Goal: Task Accomplishment & Management: Complete application form

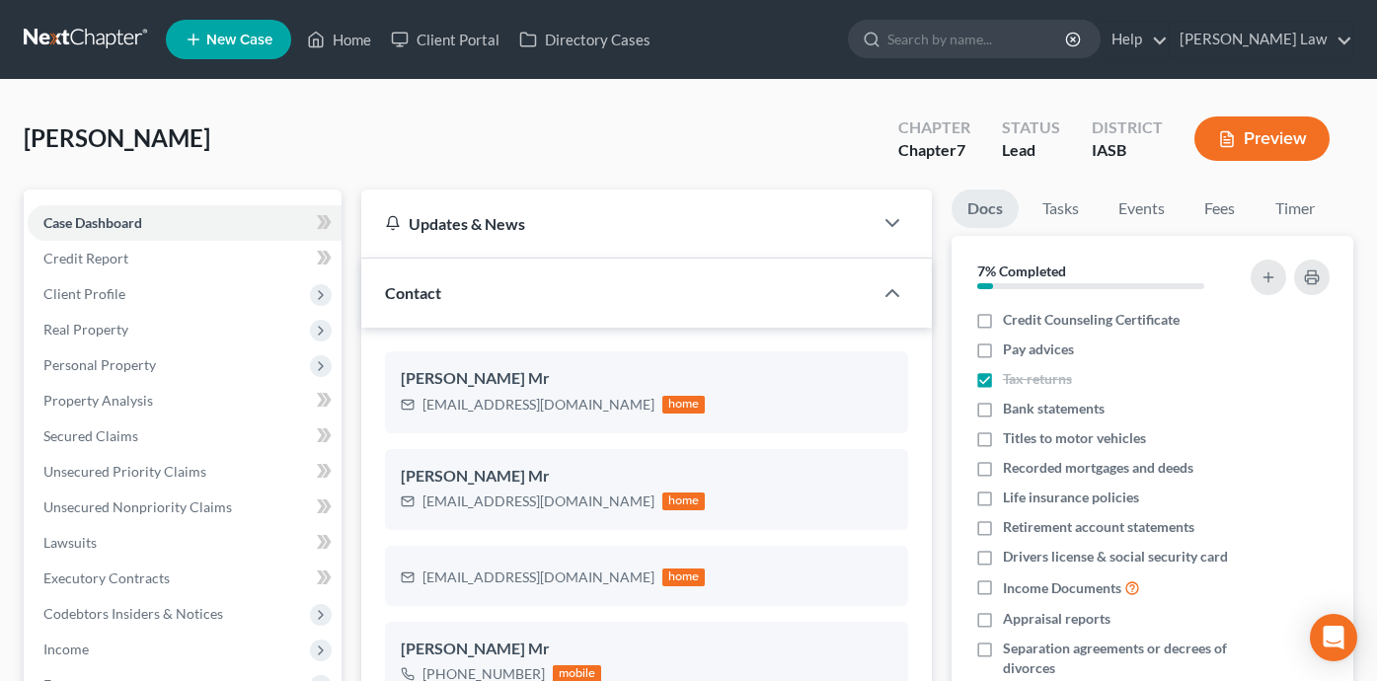
select select "0"
click at [340, 42] on link "Home" at bounding box center [339, 40] width 84 height 36
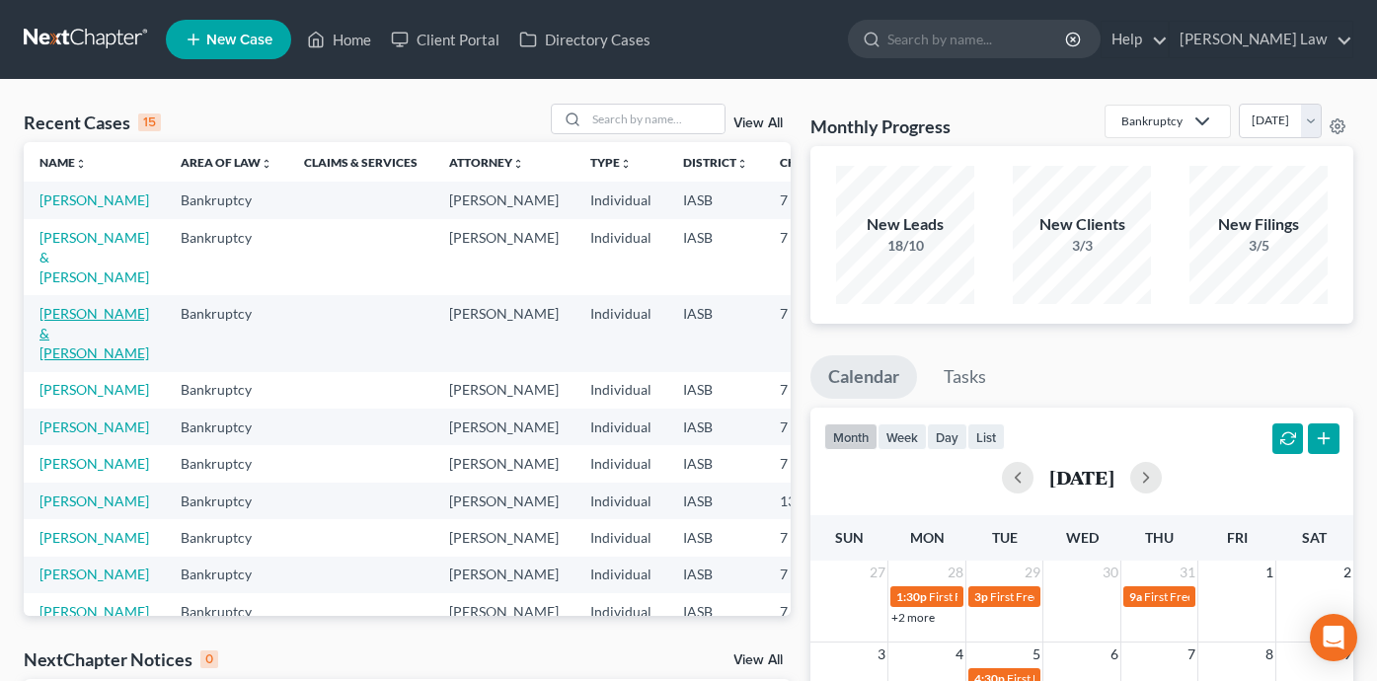
click at [56, 361] on link "[PERSON_NAME] & [PERSON_NAME]" at bounding box center [94, 333] width 110 height 56
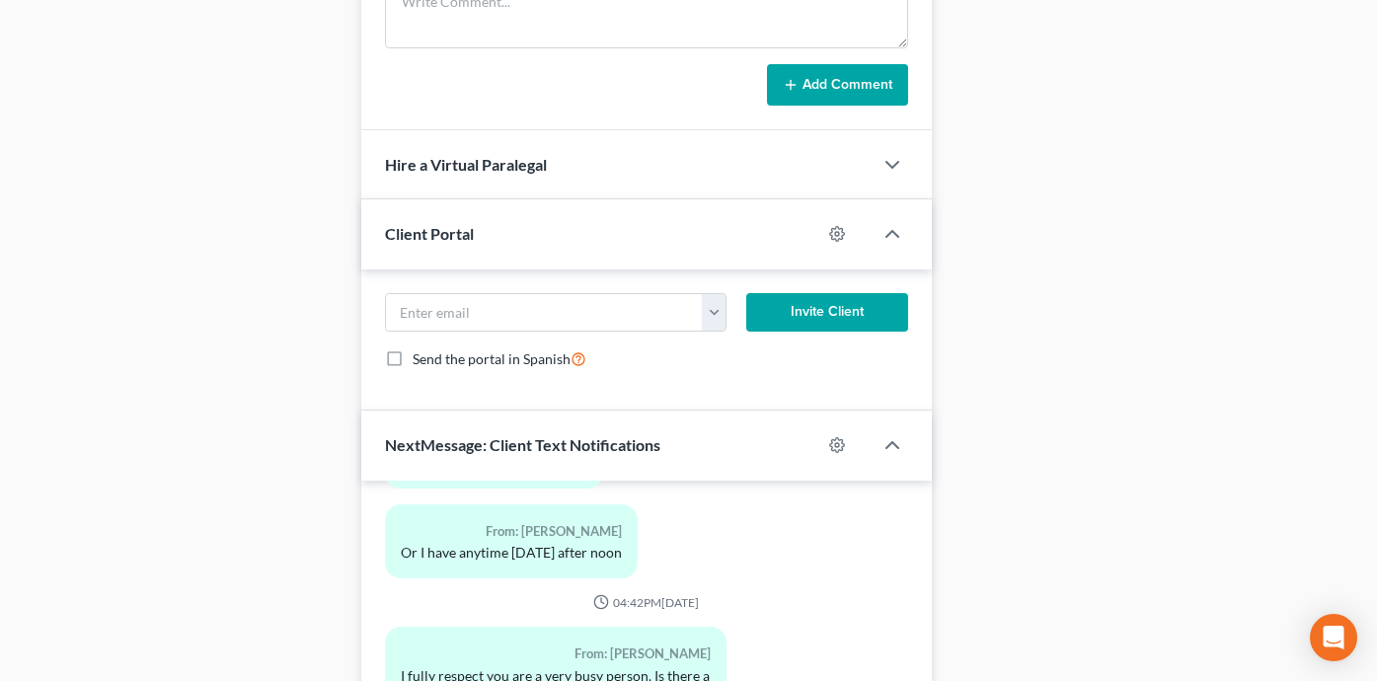
scroll to position [1671, 0]
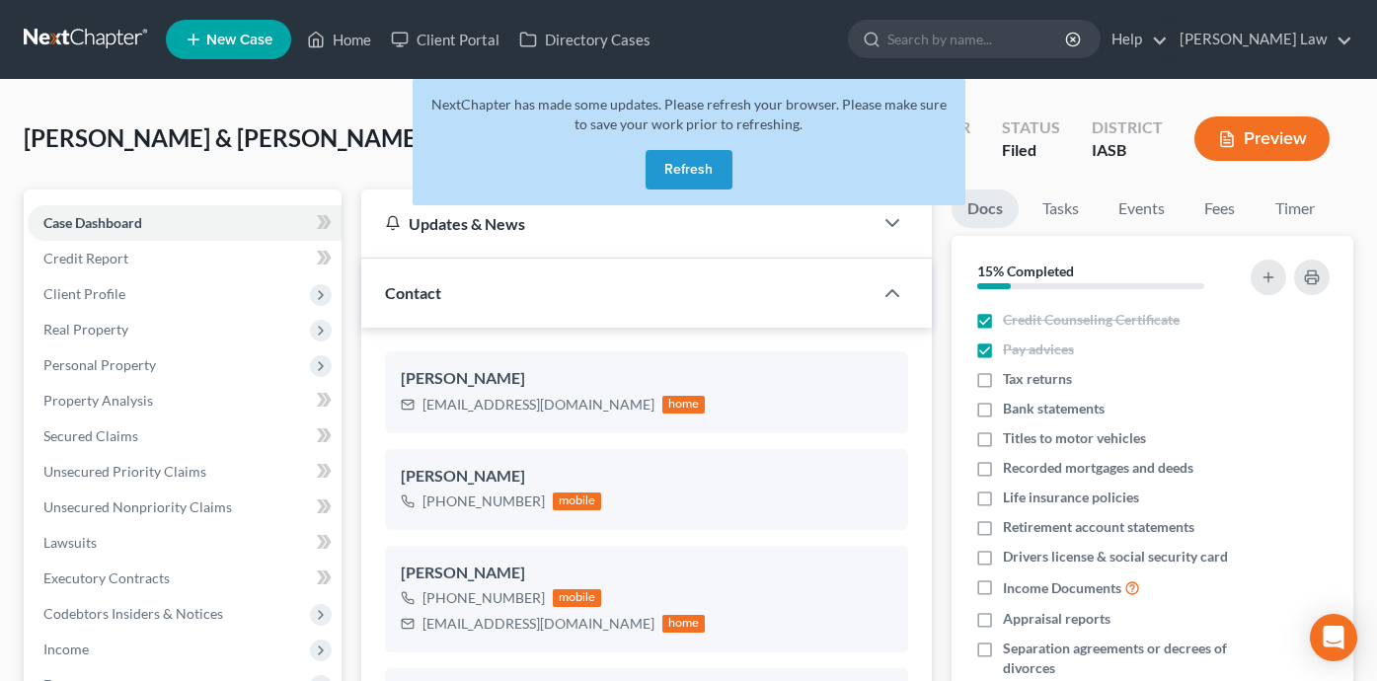
select select "0"
click at [687, 166] on button "Refresh" at bounding box center [689, 169] width 87 height 39
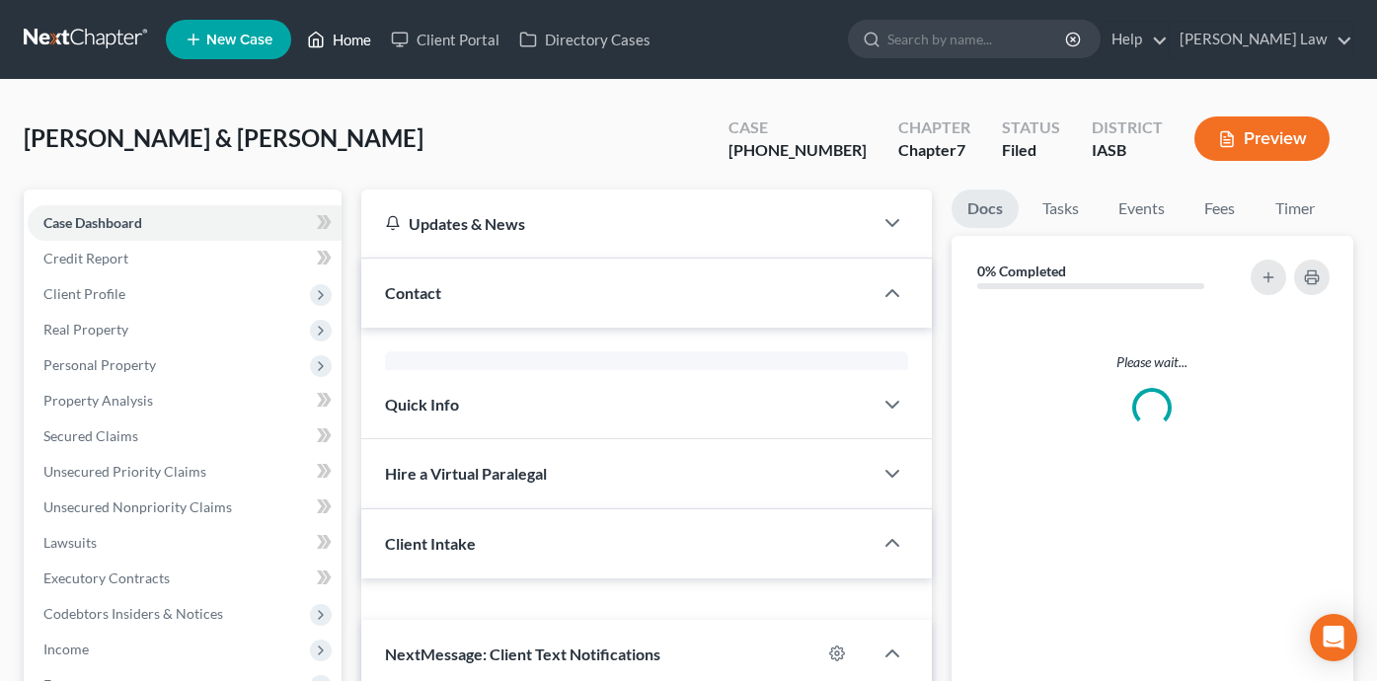
click at [354, 43] on link "Home" at bounding box center [339, 40] width 84 height 36
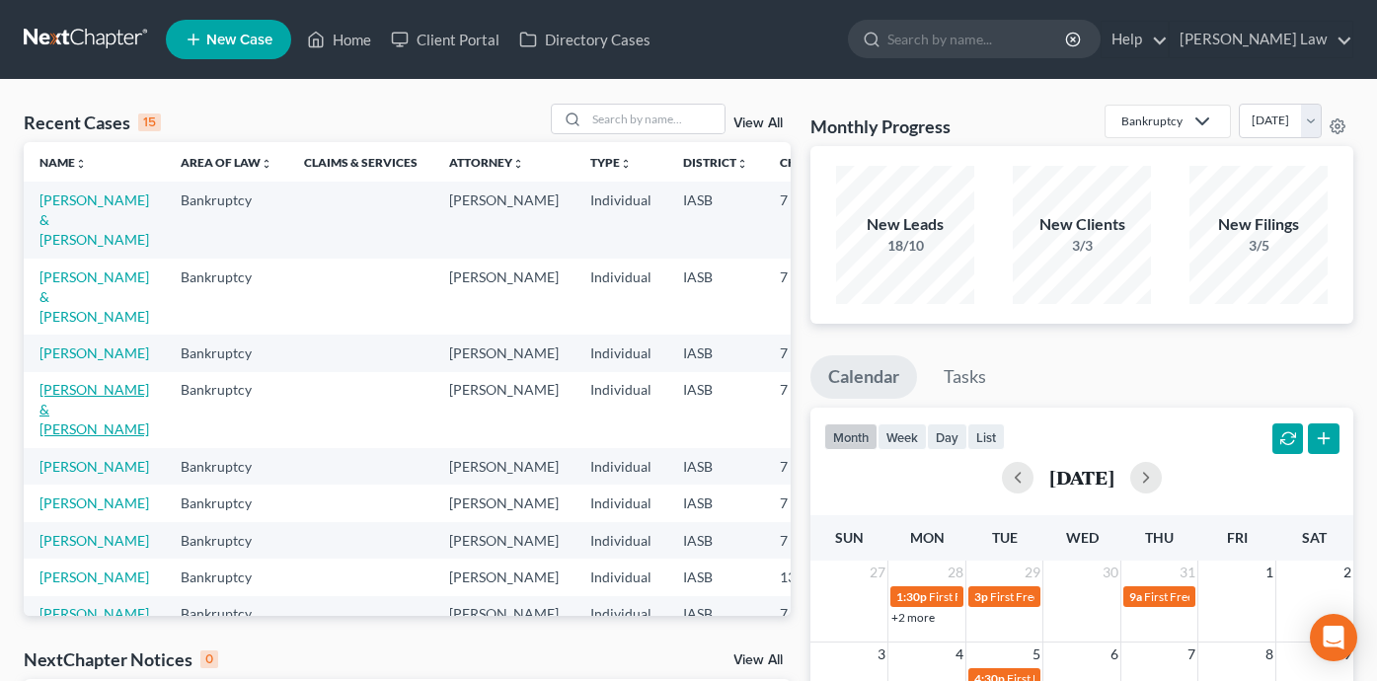
click at [70, 404] on link "[PERSON_NAME] & [PERSON_NAME]" at bounding box center [94, 409] width 110 height 56
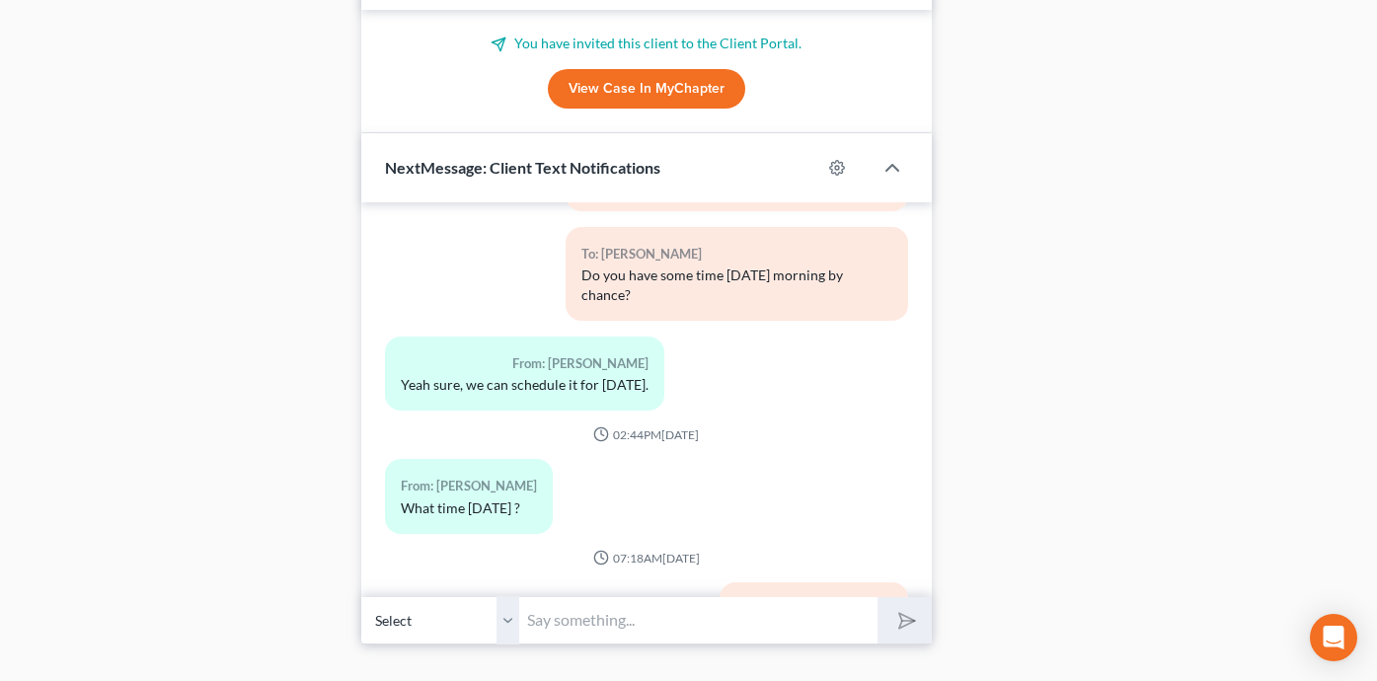
scroll to position [1783, 0]
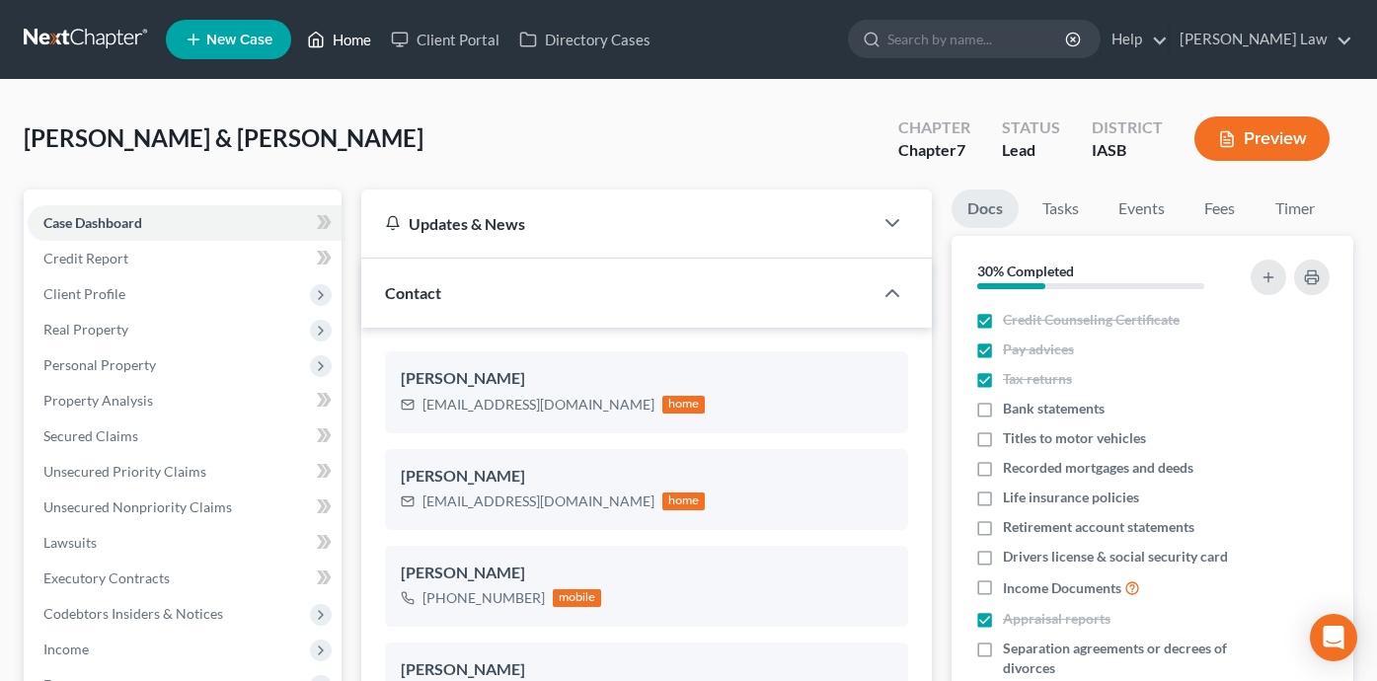
click at [349, 38] on link "Home" at bounding box center [339, 40] width 84 height 36
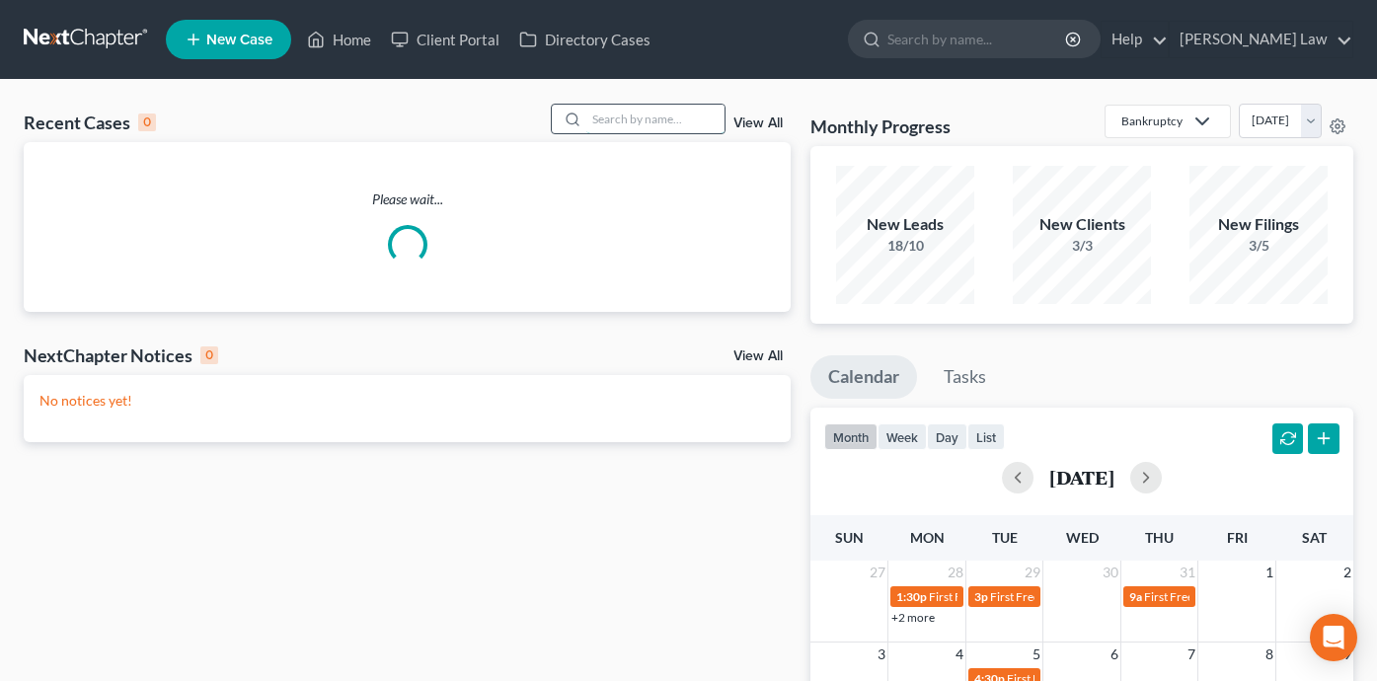
click at [674, 120] on input "search" at bounding box center [655, 119] width 138 height 29
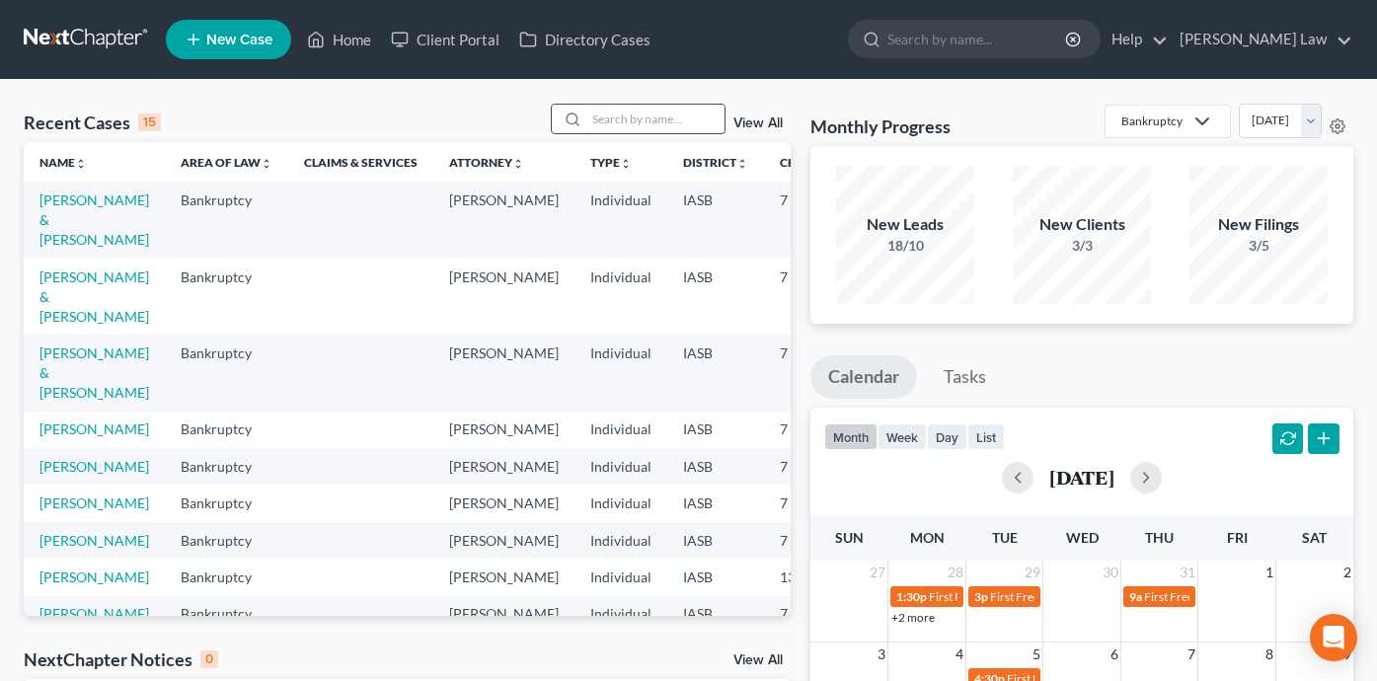
type input "u"
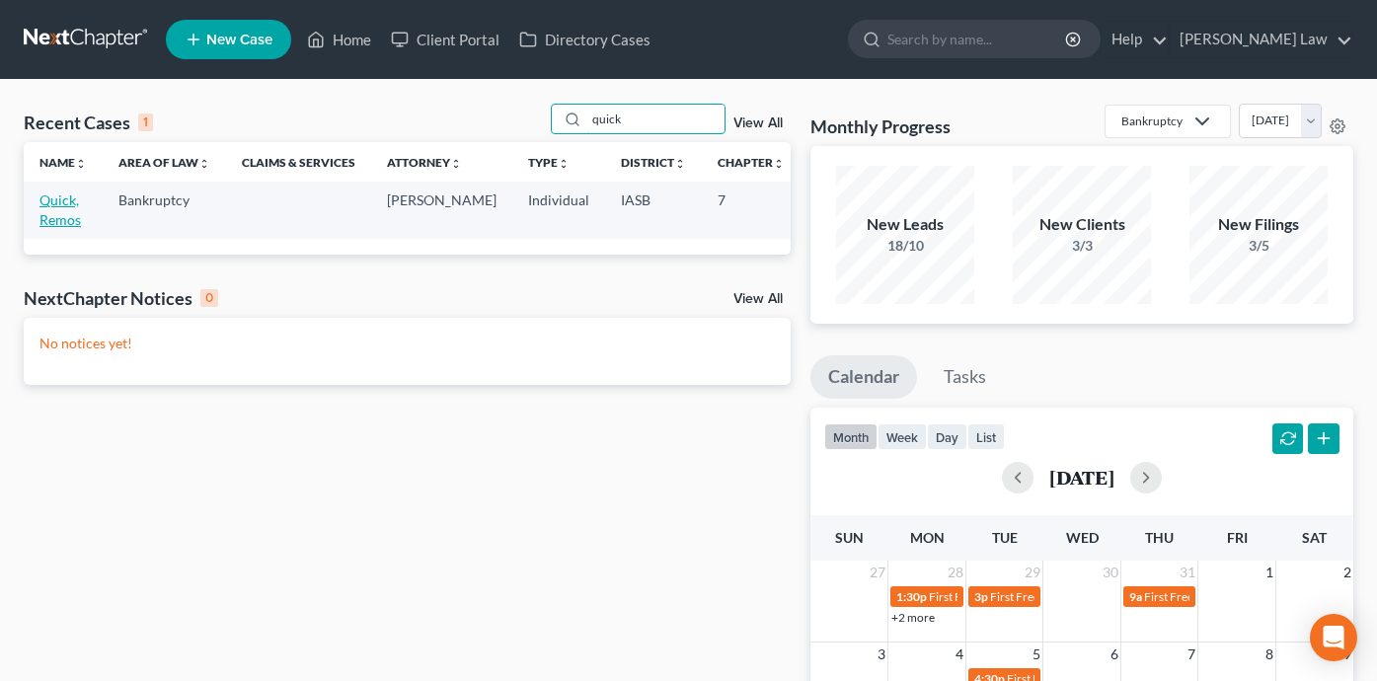
type input "quick"
click at [48, 206] on link "Quick, Remos" at bounding box center [59, 209] width 41 height 37
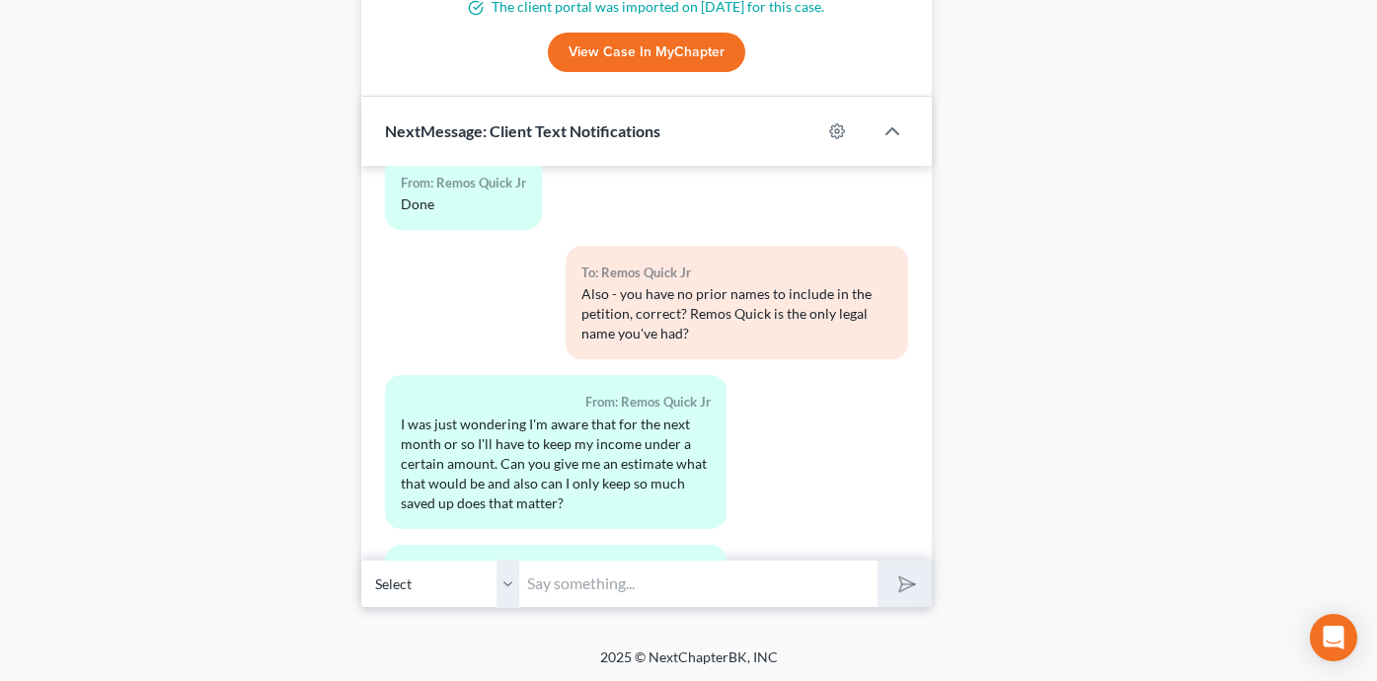
scroll to position [1923, 0]
click at [581, 572] on input "text" at bounding box center [698, 583] width 358 height 48
type input "Petition signatures received. Thank you"
click at [878, 560] on button "submit" at bounding box center [905, 583] width 54 height 46
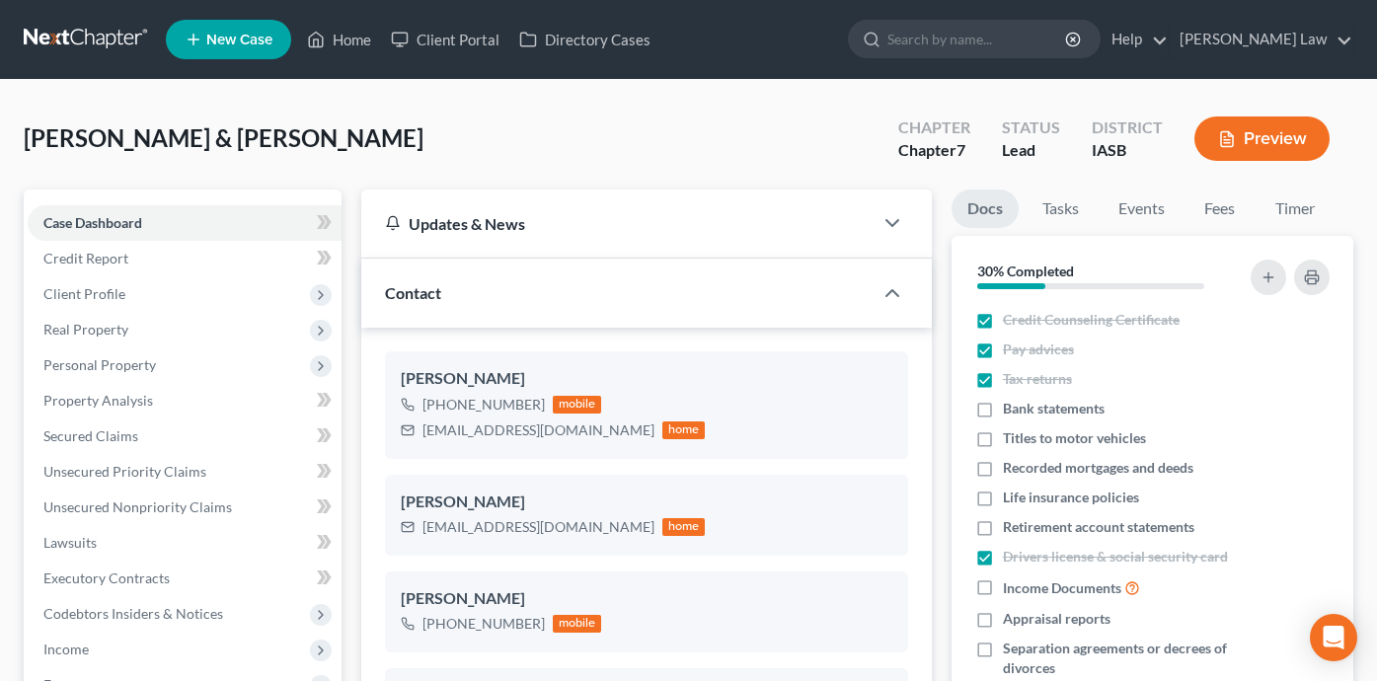
select select "0"
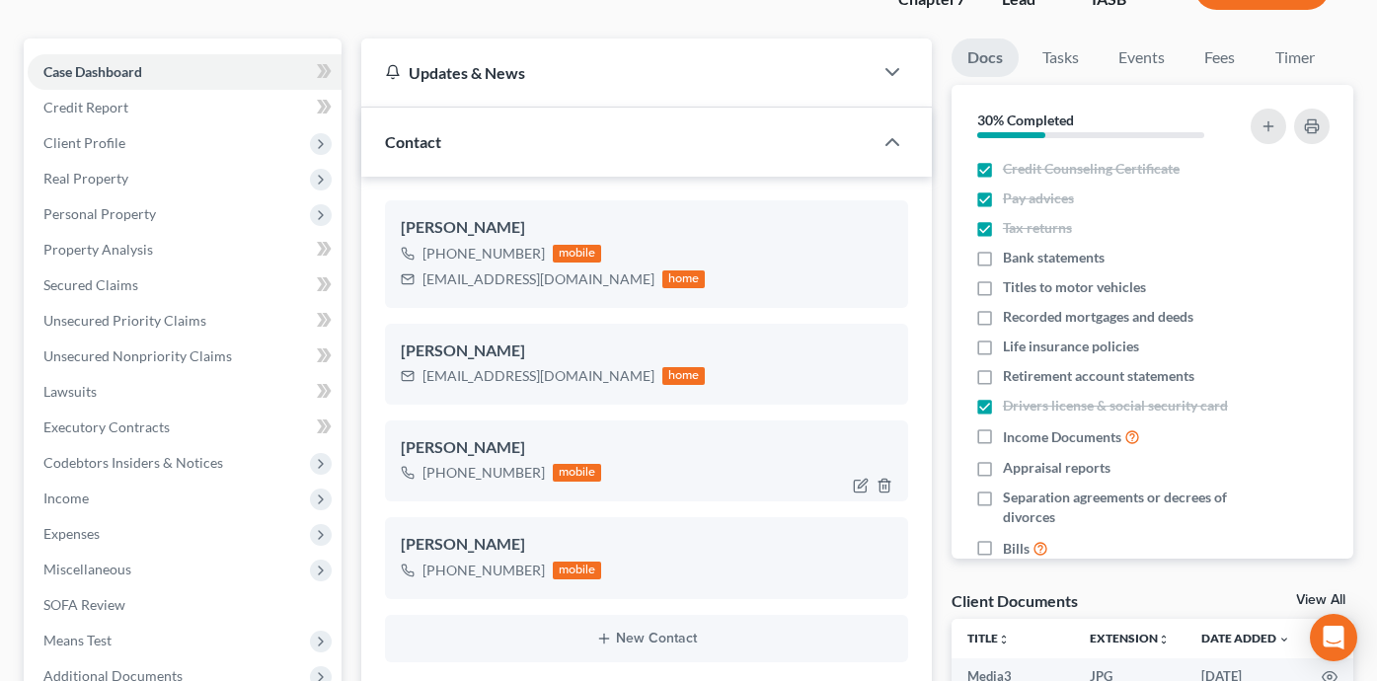
scroll to position [168, 0]
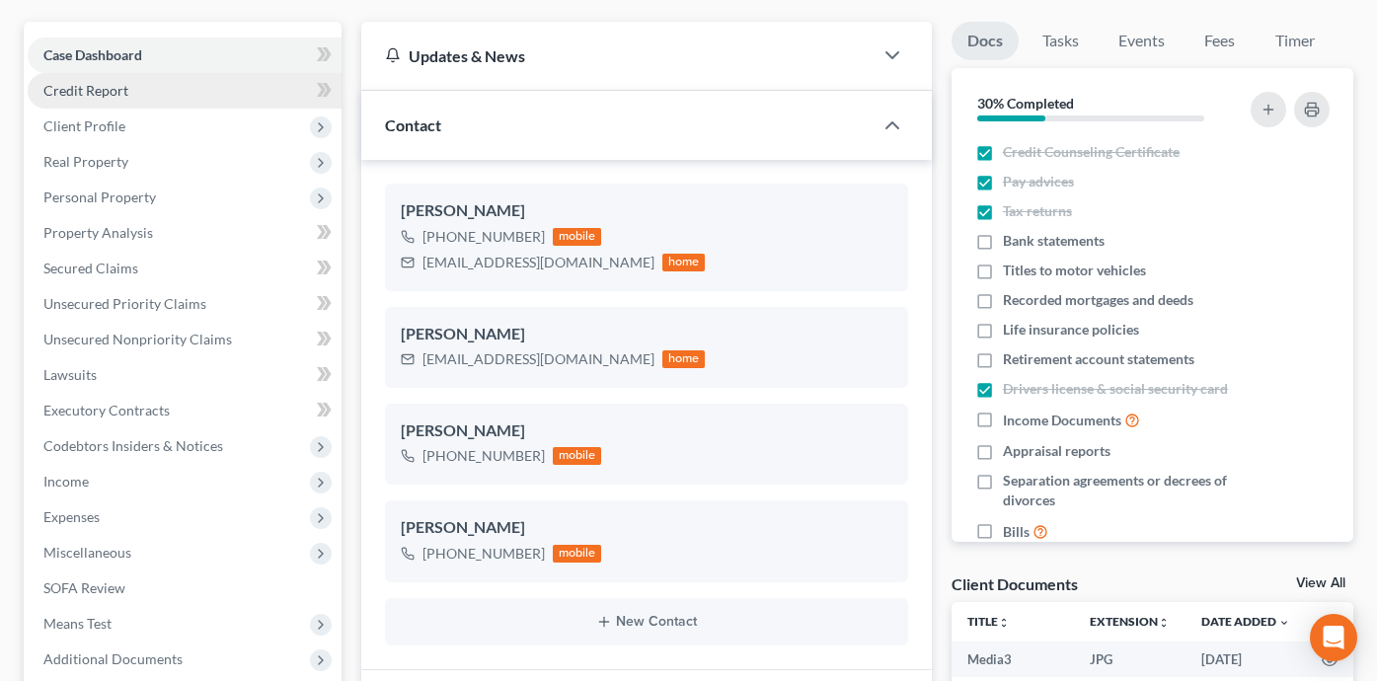
click at [203, 90] on link "Credit Report" at bounding box center [185, 91] width 314 height 36
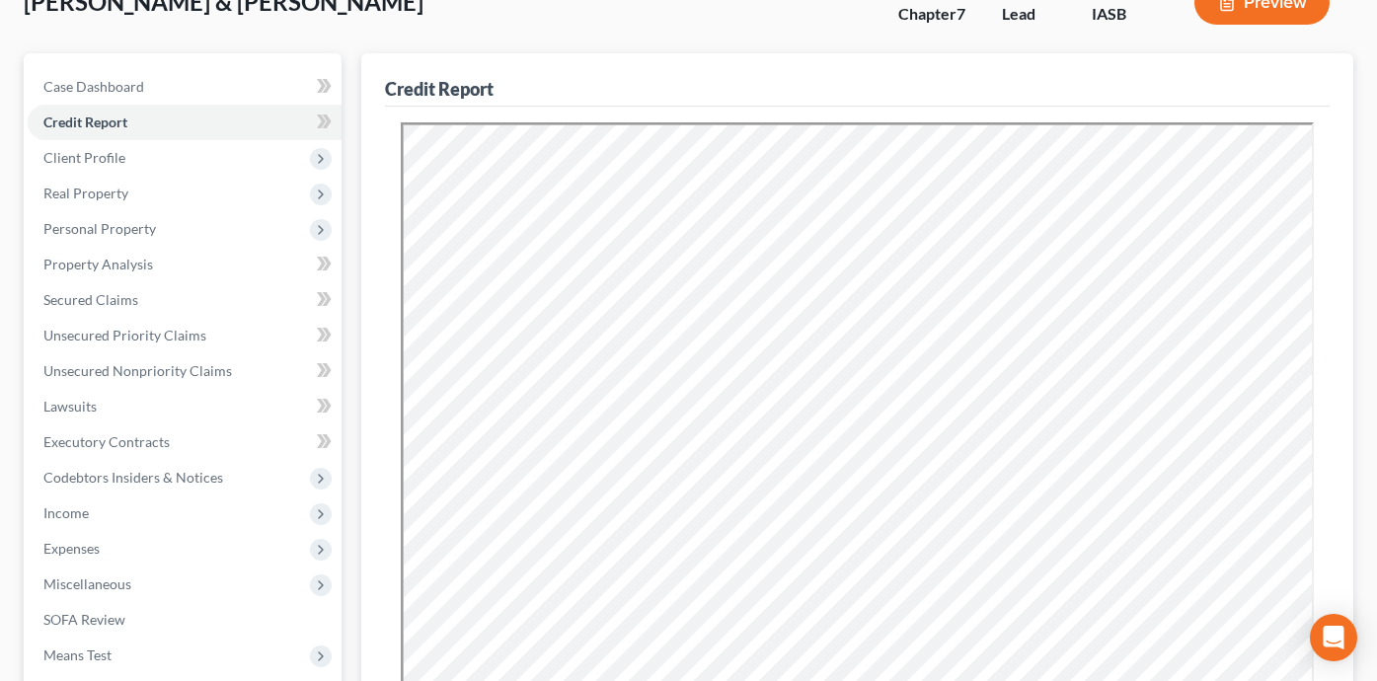
scroll to position [132, 0]
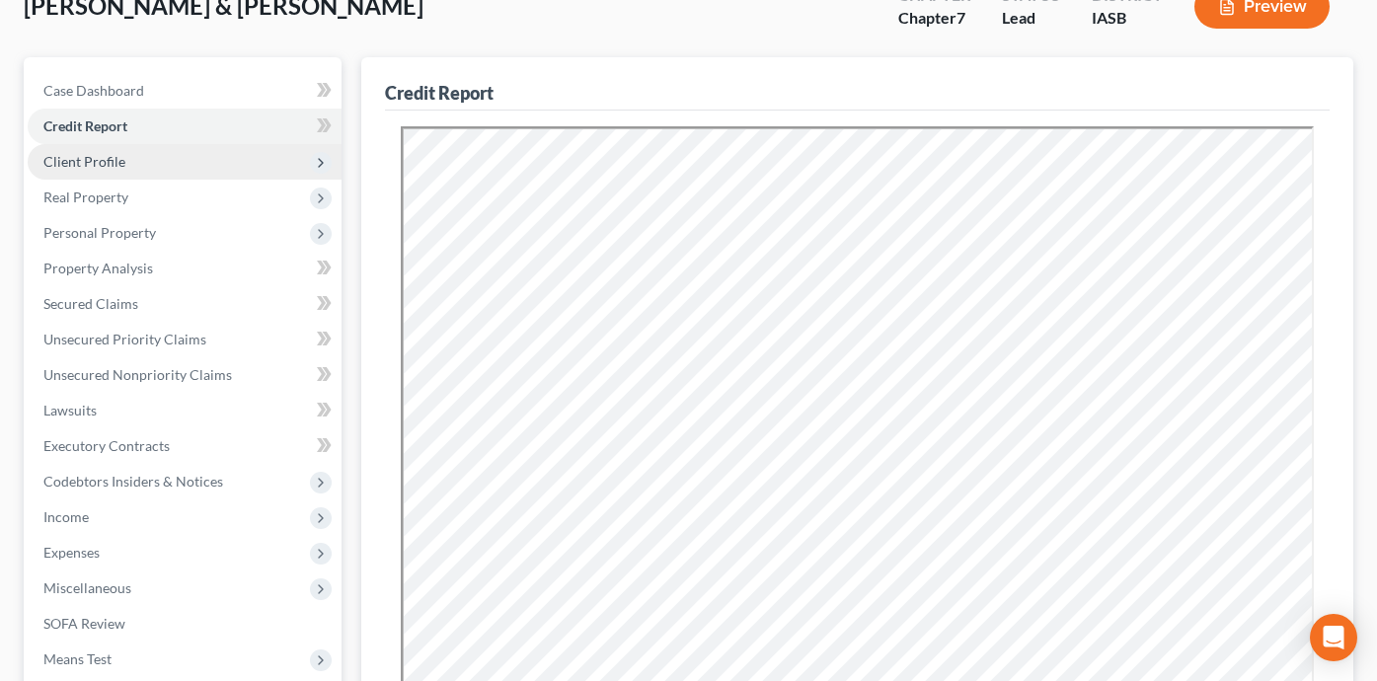
click at [250, 152] on span "Client Profile" at bounding box center [185, 162] width 314 height 36
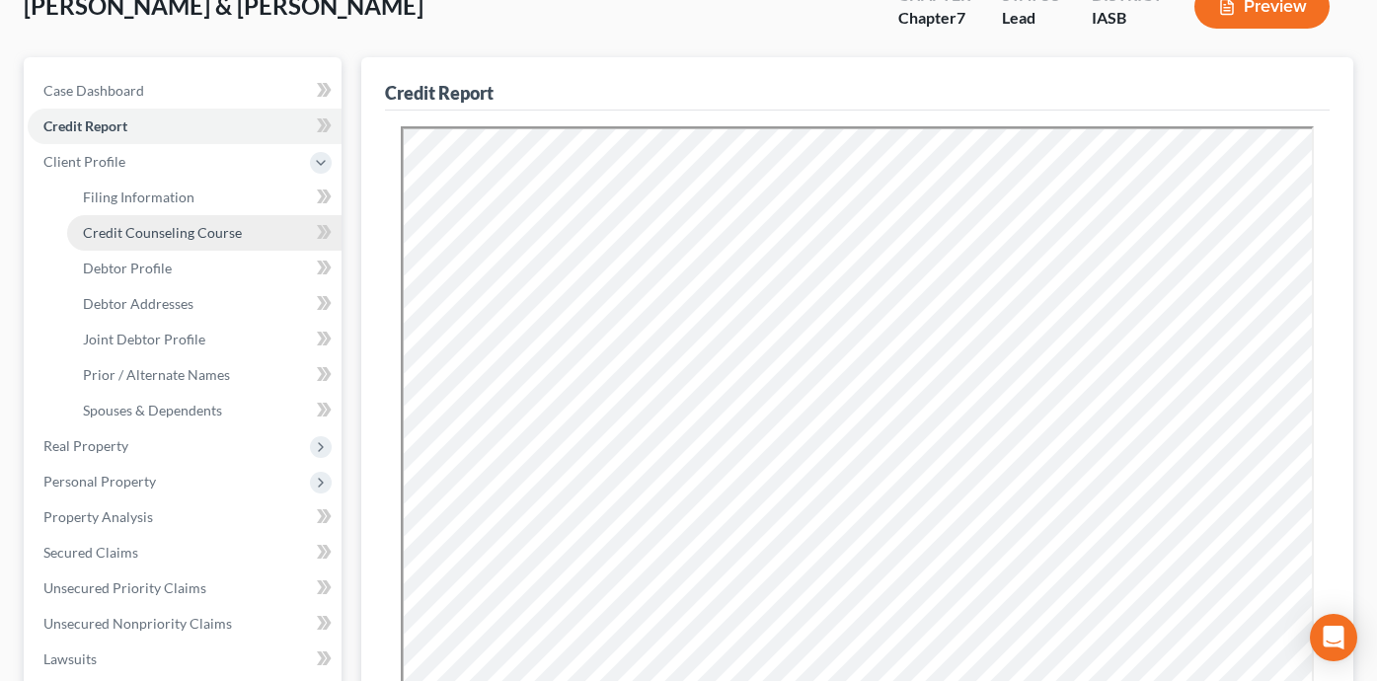
click at [241, 223] on link "Credit Counseling Course" at bounding box center [204, 233] width 274 height 36
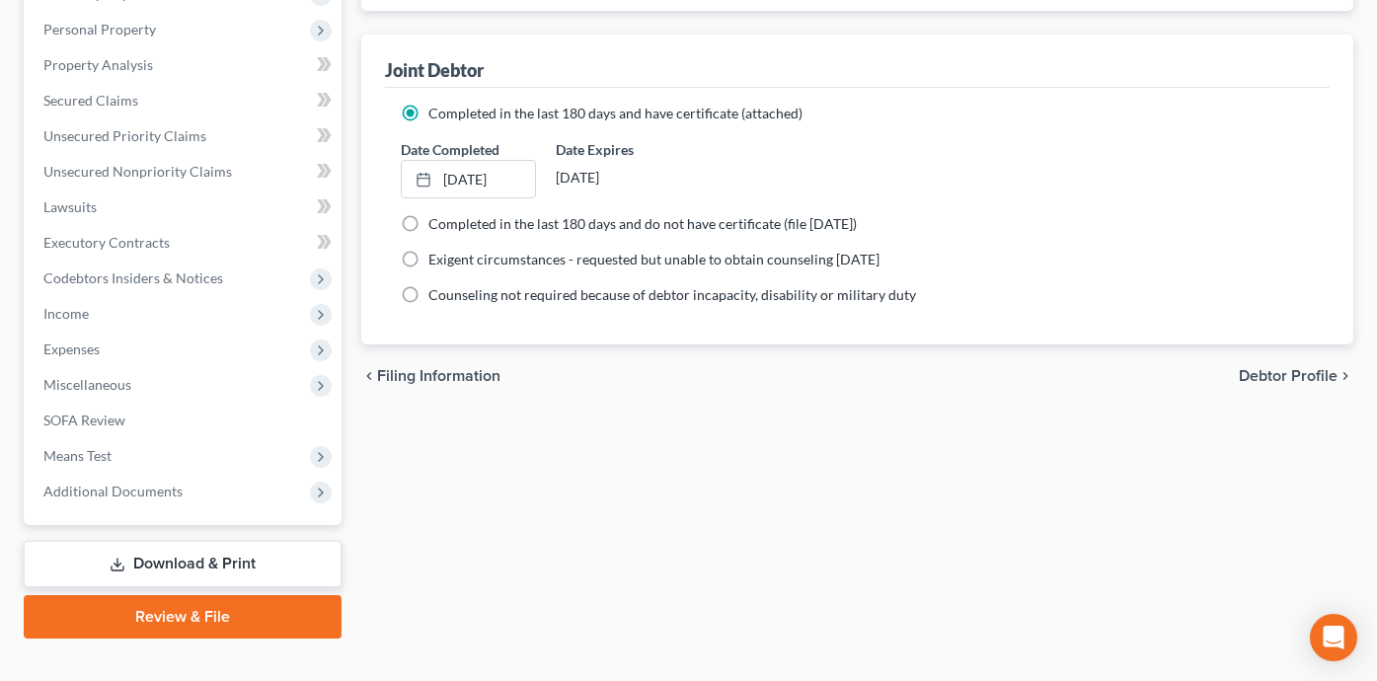
scroll to position [615, 0]
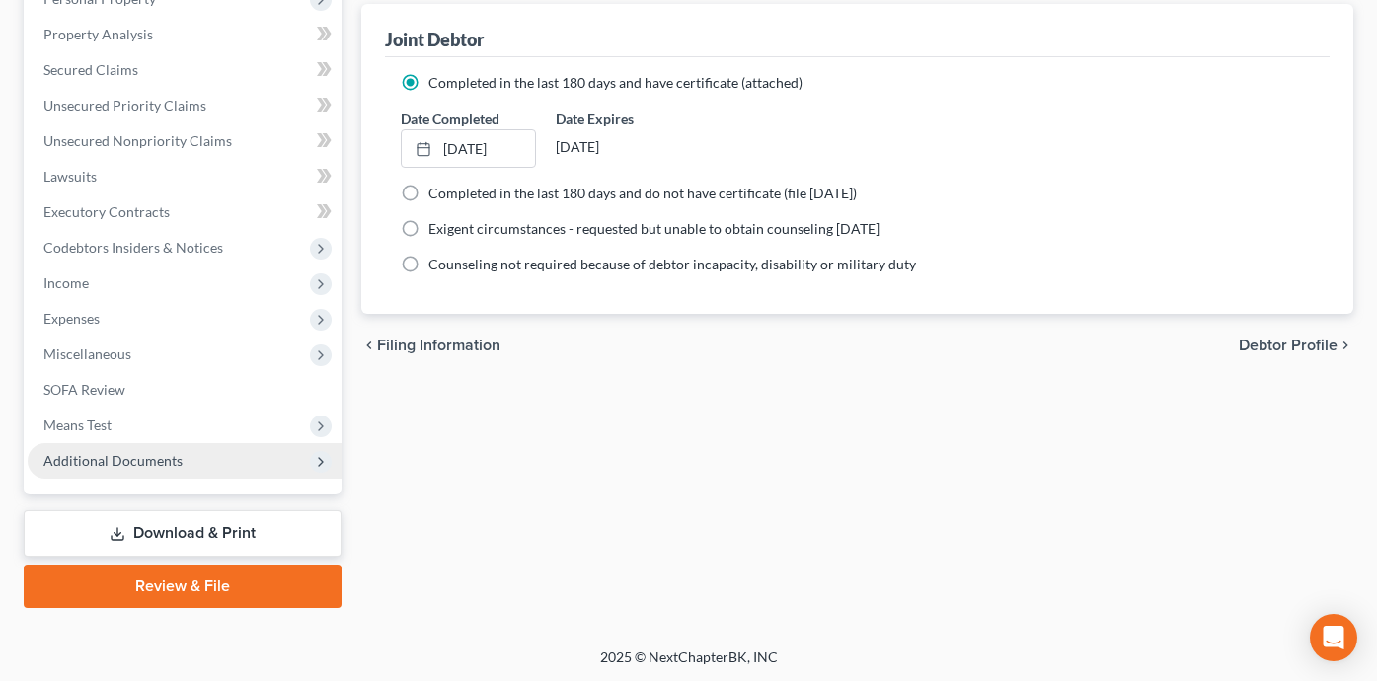
click at [249, 460] on span "Additional Documents" at bounding box center [185, 461] width 314 height 36
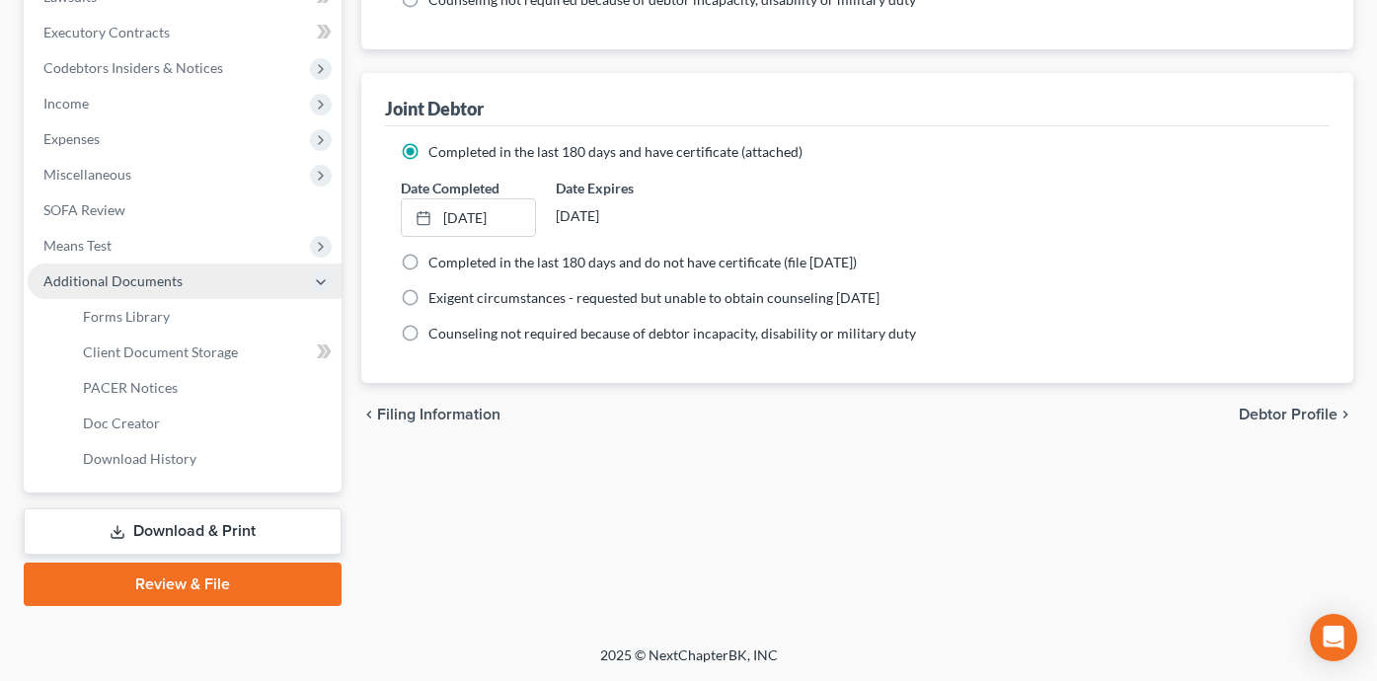
scroll to position [366, 0]
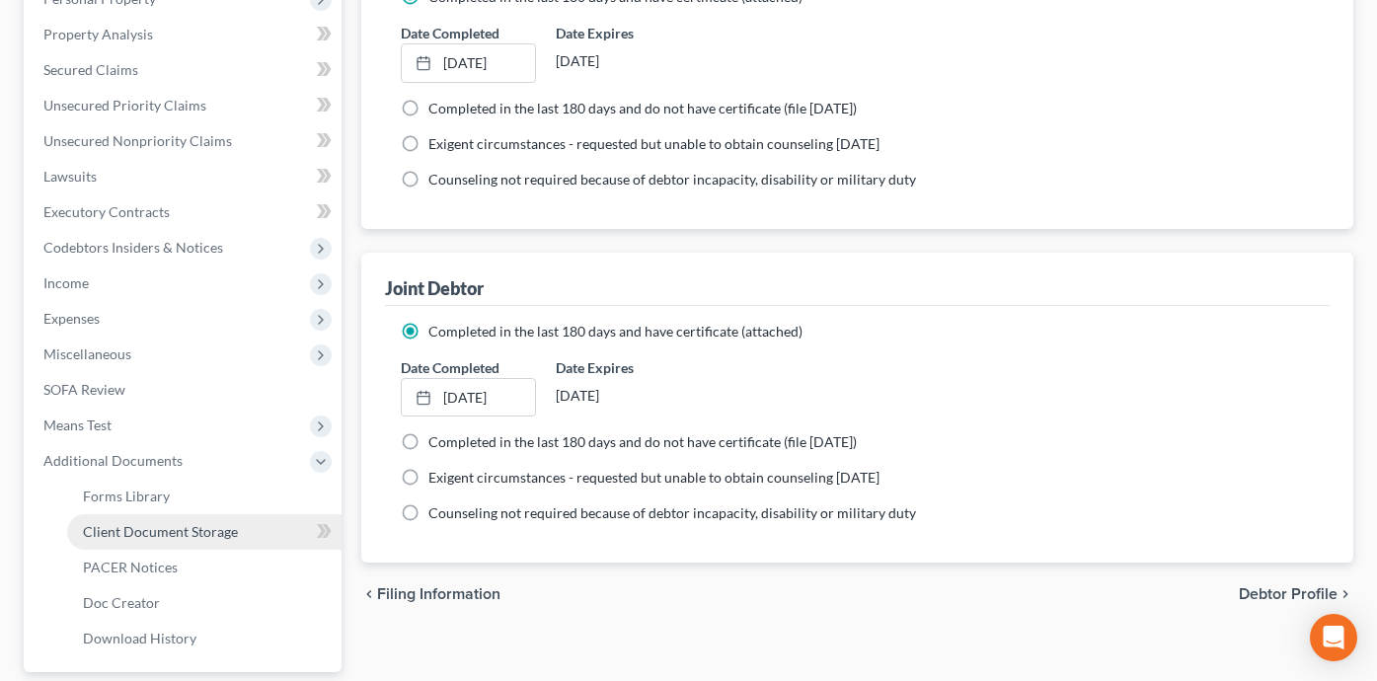
click at [252, 526] on link "Client Document Storage" at bounding box center [204, 532] width 274 height 36
select select "1"
select select "0"
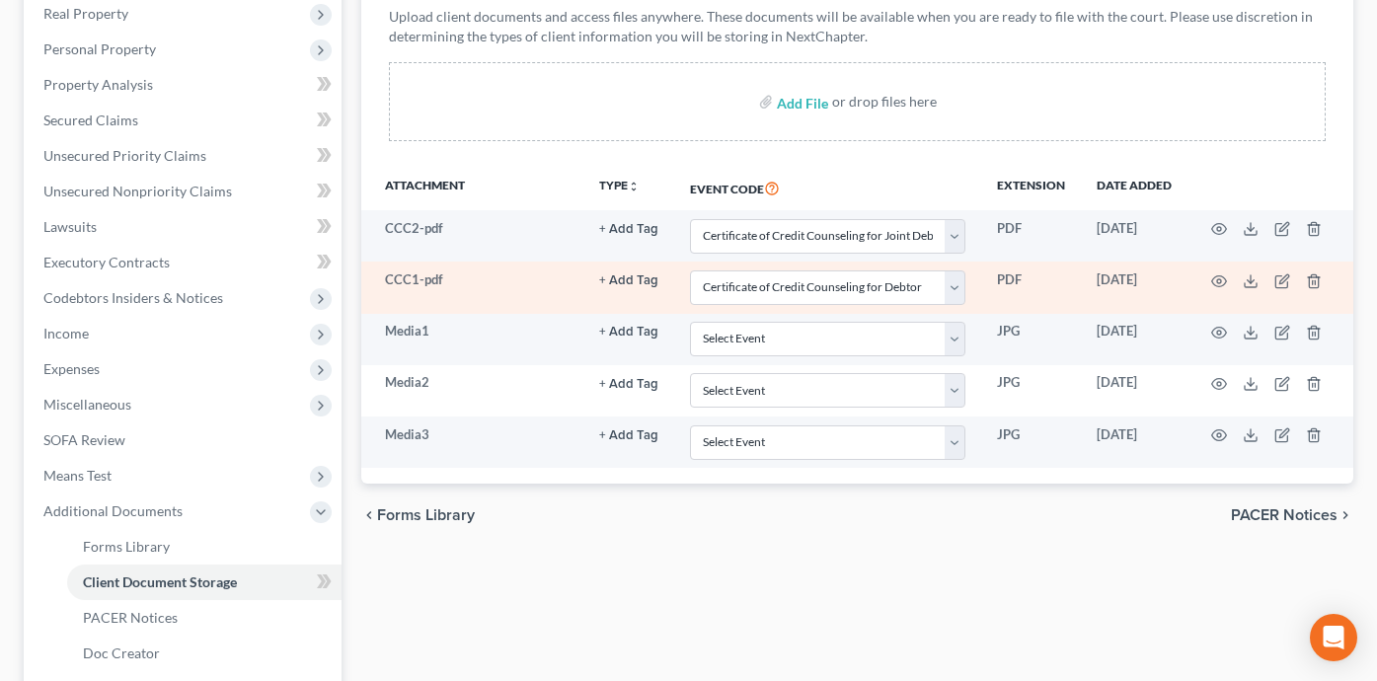
scroll to position [395, 0]
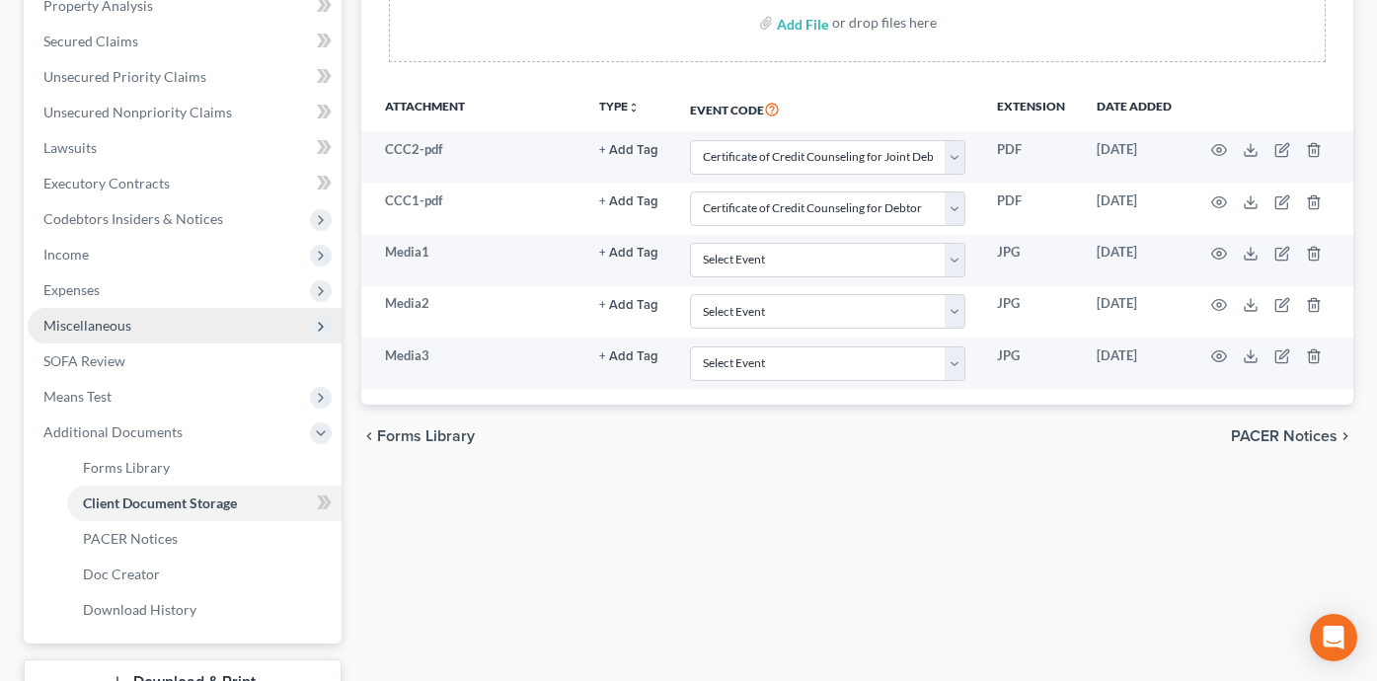
click at [174, 319] on span "Miscellaneous" at bounding box center [185, 326] width 314 height 36
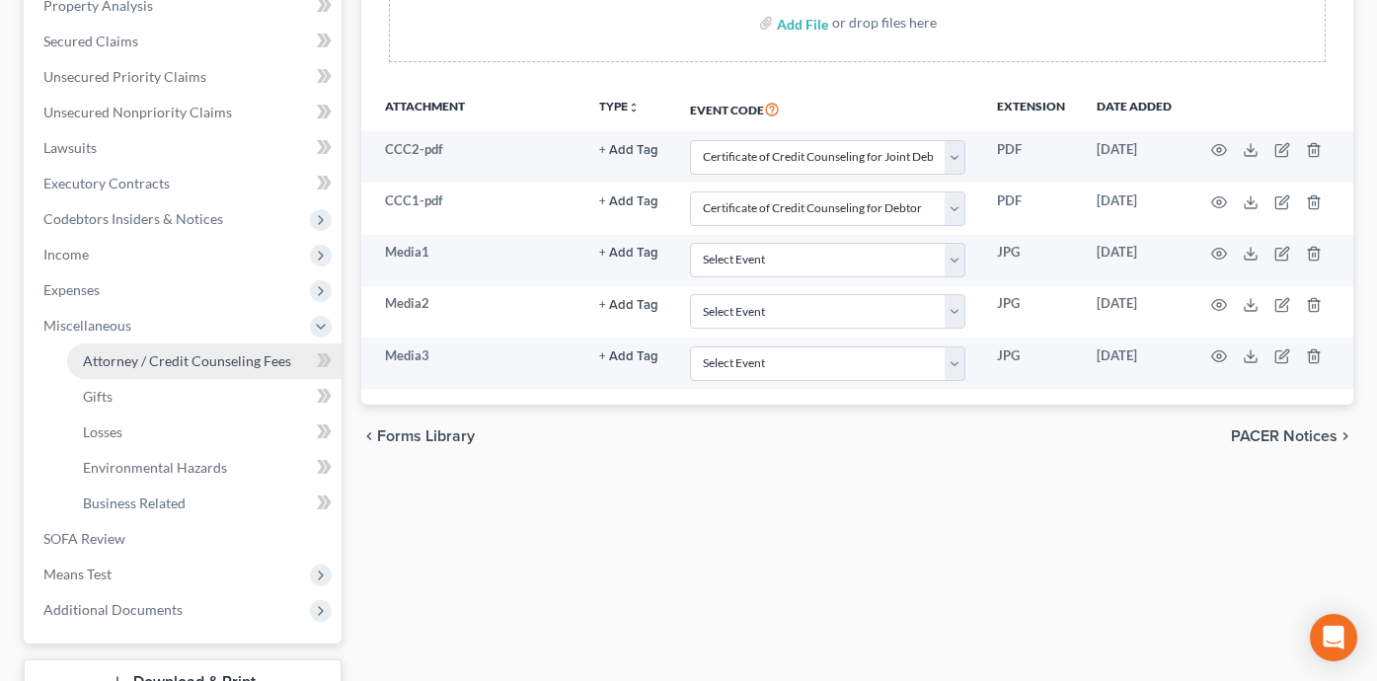
click at [182, 353] on span "Attorney / Credit Counseling Fees" at bounding box center [187, 360] width 208 height 17
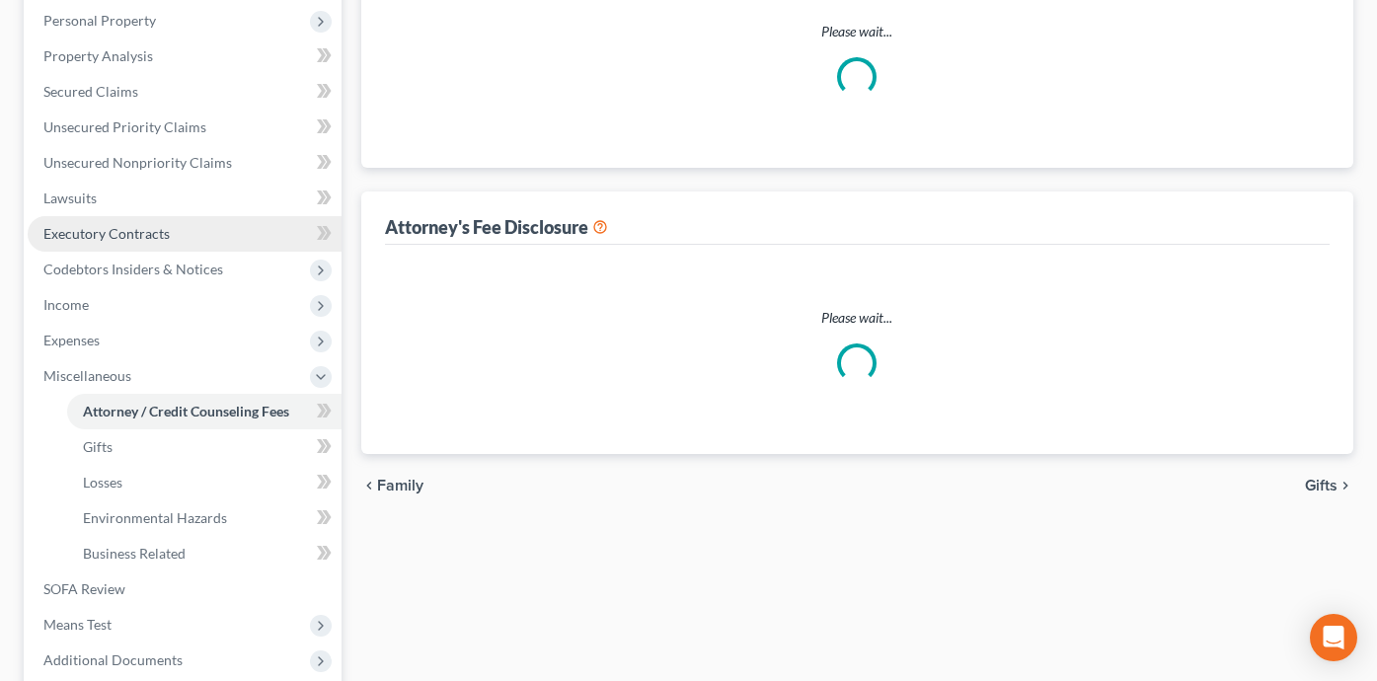
select select "0"
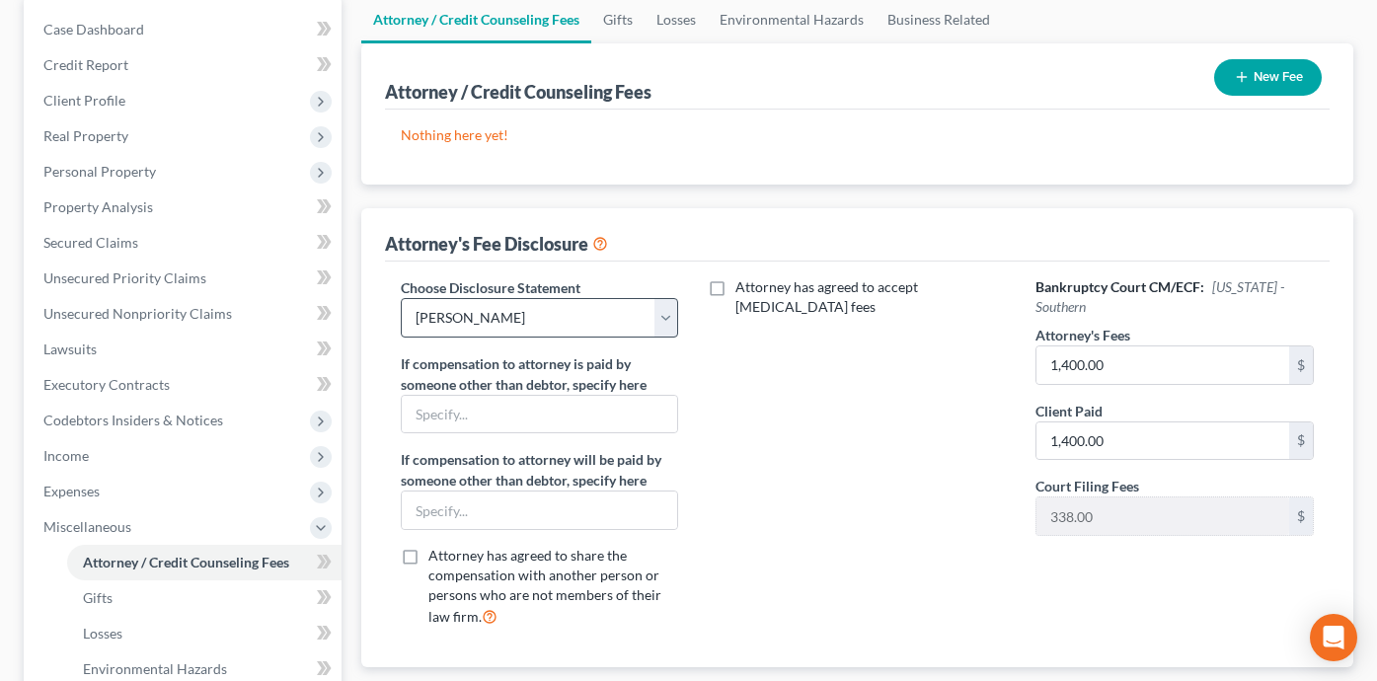
scroll to position [239, 0]
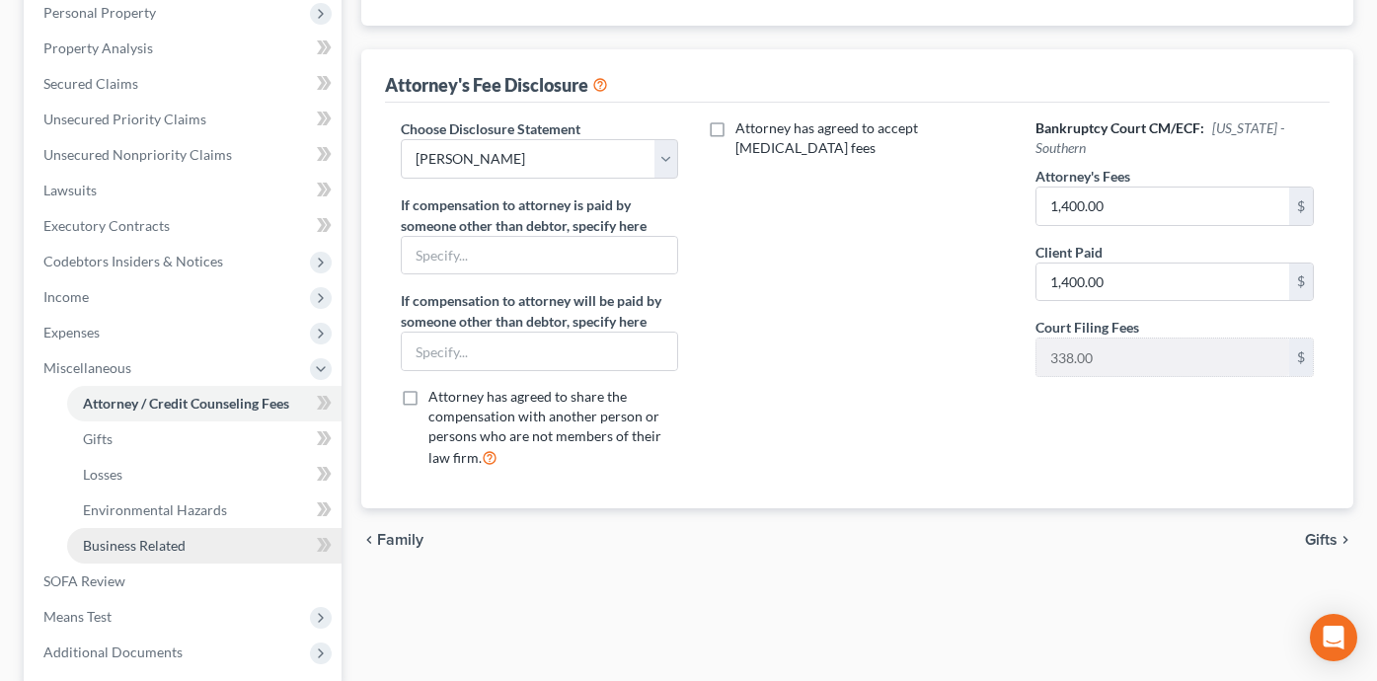
click at [233, 541] on link "Business Related" at bounding box center [204, 546] width 274 height 36
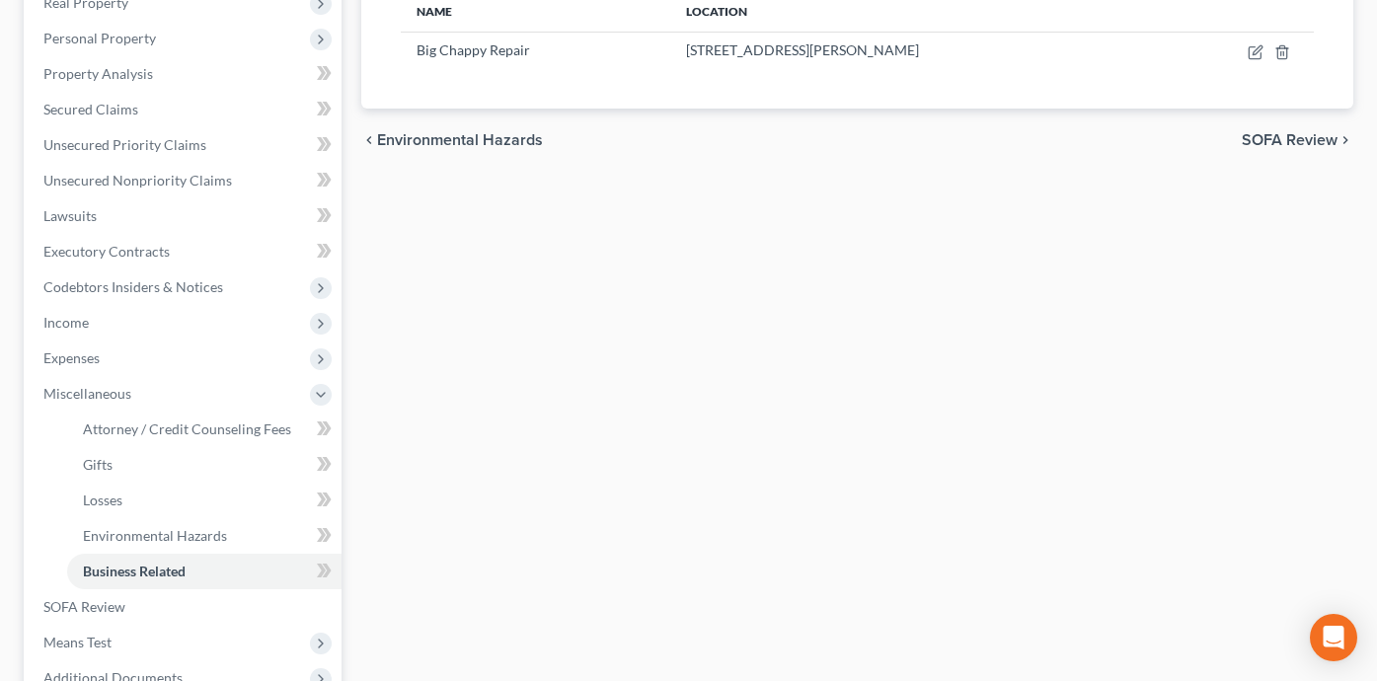
scroll to position [333, 0]
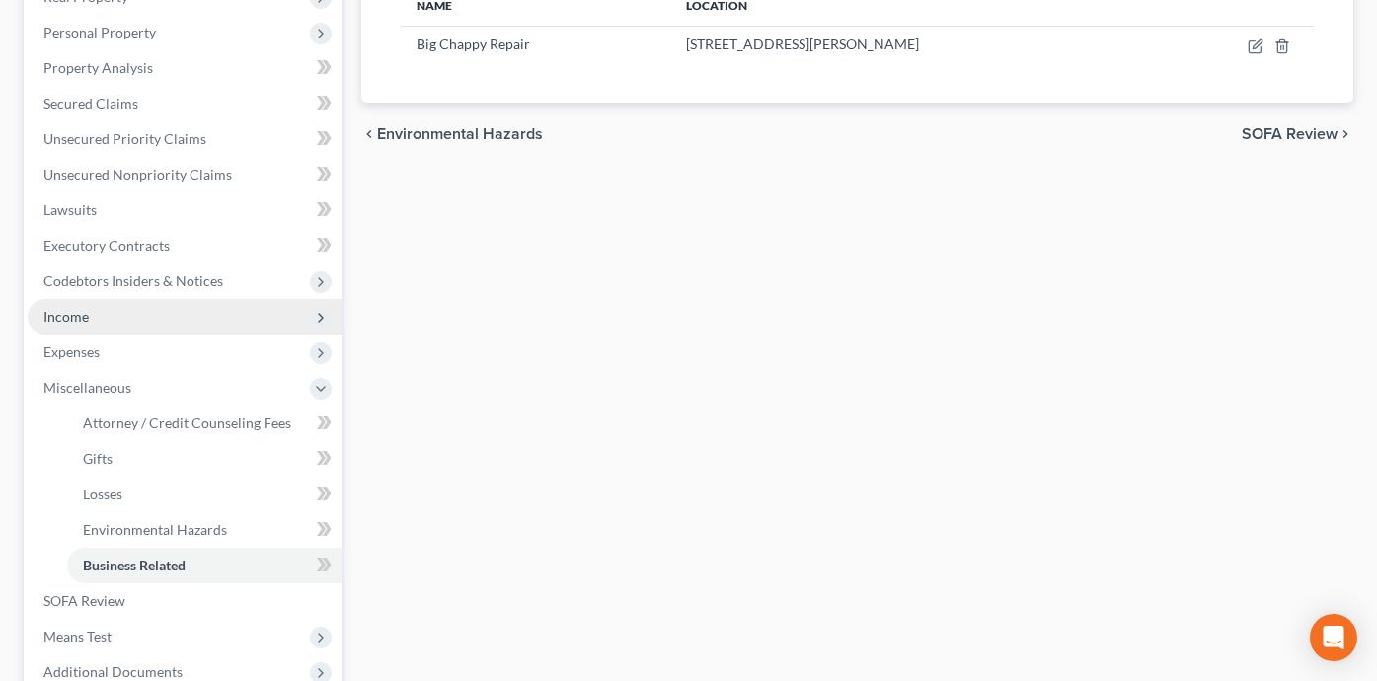
click at [224, 314] on span "Income" at bounding box center [185, 317] width 314 height 36
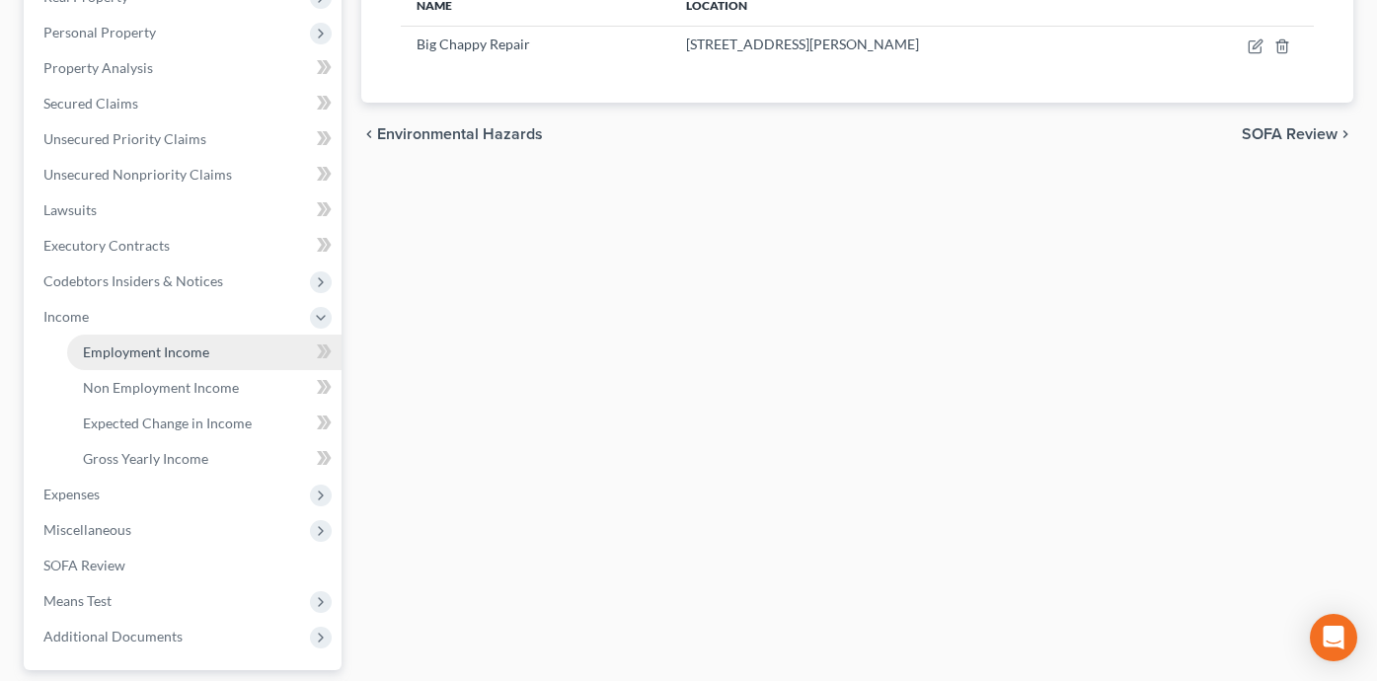
click at [229, 351] on link "Employment Income" at bounding box center [204, 353] width 274 height 36
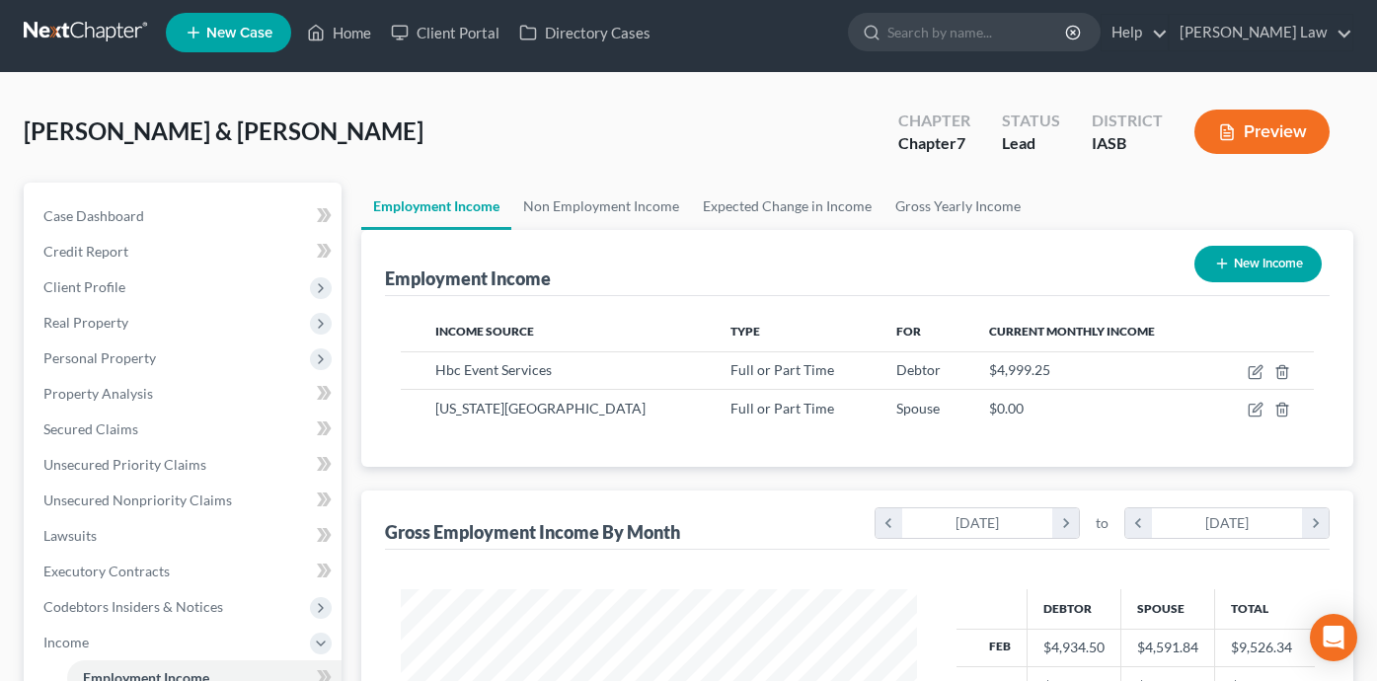
scroll to position [9, 0]
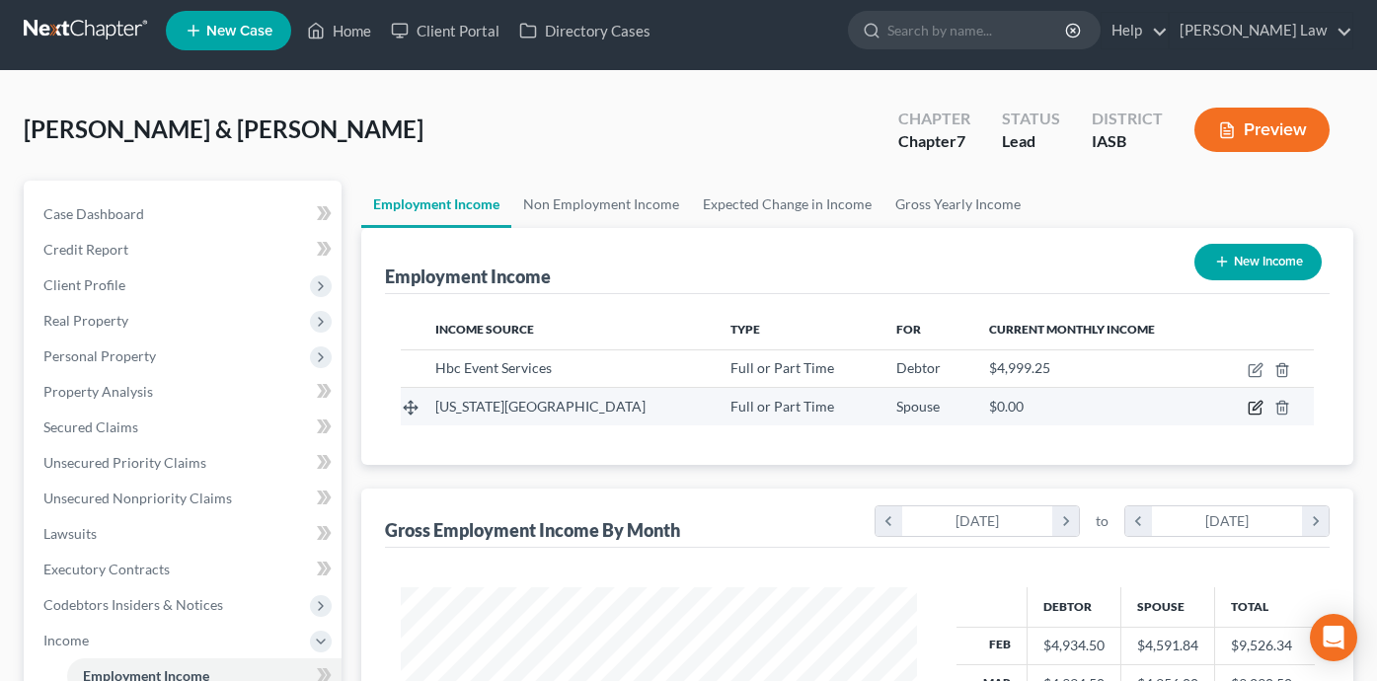
click at [1256, 406] on icon "button" at bounding box center [1256, 408] width 16 height 16
select select "0"
select select "16"
select select "1"
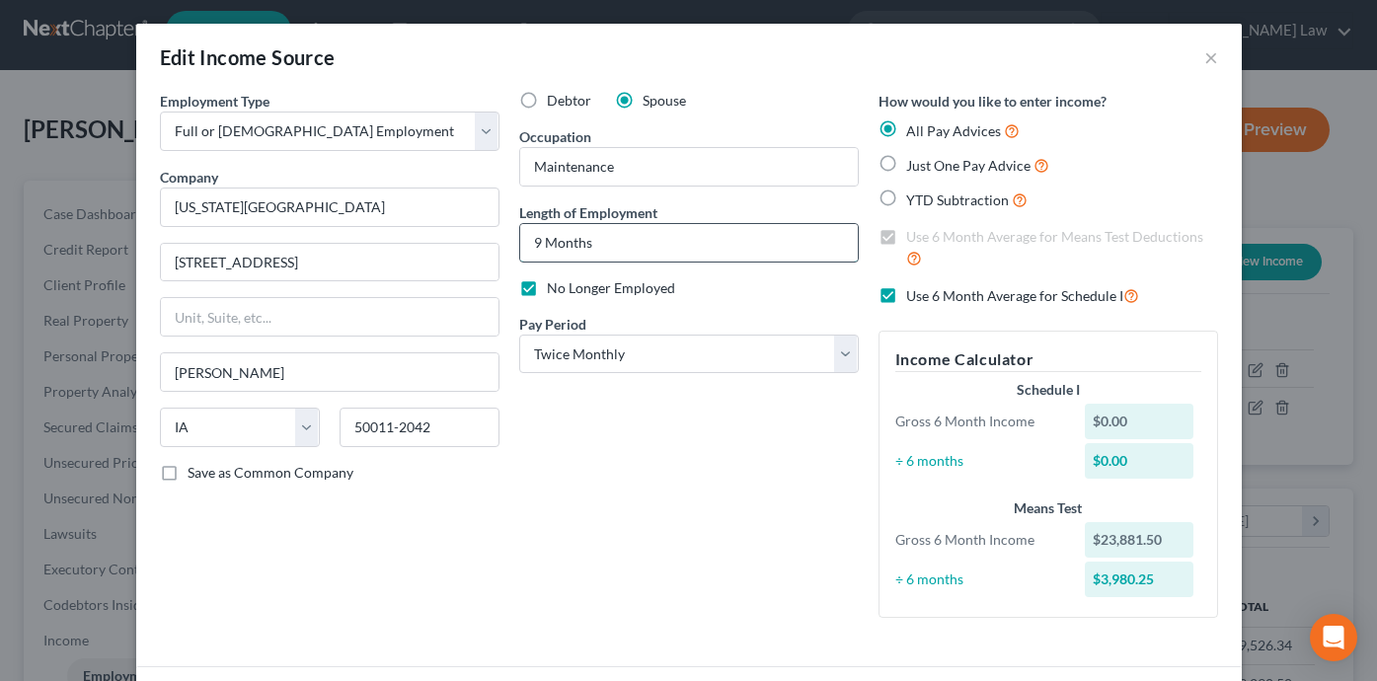
click at [690, 239] on input "9 Months" at bounding box center [689, 243] width 338 height 38
type input "9 Months Employment ended 6/20"
click at [770, 489] on div "Debtor Spouse Occupation Maintenance Length of Employment 9 Months Employment e…" at bounding box center [688, 362] width 359 height 543
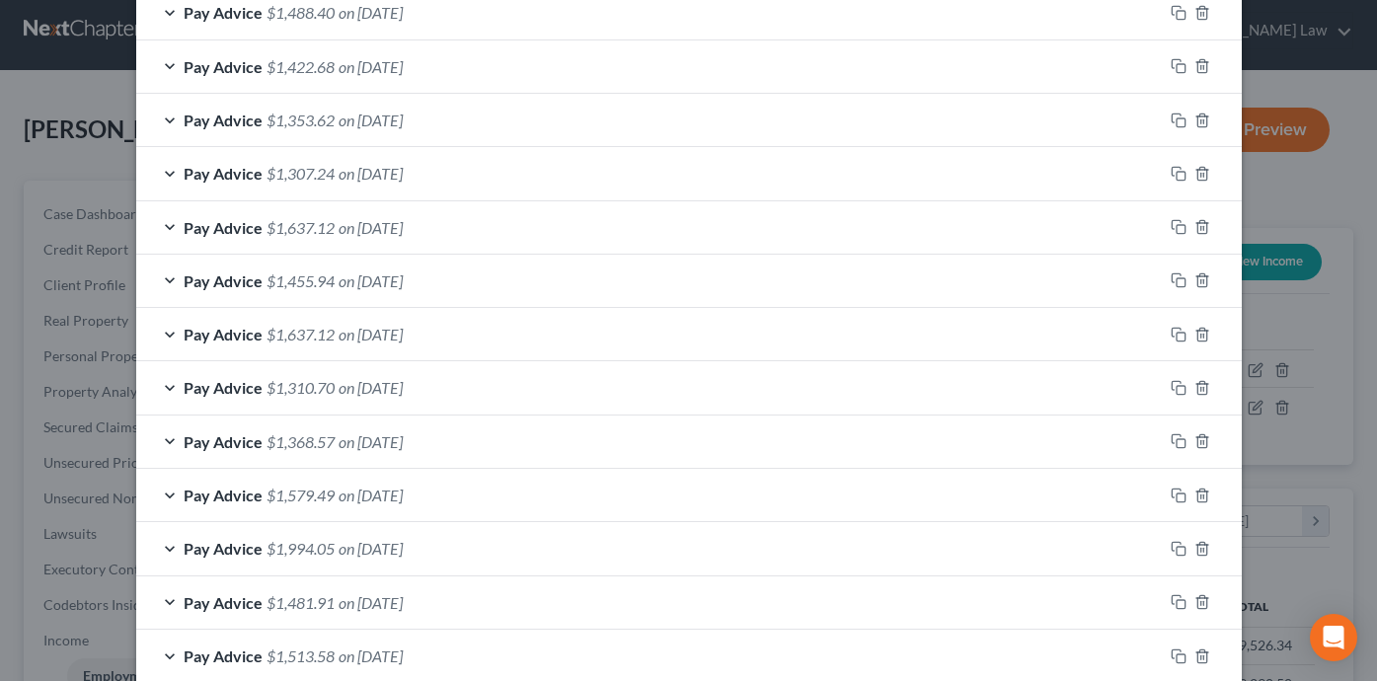
scroll to position [1220, 0]
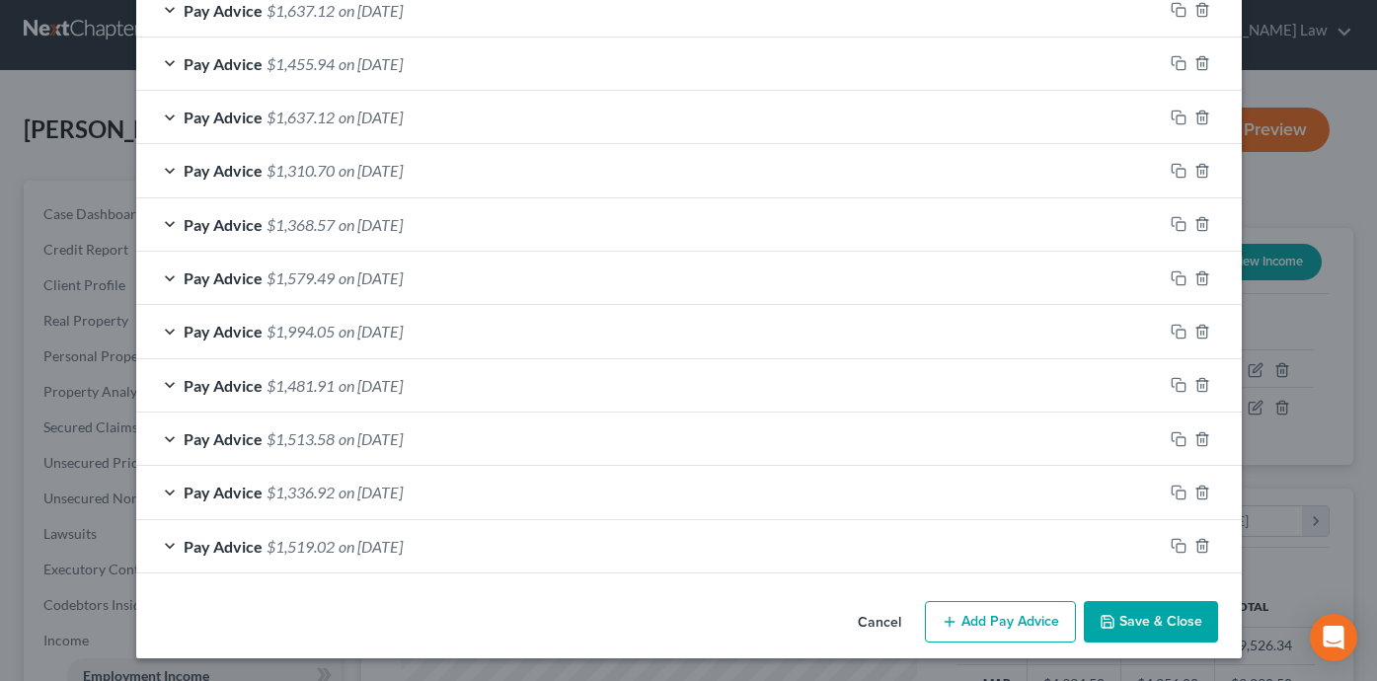
click at [1139, 616] on button "Save & Close" at bounding box center [1151, 621] width 134 height 41
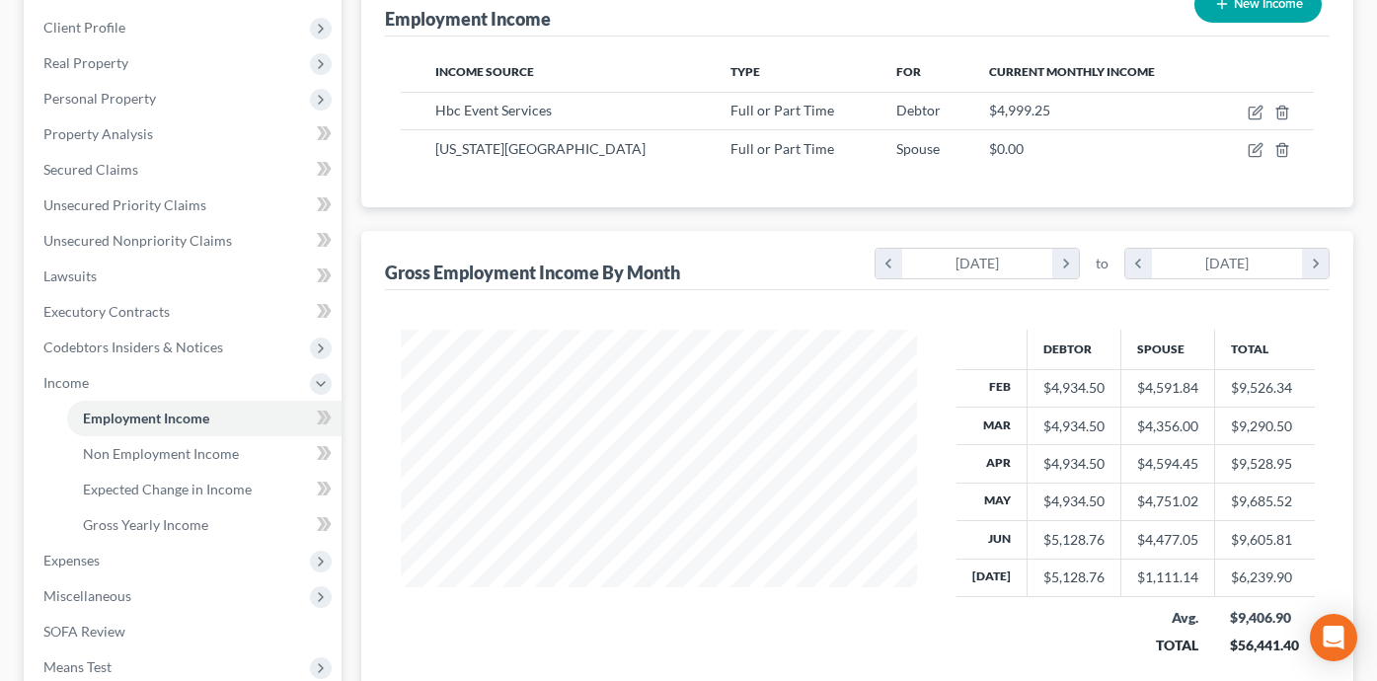
scroll to position [0, 0]
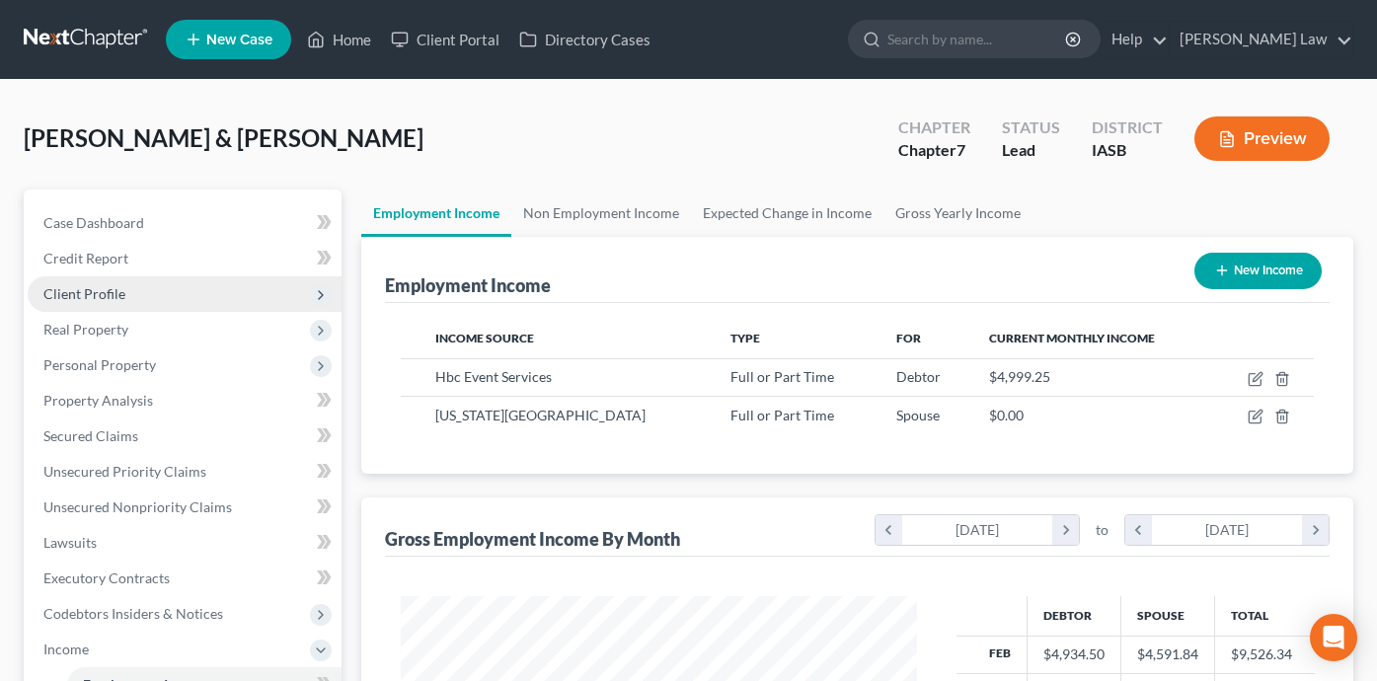
click at [200, 292] on span "Client Profile" at bounding box center [185, 294] width 314 height 36
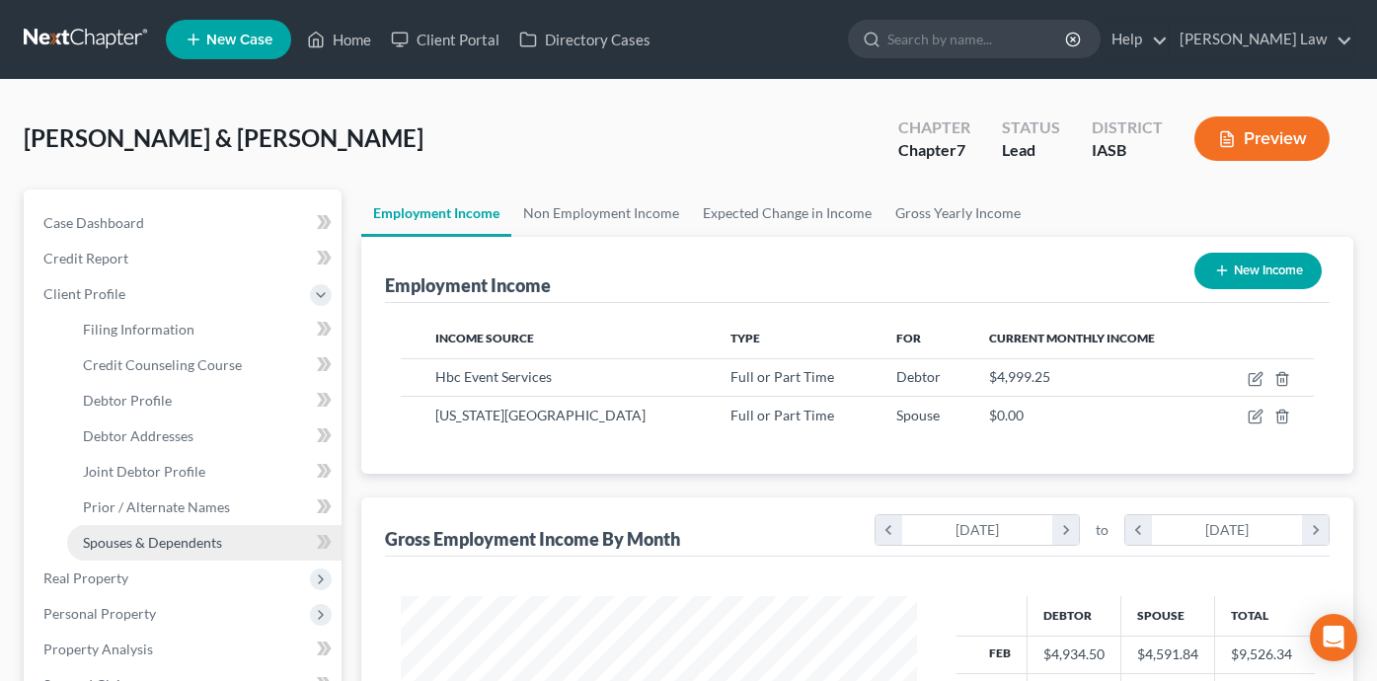
click at [230, 533] on link "Spouses & Dependents" at bounding box center [204, 543] width 274 height 36
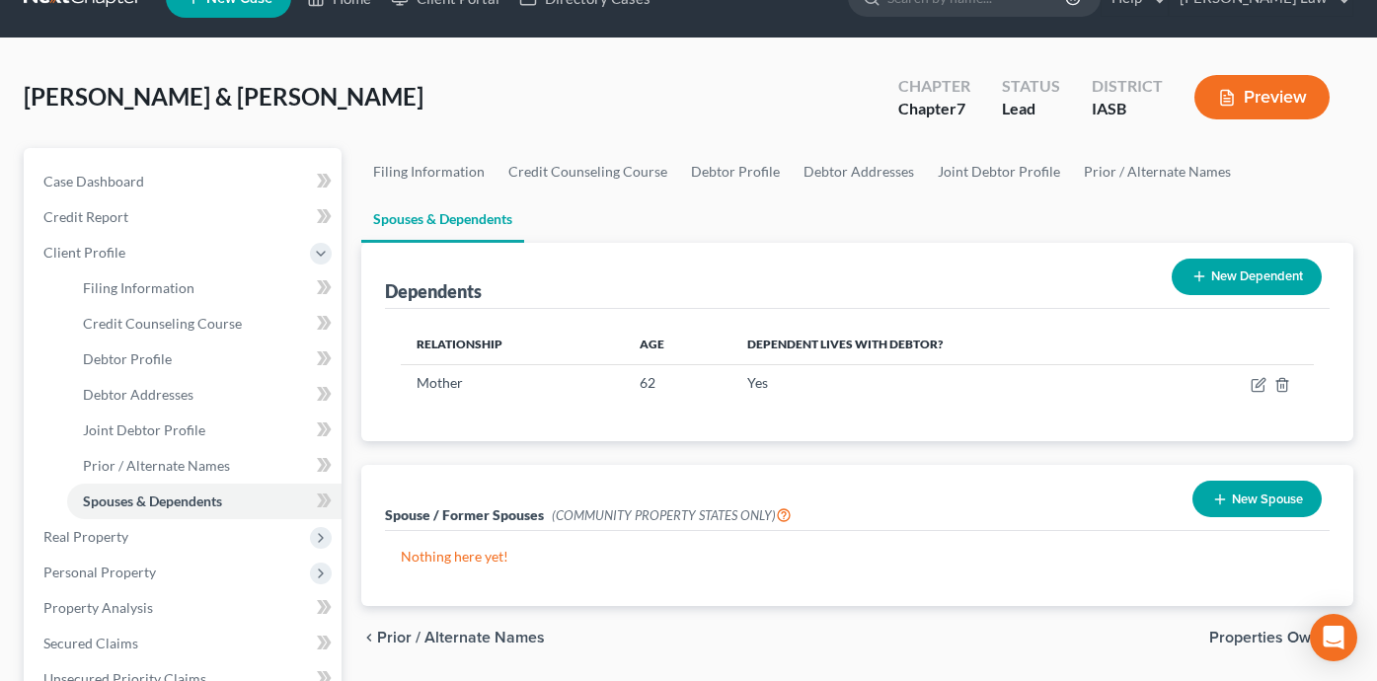
scroll to position [116, 0]
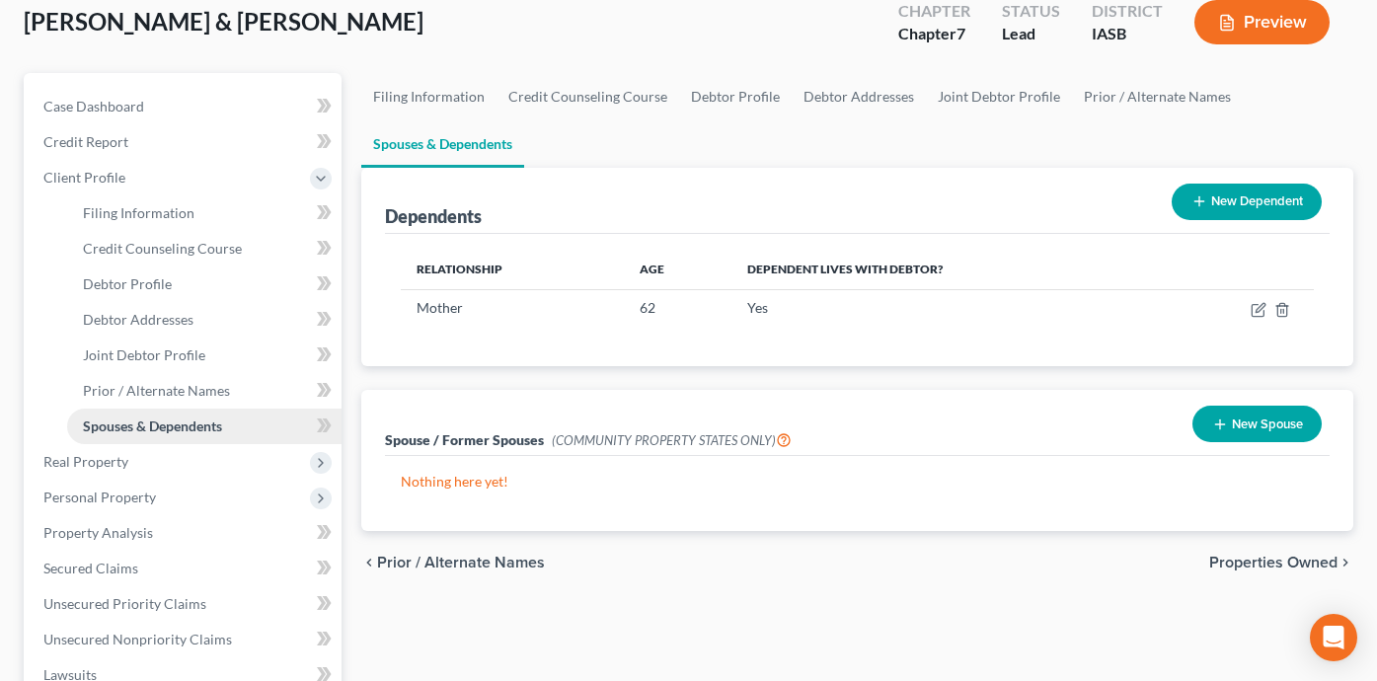
click at [222, 419] on span "Spouses & Dependents" at bounding box center [152, 426] width 139 height 17
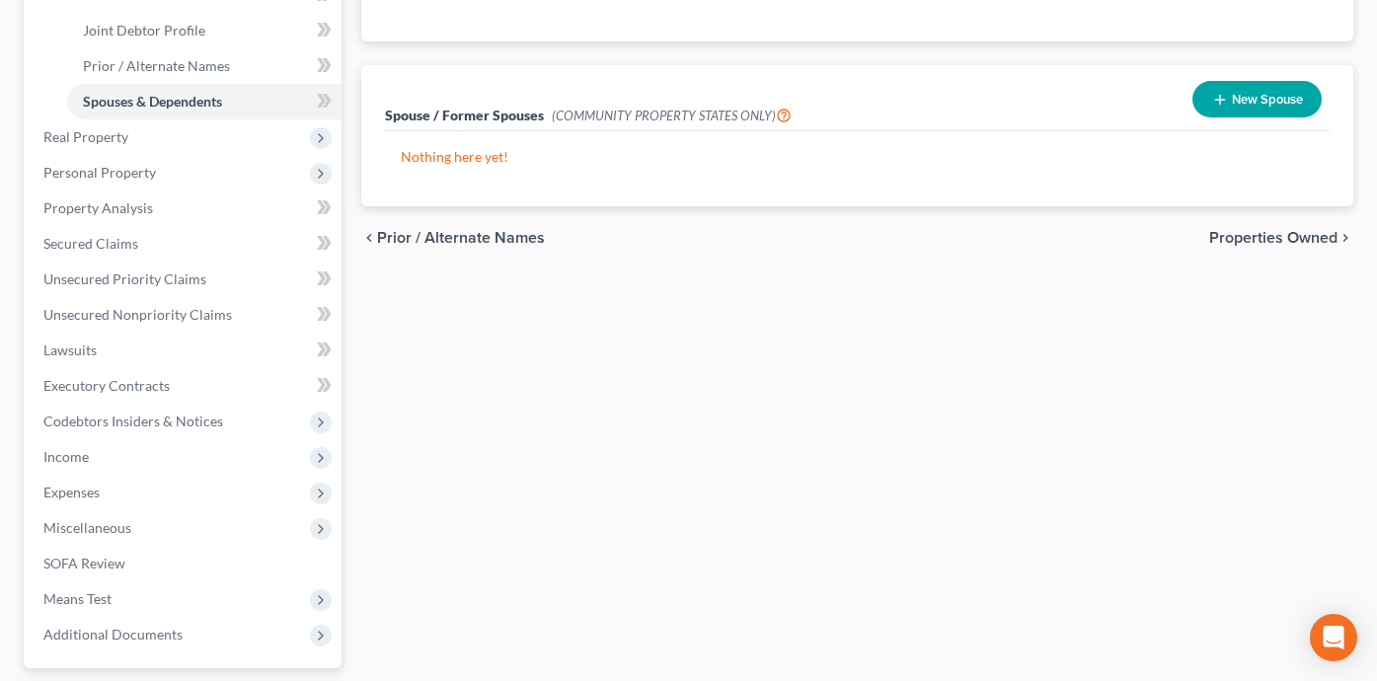
scroll to position [573, 0]
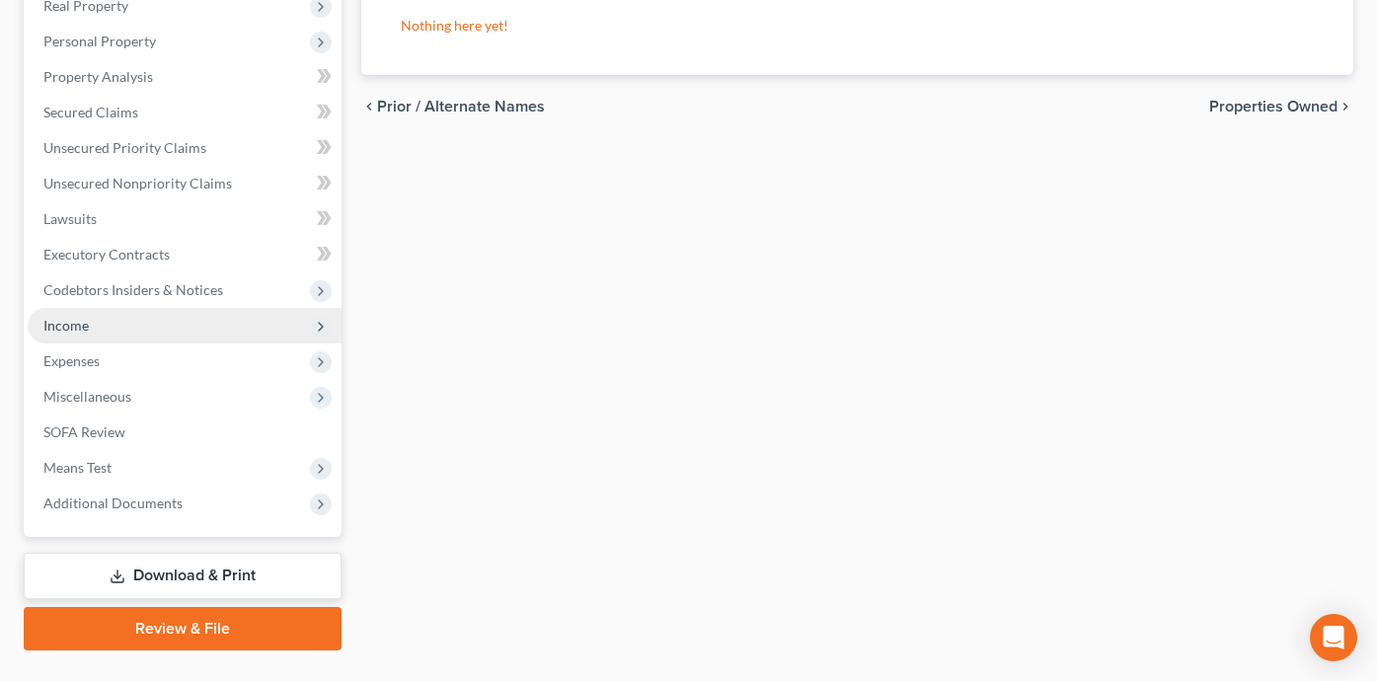
click at [148, 319] on span "Income" at bounding box center [185, 326] width 314 height 36
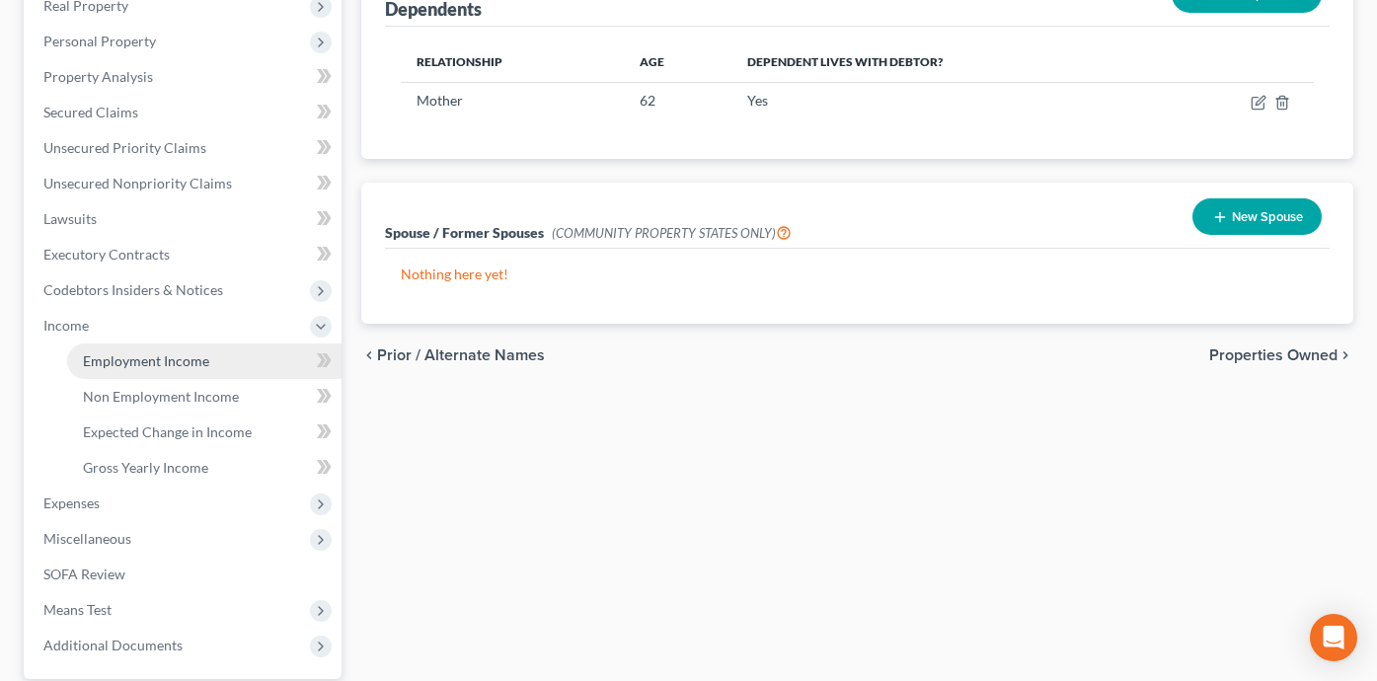
click at [171, 360] on span "Employment Income" at bounding box center [146, 360] width 126 height 17
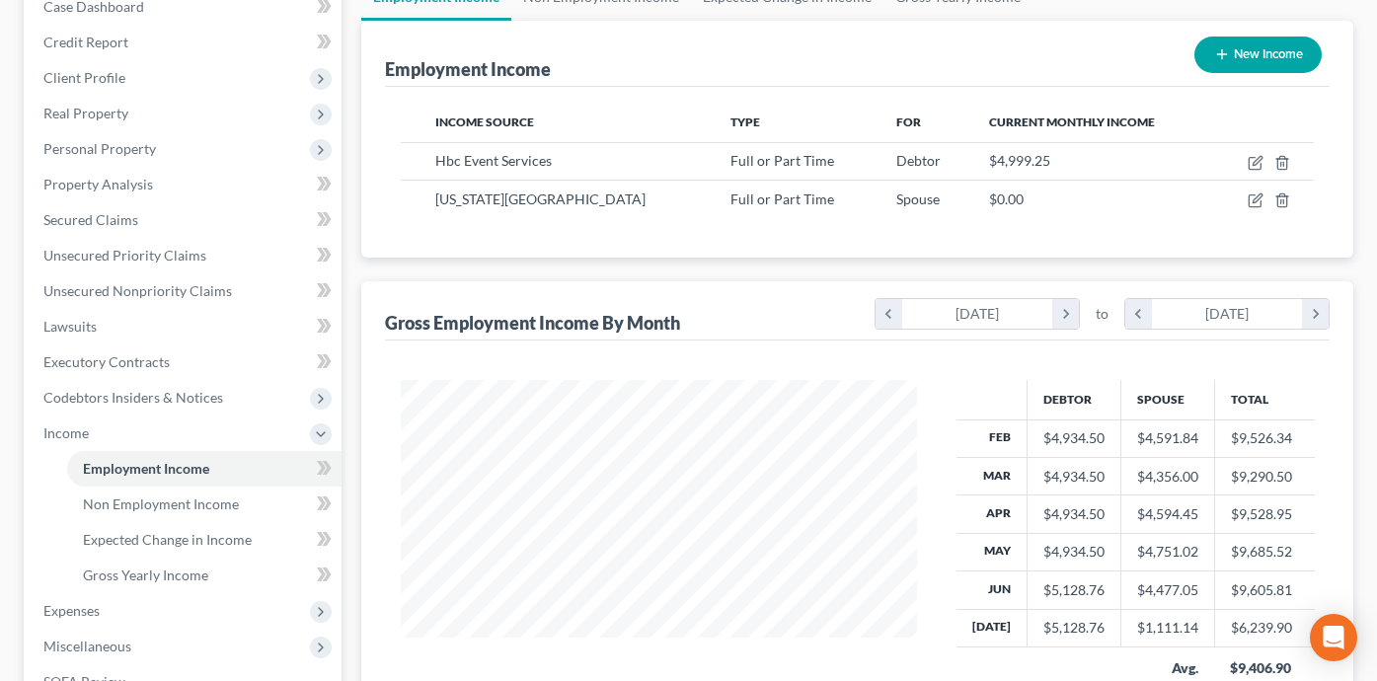
scroll to position [172, 0]
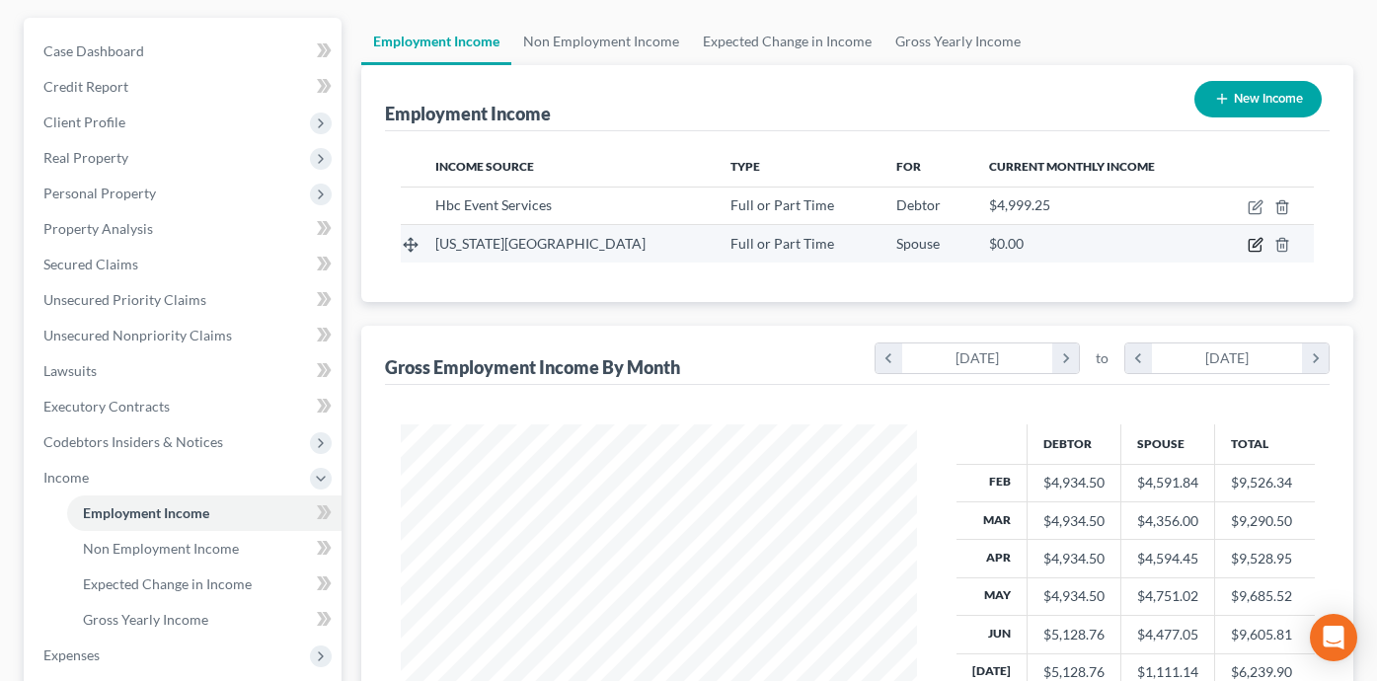
click at [1254, 243] on icon "button" at bounding box center [1257, 243] width 9 height 9
select select "0"
select select "16"
select select "1"
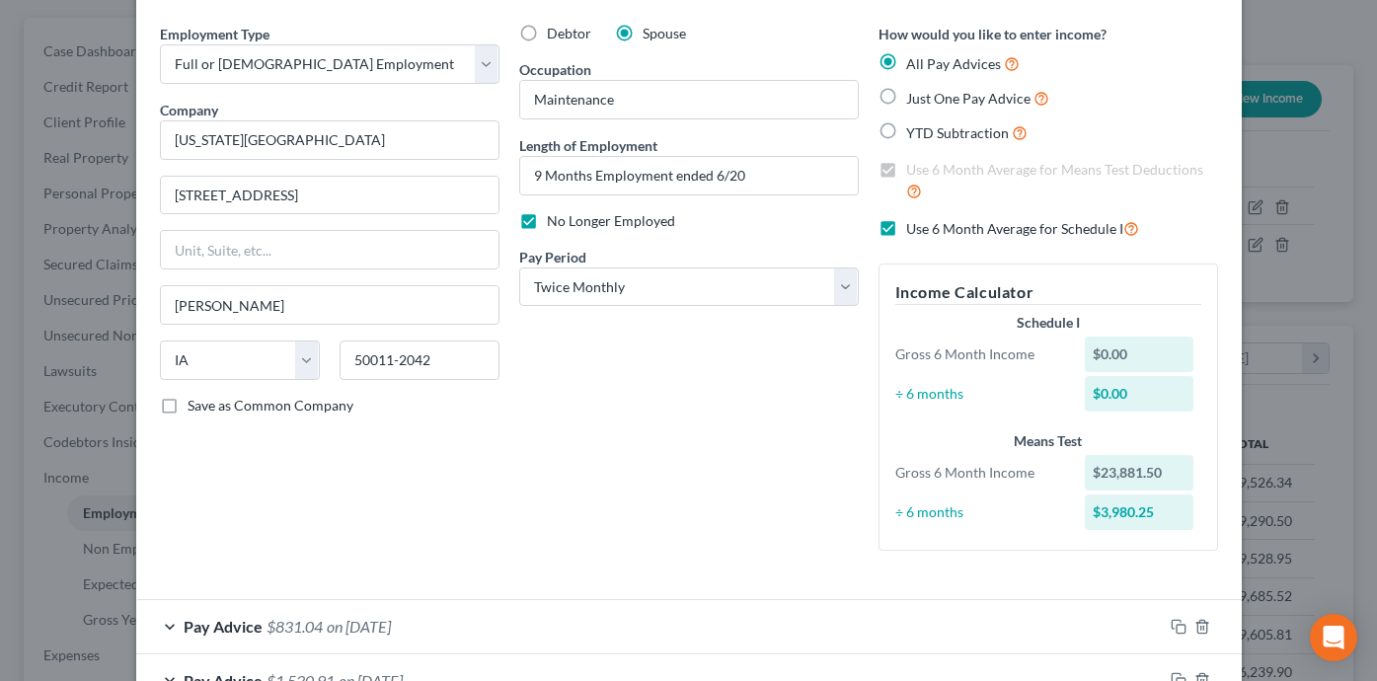
scroll to position [0, 0]
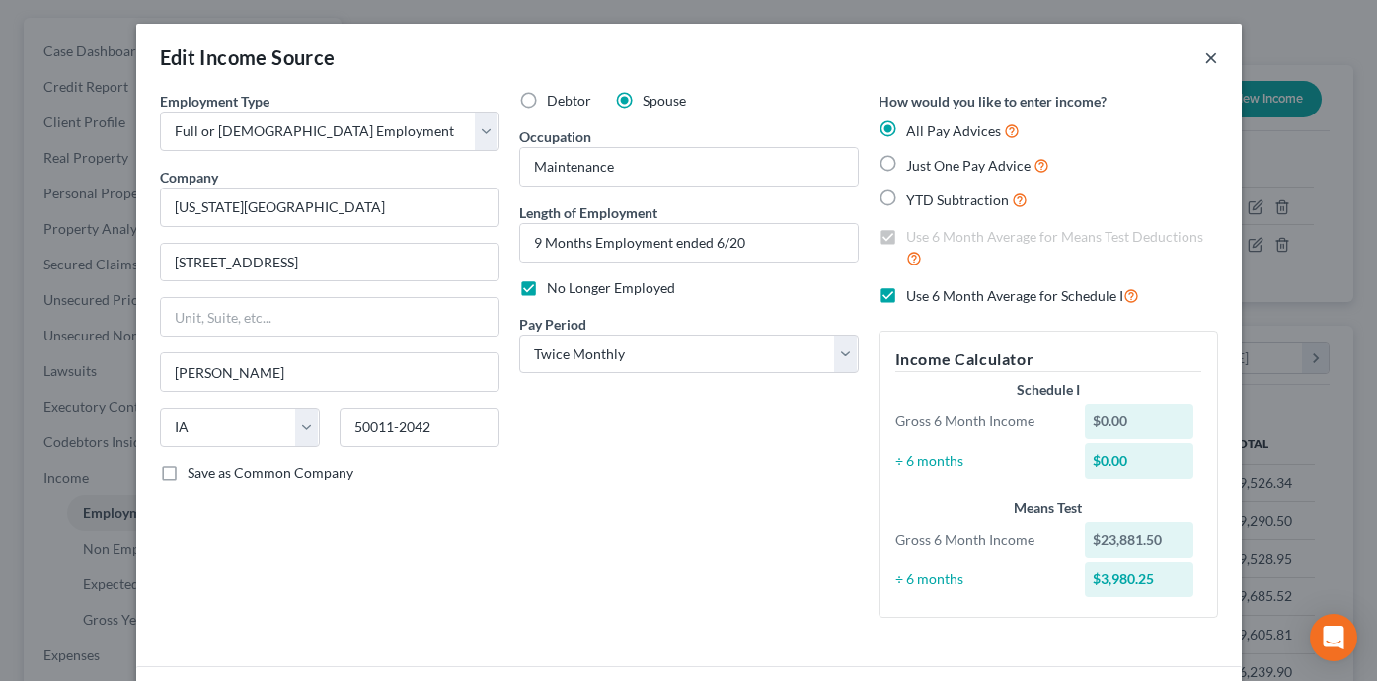
click at [1214, 60] on button "×" at bounding box center [1211, 57] width 14 height 24
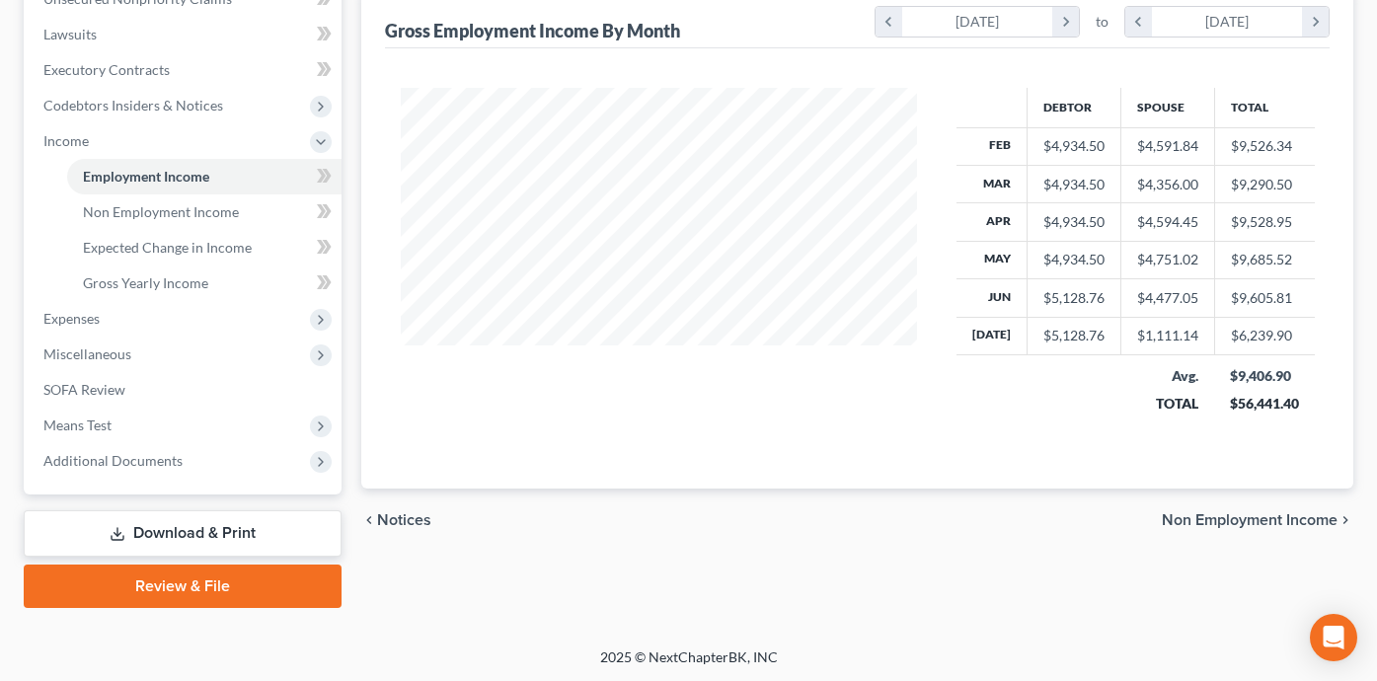
scroll to position [506, 0]
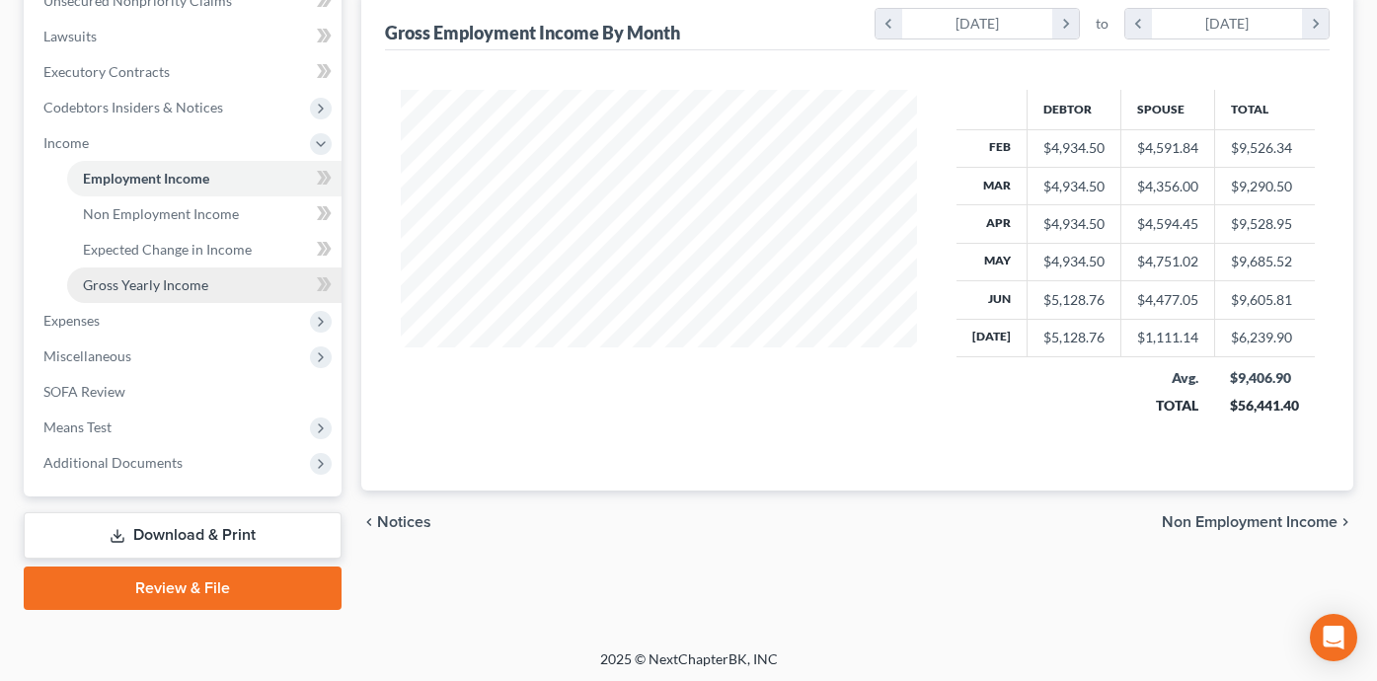
click at [271, 288] on link "Gross Yearly Income" at bounding box center [204, 285] width 274 height 36
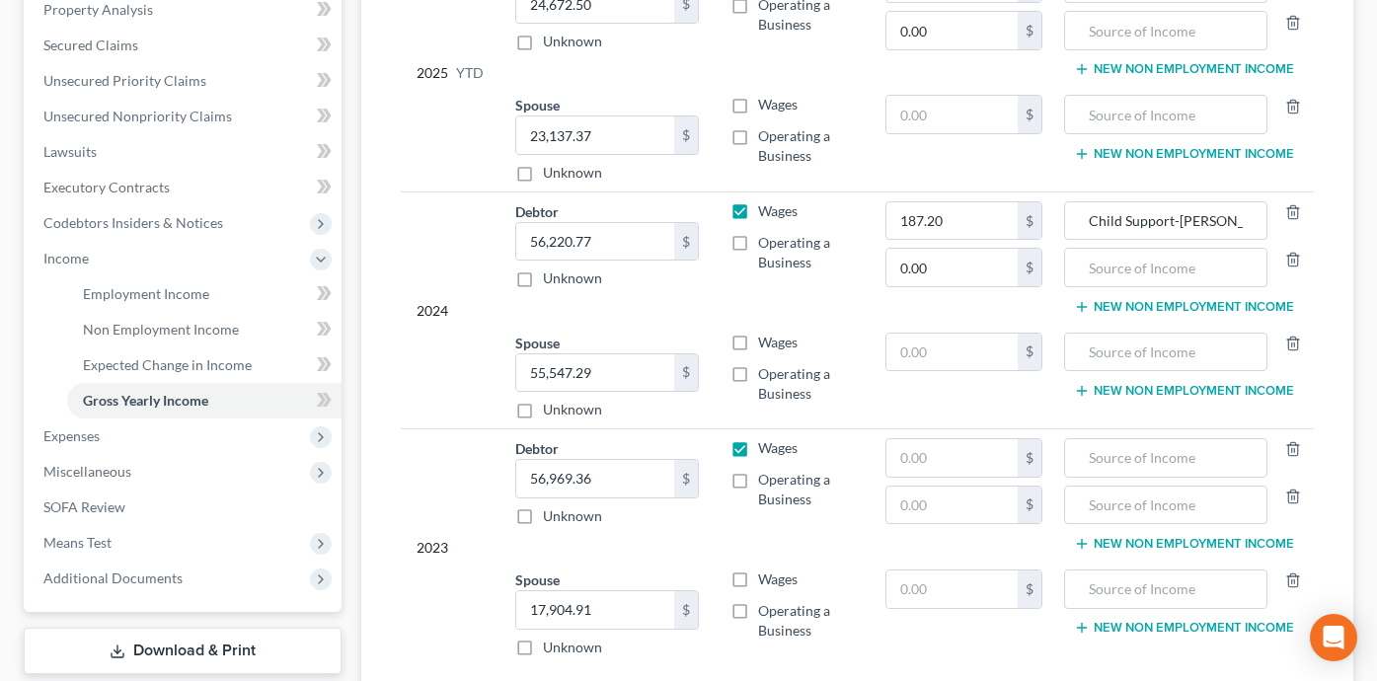
scroll to position [351, 0]
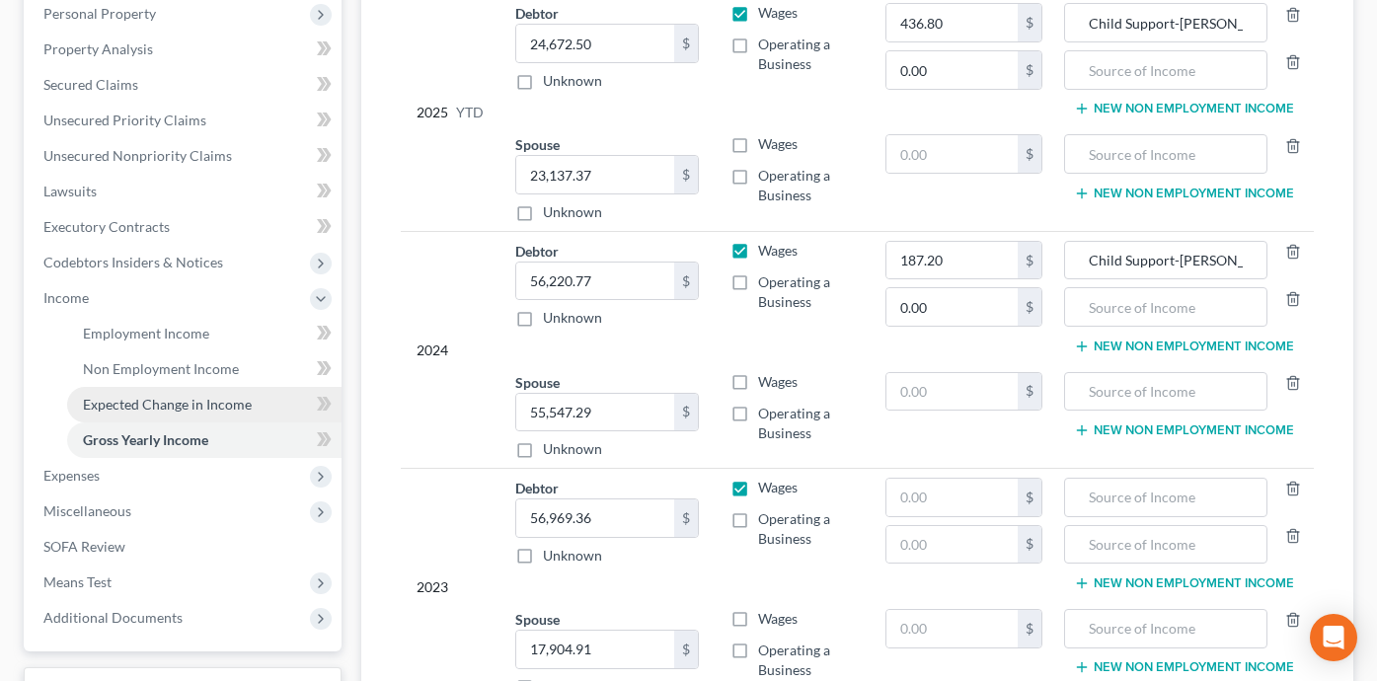
click at [243, 396] on span "Expected Change in Income" at bounding box center [167, 404] width 169 height 17
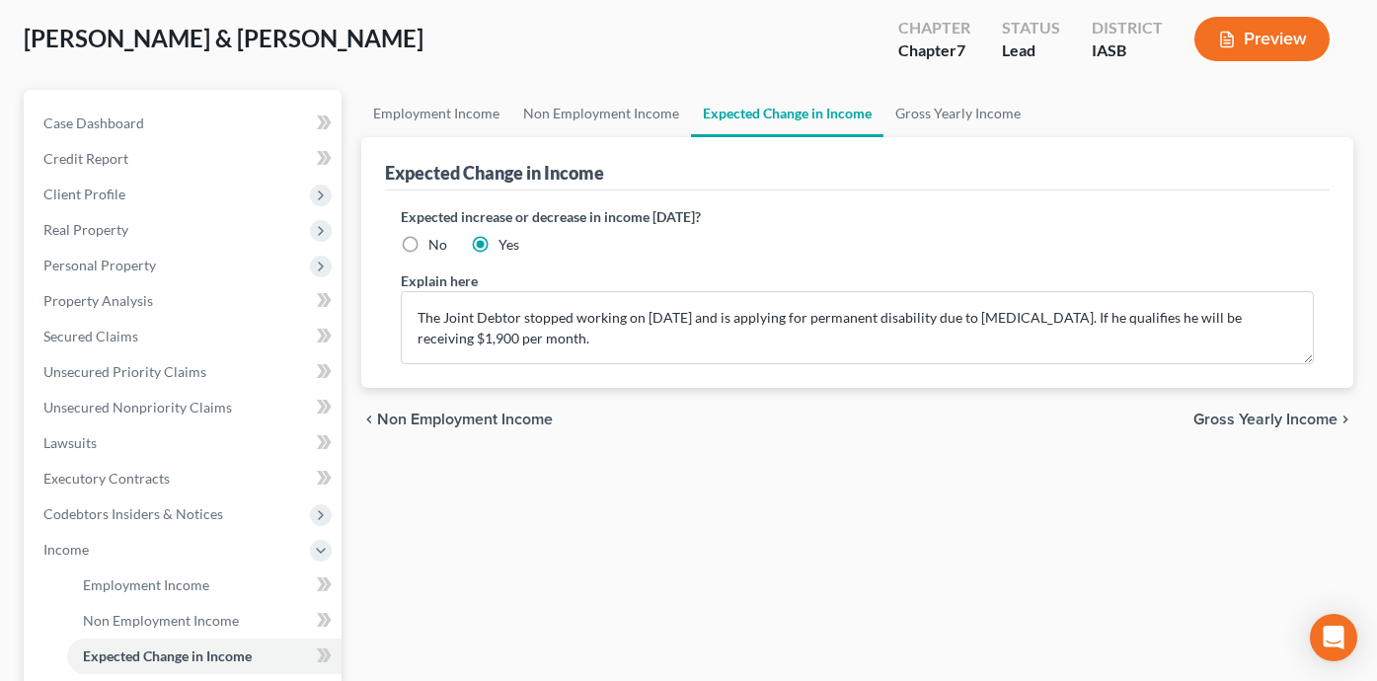
scroll to position [107, 0]
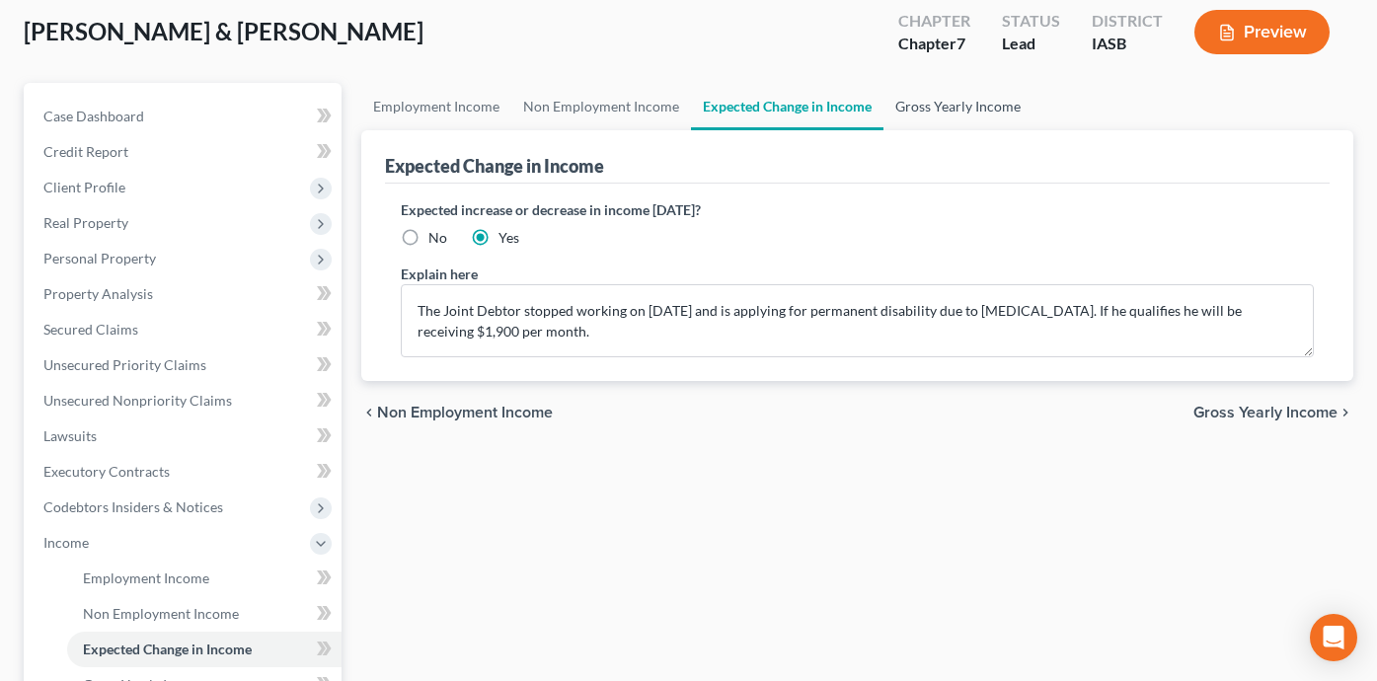
click at [966, 96] on link "Gross Yearly Income" at bounding box center [957, 106] width 149 height 47
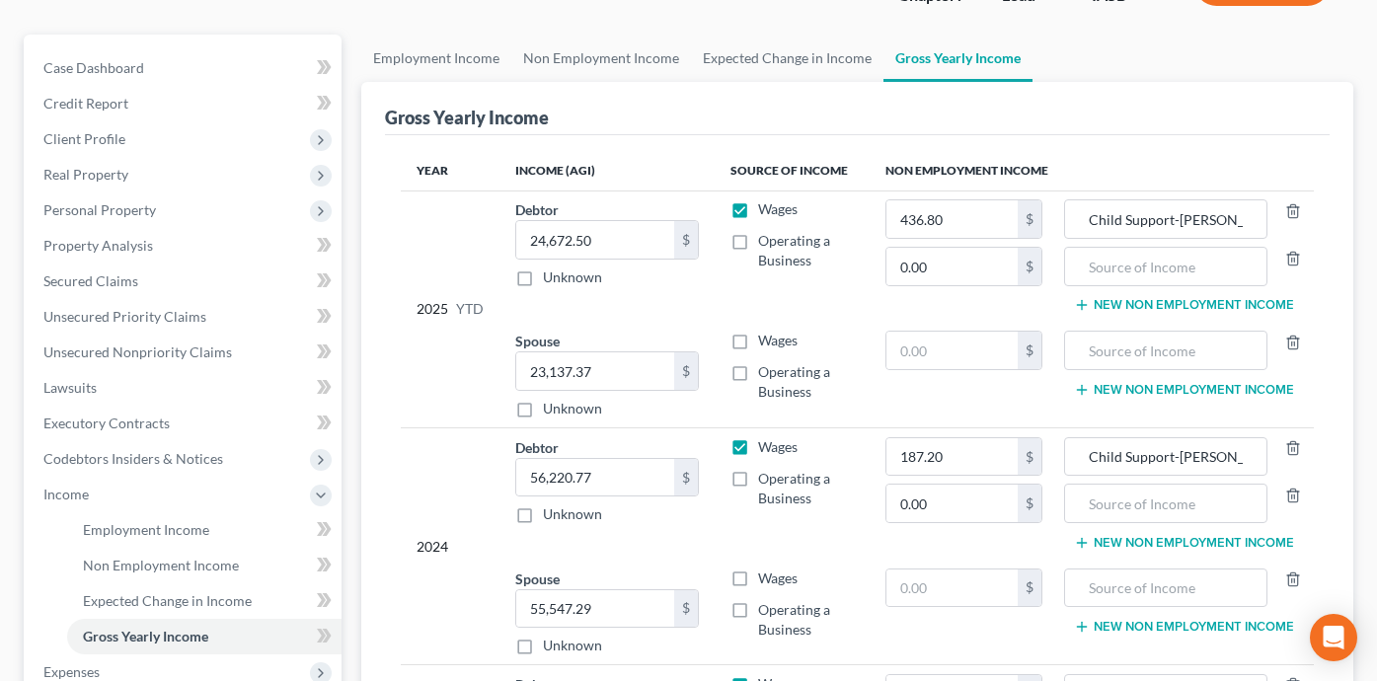
scroll to position [59, 0]
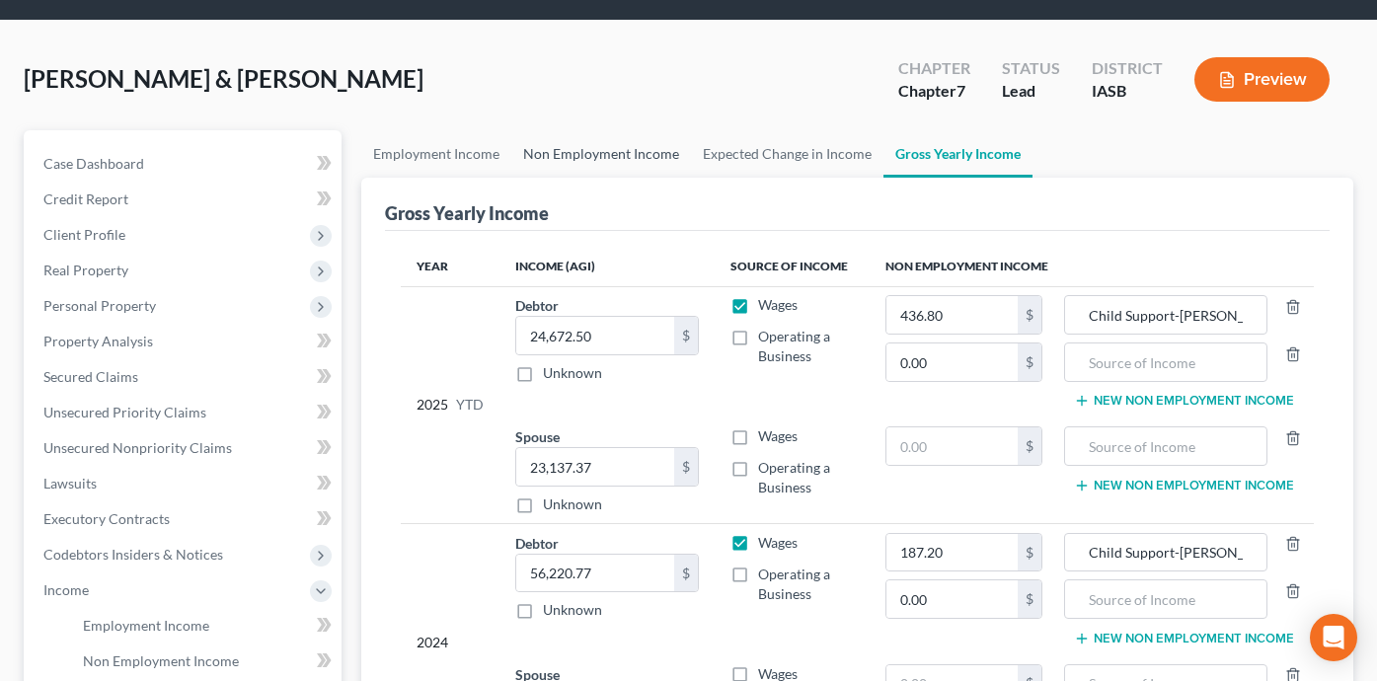
click at [561, 137] on link "Non Employment Income" at bounding box center [601, 153] width 180 height 47
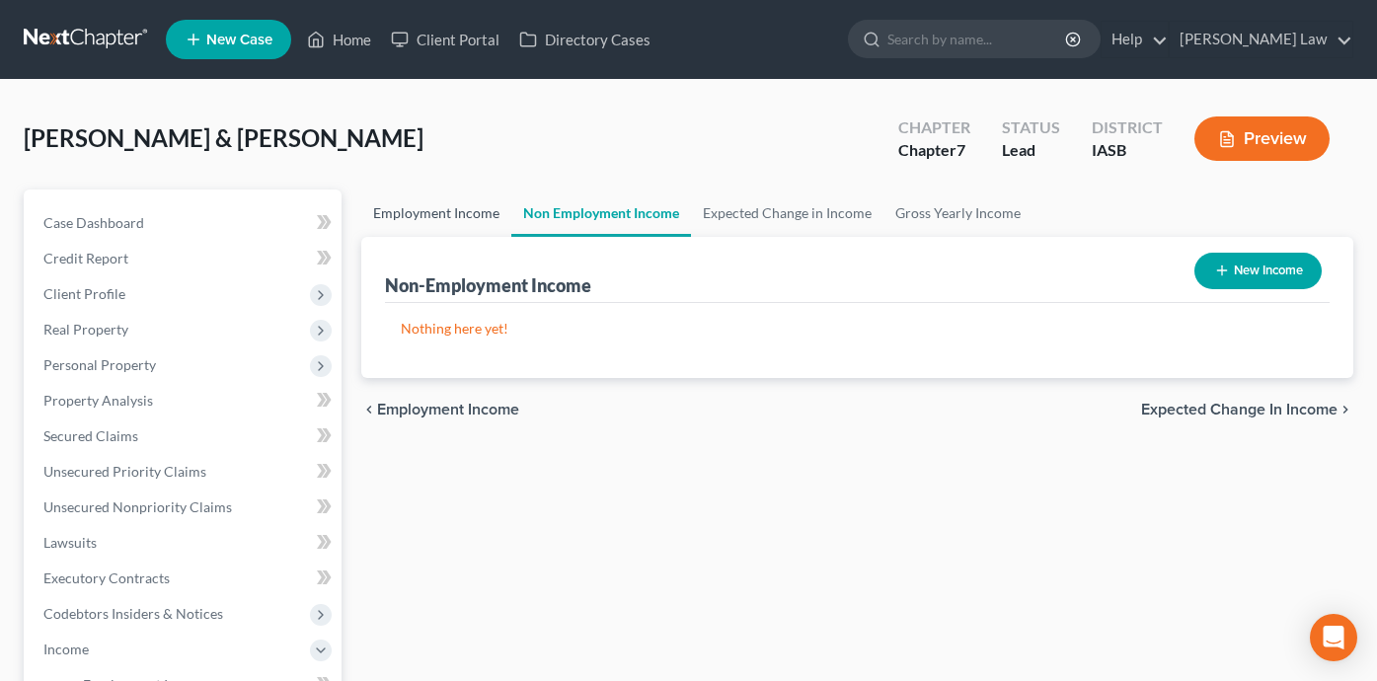
click at [421, 211] on link "Employment Income" at bounding box center [436, 213] width 150 height 47
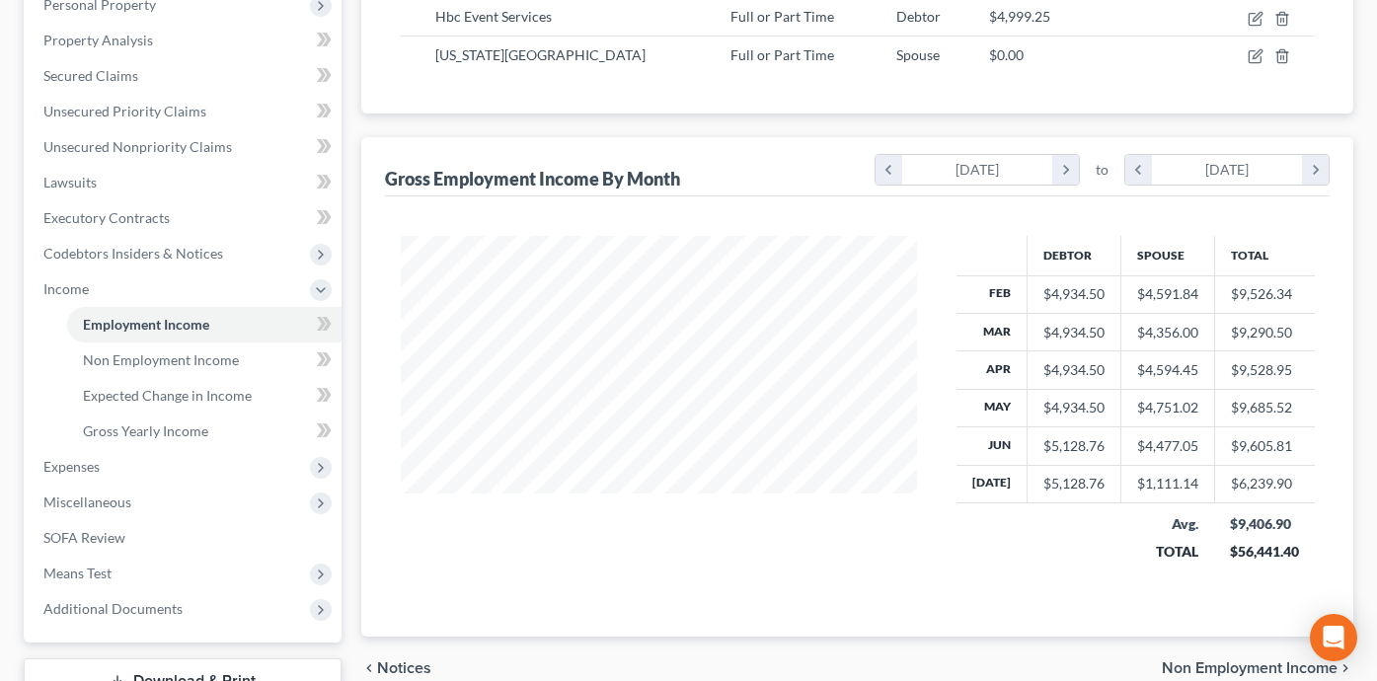
scroll to position [364, 0]
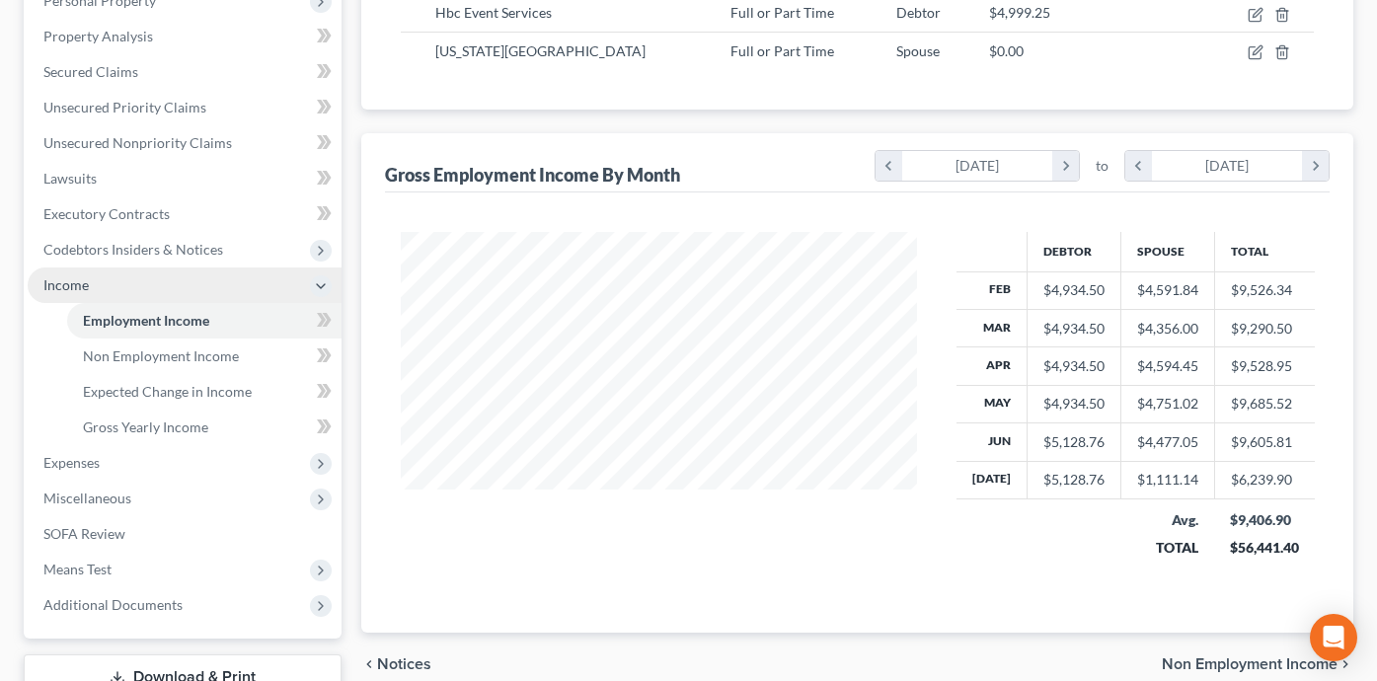
click at [239, 276] on span "Income" at bounding box center [185, 285] width 314 height 36
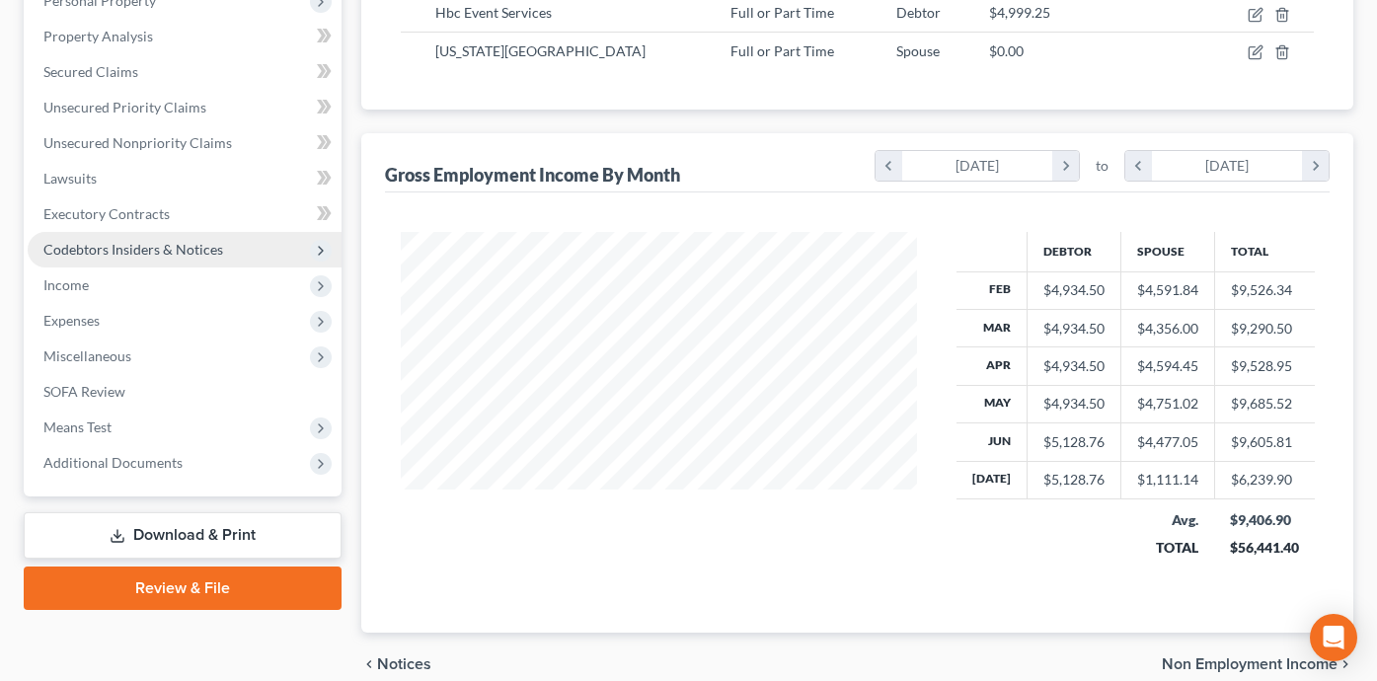
click at [260, 254] on span "Codebtors Insiders & Notices" at bounding box center [185, 250] width 314 height 36
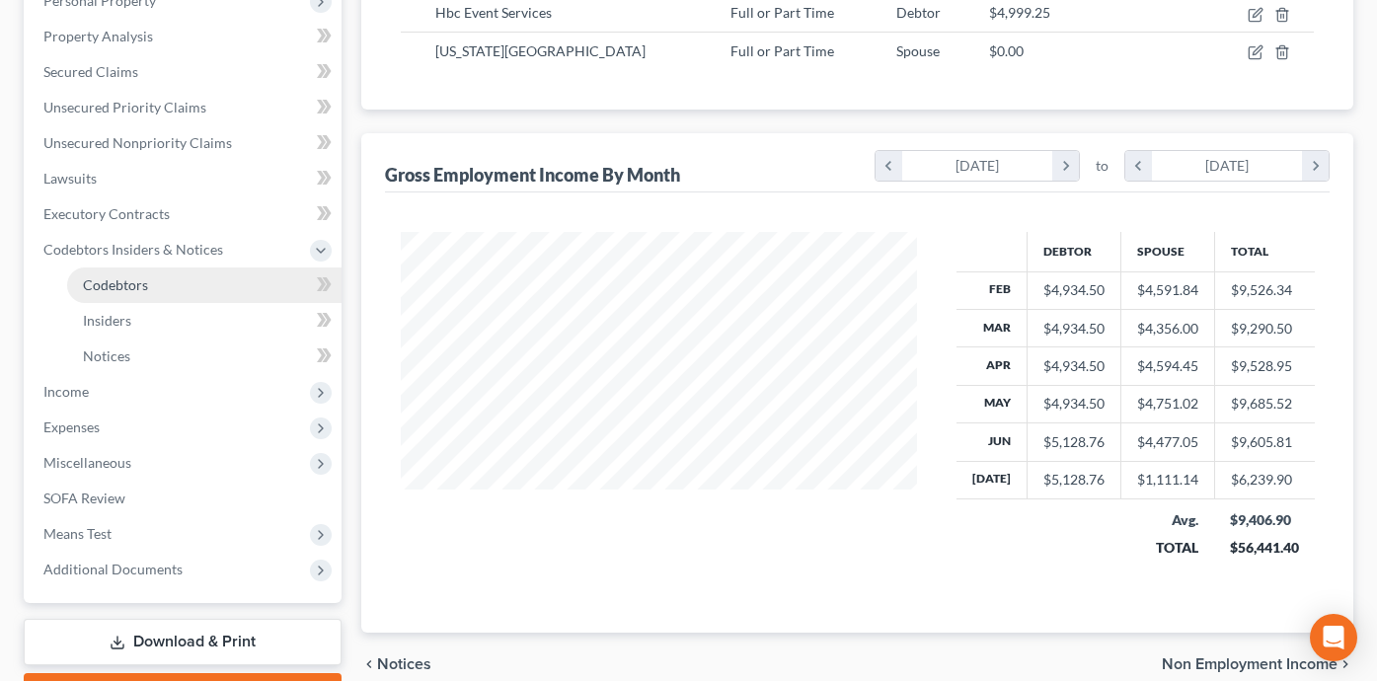
click at [254, 273] on link "Codebtors" at bounding box center [204, 285] width 274 height 36
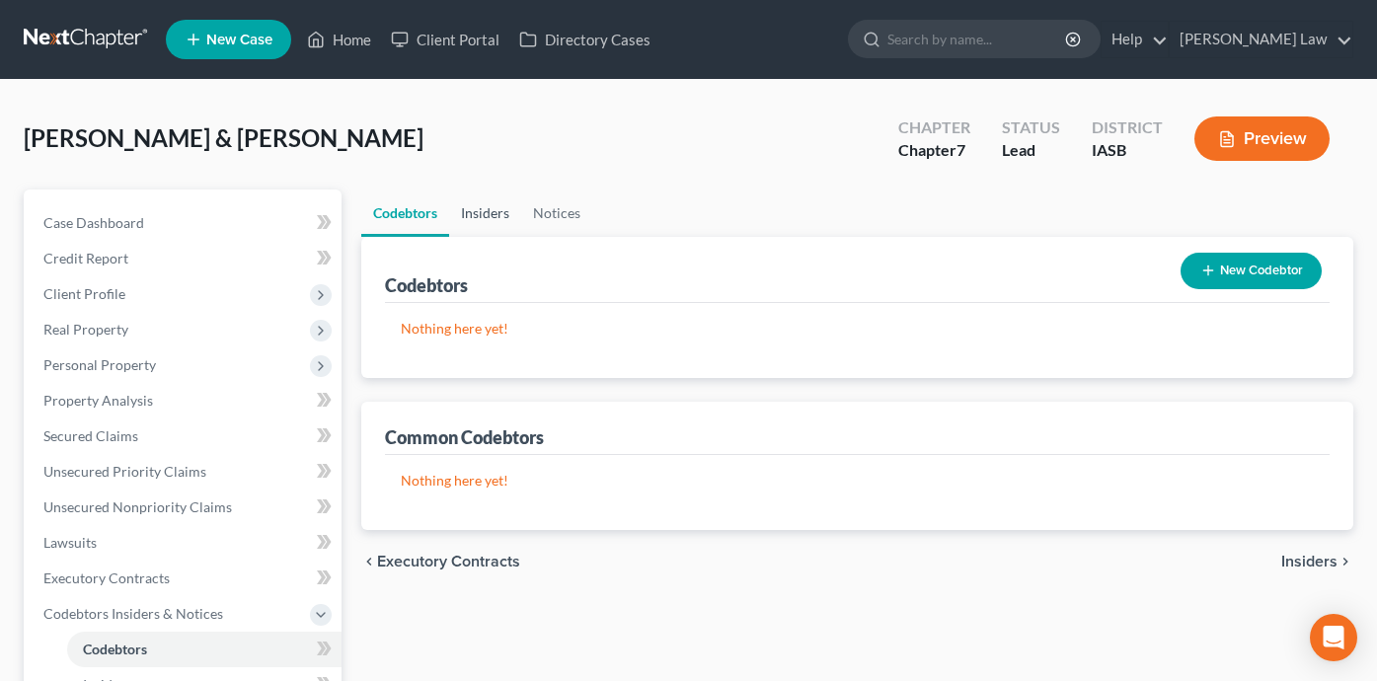
click at [494, 205] on link "Insiders" at bounding box center [485, 213] width 72 height 47
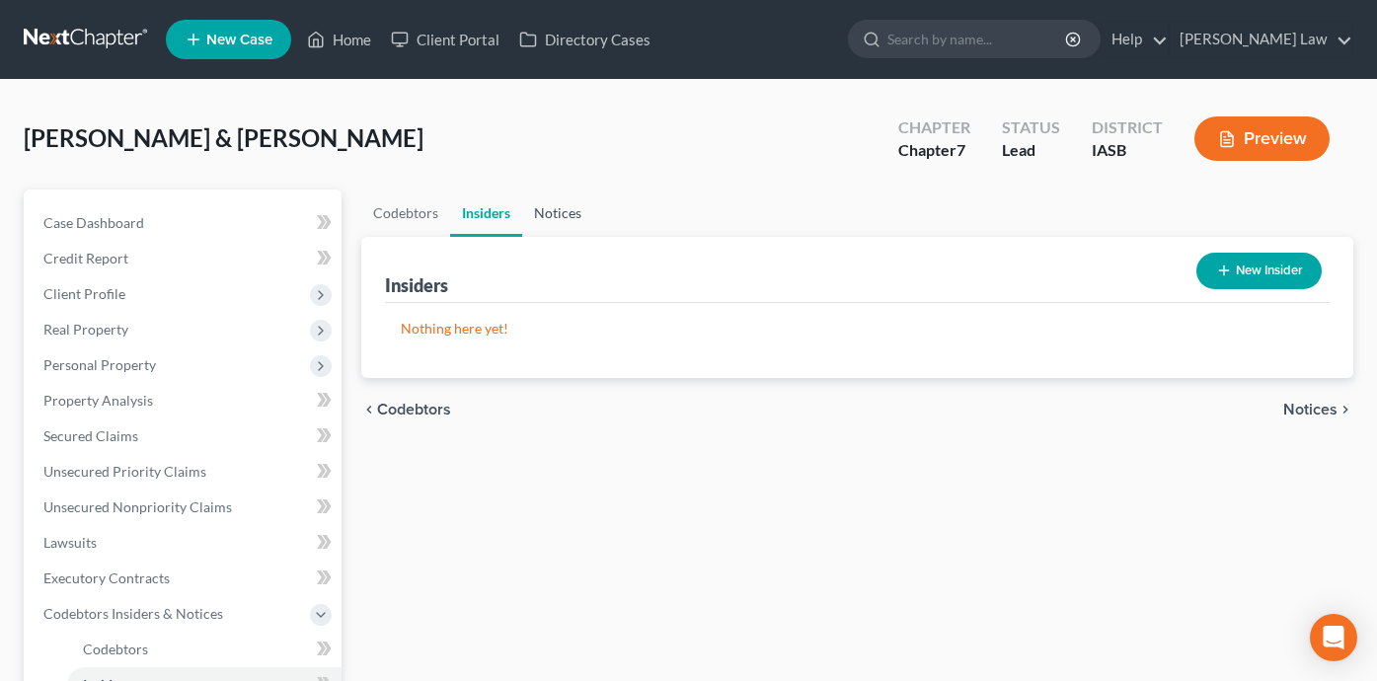
click at [568, 217] on link "Notices" at bounding box center [557, 213] width 71 height 47
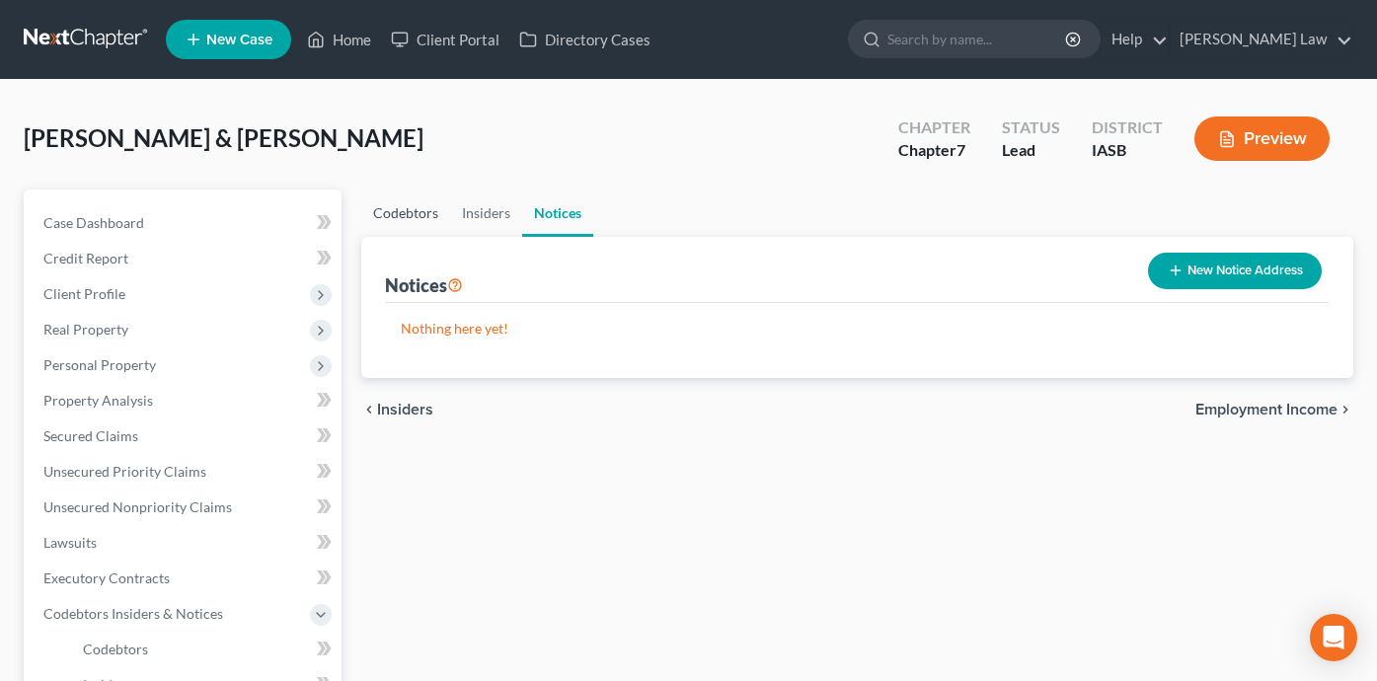
click at [399, 202] on link "Codebtors" at bounding box center [405, 213] width 89 height 47
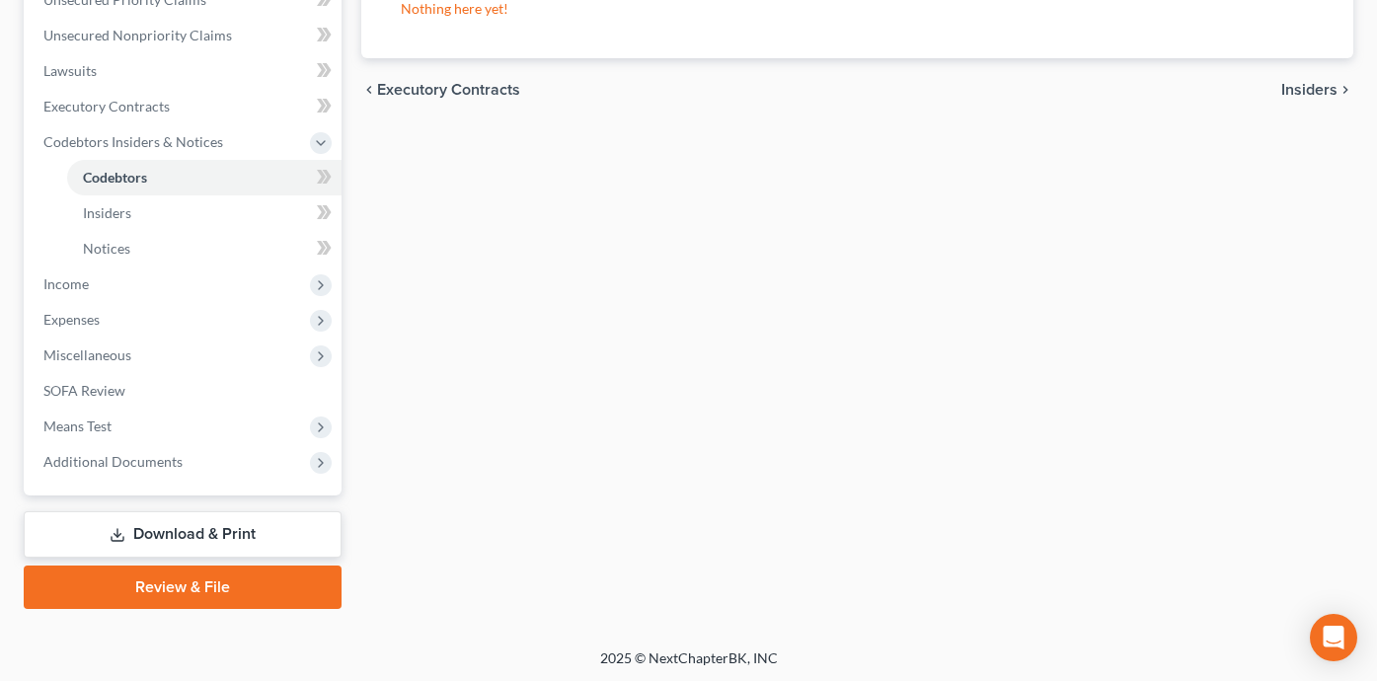
scroll to position [473, 0]
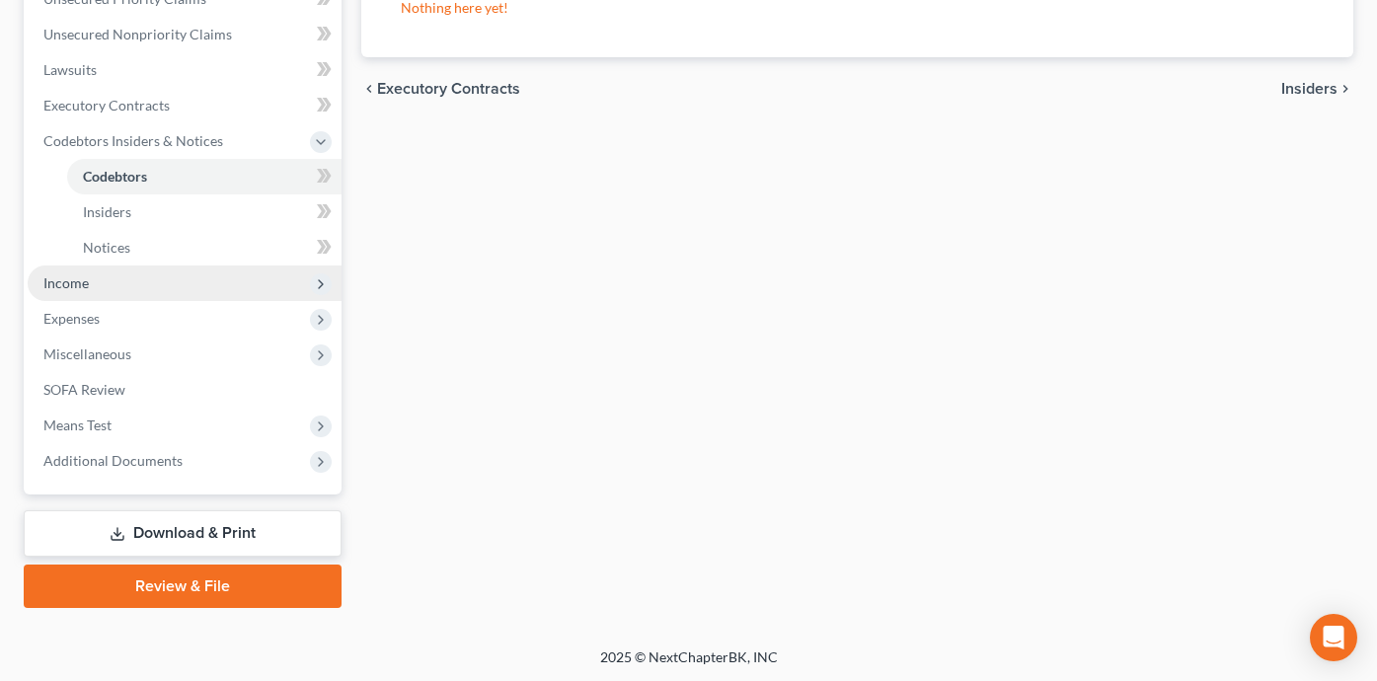
click at [288, 282] on span "Income" at bounding box center [185, 284] width 314 height 36
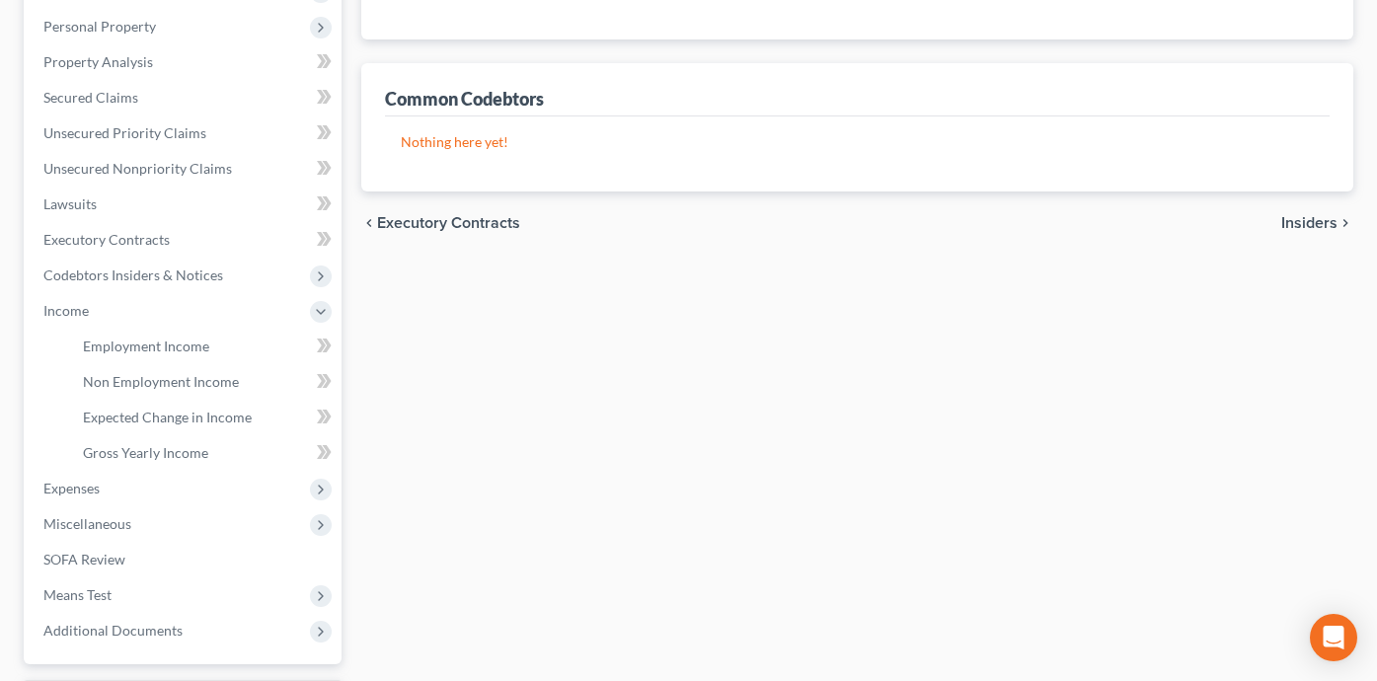
scroll to position [333, 0]
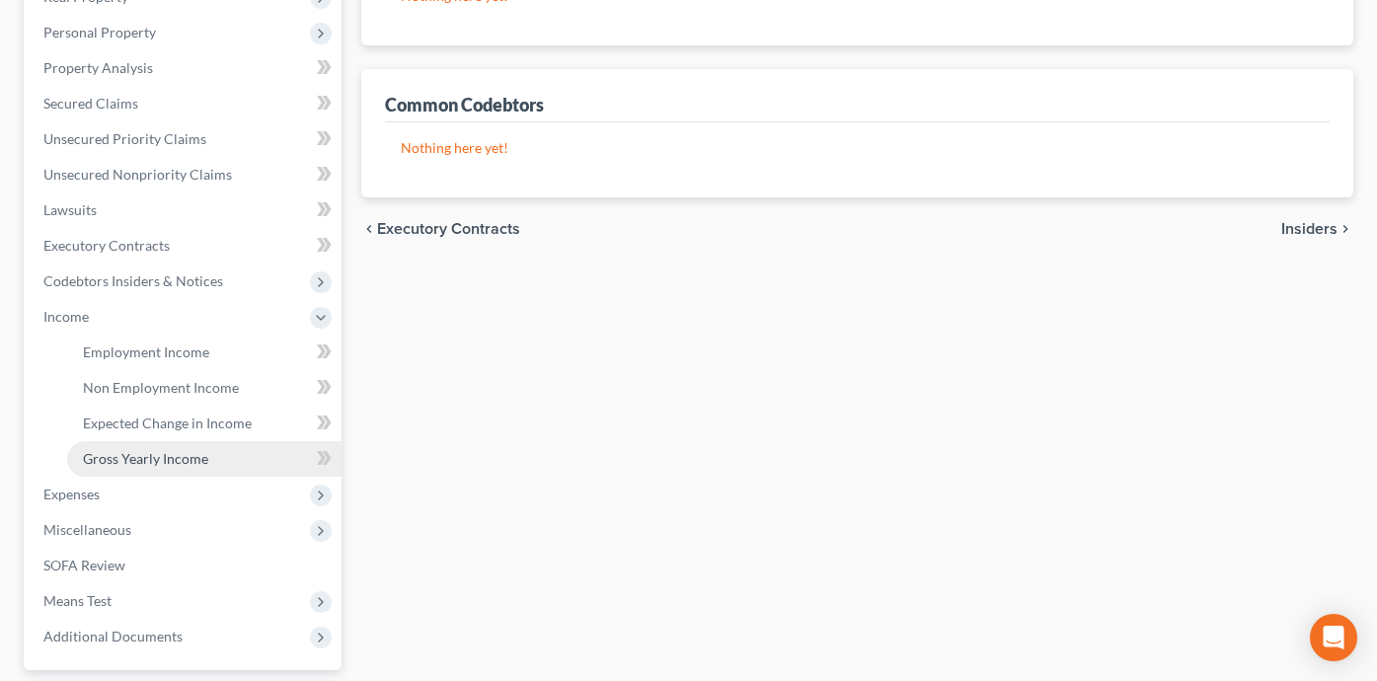
click at [221, 462] on link "Gross Yearly Income" at bounding box center [204, 459] width 274 height 36
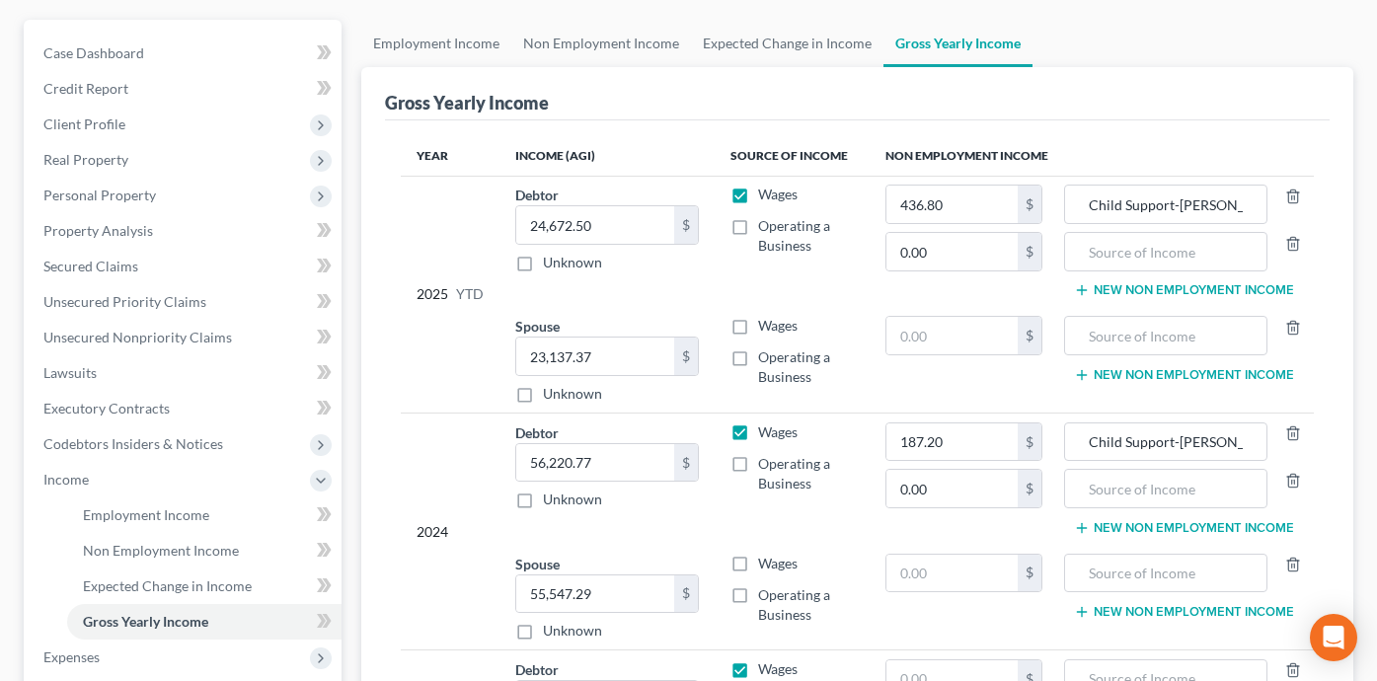
scroll to position [246, 0]
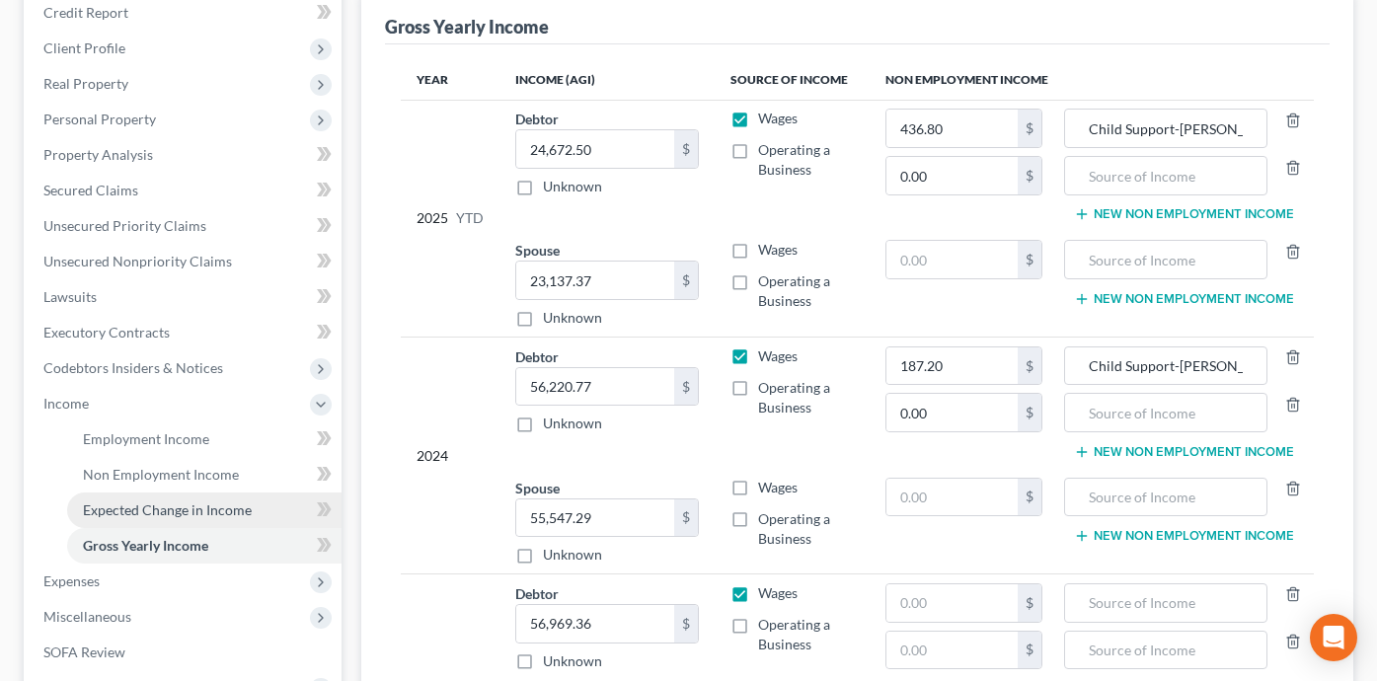
click at [269, 507] on link "Expected Change in Income" at bounding box center [204, 511] width 274 height 36
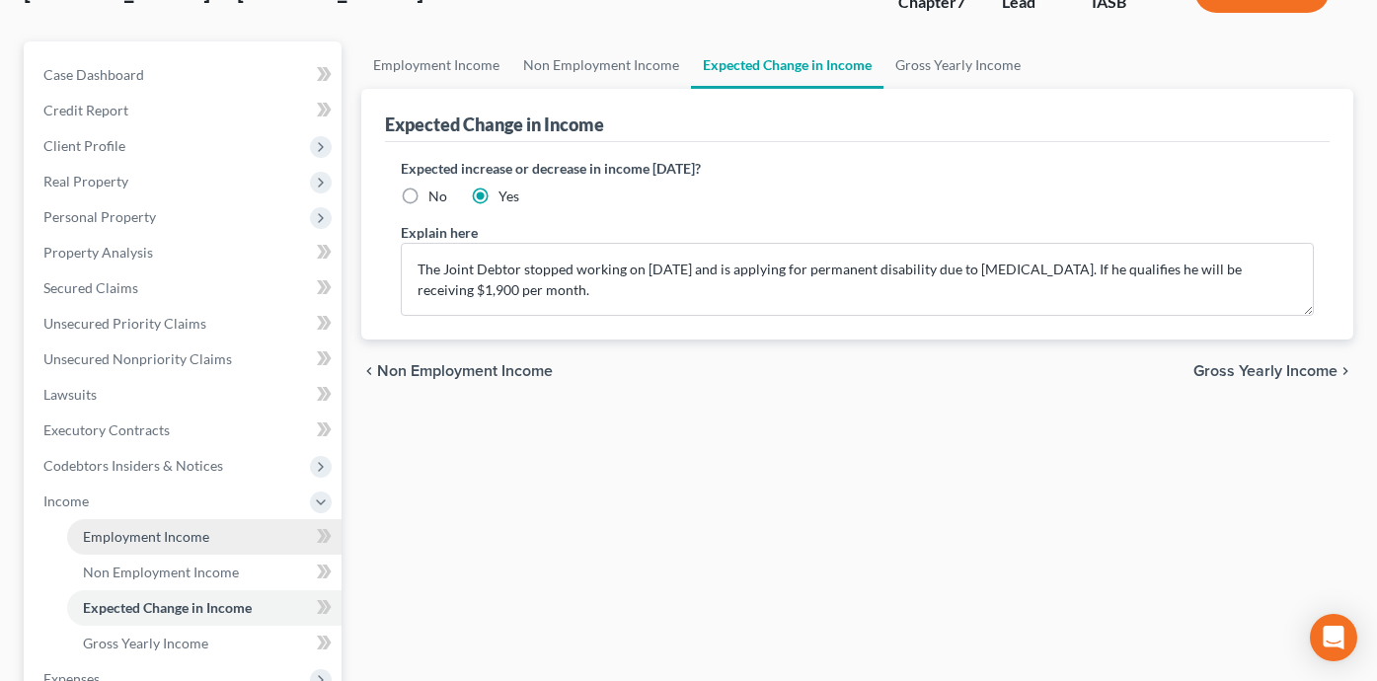
scroll to position [154, 0]
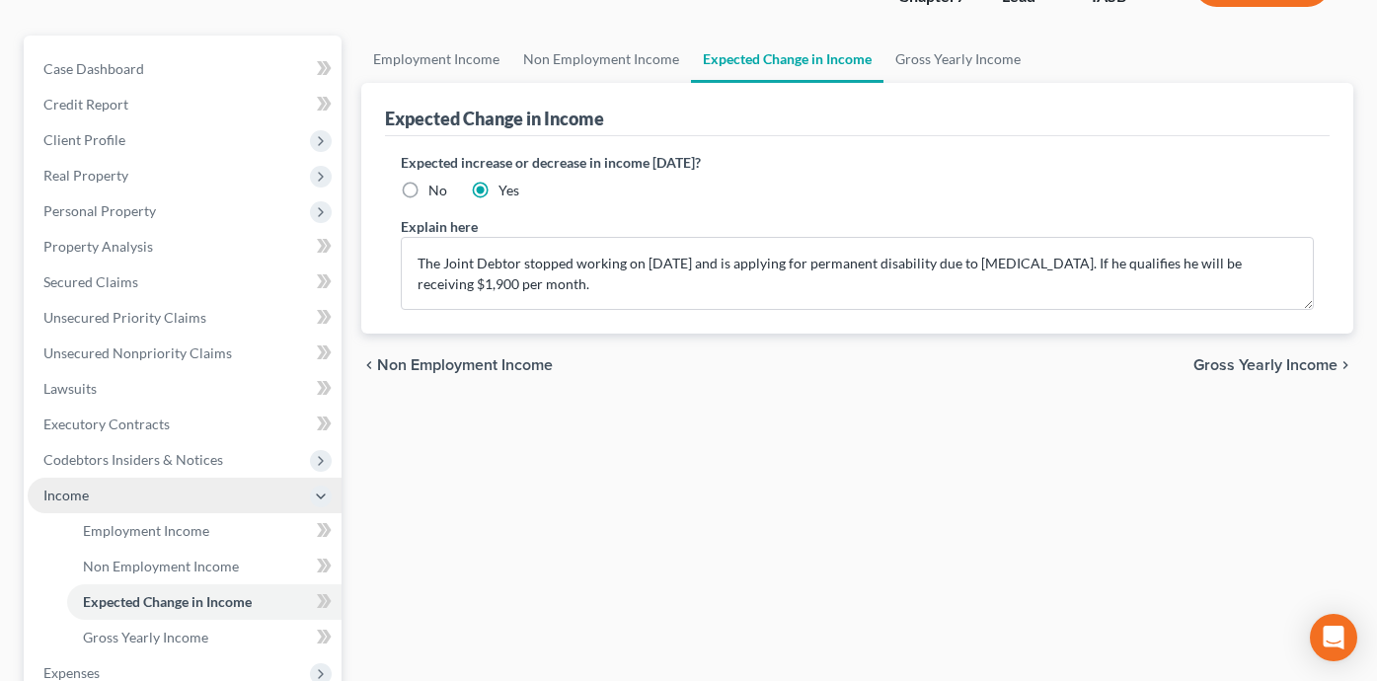
click at [257, 500] on span "Income" at bounding box center [185, 496] width 314 height 36
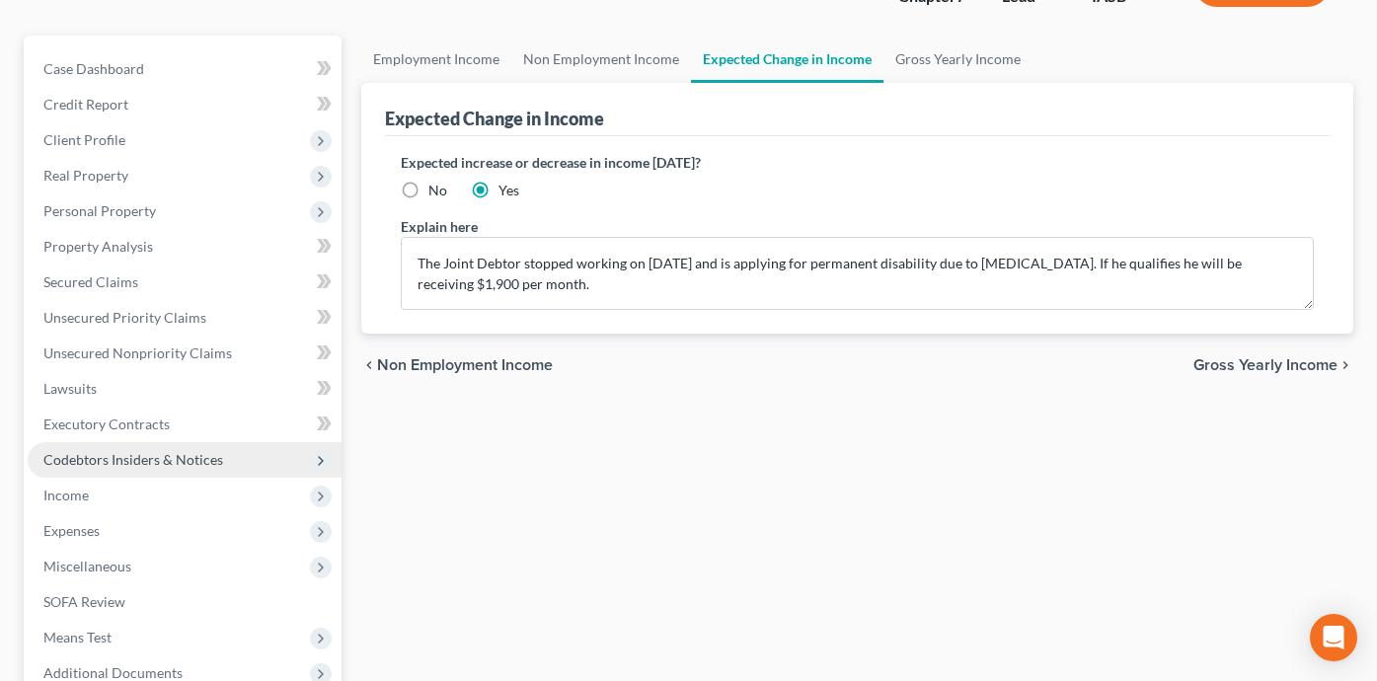
click at [258, 452] on span "Codebtors Insiders & Notices" at bounding box center [185, 460] width 314 height 36
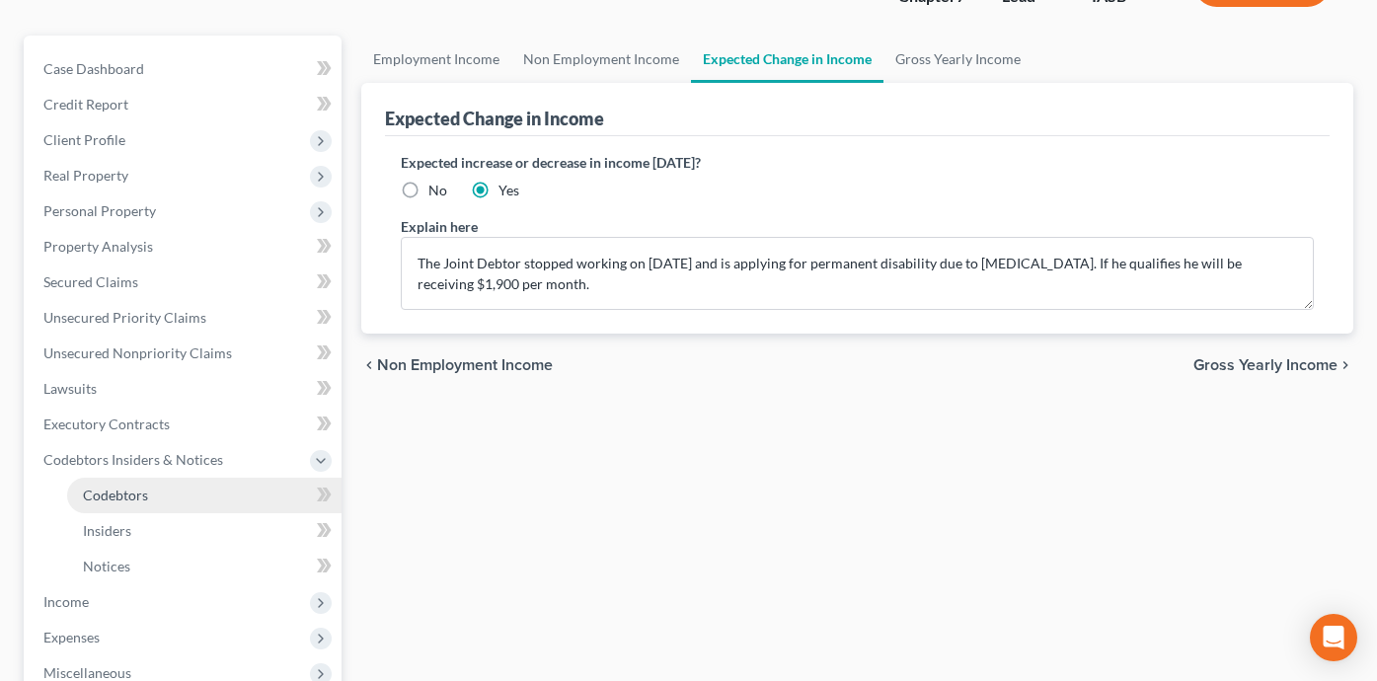
click at [181, 487] on link "Codebtors" at bounding box center [204, 496] width 274 height 36
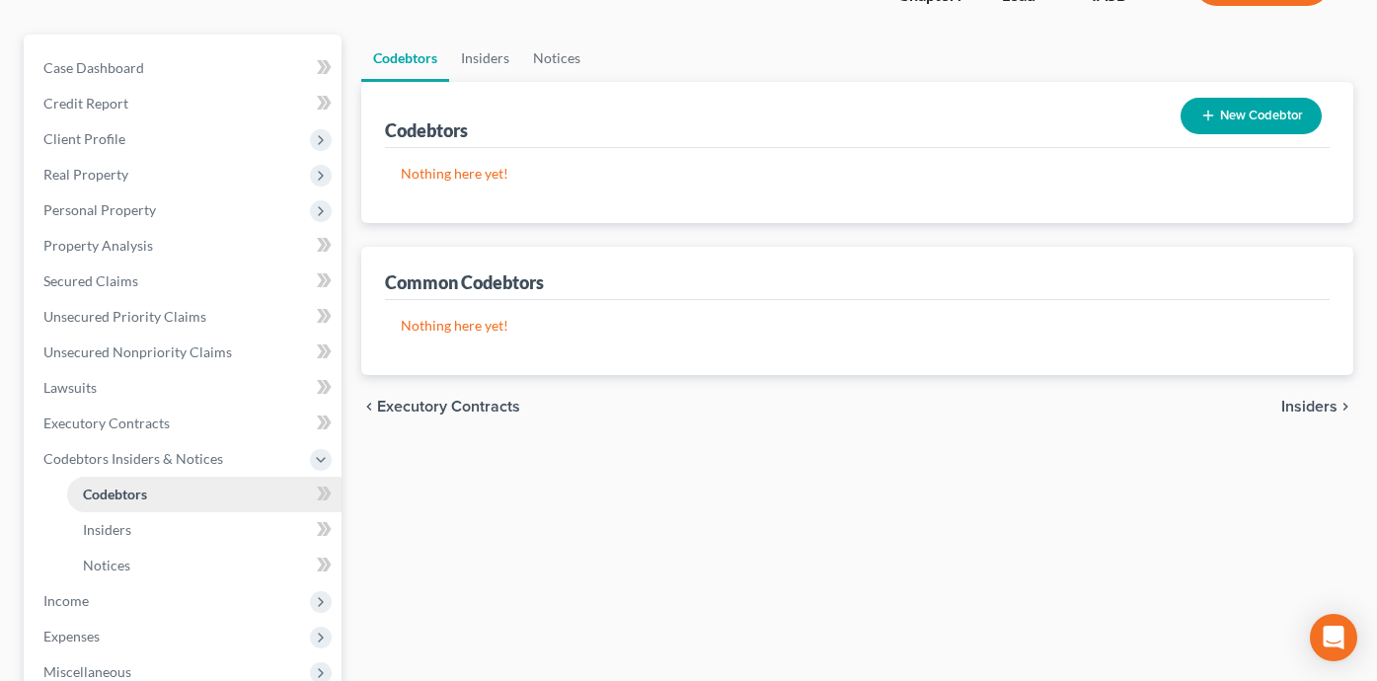
scroll to position [156, 0]
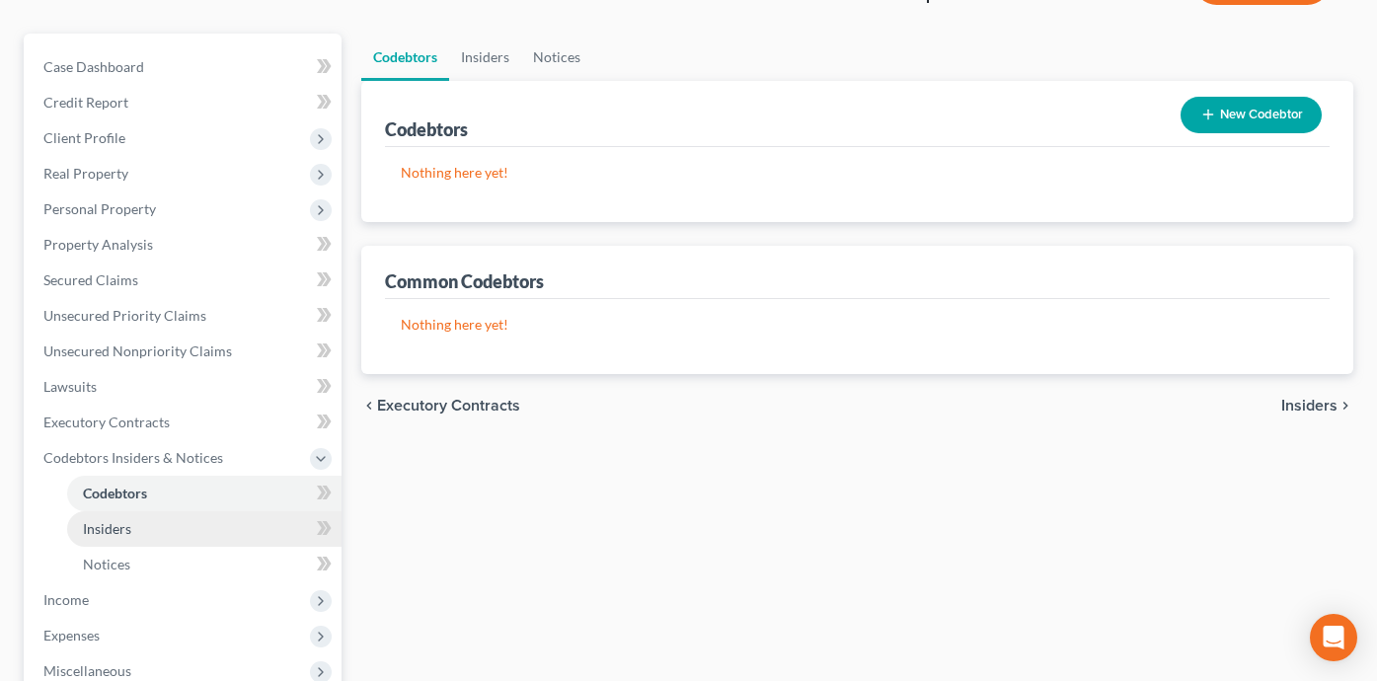
click at [293, 526] on link "Insiders" at bounding box center [204, 529] width 274 height 36
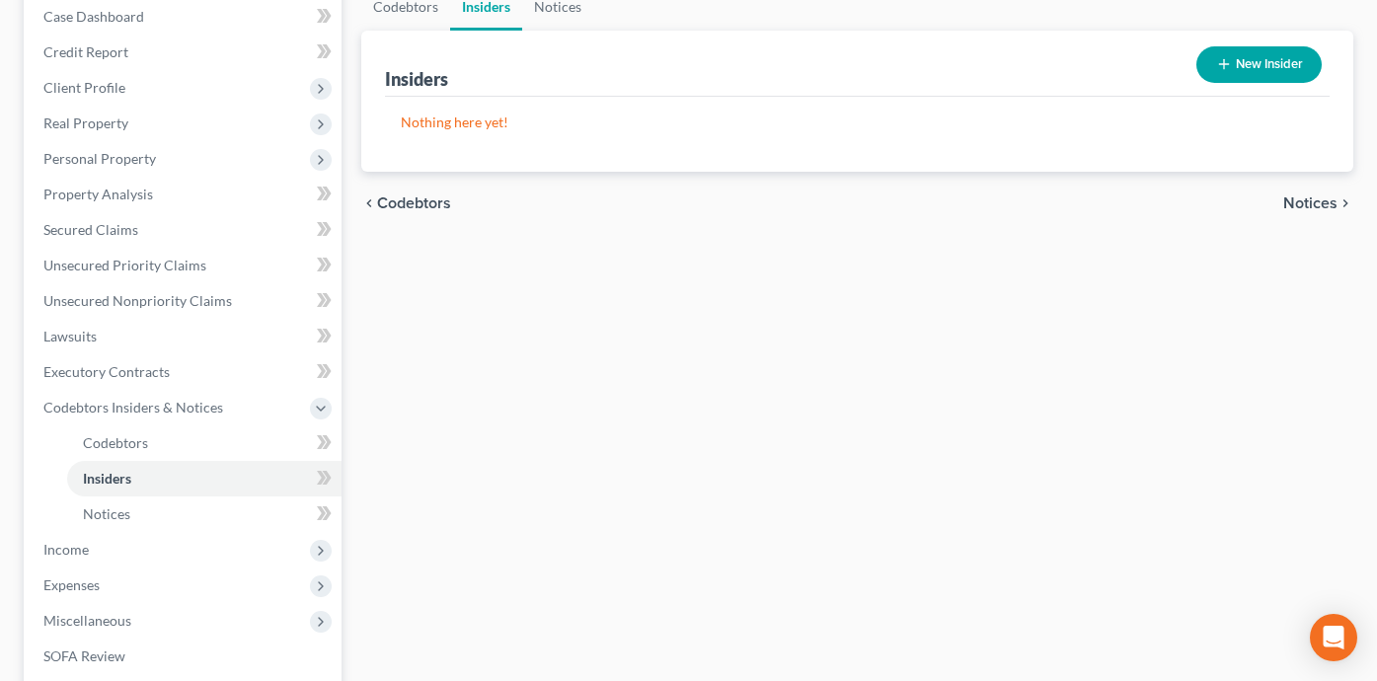
scroll to position [209, 0]
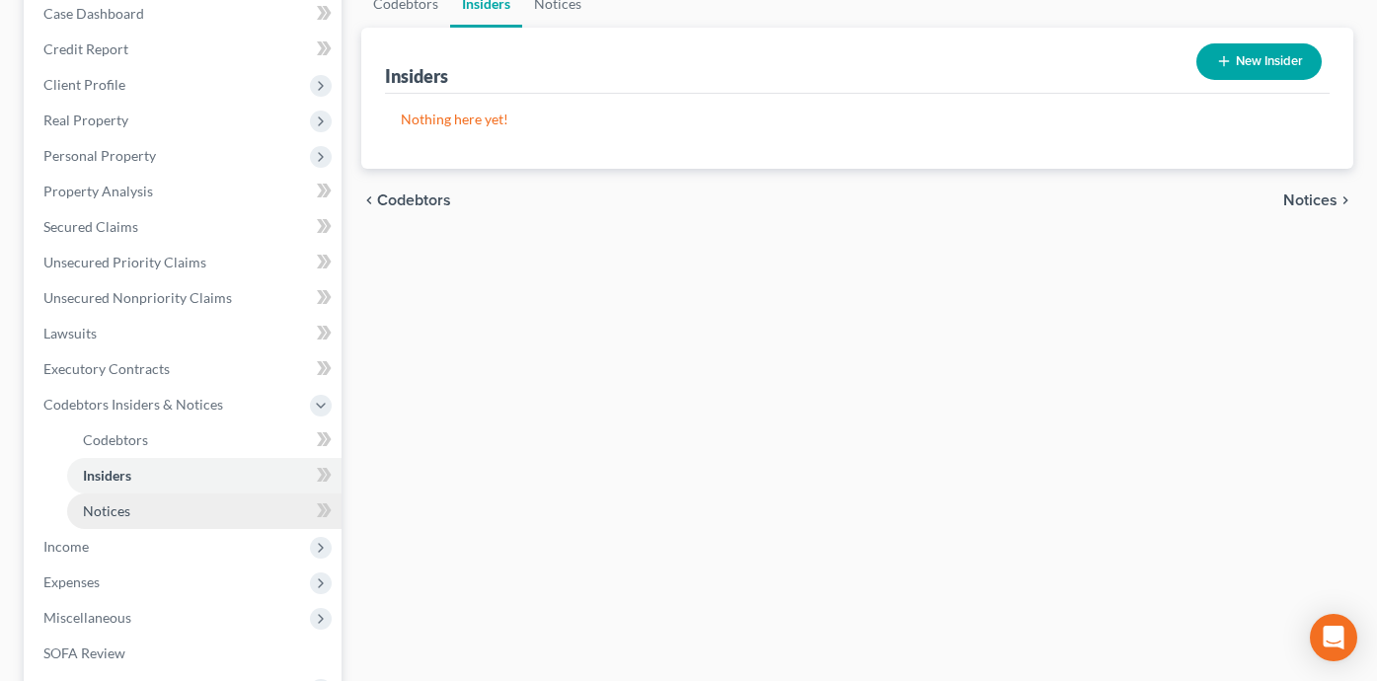
click at [228, 507] on link "Notices" at bounding box center [204, 512] width 274 height 36
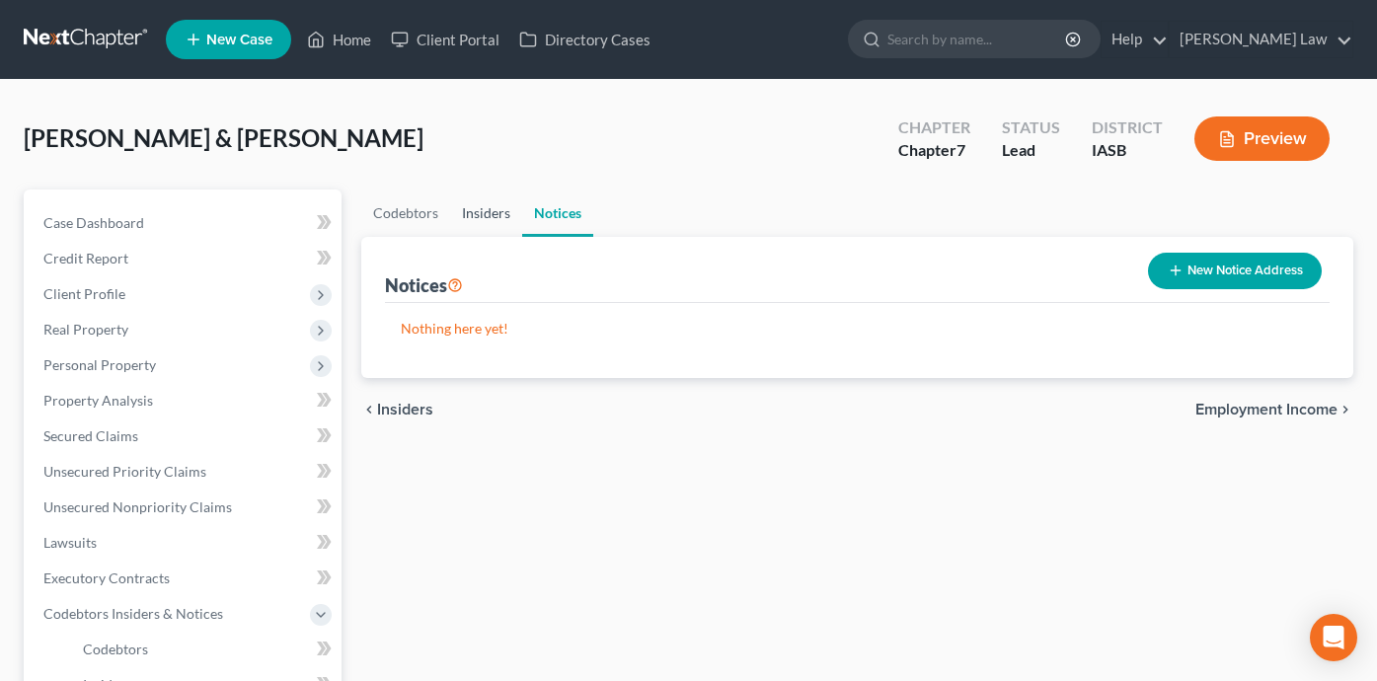
click at [486, 215] on link "Insiders" at bounding box center [486, 213] width 72 height 47
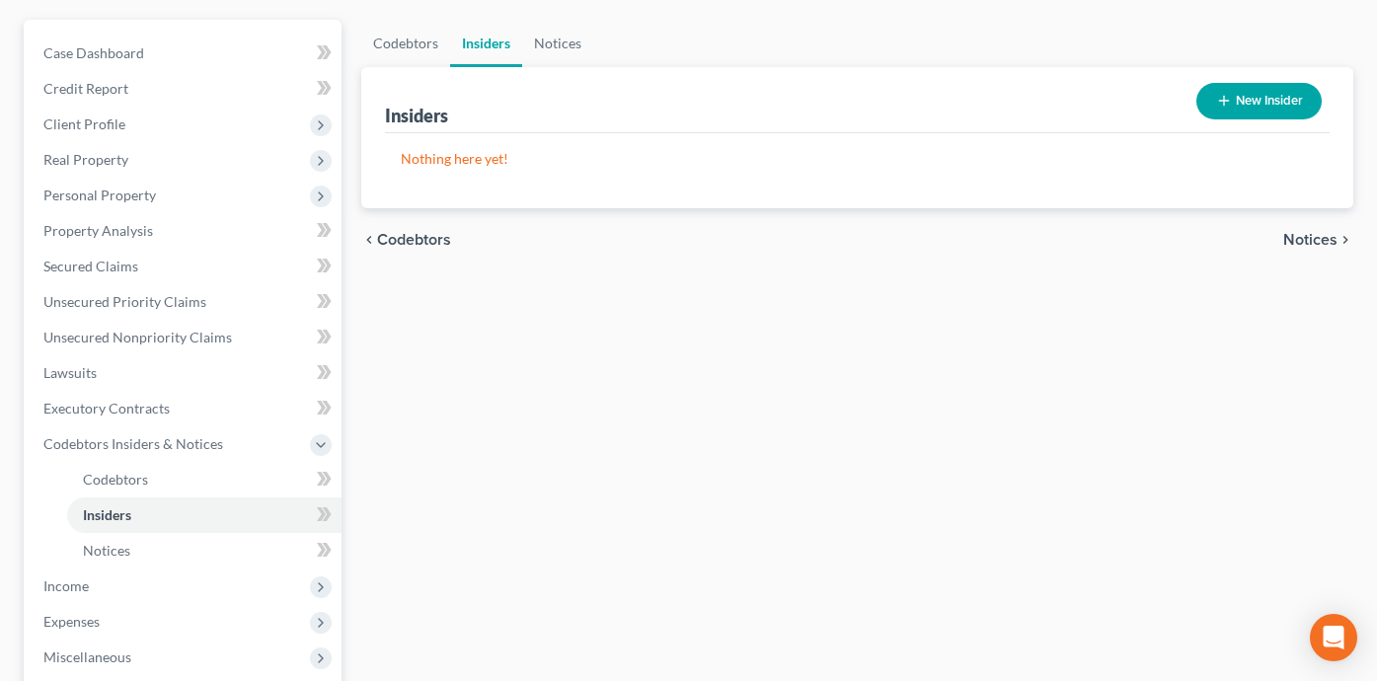
scroll to position [175, 0]
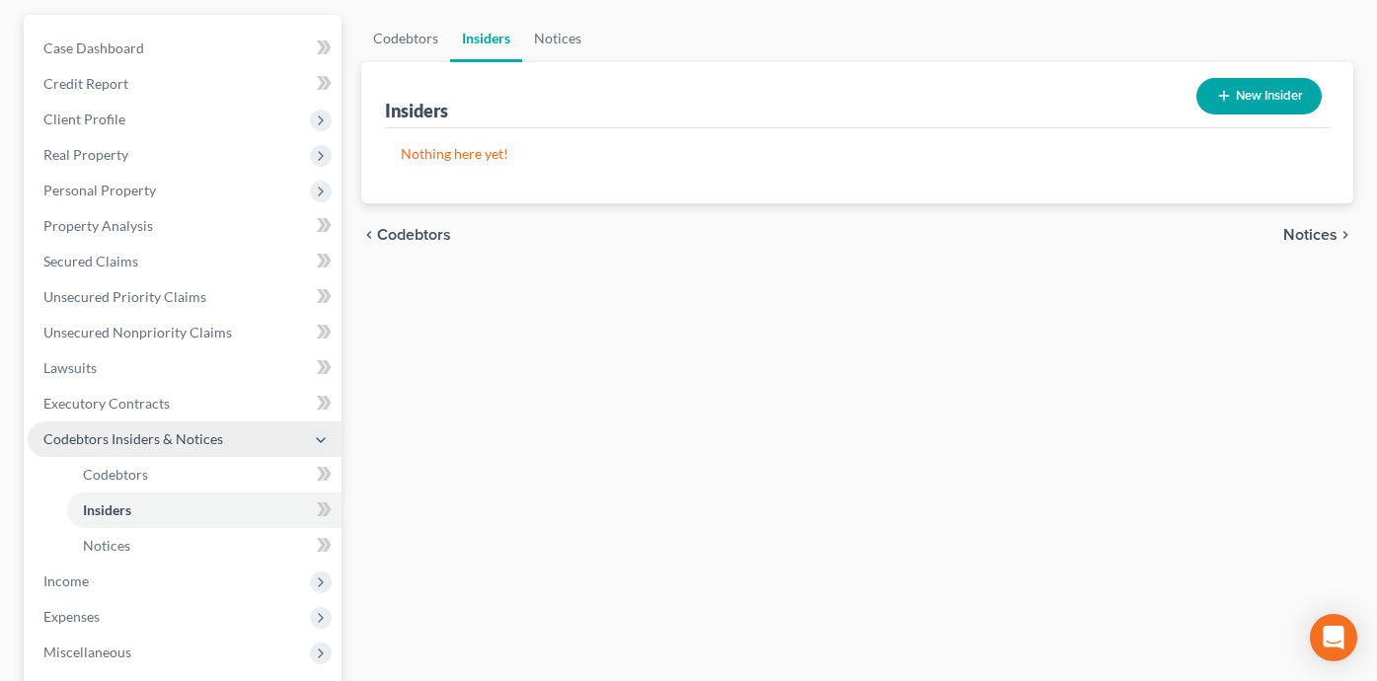
click at [265, 431] on span "Codebtors Insiders & Notices" at bounding box center [185, 439] width 314 height 36
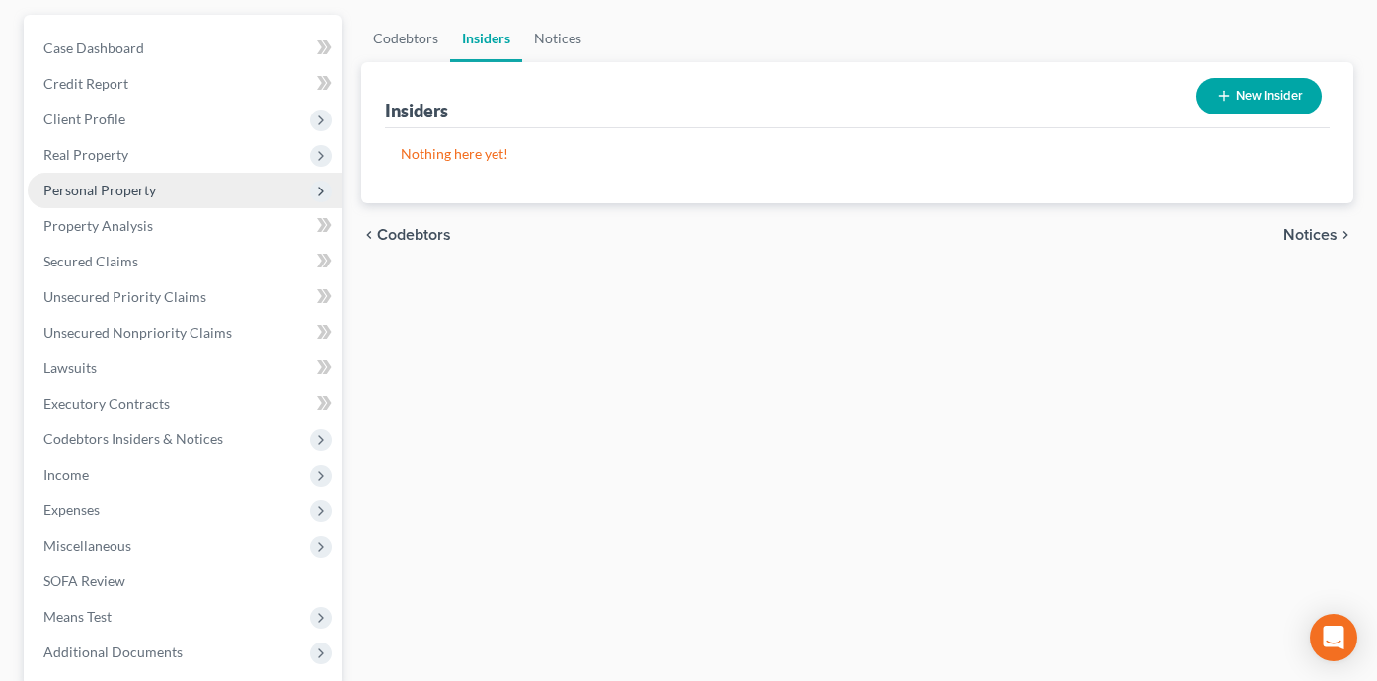
click at [215, 199] on span "Personal Property" at bounding box center [185, 191] width 314 height 36
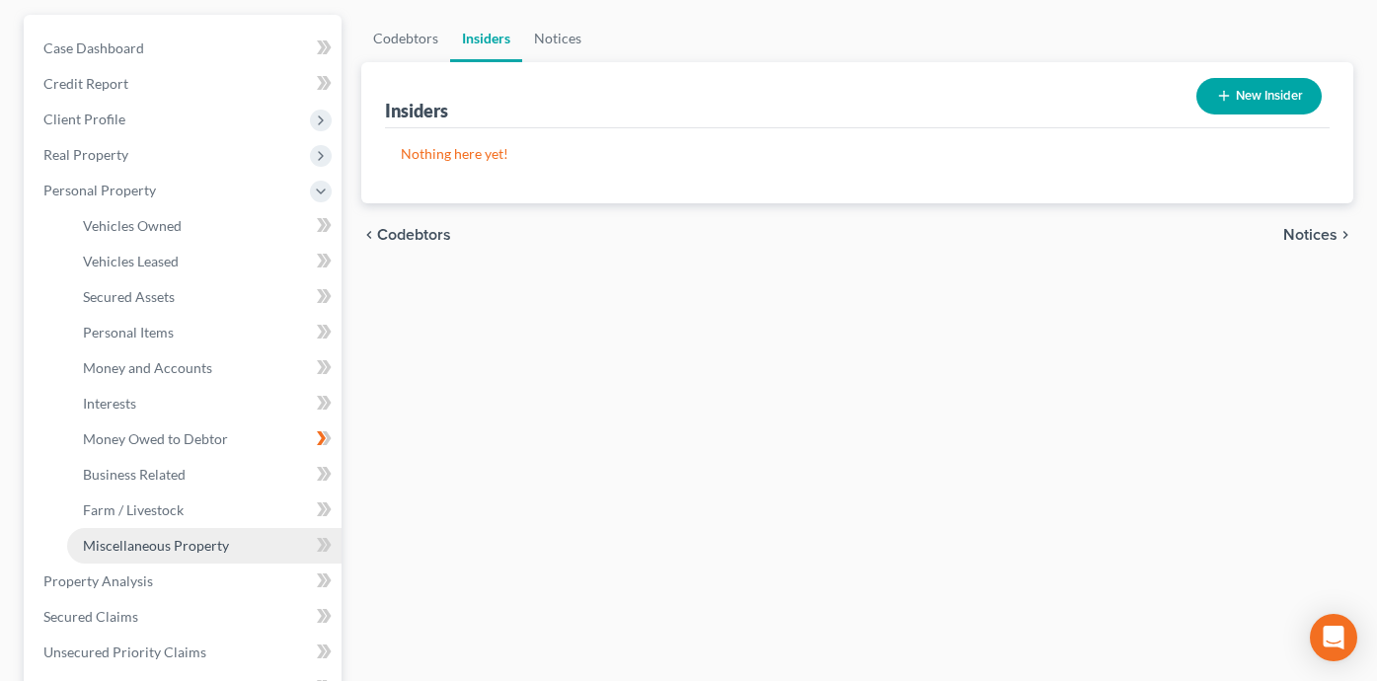
click at [193, 541] on span "Miscellaneous Property" at bounding box center [156, 545] width 146 height 17
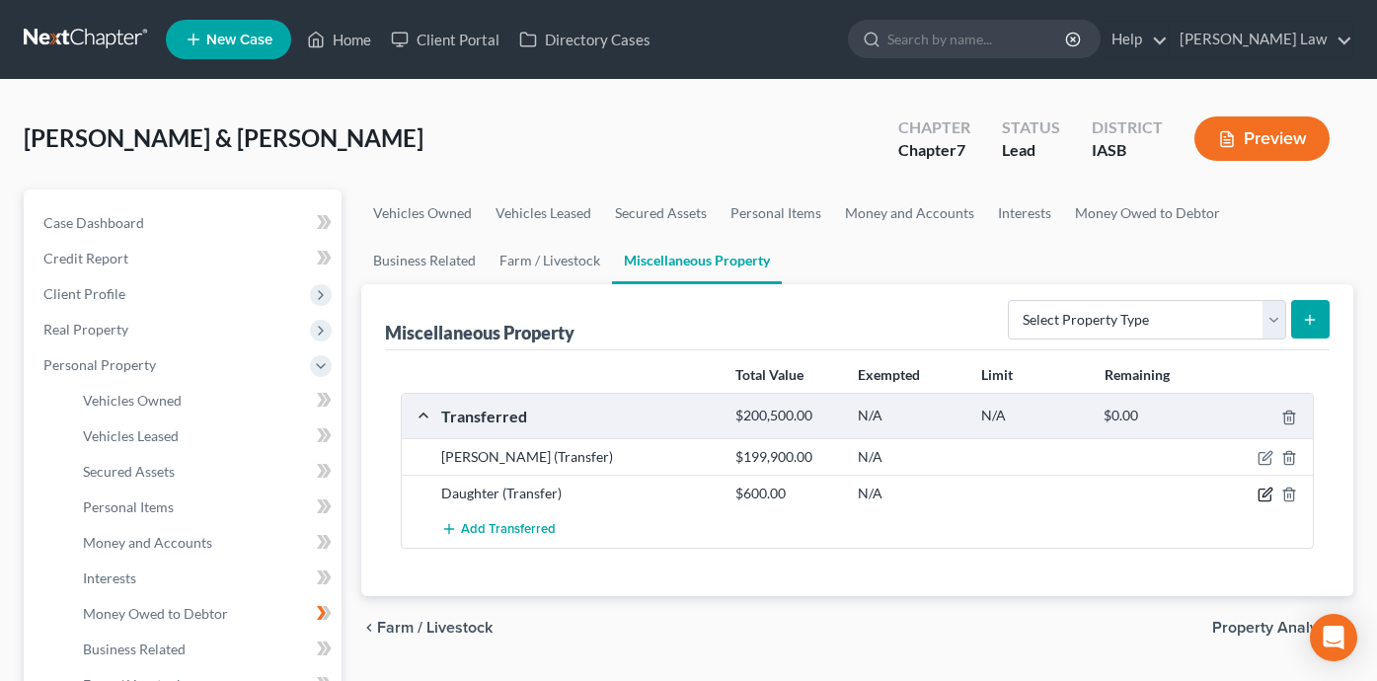
click at [1263, 495] on icon "button" at bounding box center [1266, 493] width 9 height 9
select select "[DATE]"
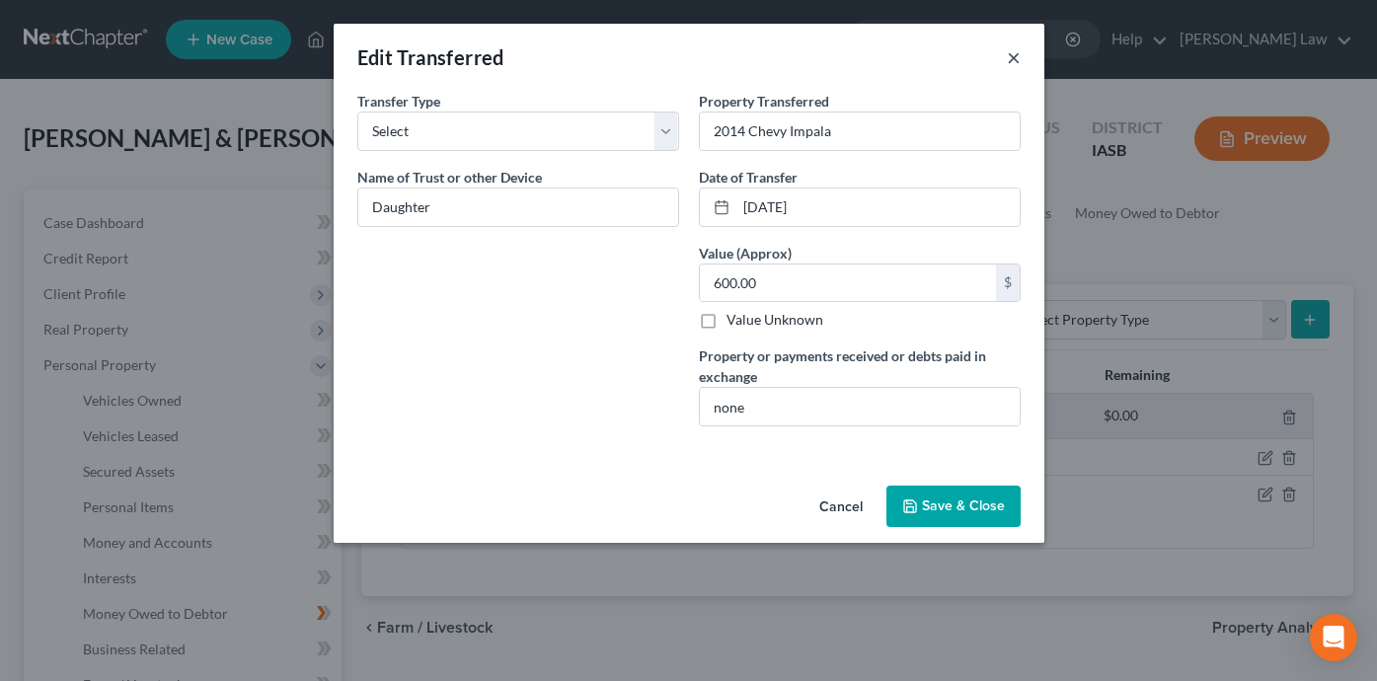
click at [1011, 47] on button "×" at bounding box center [1014, 57] width 14 height 24
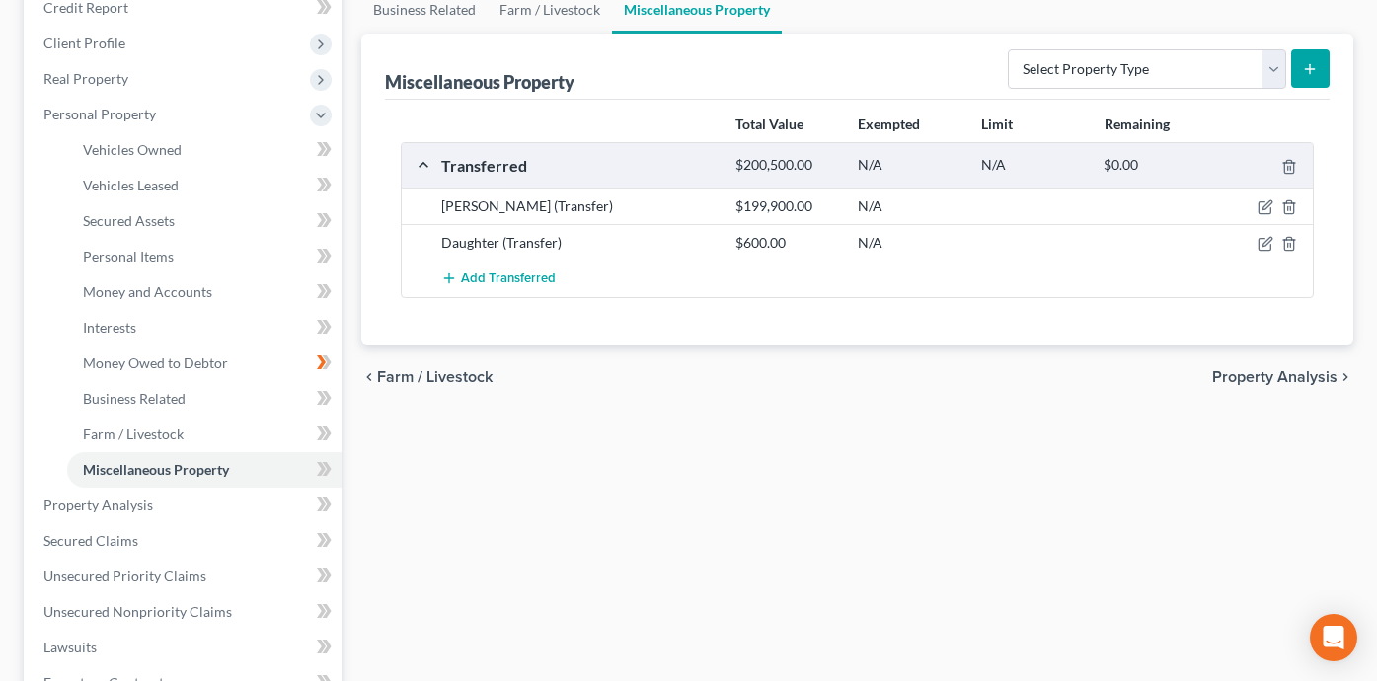
scroll to position [252, 0]
click at [1263, 204] on icon "button" at bounding box center [1266, 206] width 16 height 16
select select "Ordinary ([DATE])"
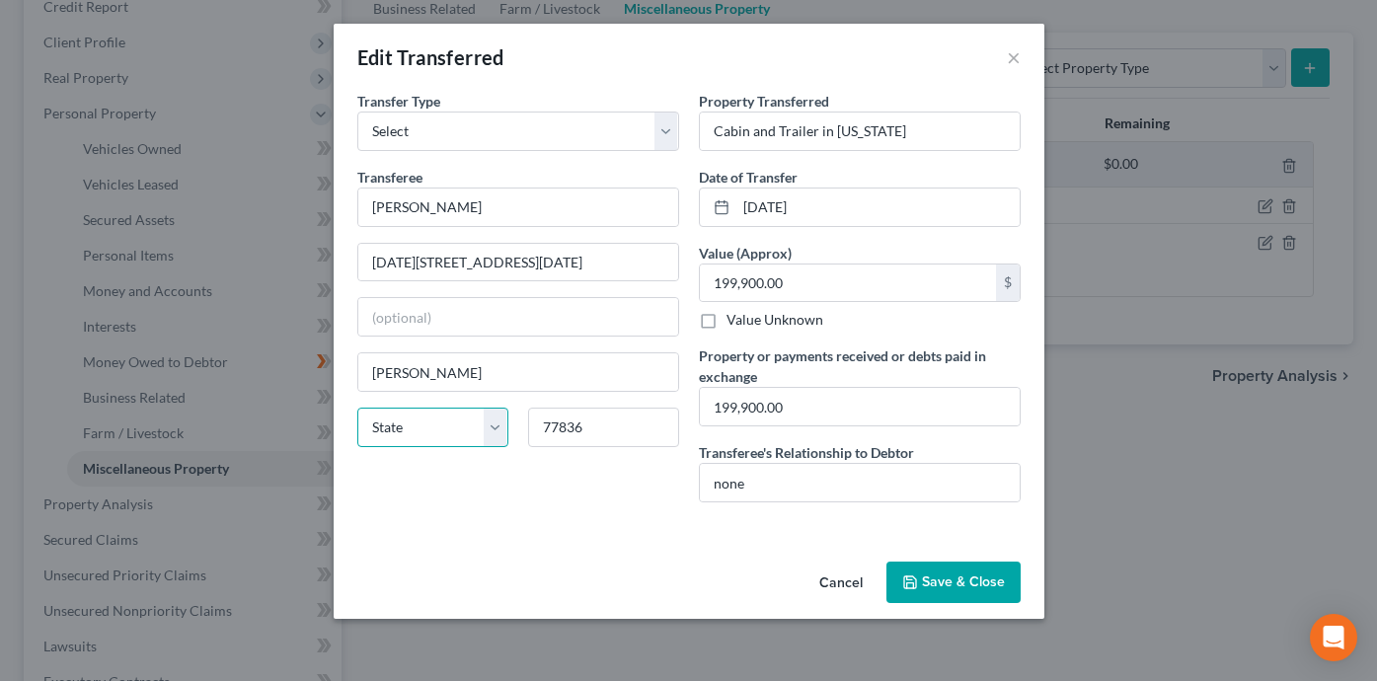
click at [431, 439] on select "State [US_STATE] AK AR AZ CA CO CT DE DC [GEOGRAPHIC_DATA] [GEOGRAPHIC_DATA] GU…" at bounding box center [432, 427] width 151 height 39
select select "45"
click at [976, 581] on button "Save & Close" at bounding box center [953, 582] width 134 height 41
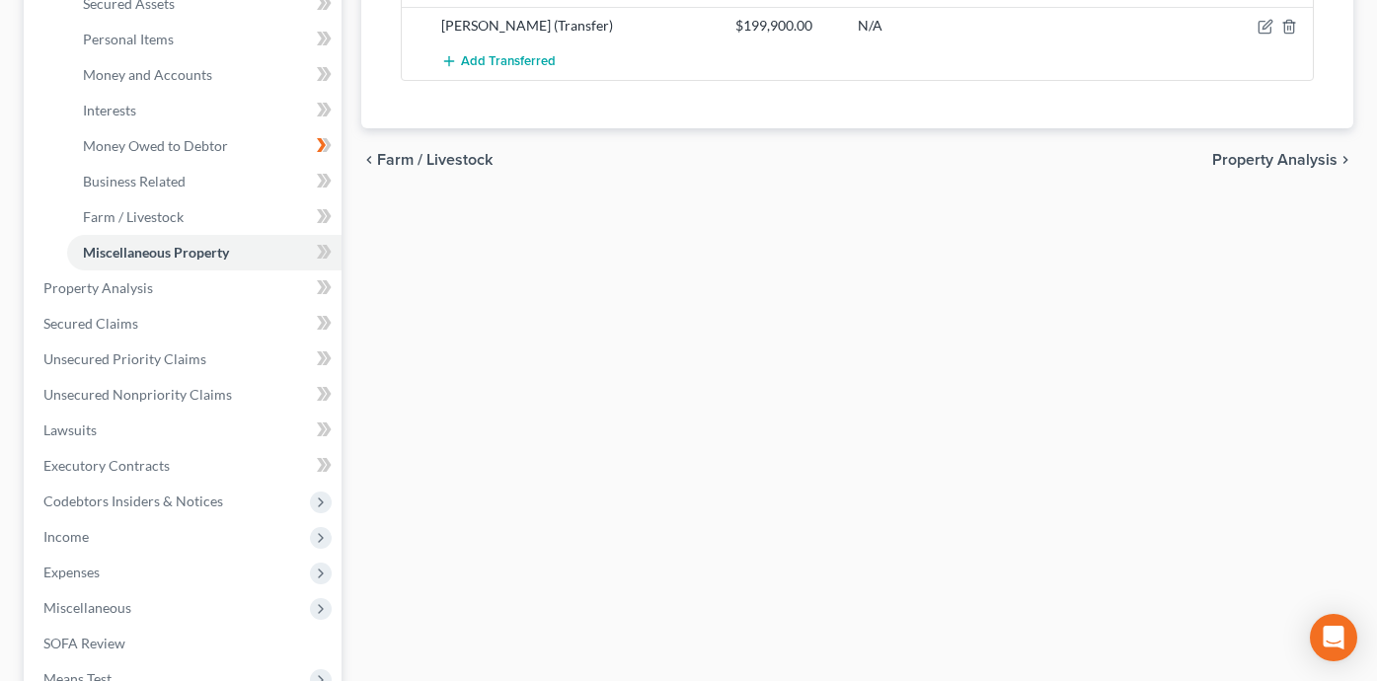
scroll to position [569, 0]
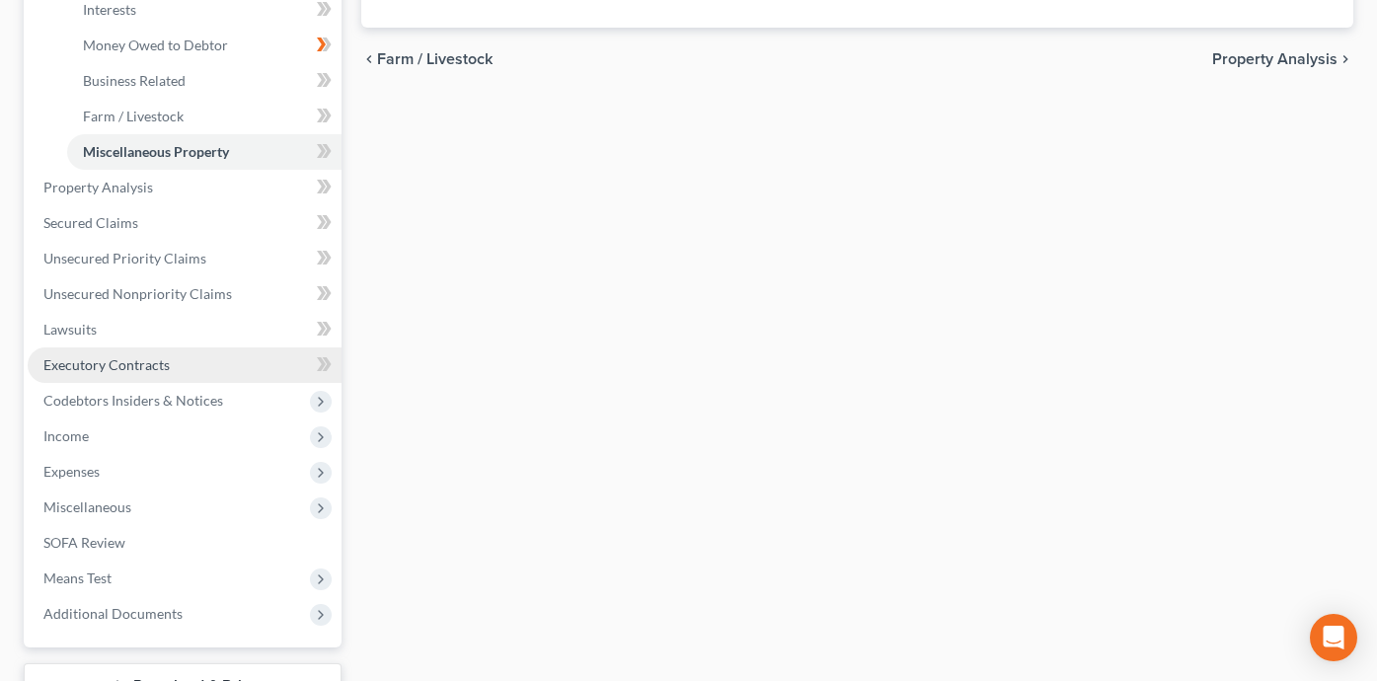
click at [220, 358] on link "Executory Contracts" at bounding box center [185, 365] width 314 height 36
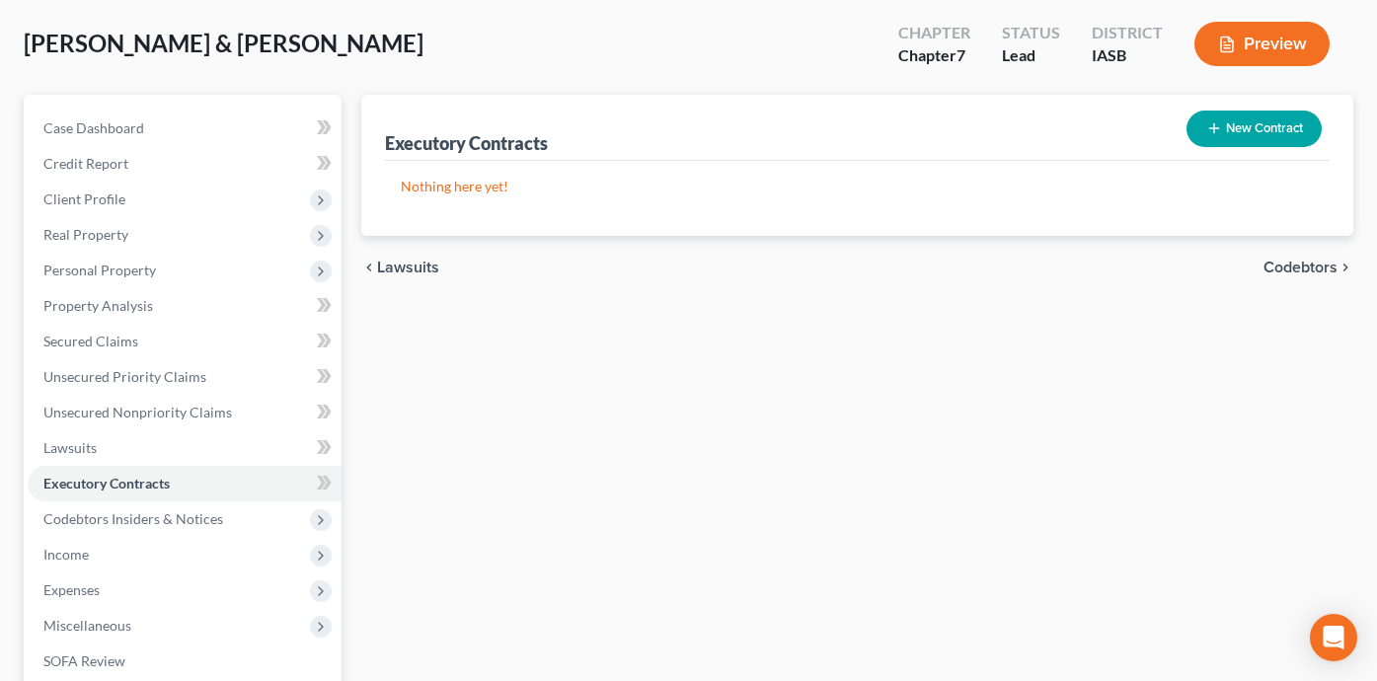
scroll to position [76, 0]
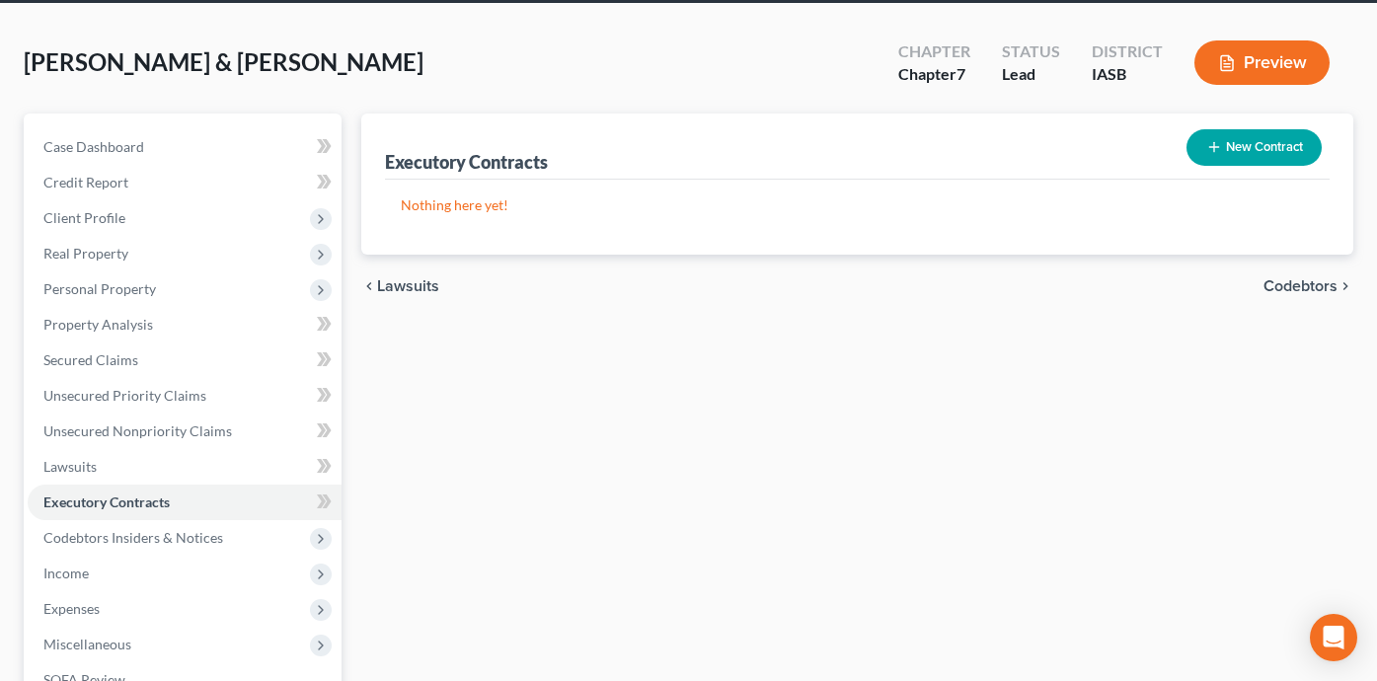
click at [1263, 153] on button "New Contract" at bounding box center [1253, 147] width 135 height 37
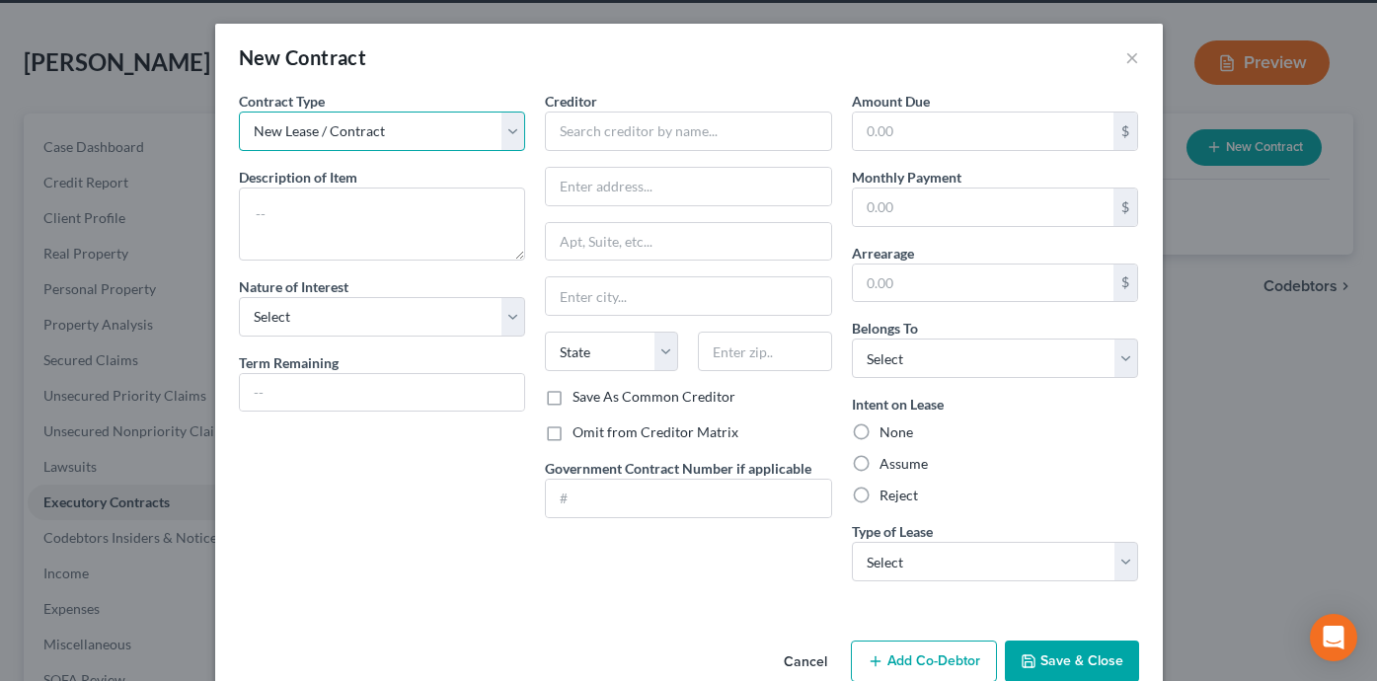
click at [421, 146] on select "New Lease / Contract New Timeshare" at bounding box center [382, 131] width 287 height 39
click at [1131, 58] on button "×" at bounding box center [1132, 57] width 14 height 24
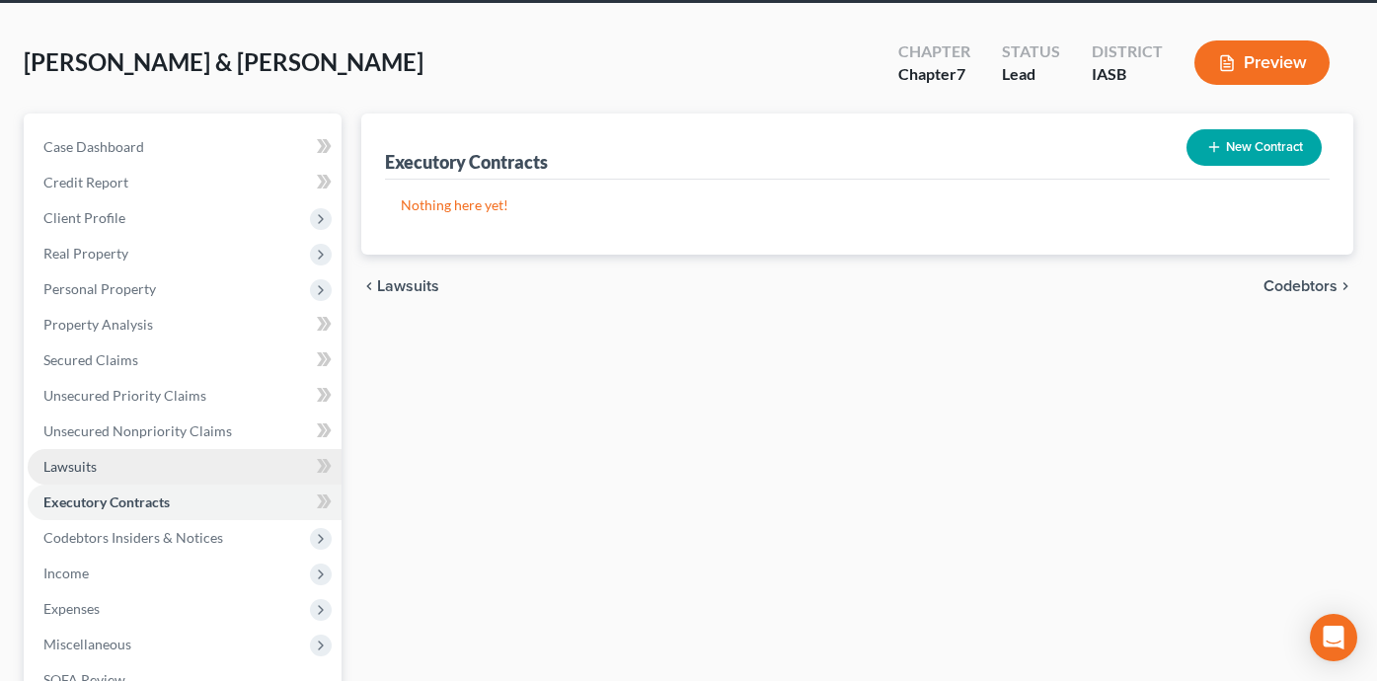
click at [205, 465] on link "Lawsuits" at bounding box center [185, 467] width 314 height 36
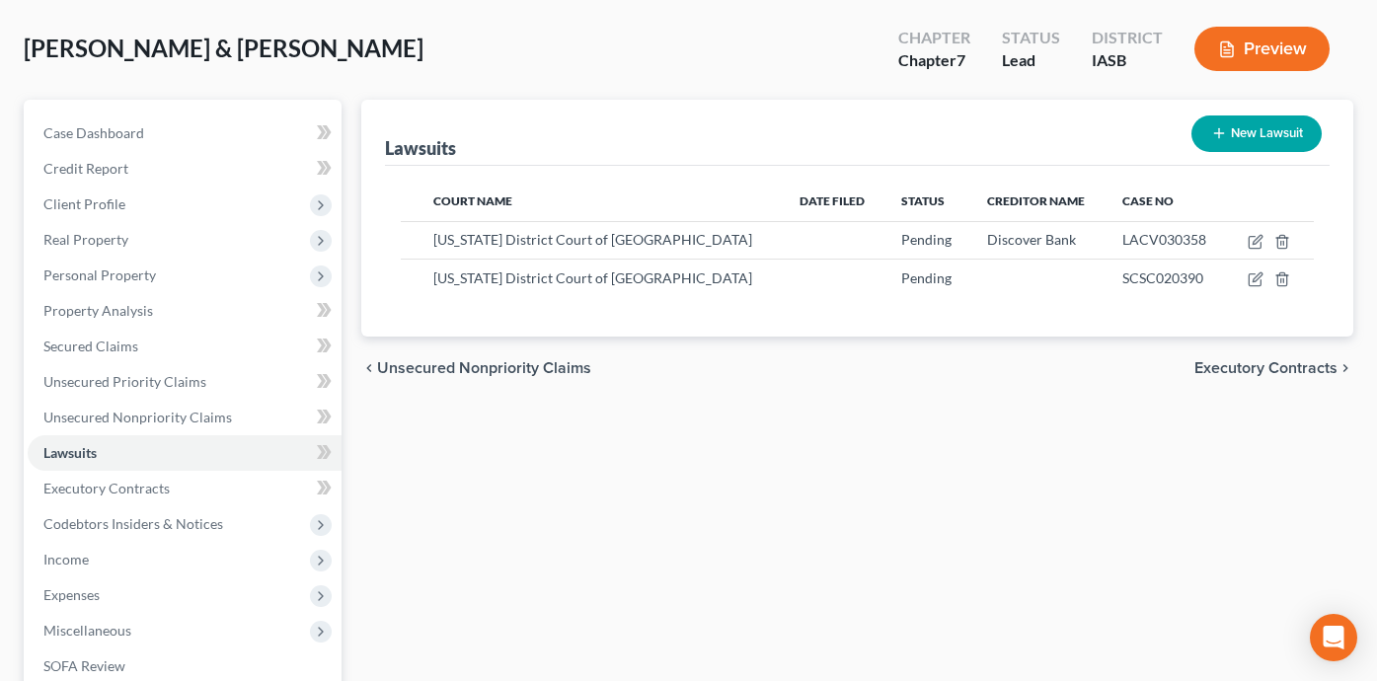
scroll to position [91, 0]
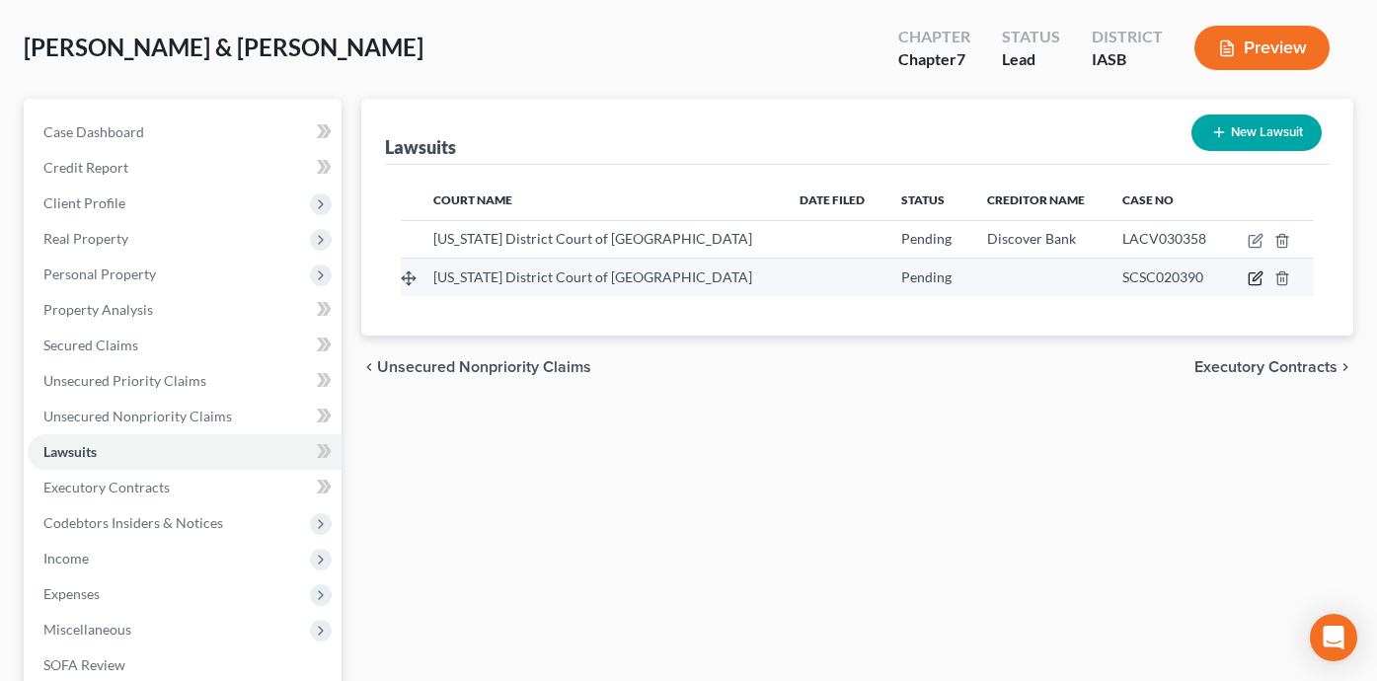
click at [1254, 275] on icon "button" at bounding box center [1256, 278] width 16 height 16
select select "16"
select select "0"
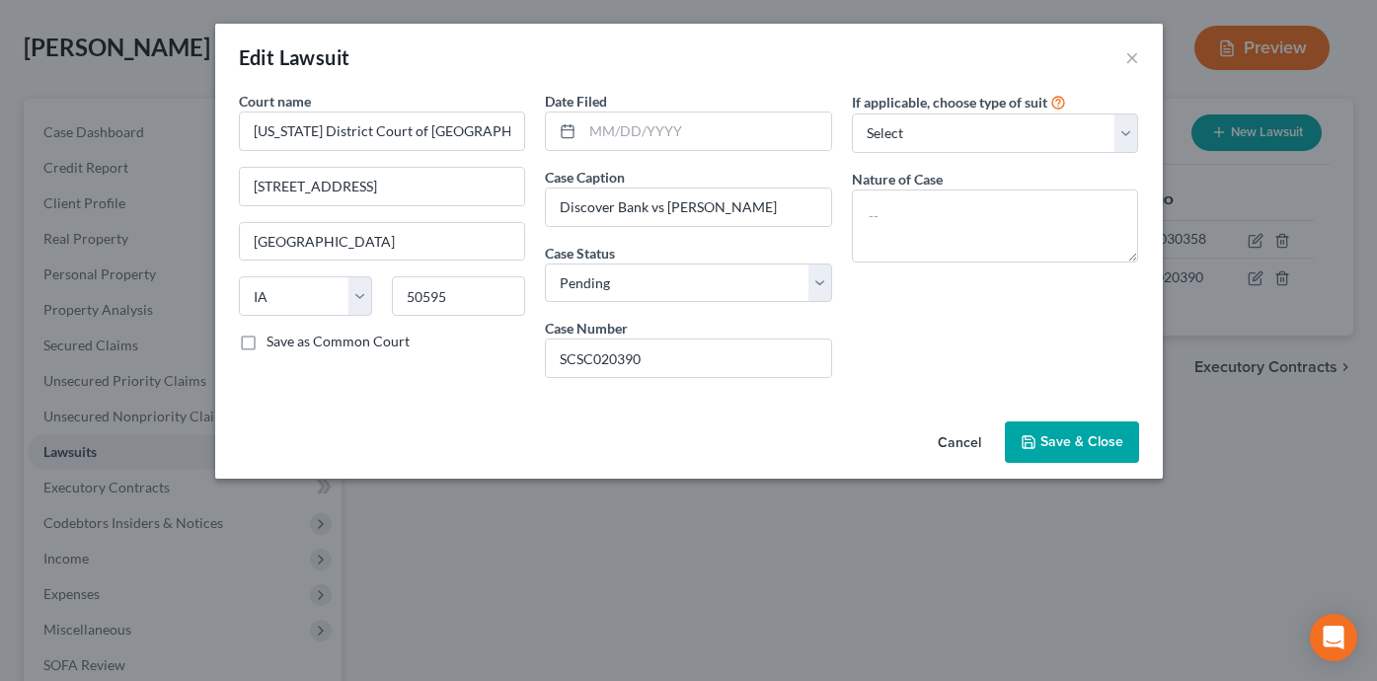
click at [1070, 445] on span "Save & Close" at bounding box center [1081, 441] width 83 height 17
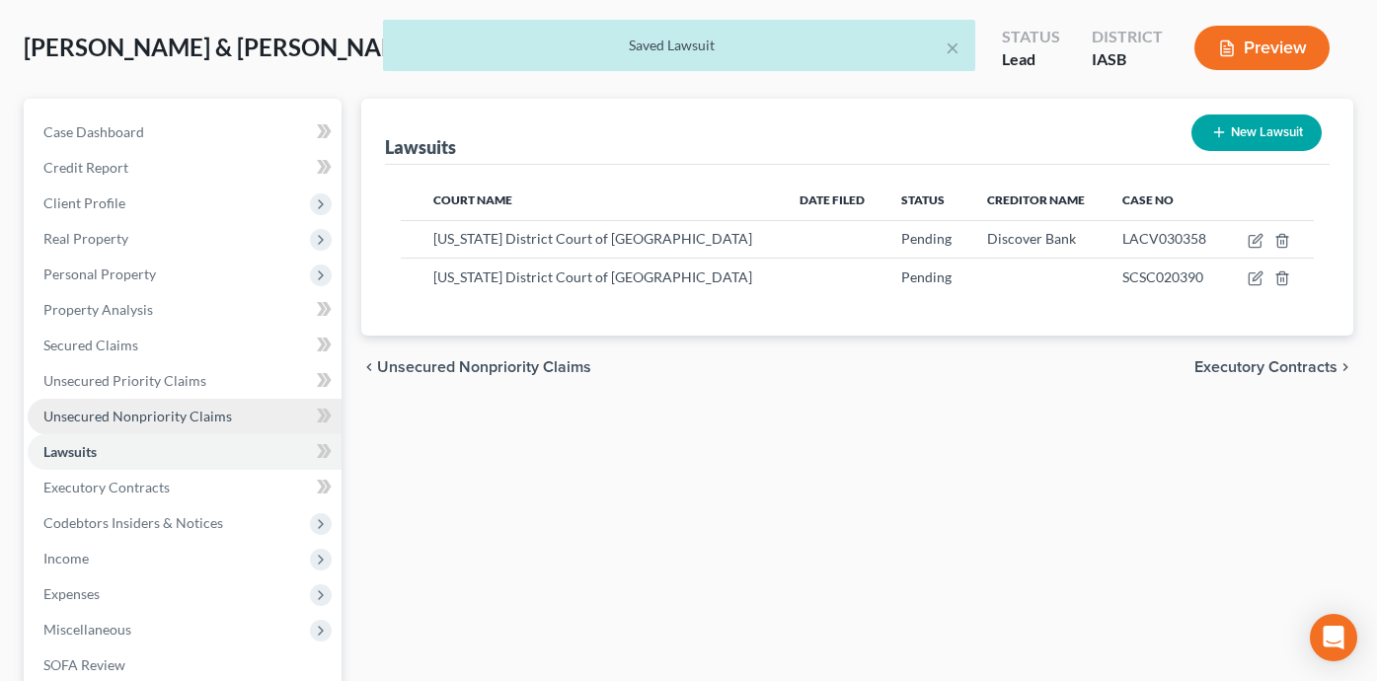
click at [269, 420] on link "Unsecured Nonpriority Claims" at bounding box center [185, 417] width 314 height 36
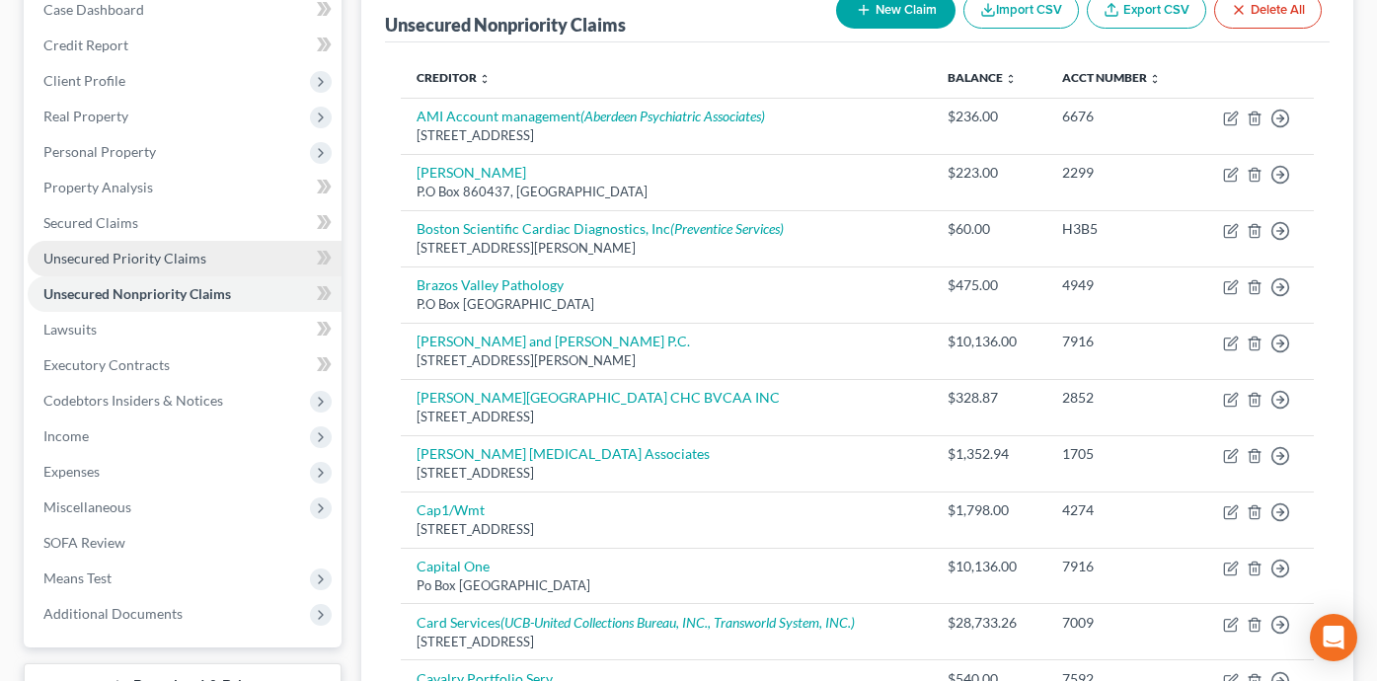
click at [247, 261] on link "Unsecured Priority Claims" at bounding box center [185, 259] width 314 height 36
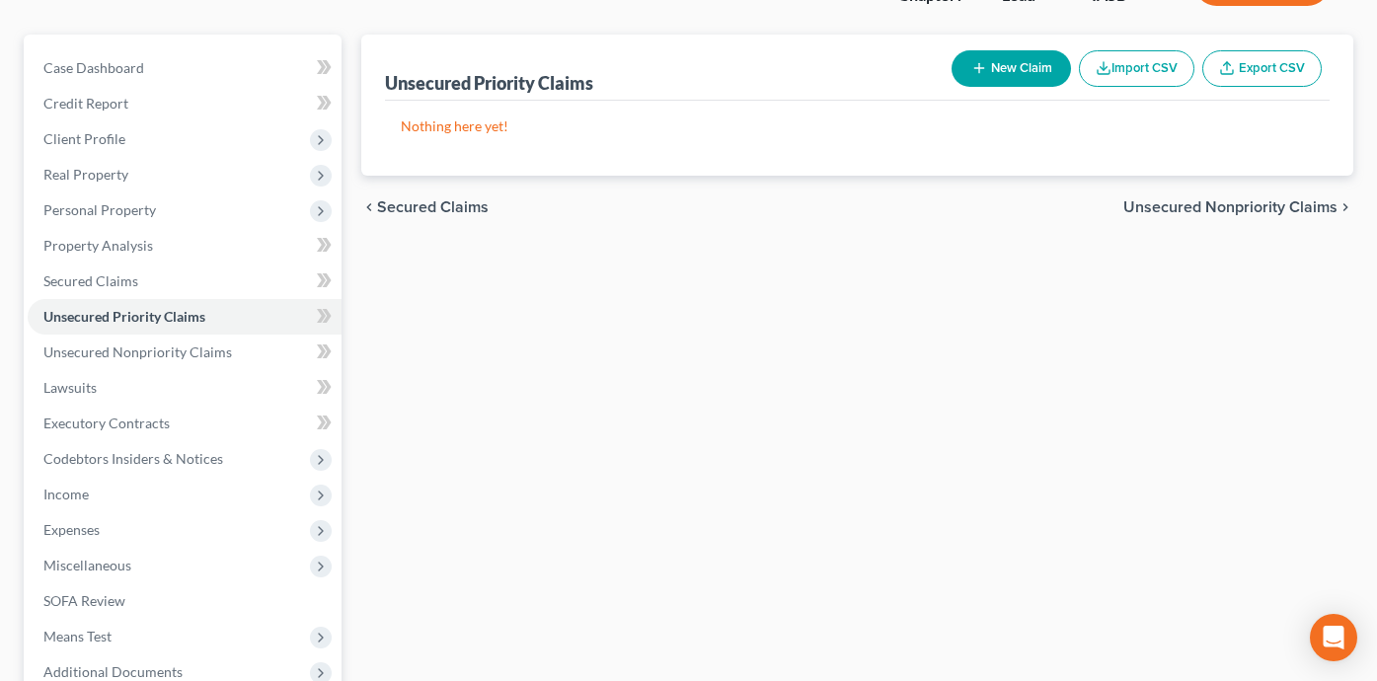
scroll to position [159, 0]
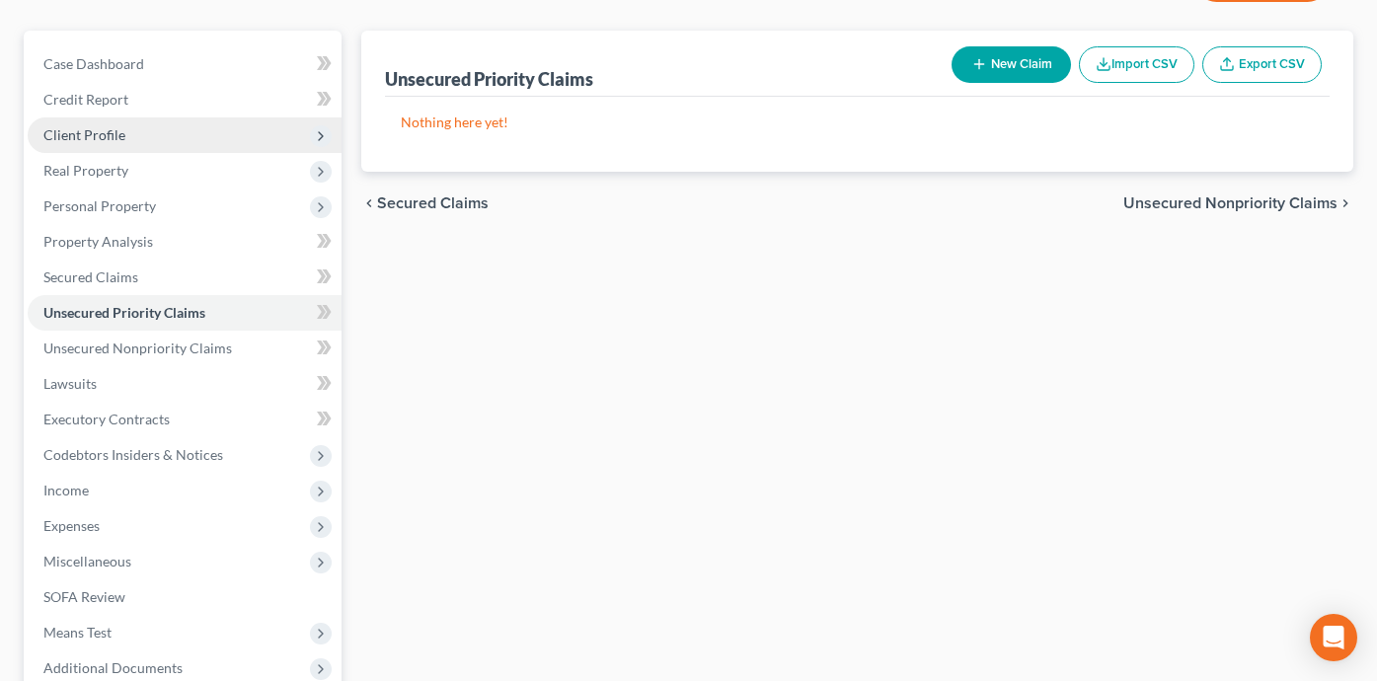
click at [232, 130] on span "Client Profile" at bounding box center [185, 135] width 314 height 36
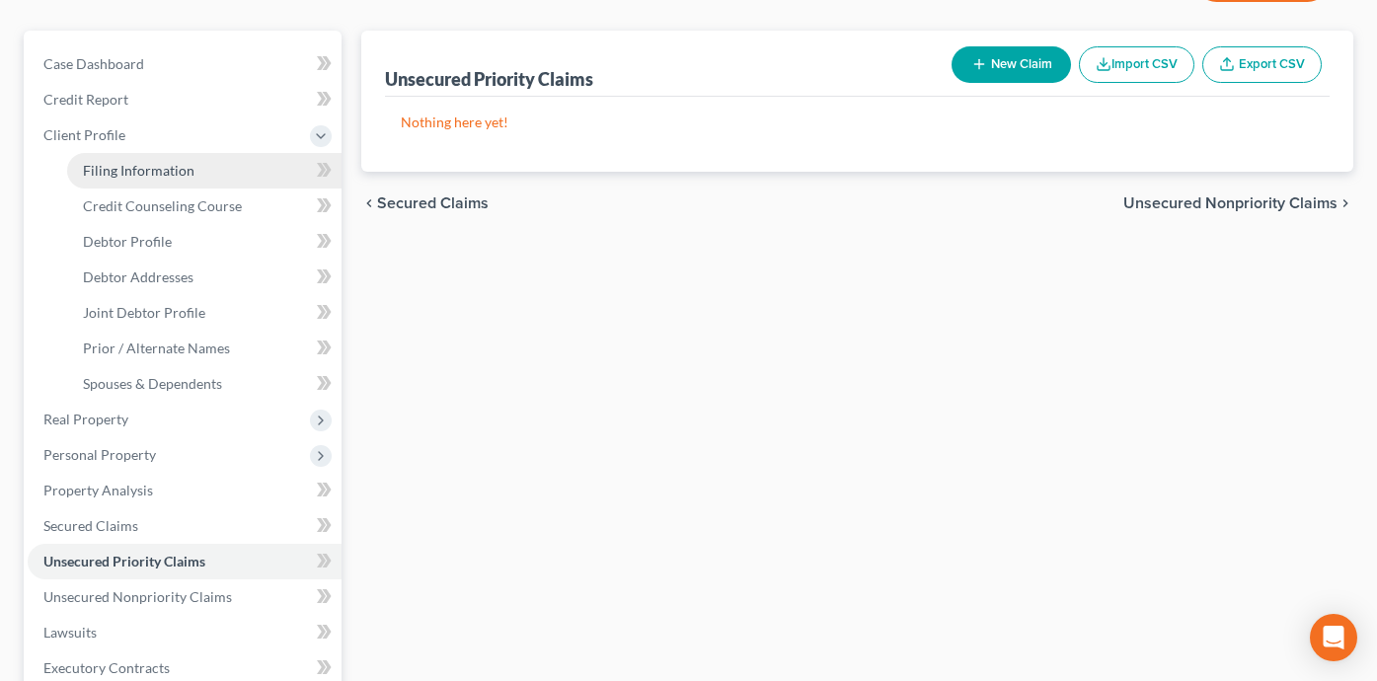
click at [242, 165] on link "Filing Information" at bounding box center [204, 171] width 274 height 36
select select "1"
select select "0"
select select "45"
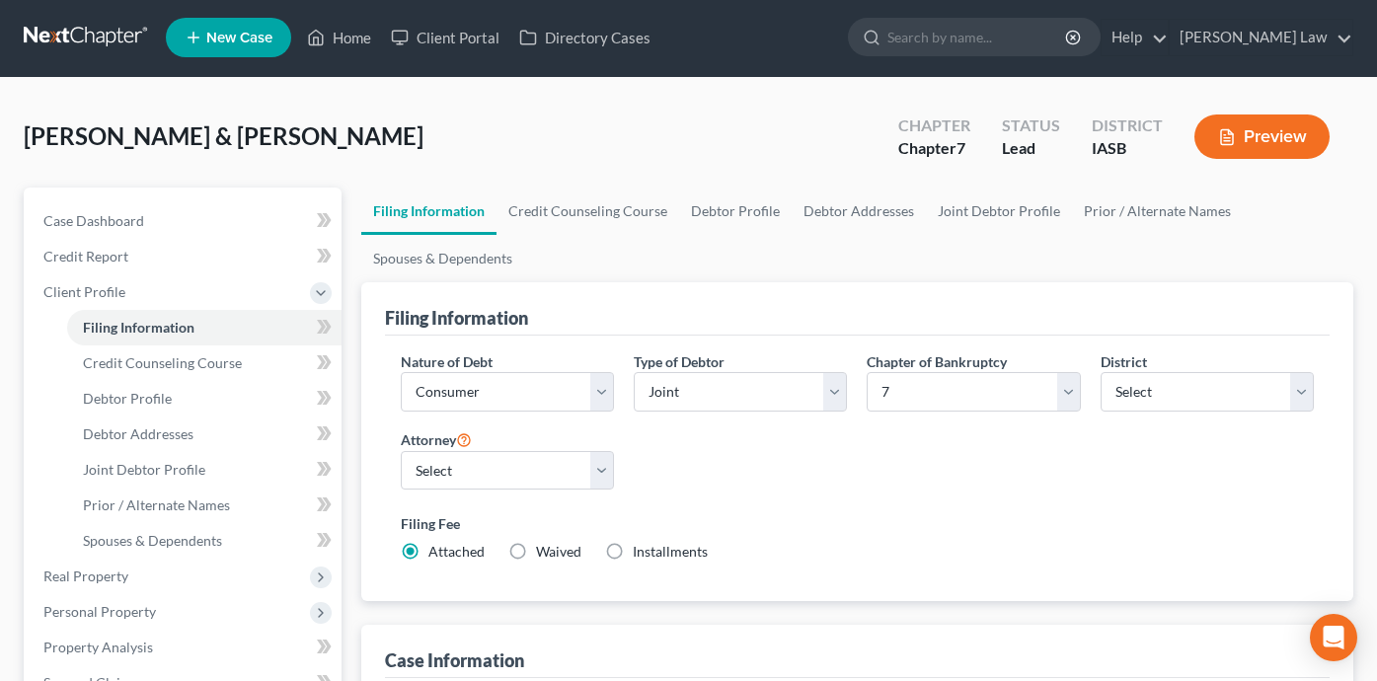
scroll to position [92, 0]
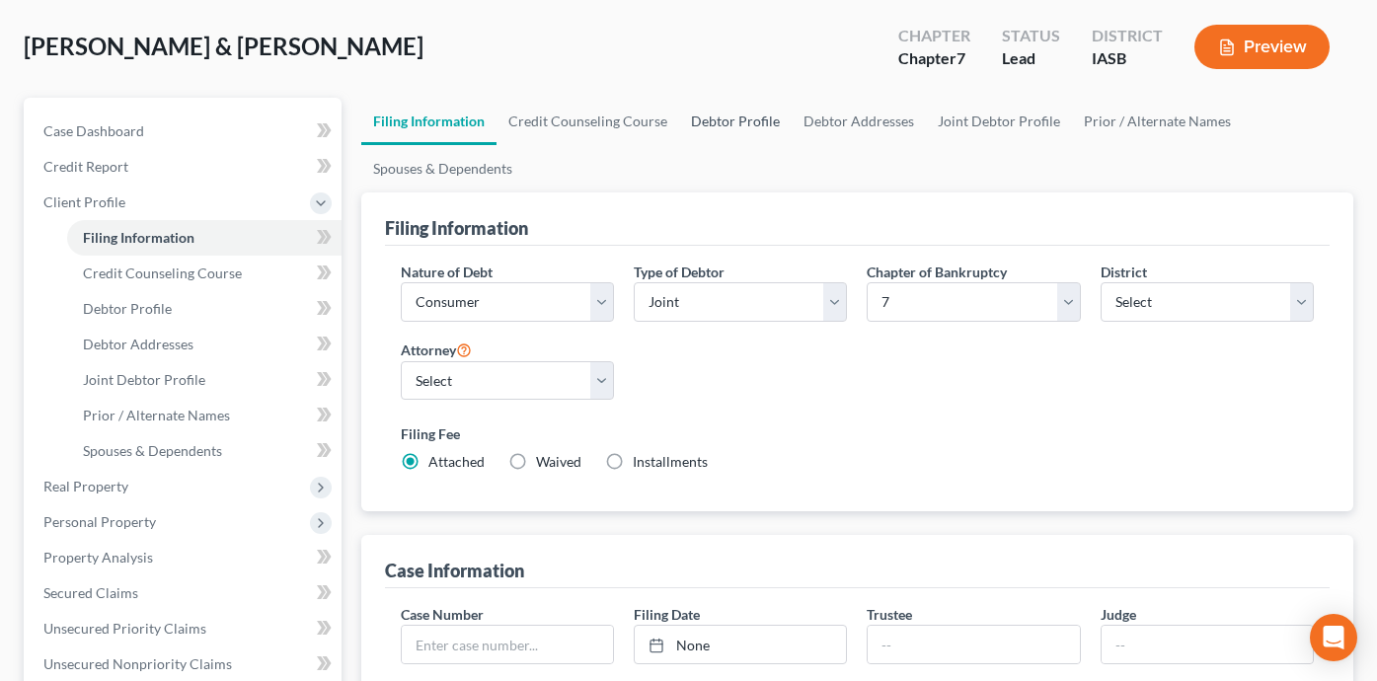
click at [742, 125] on link "Debtor Profile" at bounding box center [735, 121] width 113 height 47
select select "1"
select select "2"
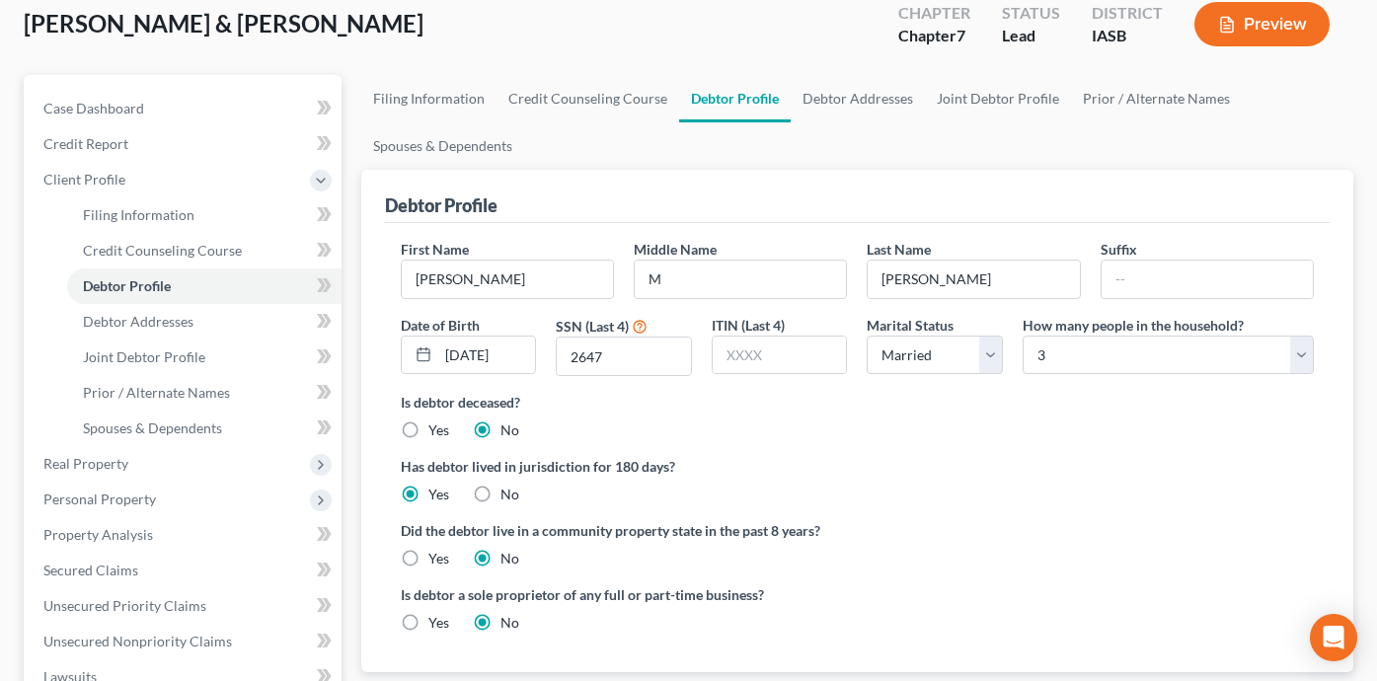
scroll to position [115, 0]
click at [881, 94] on link "Debtor Addresses" at bounding box center [858, 97] width 134 height 47
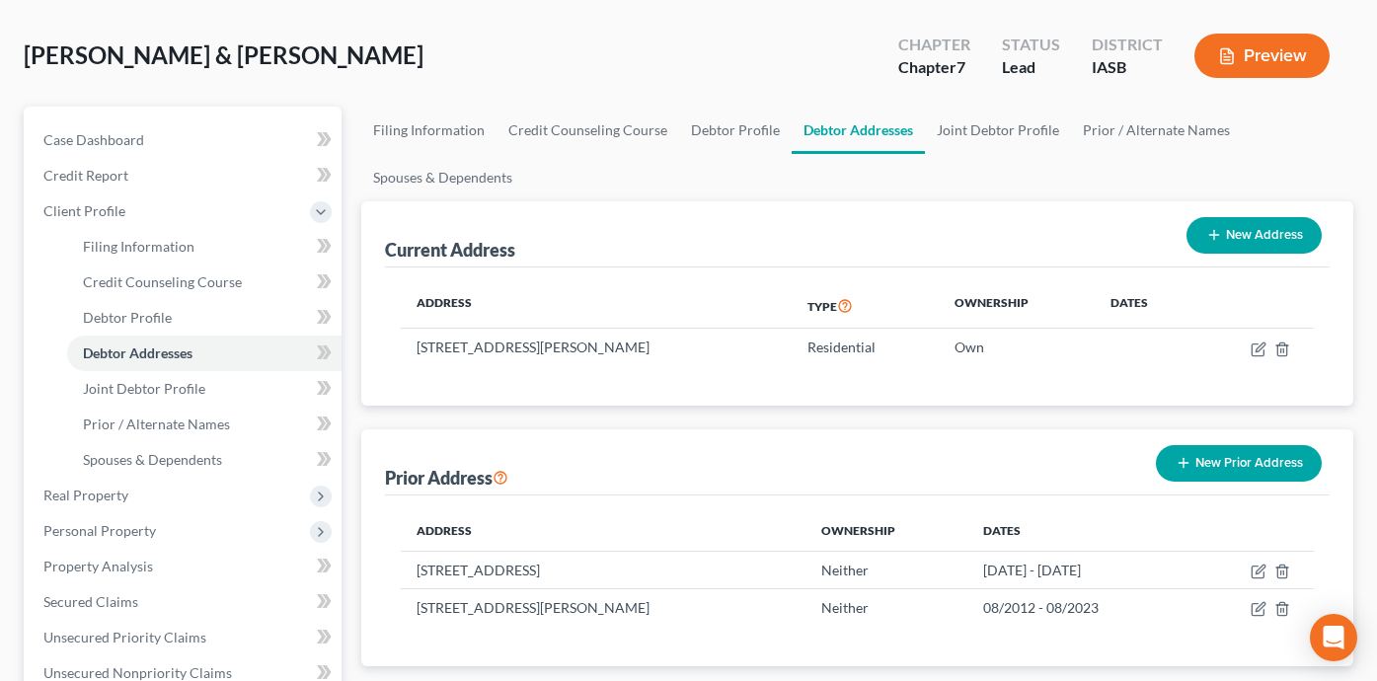
scroll to position [99, 0]
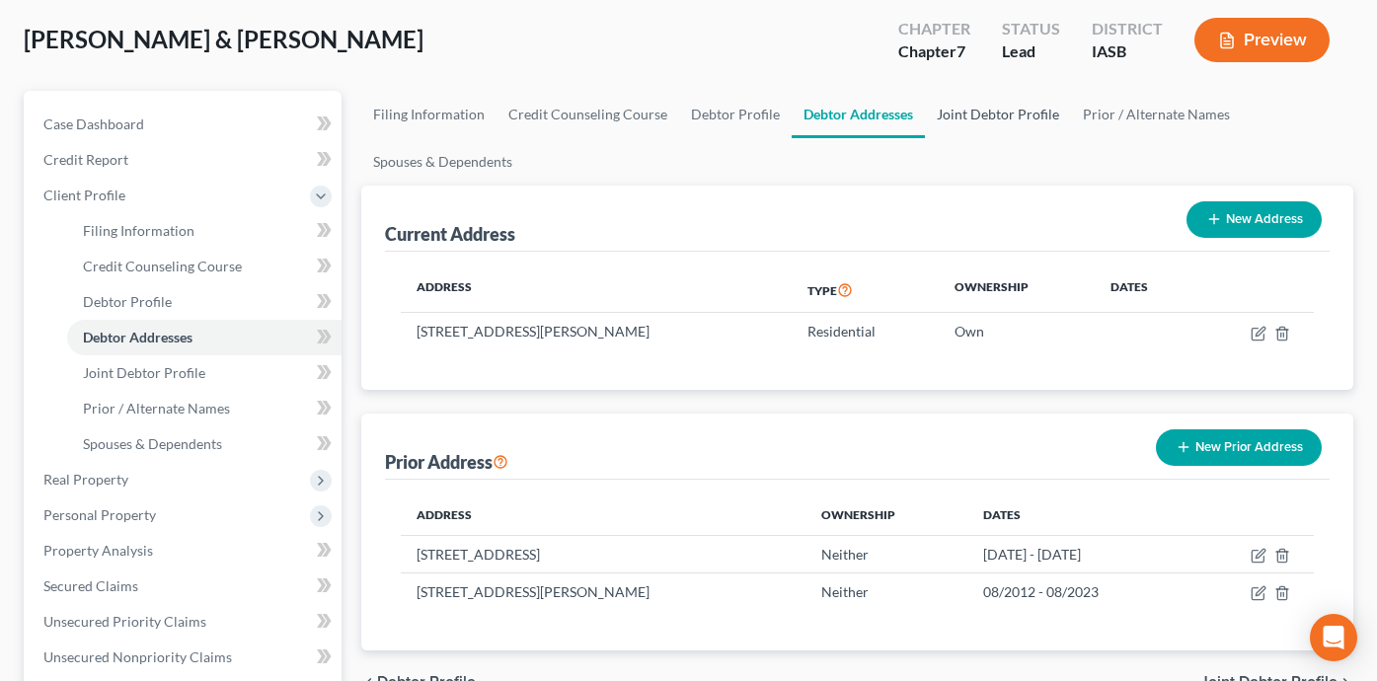
click at [999, 104] on link "Joint Debtor Profile" at bounding box center [998, 114] width 146 height 47
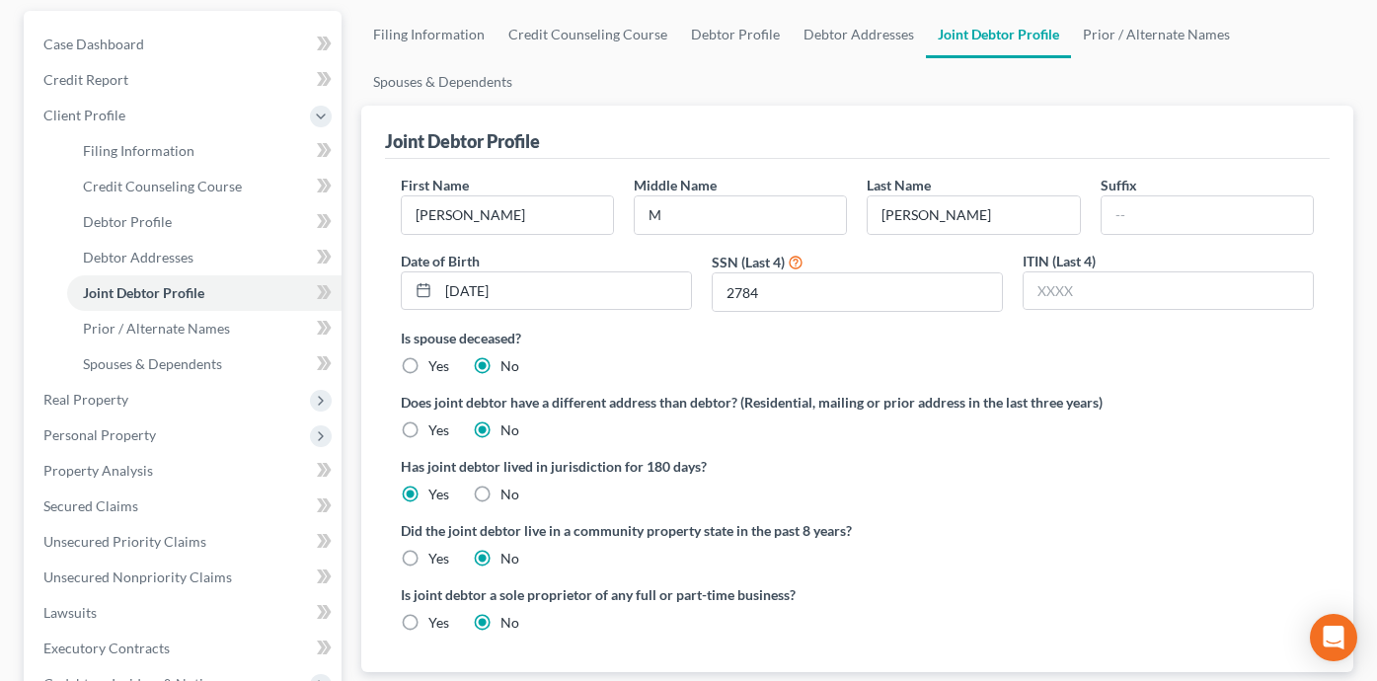
scroll to position [188, 0]
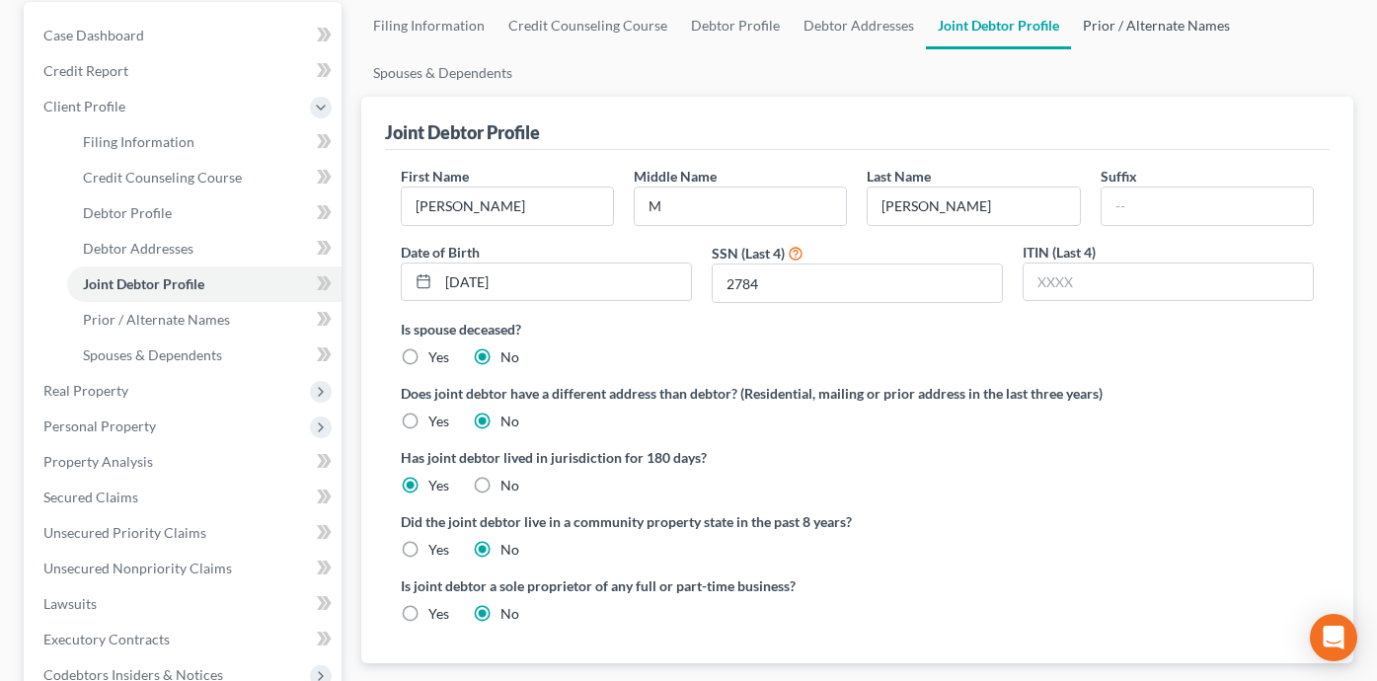
click at [1113, 32] on link "Prior / Alternate Names" at bounding box center [1156, 25] width 171 height 47
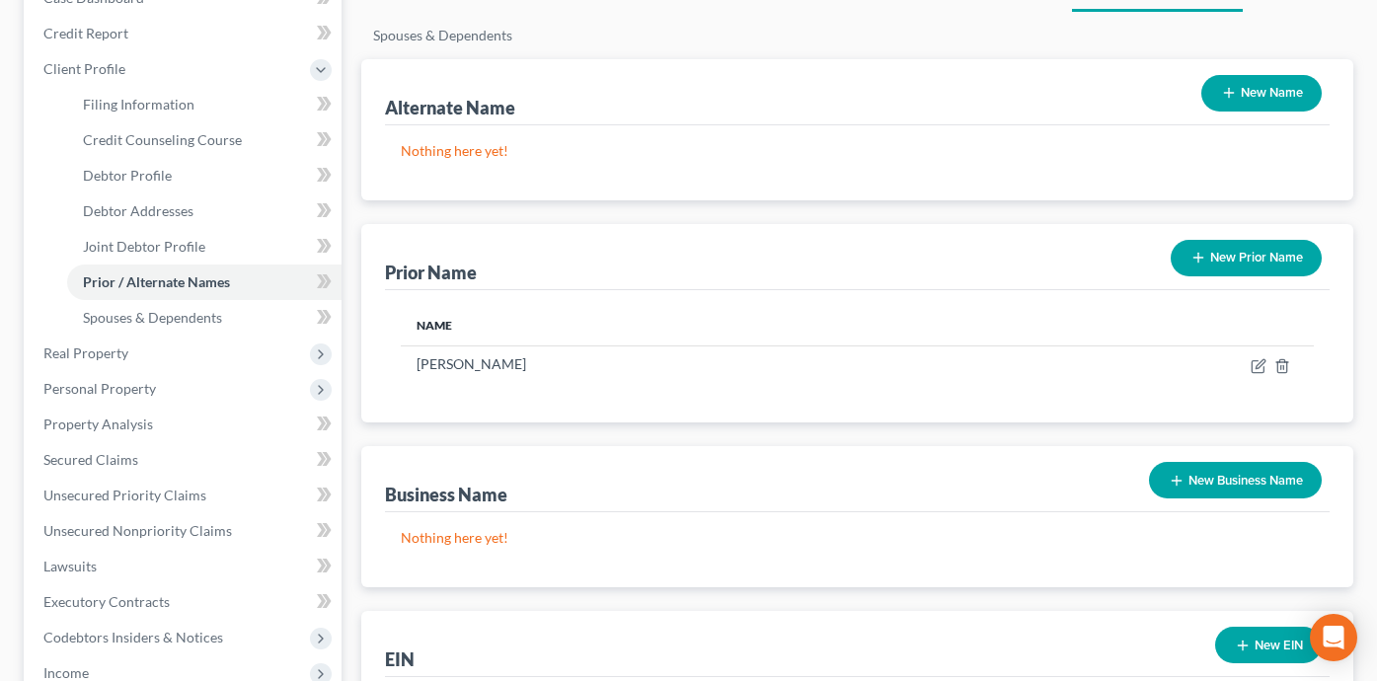
scroll to position [227, 0]
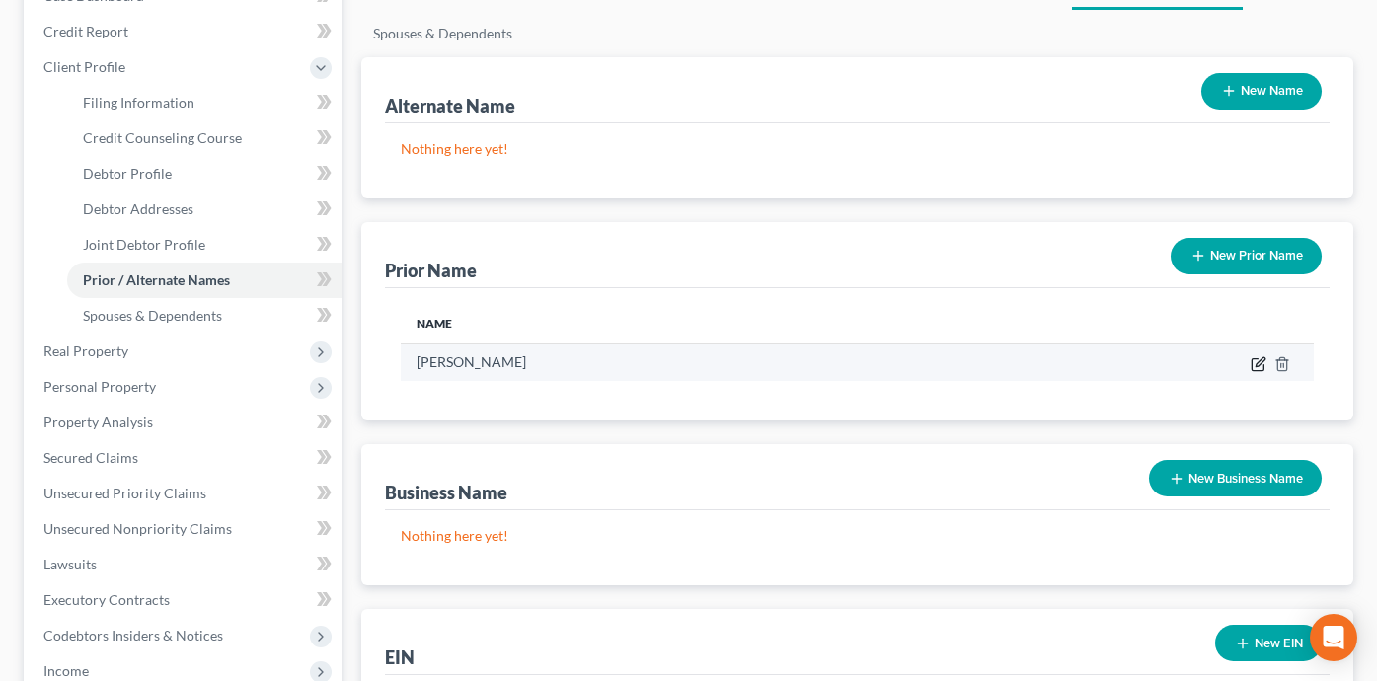
click at [1257, 364] on icon "button" at bounding box center [1260, 361] width 9 height 9
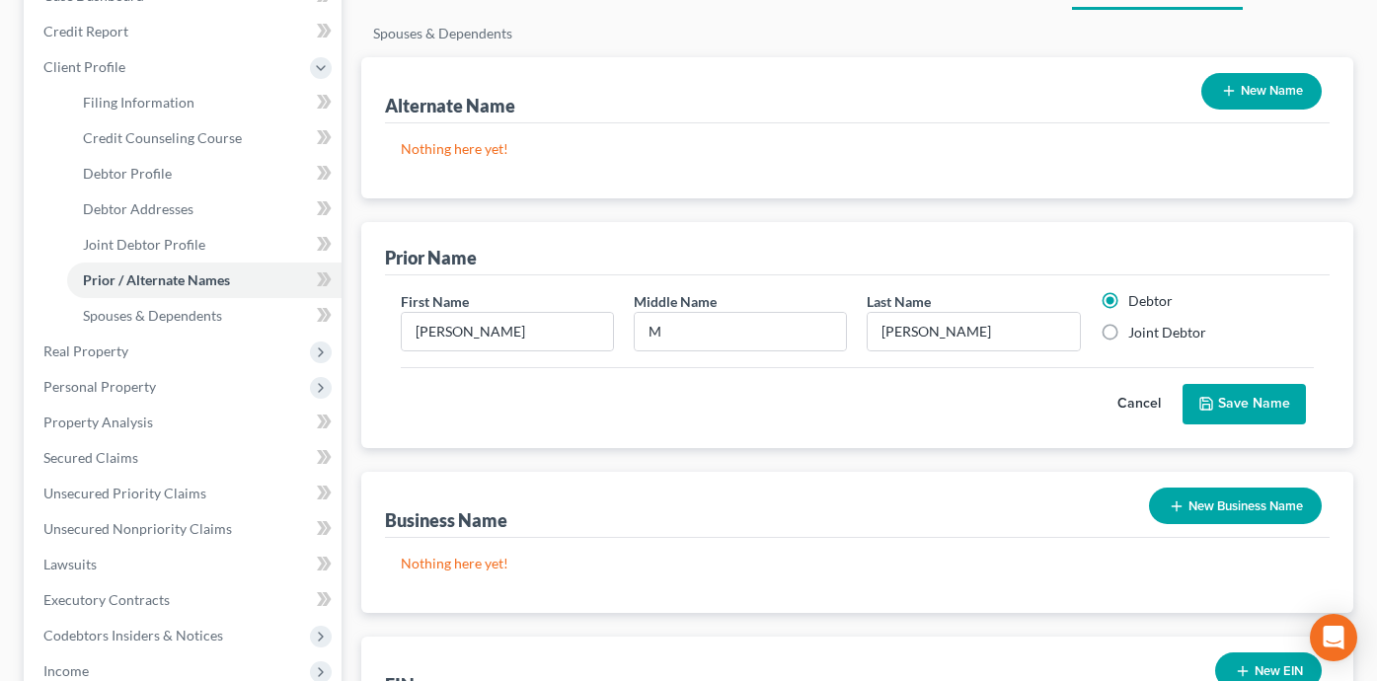
click at [1252, 413] on button "Save Name" at bounding box center [1244, 404] width 123 height 41
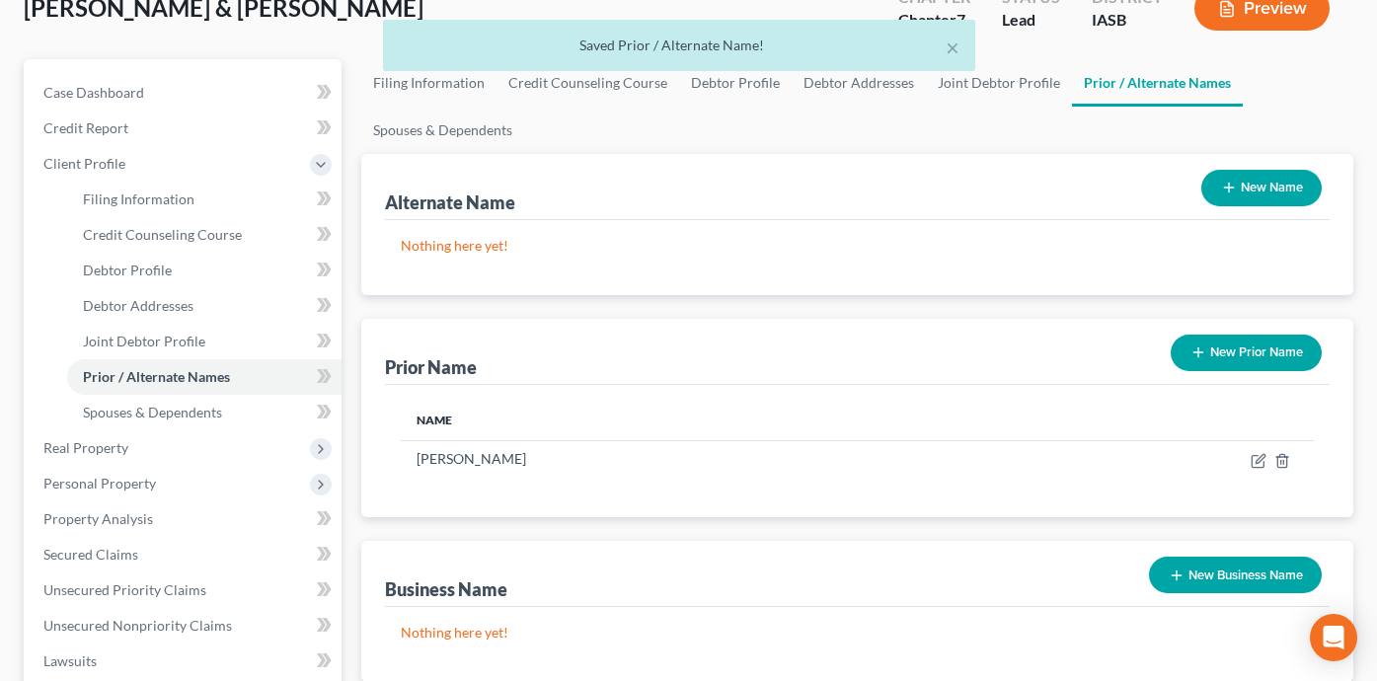
scroll to position [0, 0]
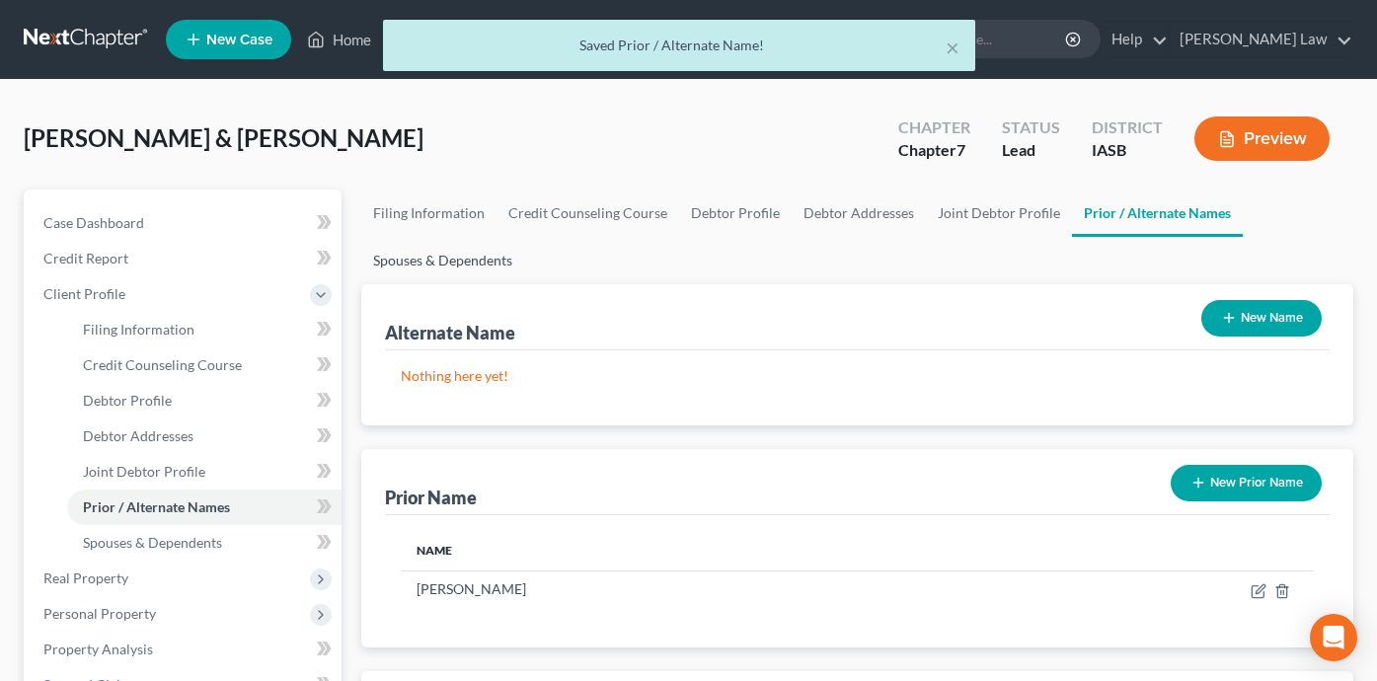
click at [492, 261] on link "Spouses & Dependents" at bounding box center [442, 260] width 163 height 47
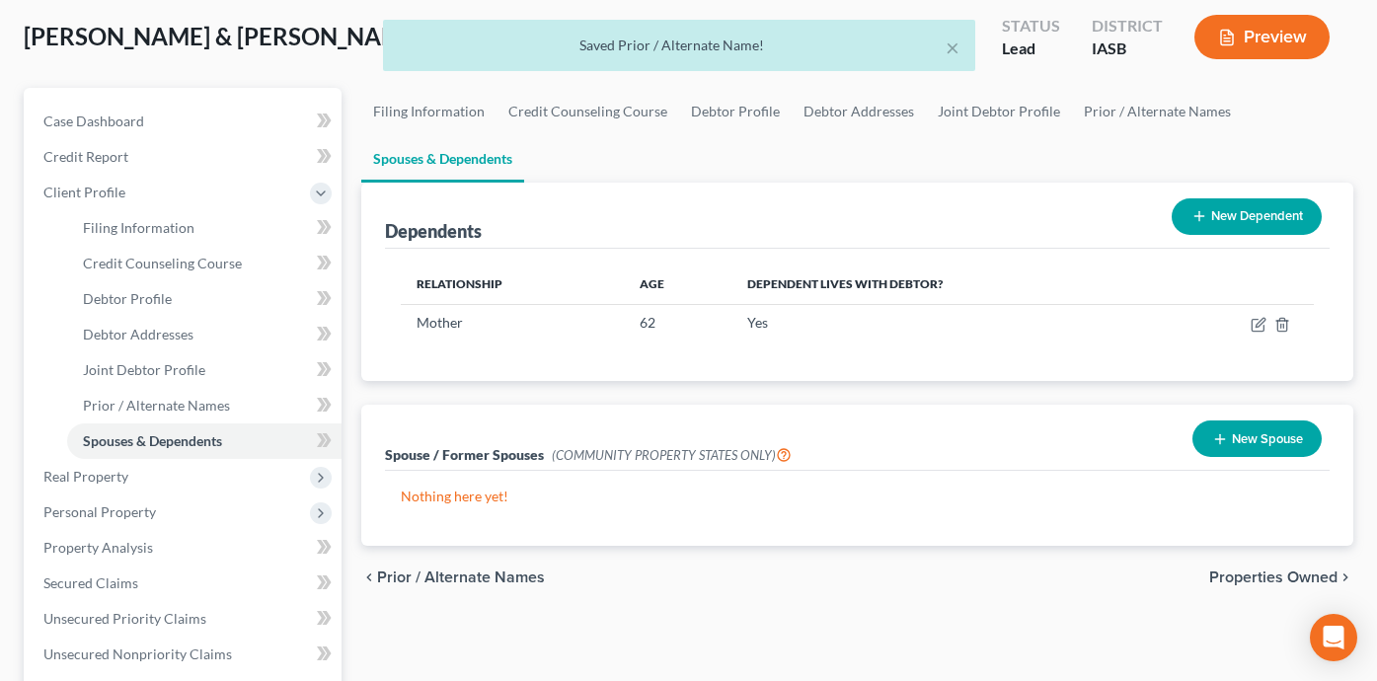
scroll to position [156, 0]
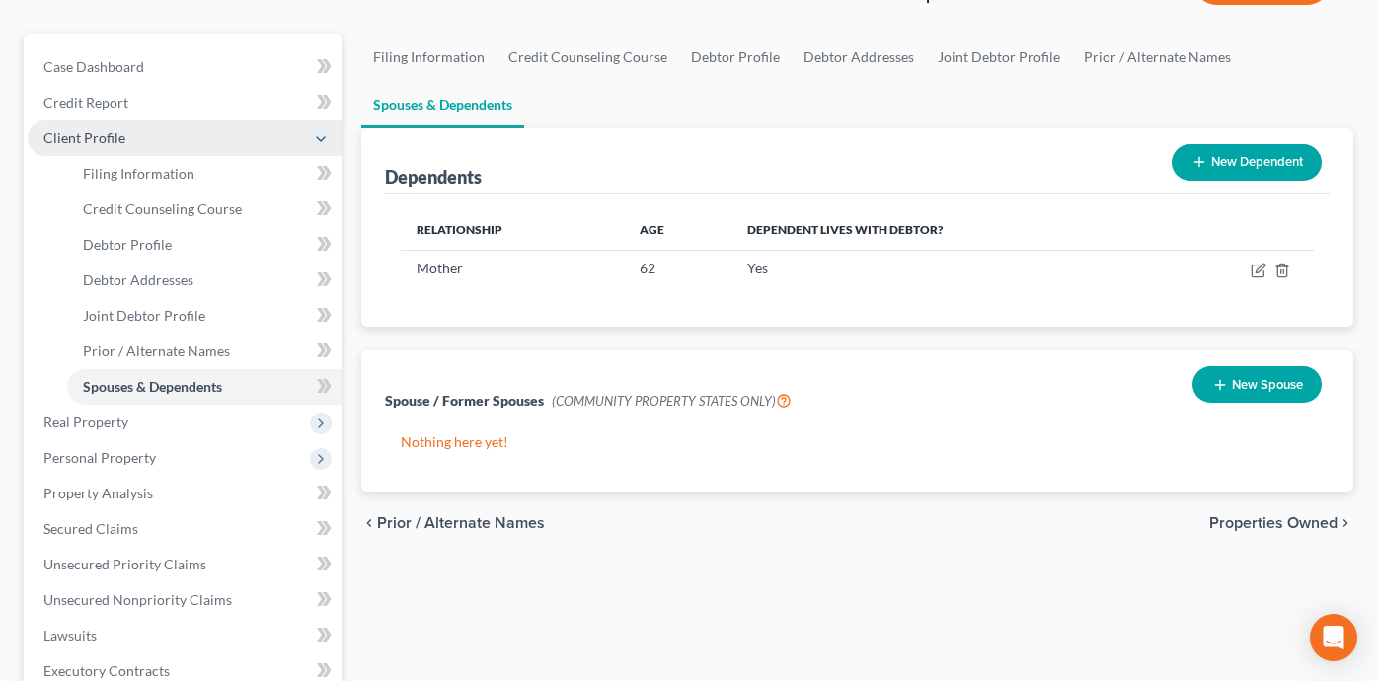
click at [164, 125] on span "Client Profile" at bounding box center [185, 138] width 314 height 36
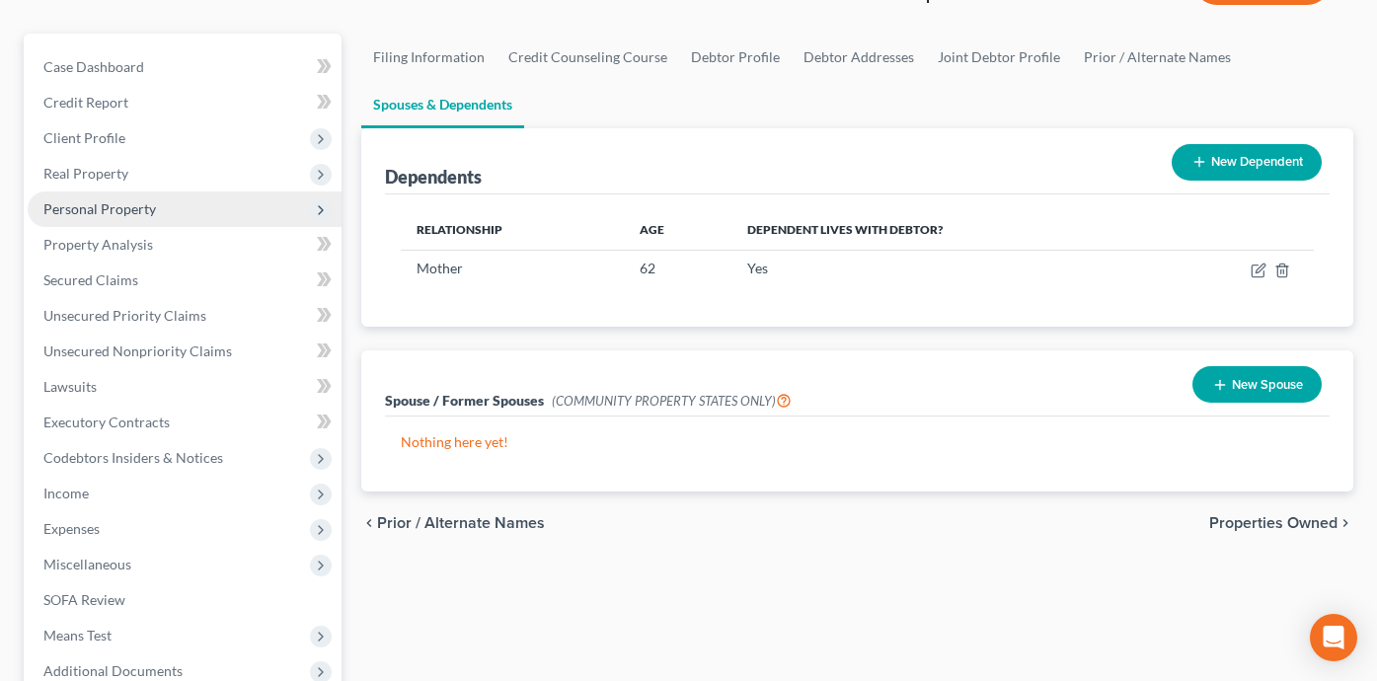
click at [188, 208] on span "Personal Property" at bounding box center [185, 209] width 314 height 36
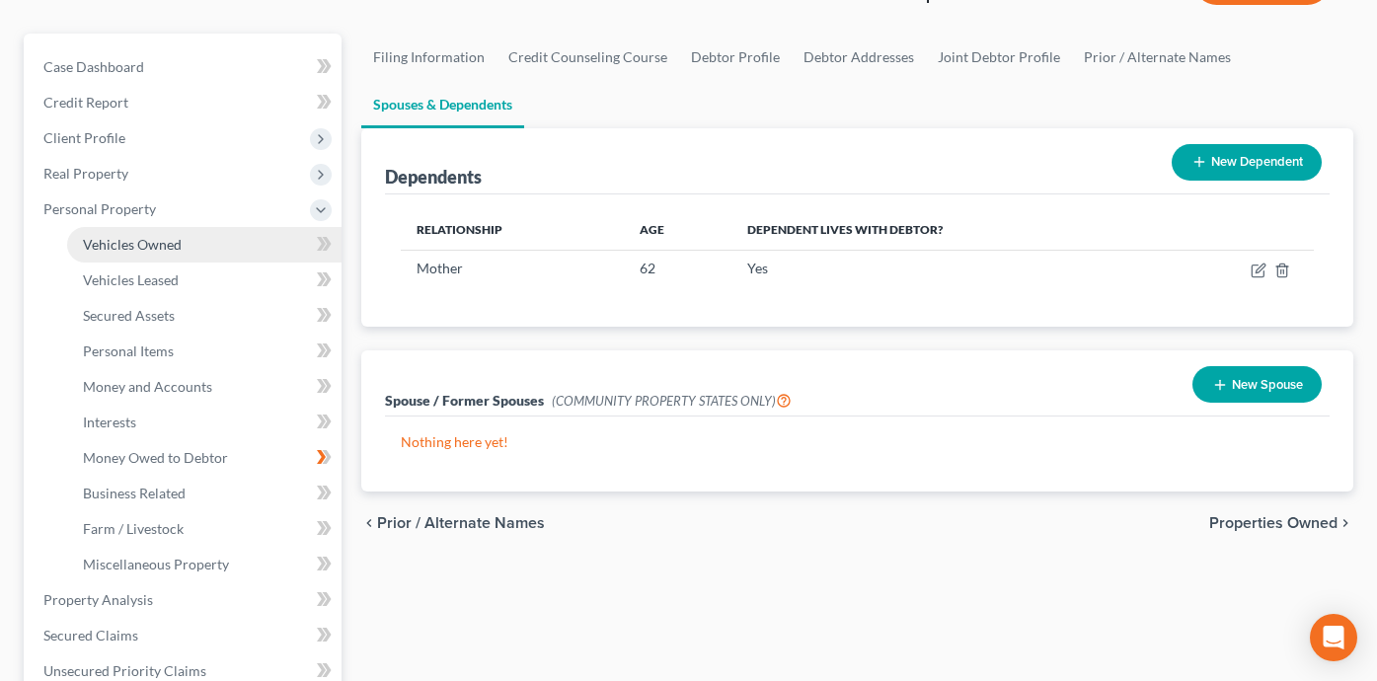
click at [192, 246] on link "Vehicles Owned" at bounding box center [204, 245] width 274 height 36
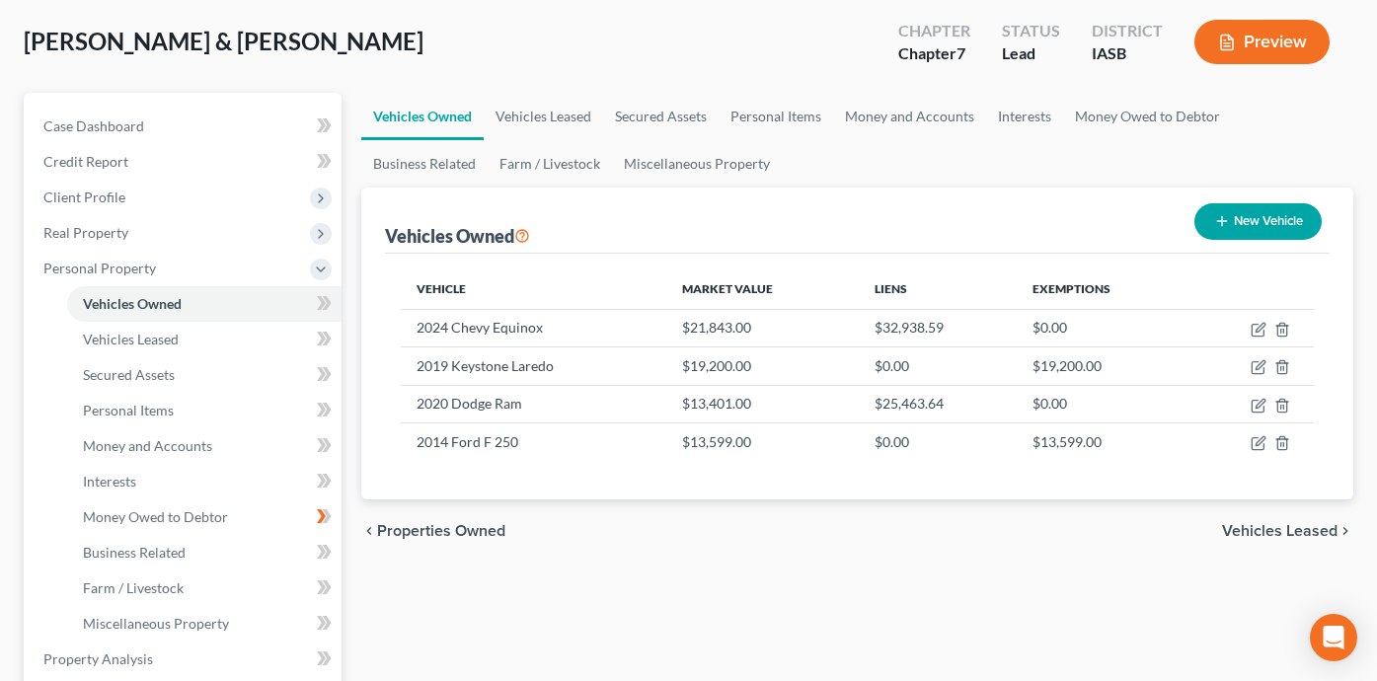
scroll to position [102, 0]
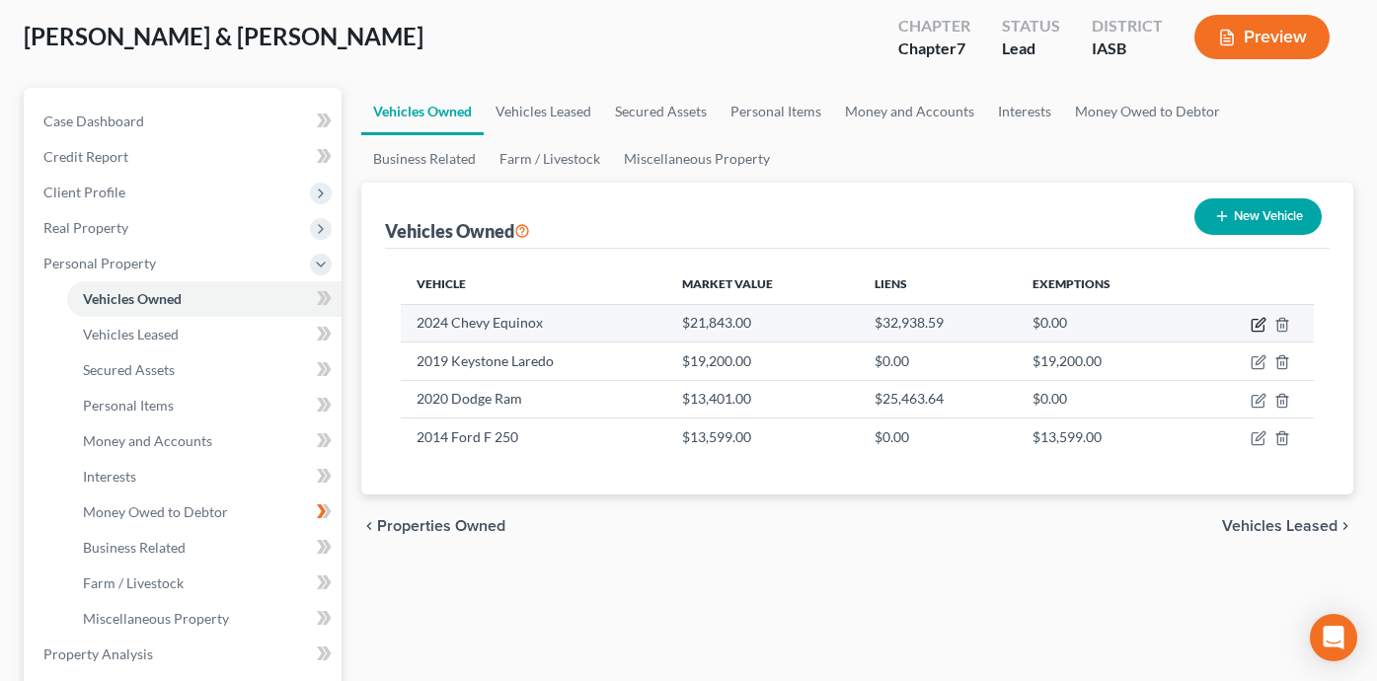
click at [1257, 321] on icon "button" at bounding box center [1259, 325] width 16 height 16
select select "0"
select select "2"
select select "0"
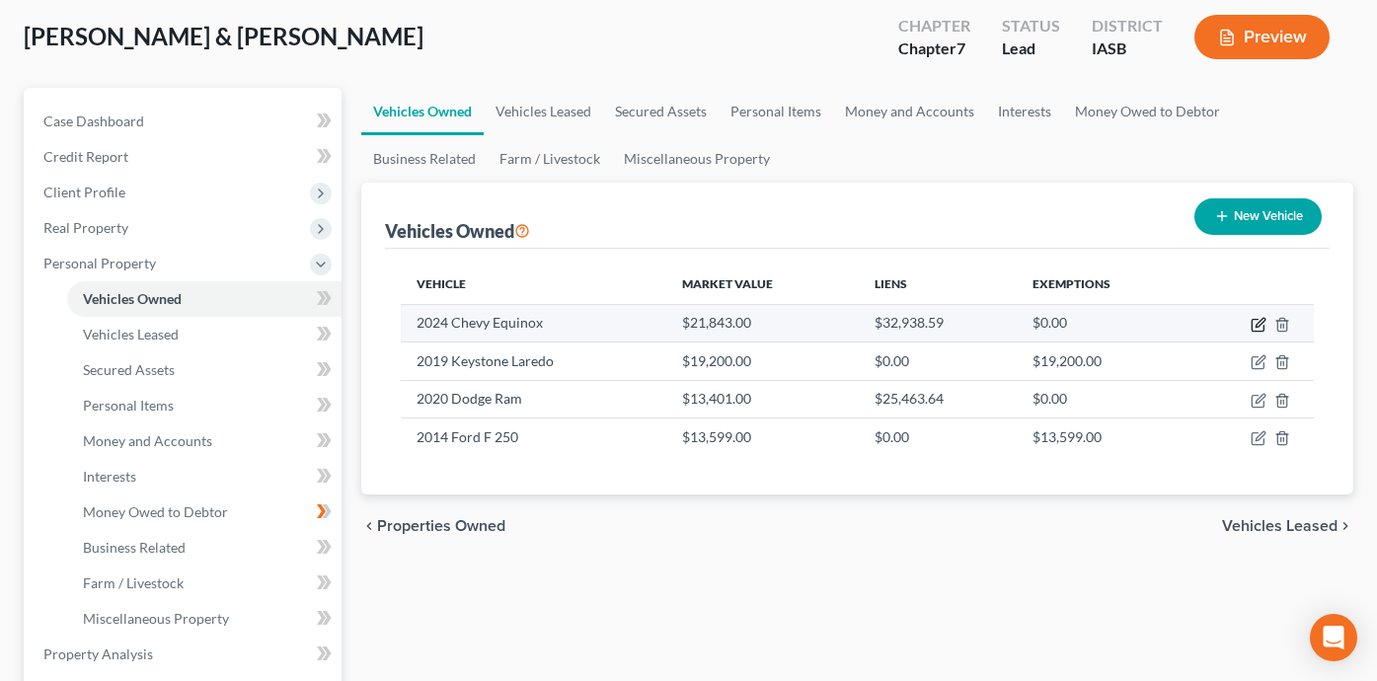
select select "45"
select select "0"
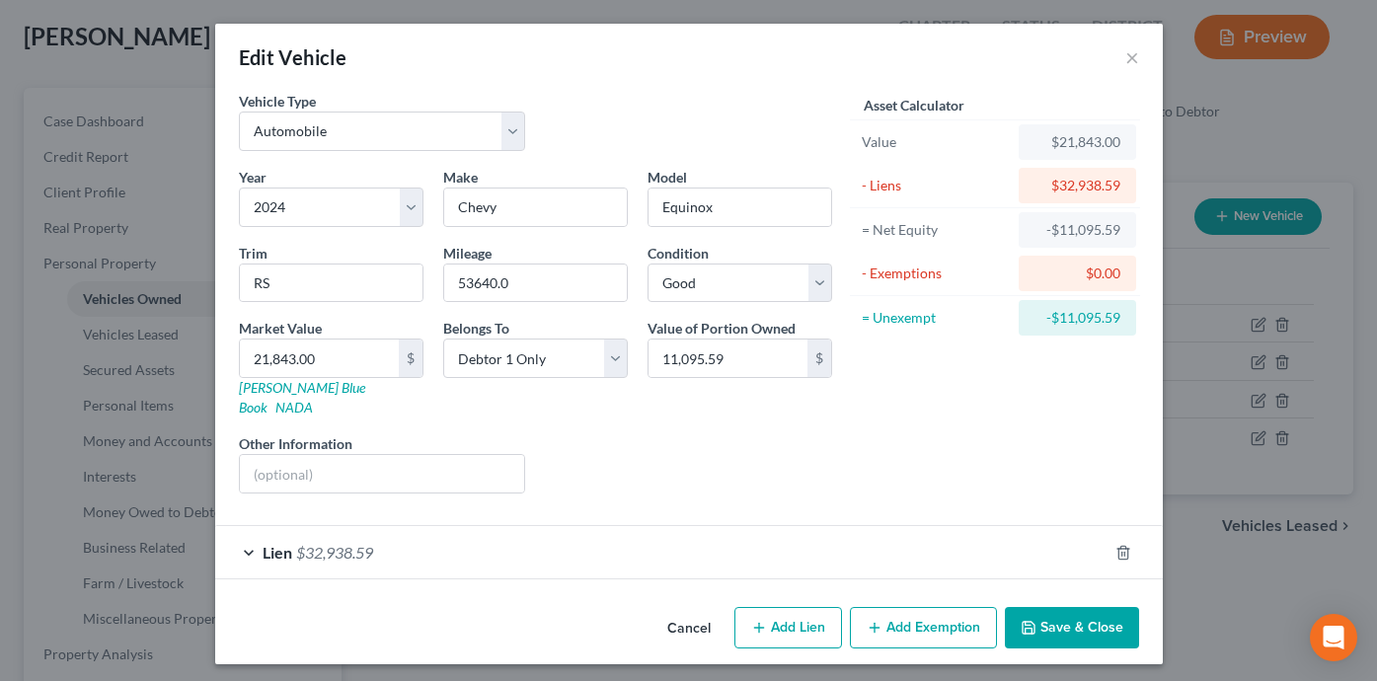
click at [941, 501] on form "Vehicle Type Select Automobile Truck Trailer Watercraft Aircraft Motor Home Atv…" at bounding box center [689, 335] width 900 height 489
click at [941, 534] on div "Lien $32,938.59" at bounding box center [661, 552] width 892 height 52
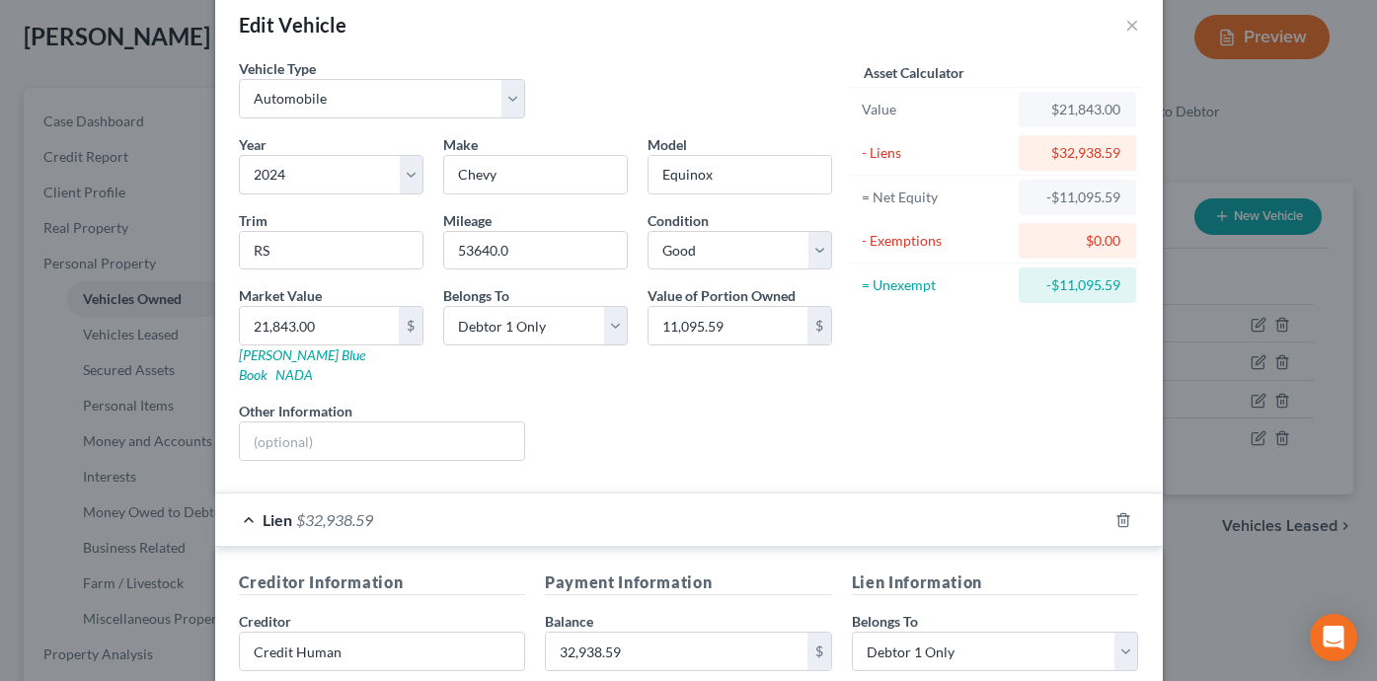
scroll to position [0, 0]
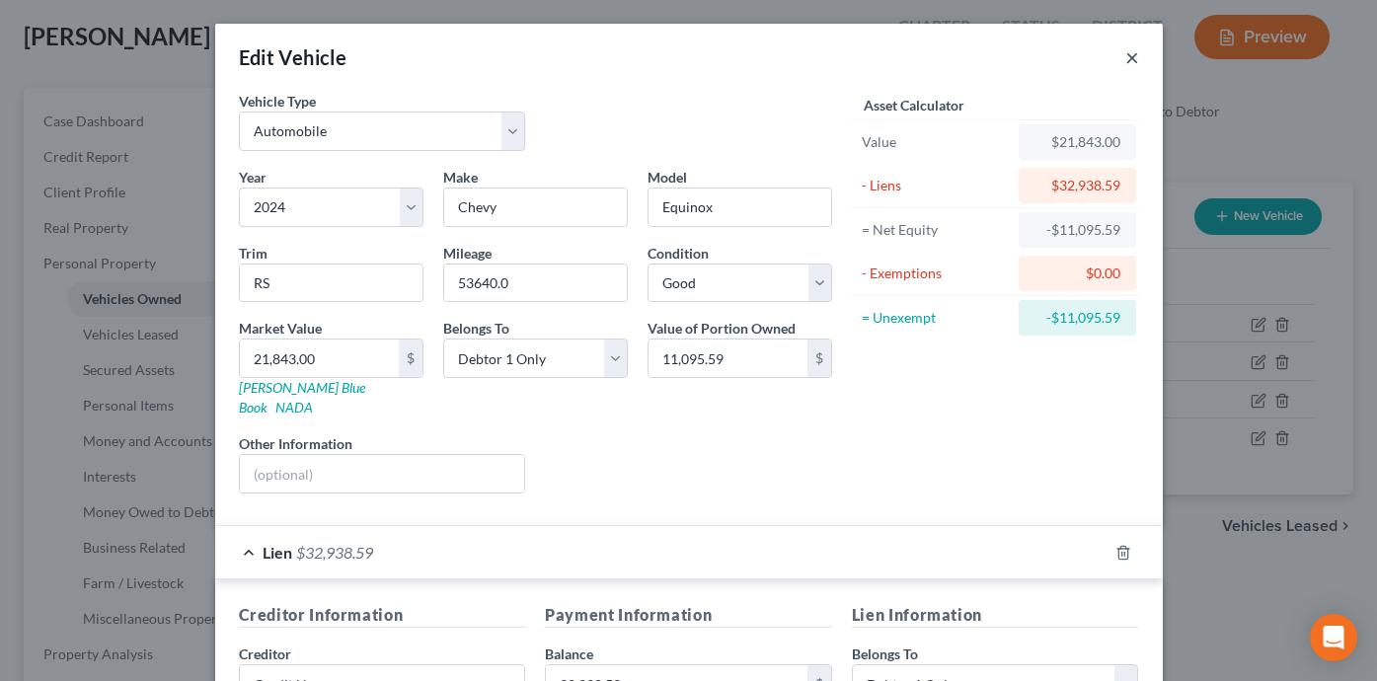
click at [1127, 61] on button "×" at bounding box center [1132, 57] width 14 height 24
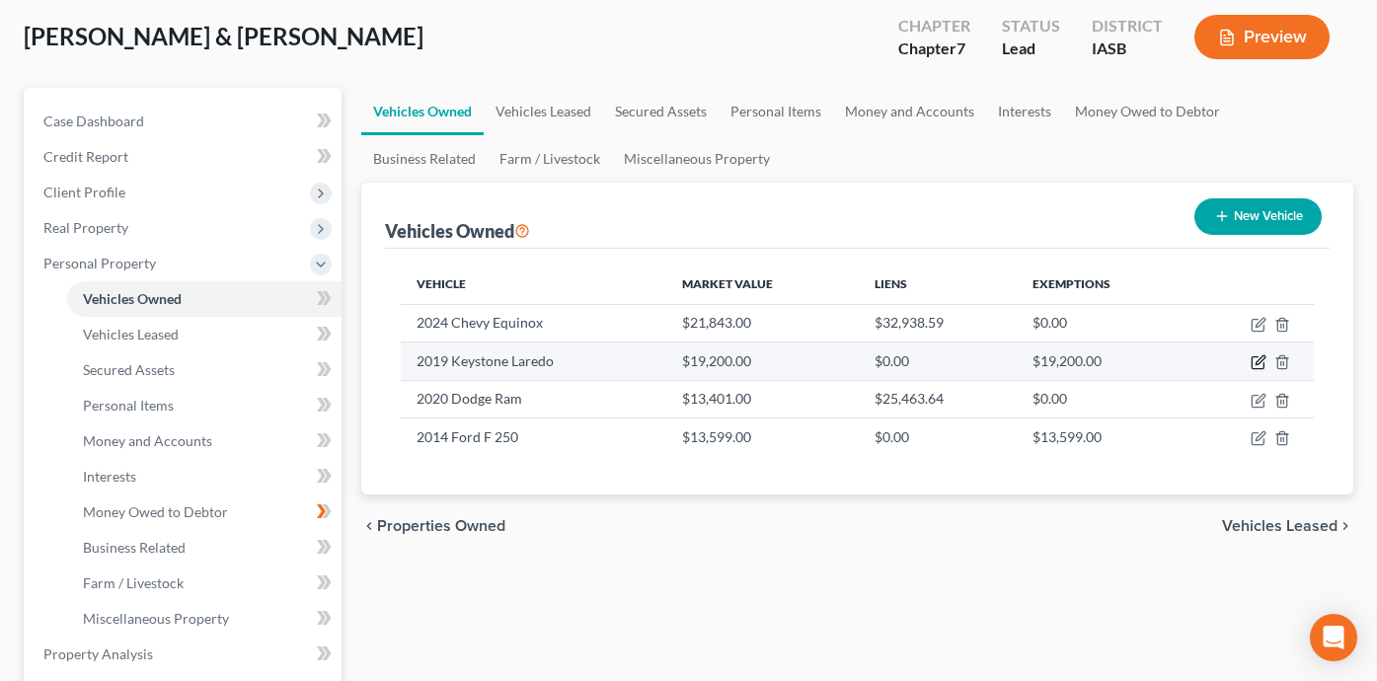
click at [1258, 362] on icon "button" at bounding box center [1259, 362] width 16 height 16
select select "2"
select select "7"
select select "2"
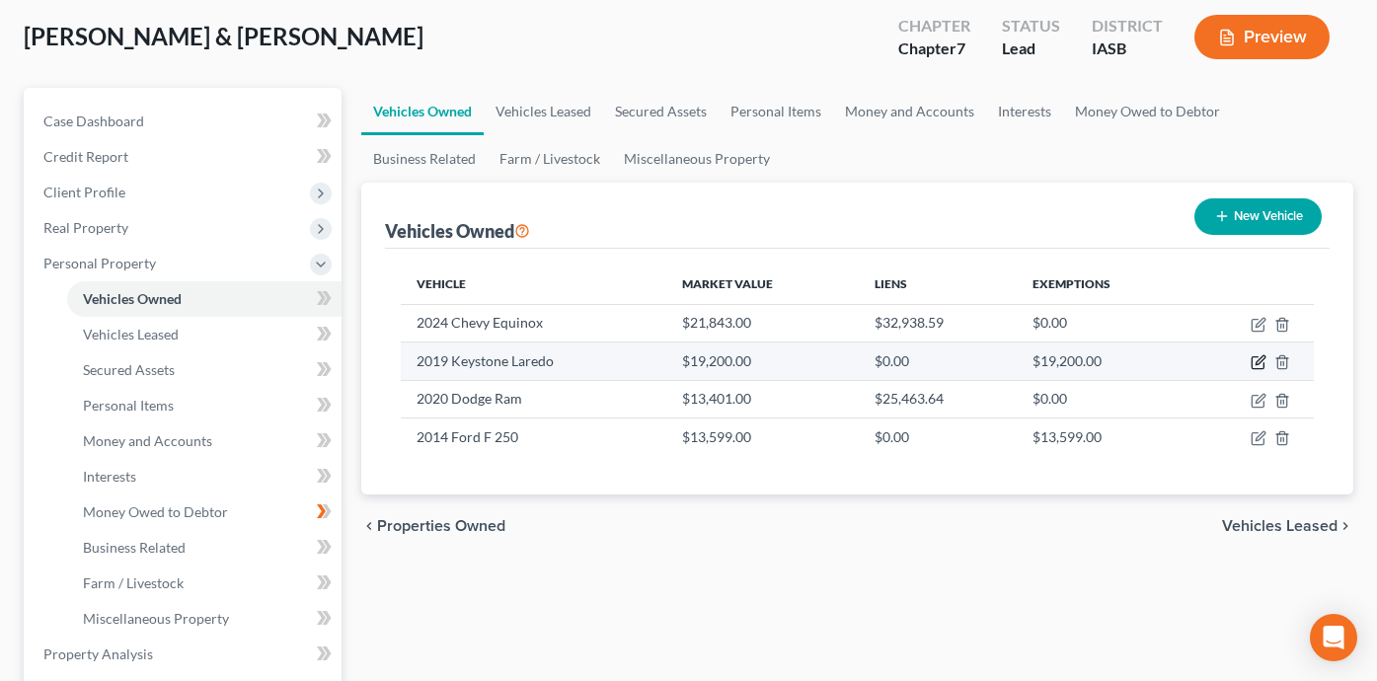
select select "2"
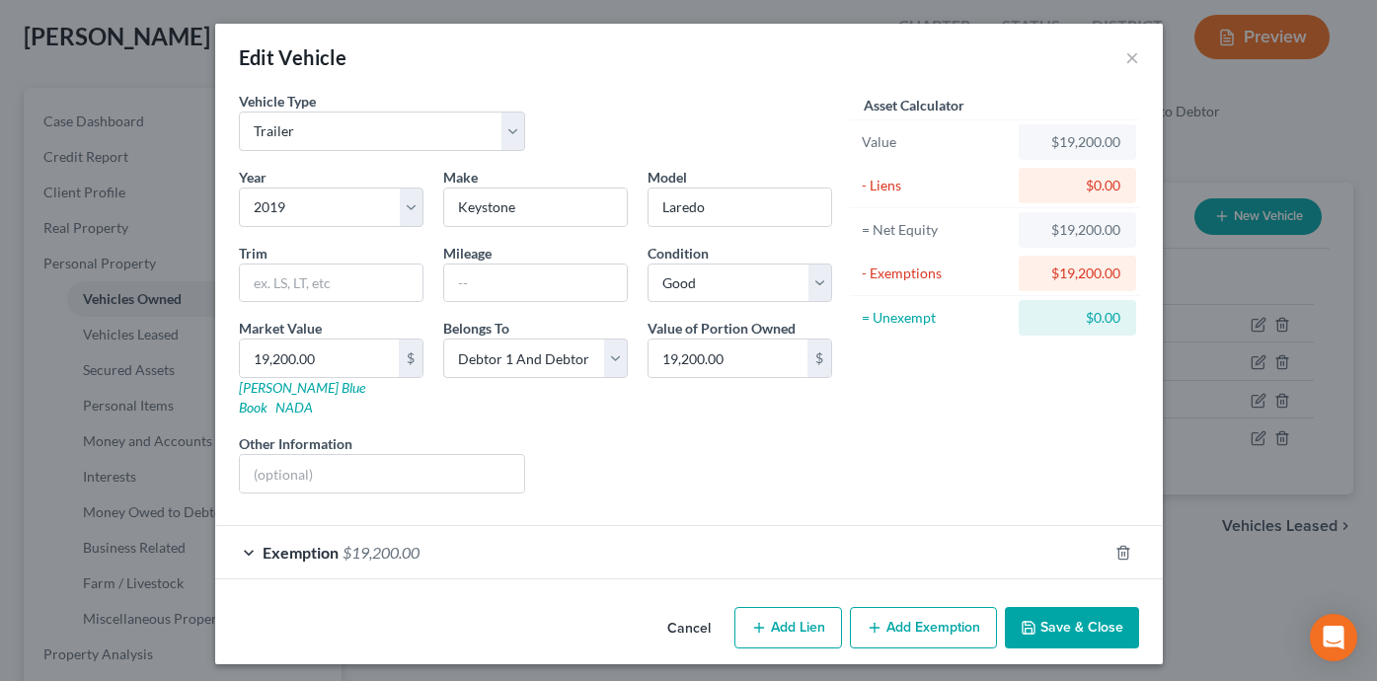
click at [986, 526] on div "Exemption $19,200.00" at bounding box center [661, 552] width 892 height 52
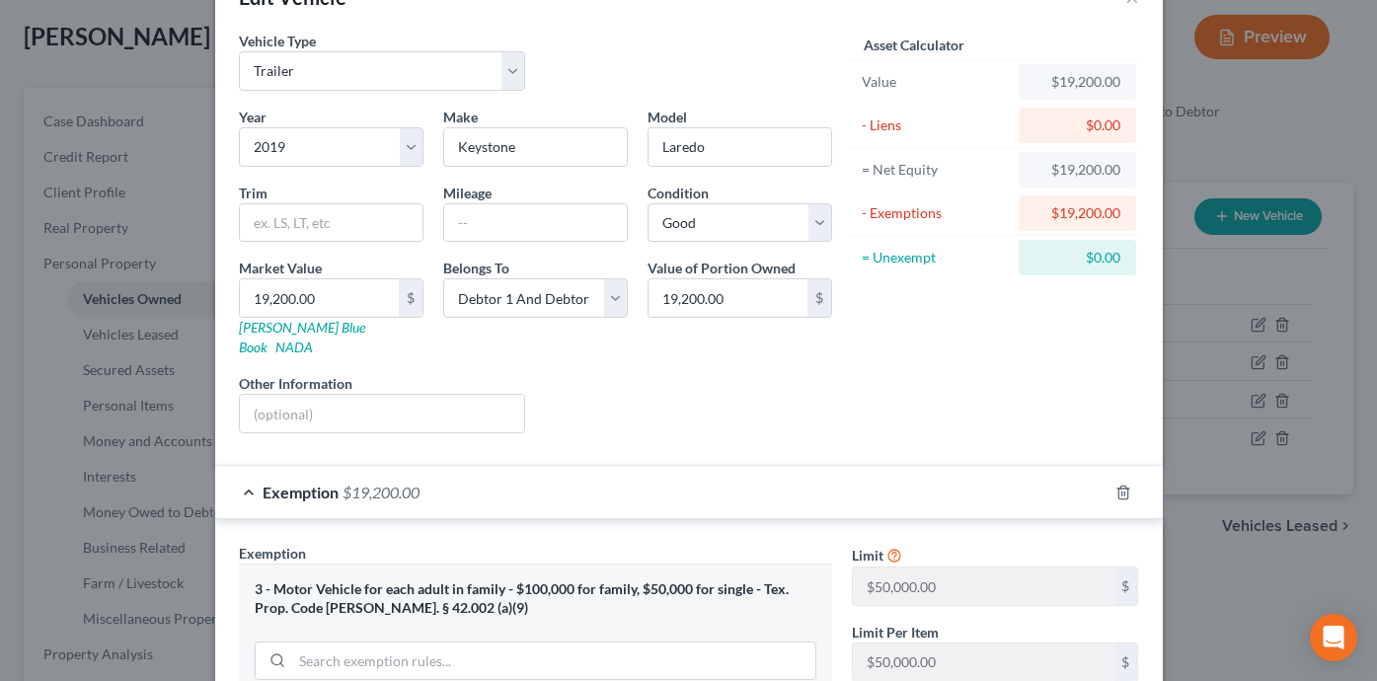
scroll to position [28, 0]
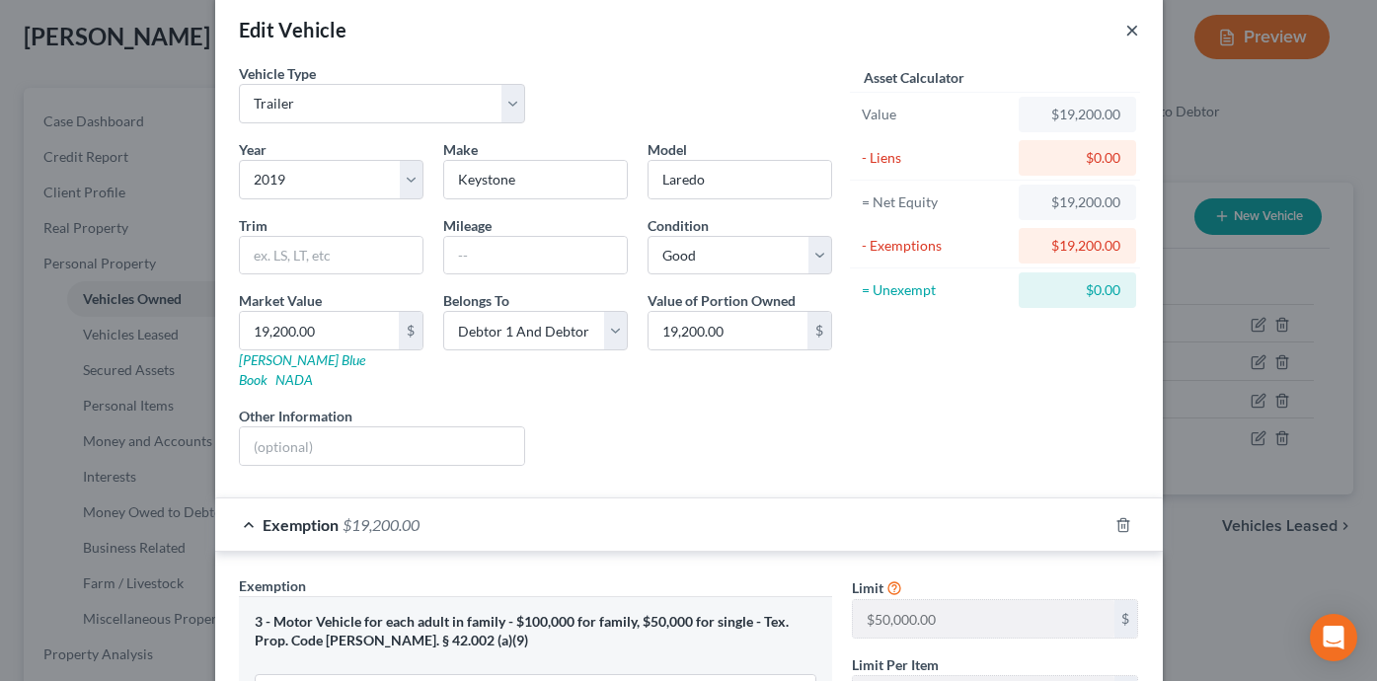
click at [1128, 29] on button "×" at bounding box center [1132, 30] width 14 height 24
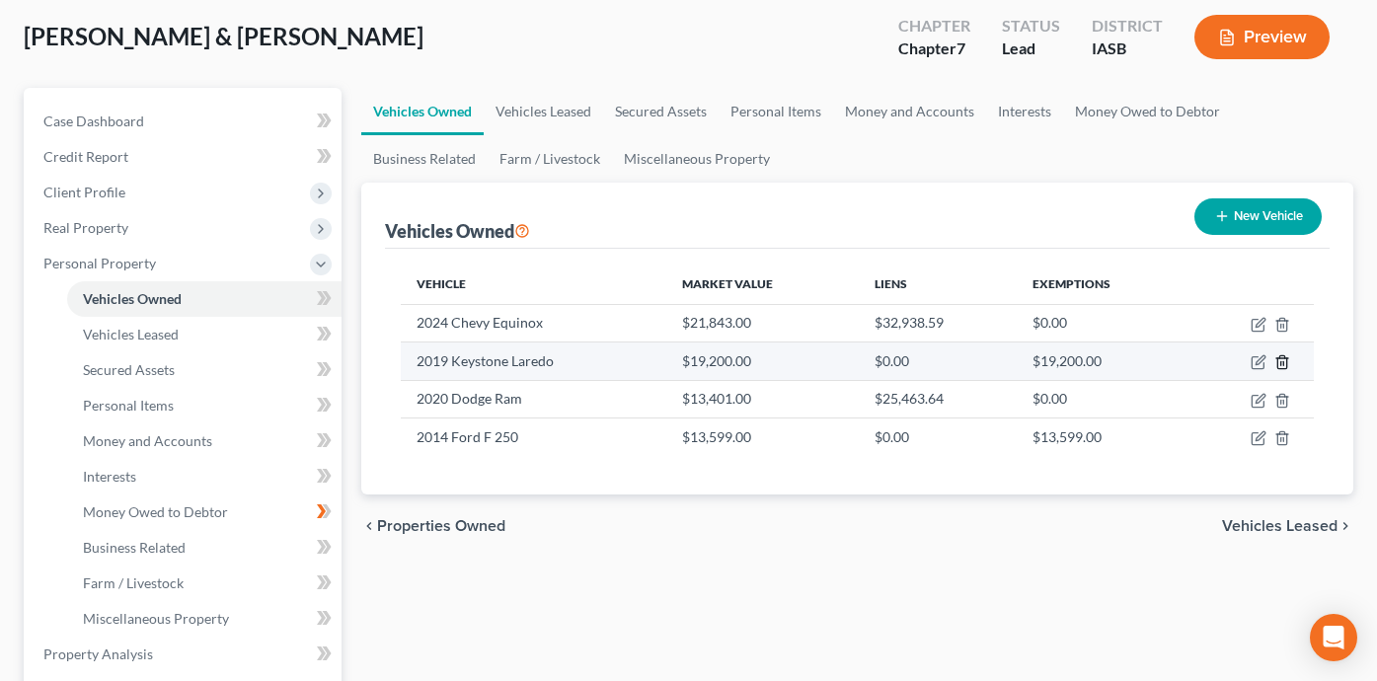
click at [1284, 364] on icon "button" at bounding box center [1282, 362] width 16 height 16
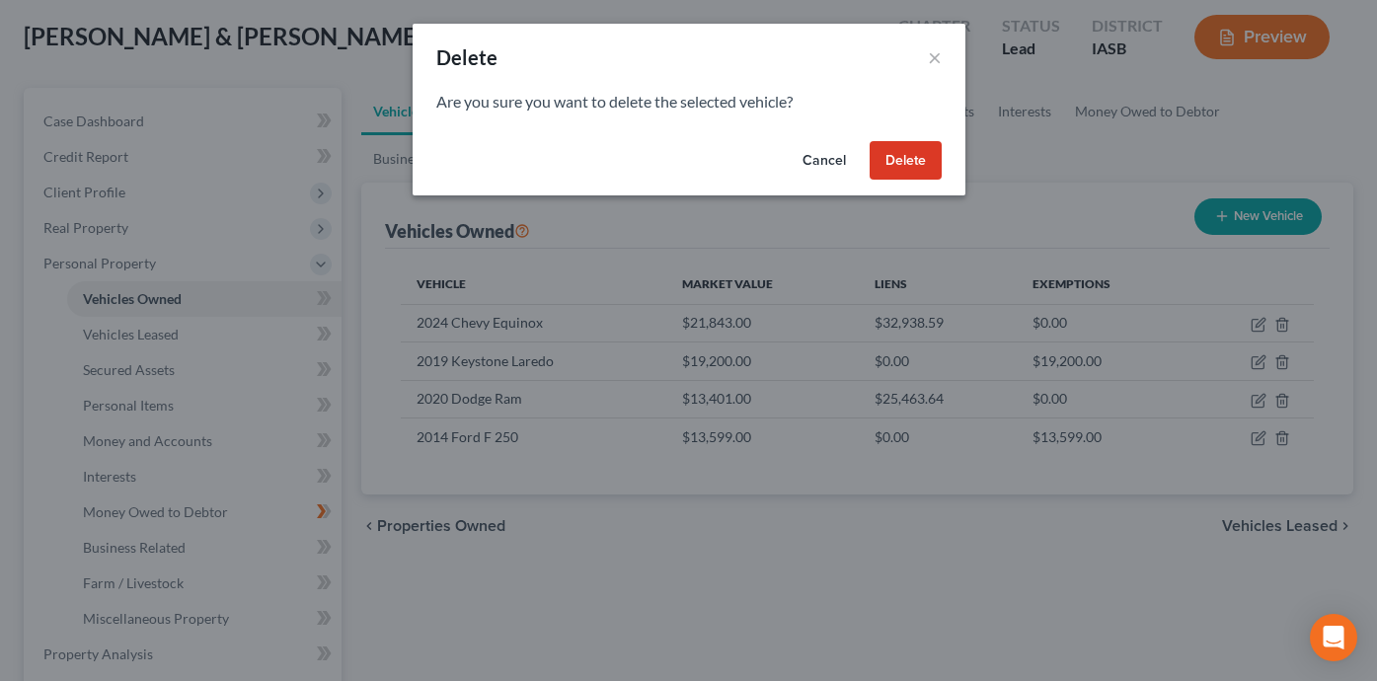
click at [909, 145] on button "Delete" at bounding box center [906, 160] width 72 height 39
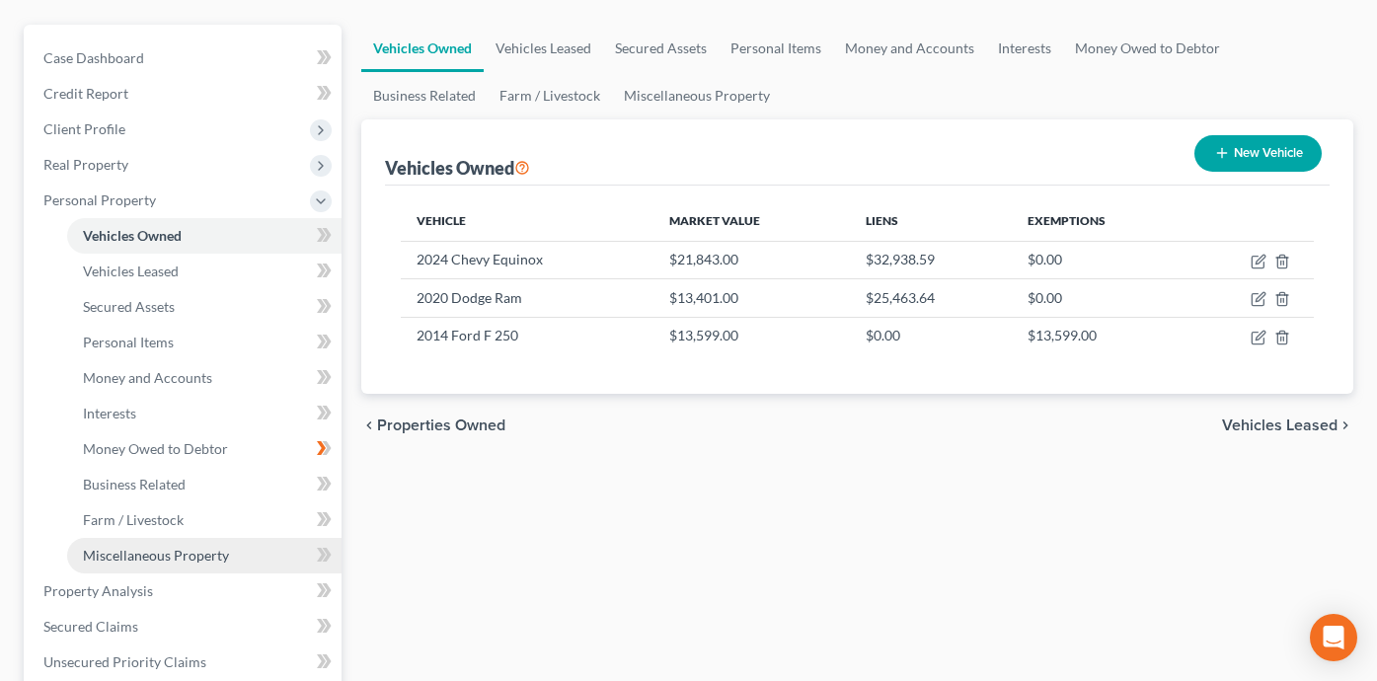
click at [260, 555] on link "Miscellaneous Property" at bounding box center [204, 556] width 274 height 36
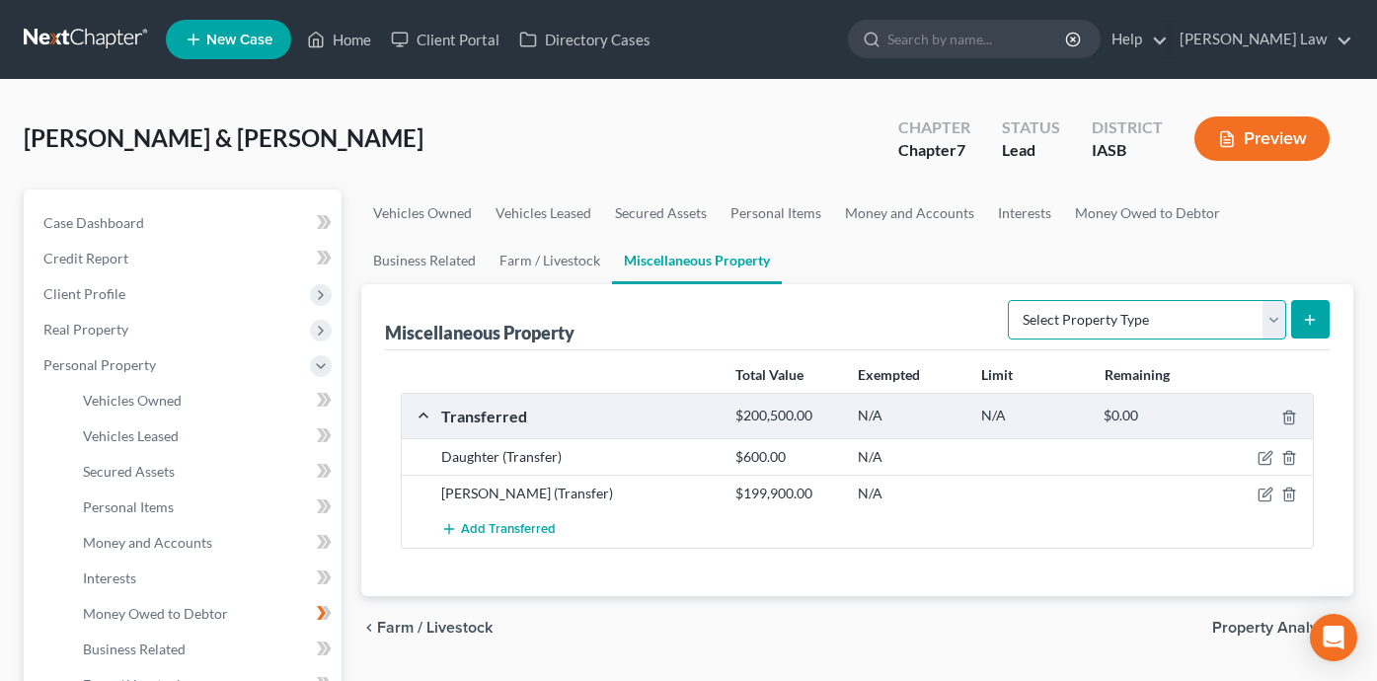
click at [1250, 319] on select "Select Property Type Assigned for Creditor Benefit [DATE] Holding for Another N…" at bounding box center [1147, 319] width 278 height 39
select select "transferred"
click at [1315, 323] on icon "submit" at bounding box center [1310, 320] width 16 height 16
select select "Ordinary ([DATE])"
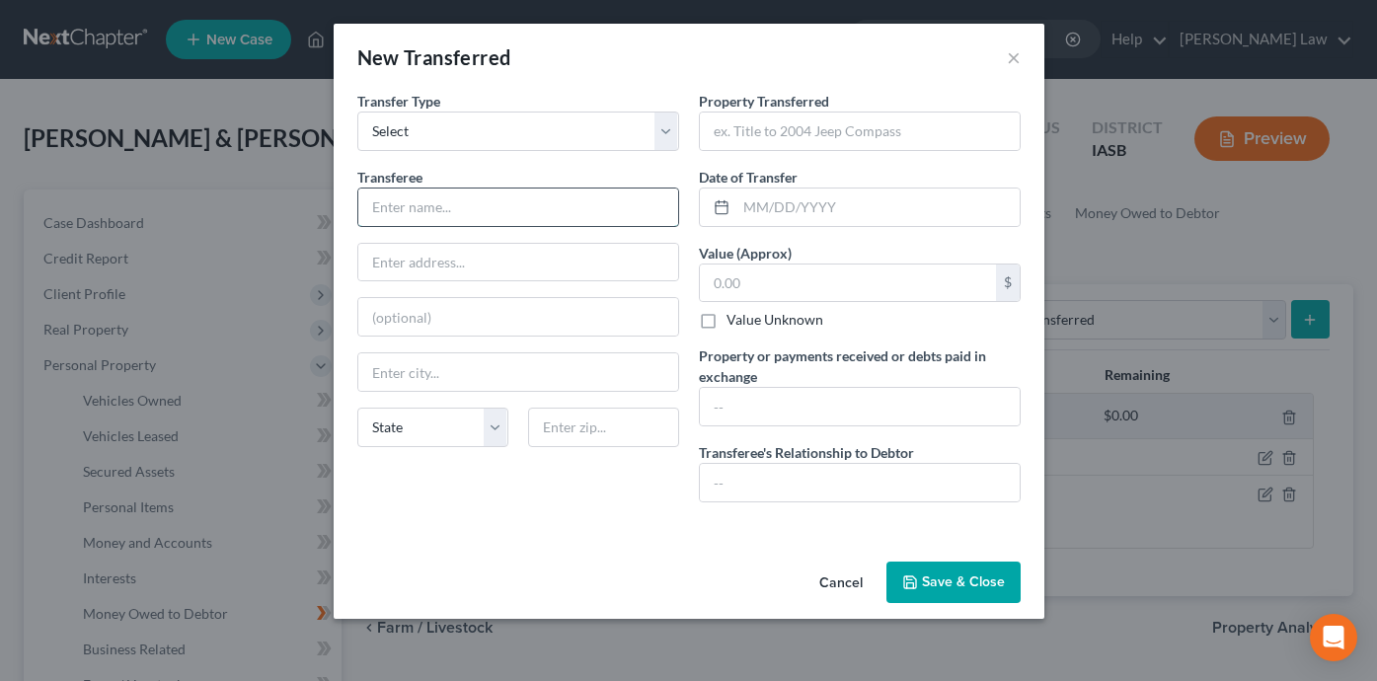
click at [557, 206] on input "text" at bounding box center [518, 208] width 320 height 38
type input "Unknown"
click at [788, 489] on input "text" at bounding box center [860, 483] width 320 height 38
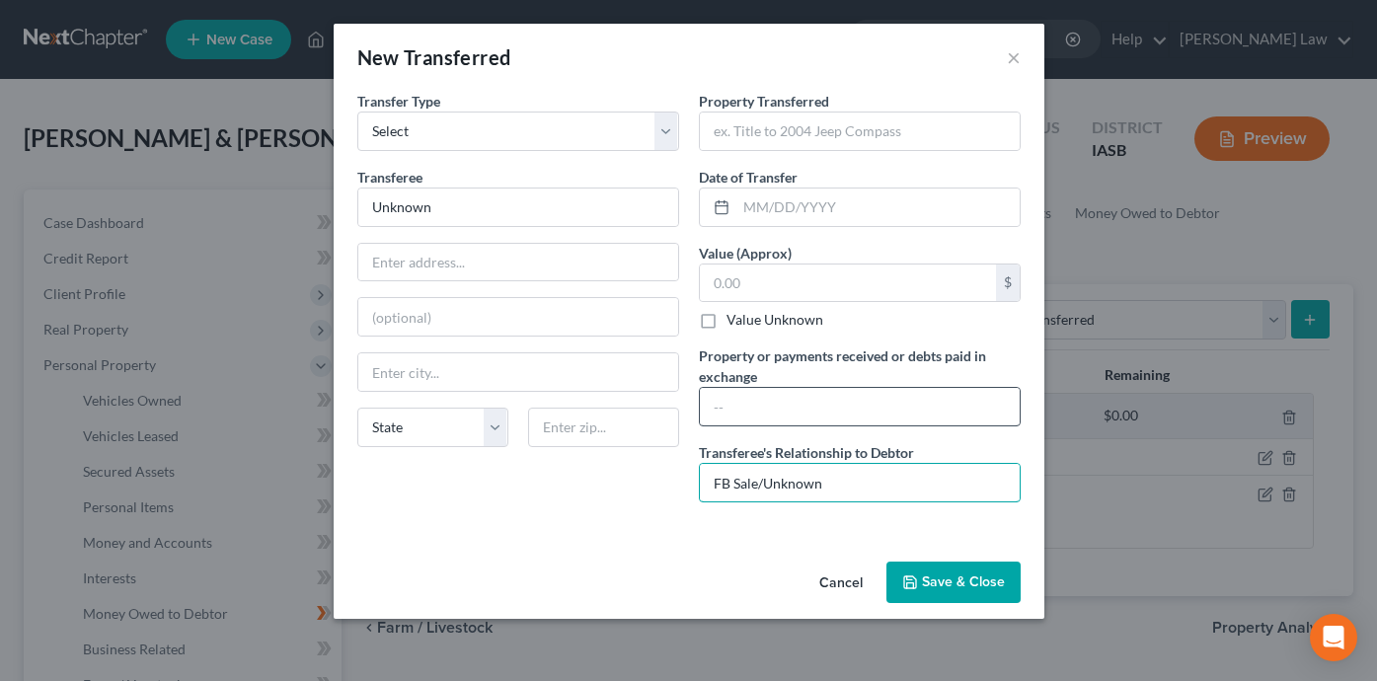
type input "FB Sale/Unknown"
click at [751, 411] on input "text" at bounding box center [860, 407] width 320 height 38
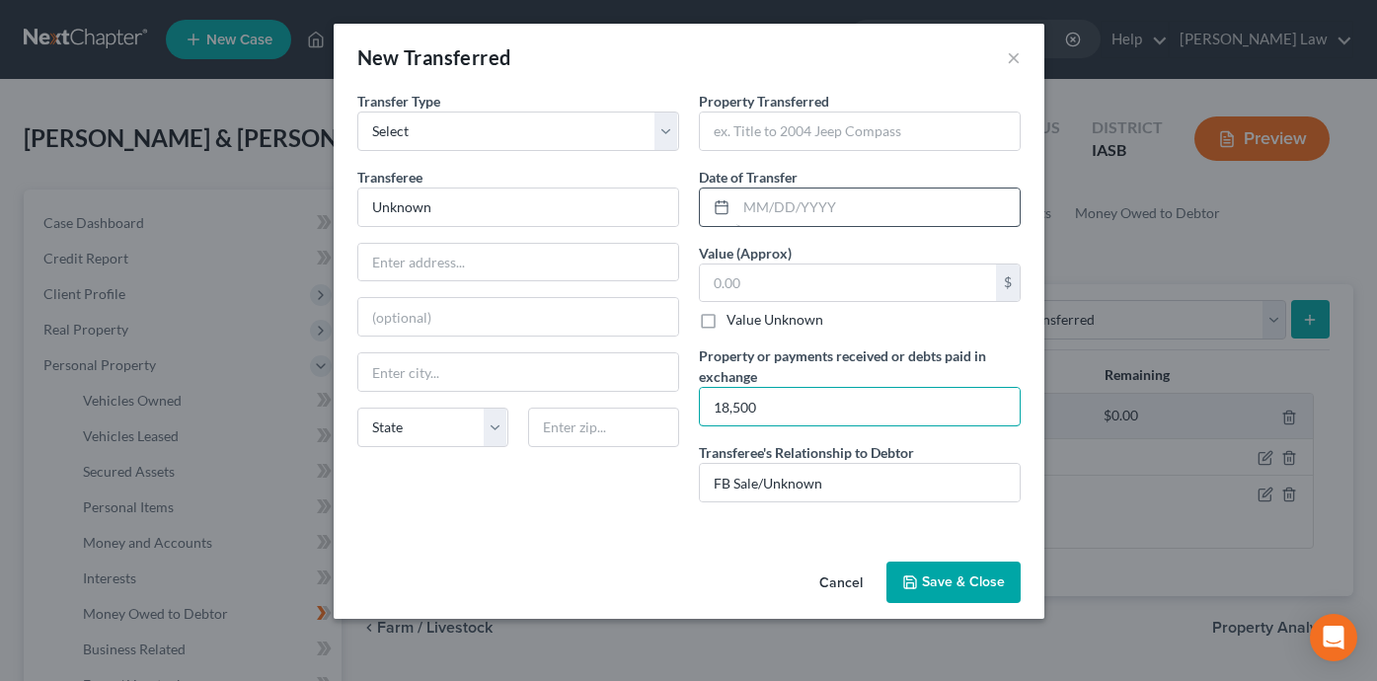
type input "18,500"
click at [766, 218] on input "text" at bounding box center [877, 208] width 283 height 38
type input "[DATE]"
click at [789, 285] on input "text" at bounding box center [848, 284] width 296 height 38
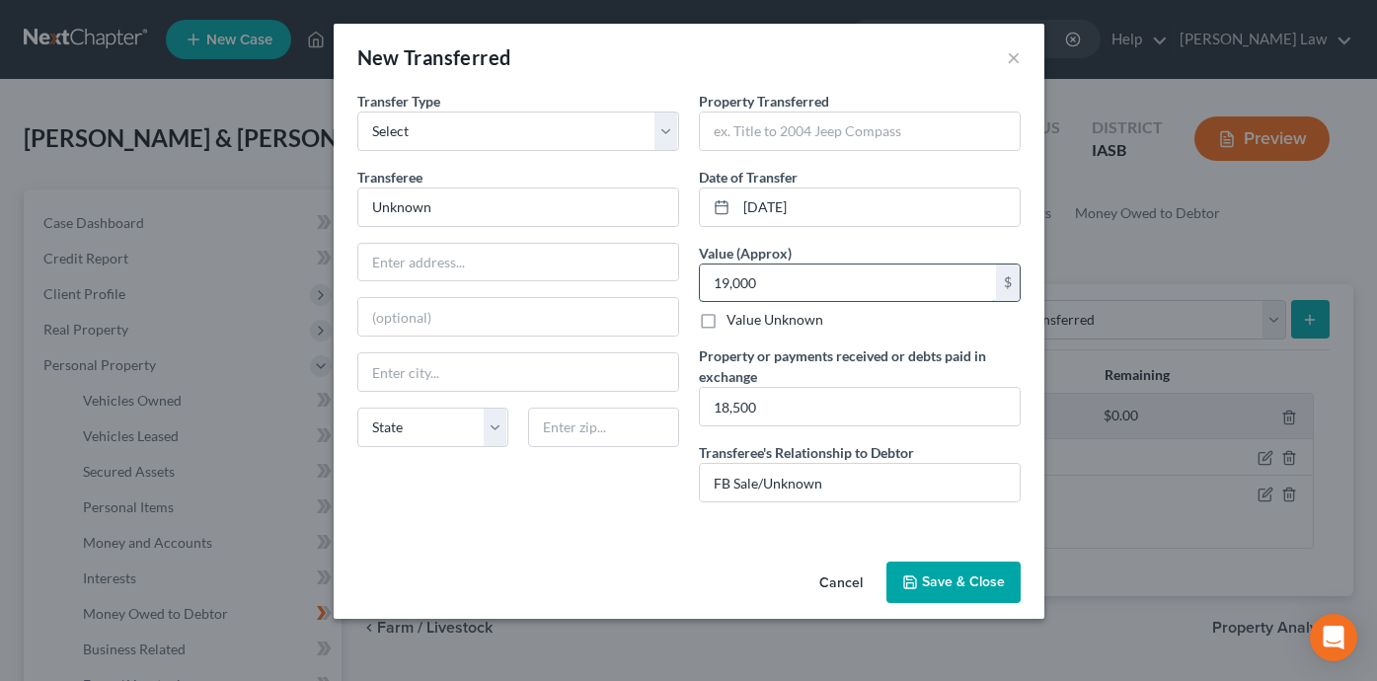
click at [789, 281] on input "19,000" at bounding box center [848, 284] width 296 height 38
type input "18,500"
click at [734, 139] on input "text" at bounding box center [860, 132] width 320 height 38
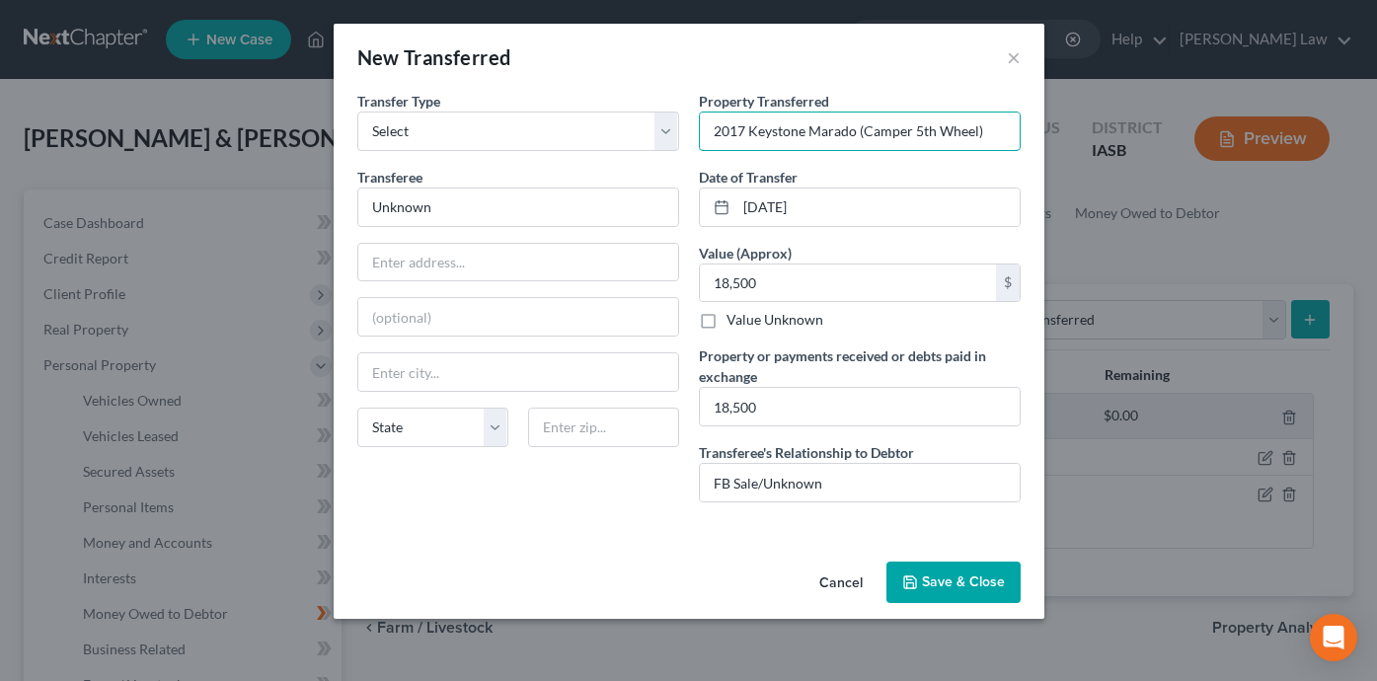
type input "2017 Keystone Marado (Camper 5th Wheel)"
click at [961, 590] on button "Save & Close" at bounding box center [953, 582] width 134 height 41
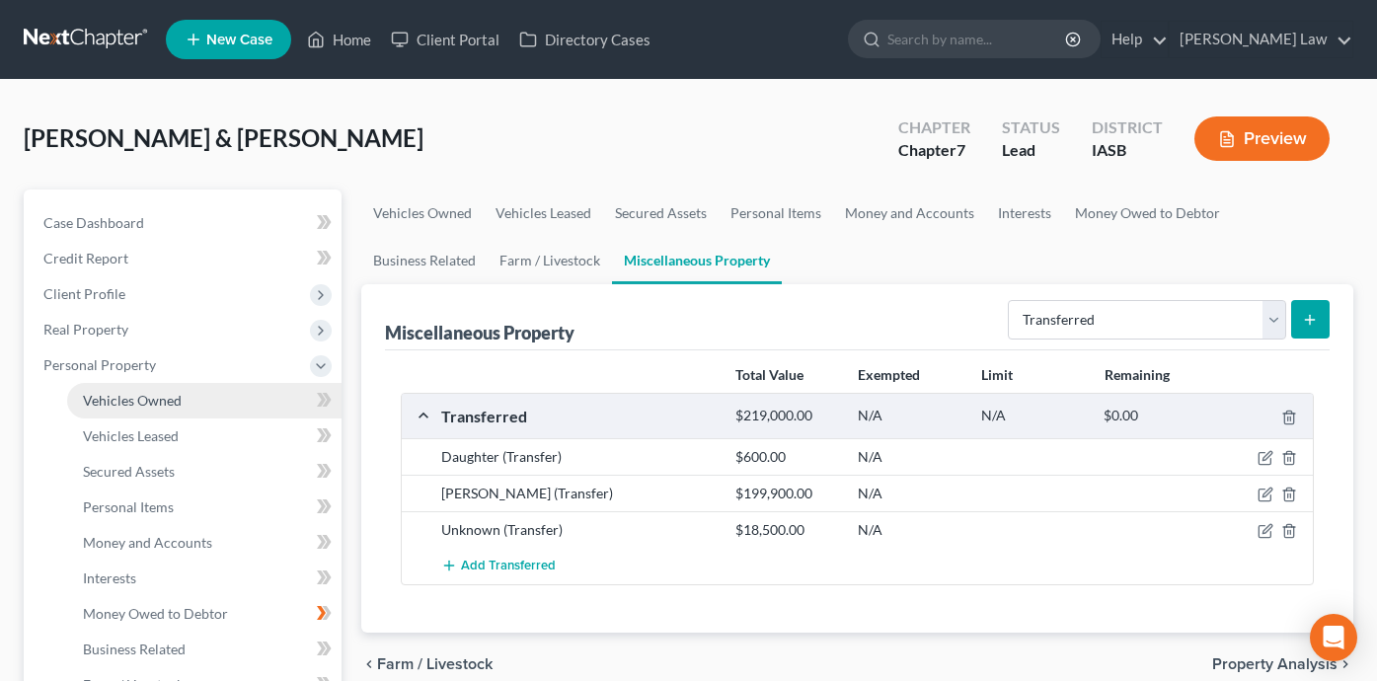
click at [261, 410] on link "Vehicles Owned" at bounding box center [204, 401] width 274 height 36
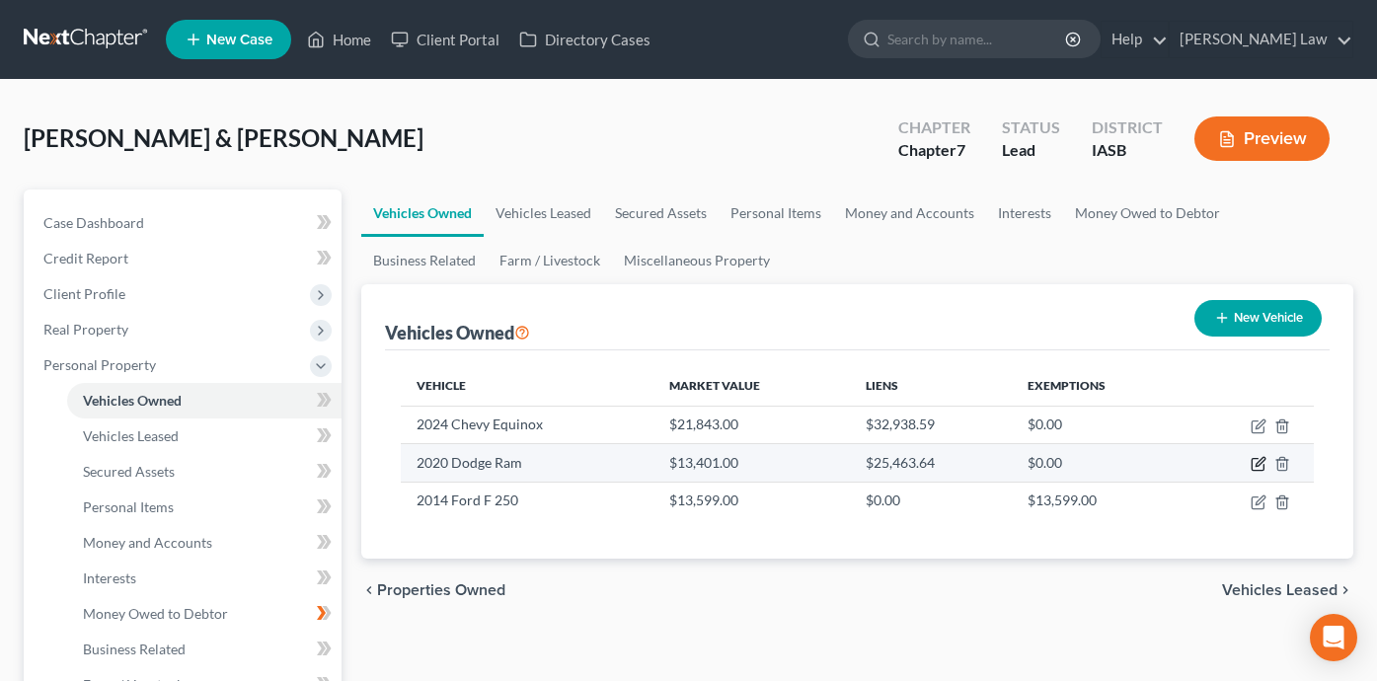
click at [1256, 462] on icon "button" at bounding box center [1259, 464] width 16 height 16
select select "0"
select select "6"
select select "4"
select select "1"
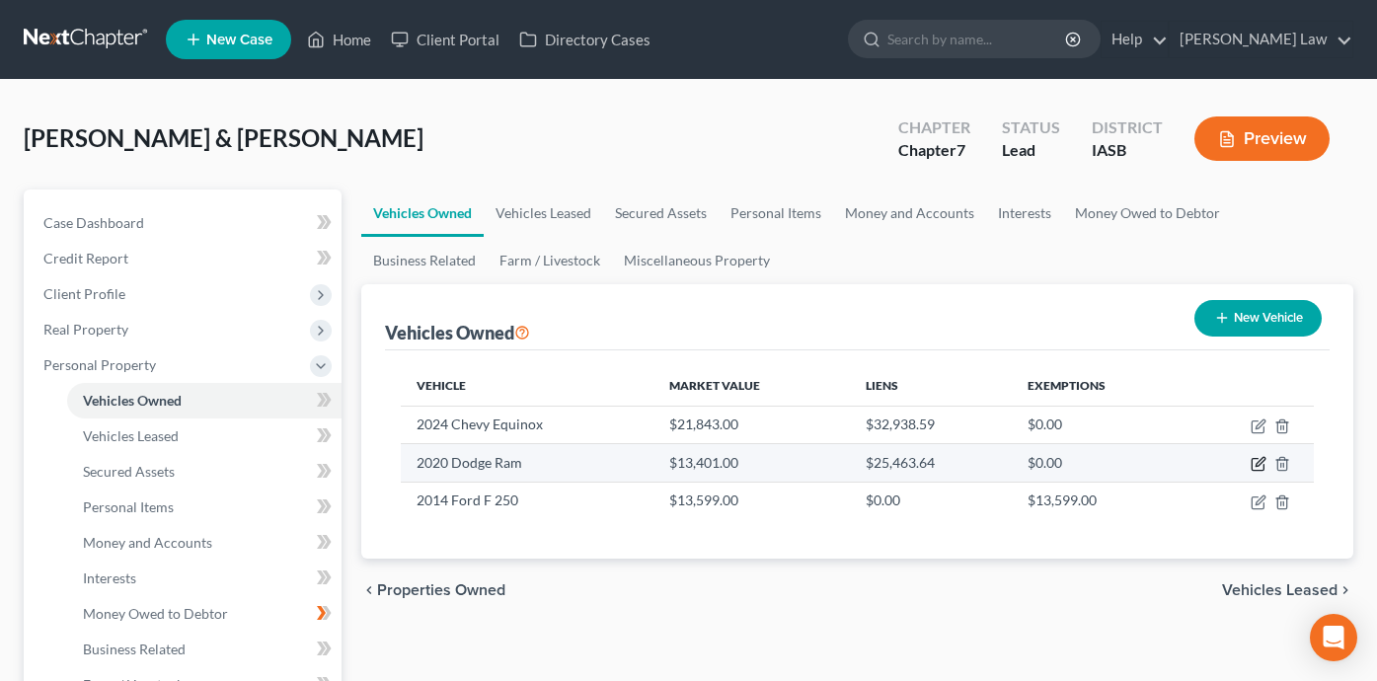
select select "28"
select select "1"
select select "0"
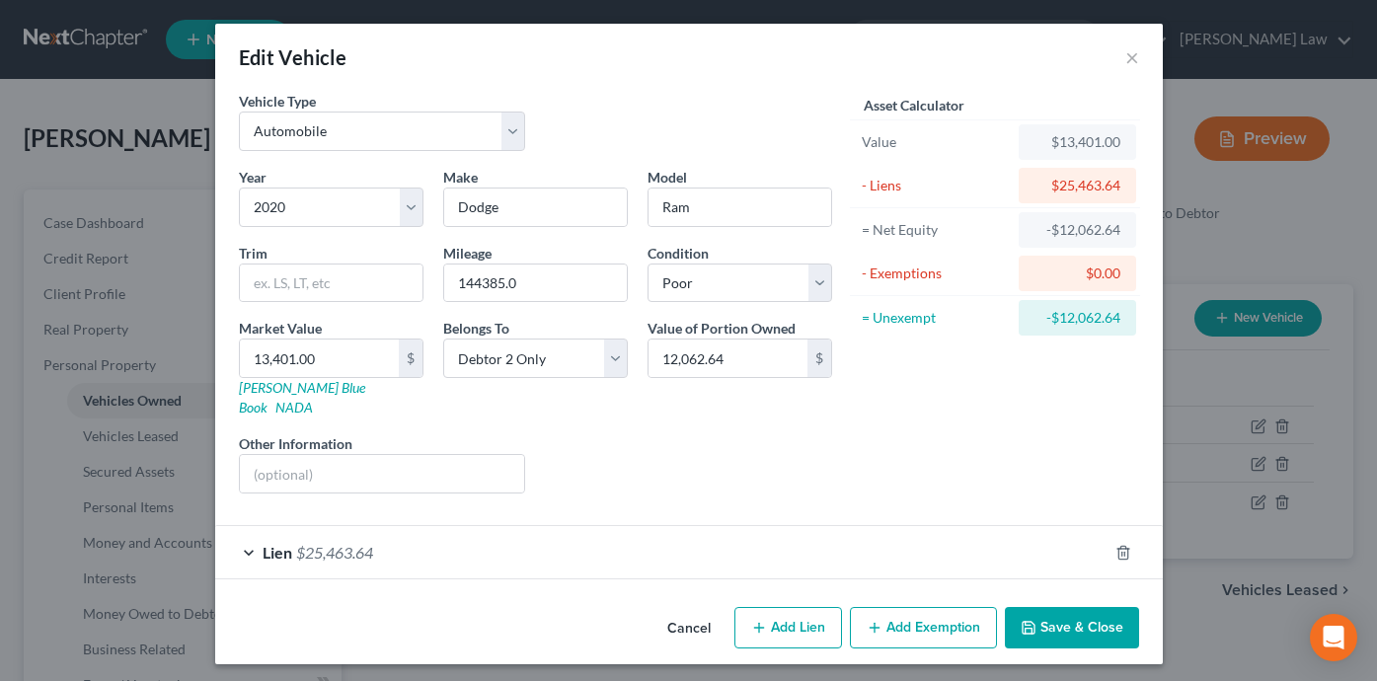
click at [919, 526] on div "Lien $25,463.64" at bounding box center [661, 552] width 892 height 52
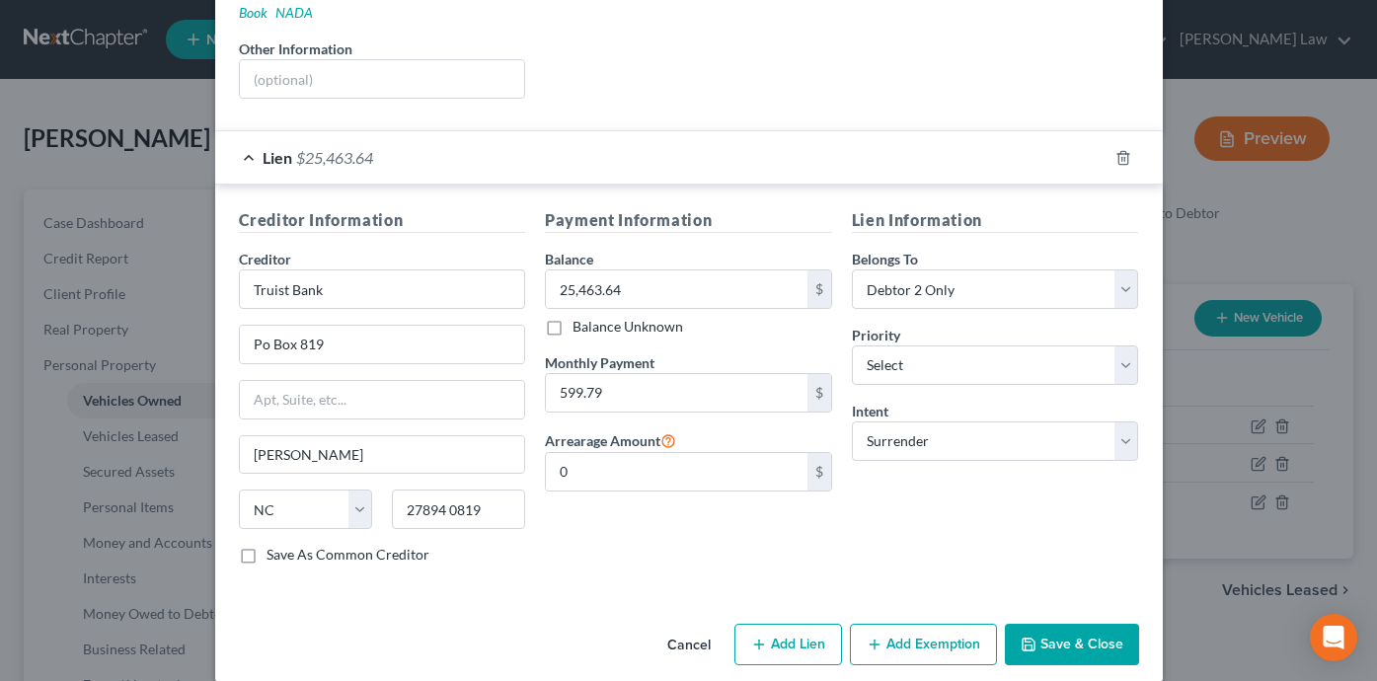
scroll to position [399, 0]
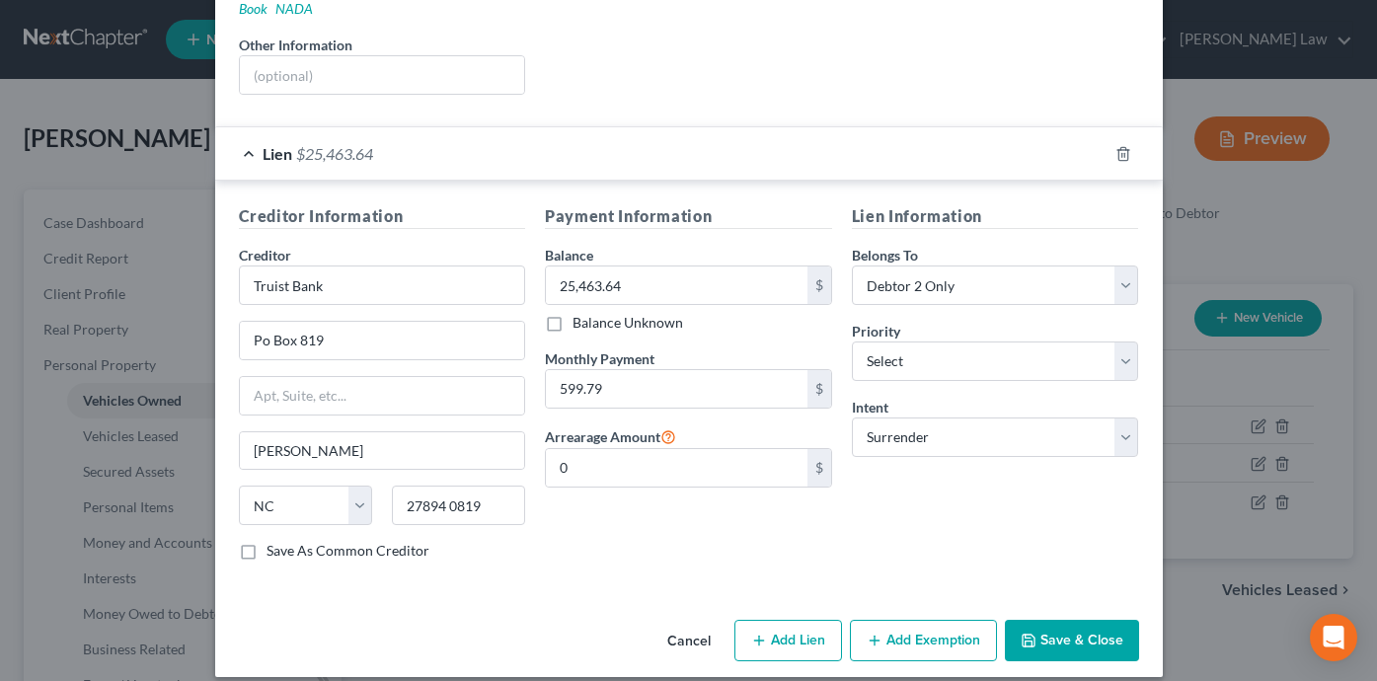
click at [1096, 626] on button "Save & Close" at bounding box center [1072, 640] width 134 height 41
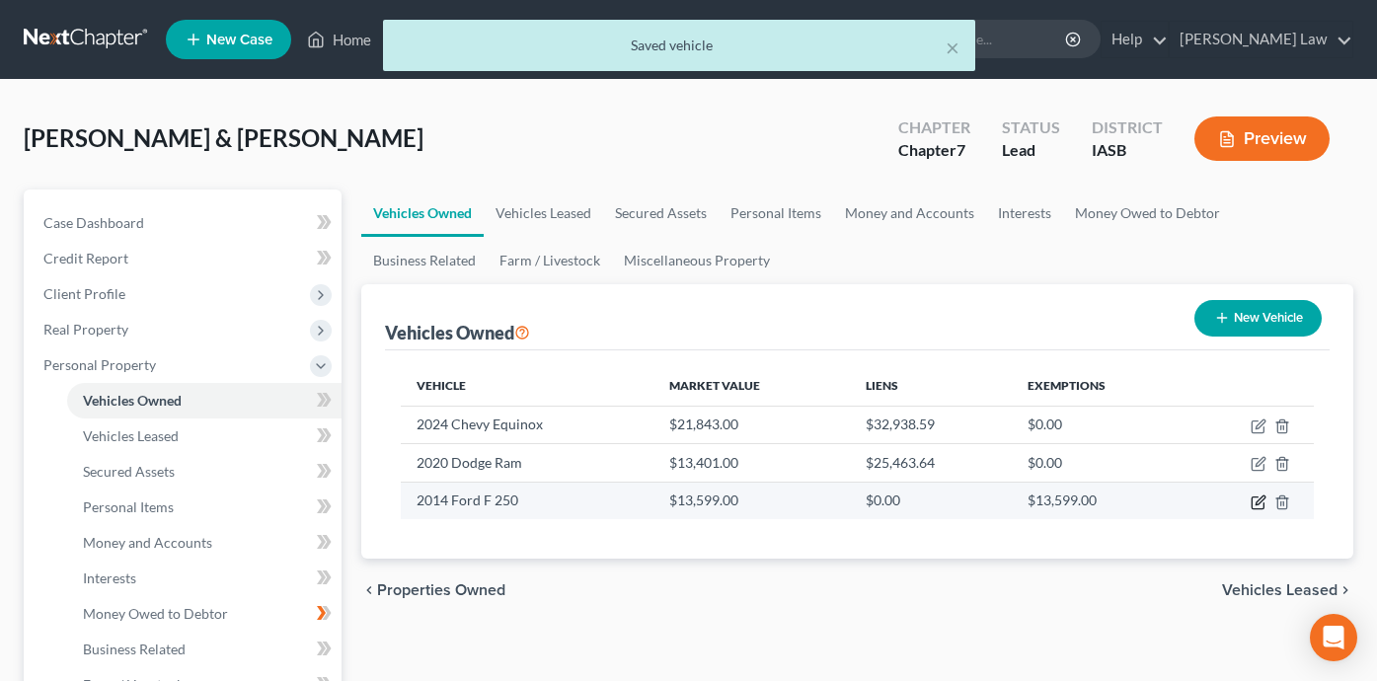
click at [1254, 502] on icon "button" at bounding box center [1259, 503] width 16 height 16
select select "0"
select select "12"
select select "3"
select select "2"
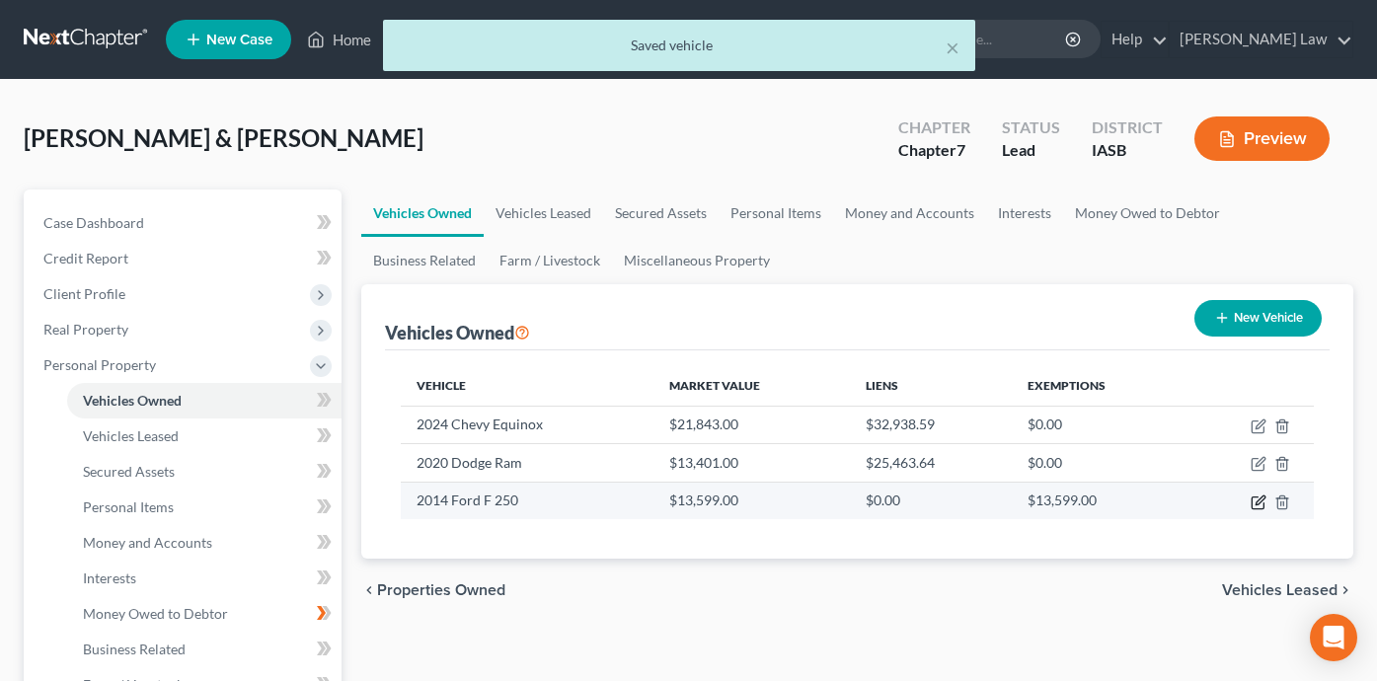
select select "2"
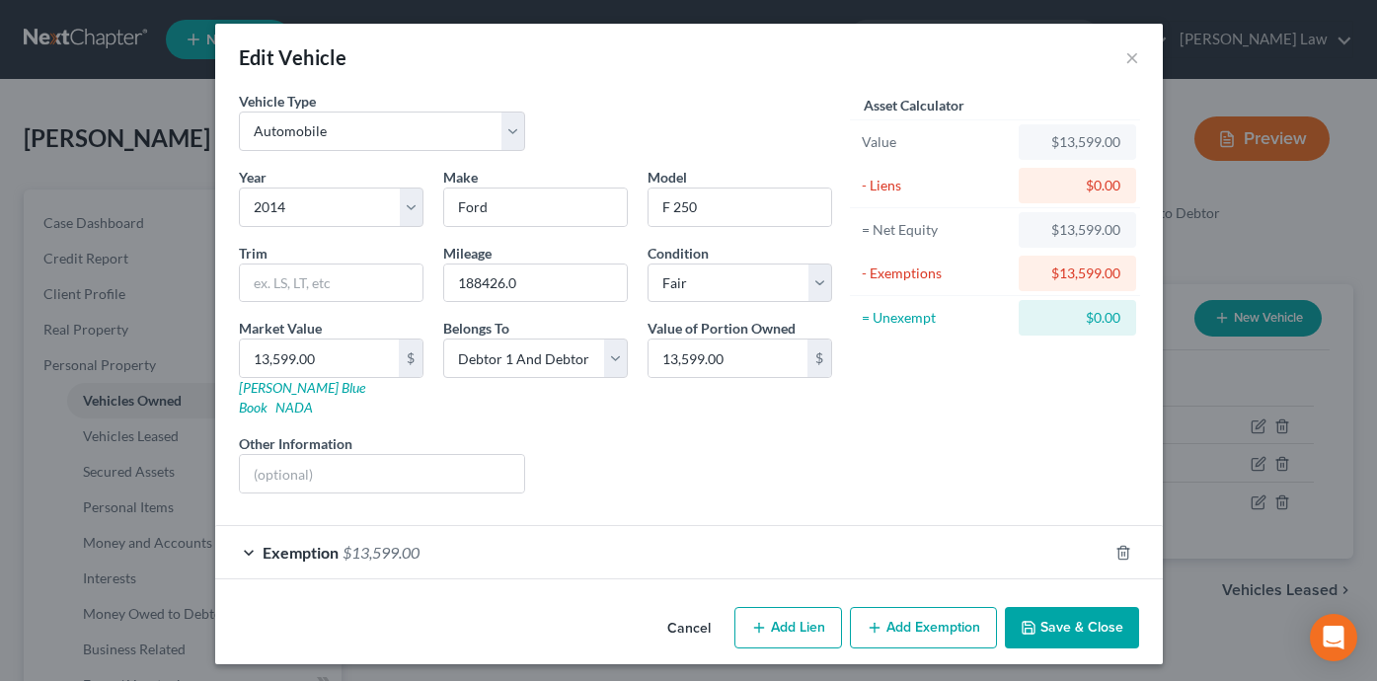
click at [936, 526] on div "Exemption $13,599.00" at bounding box center [661, 552] width 892 height 52
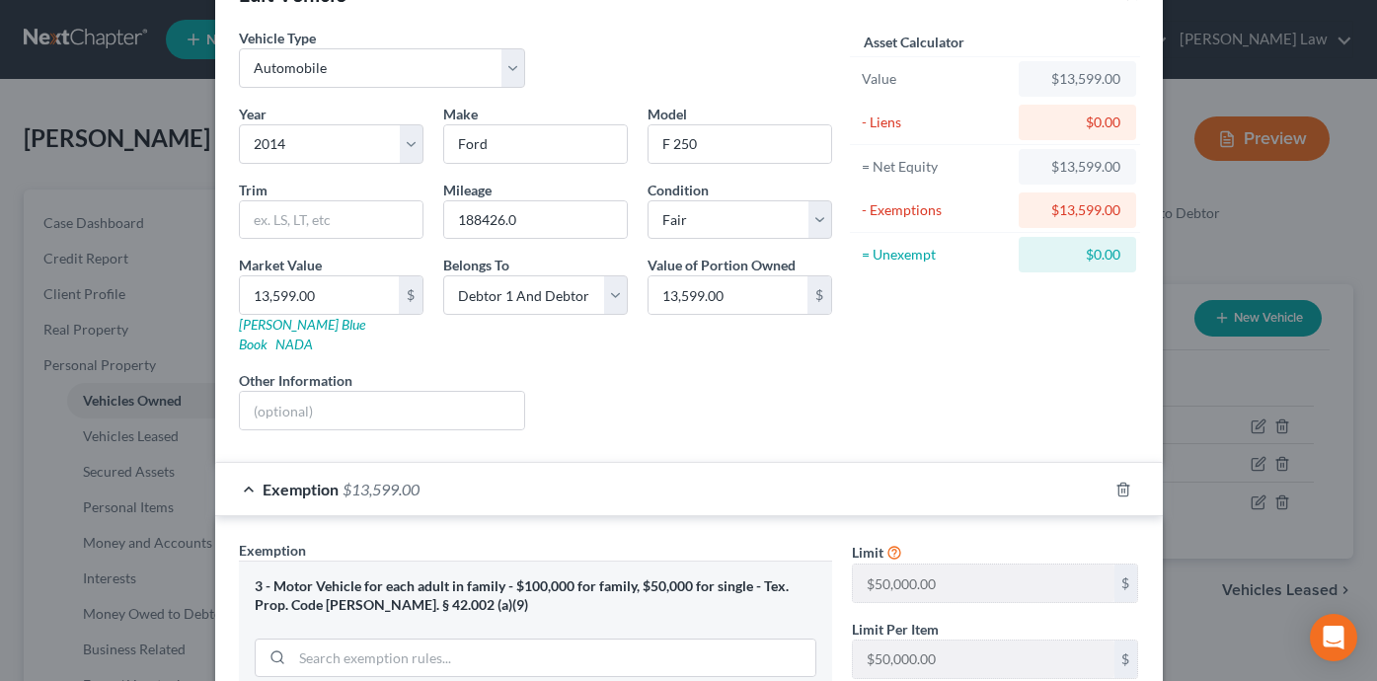
scroll to position [0, 0]
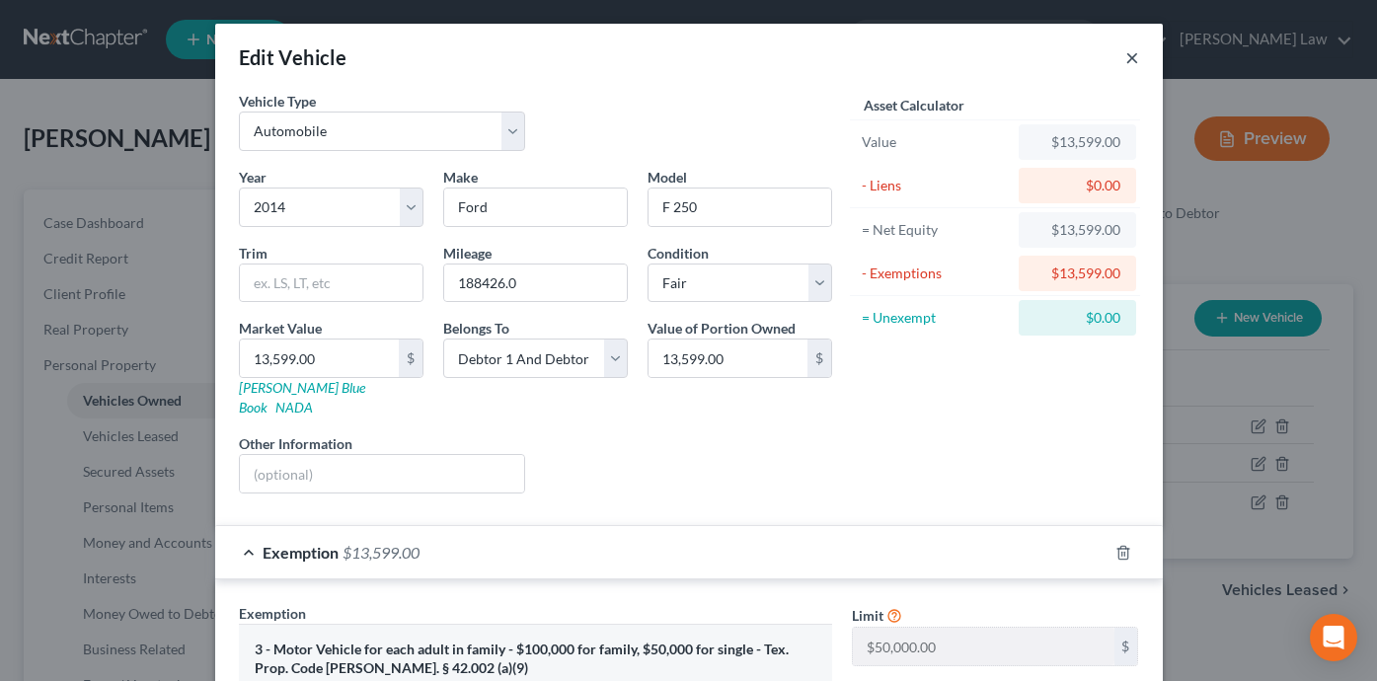
click at [1132, 61] on button "×" at bounding box center [1132, 57] width 14 height 24
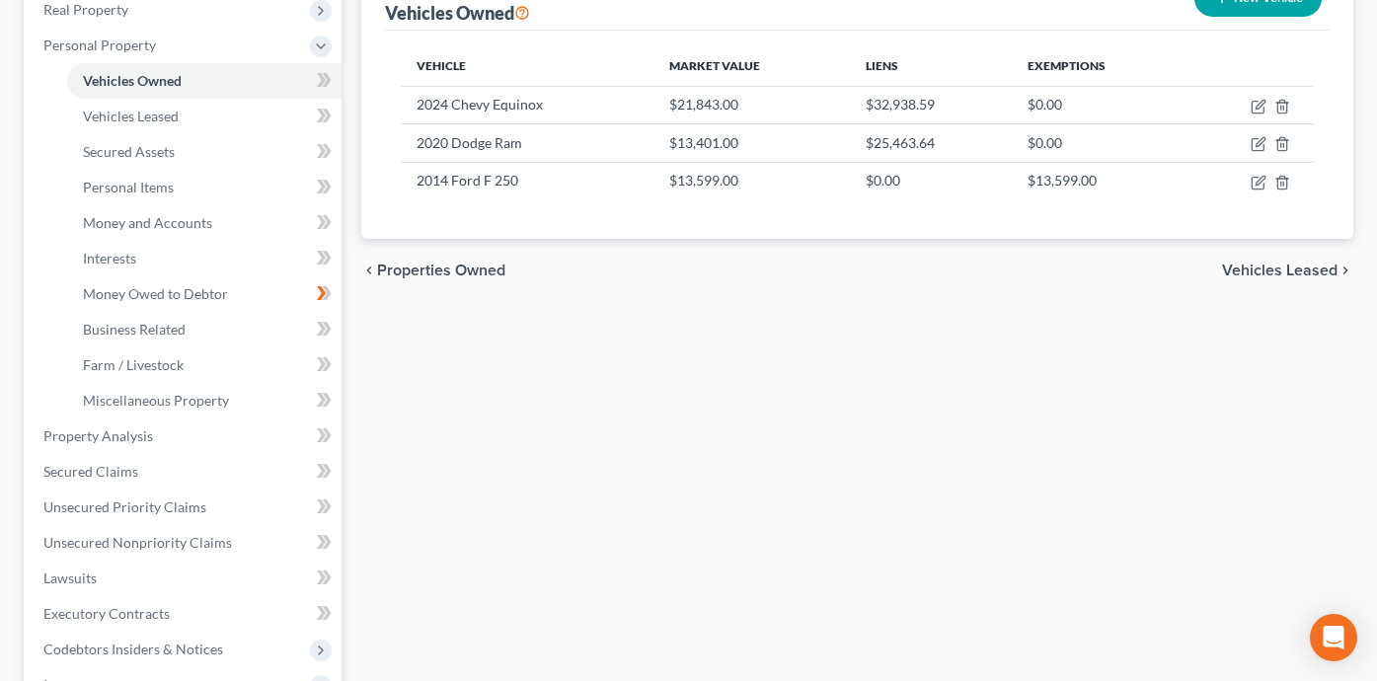
scroll to position [326, 0]
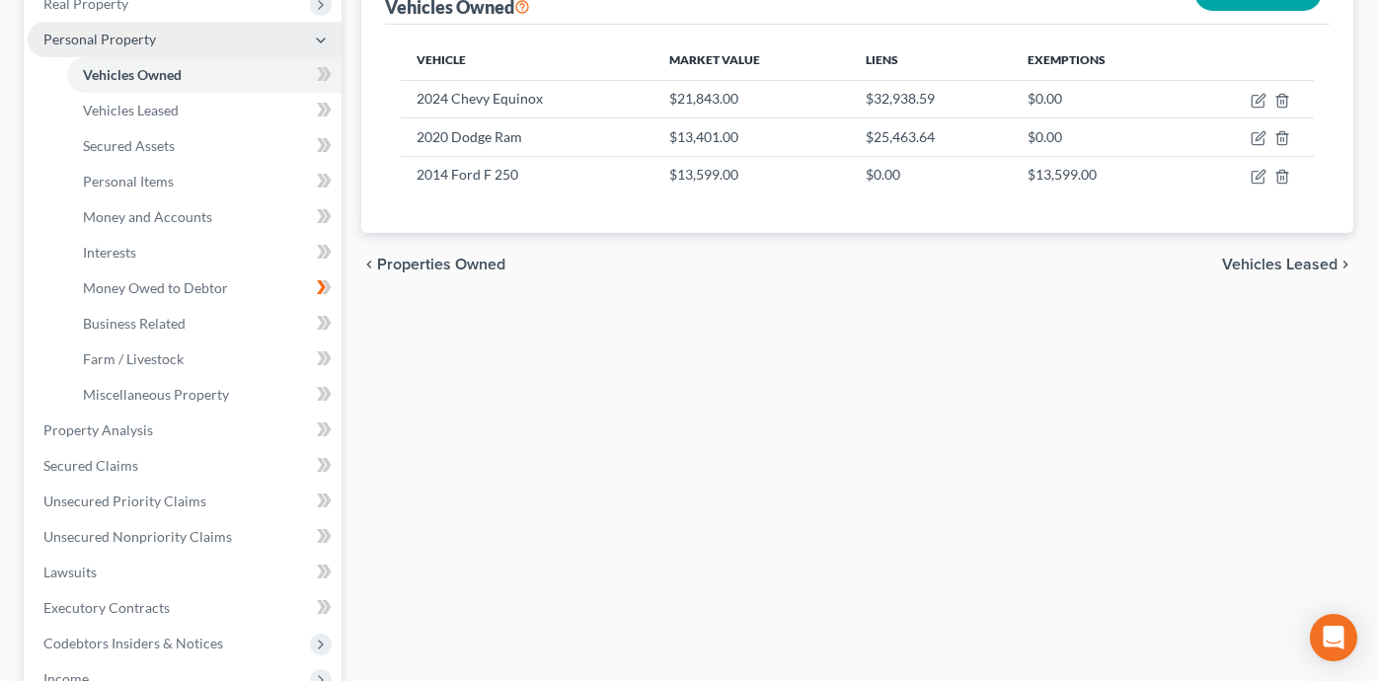
click at [233, 40] on span "Personal Property" at bounding box center [185, 40] width 314 height 36
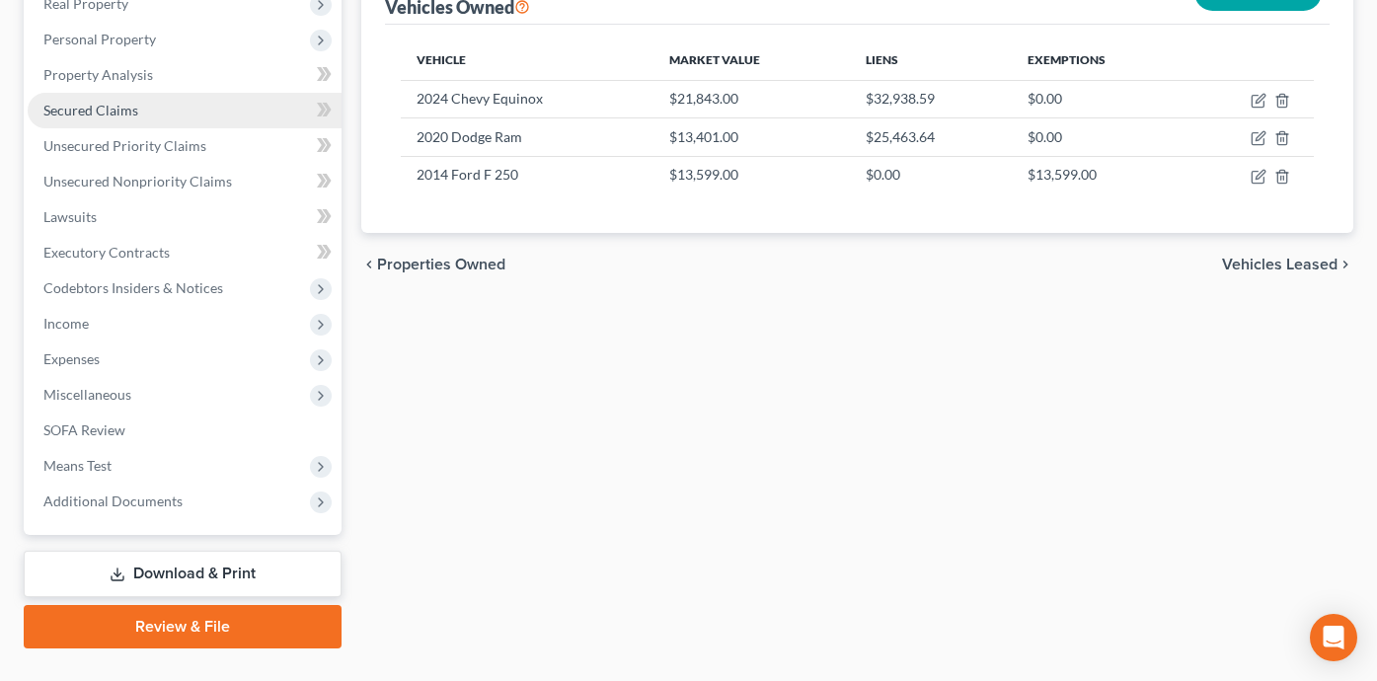
click at [225, 115] on link "Secured Claims" at bounding box center [185, 111] width 314 height 36
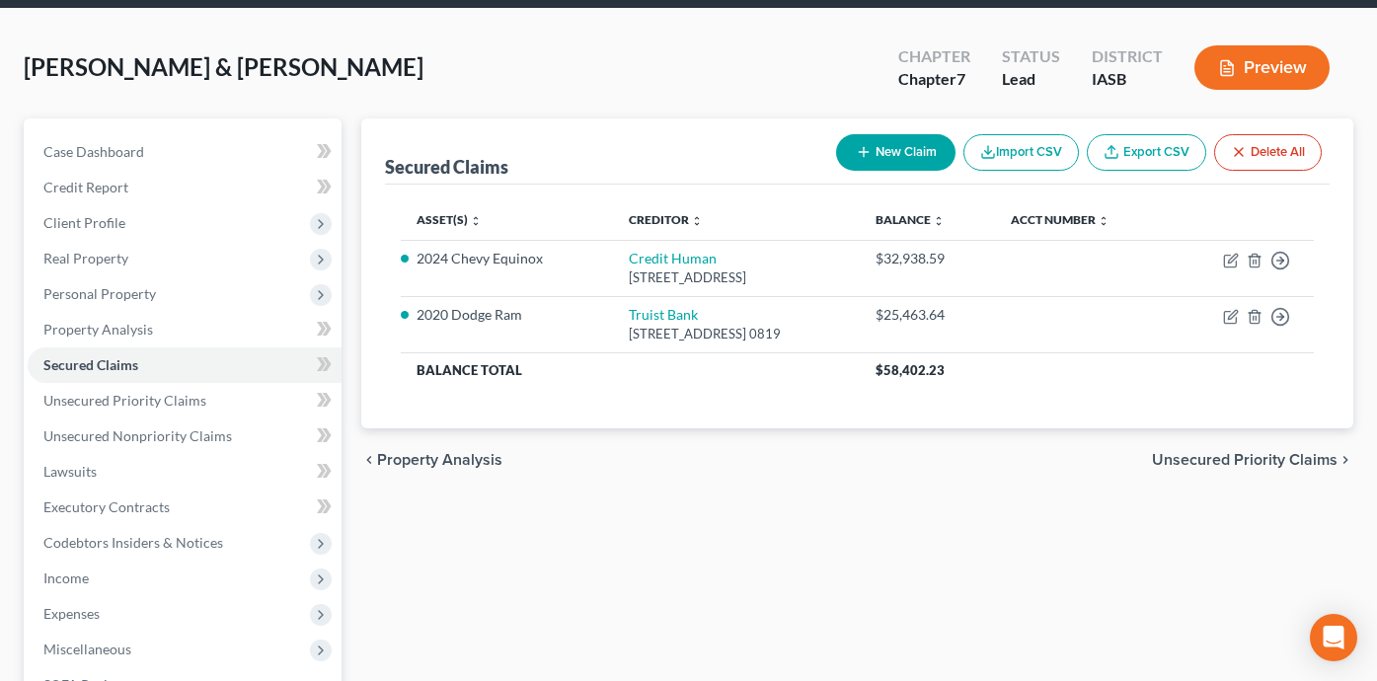
scroll to position [75, 0]
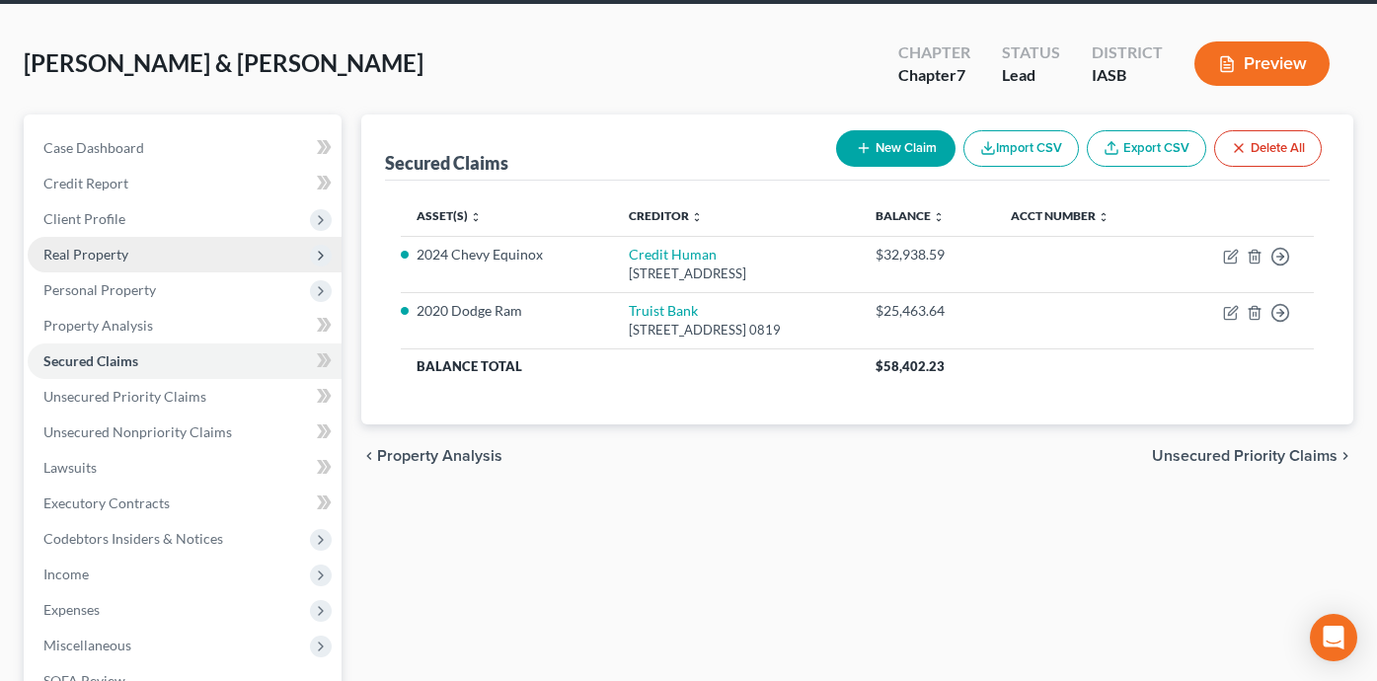
click at [183, 256] on span "Real Property" at bounding box center [185, 255] width 314 height 36
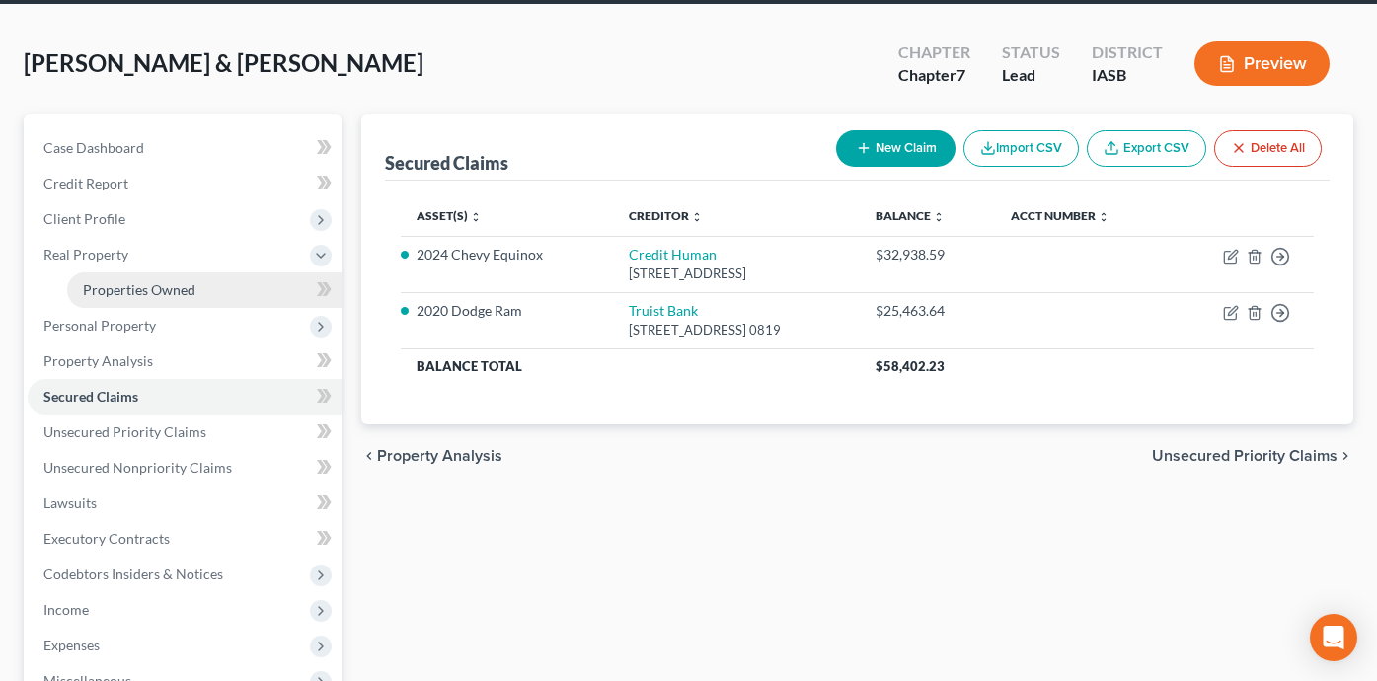
click at [195, 293] on link "Properties Owned" at bounding box center [204, 290] width 274 height 36
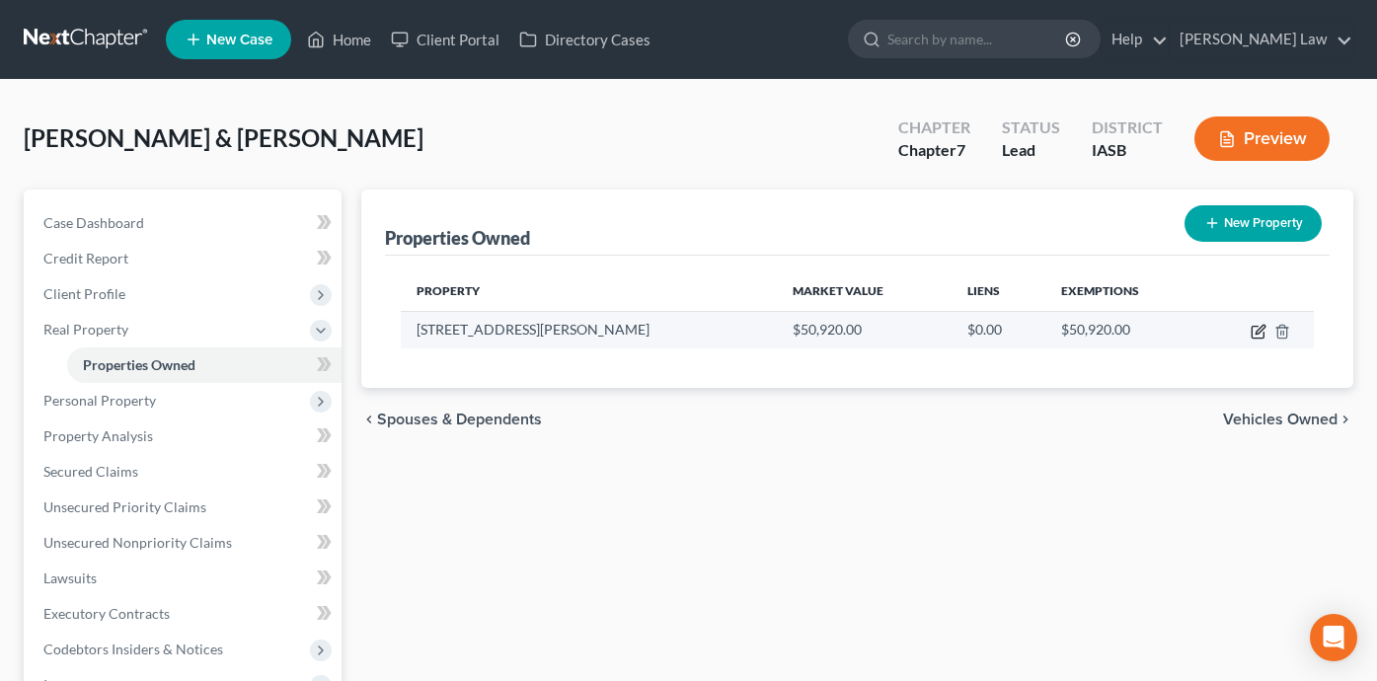
click at [1251, 330] on icon "button" at bounding box center [1259, 332] width 16 height 16
select select "16"
select select "2"
select select "0"
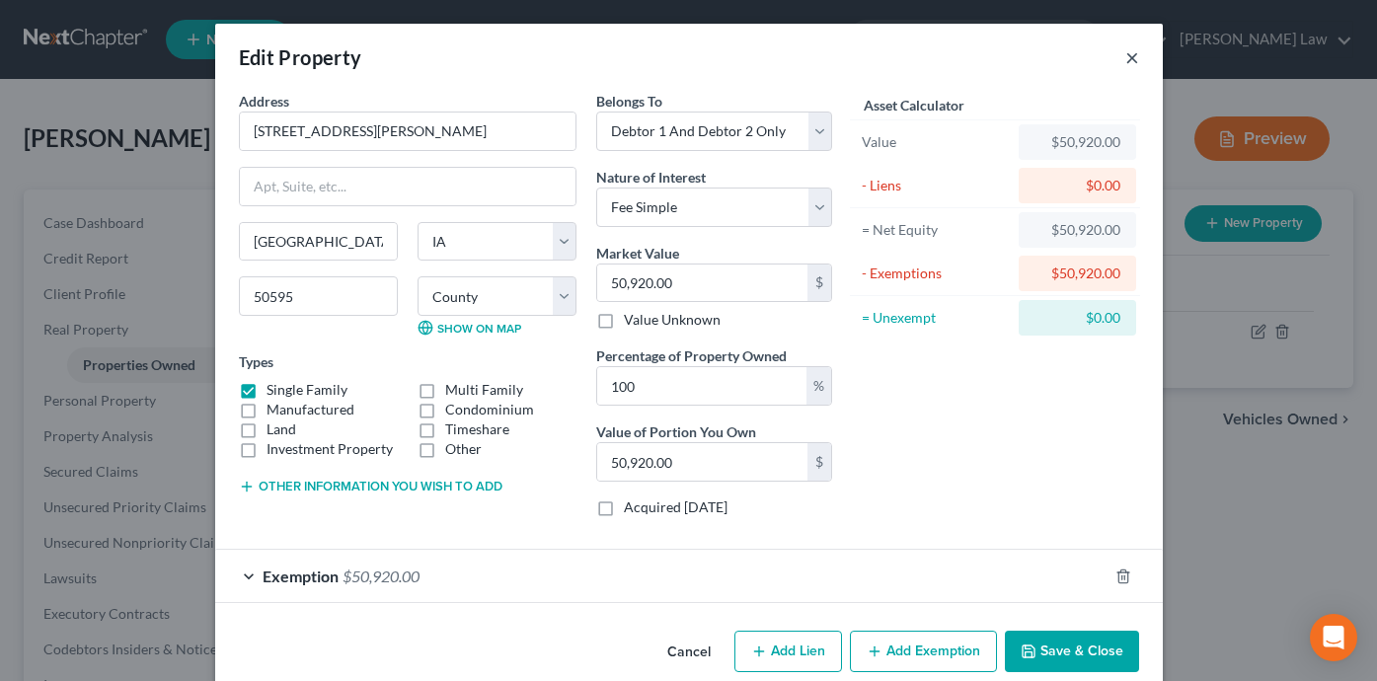
click at [1127, 52] on button "×" at bounding box center [1132, 57] width 14 height 24
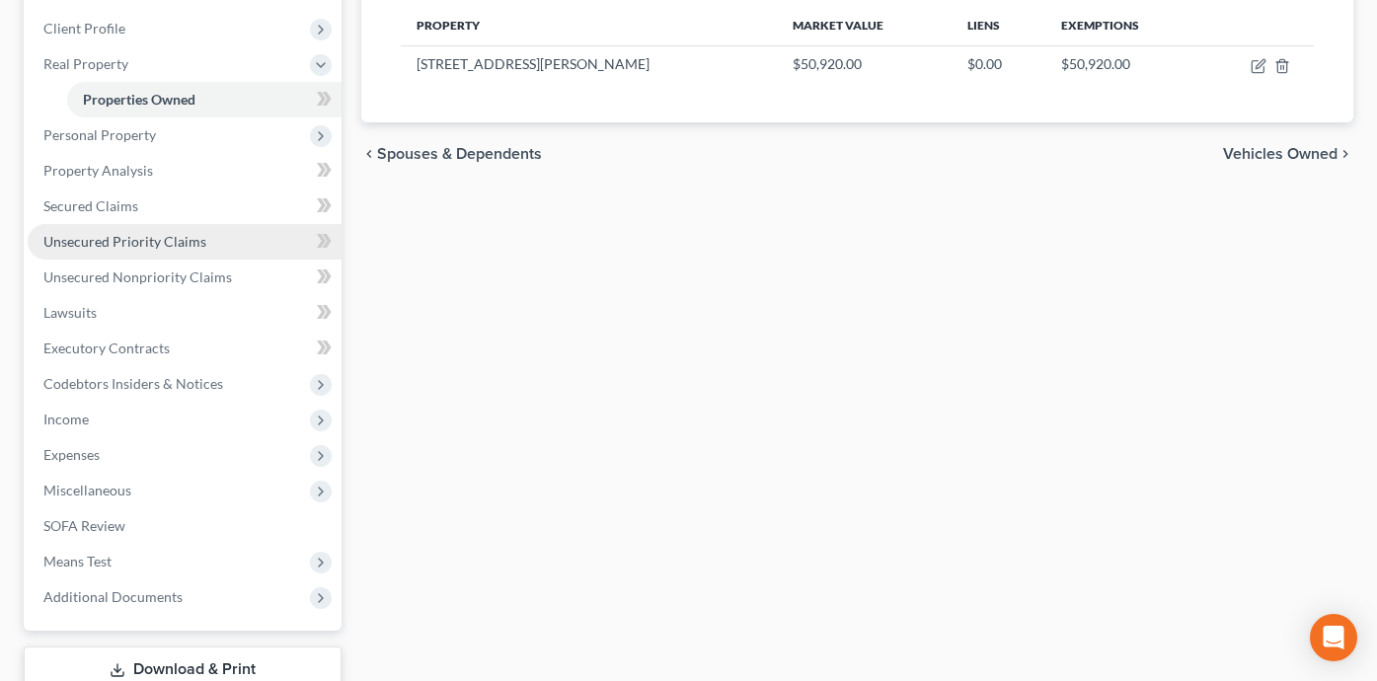
scroll to position [279, 0]
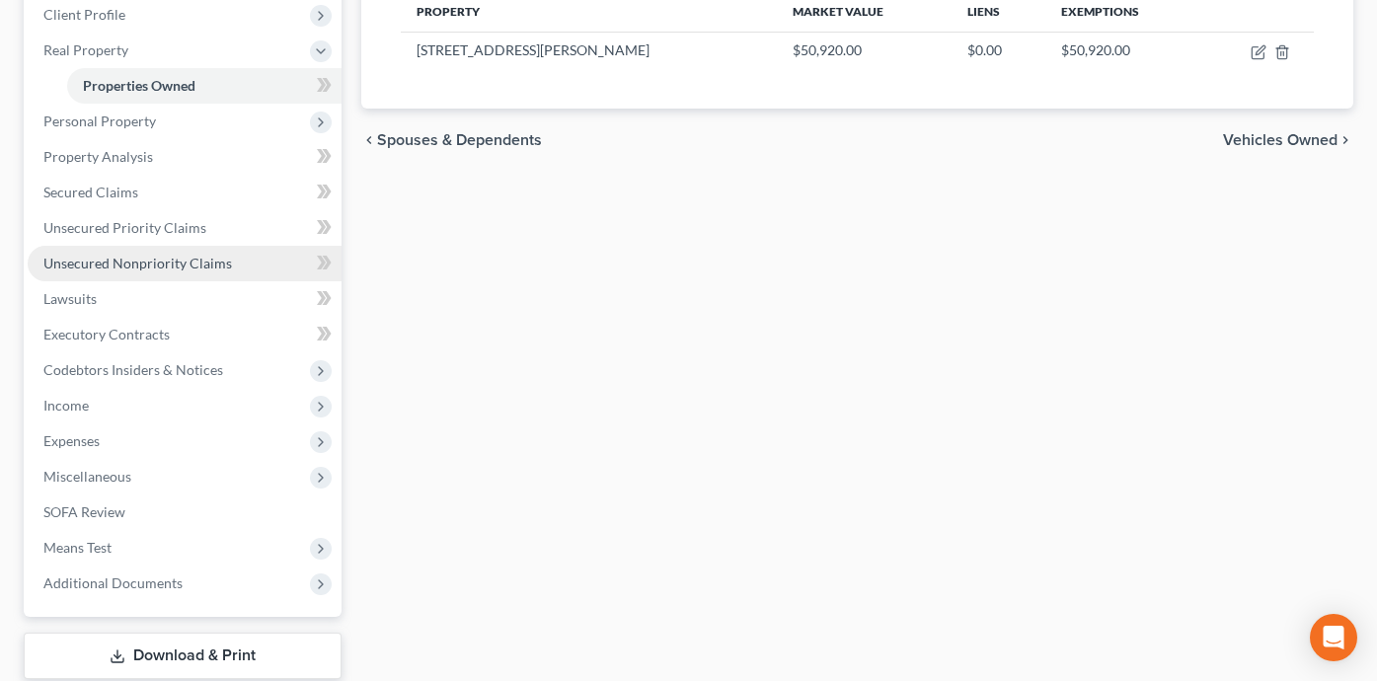
click at [229, 267] on link "Unsecured Nonpriority Claims" at bounding box center [185, 264] width 314 height 36
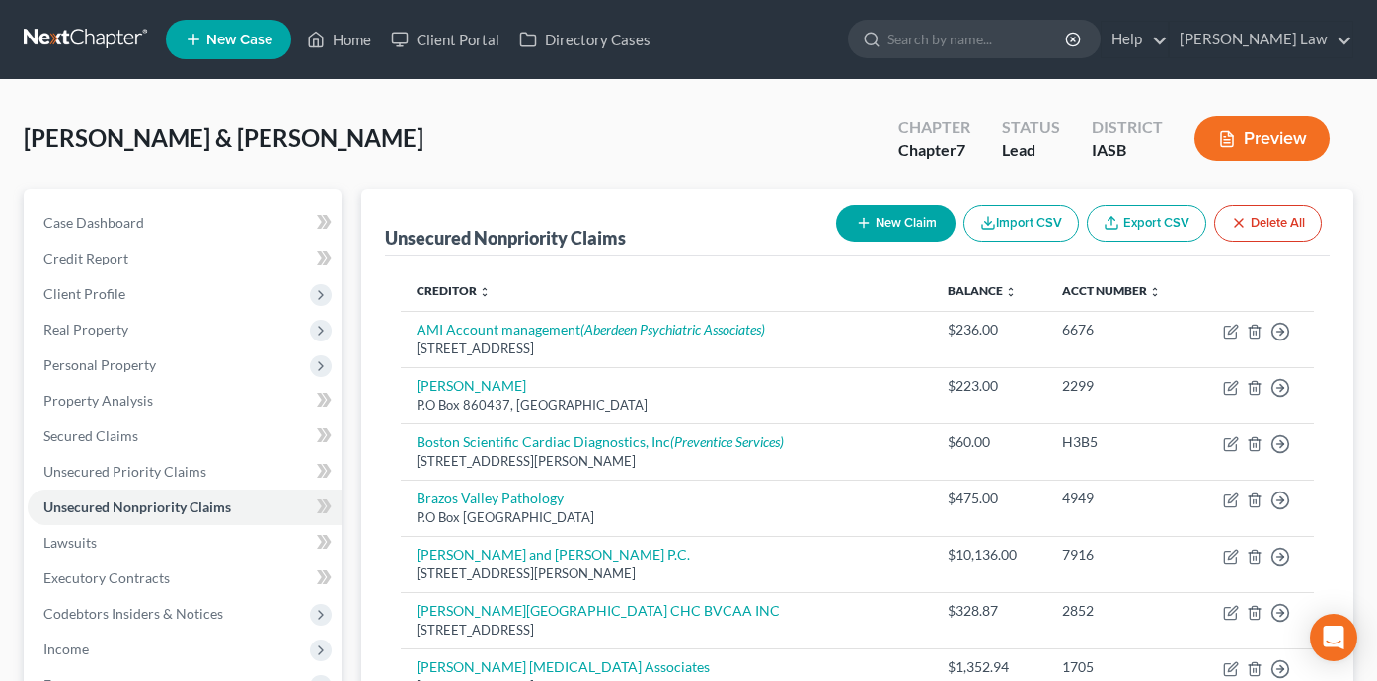
click at [886, 221] on button "New Claim" at bounding box center [895, 223] width 119 height 37
select select "2"
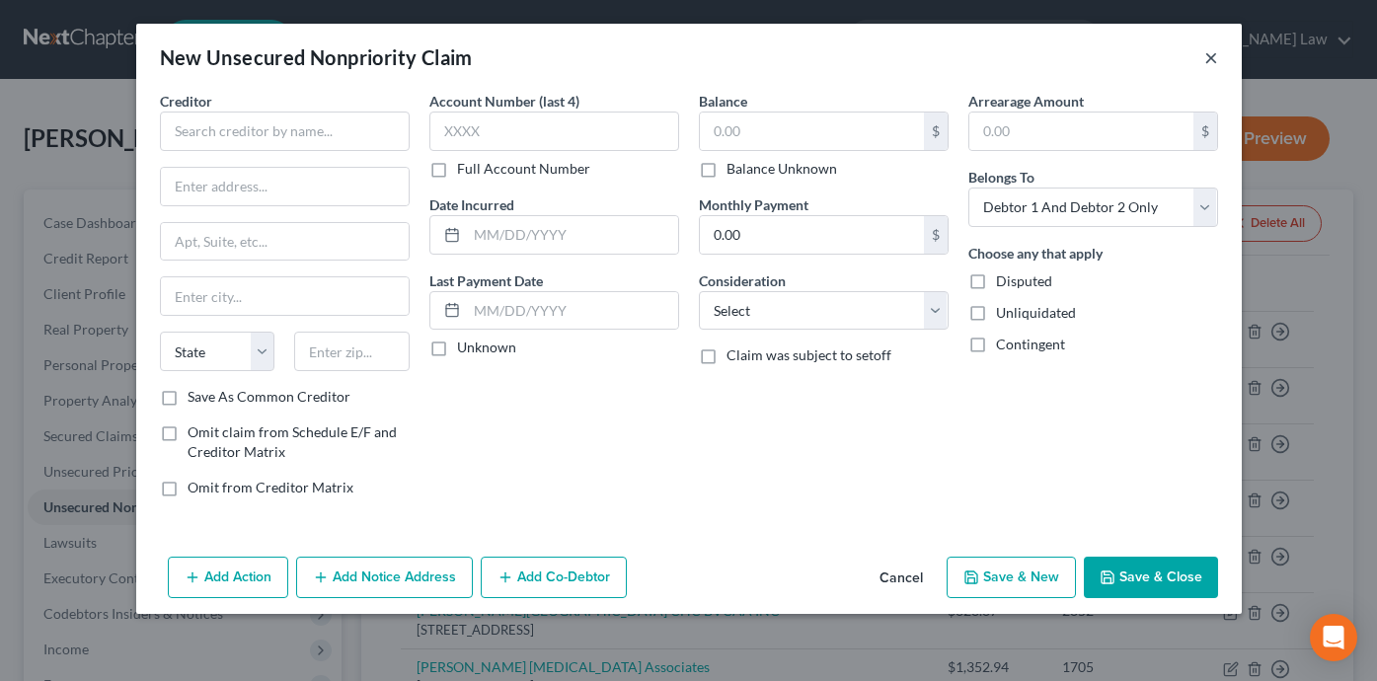
click at [1211, 49] on button "×" at bounding box center [1211, 57] width 14 height 24
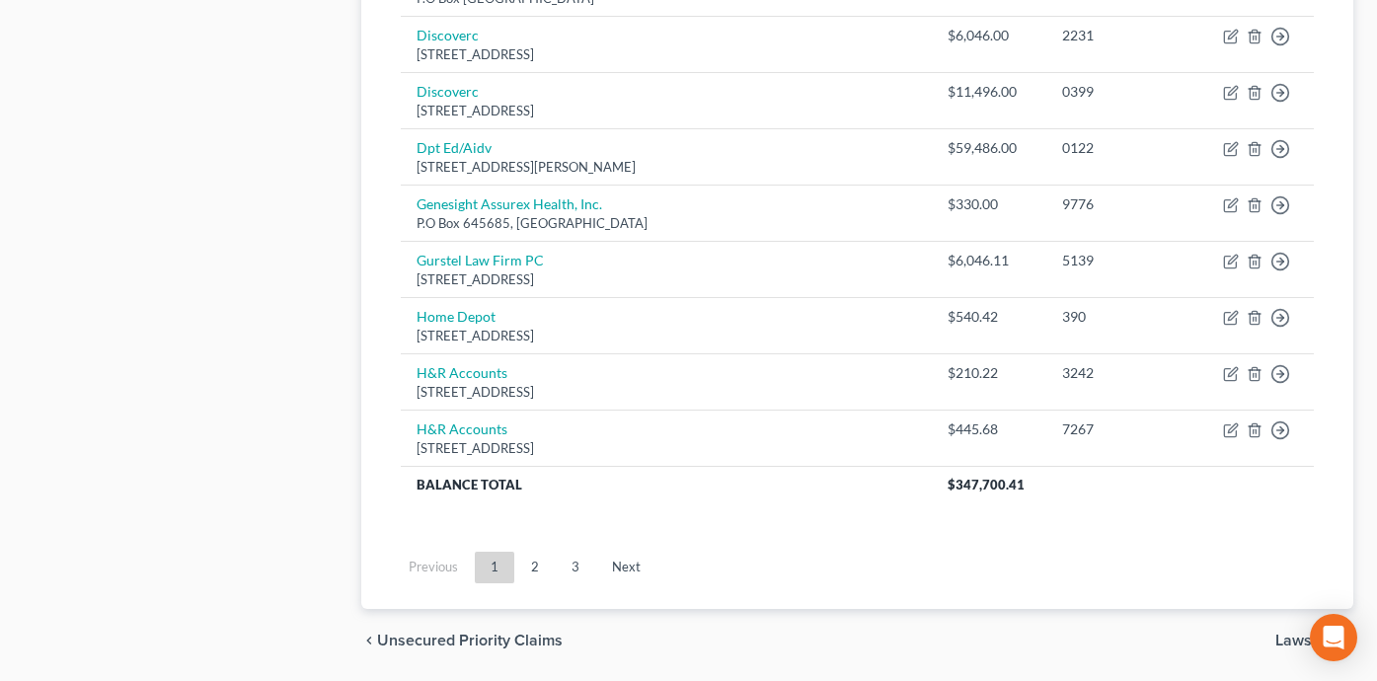
scroll to position [1597, 0]
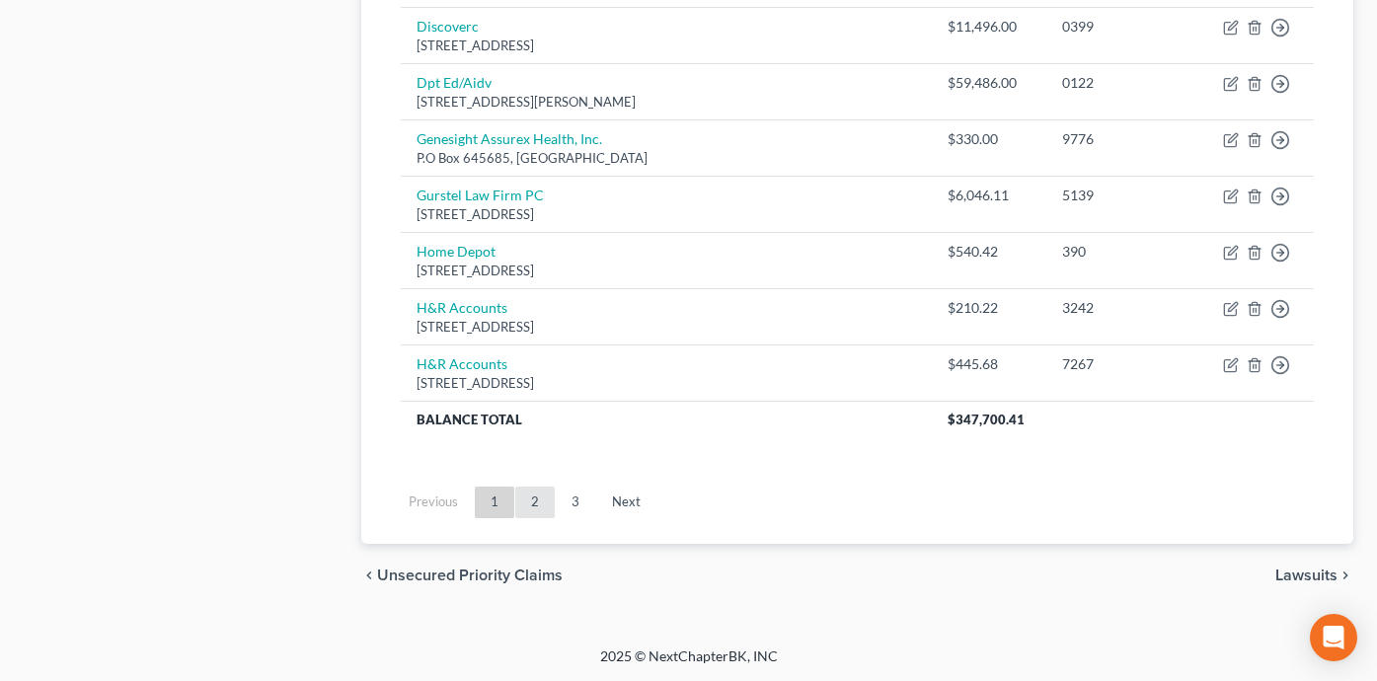
click at [538, 502] on link "2" at bounding box center [534, 503] width 39 height 32
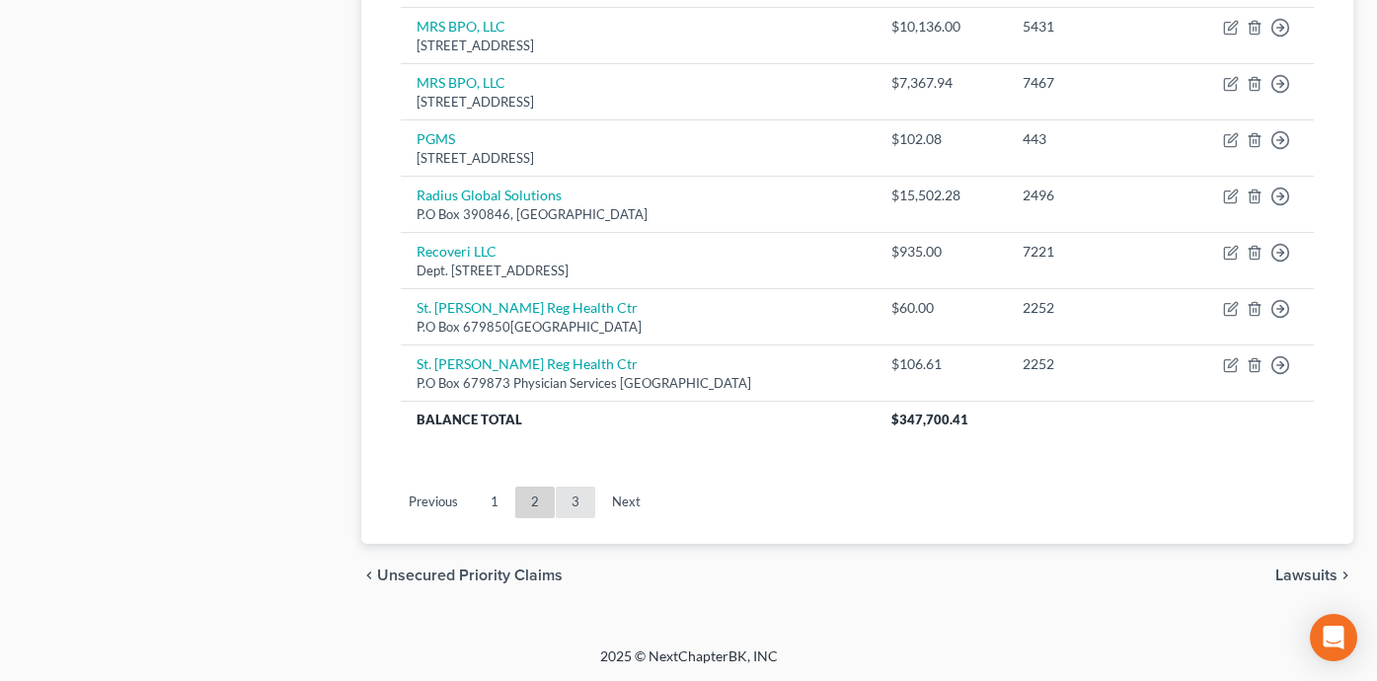
click at [578, 499] on link "3" at bounding box center [575, 503] width 39 height 32
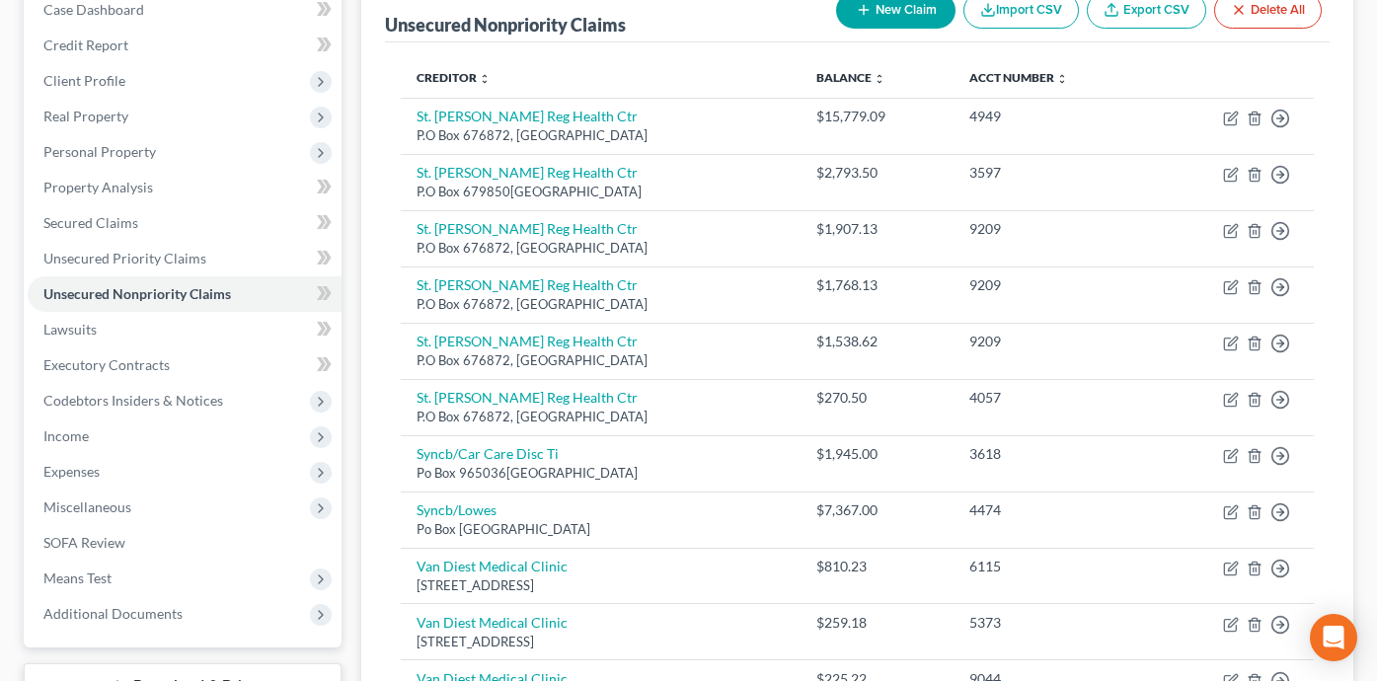
scroll to position [218, 0]
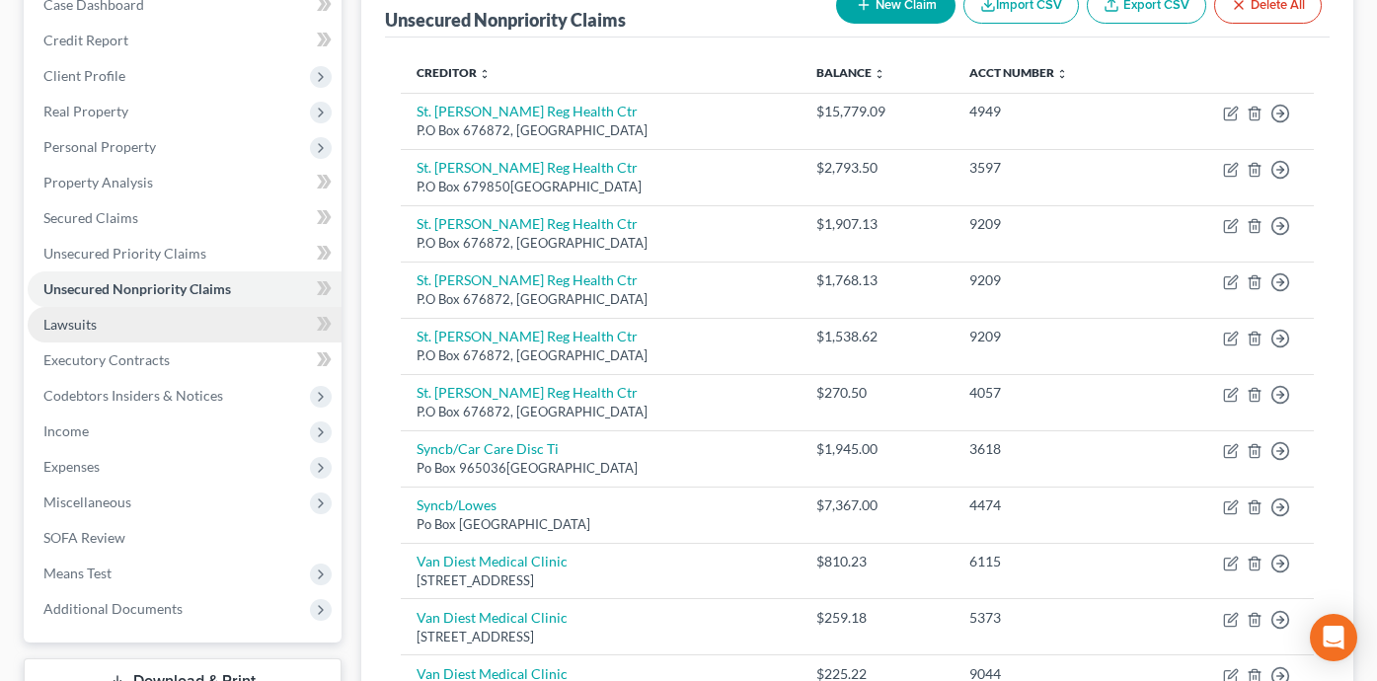
click at [228, 328] on link "Lawsuits" at bounding box center [185, 325] width 314 height 36
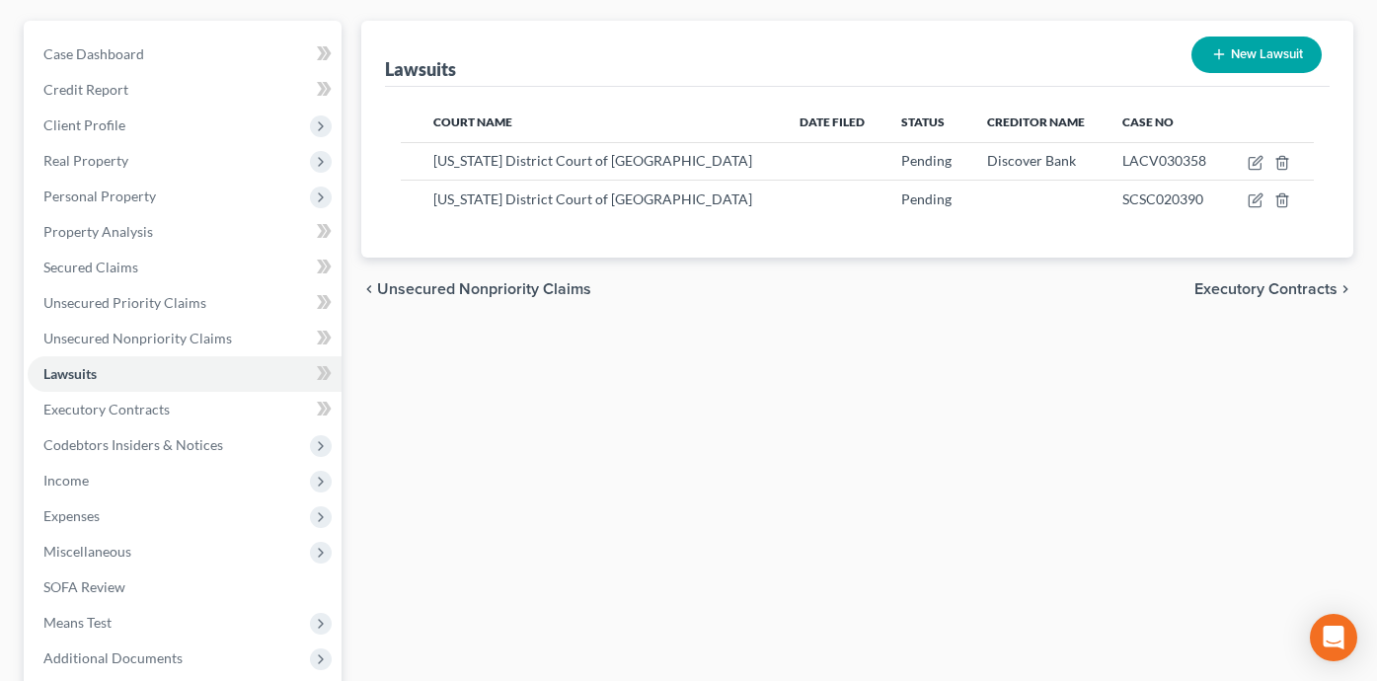
scroll to position [157, 0]
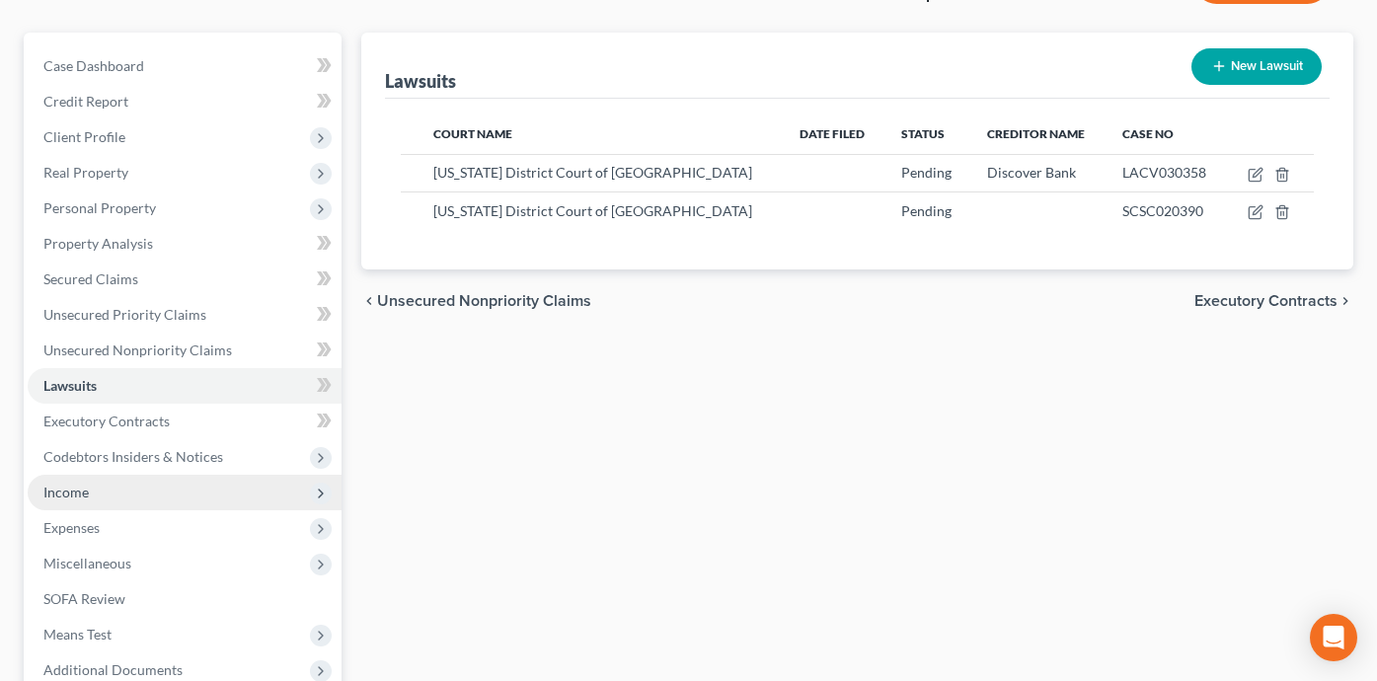
click at [246, 483] on span "Income" at bounding box center [185, 493] width 314 height 36
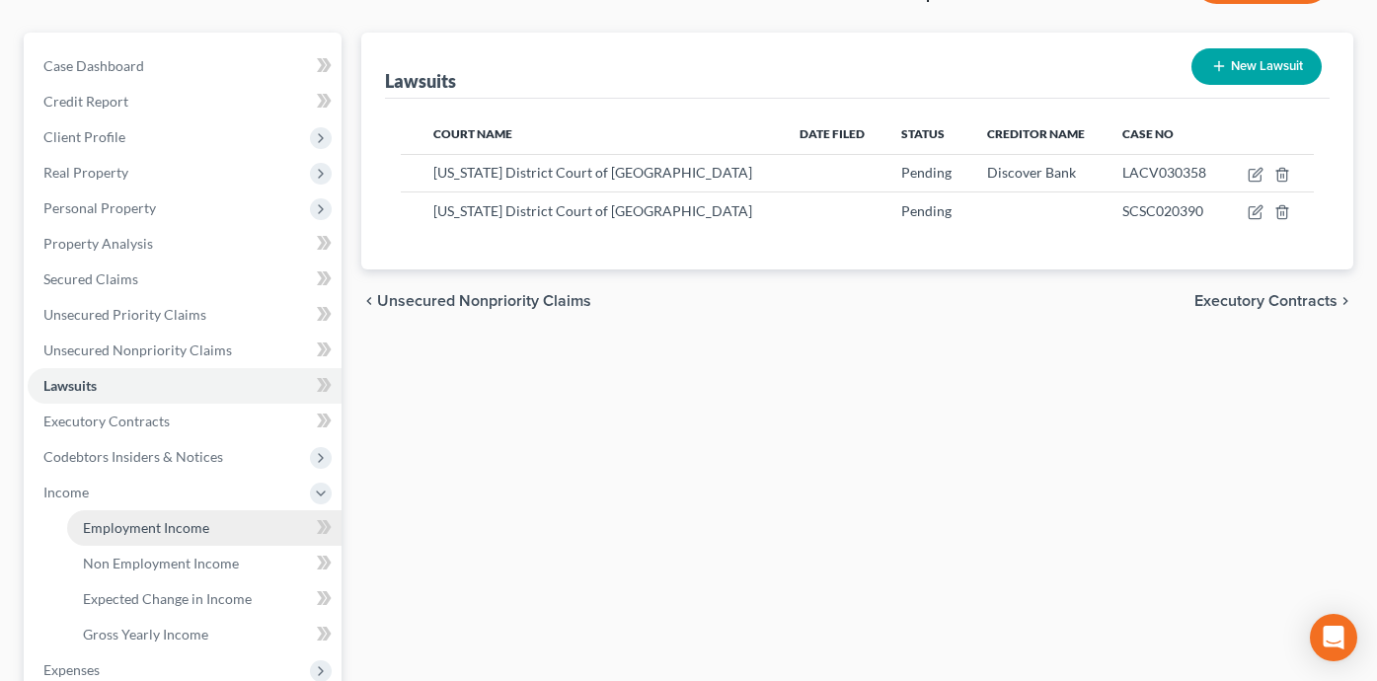
click at [253, 526] on link "Employment Income" at bounding box center [204, 528] width 274 height 36
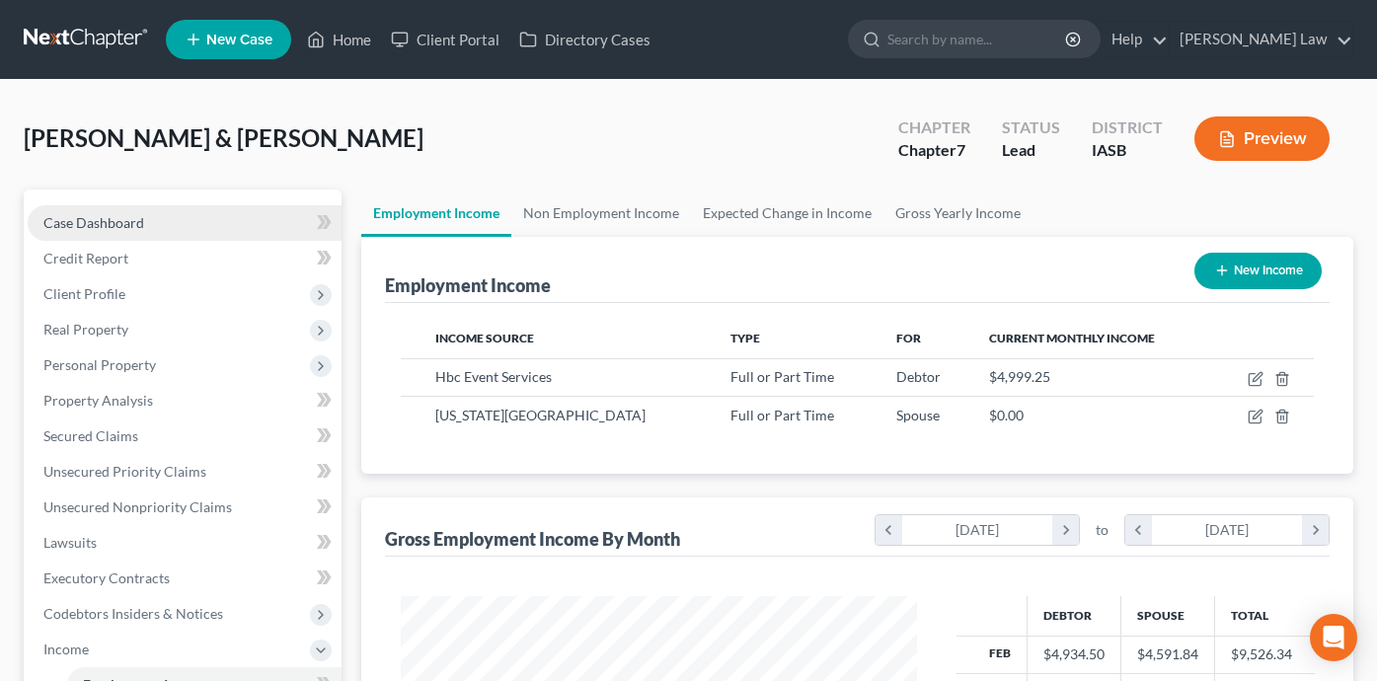
click at [203, 208] on link "Case Dashboard" at bounding box center [185, 223] width 314 height 36
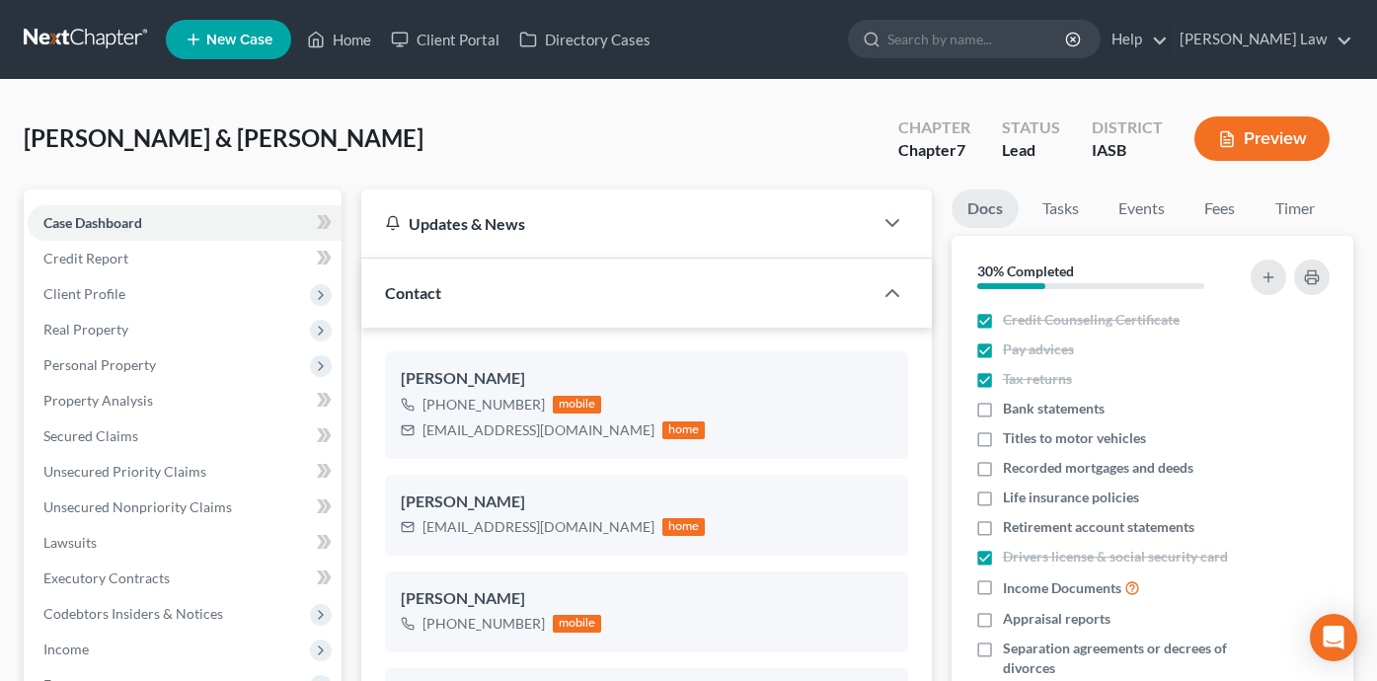
scroll to position [3776, 0]
drag, startPoint x: 573, startPoint y: 434, endPoint x: 420, endPoint y: 437, distance: 153.0
click at [420, 437] on div "[EMAIL_ADDRESS][DOMAIN_NAME] home" at bounding box center [553, 431] width 305 height 26
copy div "[EMAIL_ADDRESS][DOMAIN_NAME]"
click at [208, 46] on span "New Case" at bounding box center [239, 40] width 66 height 15
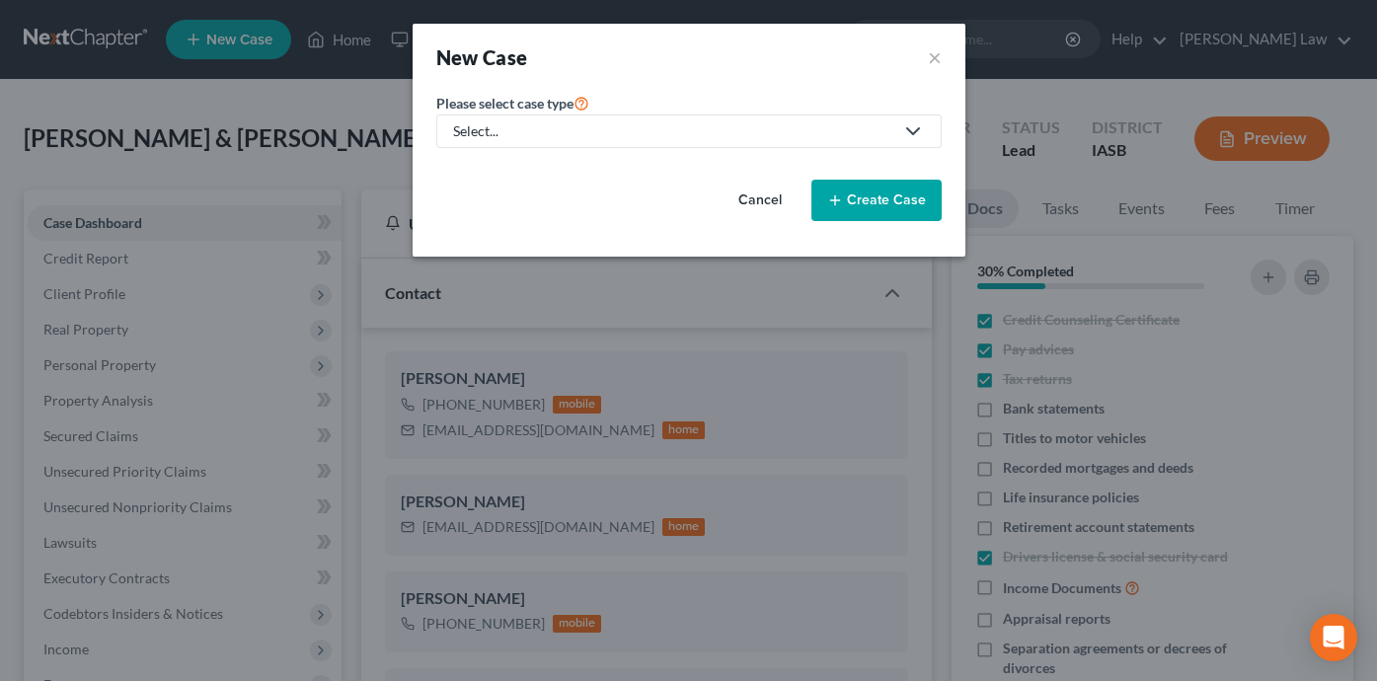
click at [671, 121] on div "Select..." at bounding box center [673, 131] width 440 height 20
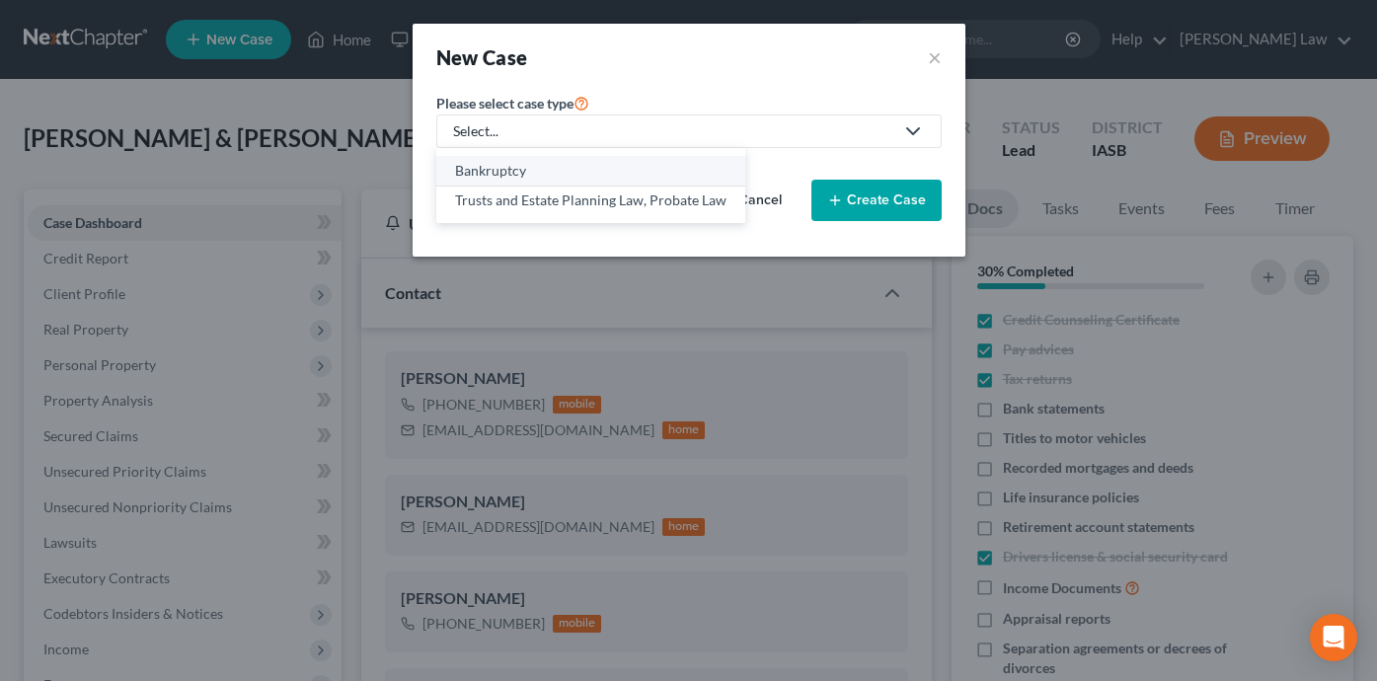
click at [612, 176] on div "Bankruptcy" at bounding box center [590, 171] width 271 height 20
select select "30"
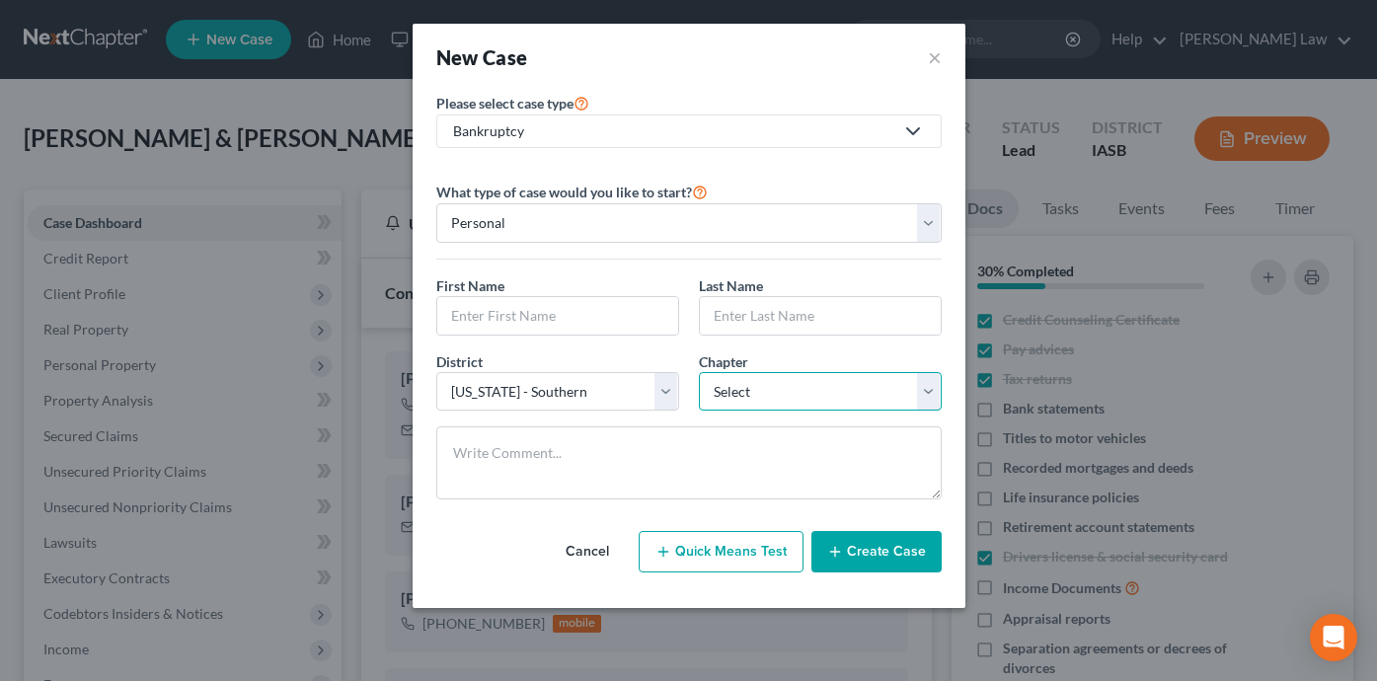
click at [796, 393] on select "Select 7 11 12 13" at bounding box center [820, 391] width 243 height 39
select select "3"
click at [531, 314] on input "text" at bounding box center [557, 316] width 241 height 38
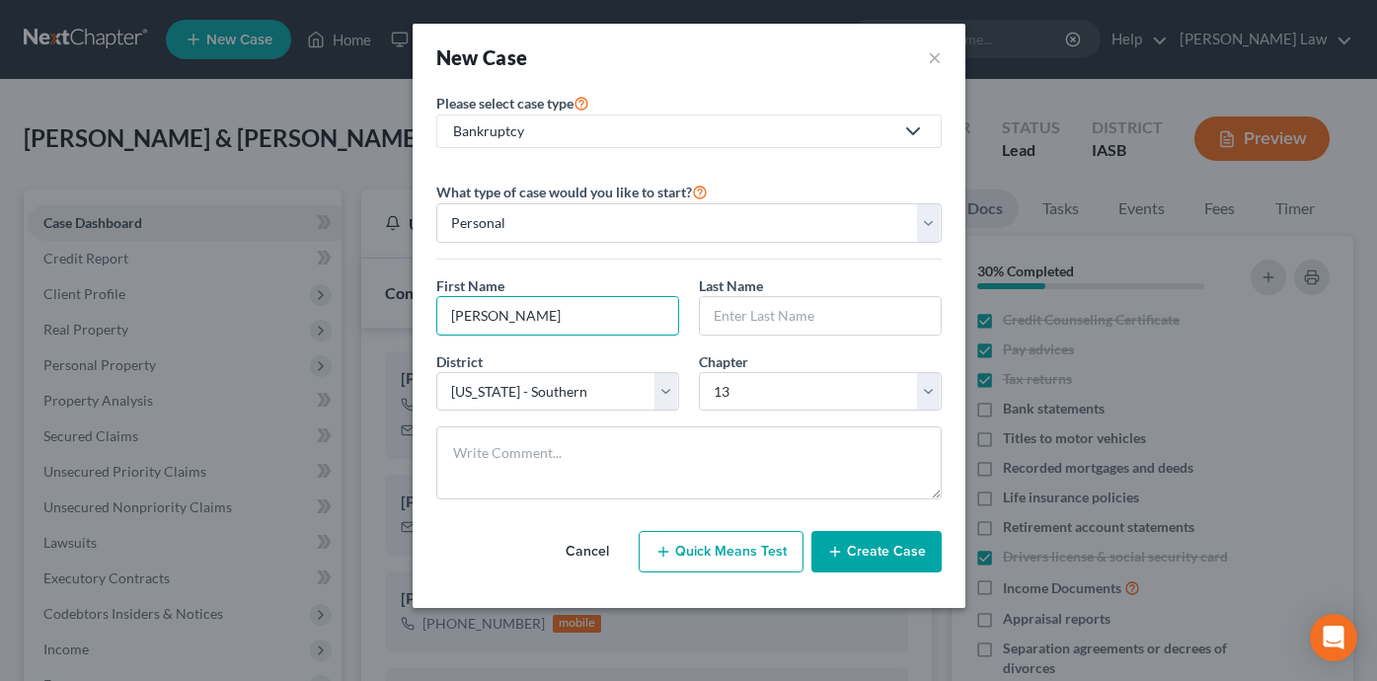
type input "[PERSON_NAME]"
click at [757, 300] on input "text" at bounding box center [820, 316] width 241 height 38
paste input "[PERSON_NAME]"
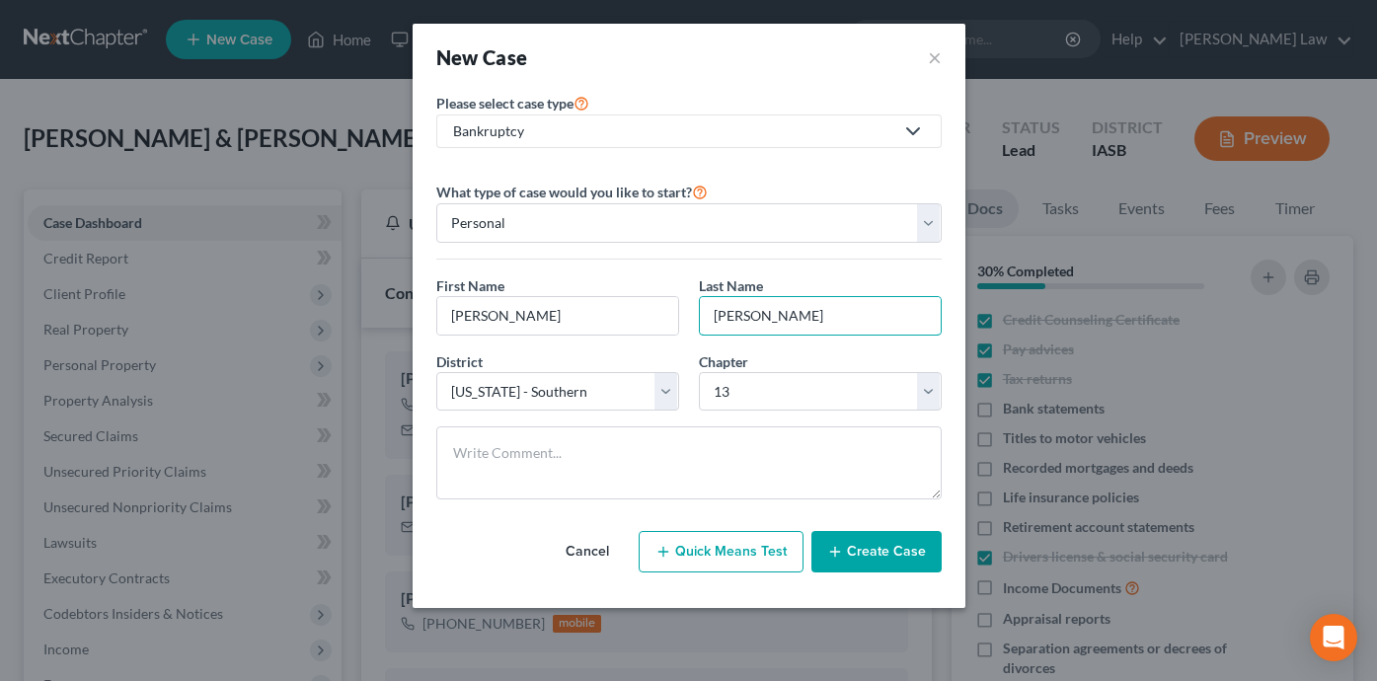
type input "[PERSON_NAME]"
click at [892, 551] on button "Create Case" at bounding box center [876, 551] width 130 height 41
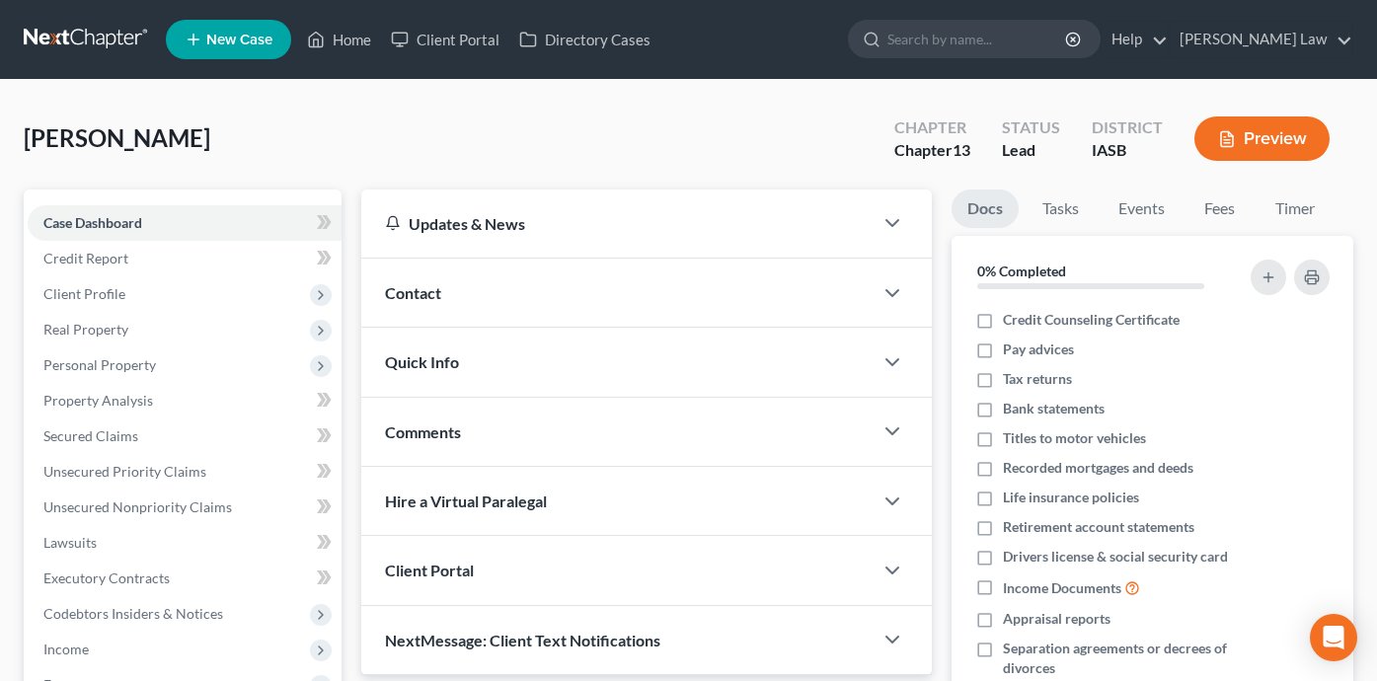
click at [573, 293] on div "Contact" at bounding box center [616, 293] width 511 height 68
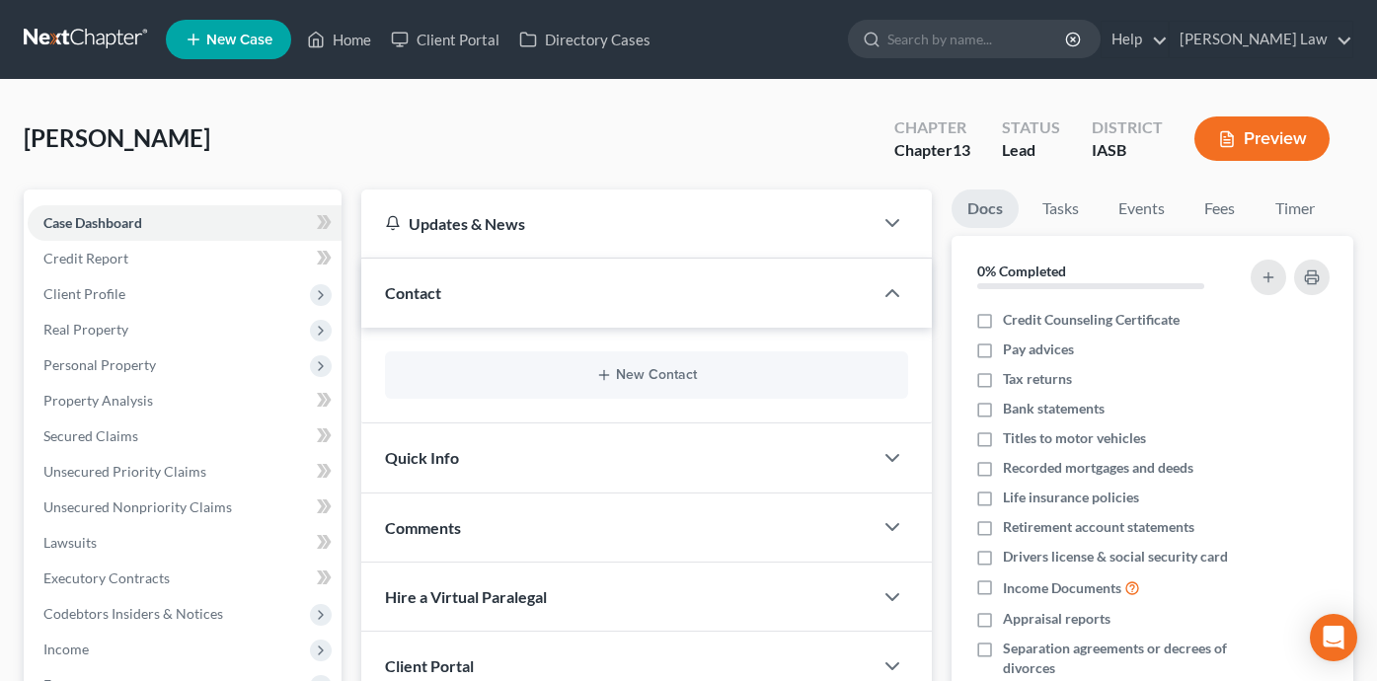
click at [651, 383] on div "New Contact" at bounding box center [646, 374] width 523 height 47
click at [650, 377] on button "New Contact" at bounding box center [647, 375] width 492 height 16
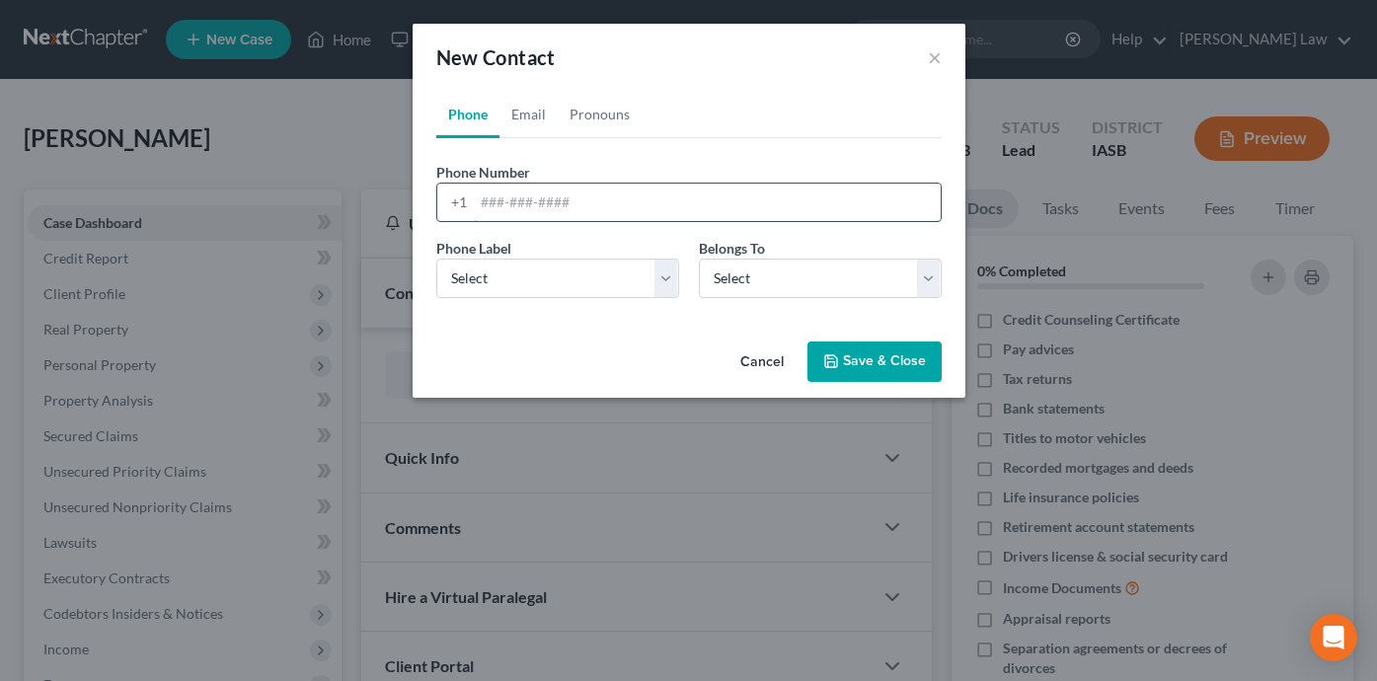
click at [551, 210] on input "tel" at bounding box center [707, 203] width 467 height 38
paste input "[PHONE_NUMBER]"
type input "[PHONE_NUMBER]"
click at [511, 277] on select "Select Mobile Home Work Other" at bounding box center [557, 278] width 243 height 39
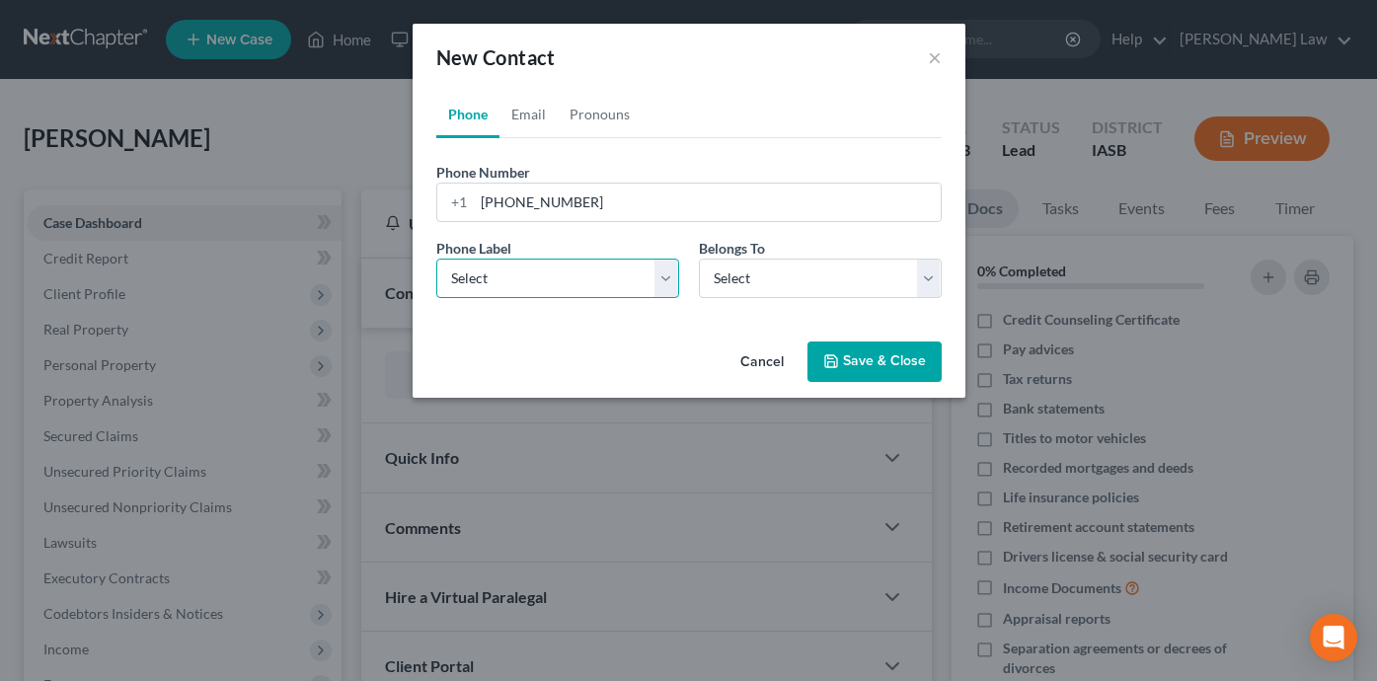
select select "0"
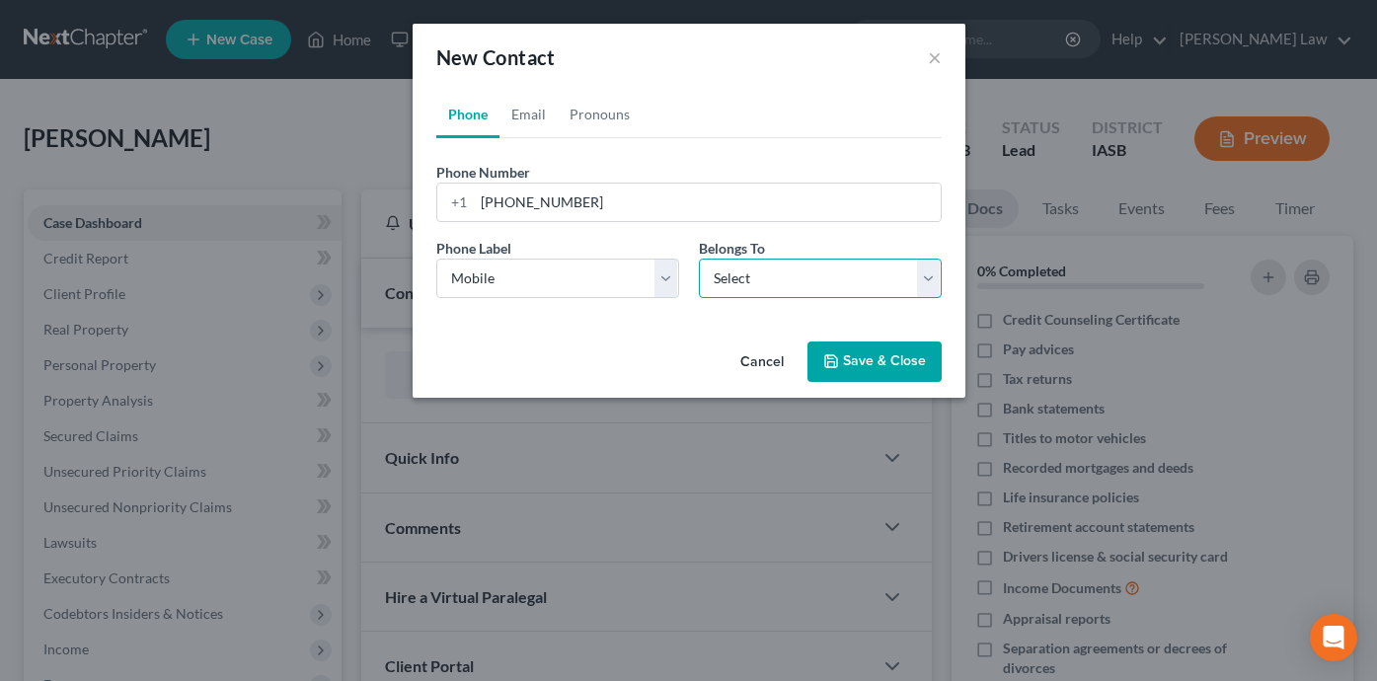
click at [748, 282] on select "Select Client Other" at bounding box center [820, 278] width 243 height 39
select select "0"
click at [537, 115] on link "Email" at bounding box center [528, 114] width 58 height 47
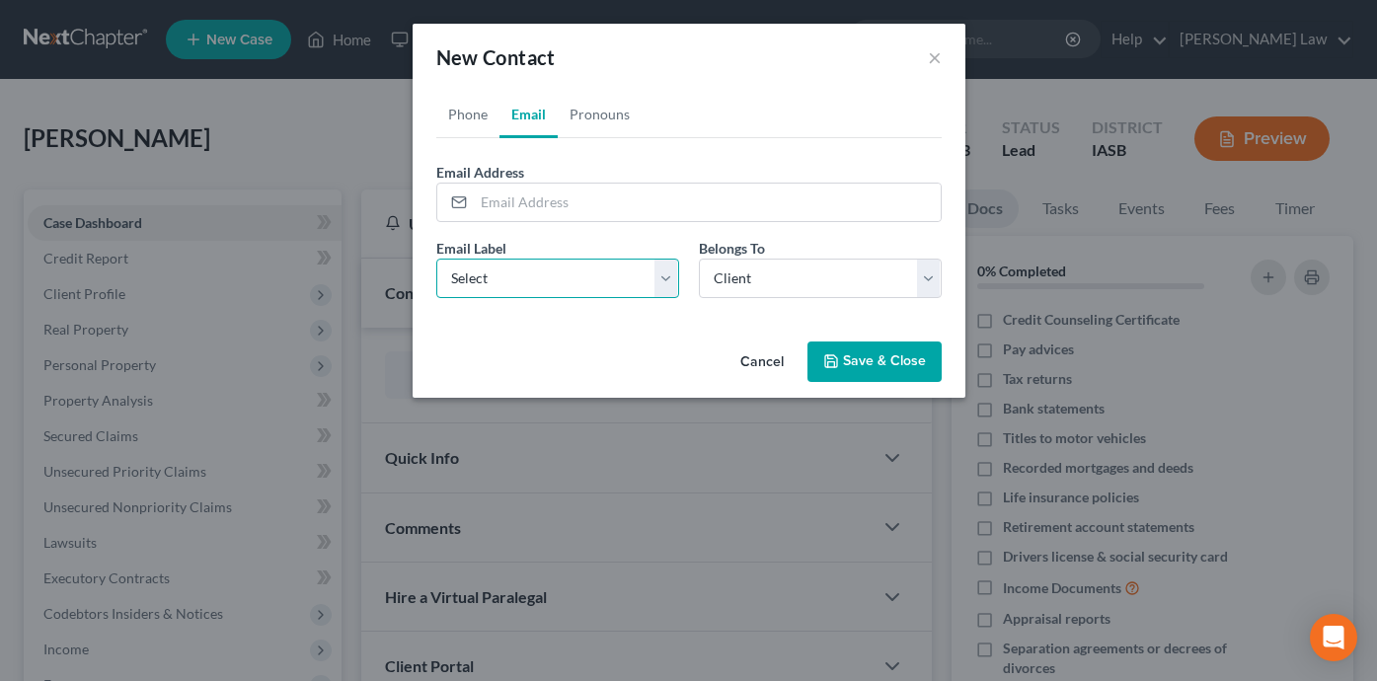
click at [536, 281] on select "Select Home Work Other" at bounding box center [557, 278] width 243 height 39
select select "0"
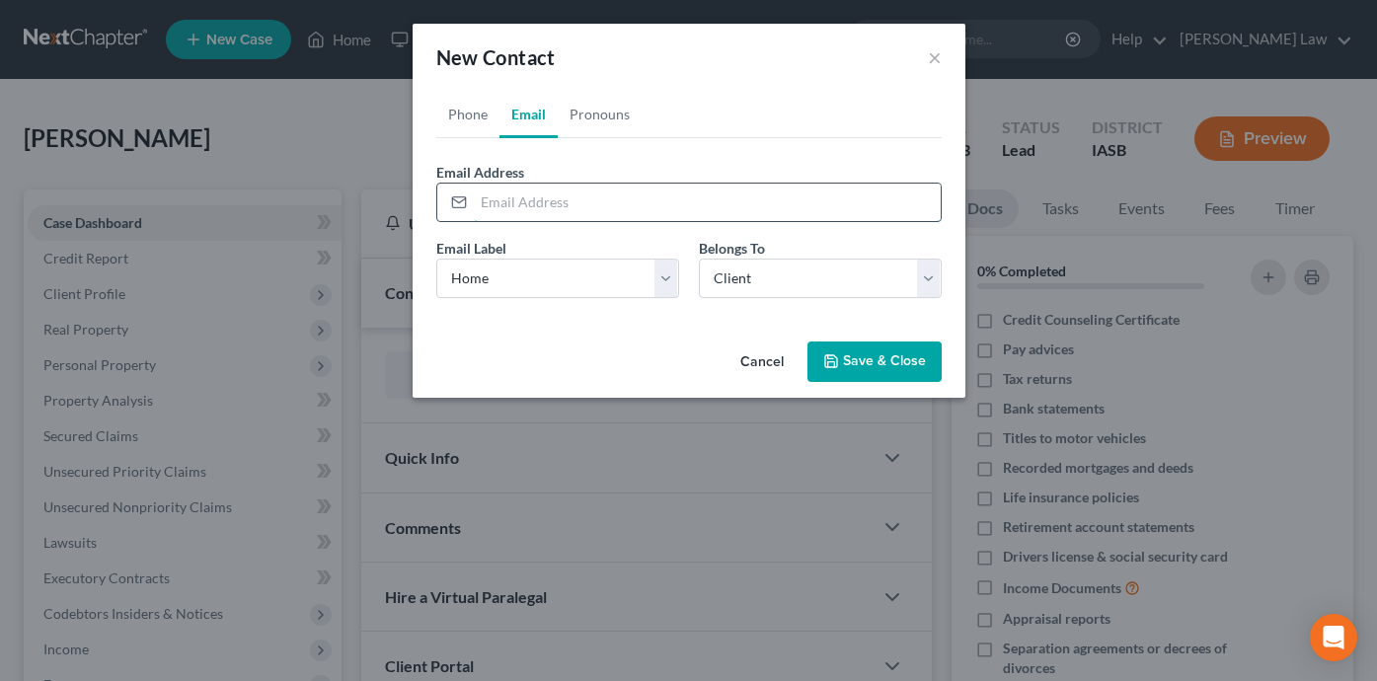
click at [548, 213] on input "email" at bounding box center [707, 203] width 467 height 38
click at [625, 205] on input "[EMAIL_ADDRESS][DOMAIN_NAME]" at bounding box center [707, 203] width 467 height 38
type input "[EMAIL_ADDRESS][DOMAIN_NAME]"
click at [875, 355] on button "Save & Close" at bounding box center [874, 362] width 134 height 41
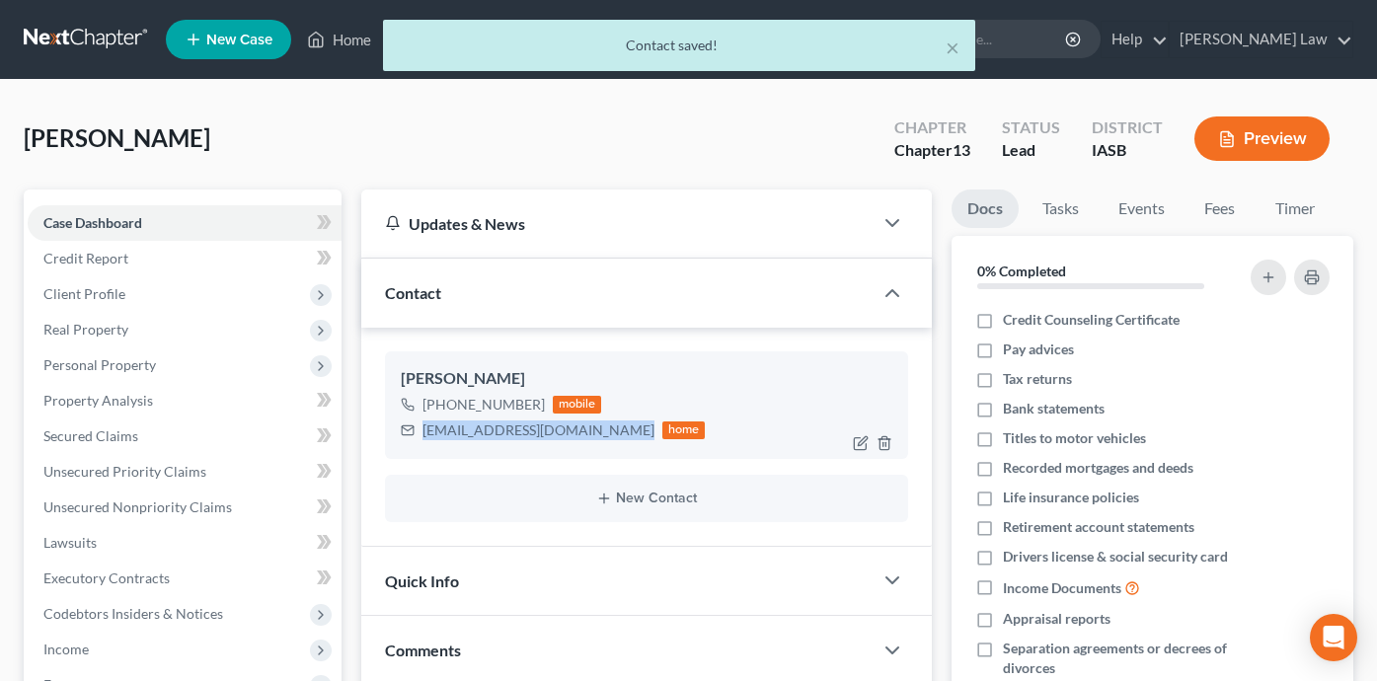
drag, startPoint x: 610, startPoint y: 433, endPoint x: 447, endPoint y: 448, distance: 163.5
click at [419, 429] on div "[EMAIL_ADDRESS][DOMAIN_NAME] home" at bounding box center [553, 431] width 305 height 26
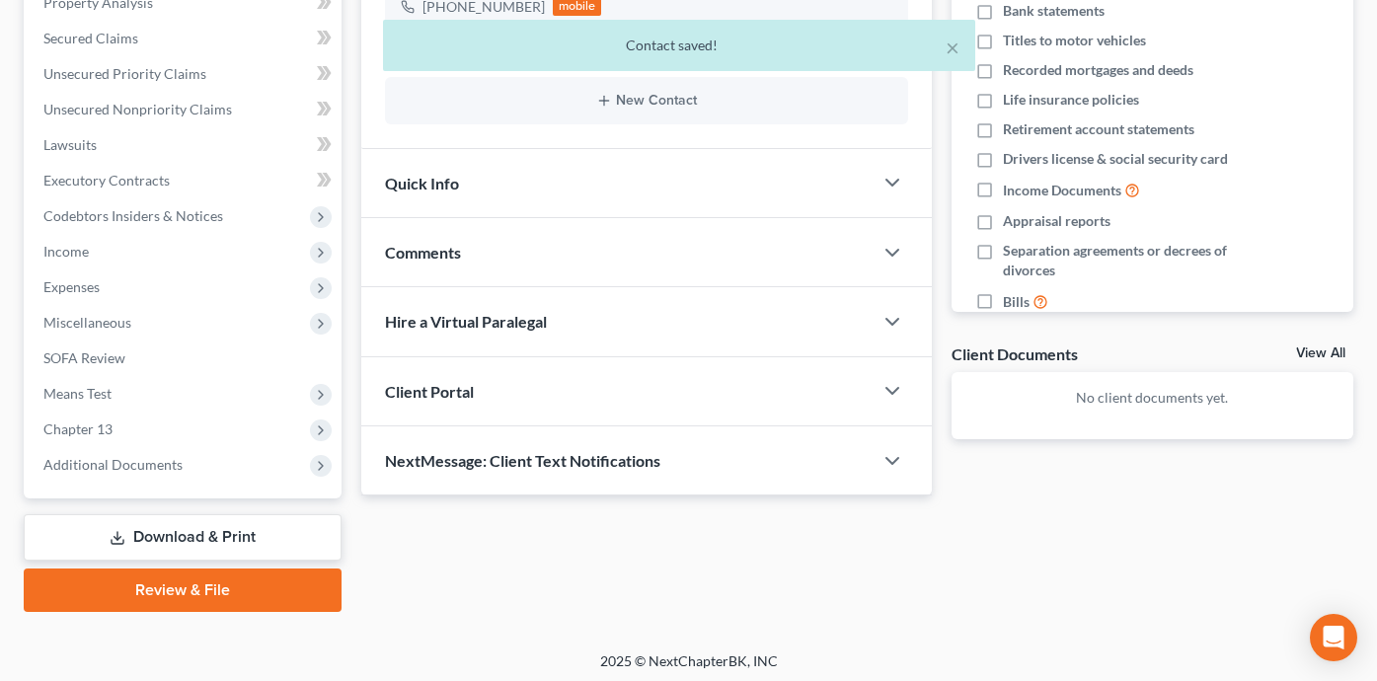
scroll to position [402, 0]
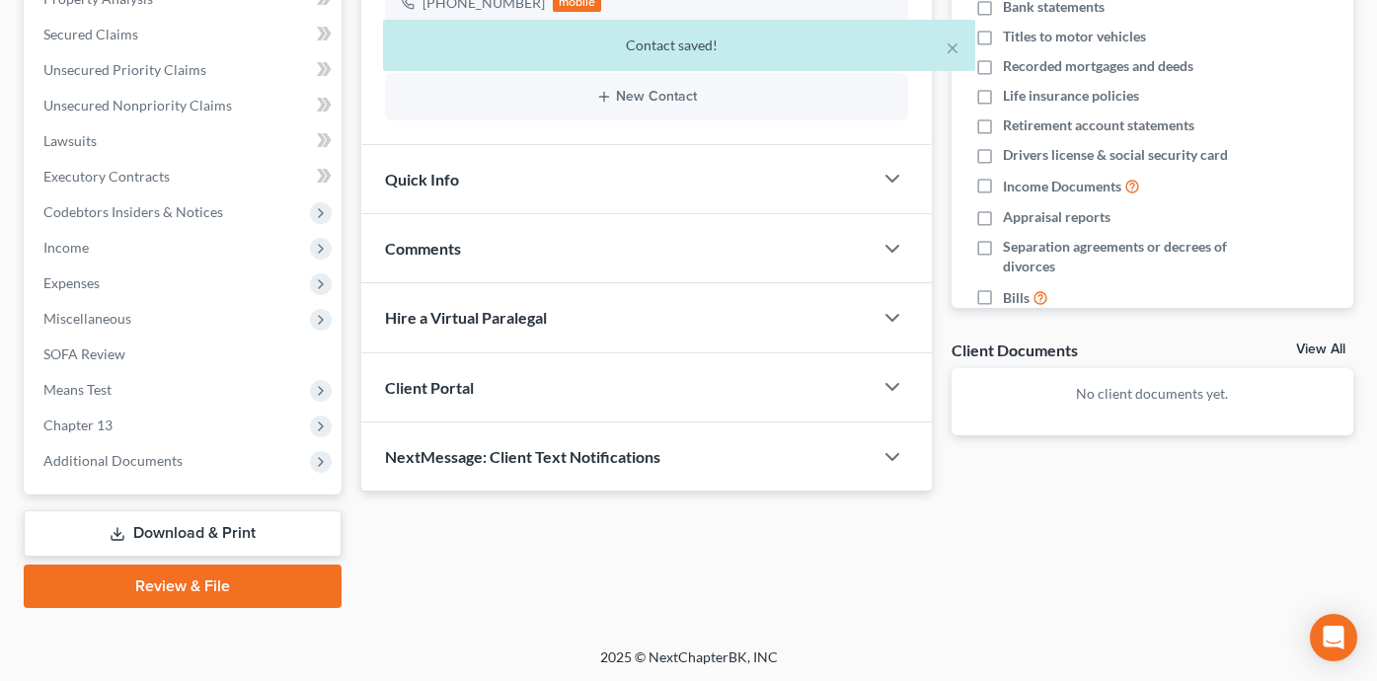
click at [655, 402] on div "Client Portal" at bounding box center [616, 387] width 511 height 68
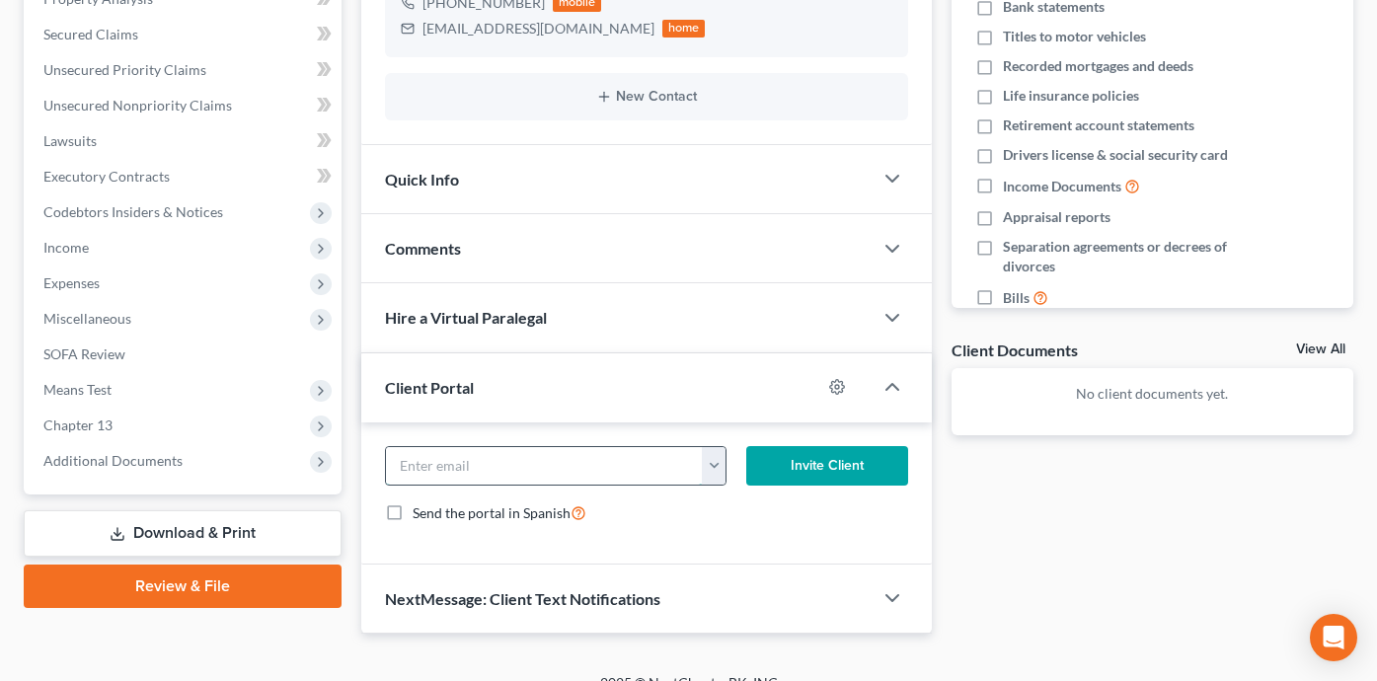
click at [624, 458] on input "email" at bounding box center [544, 466] width 317 height 38
paste input "[PHONE_NUMBER]"
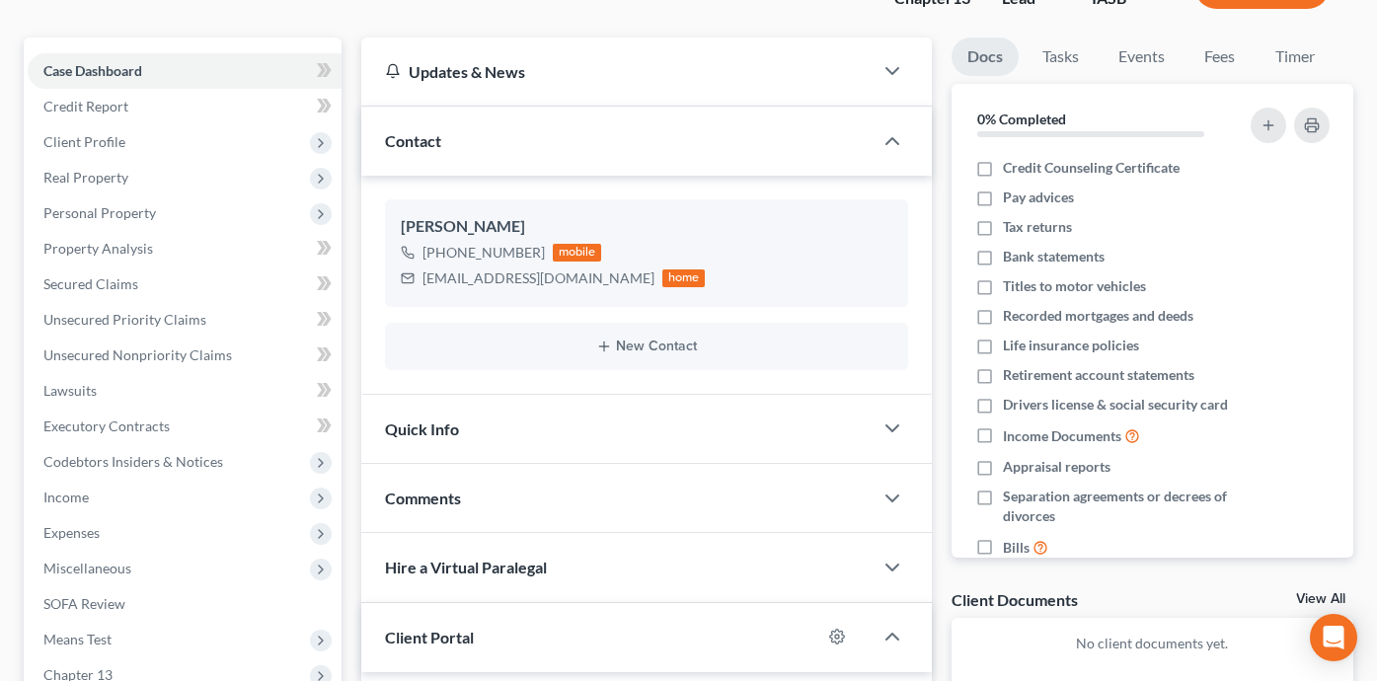
scroll to position [0, 0]
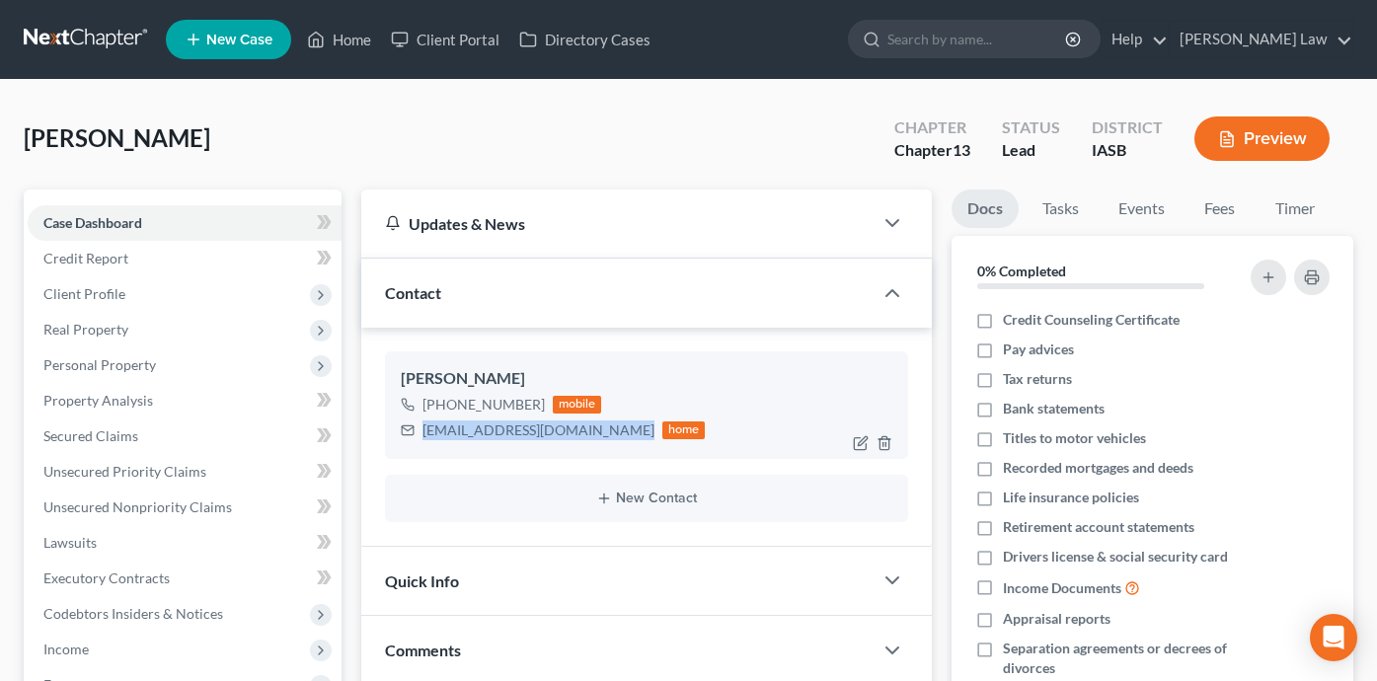
drag, startPoint x: 605, startPoint y: 430, endPoint x: 417, endPoint y: 431, distance: 188.5
click at [417, 431] on div "[EMAIL_ADDRESS][DOMAIN_NAME] home" at bounding box center [553, 431] width 305 height 26
copy div "[EMAIL_ADDRESS][DOMAIN_NAME]"
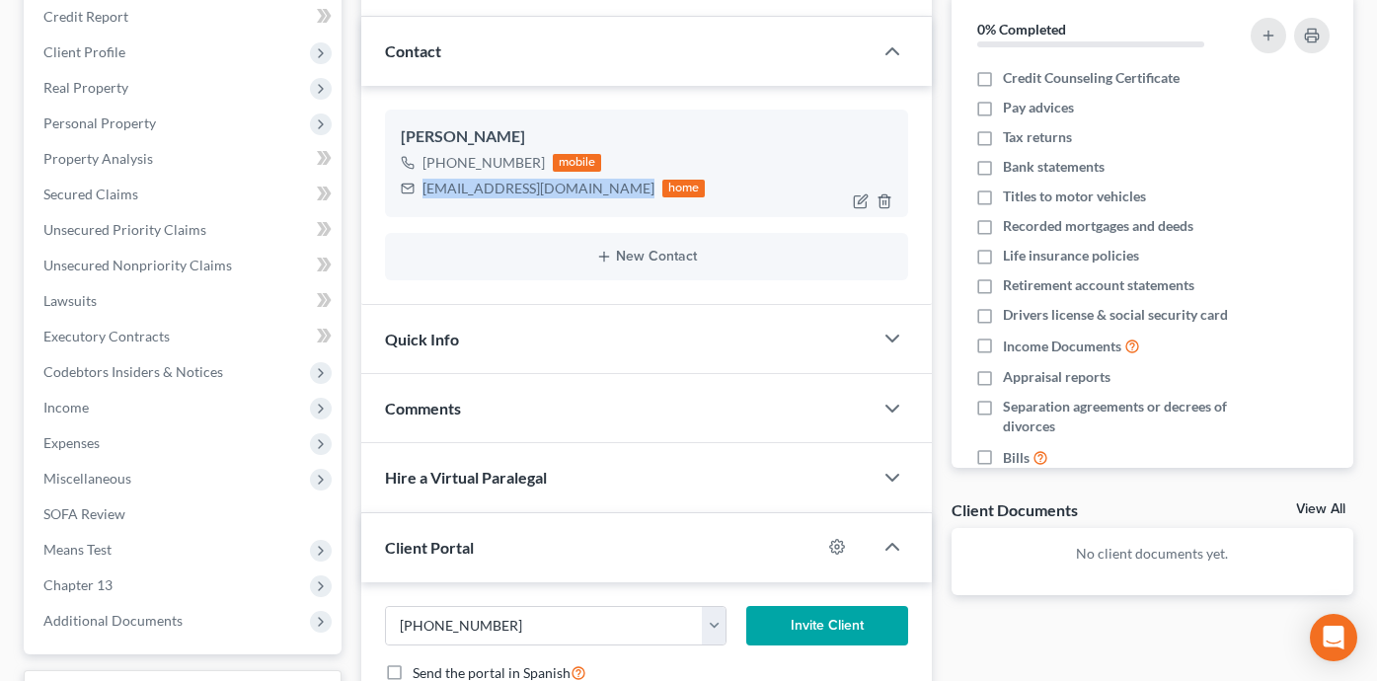
scroll to position [428, 0]
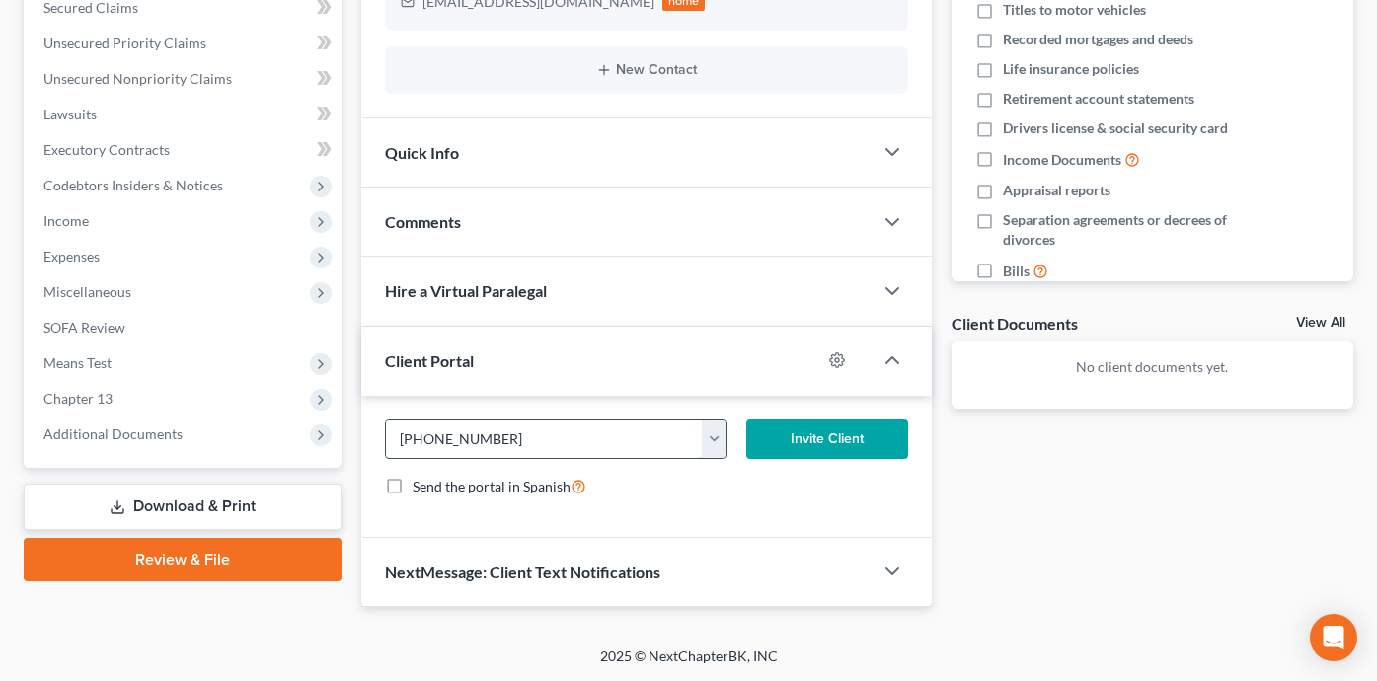
click at [560, 437] on input "[PHONE_NUMBER]" at bounding box center [544, 439] width 317 height 38
click at [559, 437] on input "[PHONE_NUMBER]" at bounding box center [544, 439] width 317 height 38
paste input "[EMAIL_ADDRESS][DOMAIN_NAME]"
type input "[EMAIL_ADDRESS][DOMAIN_NAME]"
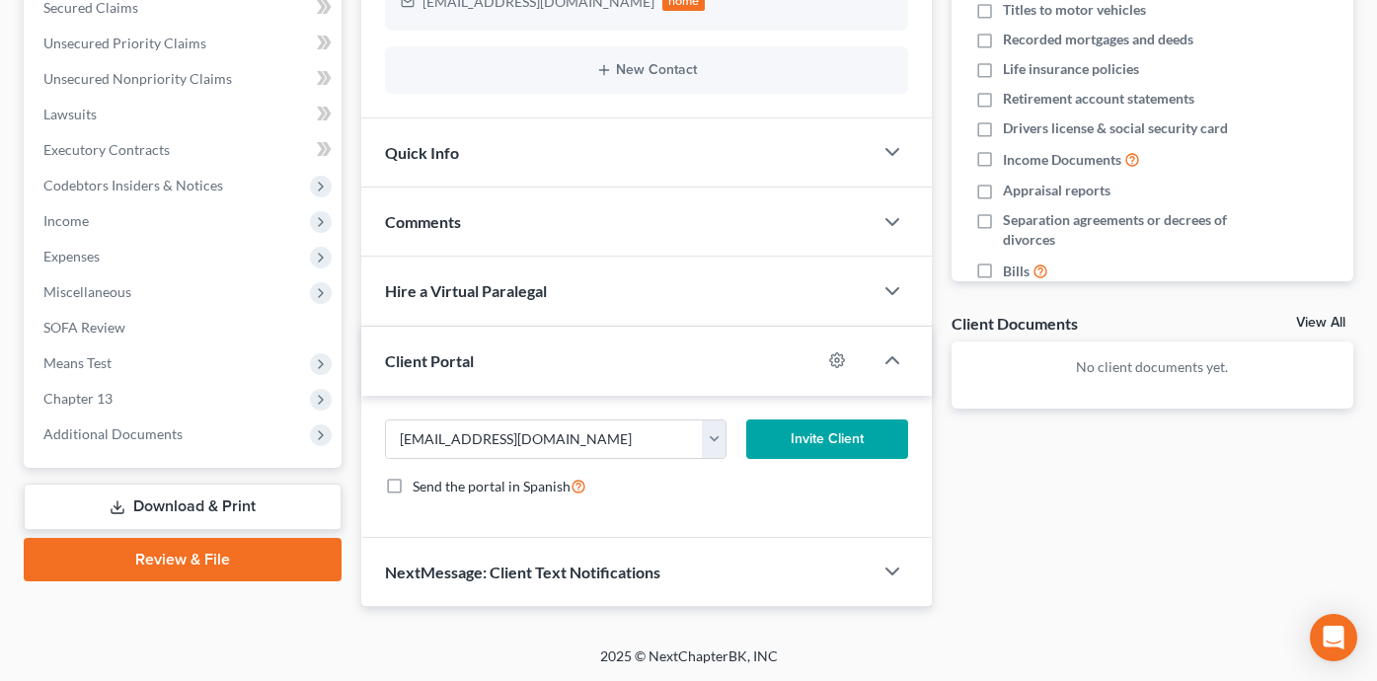
click at [857, 439] on button "Invite Client" at bounding box center [826, 439] width 161 height 39
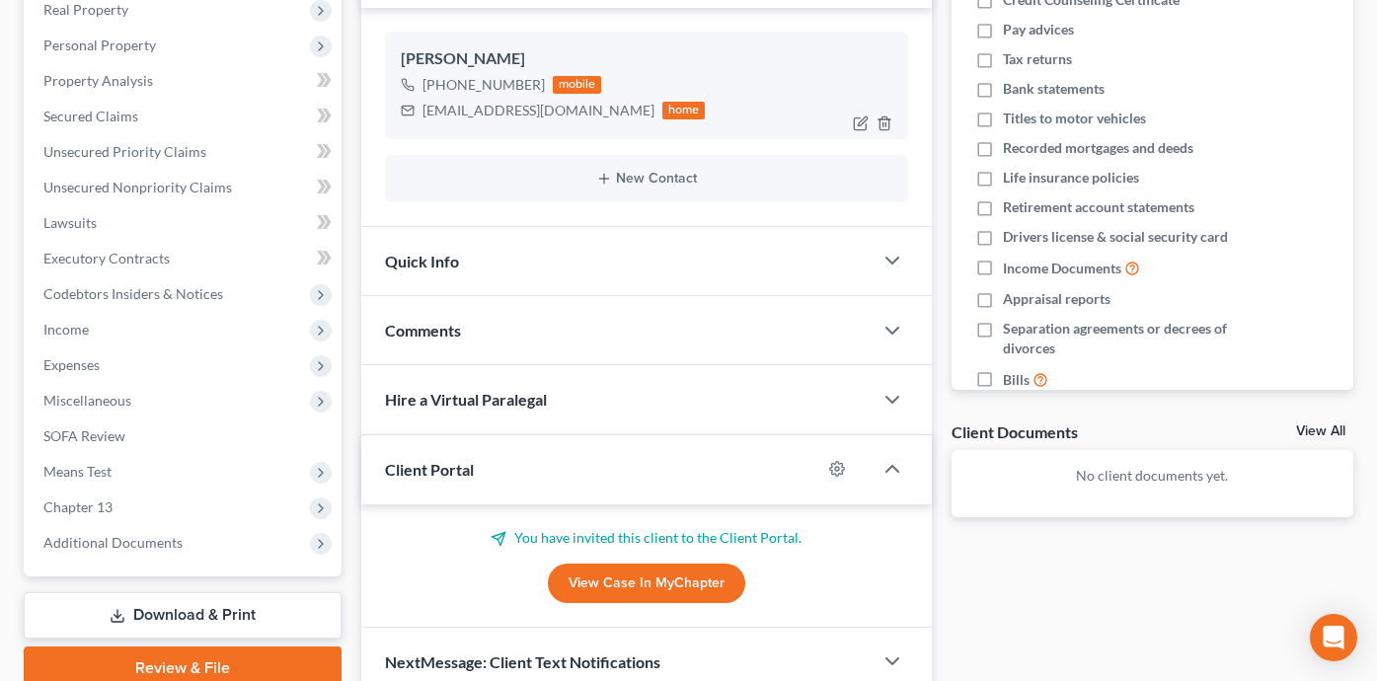
scroll to position [410, 0]
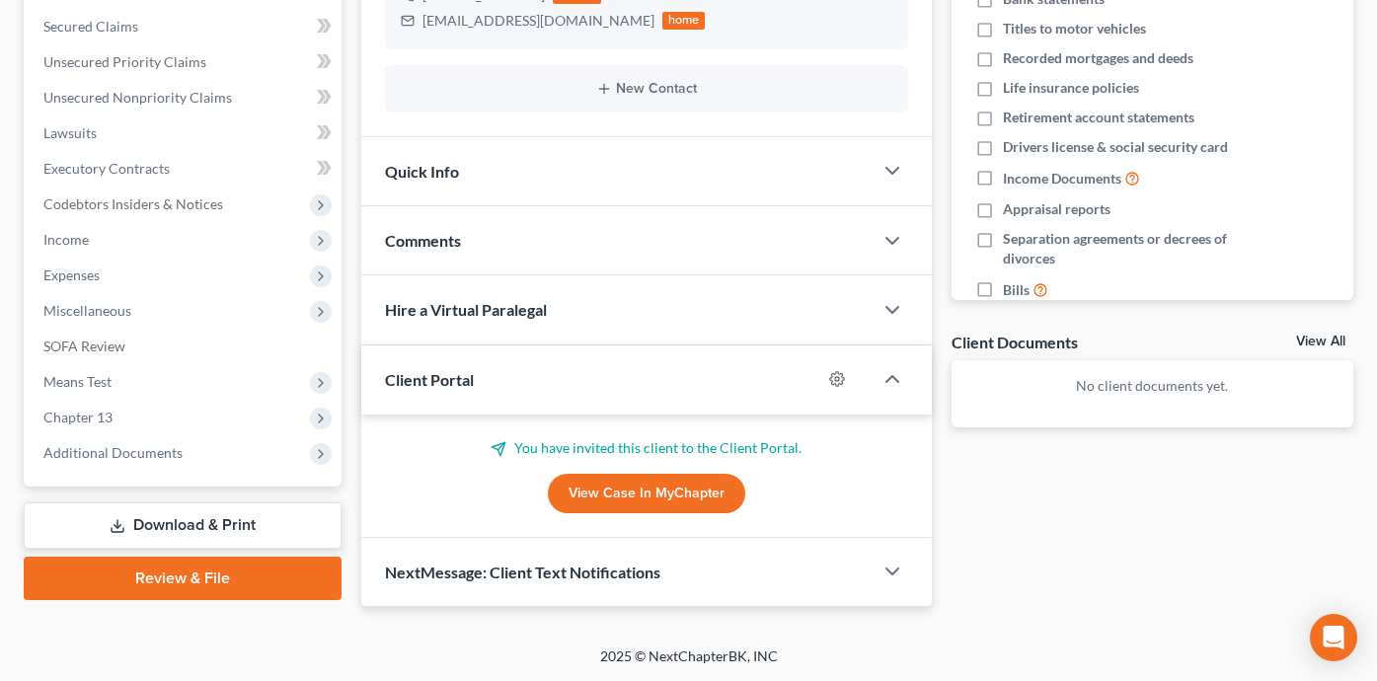
drag, startPoint x: 682, startPoint y: 553, endPoint x: 706, endPoint y: 550, distance: 23.9
click at [682, 552] on div "NextMessage: Client Text Notifications" at bounding box center [616, 572] width 511 height 68
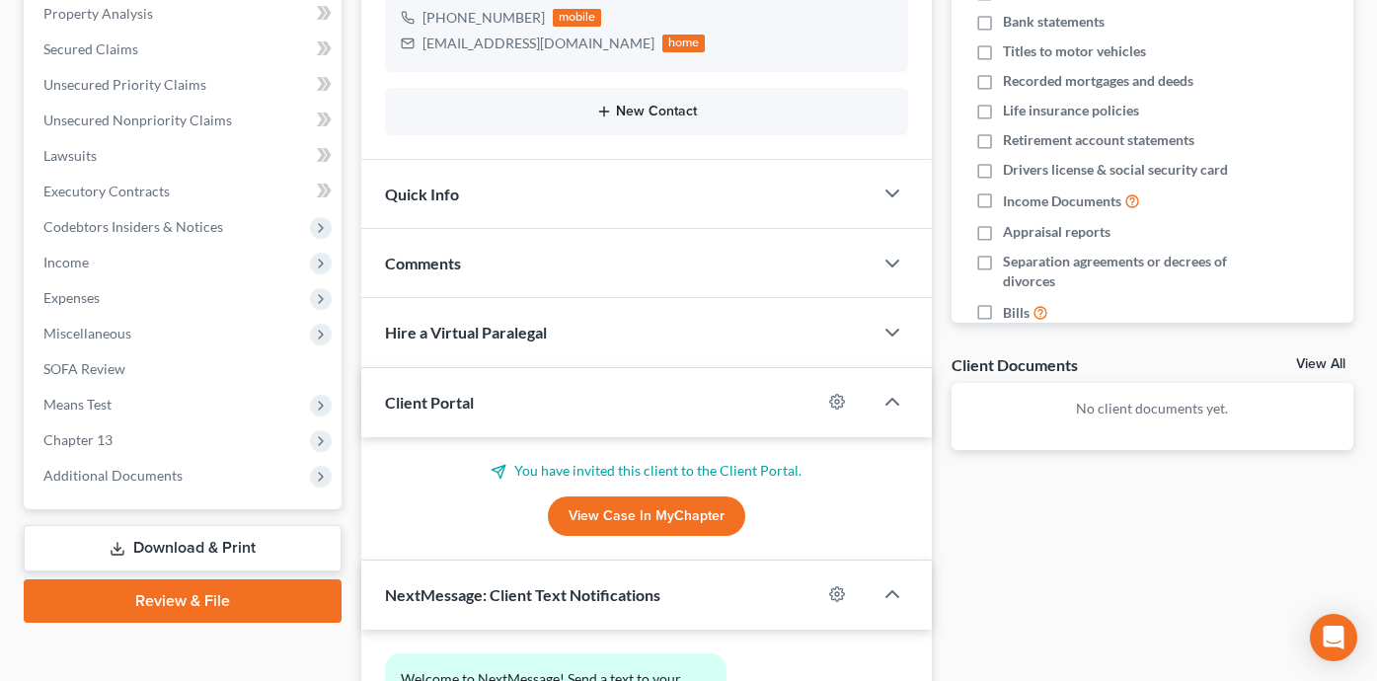
scroll to position [591, 0]
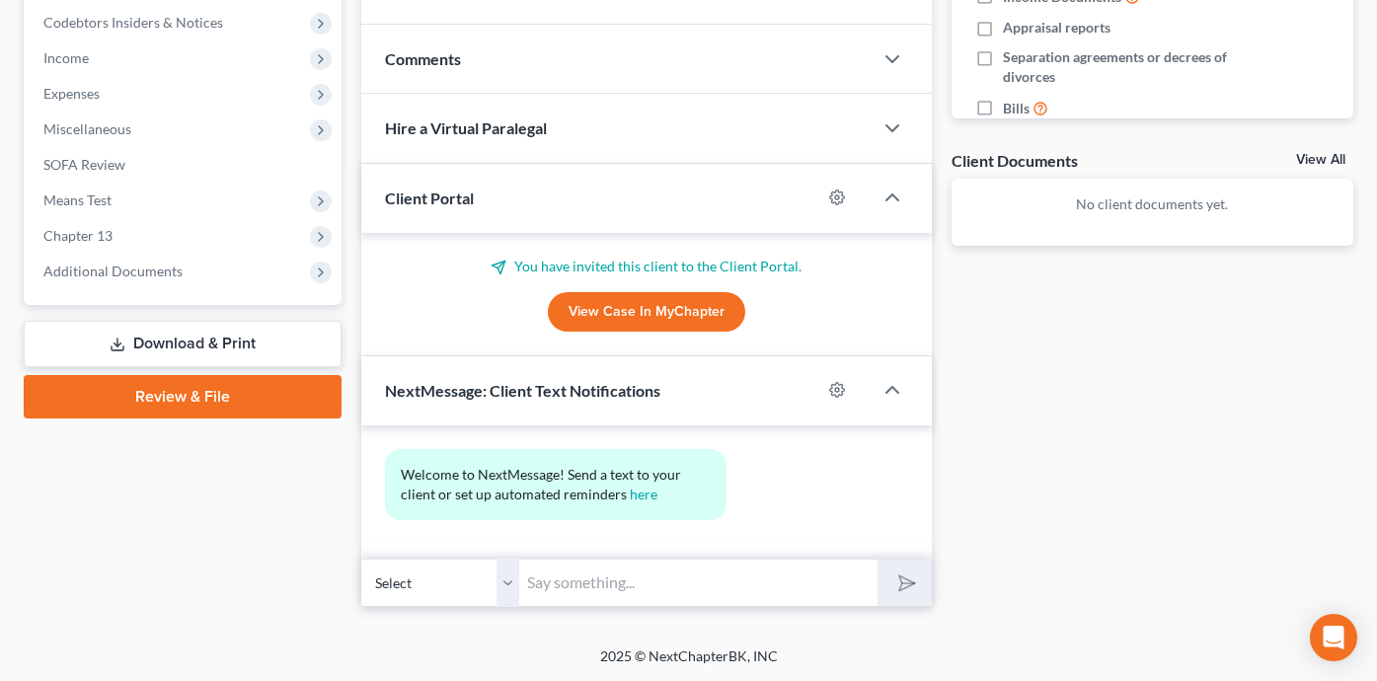
click at [583, 581] on input "text" at bounding box center [698, 583] width 358 height 48
type input "[PERSON_NAME][EMAIL_ADDRESS][DOMAIN_NAME]"
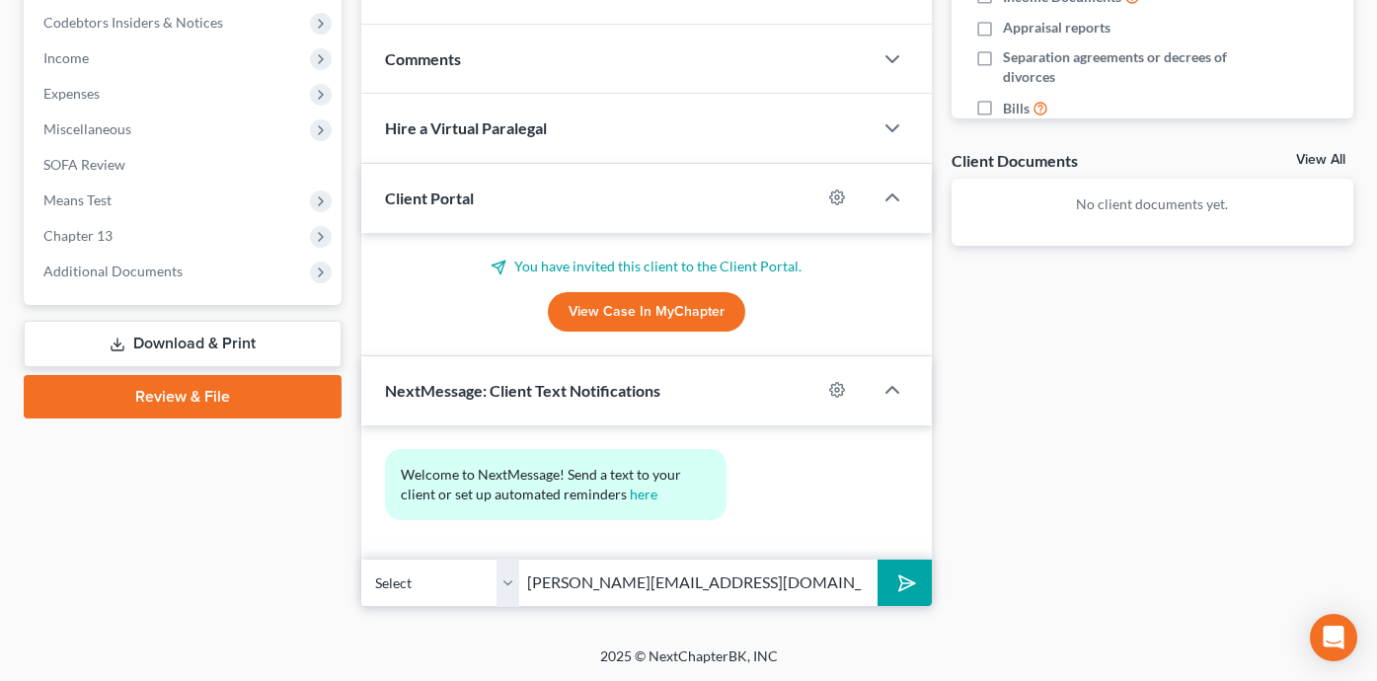
click at [917, 576] on button "submit" at bounding box center [905, 583] width 54 height 46
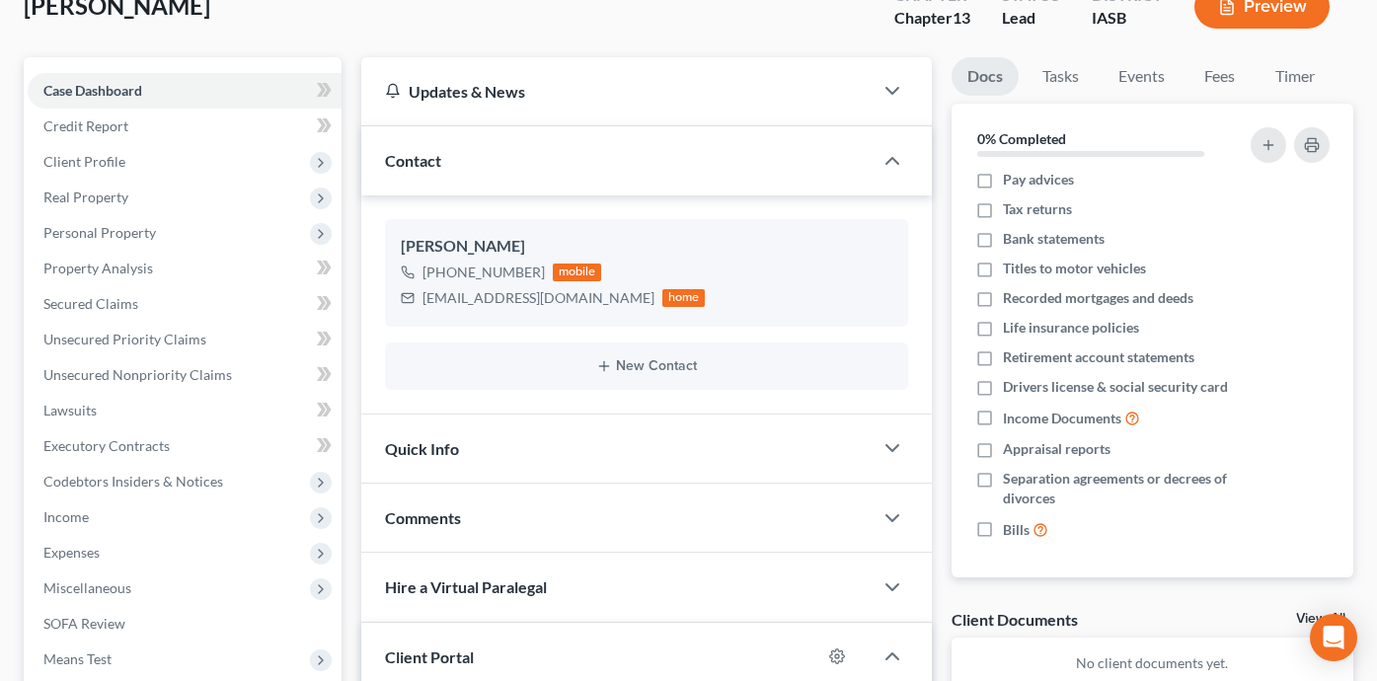
scroll to position [0, 0]
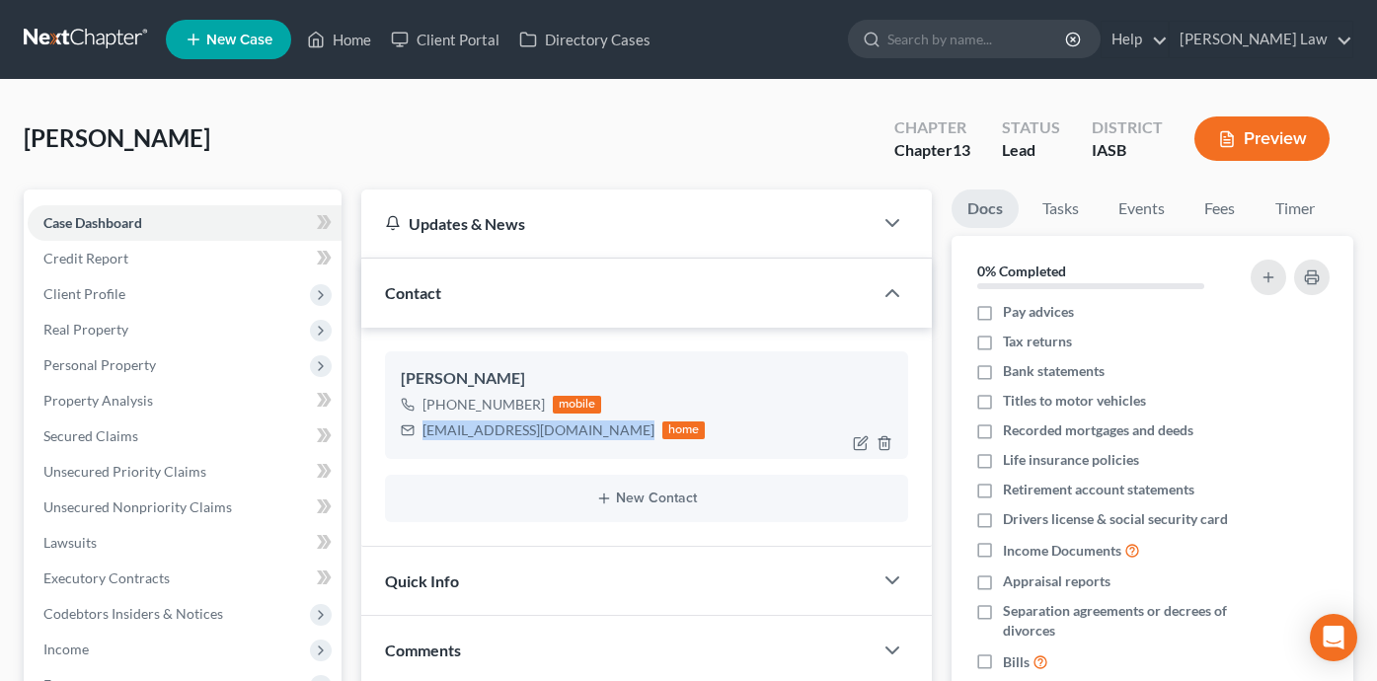
drag, startPoint x: 608, startPoint y: 431, endPoint x: 421, endPoint y: 430, distance: 186.6
click at [422, 430] on div "[EMAIL_ADDRESS][DOMAIN_NAME]" at bounding box center [538, 430] width 232 height 20
copy div "[EMAIL_ADDRESS][DOMAIN_NAME]"
click at [447, 38] on link "Client Portal" at bounding box center [445, 40] width 128 height 36
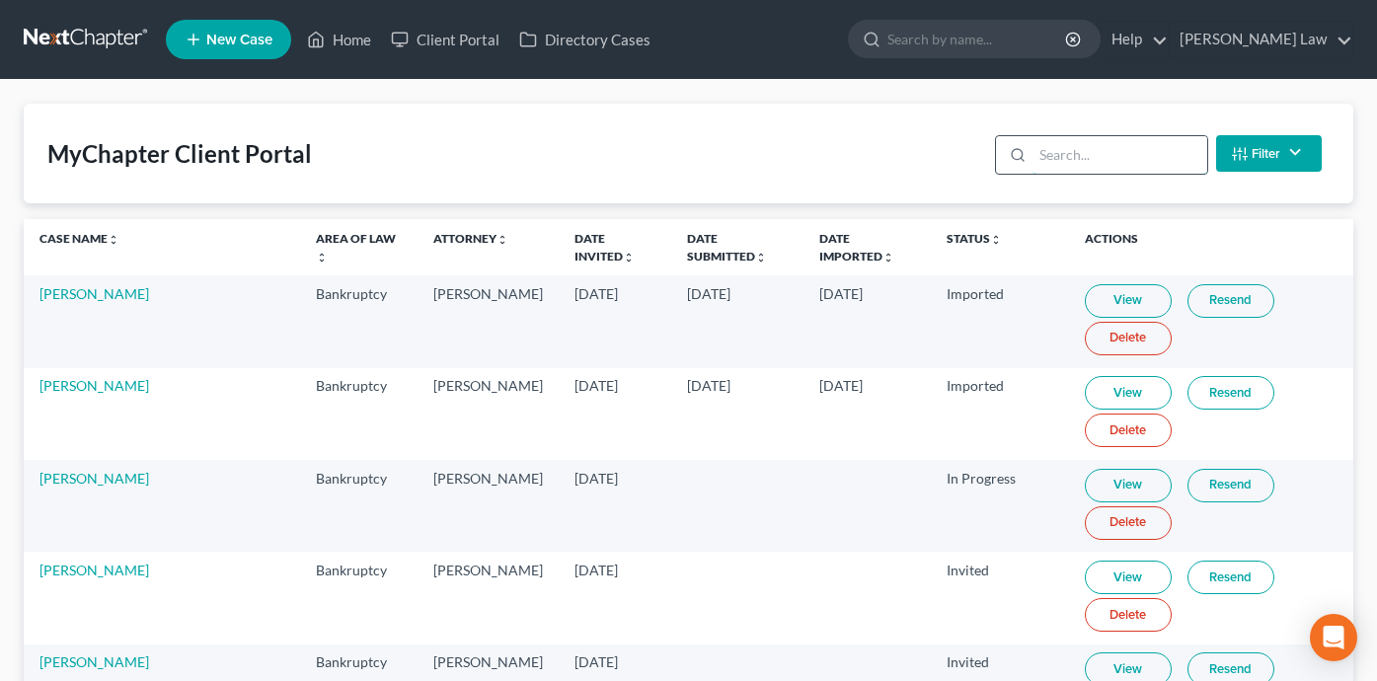
click at [1117, 157] on input "search" at bounding box center [1119, 155] width 175 height 38
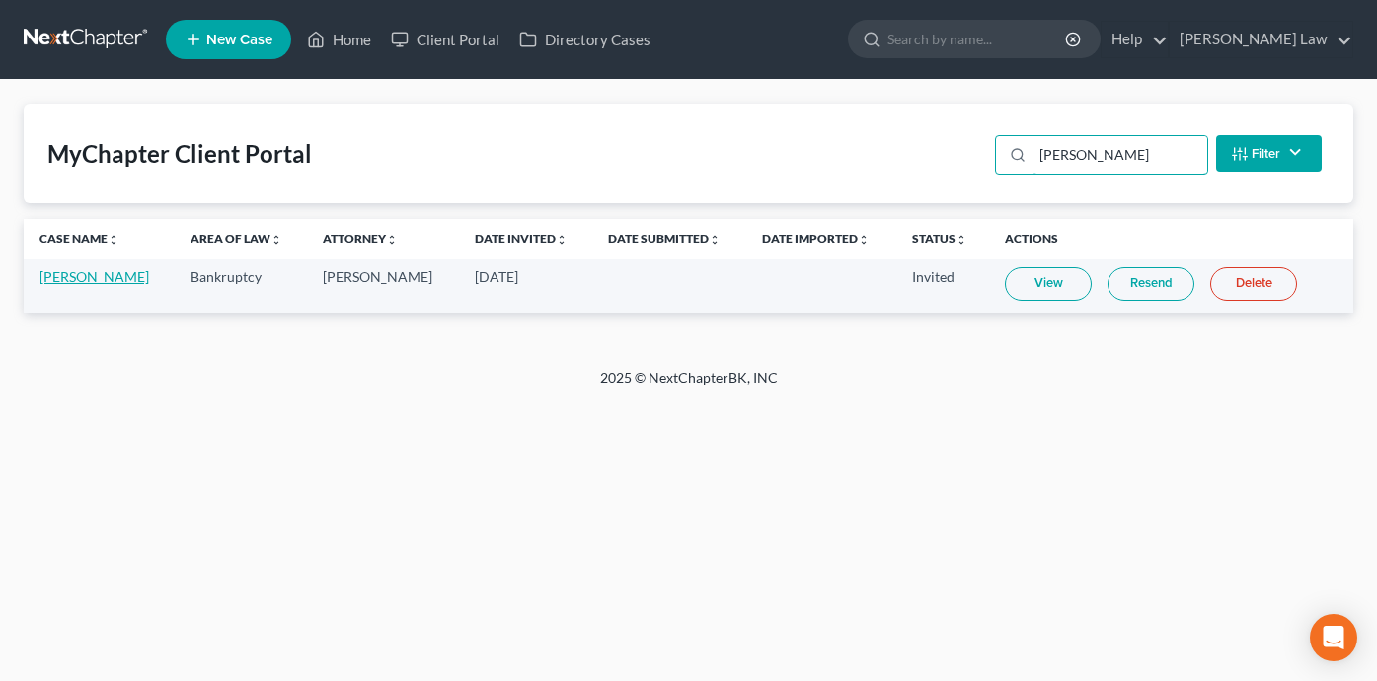
type input "[PERSON_NAME]"
click at [103, 278] on link "[PERSON_NAME]" at bounding box center [94, 276] width 110 height 17
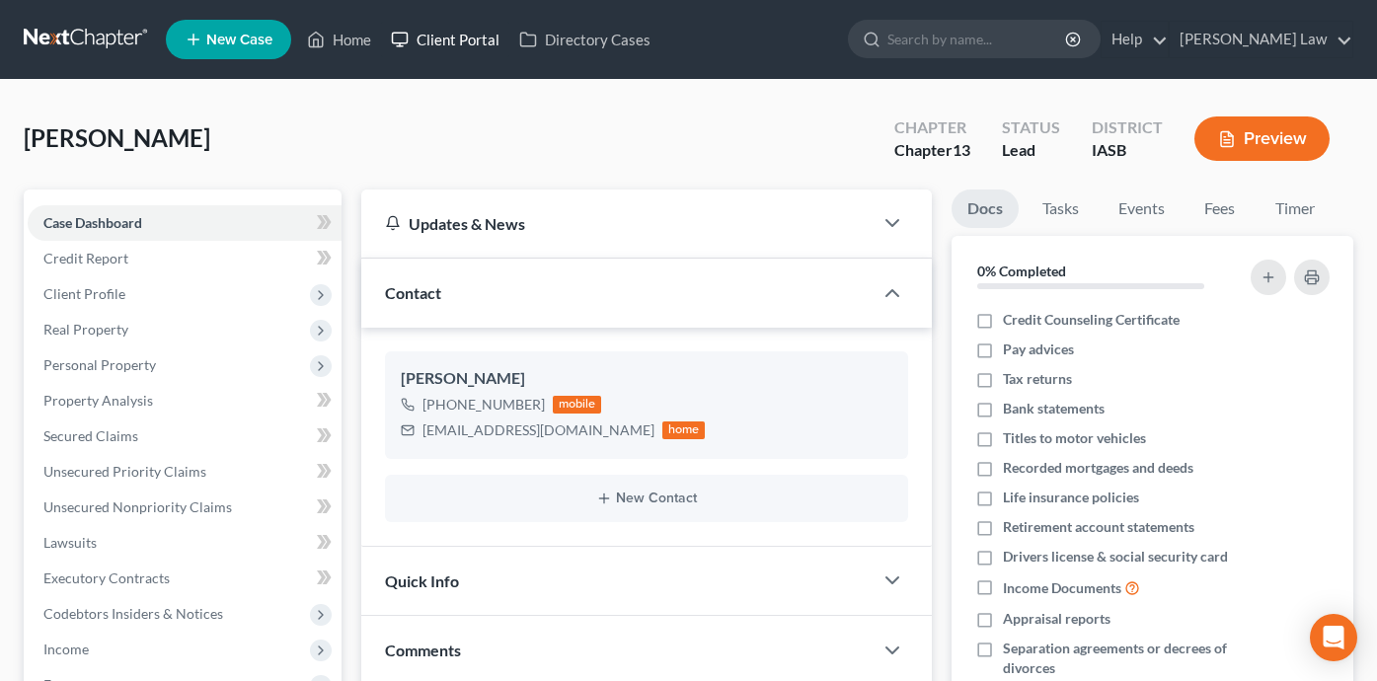
click at [456, 37] on link "Client Portal" at bounding box center [445, 40] width 128 height 36
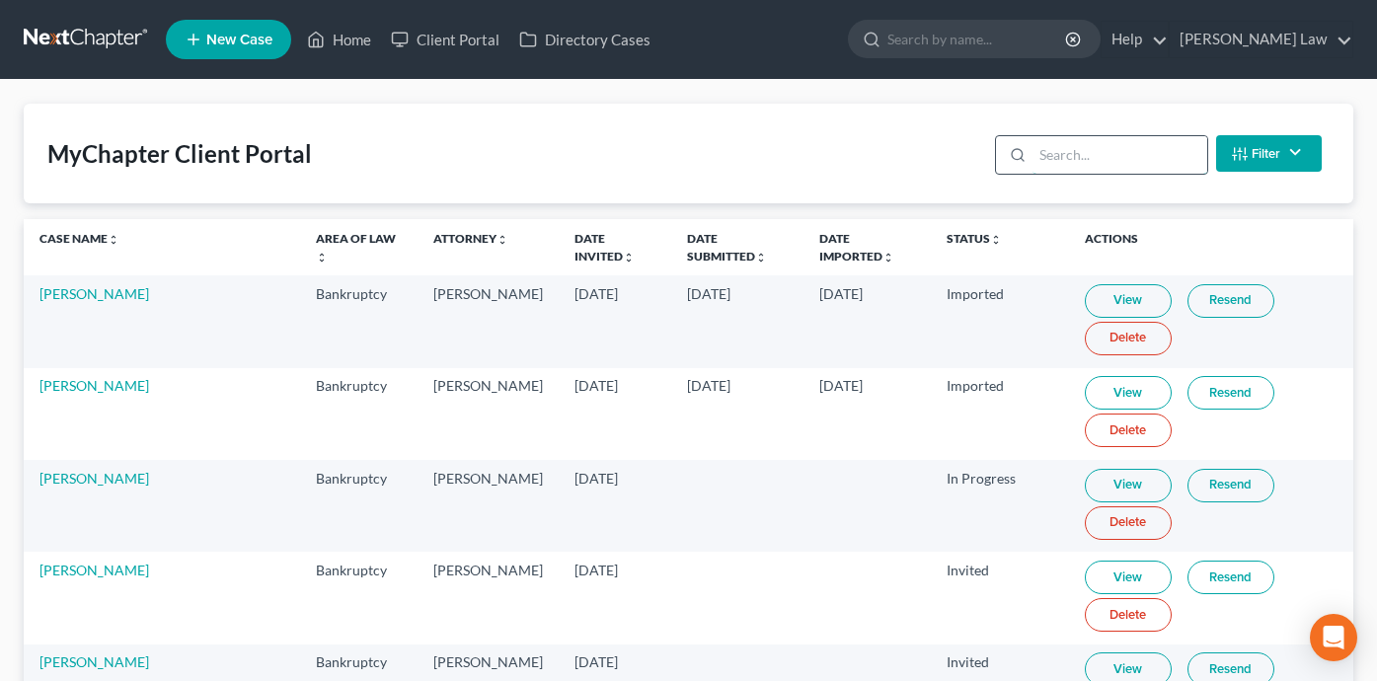
click at [1069, 160] on input "search" at bounding box center [1119, 155] width 175 height 38
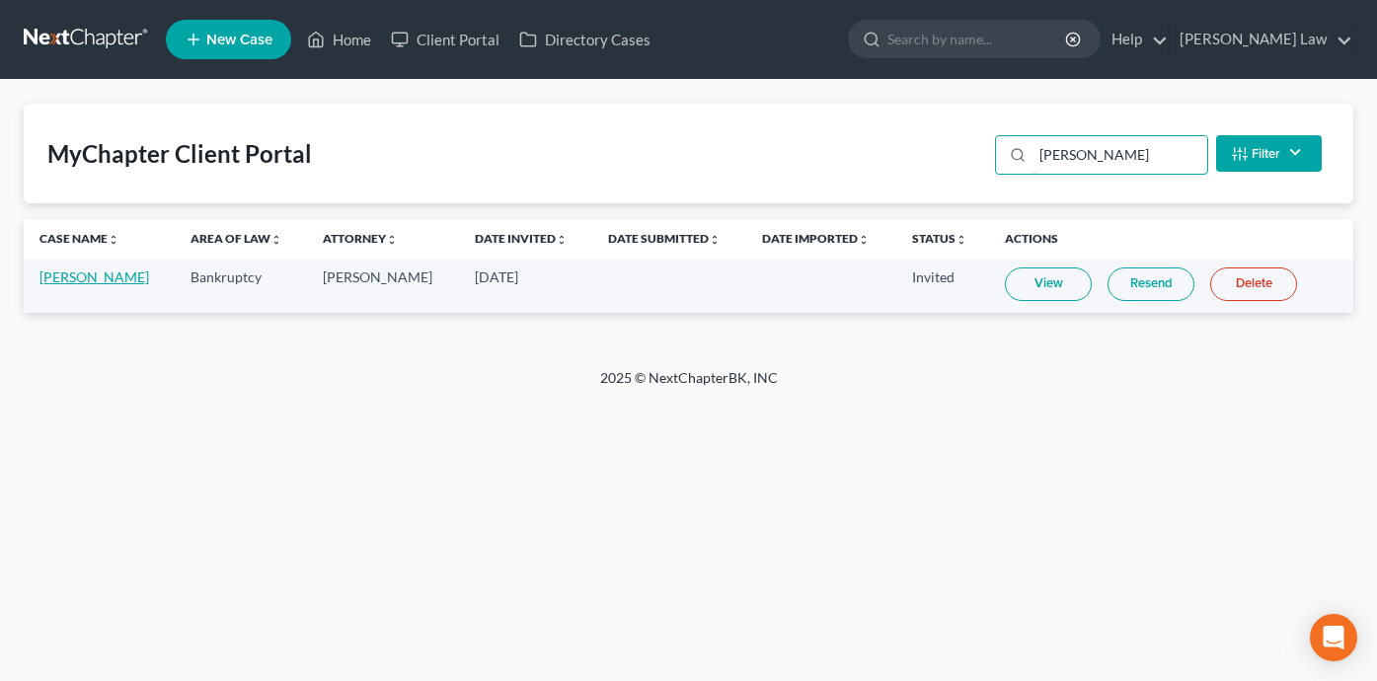
type input "[PERSON_NAME]"
click at [107, 275] on link "[PERSON_NAME]" at bounding box center [94, 276] width 110 height 17
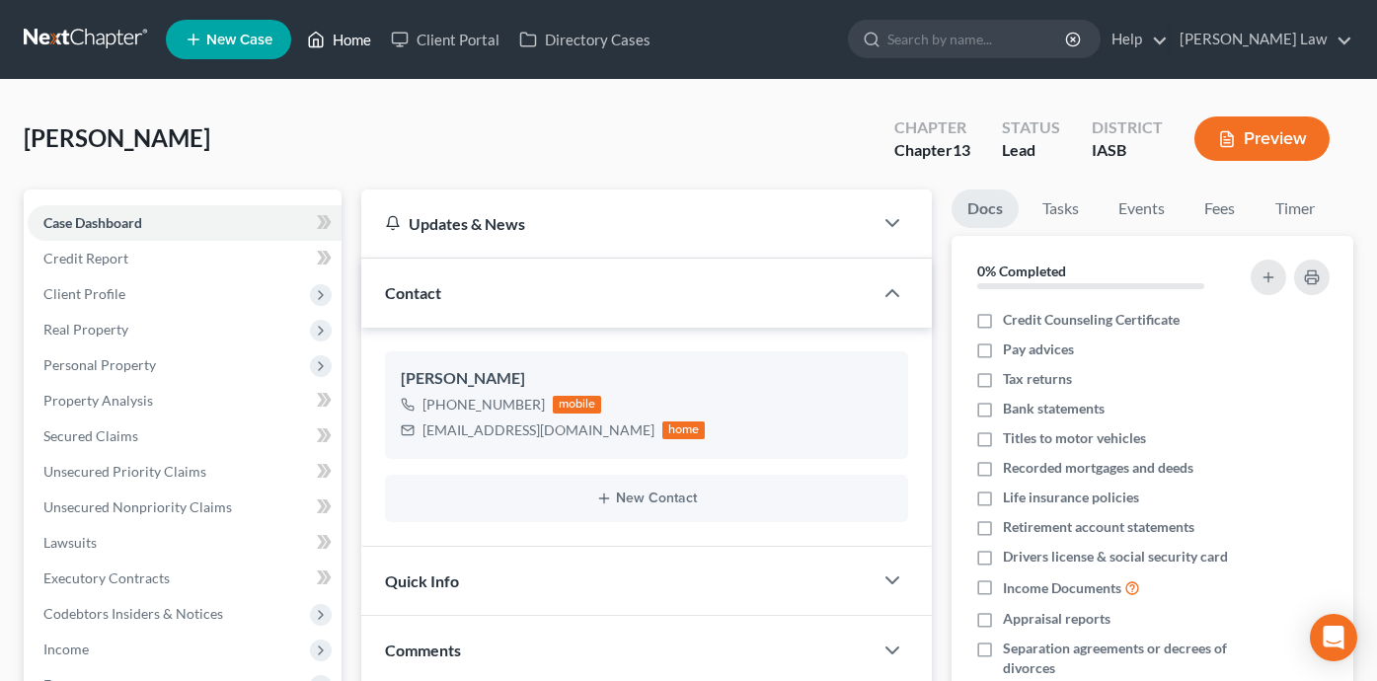
click at [348, 39] on link "Home" at bounding box center [339, 40] width 84 height 36
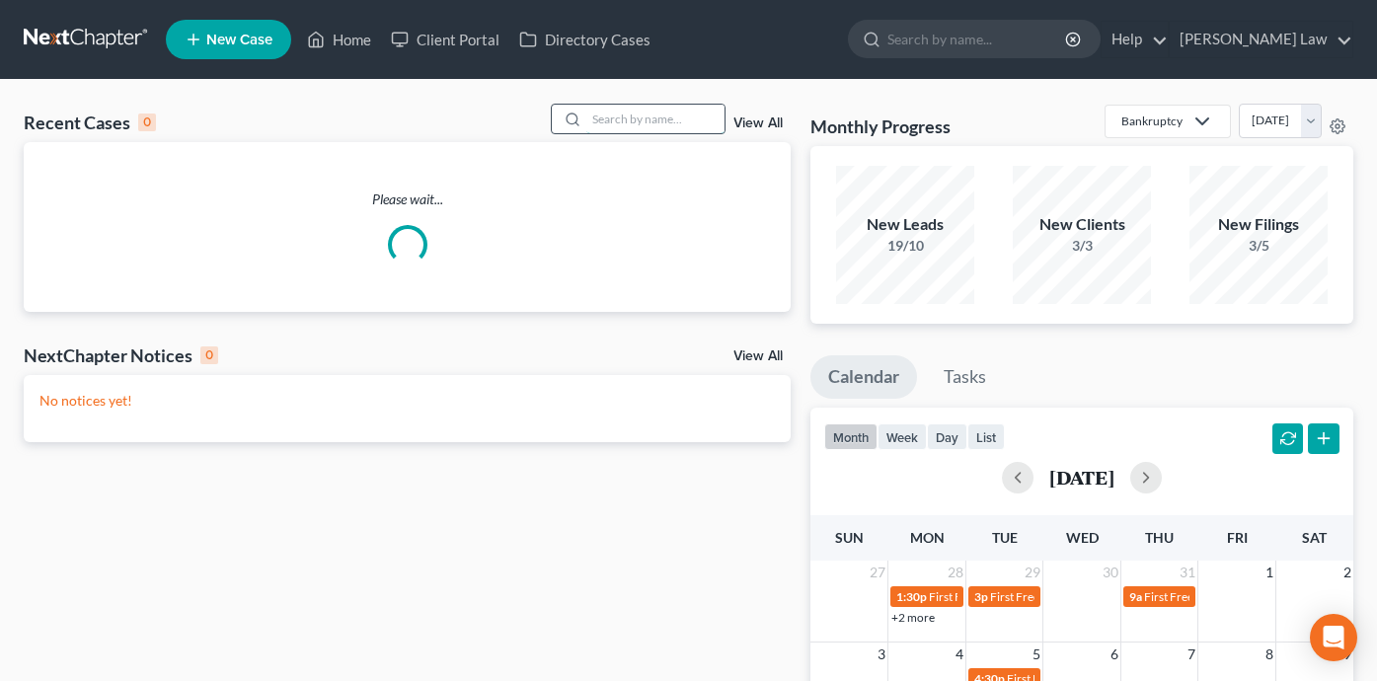
click at [650, 121] on input "search" at bounding box center [655, 119] width 138 height 29
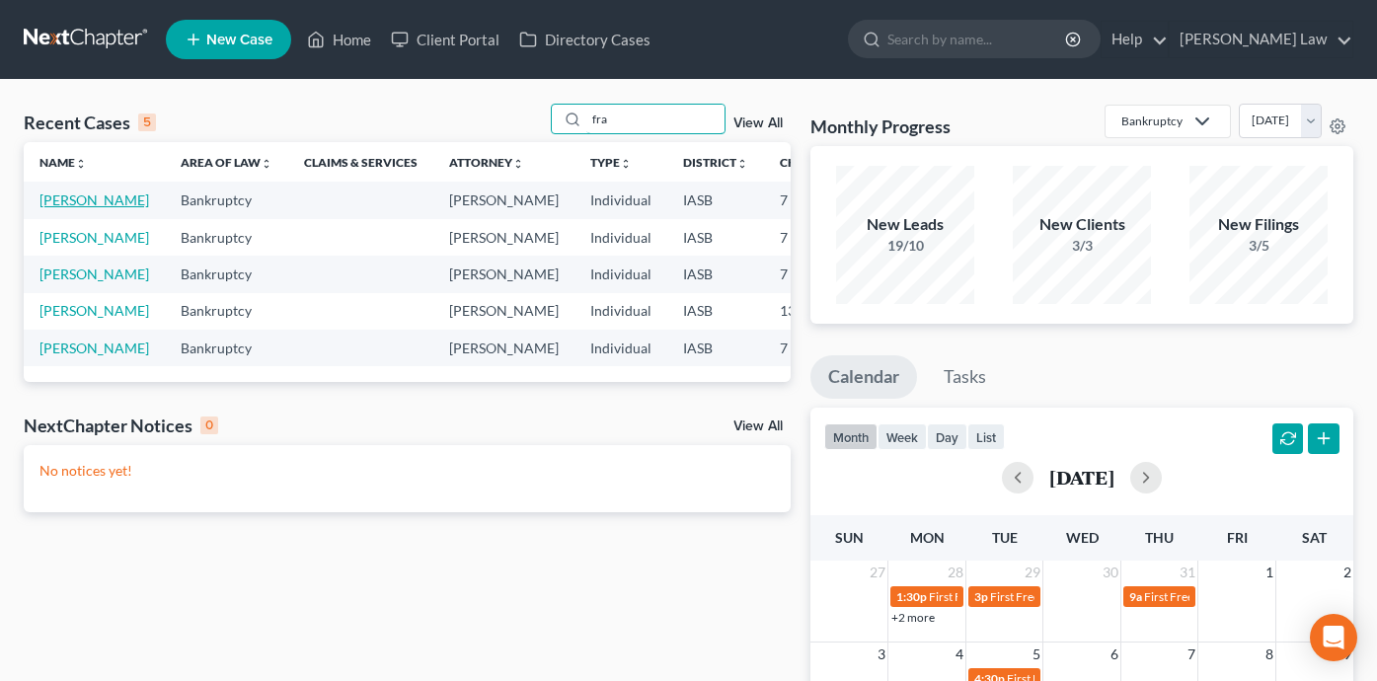
type input "fra"
click at [62, 208] on link "[PERSON_NAME]" at bounding box center [94, 199] width 110 height 17
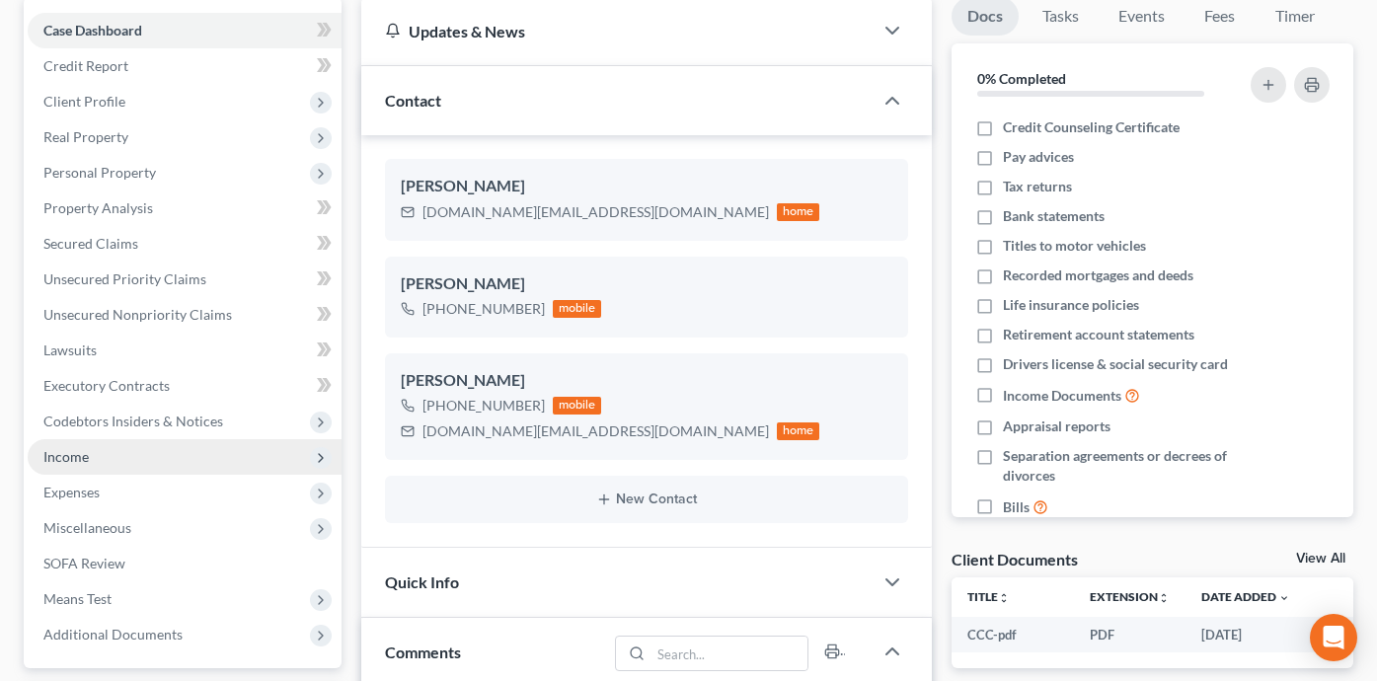
scroll to position [500, 0]
click at [207, 463] on span "Income" at bounding box center [185, 457] width 314 height 36
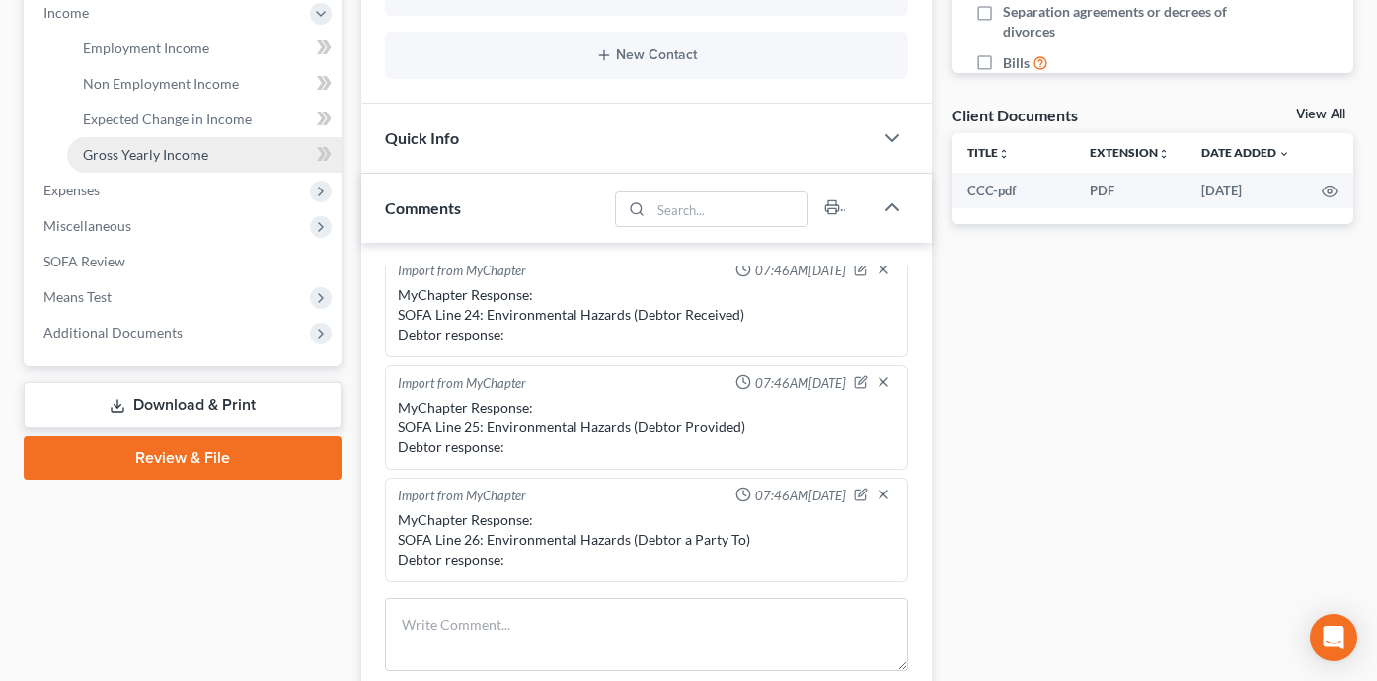
scroll to position [591, 0]
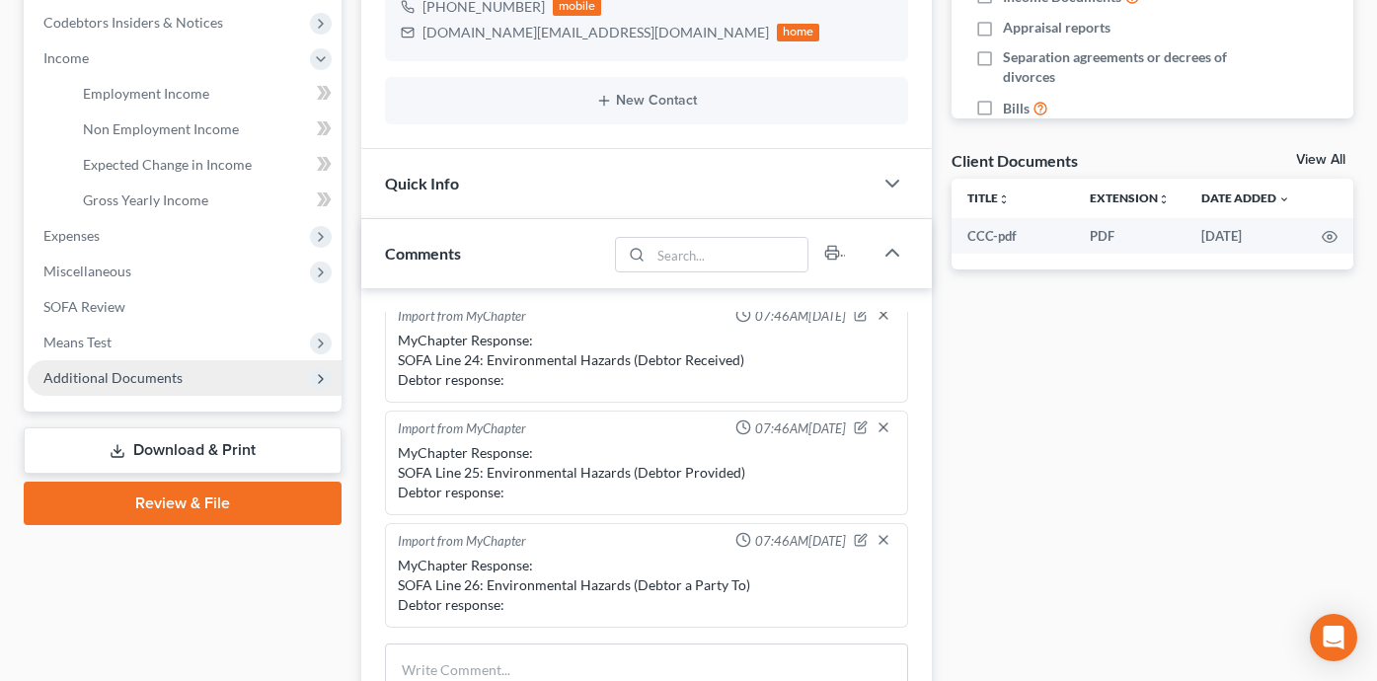
click at [236, 374] on span "Additional Documents" at bounding box center [185, 378] width 314 height 36
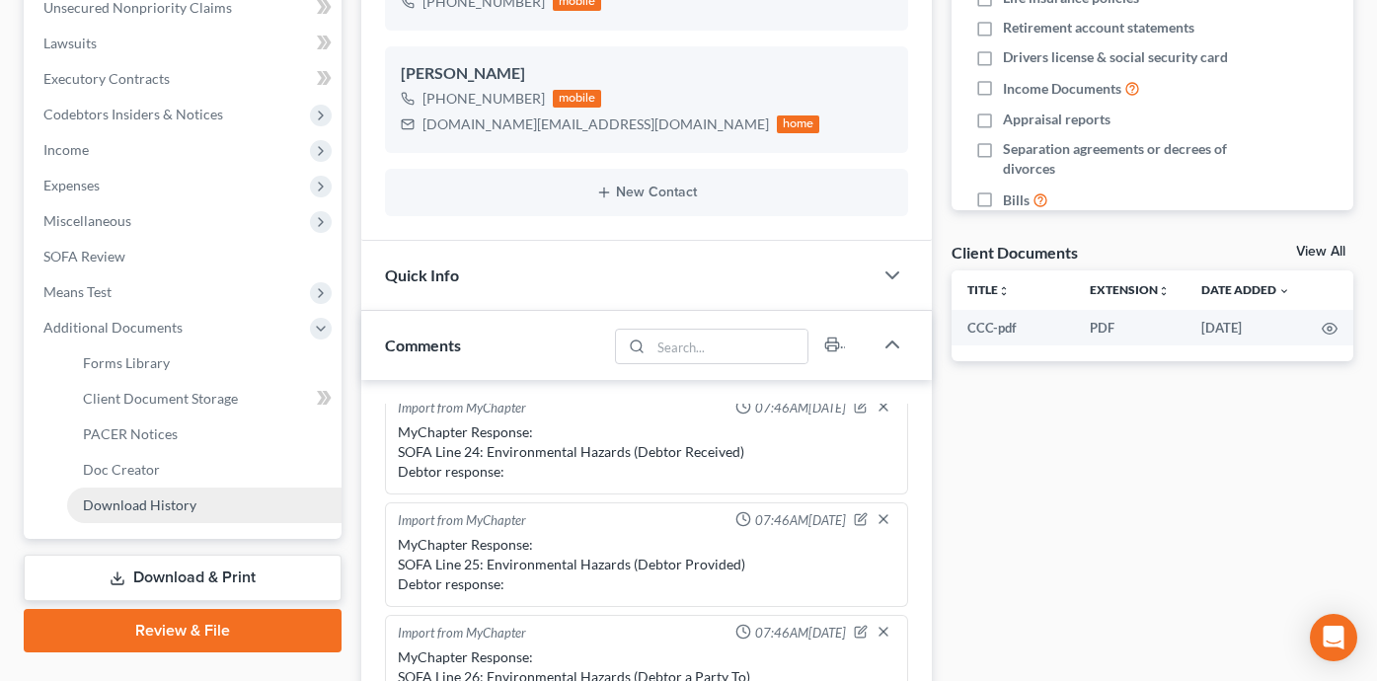
scroll to position [471, 0]
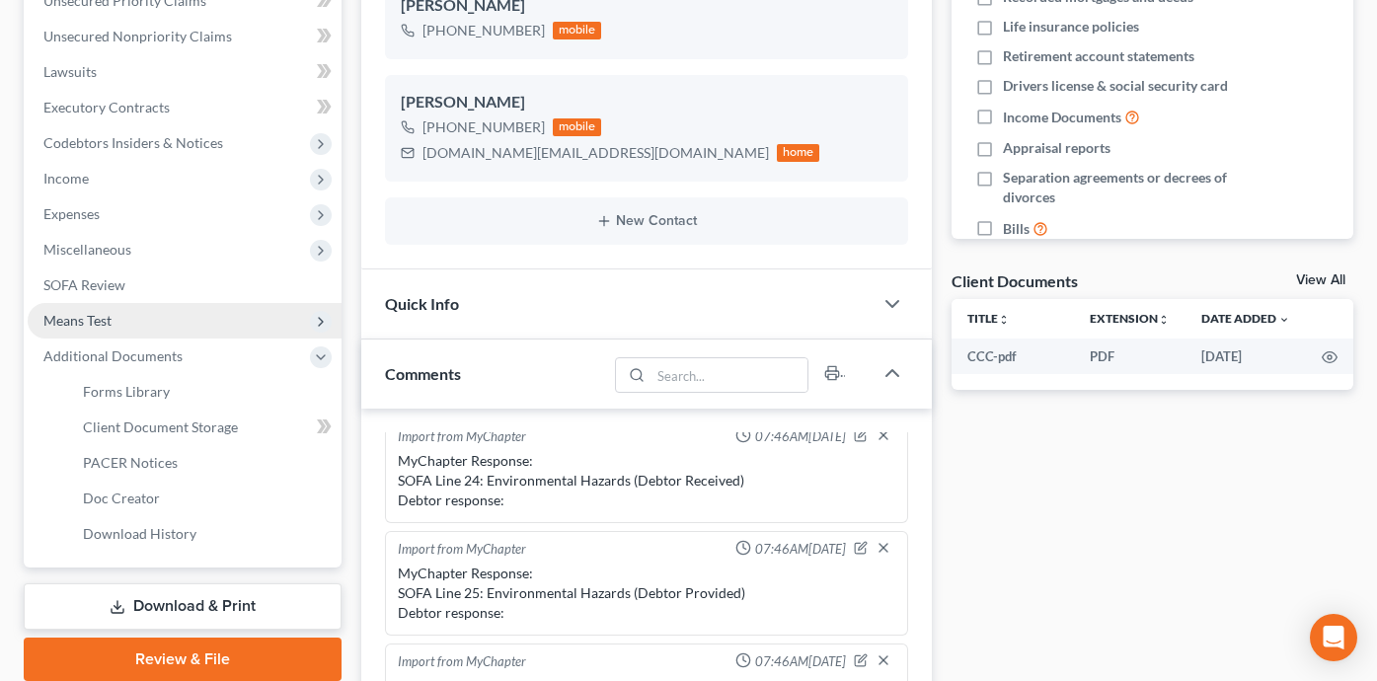
click at [197, 312] on span "Means Test" at bounding box center [185, 321] width 314 height 36
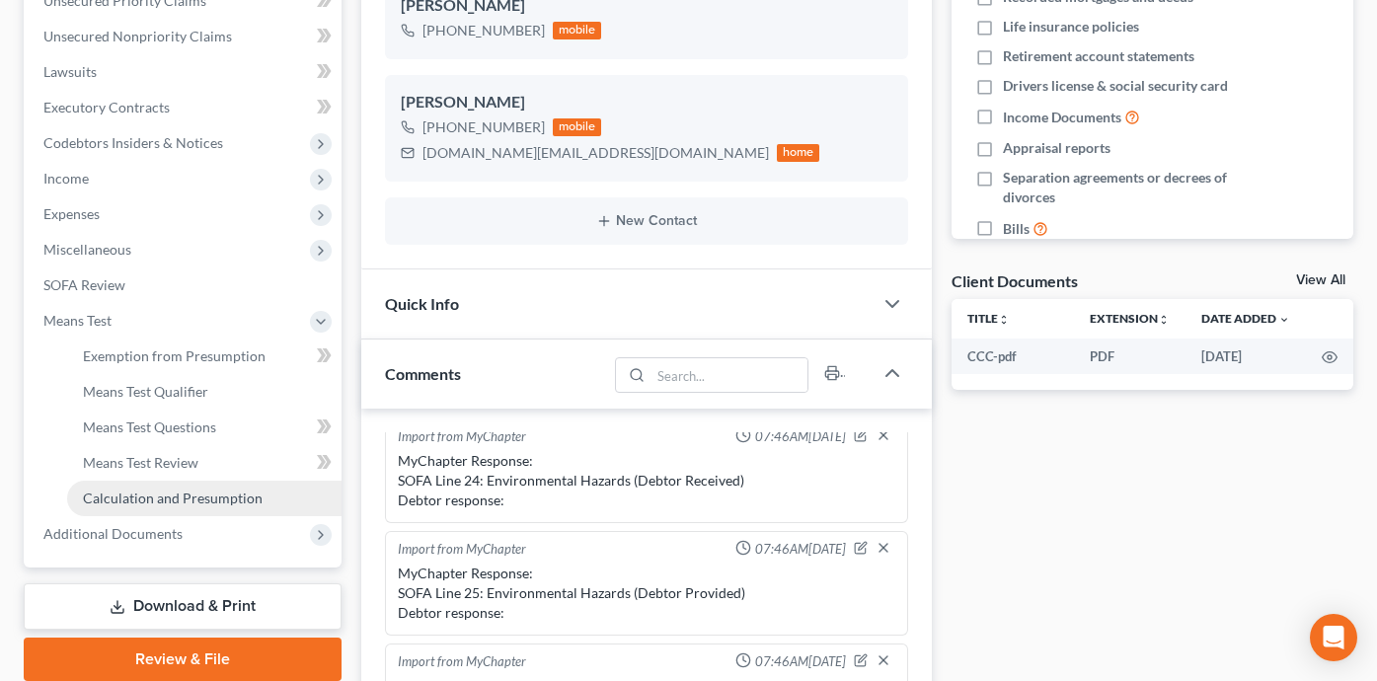
click at [206, 491] on span "Calculation and Presumption" at bounding box center [173, 498] width 180 height 17
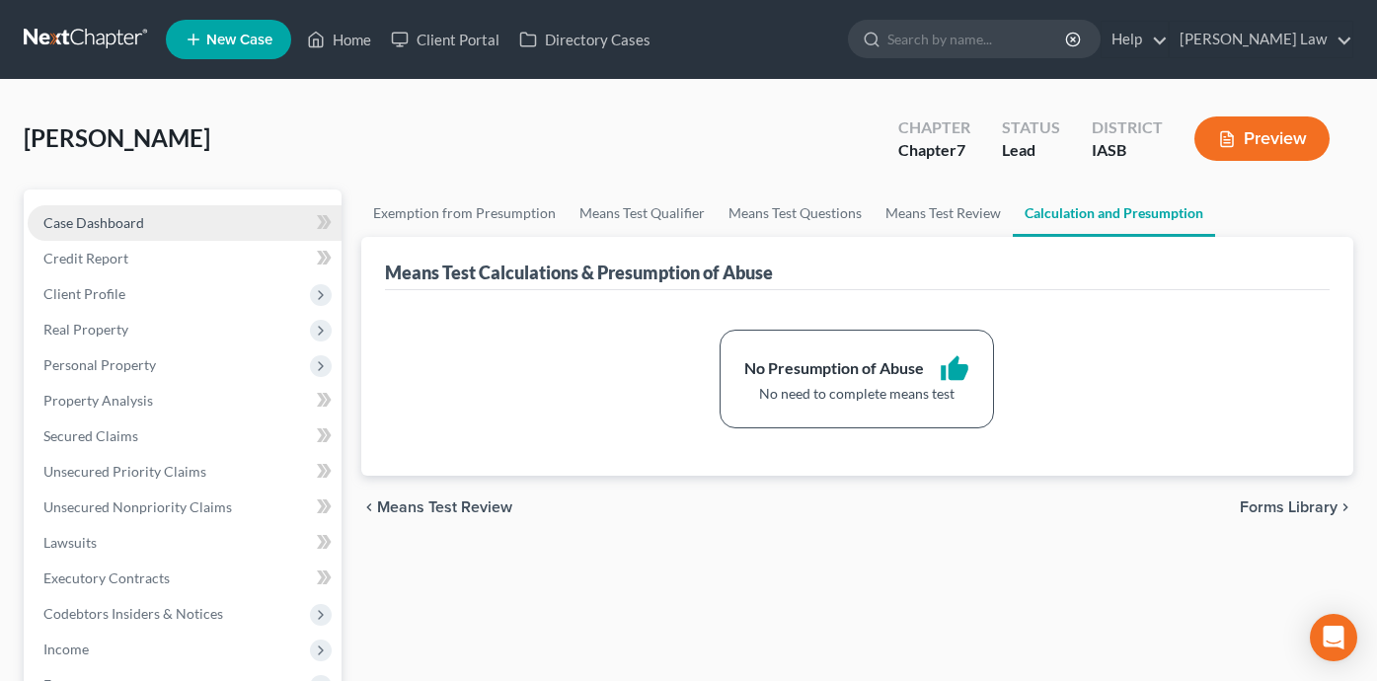
click at [278, 218] on link "Case Dashboard" at bounding box center [185, 223] width 314 height 36
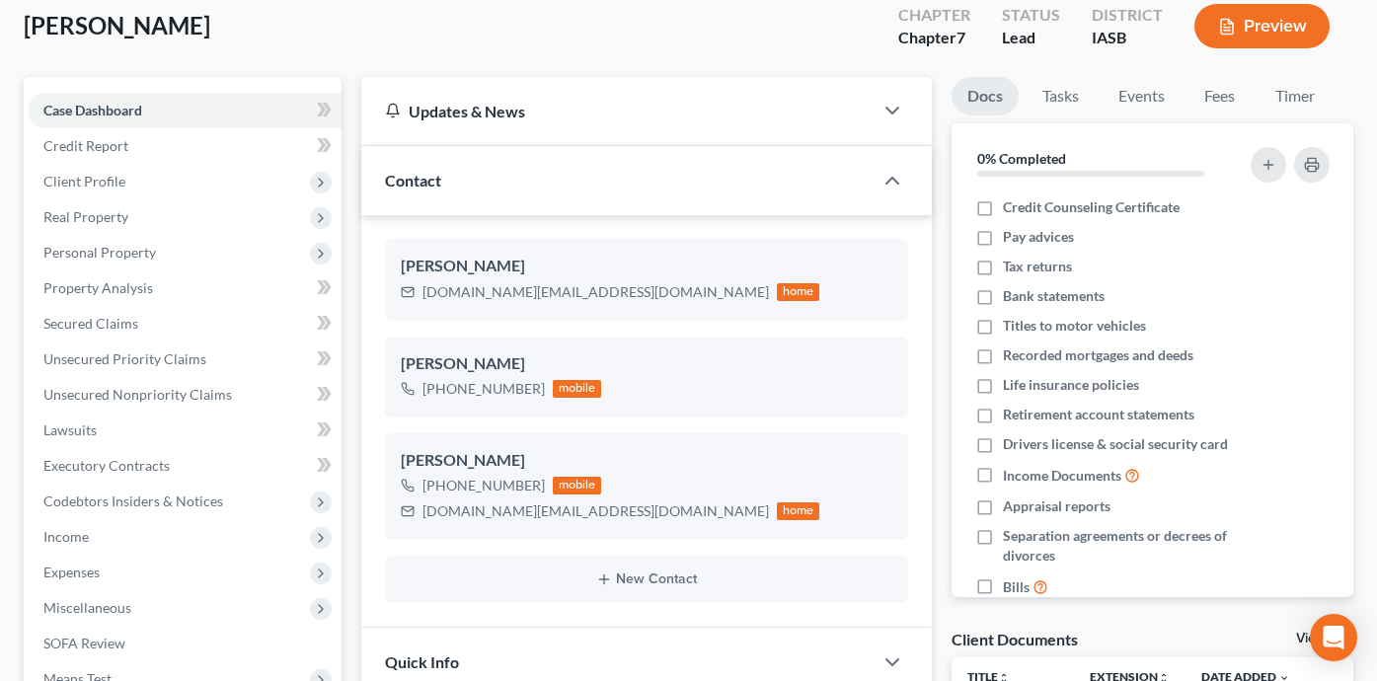
scroll to position [115, 0]
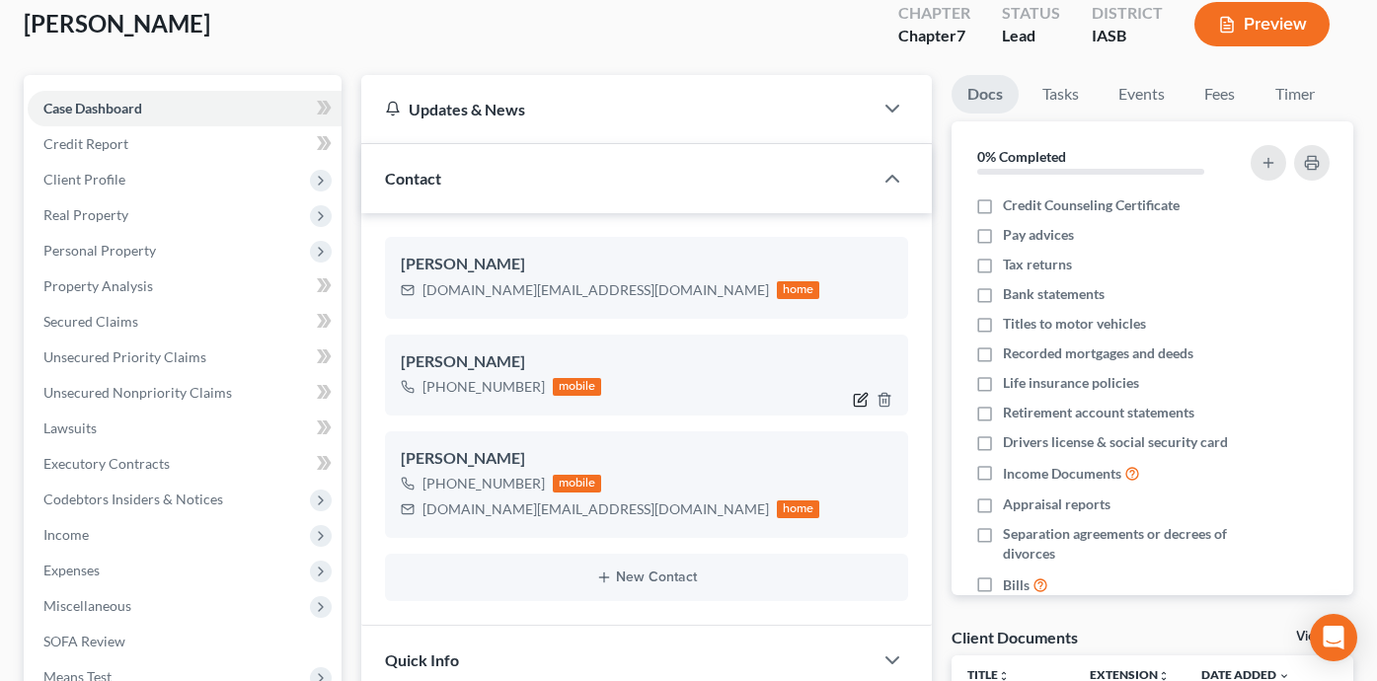
click at [858, 399] on icon "button" at bounding box center [862, 397] width 9 height 9
select select "0"
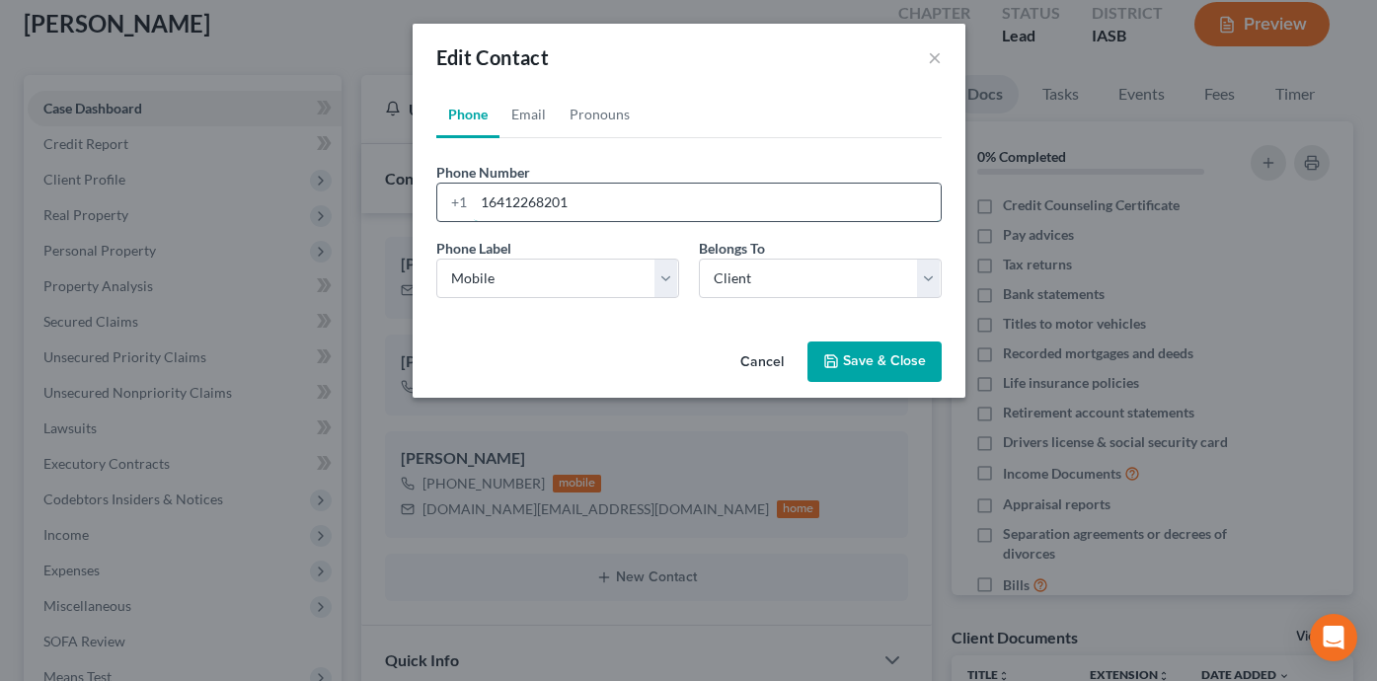
click at [609, 206] on input "16412268201" at bounding box center [707, 203] width 467 height 38
type input "16412264407"
click at [861, 367] on button "Save & Close" at bounding box center [874, 362] width 134 height 41
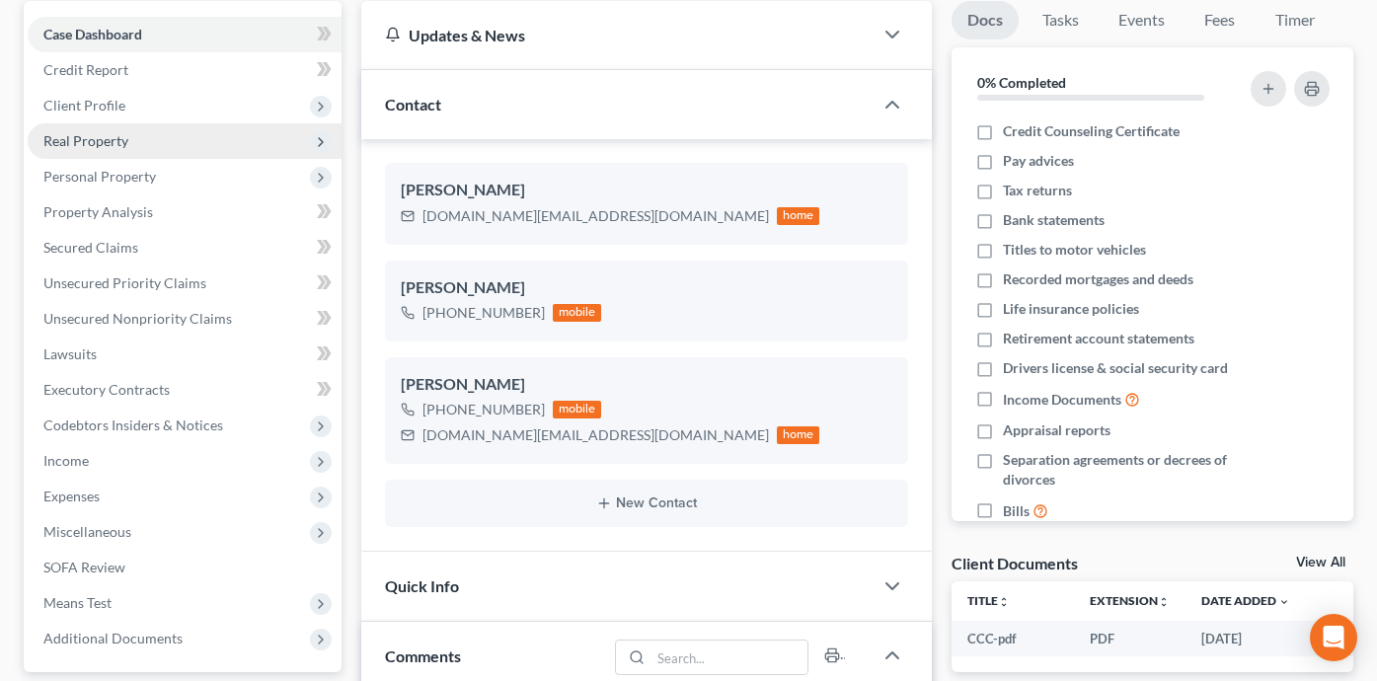
scroll to position [165, 0]
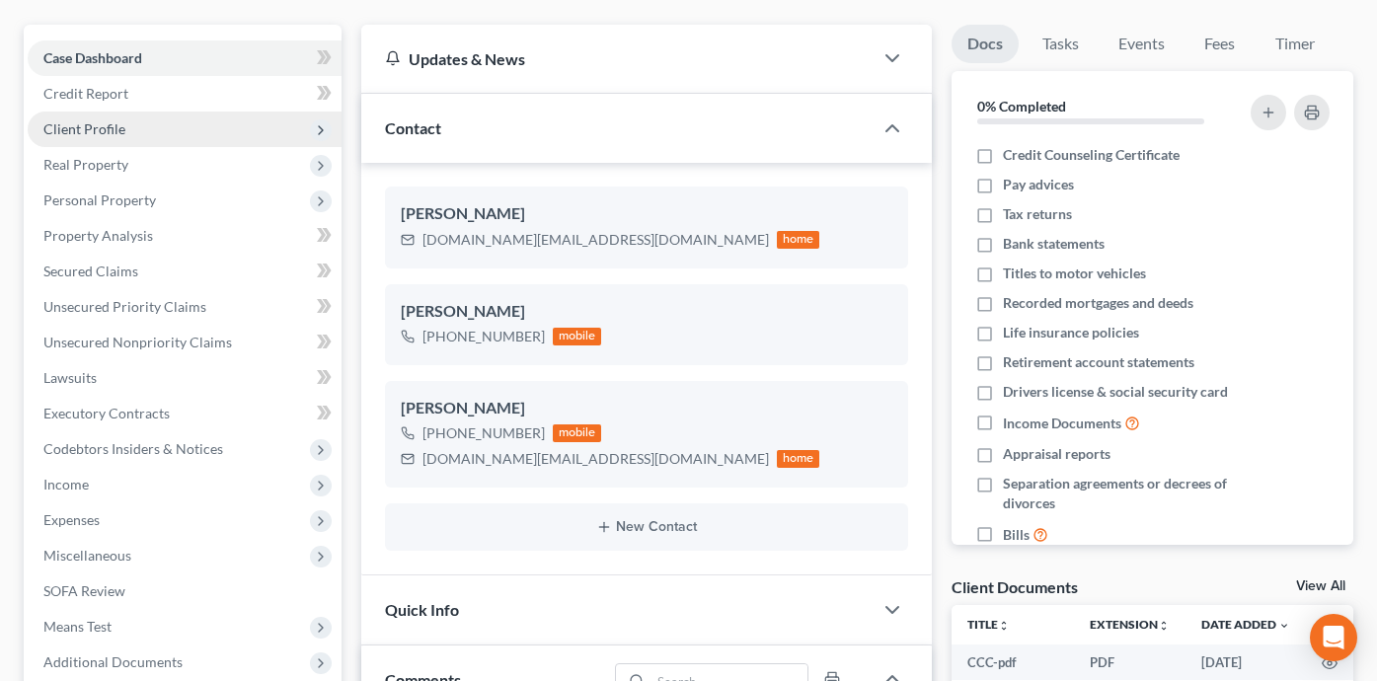
click at [198, 130] on span "Client Profile" at bounding box center [185, 130] width 314 height 36
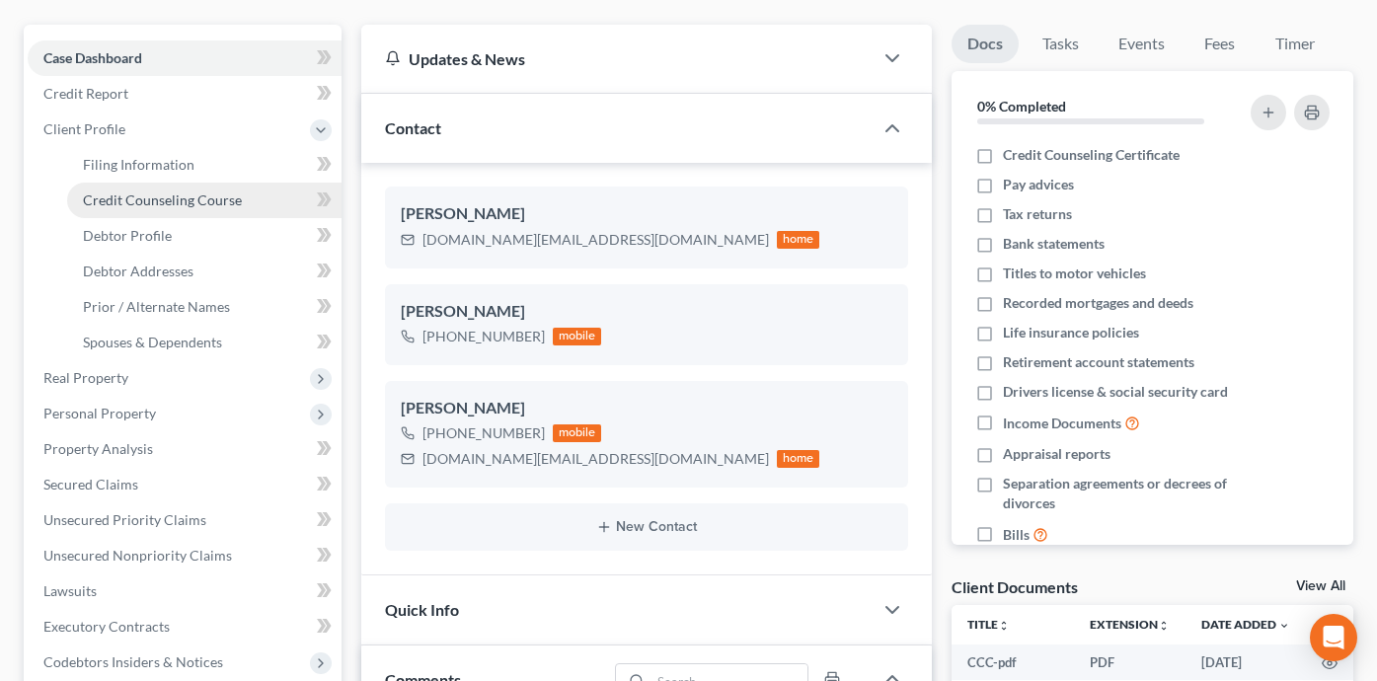
click at [209, 200] on span "Credit Counseling Course" at bounding box center [162, 199] width 159 height 17
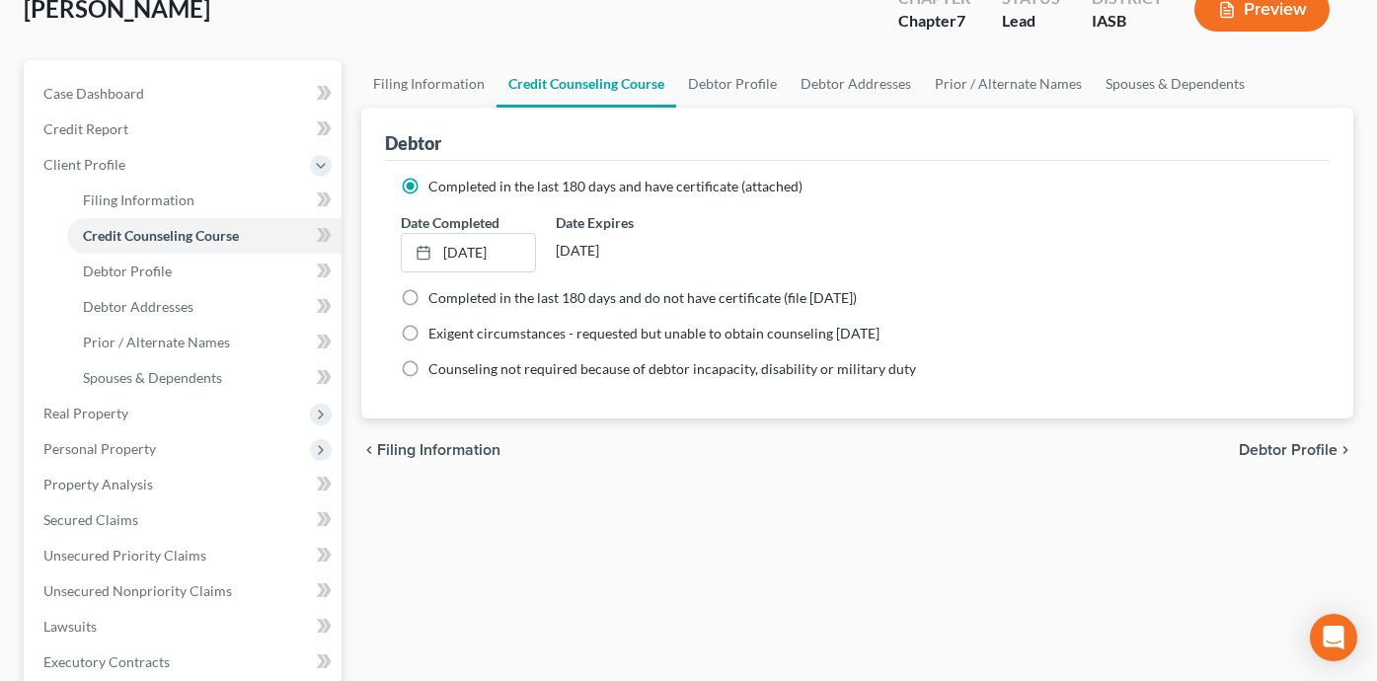
scroll to position [149, 0]
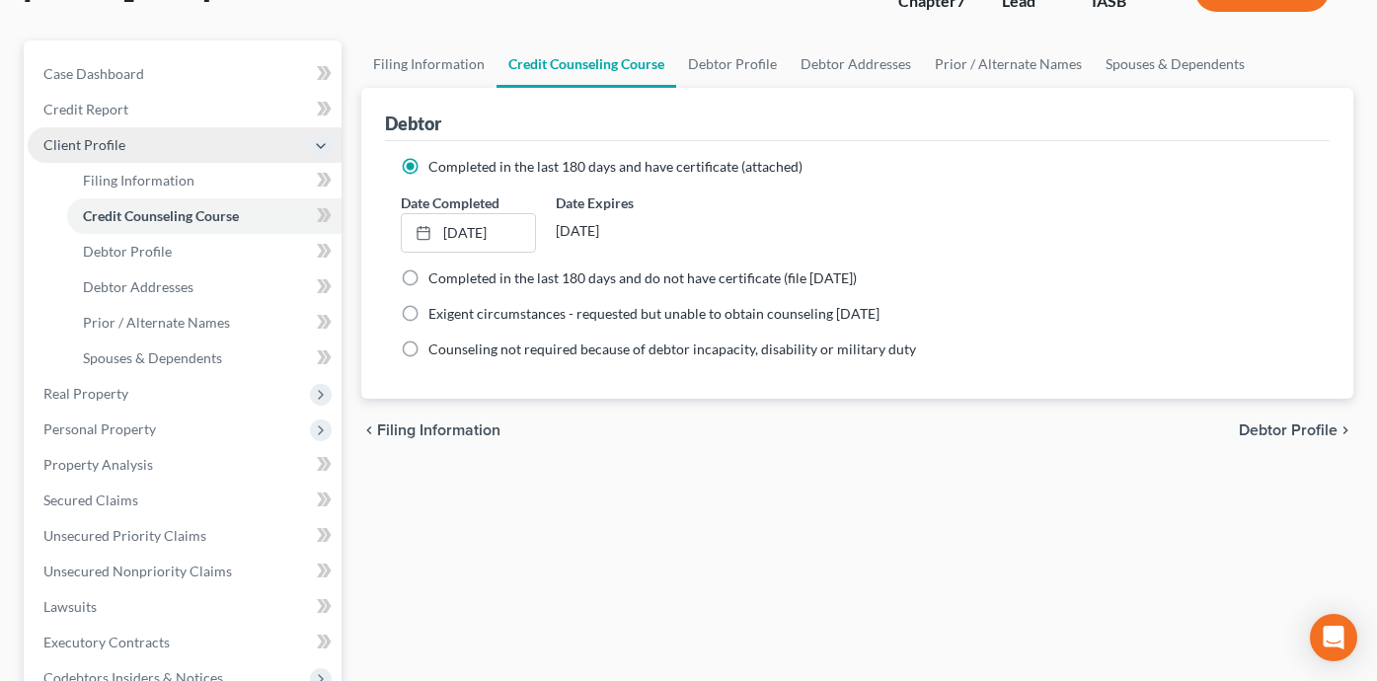
click at [227, 142] on span "Client Profile" at bounding box center [185, 145] width 314 height 36
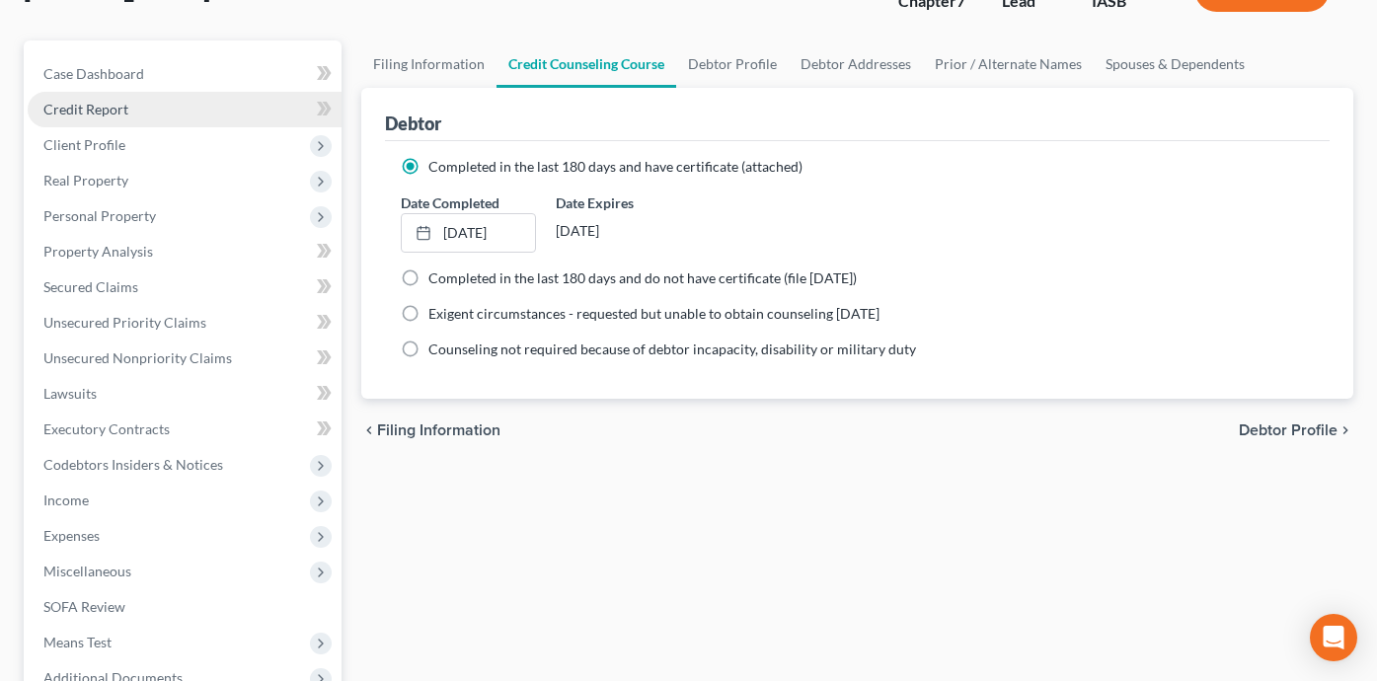
click at [219, 113] on link "Credit Report" at bounding box center [185, 110] width 314 height 36
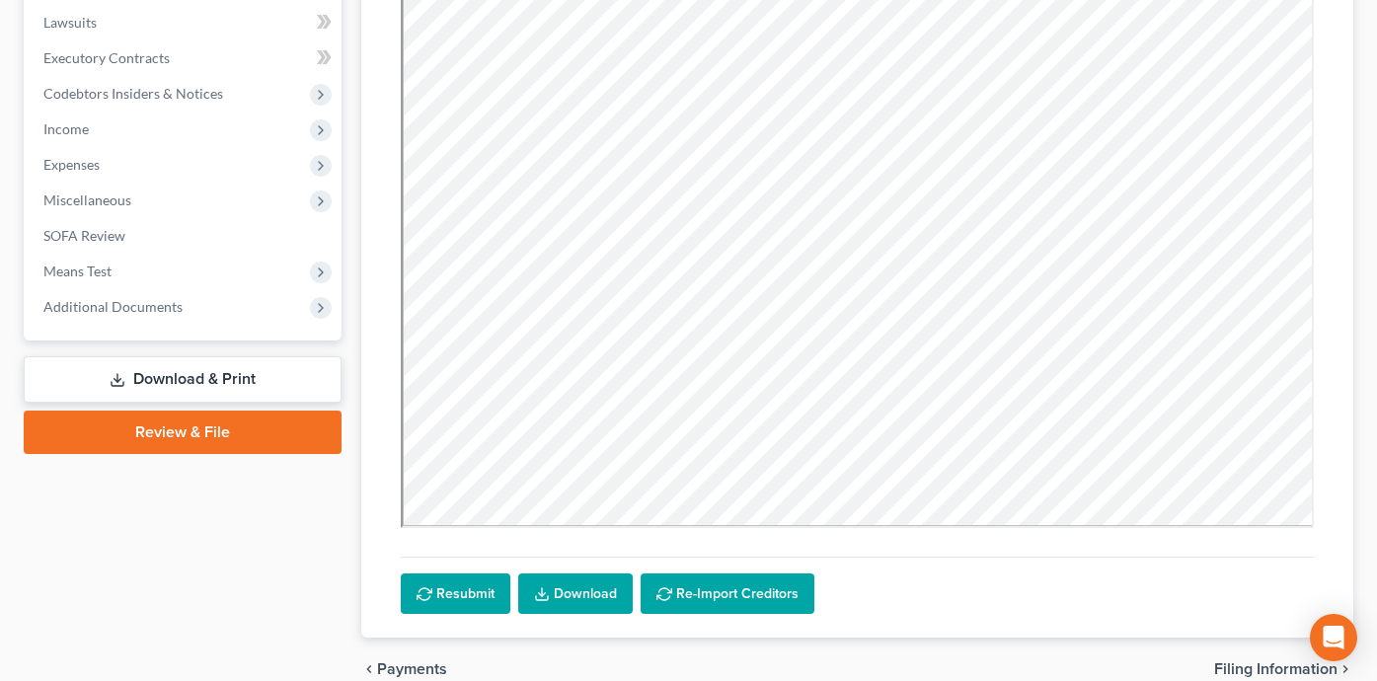
scroll to position [529, 0]
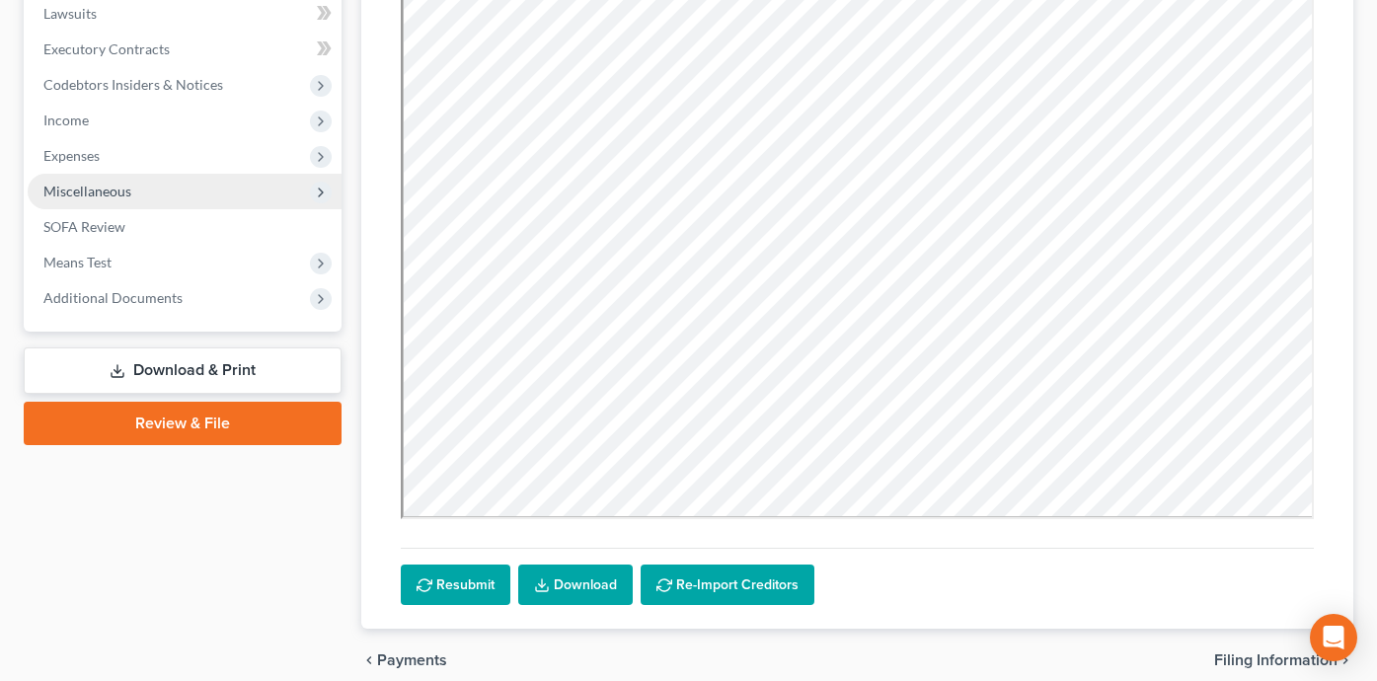
click at [217, 180] on span "Miscellaneous" at bounding box center [185, 192] width 314 height 36
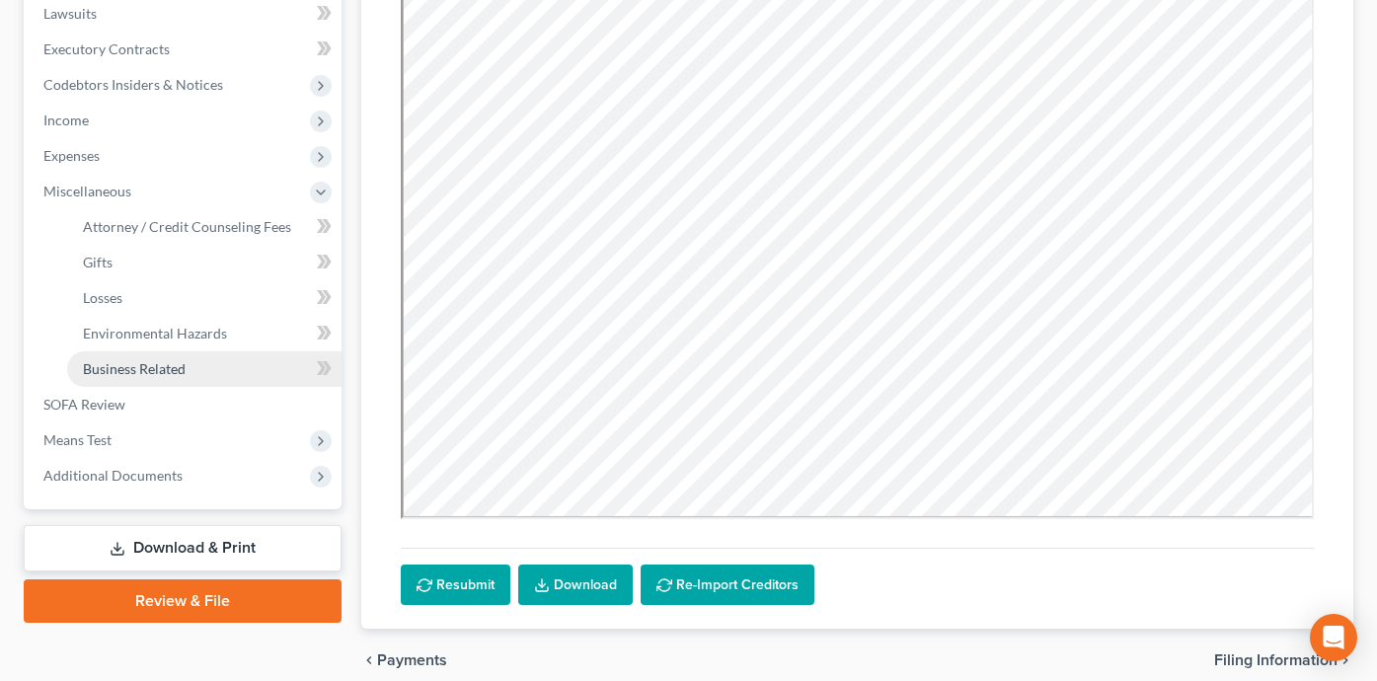
click at [191, 365] on link "Business Related" at bounding box center [204, 369] width 274 height 36
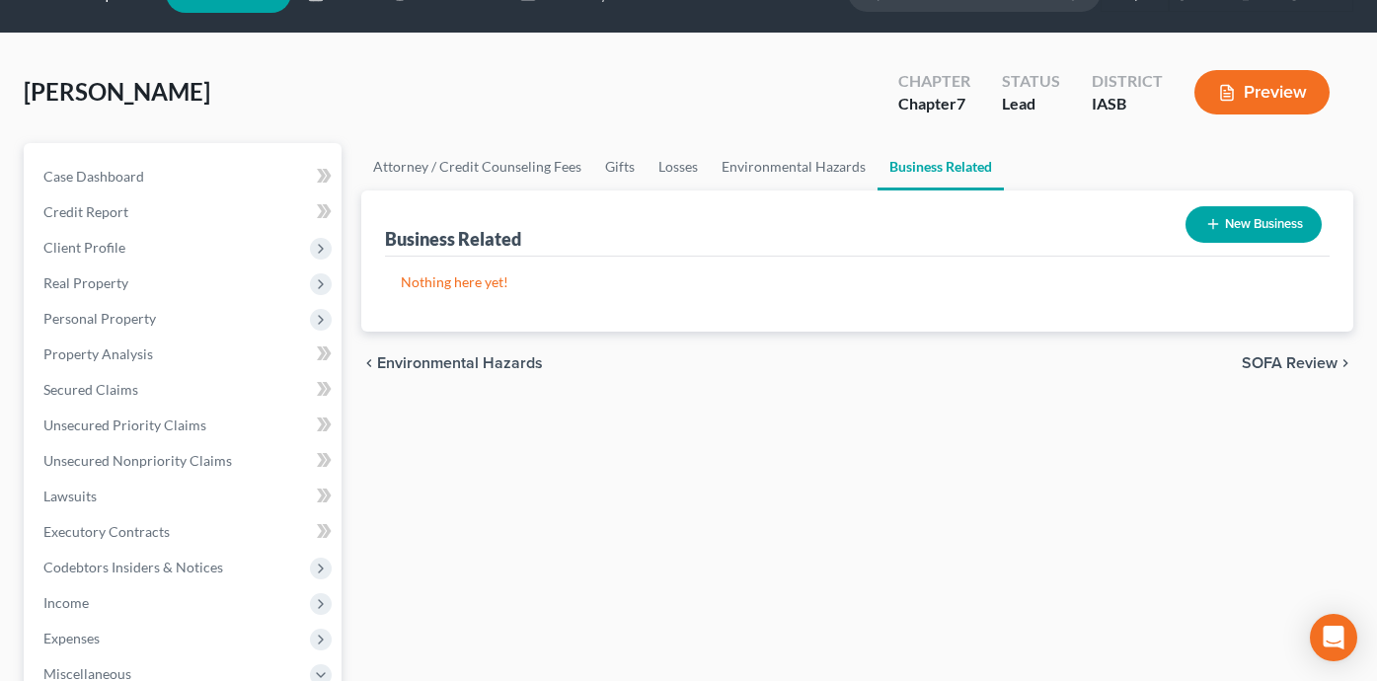
scroll to position [163, 0]
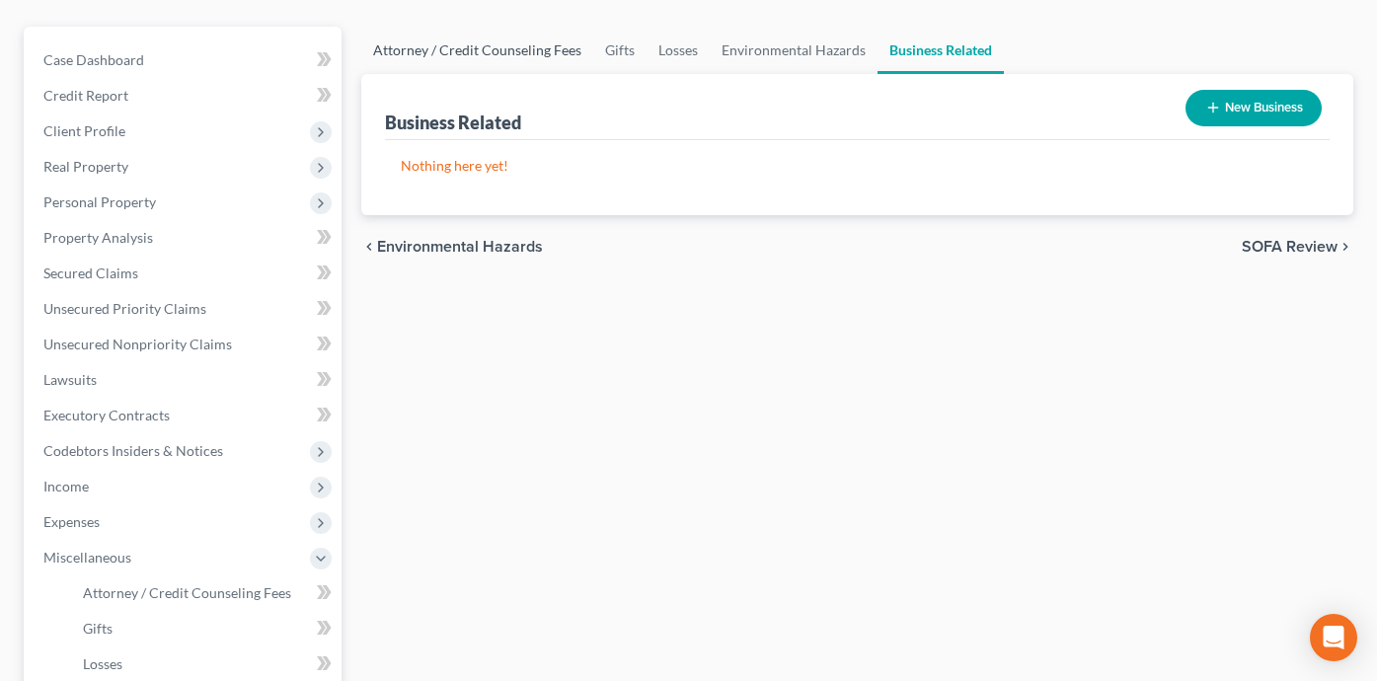
click at [444, 46] on link "Attorney / Credit Counseling Fees" at bounding box center [477, 50] width 232 height 47
select select "0"
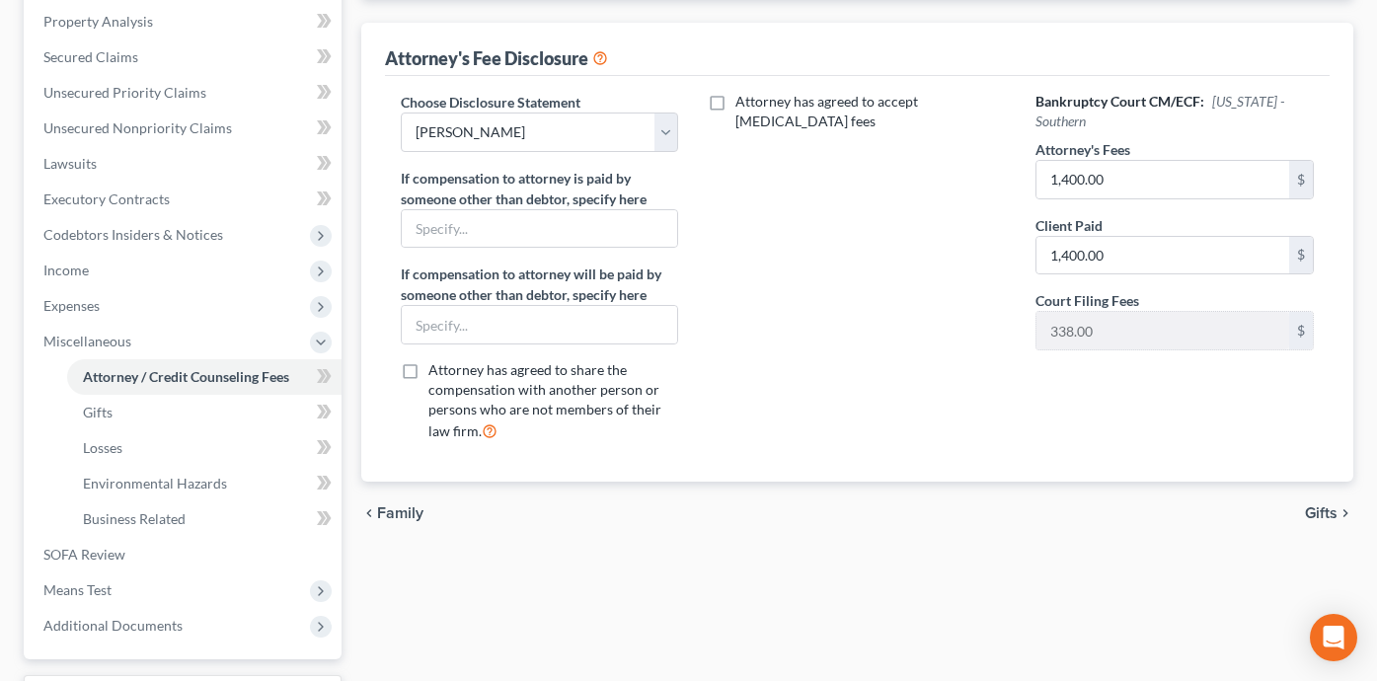
scroll to position [385, 0]
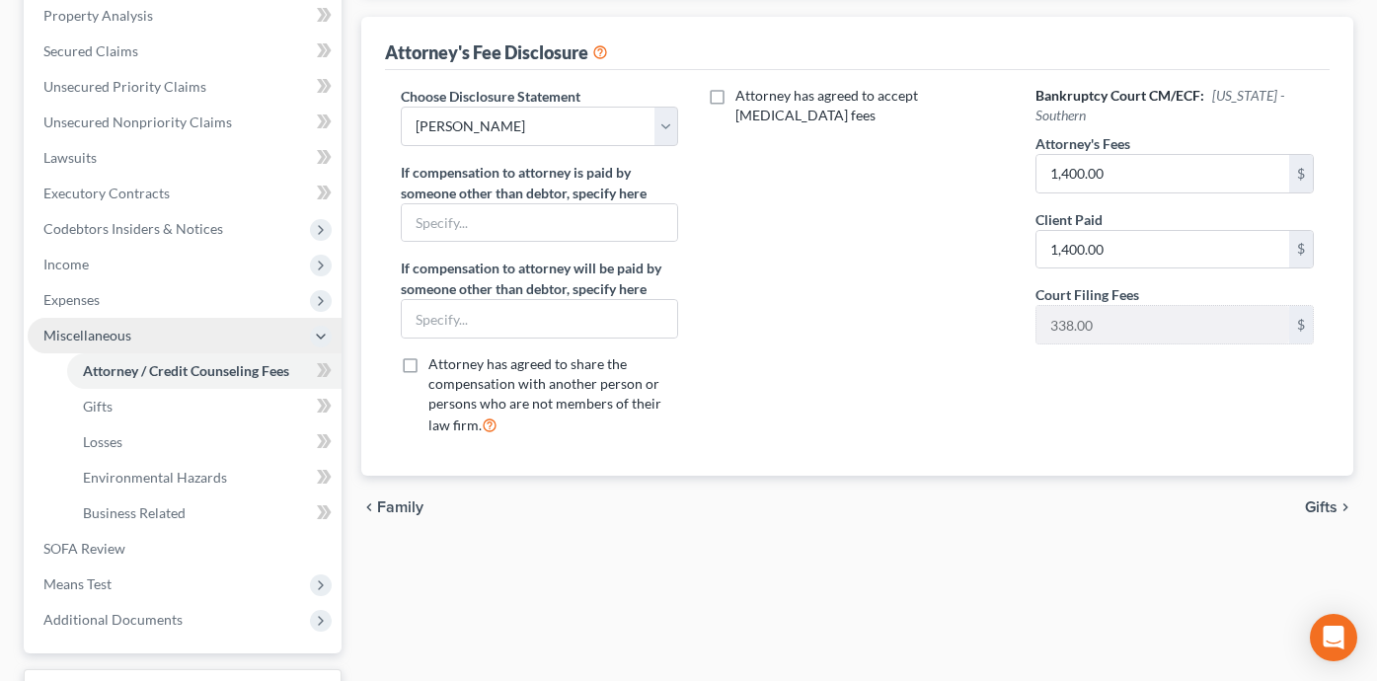
click at [194, 329] on span "Miscellaneous" at bounding box center [185, 336] width 314 height 36
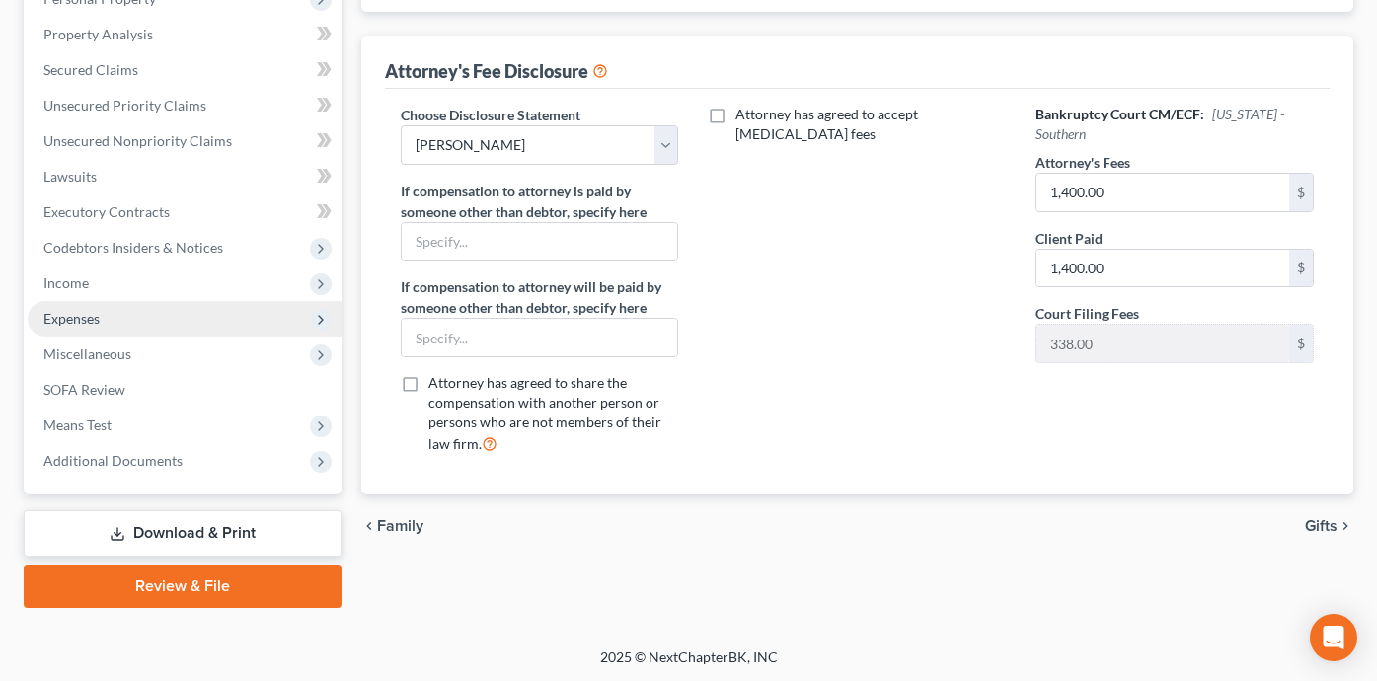
click at [189, 312] on span "Expenses" at bounding box center [185, 319] width 314 height 36
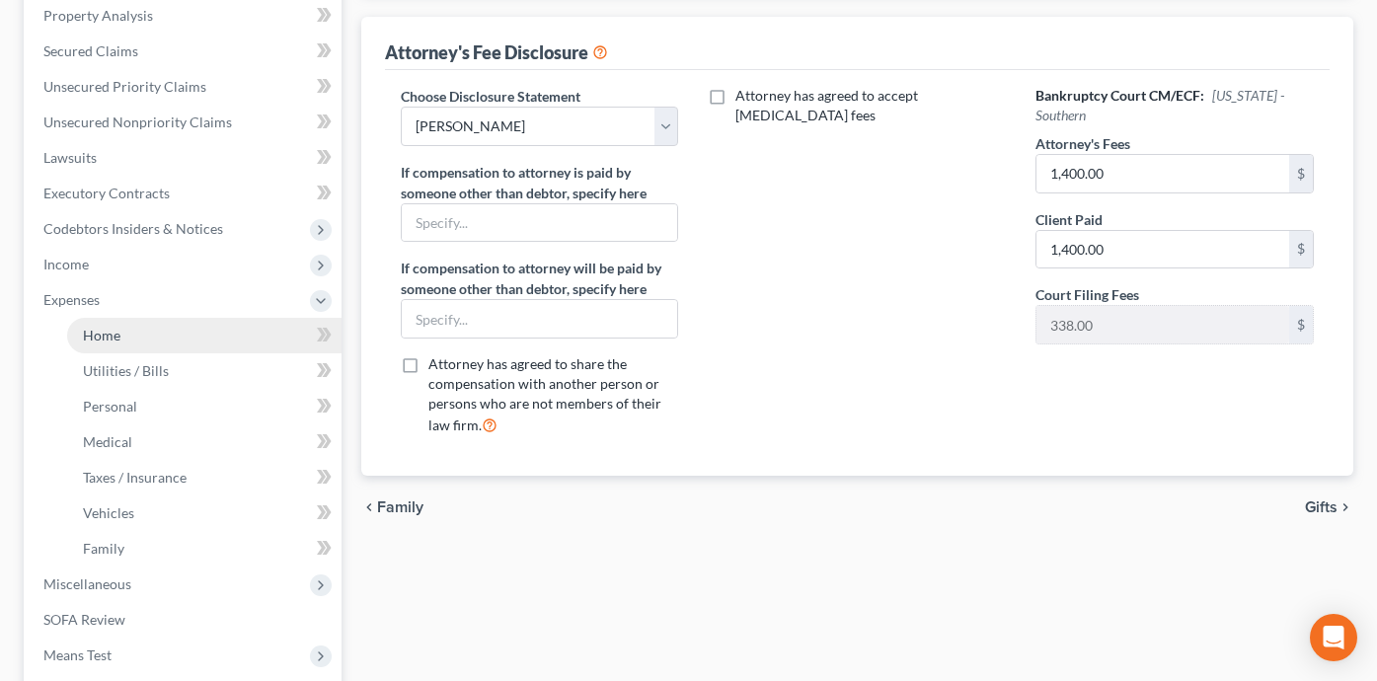
click at [196, 330] on link "Home" at bounding box center [204, 336] width 274 height 36
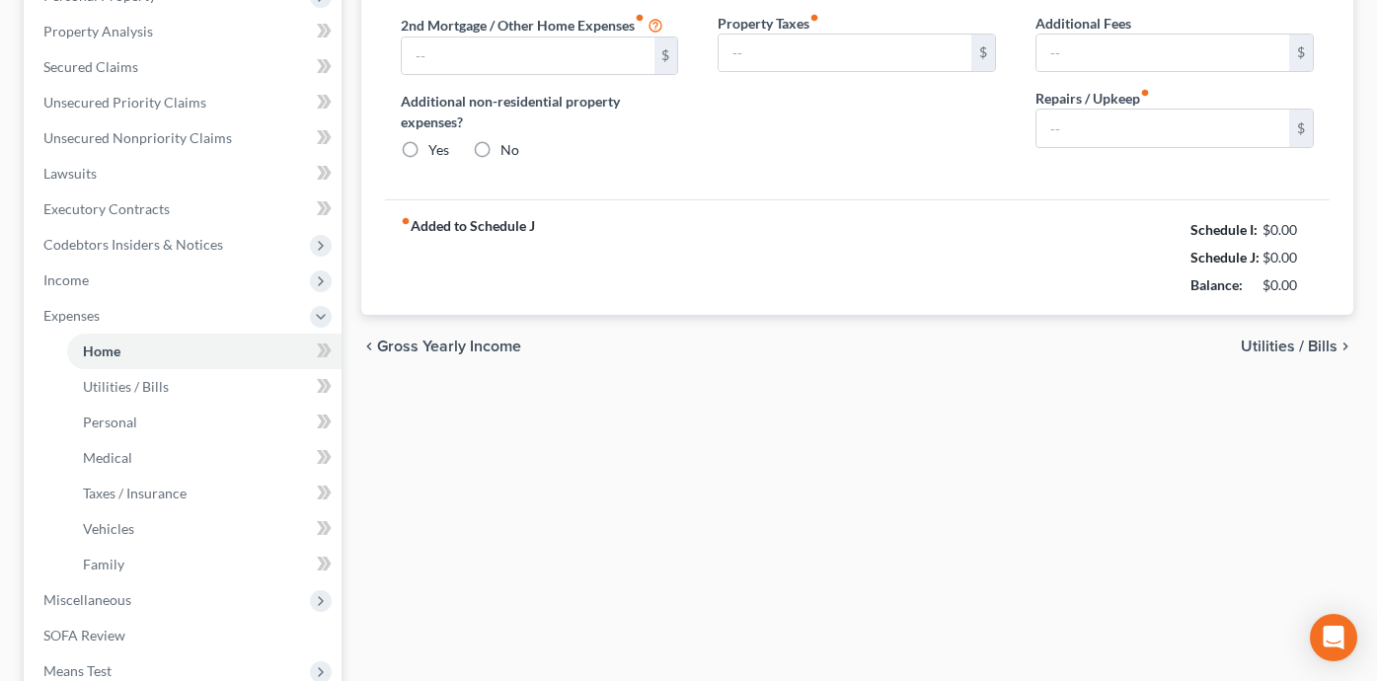
type input "1,600.00"
type input "0.00"
radio input "true"
type input "0.00"
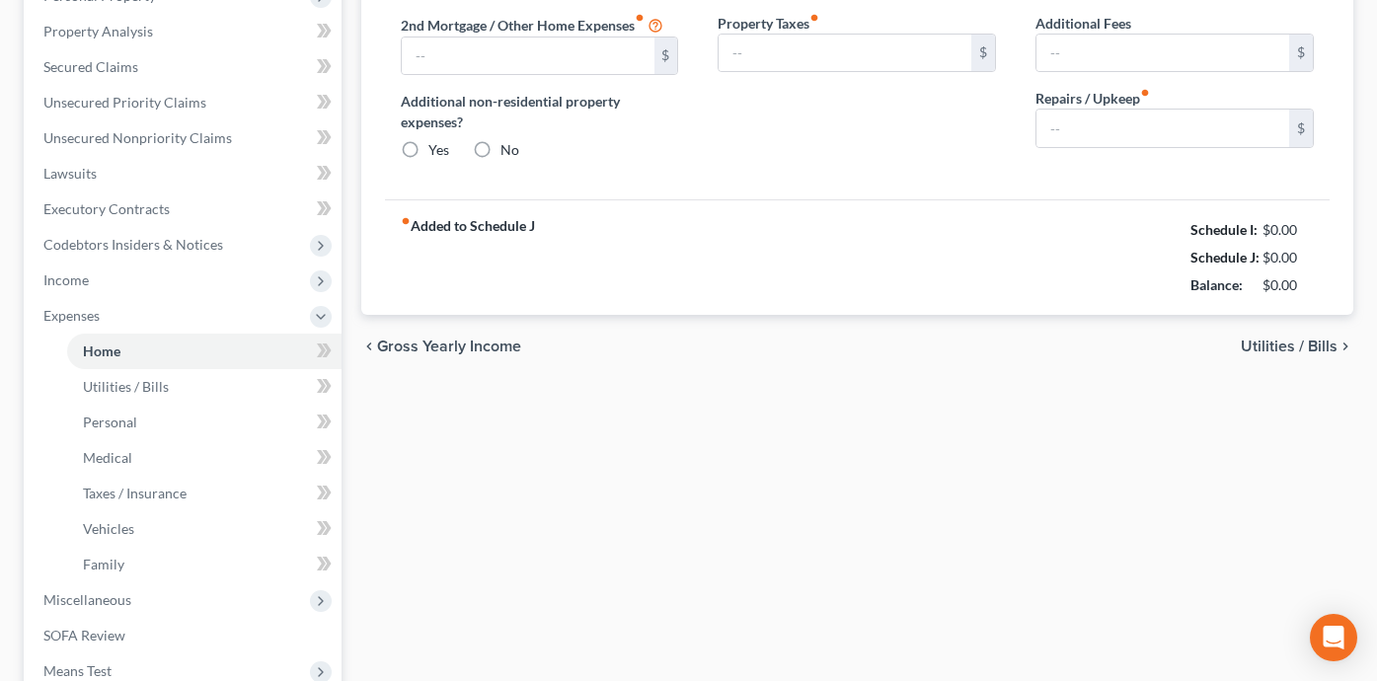
type input "0.00"
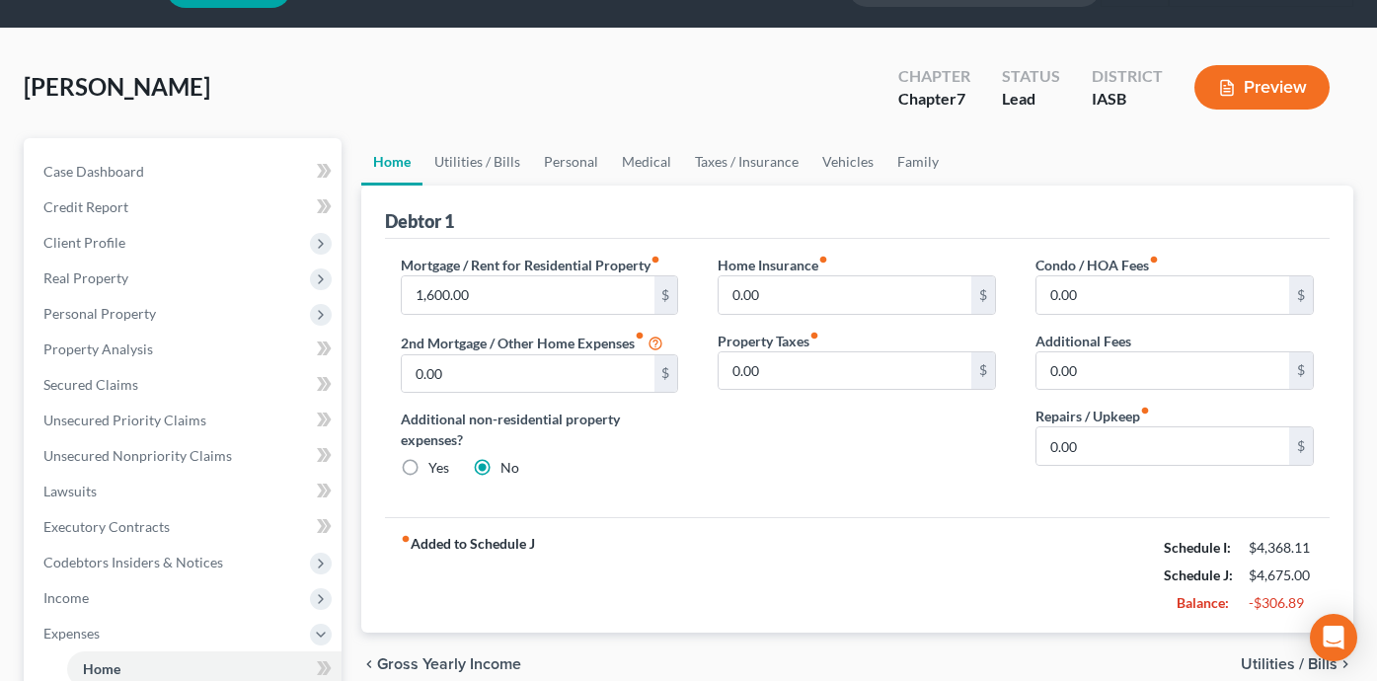
scroll to position [127, 0]
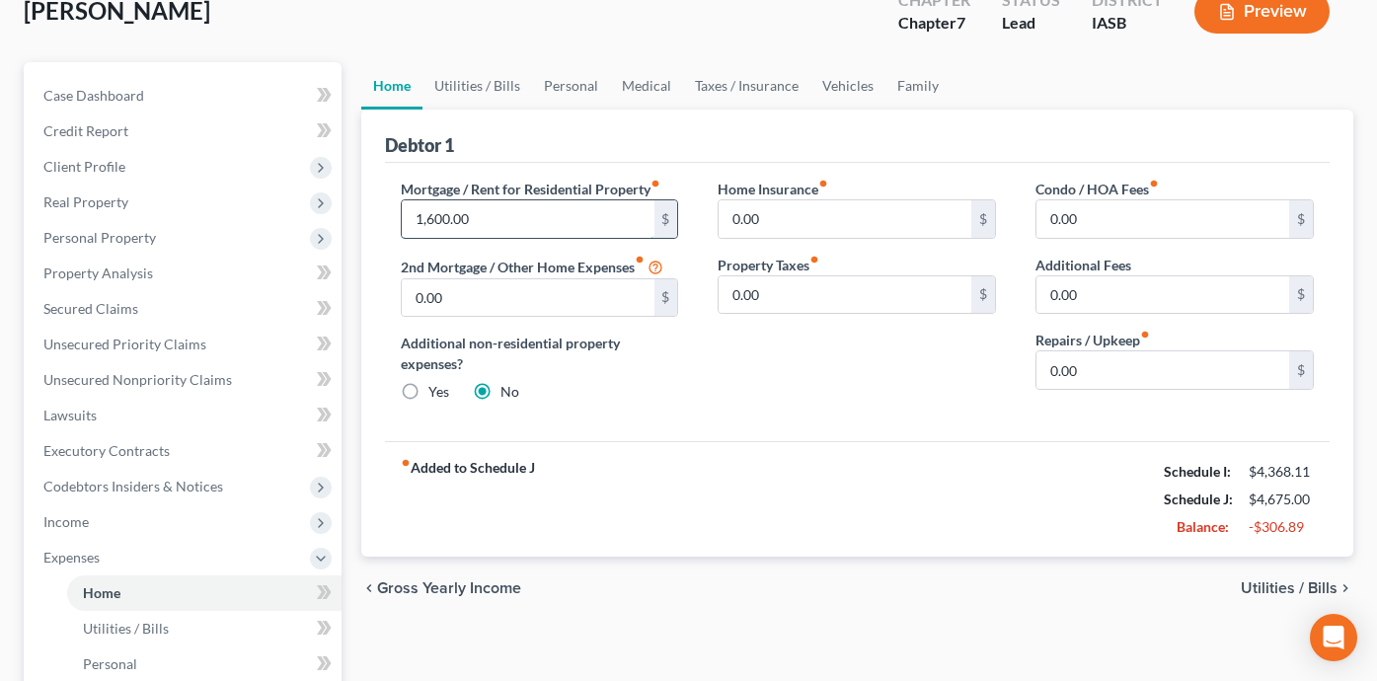
click at [520, 213] on input "1,600.00" at bounding box center [528, 219] width 253 height 38
type input "1,500"
click at [766, 444] on div "fiber_manual_record Added to Schedule J Schedule I: $4,368.11 Schedule J: $4,57…" at bounding box center [857, 498] width 945 height 115
click at [492, 80] on link "Utilities / Bills" at bounding box center [477, 85] width 110 height 47
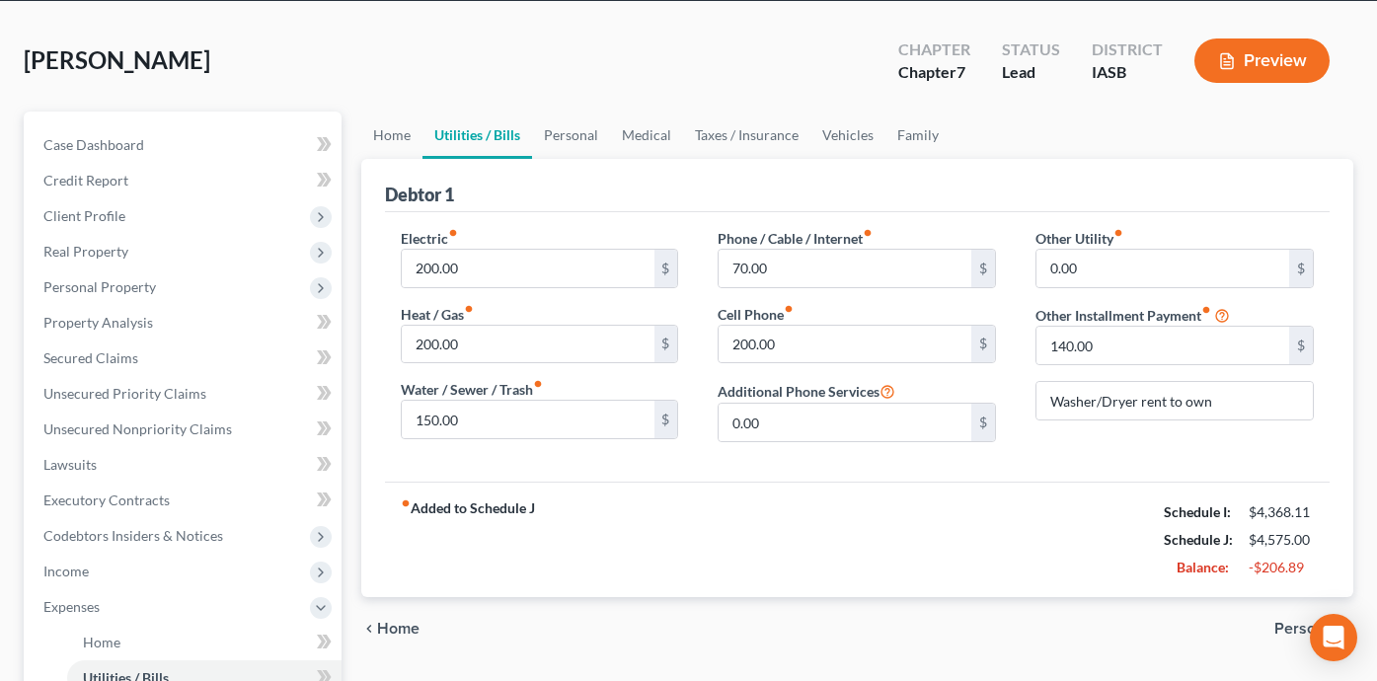
scroll to position [83, 0]
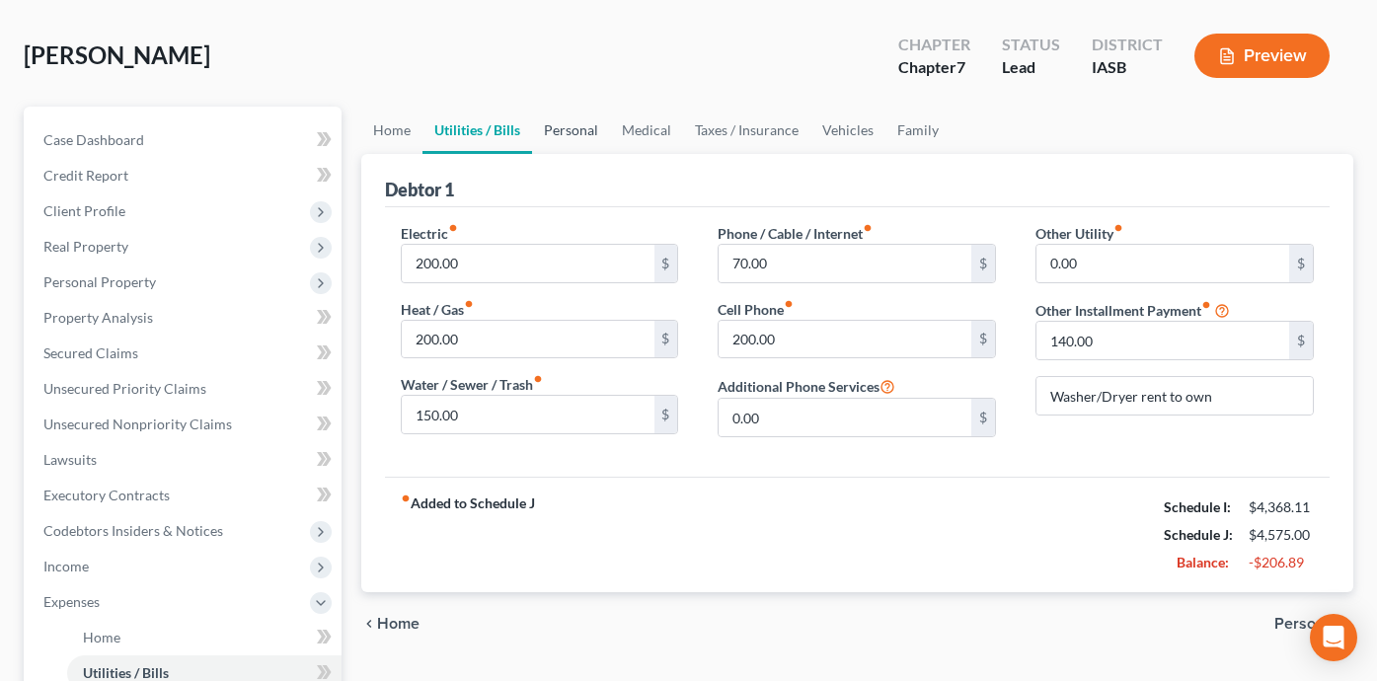
click at [547, 131] on link "Personal" at bounding box center [571, 130] width 78 height 47
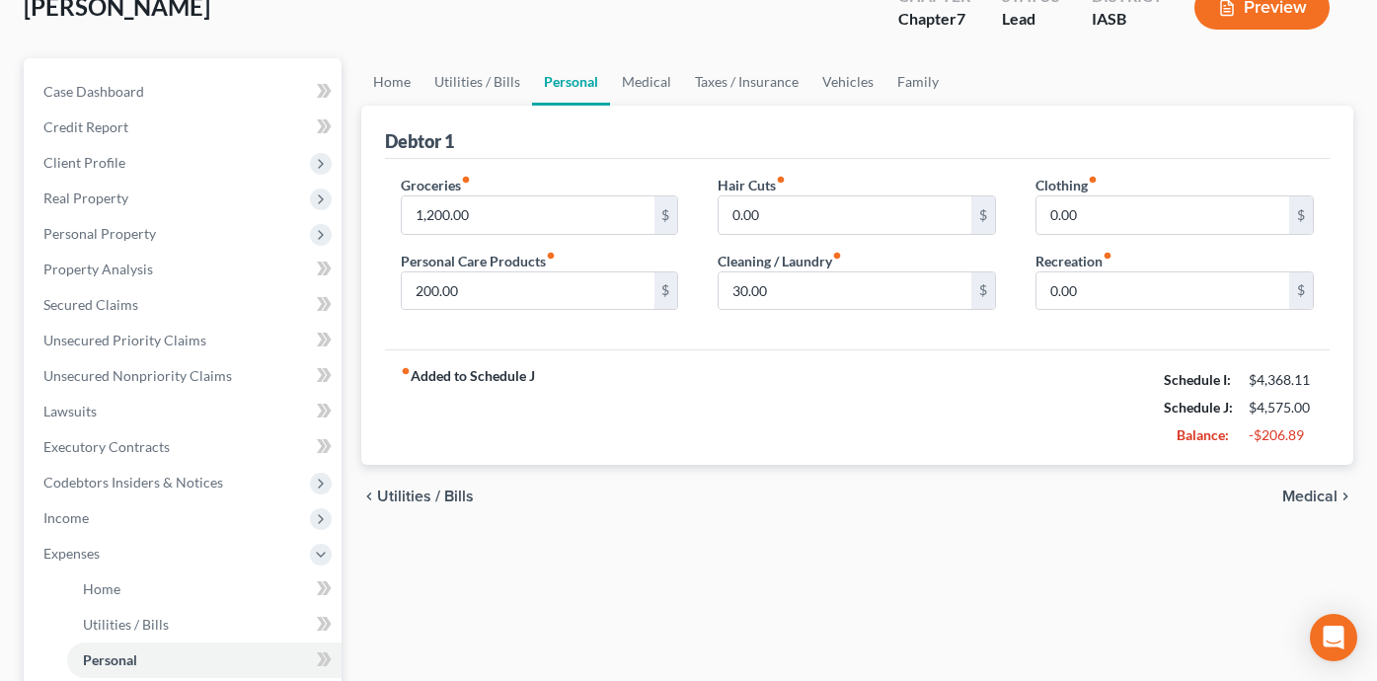
scroll to position [138, 0]
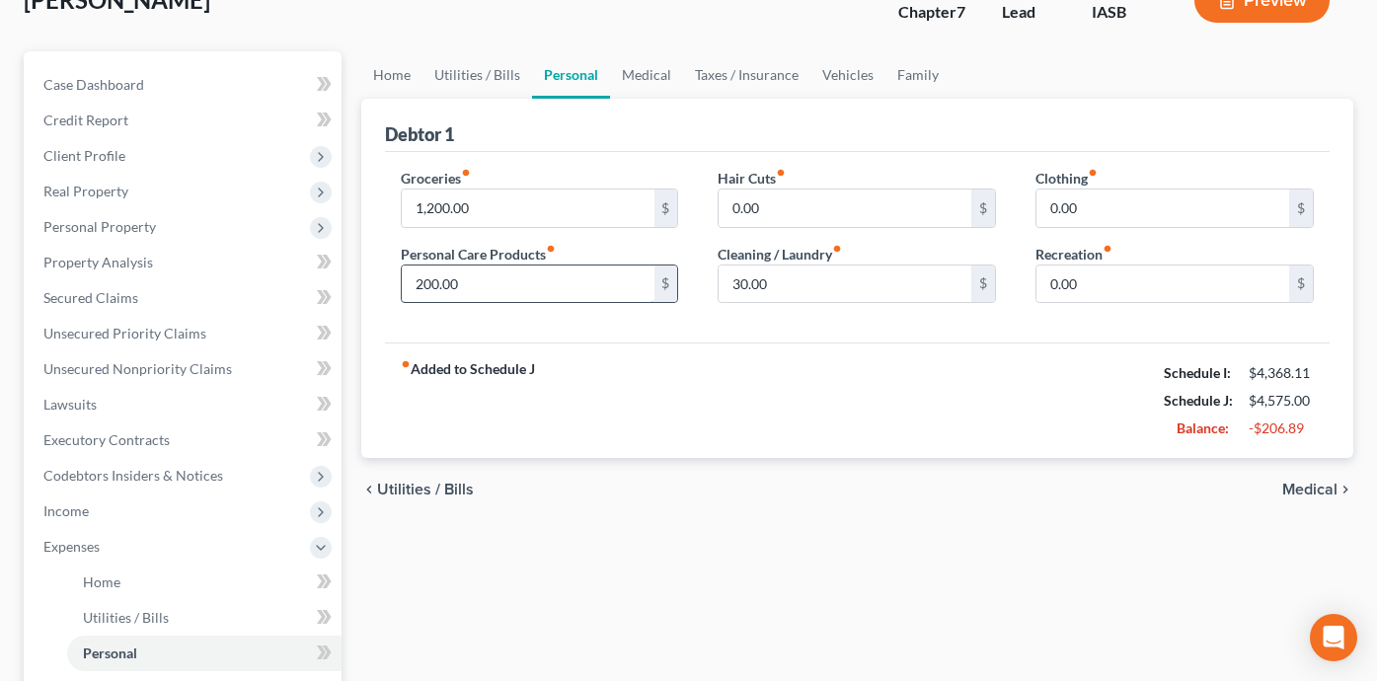
click at [503, 287] on input "200.00" at bounding box center [528, 285] width 253 height 38
type input "50"
click at [839, 473] on div "chevron_left Utilities / Bills Medical chevron_right" at bounding box center [857, 489] width 992 height 63
click at [776, 211] on input "0.00" at bounding box center [845, 209] width 253 height 38
type input "10"
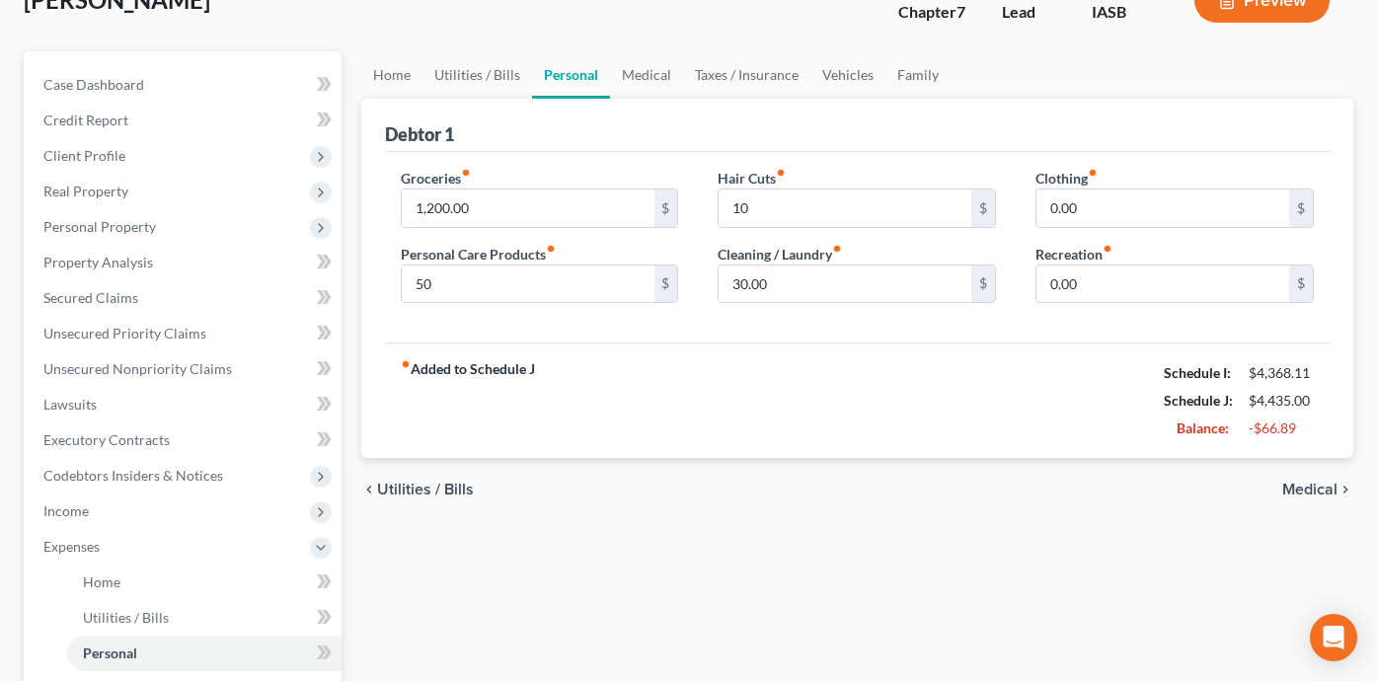
click at [827, 498] on div "chevron_left Utilities / Bills Medical chevron_right" at bounding box center [857, 489] width 992 height 63
click at [1093, 212] on input "0.00" at bounding box center [1162, 209] width 253 height 38
type input "15"
click at [976, 469] on div "chevron_left Utilities / Bills Medical chevron_right" at bounding box center [857, 489] width 992 height 63
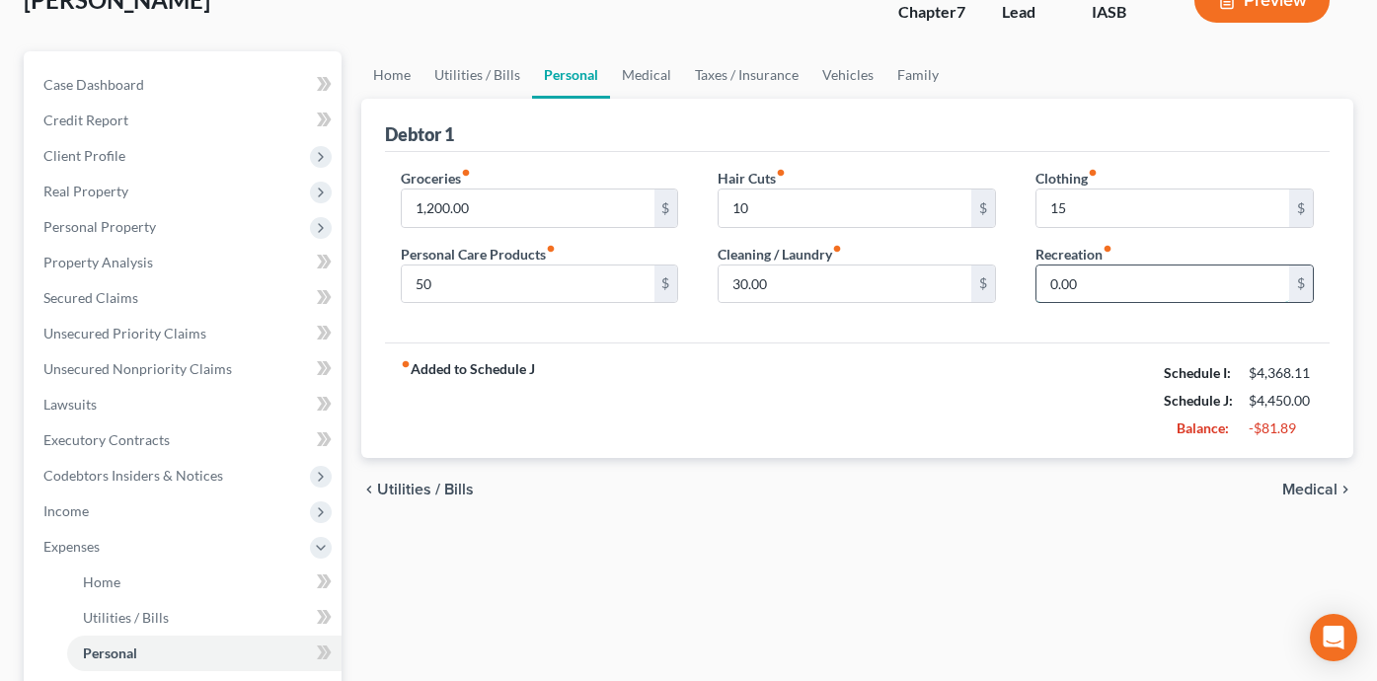
click at [1107, 290] on input "0.00" at bounding box center [1162, 285] width 253 height 38
type input "50"
click at [968, 562] on div "Home Utilities / Bills Personal Medical Taxes / Insurance Vehicles Family Debto…" at bounding box center [857, 567] width 1012 height 1033
click at [635, 66] on link "Medical" at bounding box center [646, 74] width 73 height 47
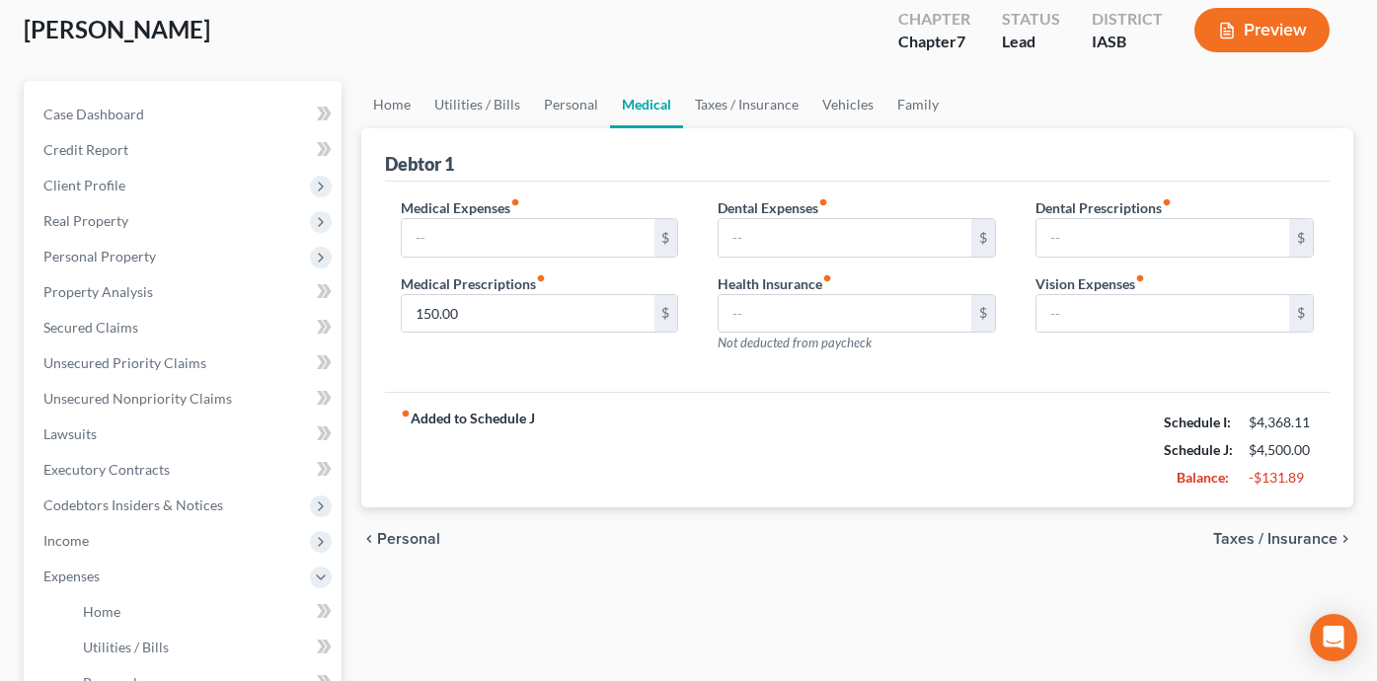
scroll to position [120, 0]
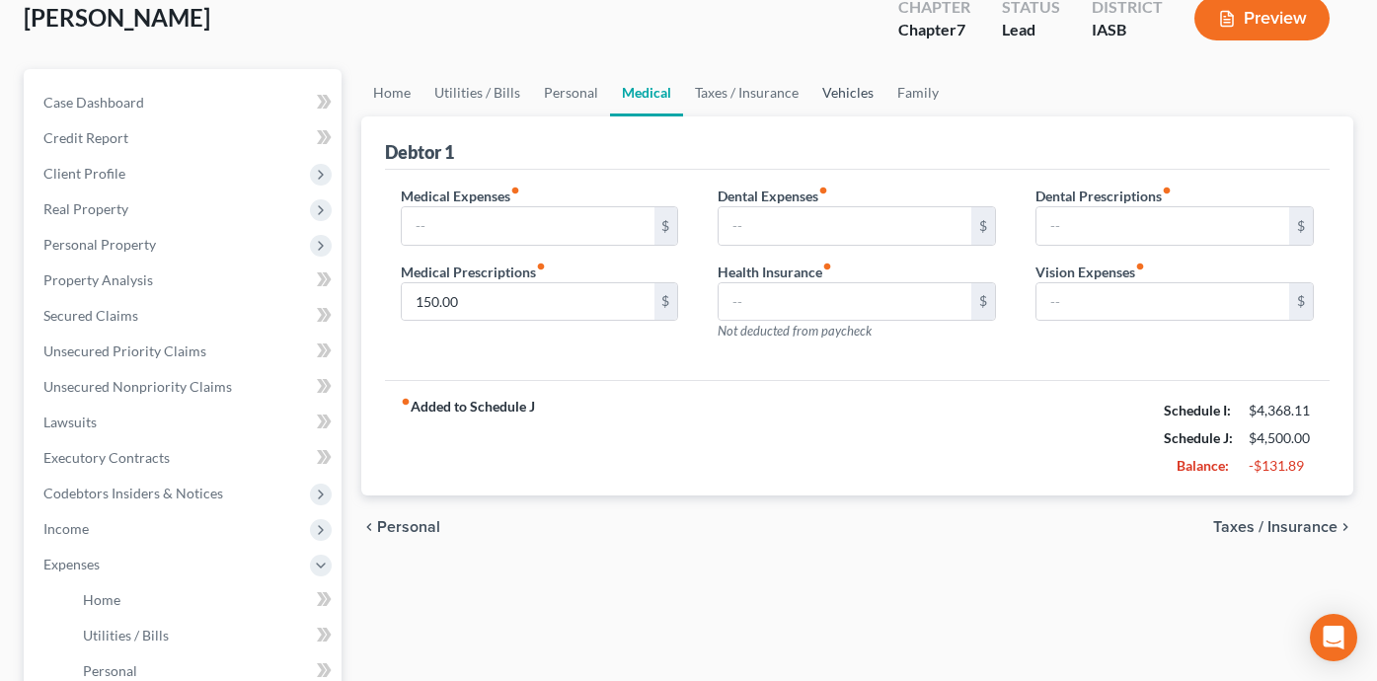
click at [837, 79] on link "Vehicles" at bounding box center [847, 92] width 75 height 47
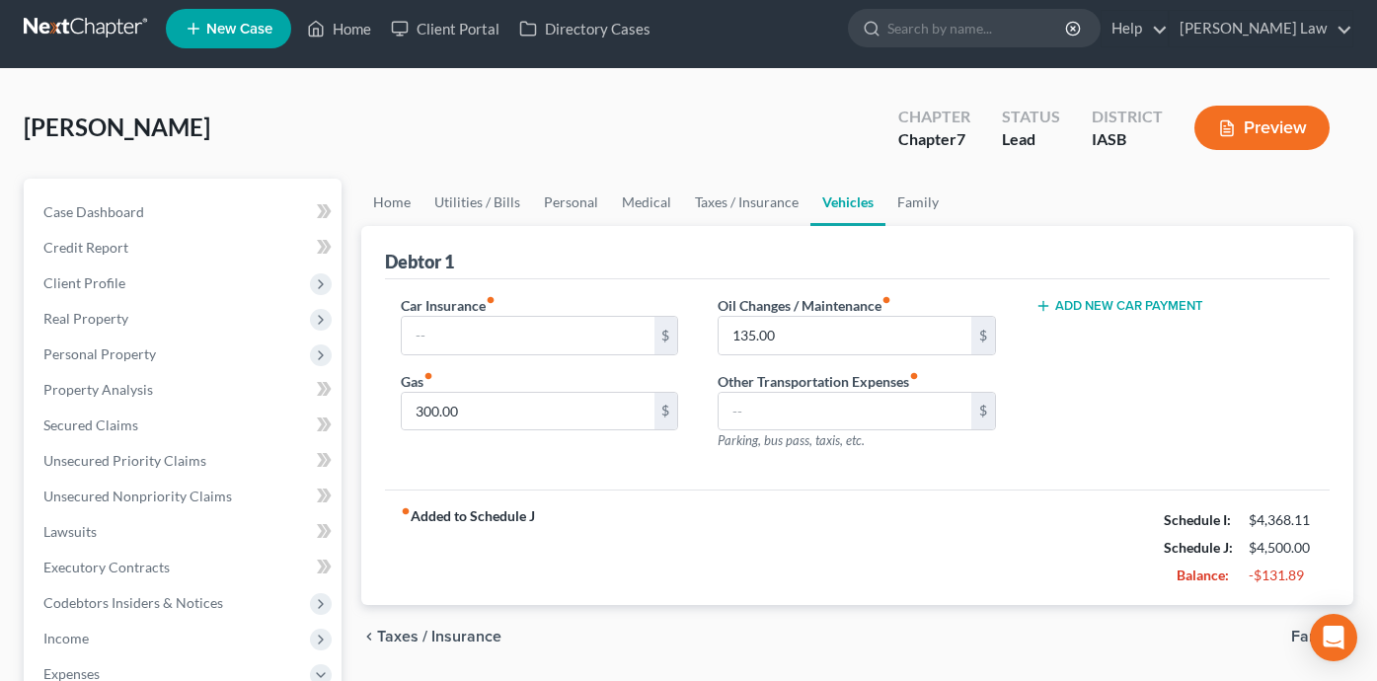
scroll to position [16, 0]
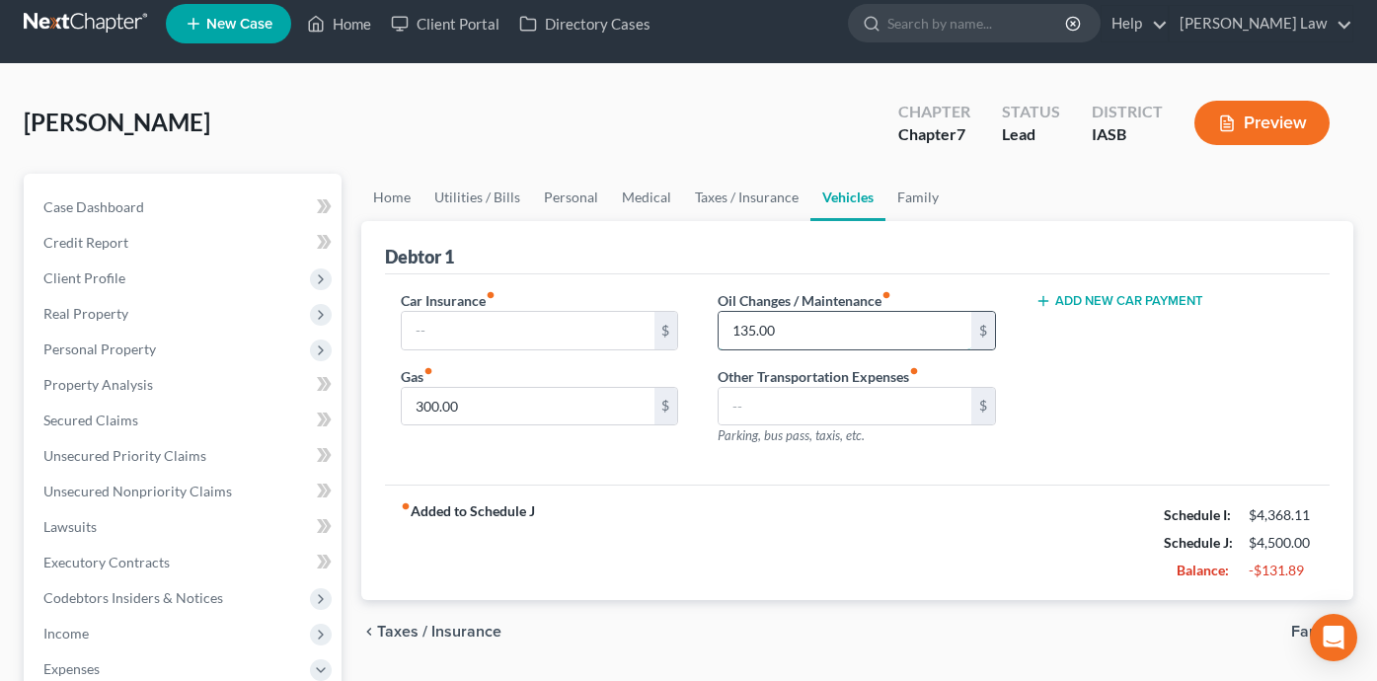
click at [856, 328] on input "135.00" at bounding box center [845, 331] width 253 height 38
type input "100"
click at [459, 411] on input "300.00" at bounding box center [528, 407] width 253 height 38
type input "225"
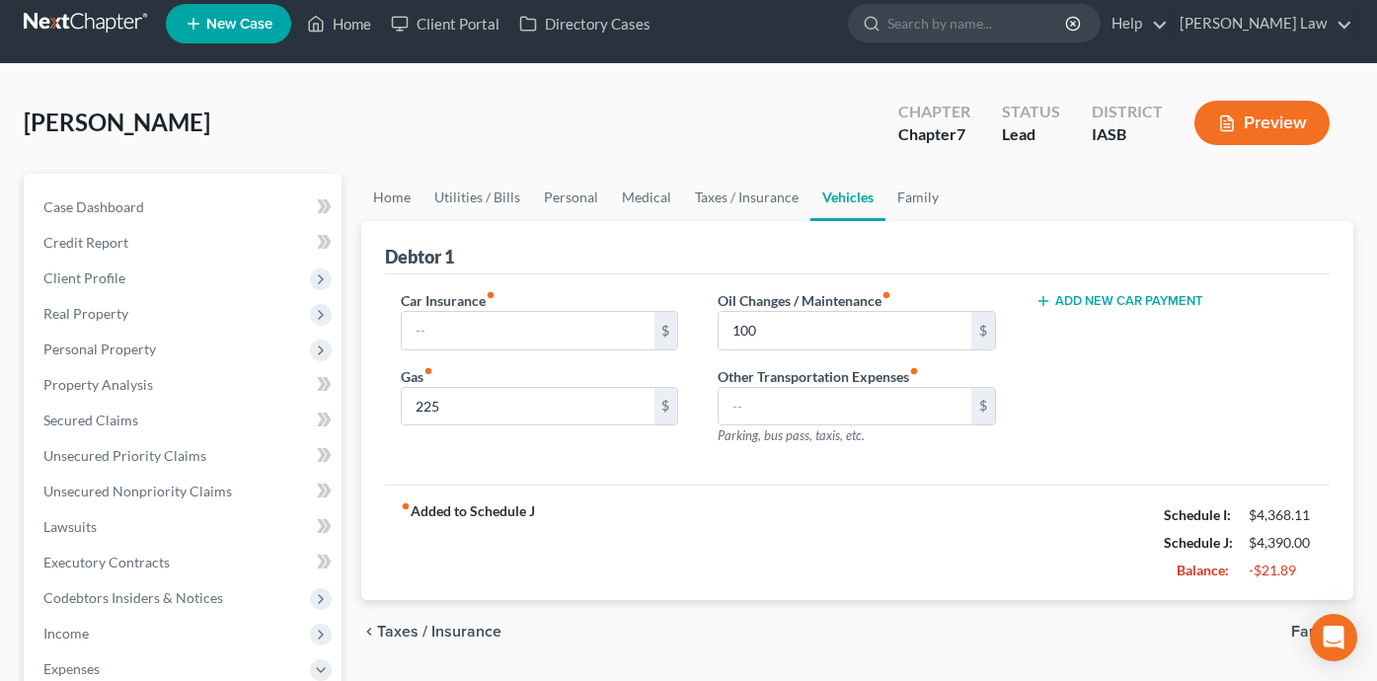
click at [558, 570] on div "fiber_manual_record Added to Schedule J Schedule I: $4,368.11 Schedule J: $4,39…" at bounding box center [857, 542] width 945 height 115
click at [563, 322] on input "text" at bounding box center [528, 331] width 253 height 38
type input "70"
click at [923, 201] on link "Family" at bounding box center [917, 197] width 65 height 47
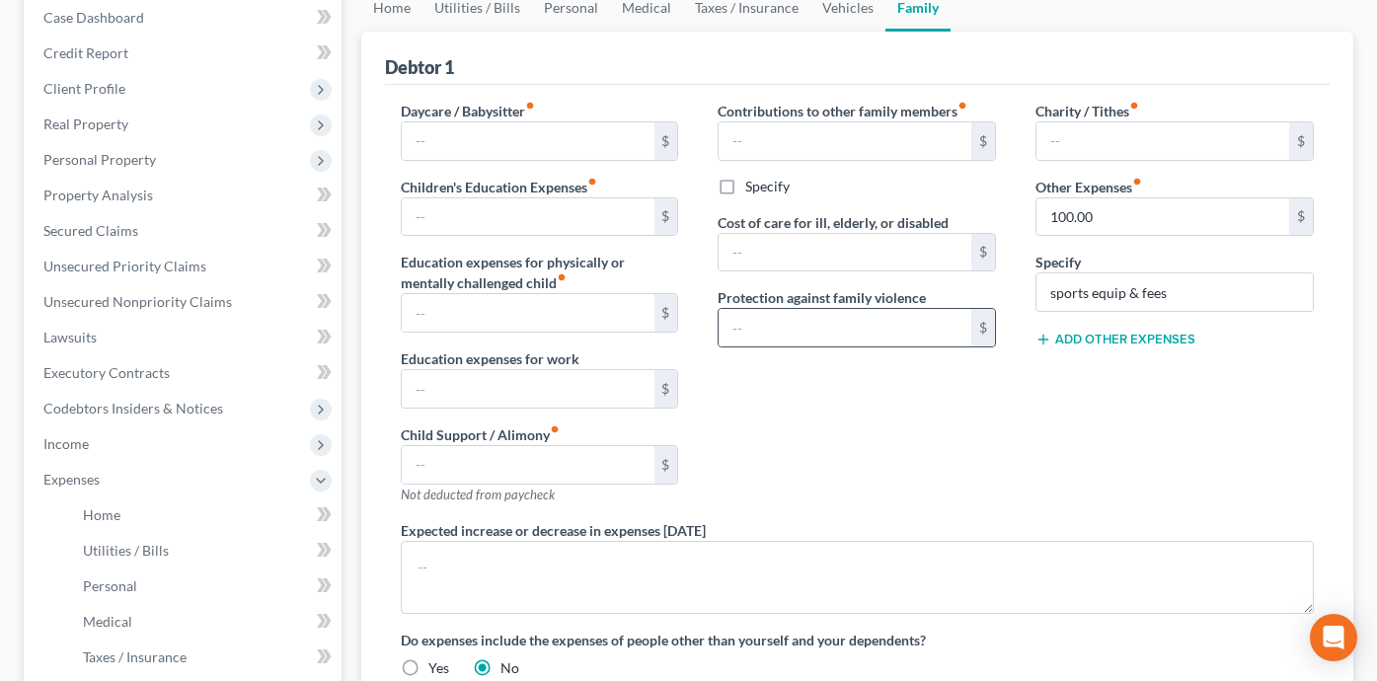
scroll to position [207, 0]
drag, startPoint x: 1202, startPoint y: 293, endPoint x: 1008, endPoint y: 296, distance: 194.5
click at [1008, 296] on div "Daycare / Babysitter fiber_manual_record $ Children's Education Expenses fiber_…" at bounding box center [857, 395] width 953 height 593
drag, startPoint x: 1123, startPoint y: 213, endPoint x: 959, endPoint y: 209, distance: 163.9
click at [959, 209] on div "Daycare / Babysitter fiber_manual_record $ Children's Education Expenses fiber_…" at bounding box center [857, 395] width 953 height 593
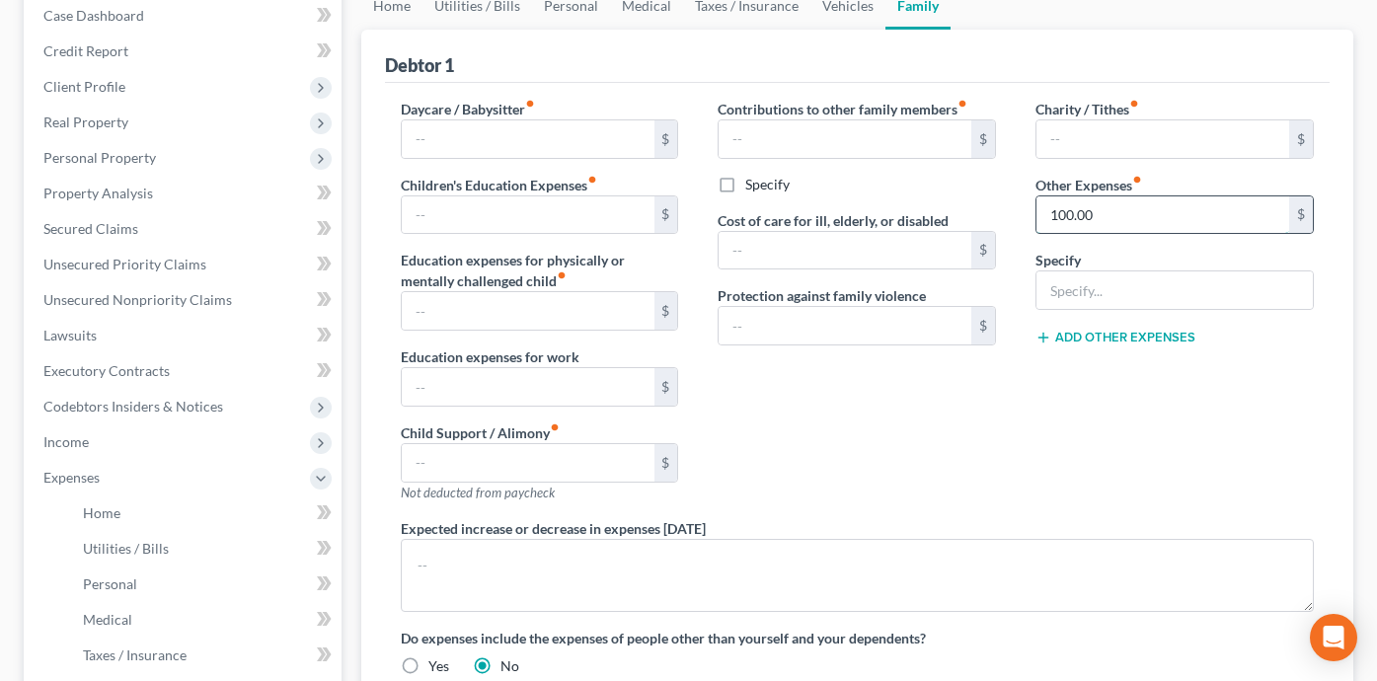
click at [1139, 212] on input "100.00" at bounding box center [1162, 215] width 253 height 38
click at [978, 465] on div "Contributions to other family members fiber_manual_record $ Specify Cost of car…" at bounding box center [857, 309] width 318 height 420
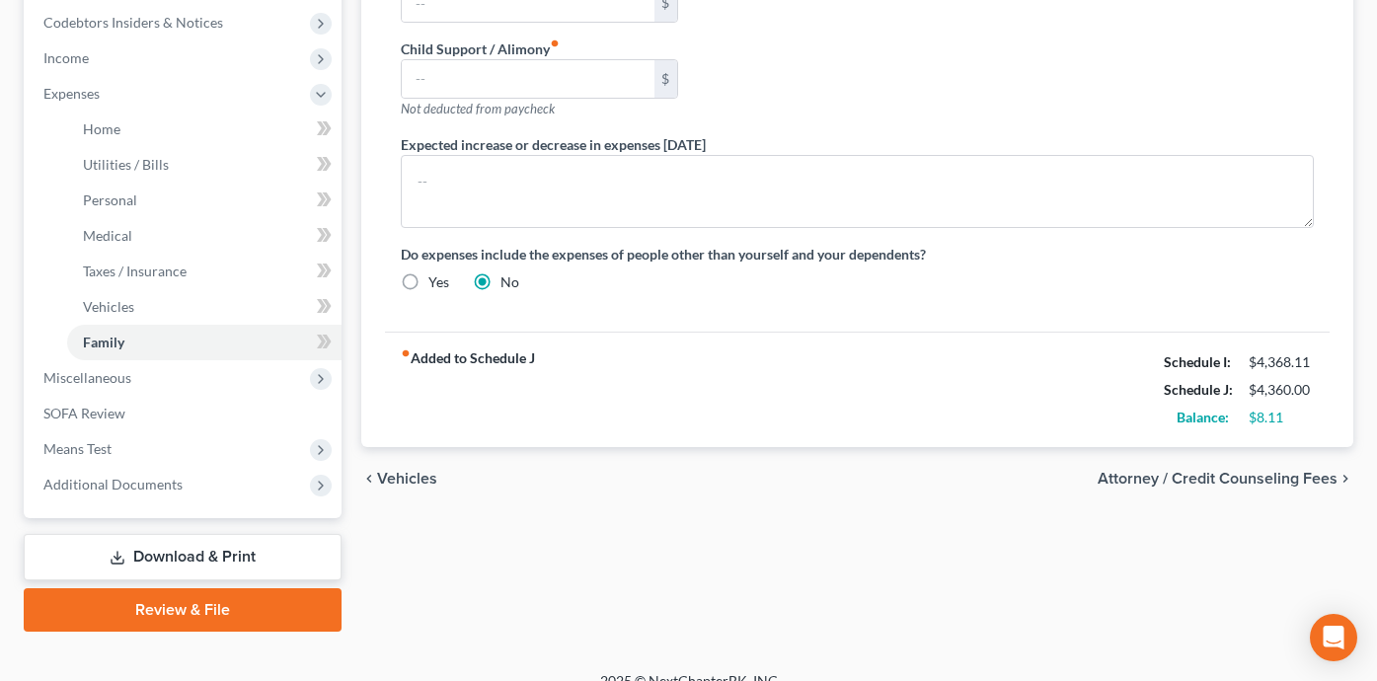
scroll to position [615, 0]
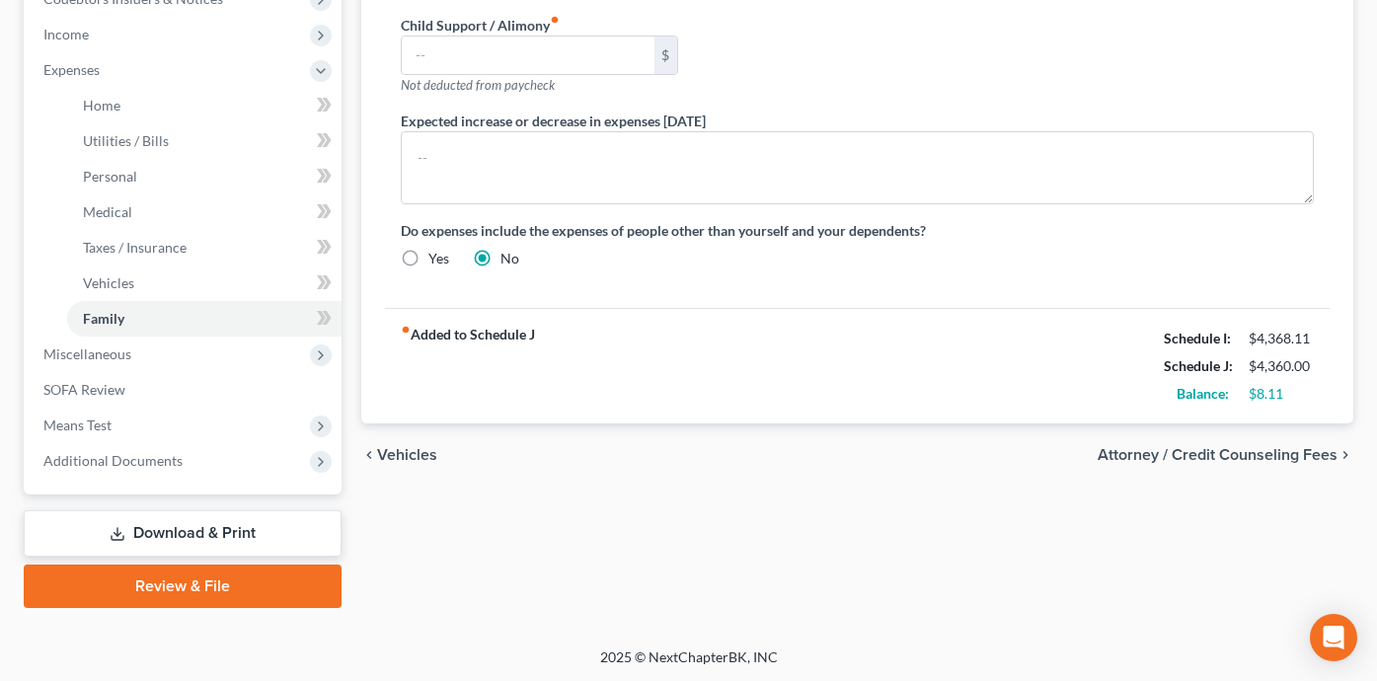
click at [978, 464] on div "chevron_left Vehicles Attorney / Credit Counseling Fees chevron_right" at bounding box center [857, 454] width 992 height 63
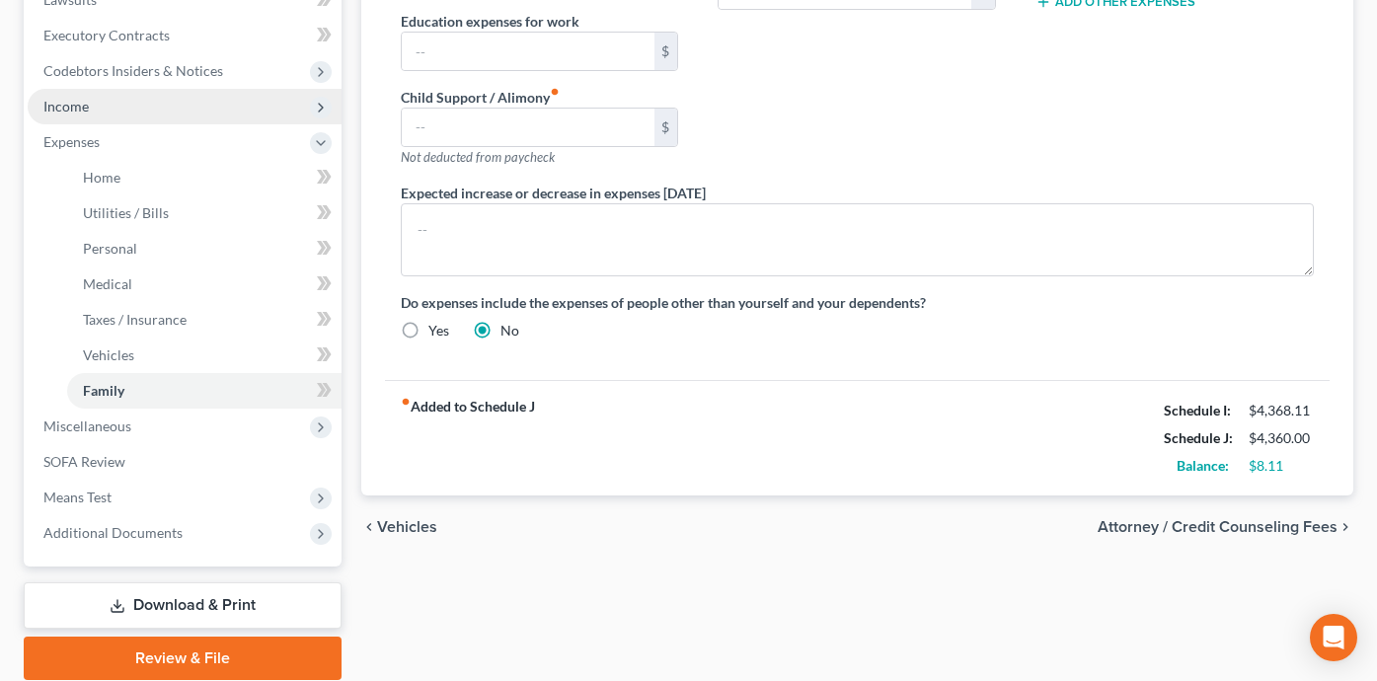
click at [178, 115] on span "Income" at bounding box center [185, 107] width 314 height 36
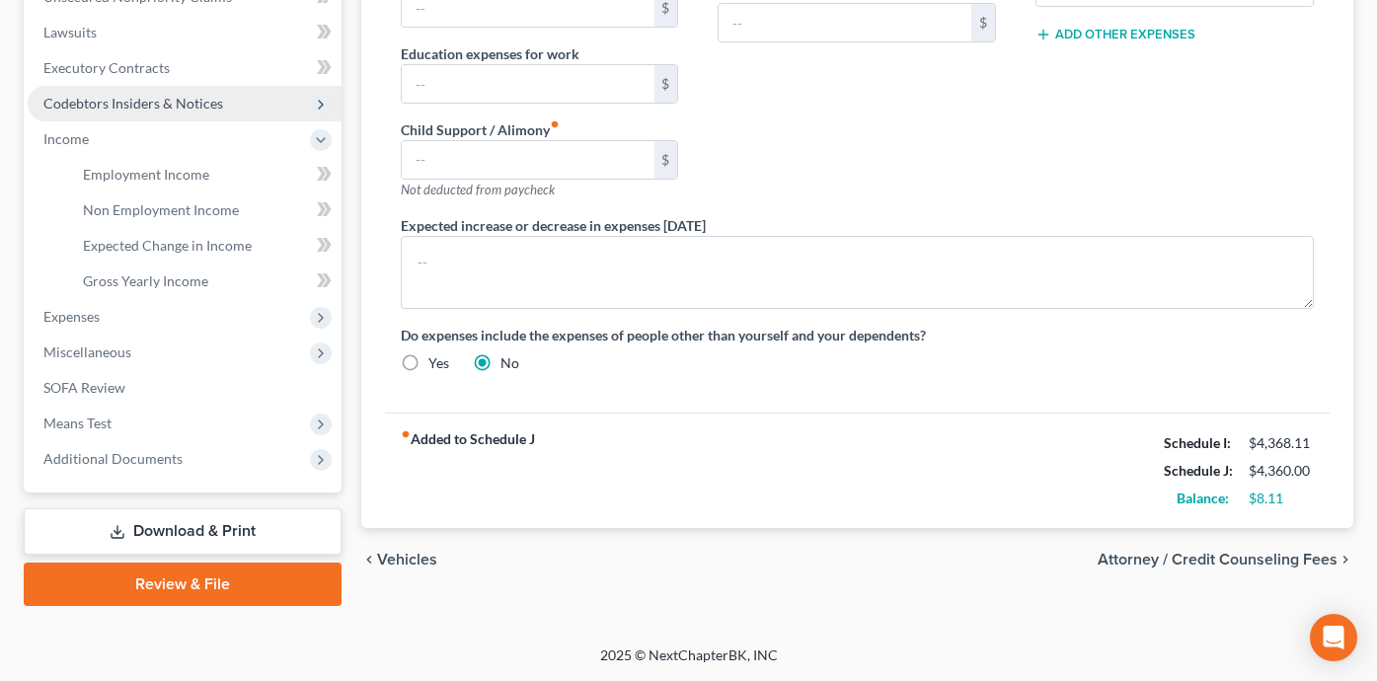
scroll to position [508, 0]
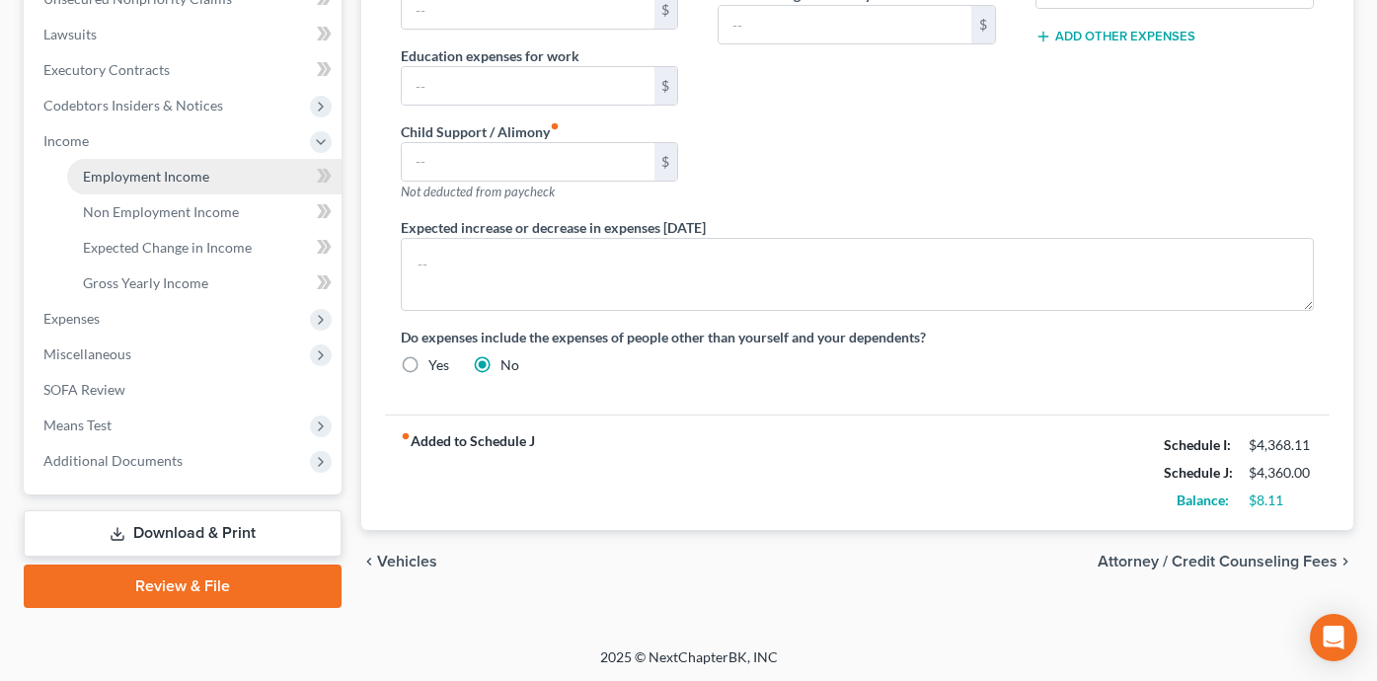
click at [193, 177] on span "Employment Income" at bounding box center [146, 176] width 126 height 17
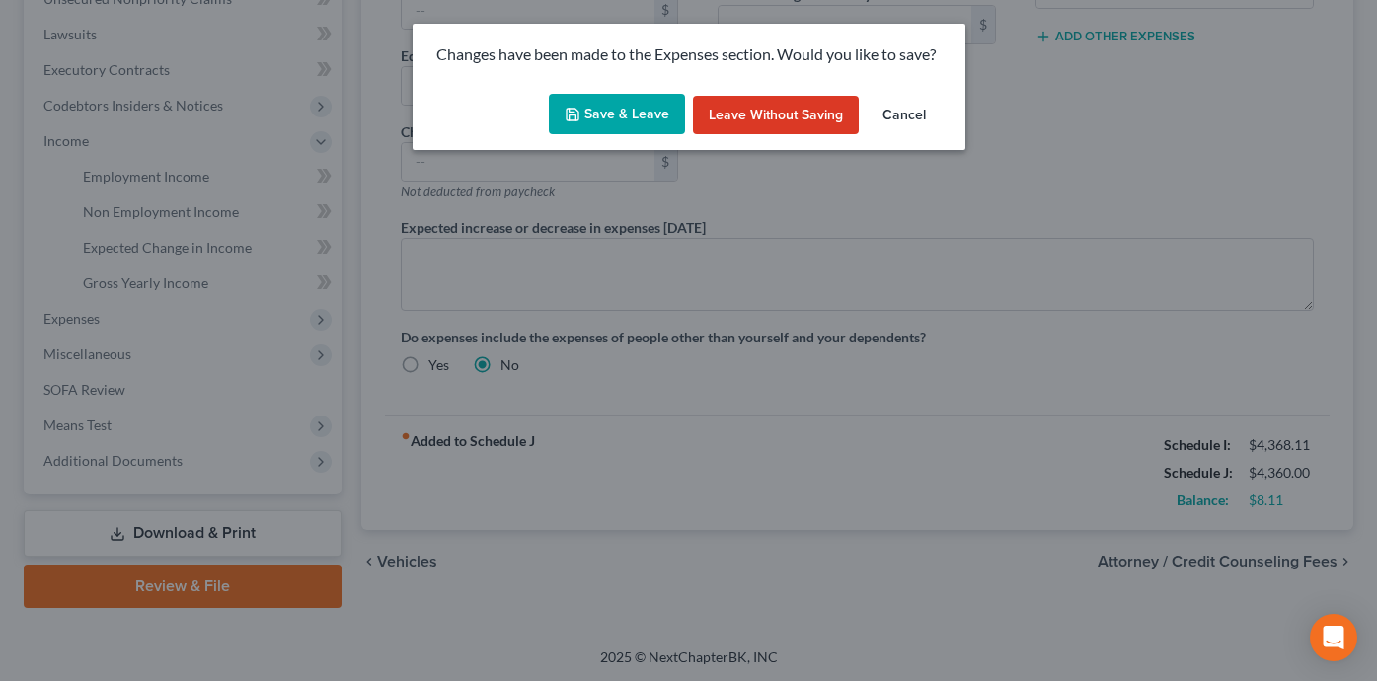
click at [634, 105] on button "Save & Leave" at bounding box center [617, 114] width 136 height 41
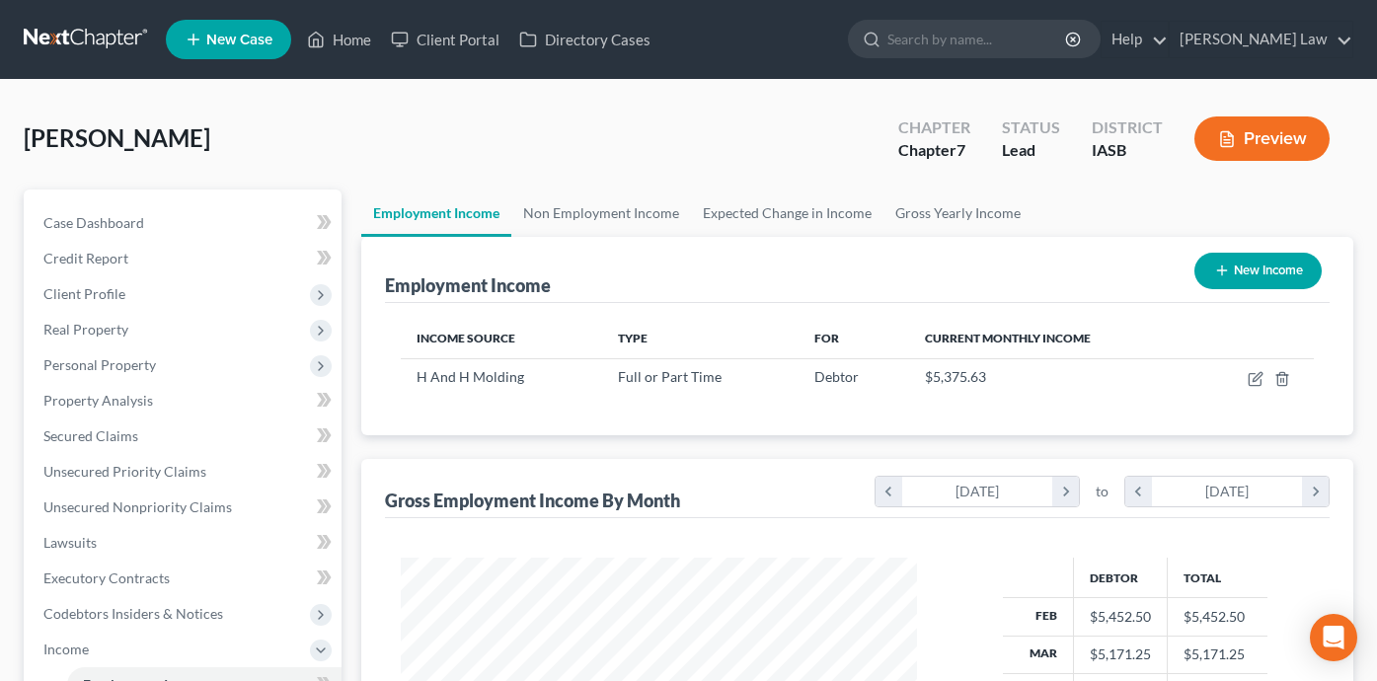
scroll to position [353, 556]
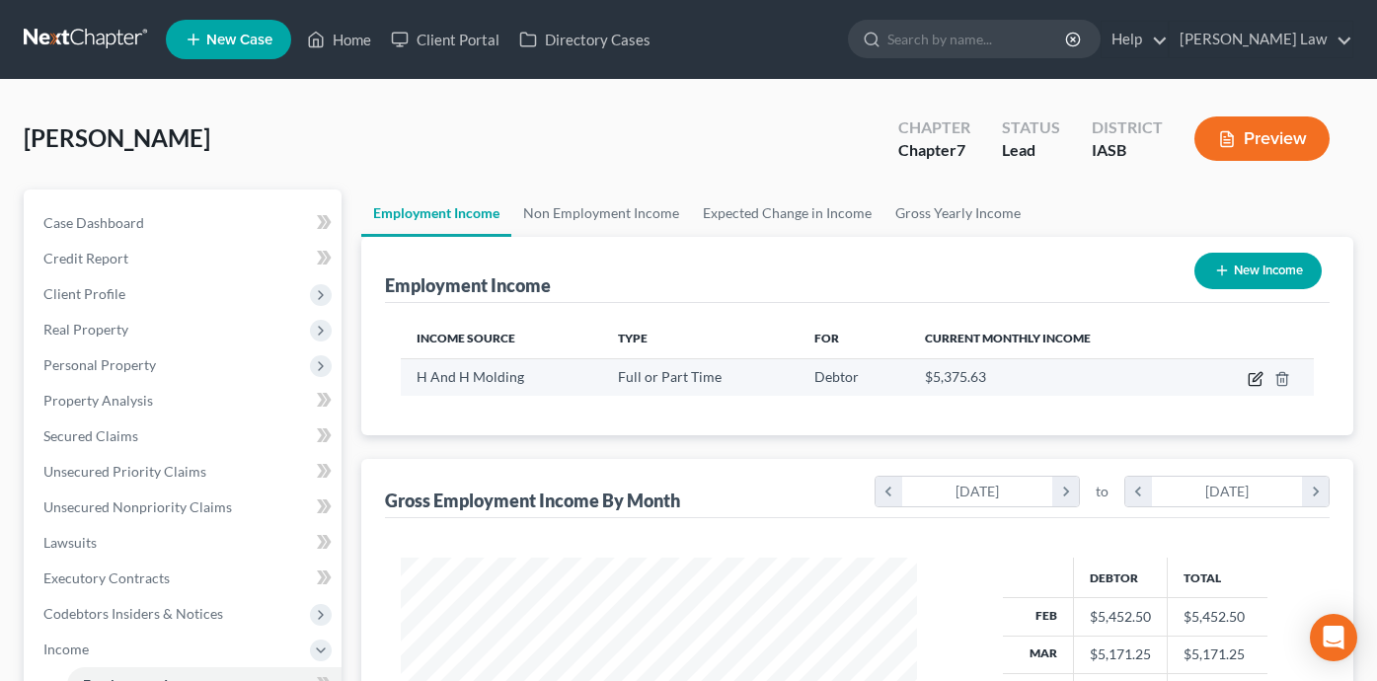
click at [1254, 378] on icon "button" at bounding box center [1257, 376] width 9 height 9
select select "0"
select select "16"
select select "2"
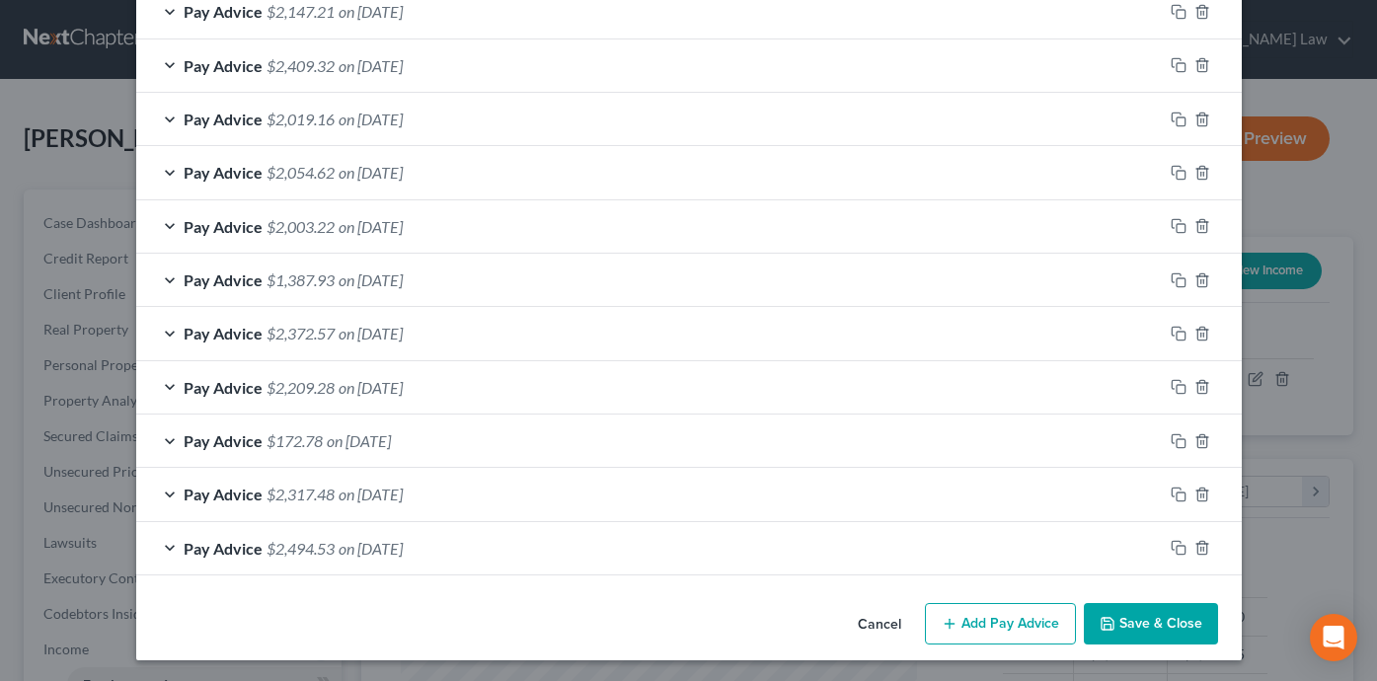
scroll to position [1381, 0]
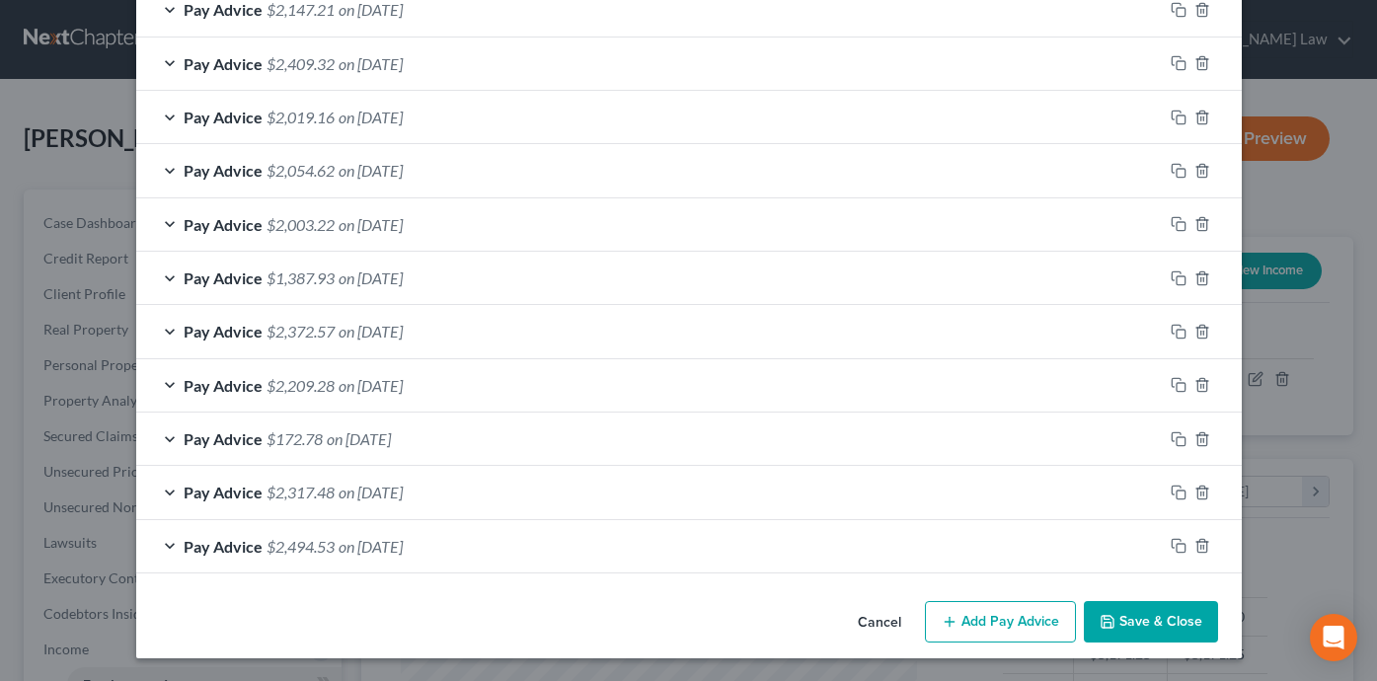
click at [1148, 618] on button "Save & Close" at bounding box center [1151, 621] width 134 height 41
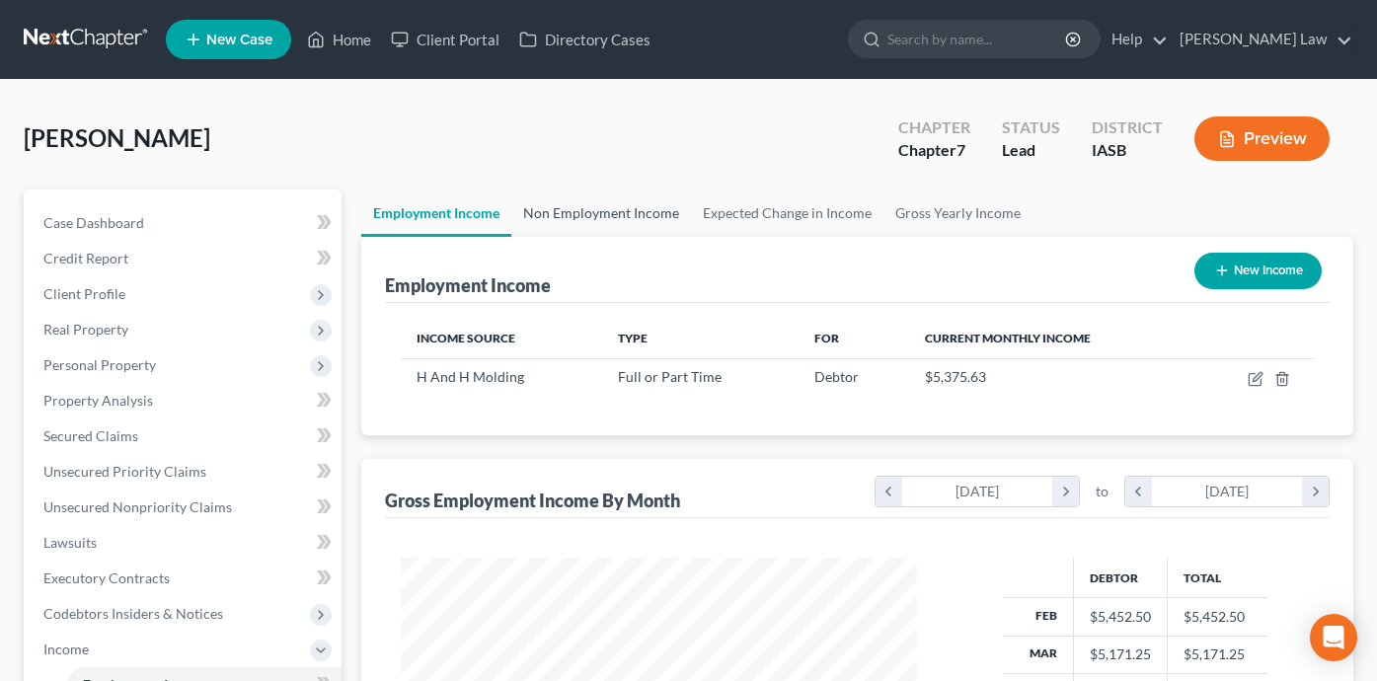
click at [644, 220] on link "Non Employment Income" at bounding box center [601, 213] width 180 height 47
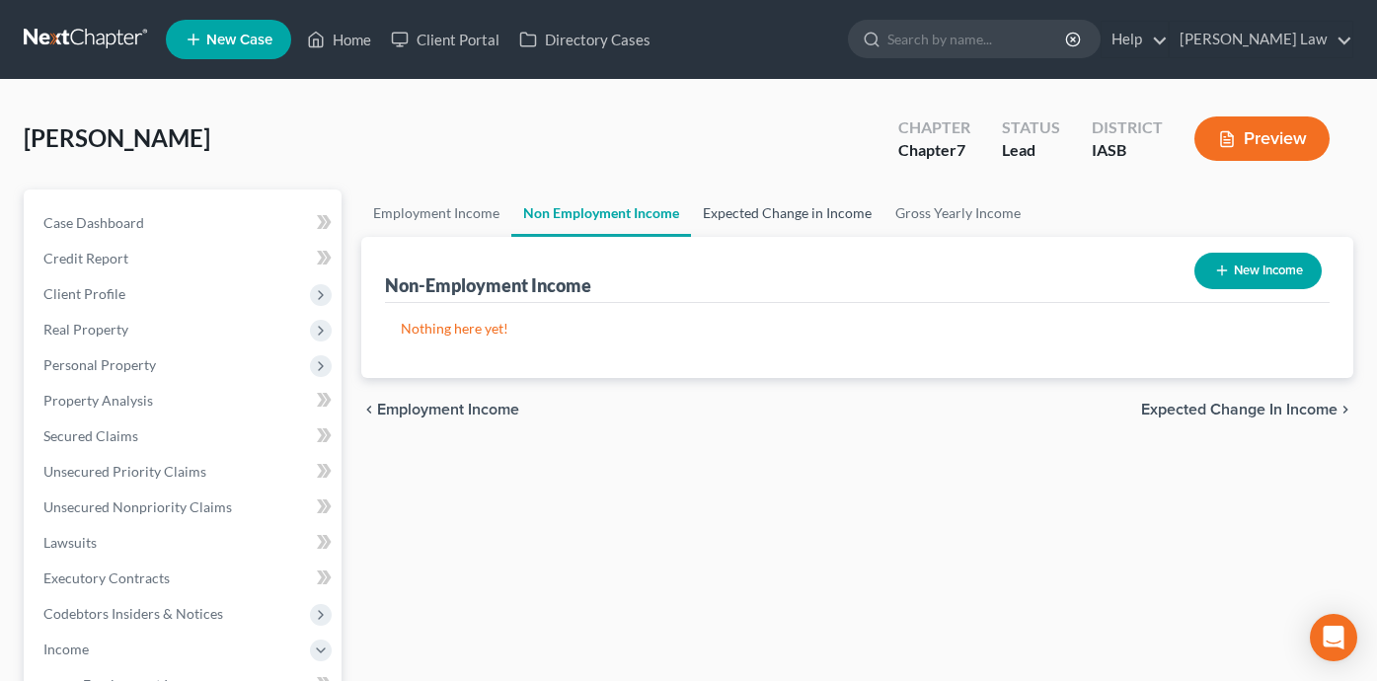
click at [778, 204] on link "Expected Change in Income" at bounding box center [787, 213] width 192 height 47
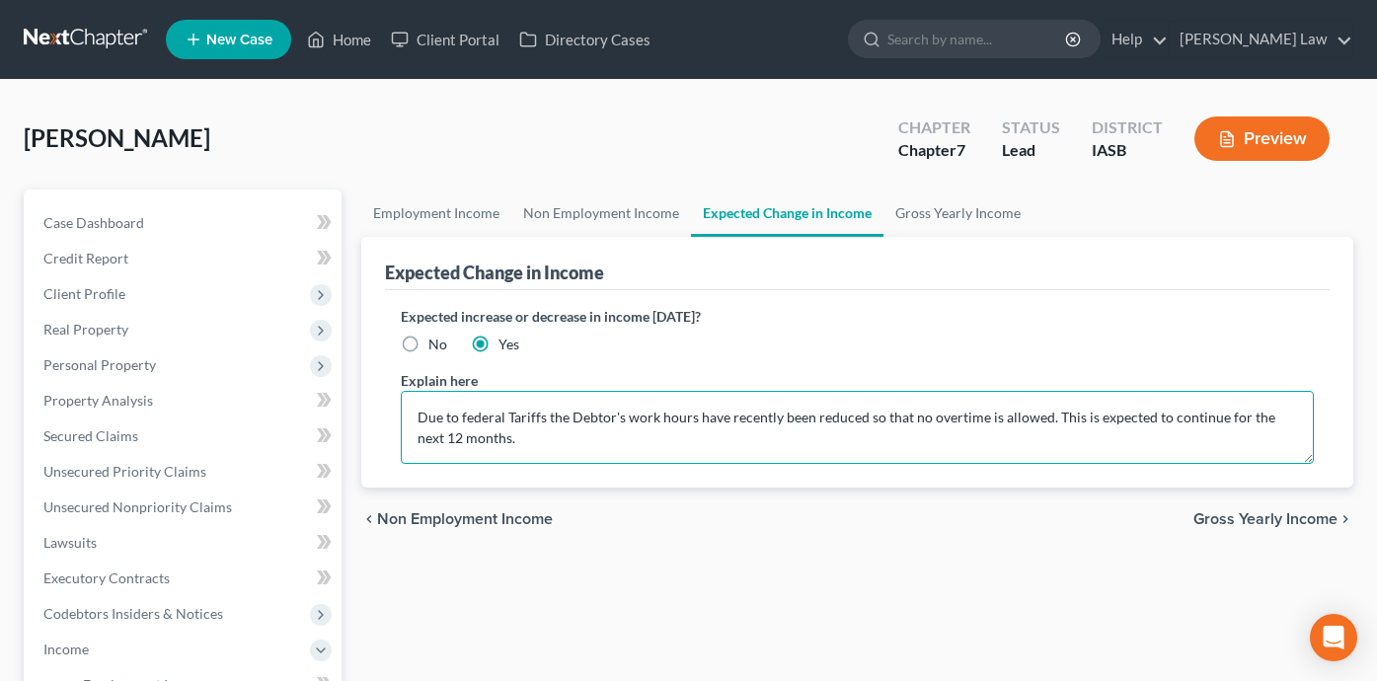
drag, startPoint x: 504, startPoint y: 448, endPoint x: 381, endPoint y: 403, distance: 131.5
click at [381, 403] on div "Expected Change in Income Expected increase or decrease in income [DATE]? No Ye…" at bounding box center [857, 362] width 992 height 251
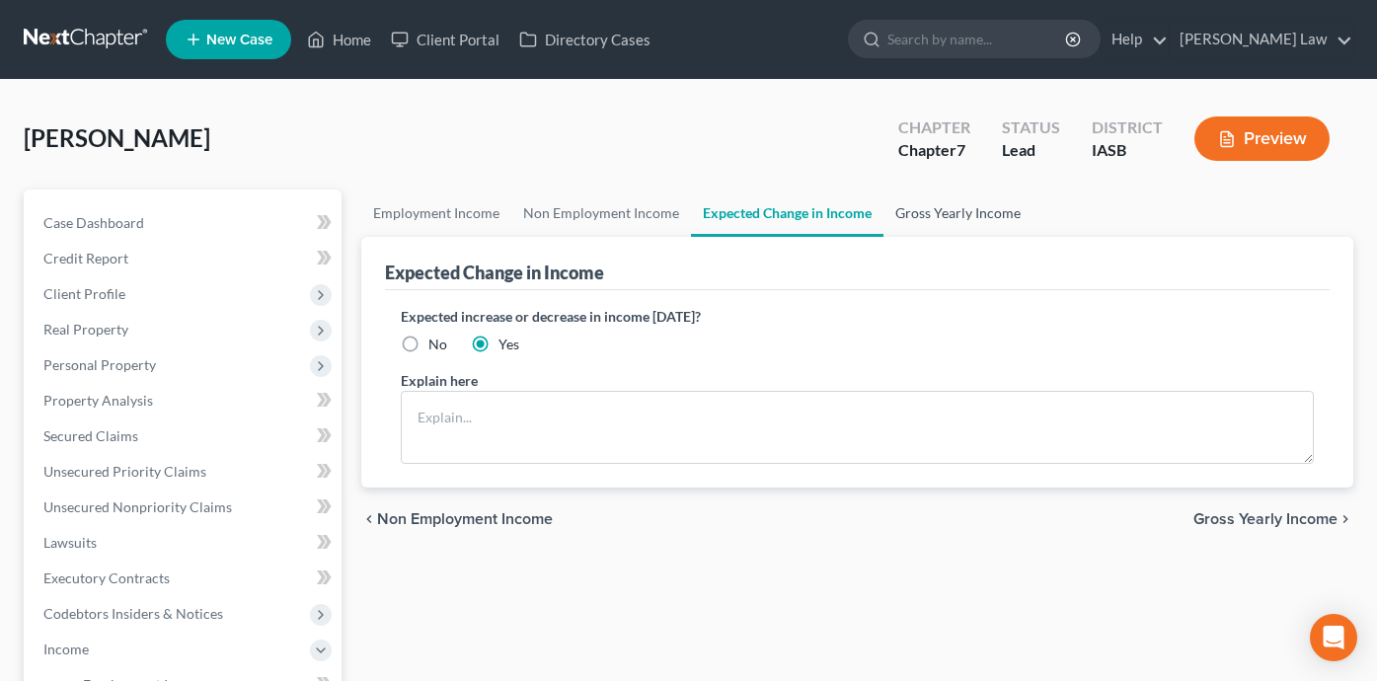
click at [958, 208] on link "Gross Yearly Income" at bounding box center [957, 213] width 149 height 47
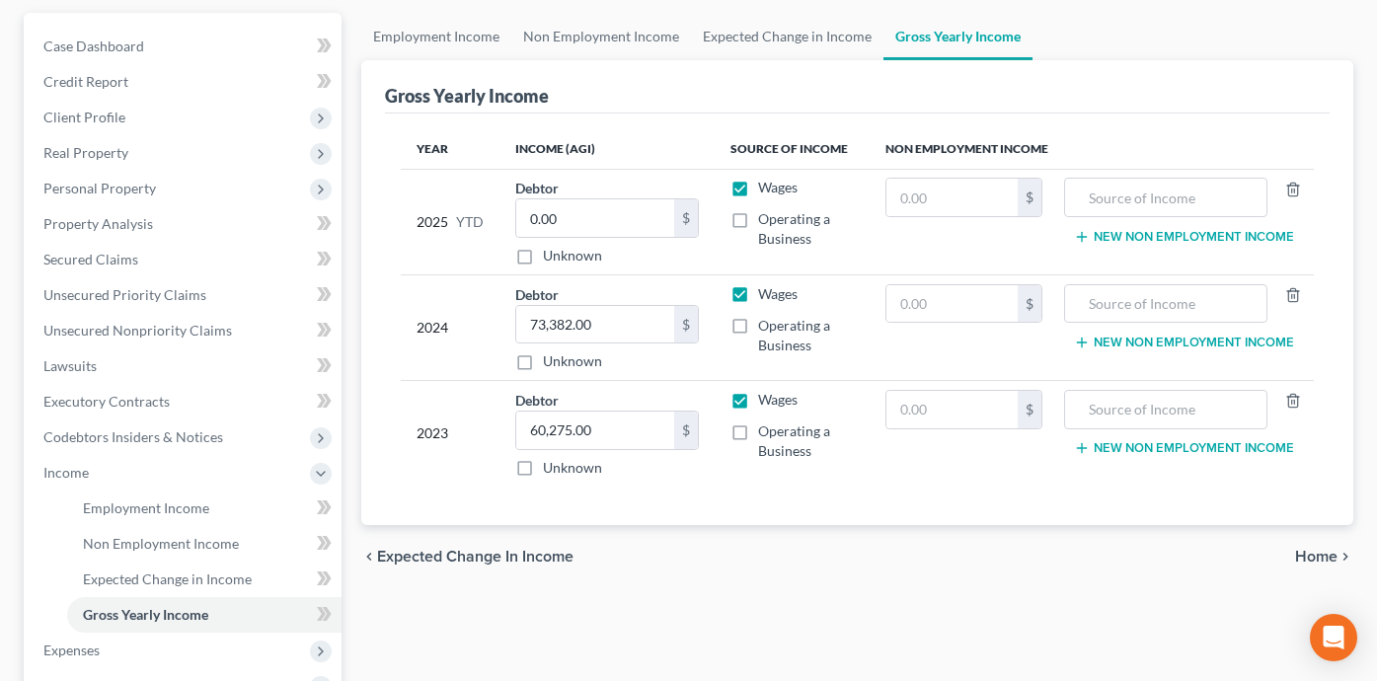
scroll to position [179, 0]
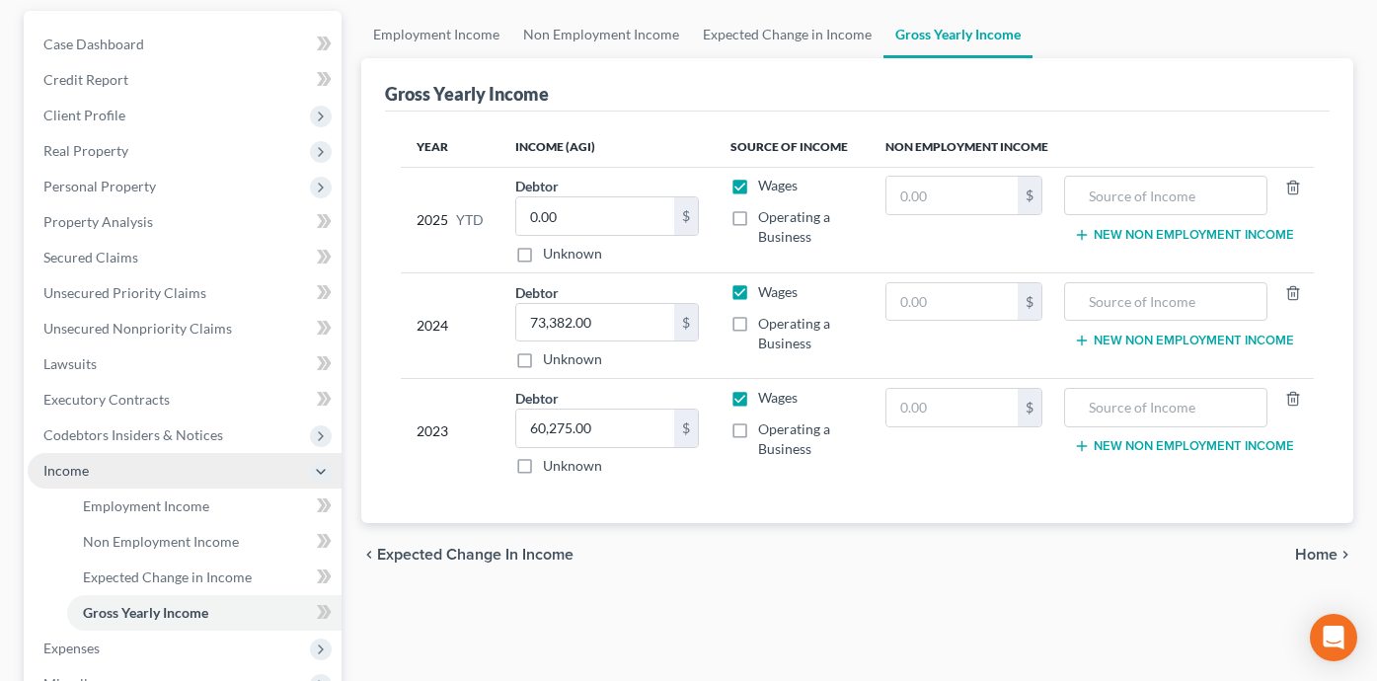
click at [209, 465] on span "Income" at bounding box center [185, 471] width 314 height 36
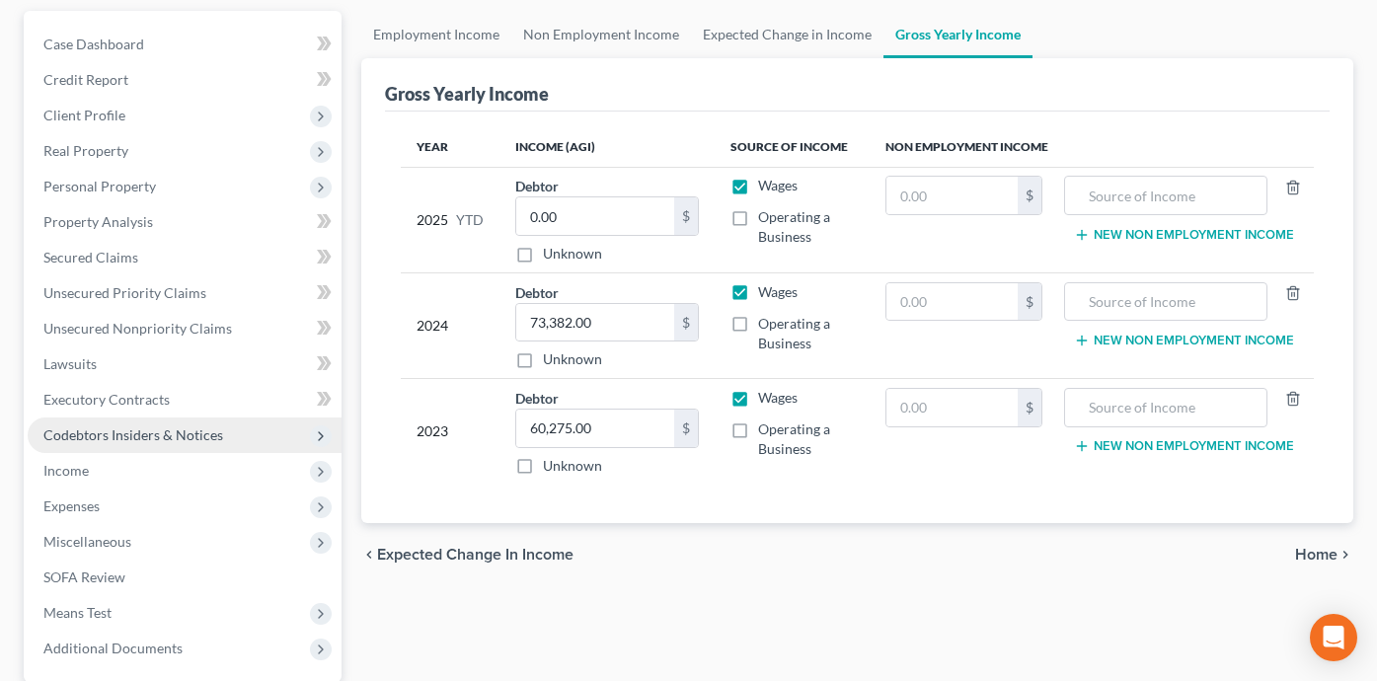
click at [257, 431] on span "Codebtors Insiders & Notices" at bounding box center [185, 436] width 314 height 36
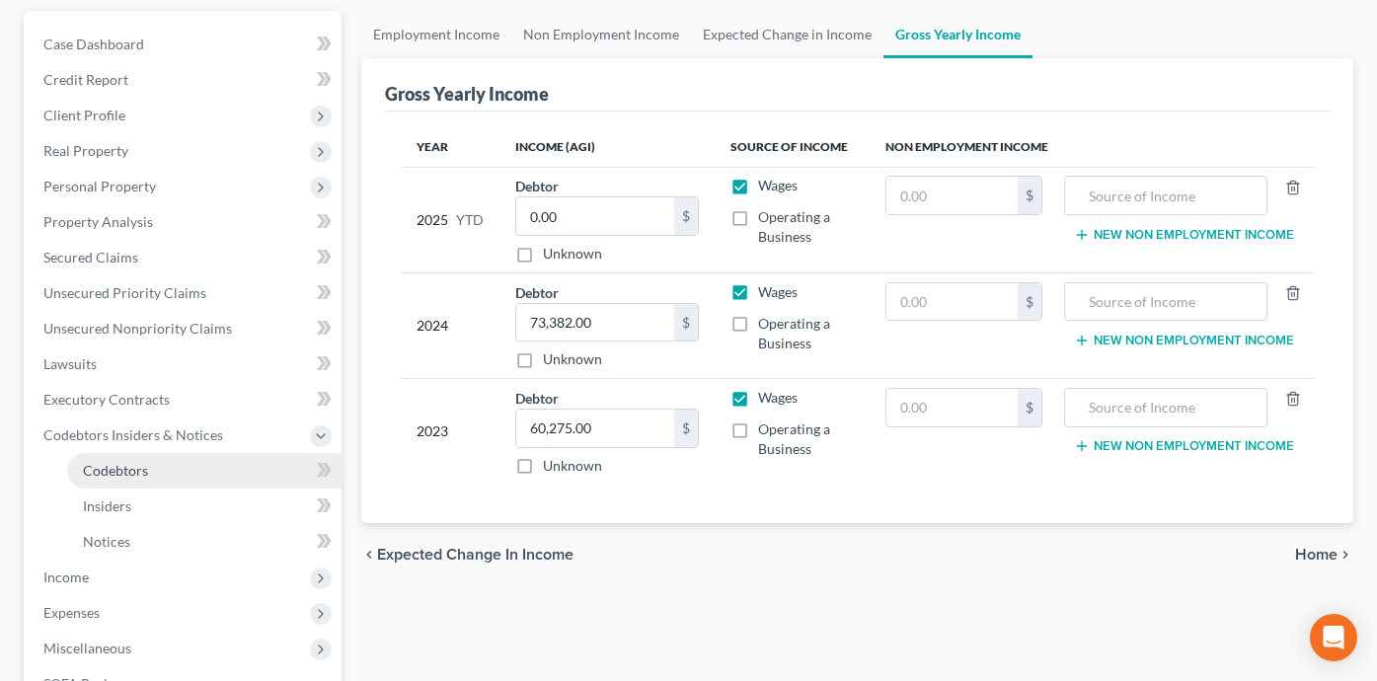
click at [229, 467] on link "Codebtors" at bounding box center [204, 471] width 274 height 36
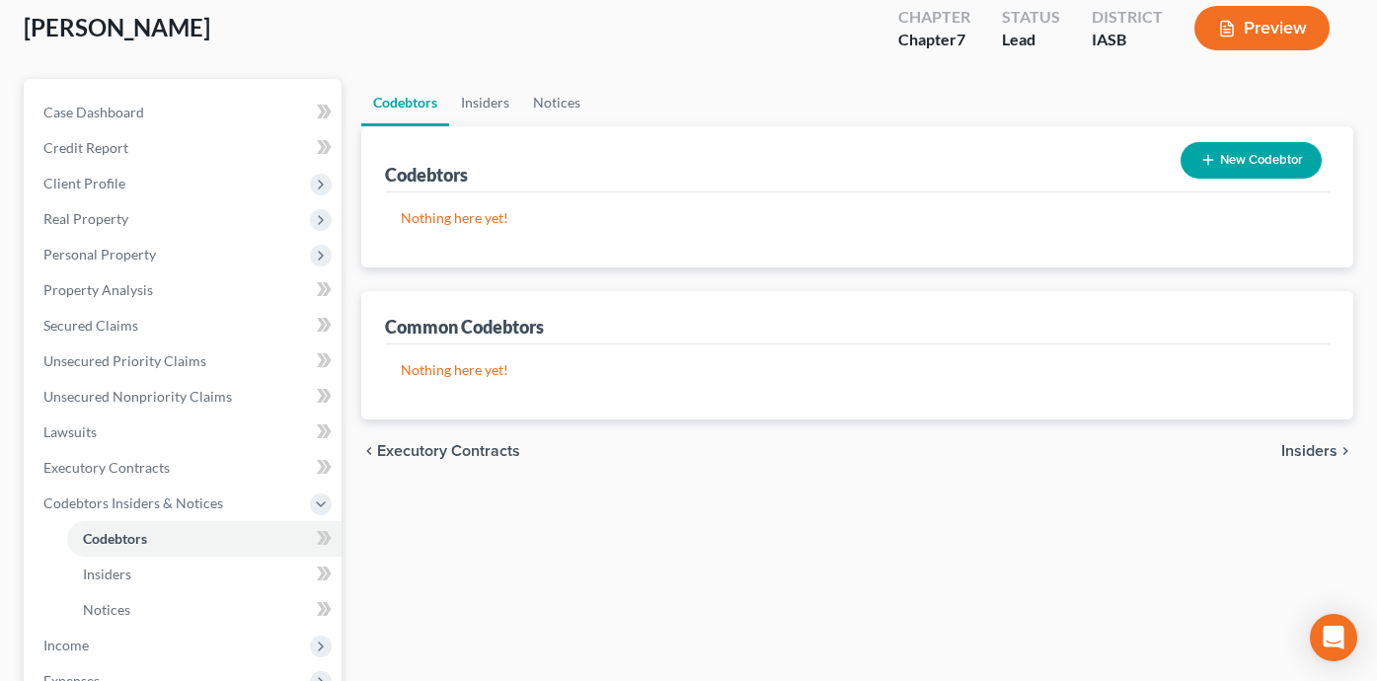
scroll to position [118, 0]
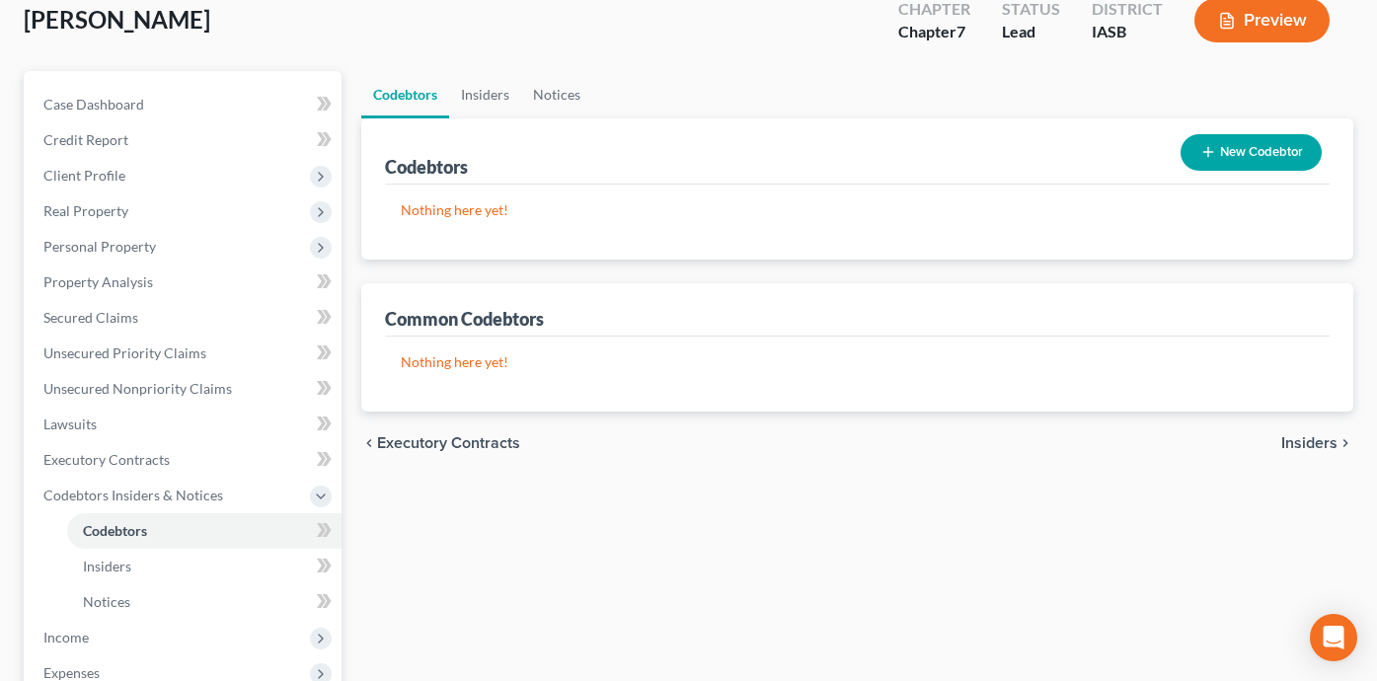
click at [1251, 157] on button "New Codebtor" at bounding box center [1251, 152] width 141 height 37
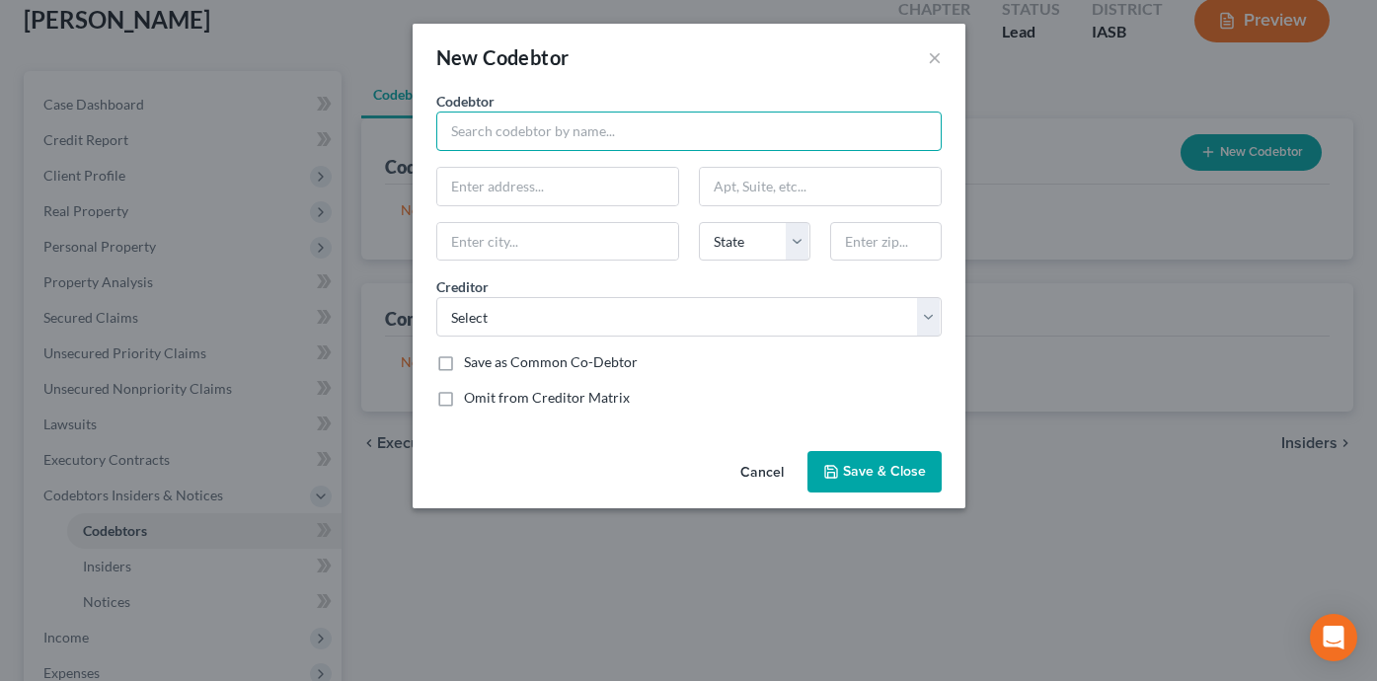
click at [501, 122] on input "text" at bounding box center [688, 131] width 505 height 39
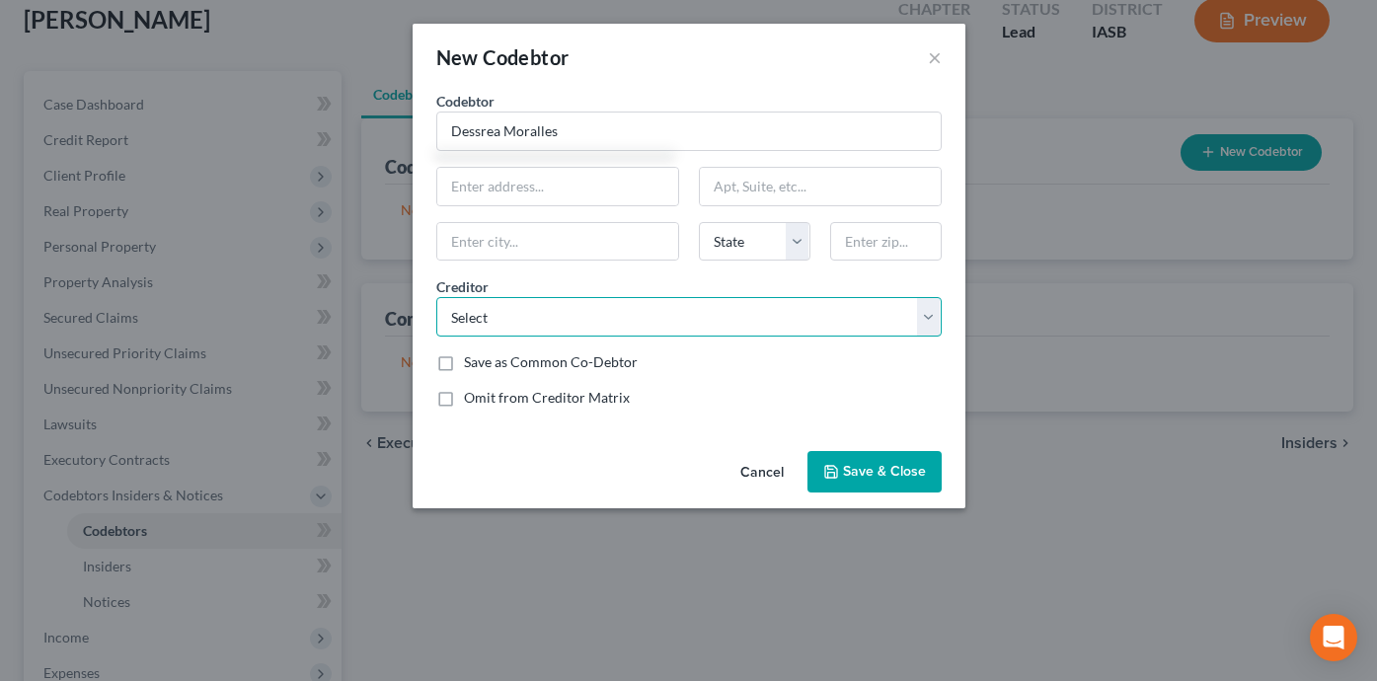
click at [656, 313] on select "Select Portfolio Recov Assoc Hyundai Capital Americ Portfolio Recov Assoc [PERS…" at bounding box center [688, 316] width 505 height 39
type input "Dessrea Moralles"
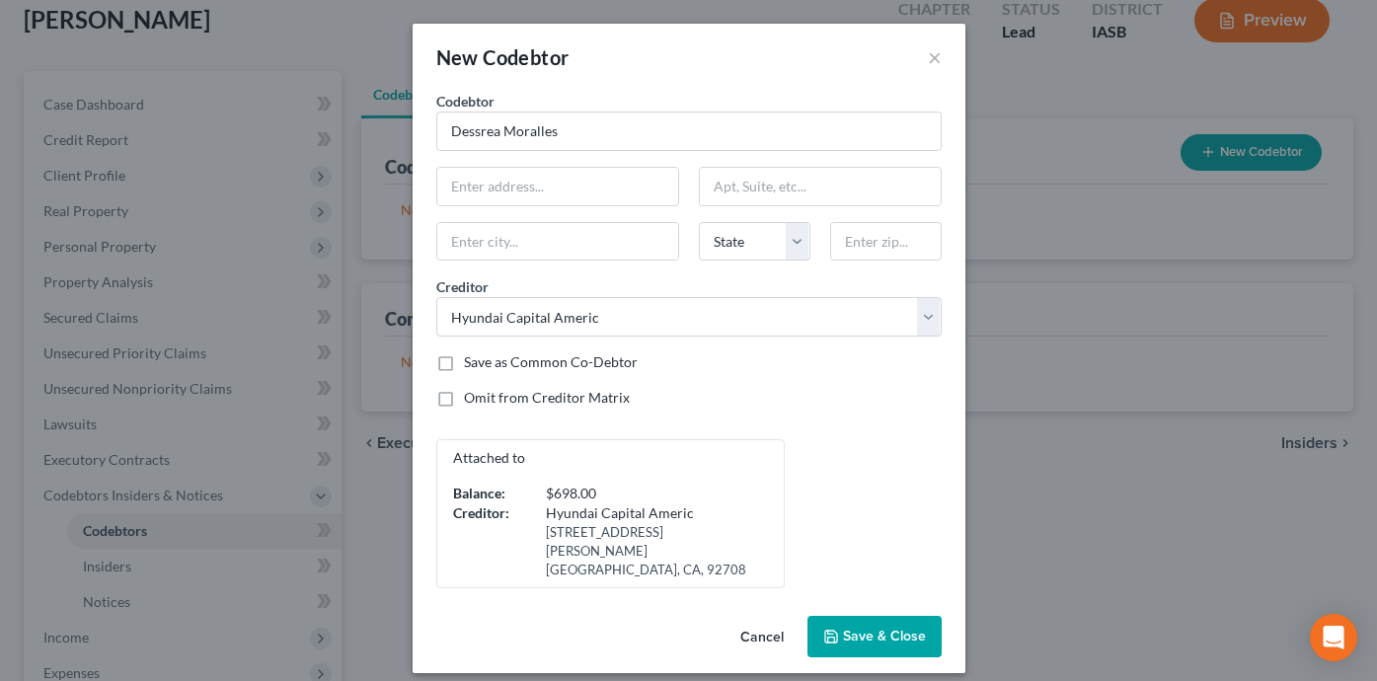
click at [800, 406] on div "Omit from Creditor Matrix" at bounding box center [688, 398] width 505 height 20
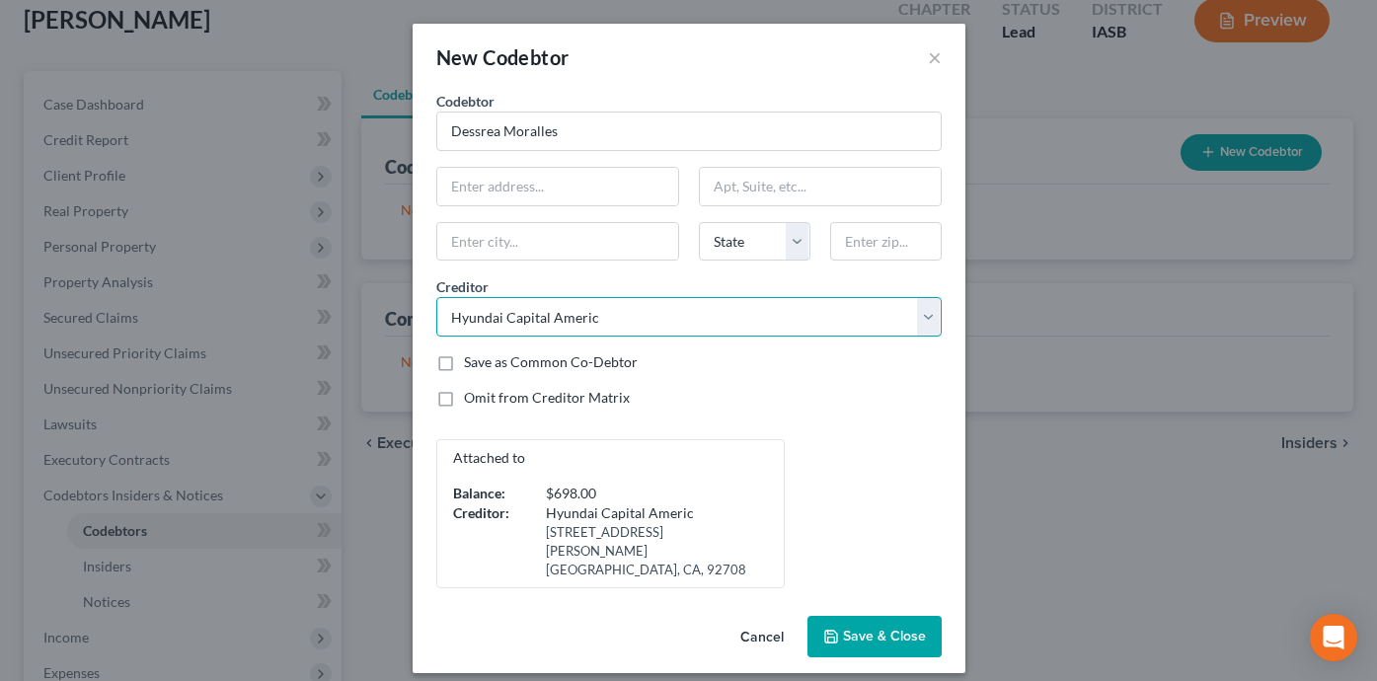
click at [643, 325] on select "Select Portfolio Recov Assoc Hyundai Capital Americ Portfolio Recov Assoc [PERS…" at bounding box center [688, 316] width 505 height 39
select select "8"
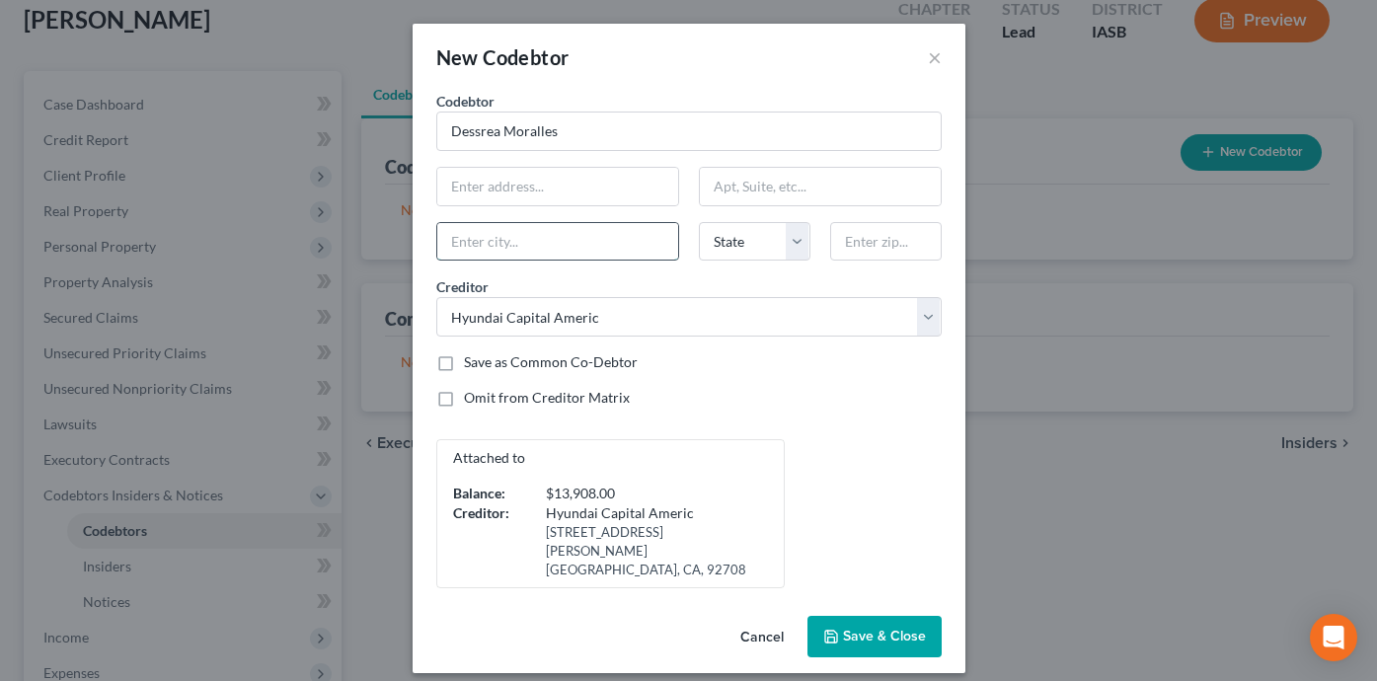
click at [552, 247] on input "text" at bounding box center [557, 242] width 241 height 38
type input "[PERSON_NAME]"
click at [821, 280] on div "Creditor * Select Portfolio Recov Assoc Hyundai Capital Americ Portfolio Recov …" at bounding box center [688, 306] width 525 height 60
click at [867, 628] on span "Save & Close" at bounding box center [884, 636] width 83 height 17
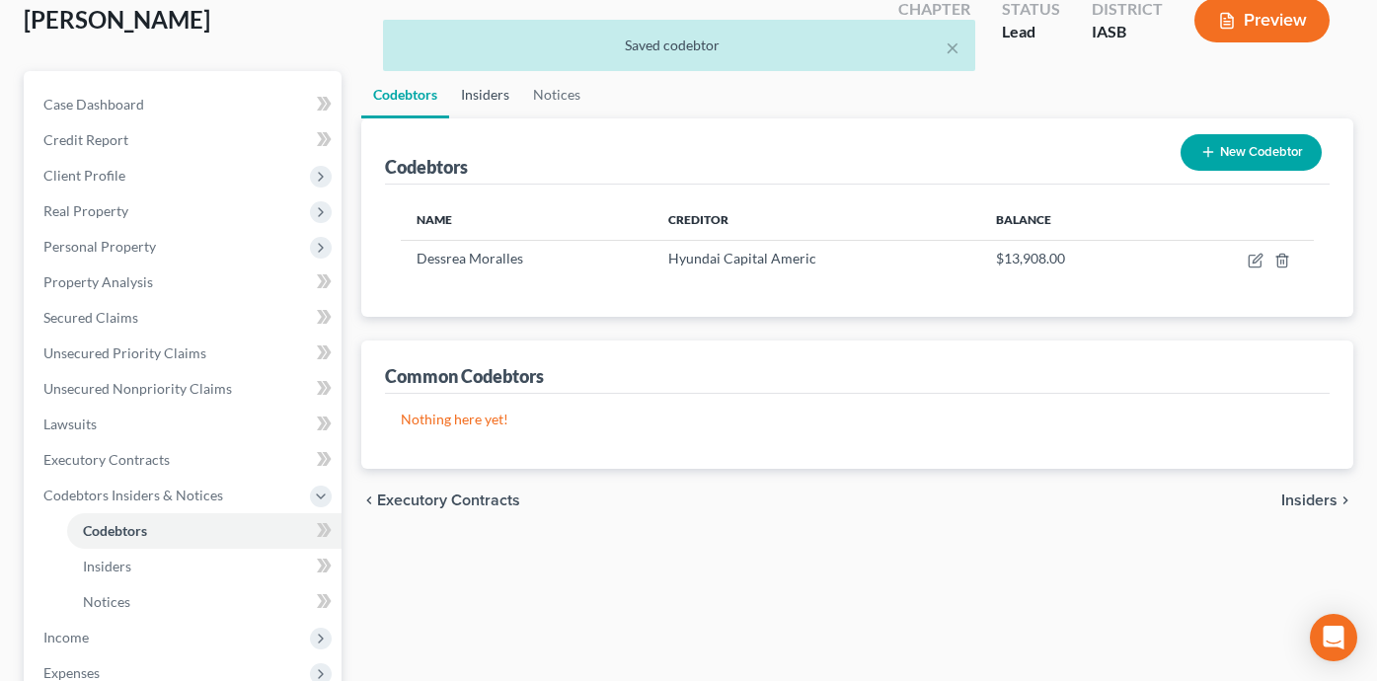
click at [502, 97] on link "Insiders" at bounding box center [485, 94] width 72 height 47
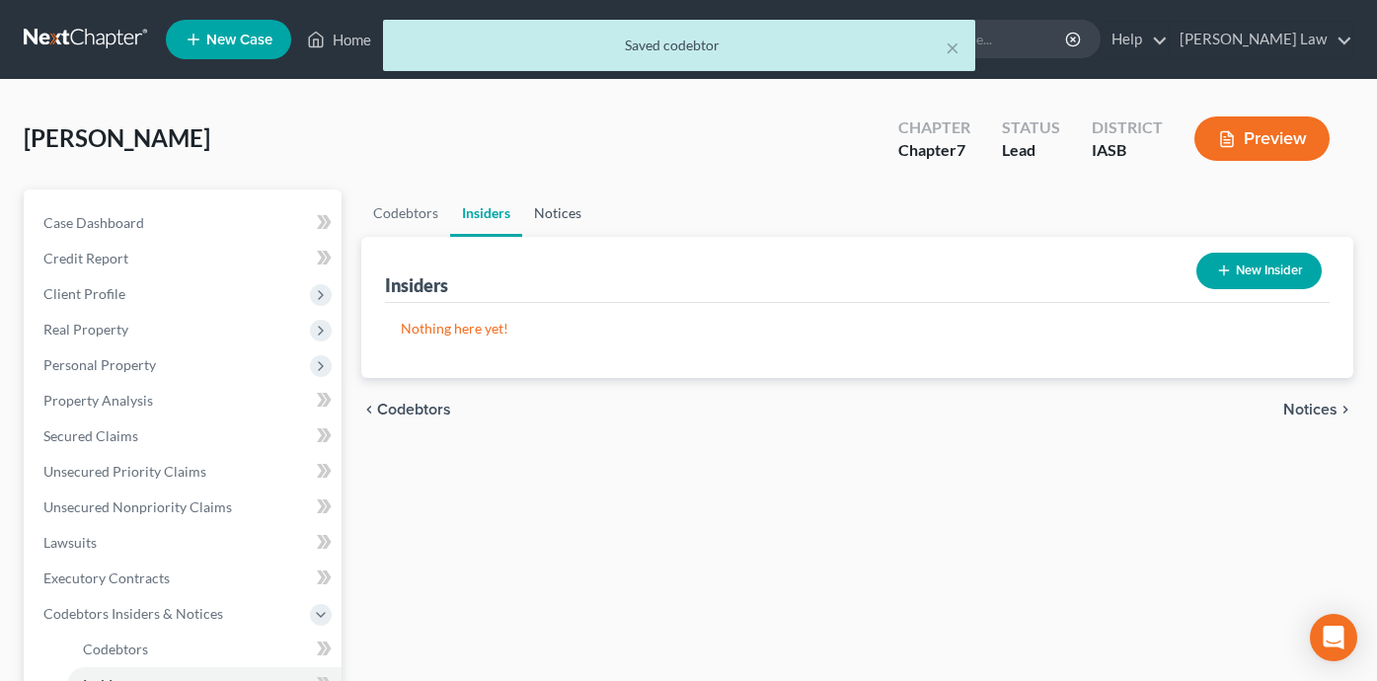
drag, startPoint x: 564, startPoint y: 206, endPoint x: 613, endPoint y: 219, distance: 51.0
click at [565, 206] on link "Notices" at bounding box center [557, 213] width 71 height 47
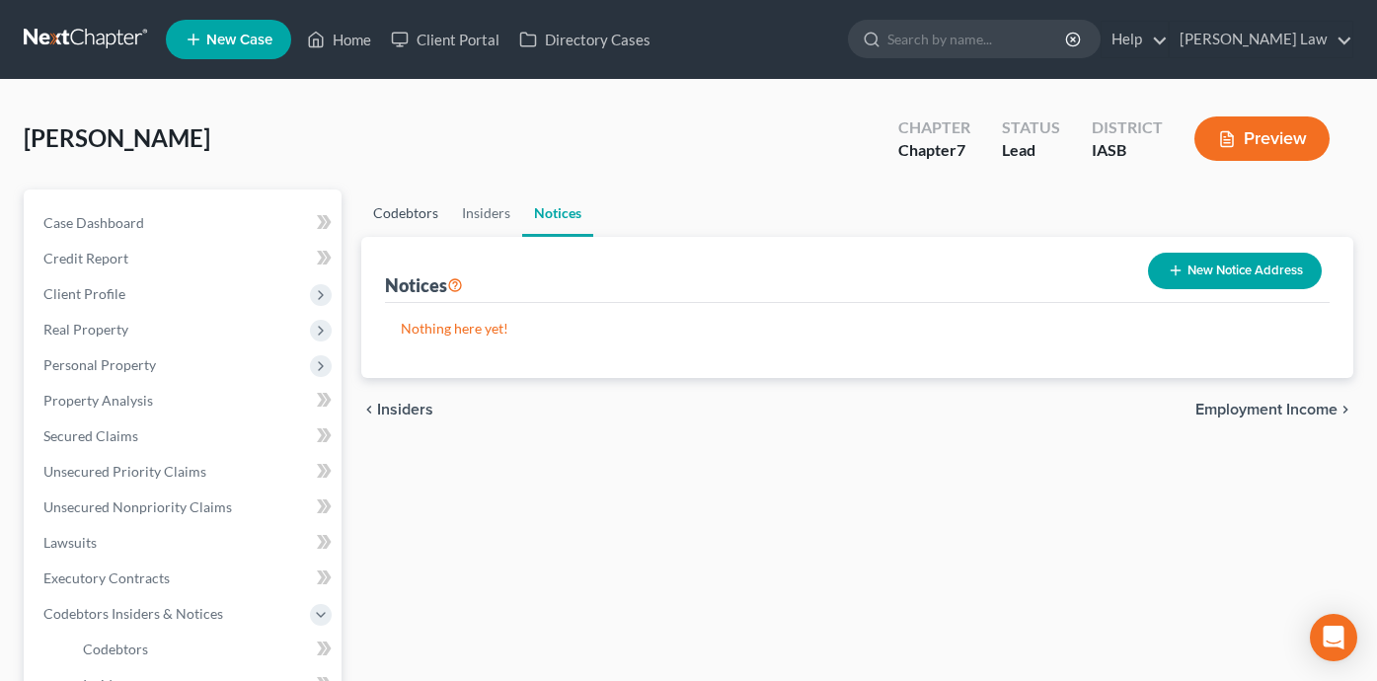
click at [385, 211] on link "Codebtors" at bounding box center [405, 213] width 89 height 47
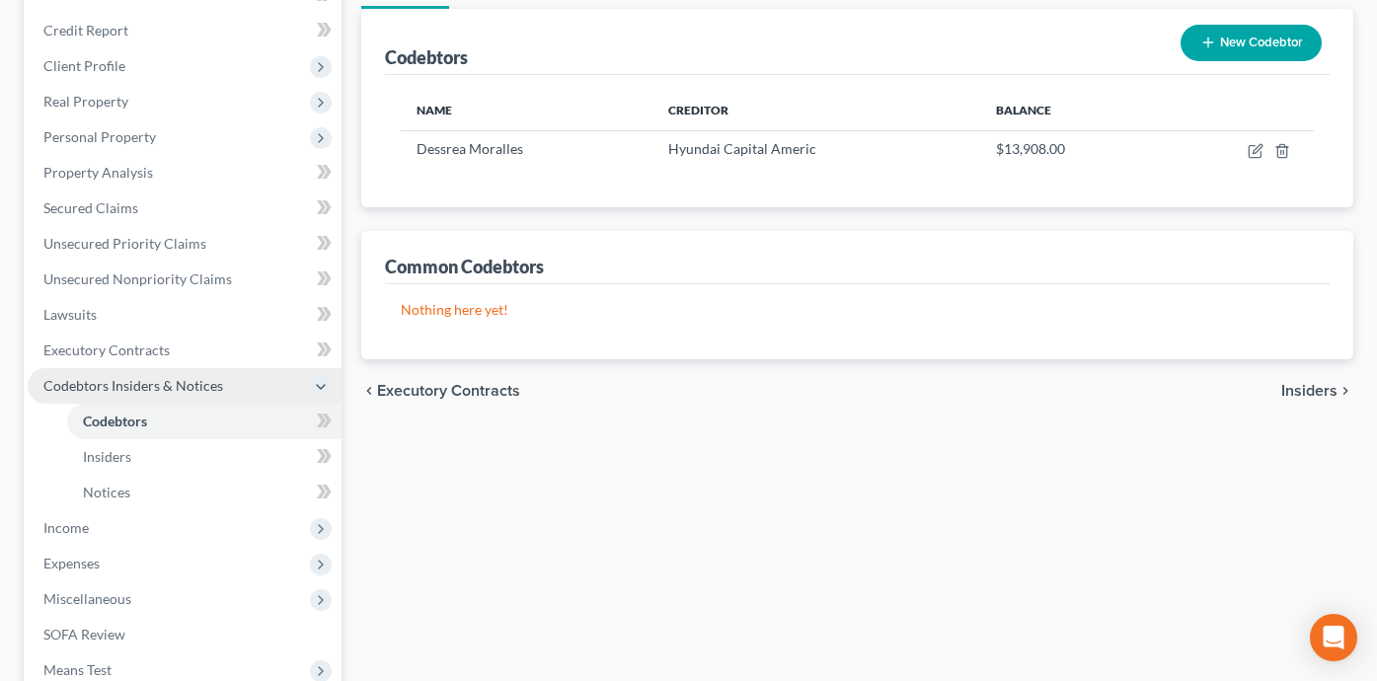
scroll to position [272, 0]
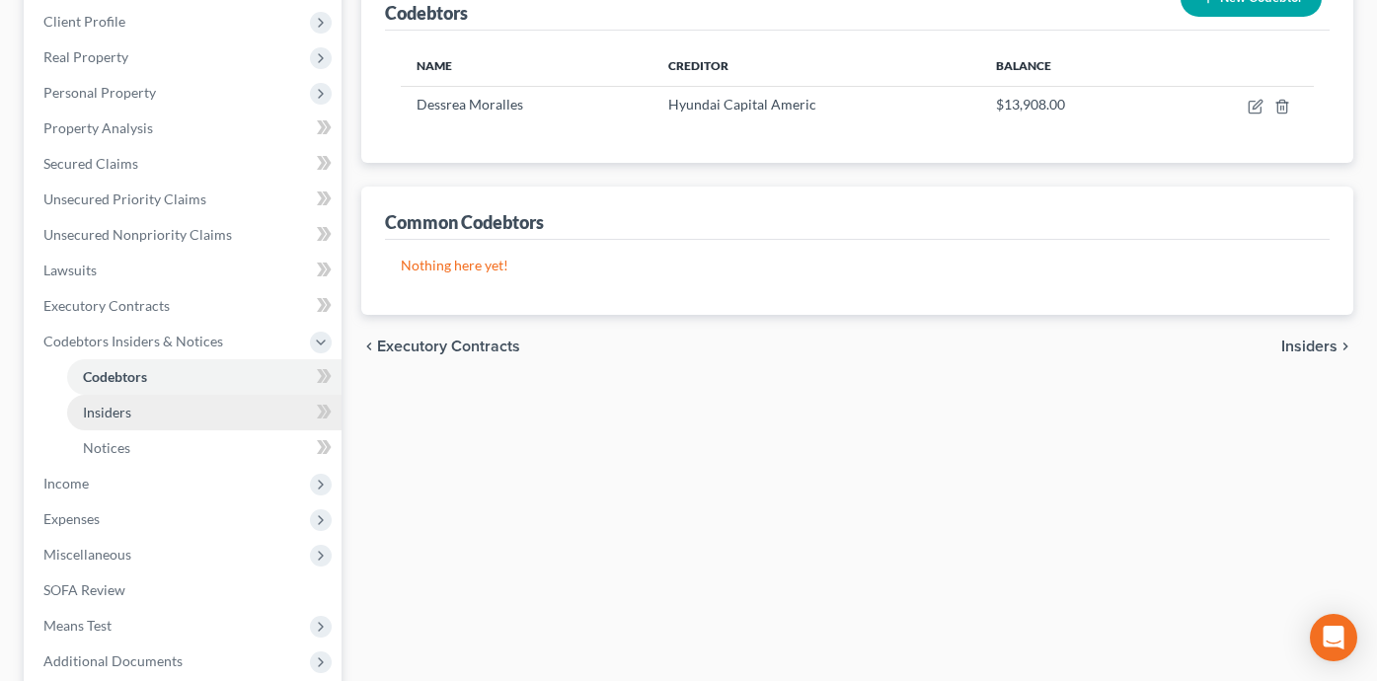
click at [226, 406] on link "Insiders" at bounding box center [204, 413] width 274 height 36
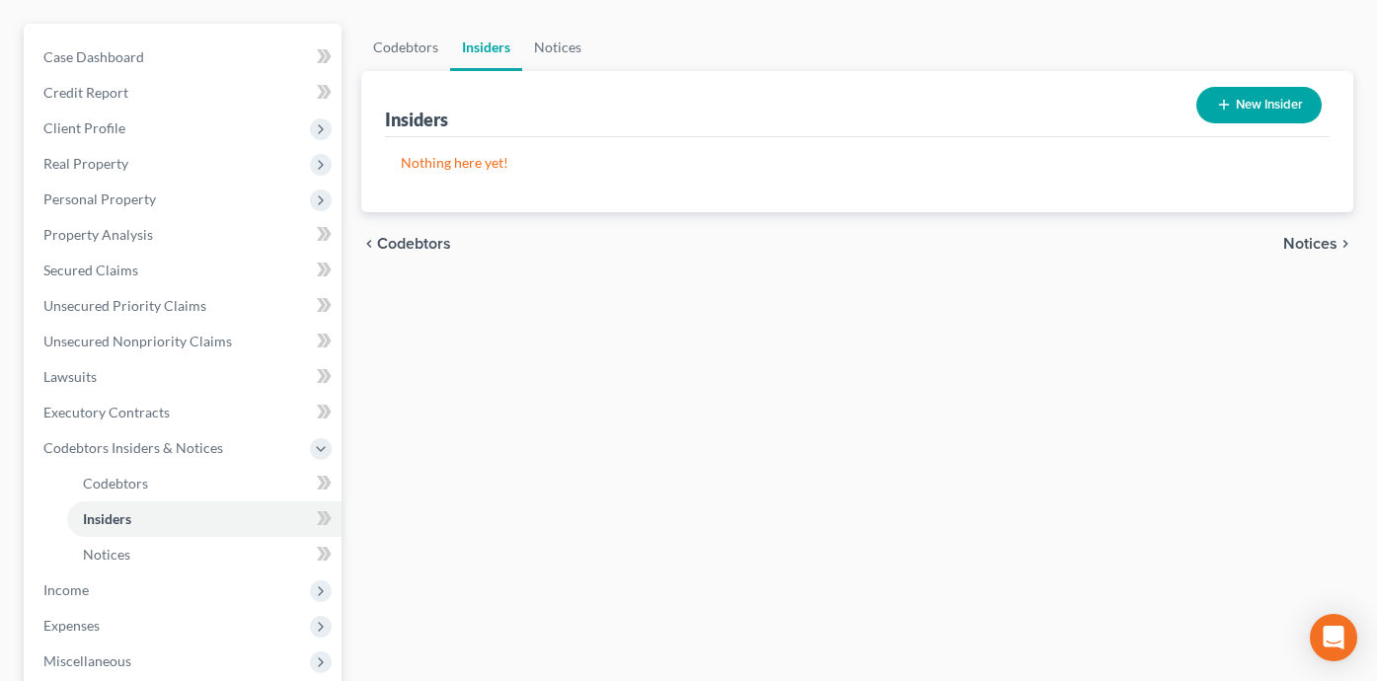
scroll to position [281, 0]
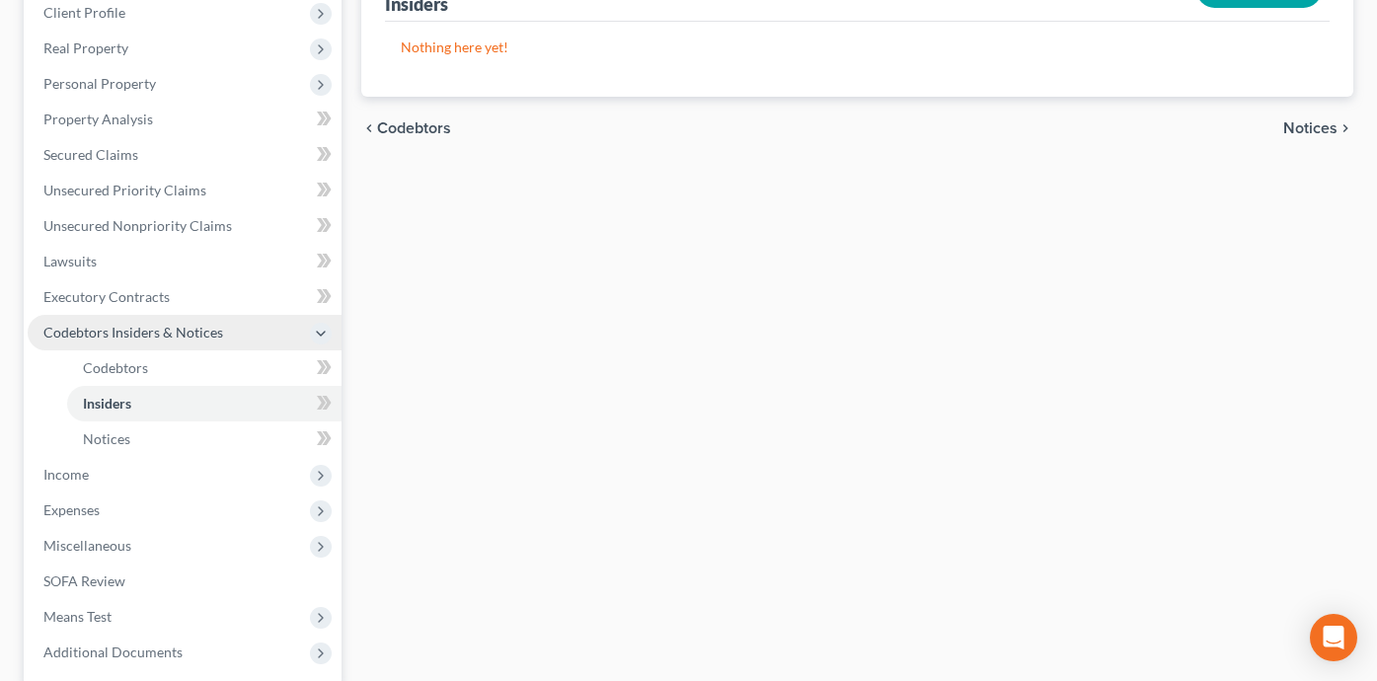
click at [267, 330] on span "Codebtors Insiders & Notices" at bounding box center [185, 333] width 314 height 36
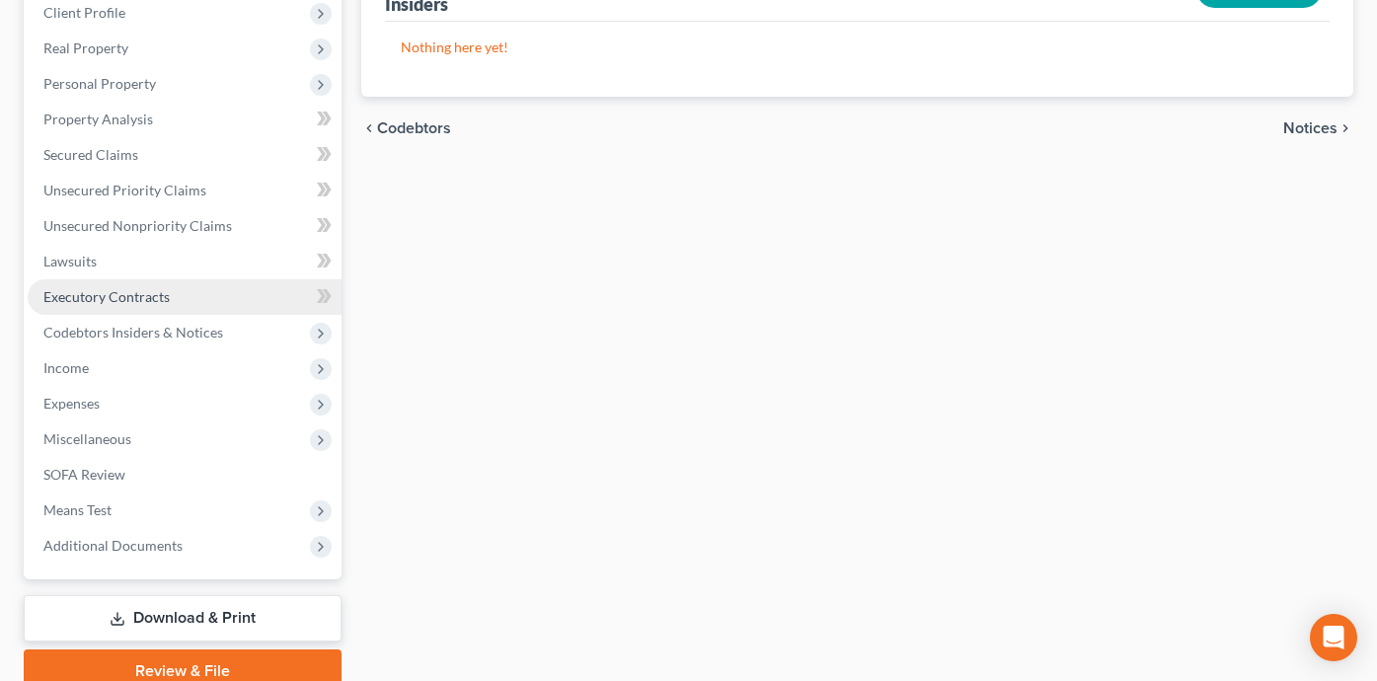
click at [238, 296] on link "Executory Contracts" at bounding box center [185, 297] width 314 height 36
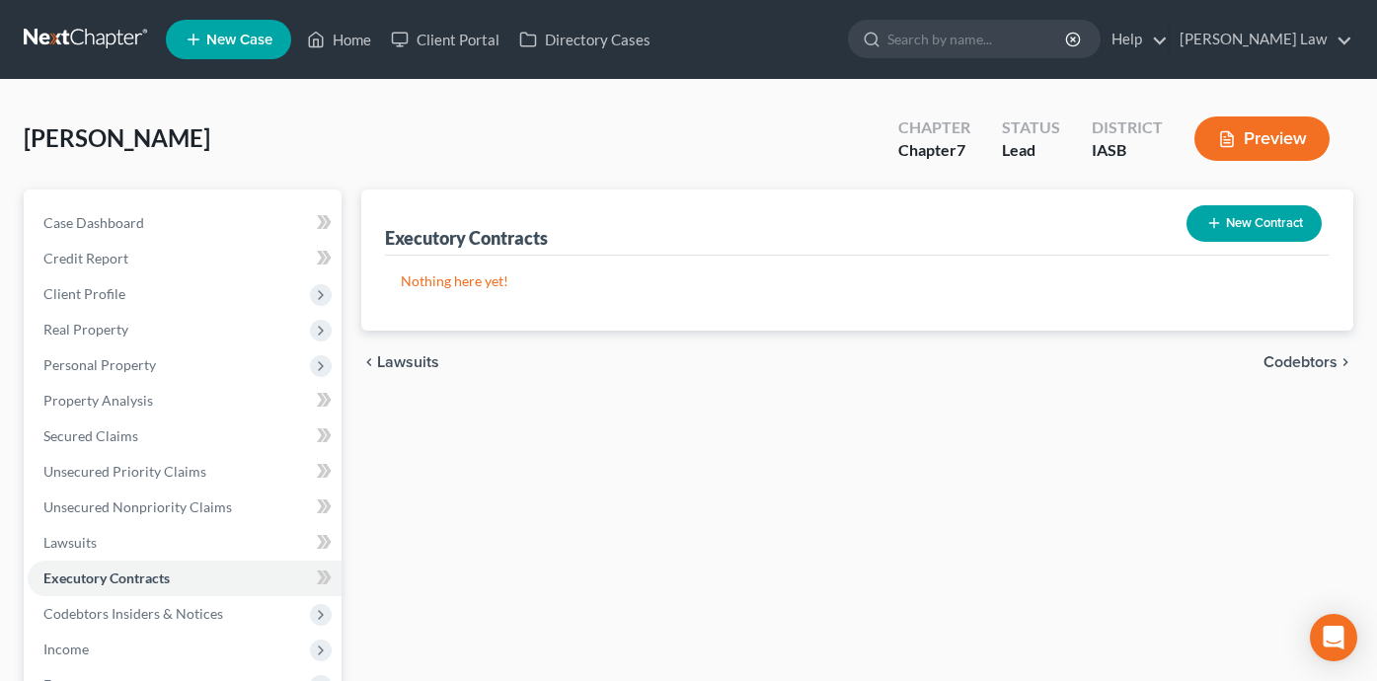
click at [1271, 225] on button "New Contract" at bounding box center [1253, 223] width 135 height 37
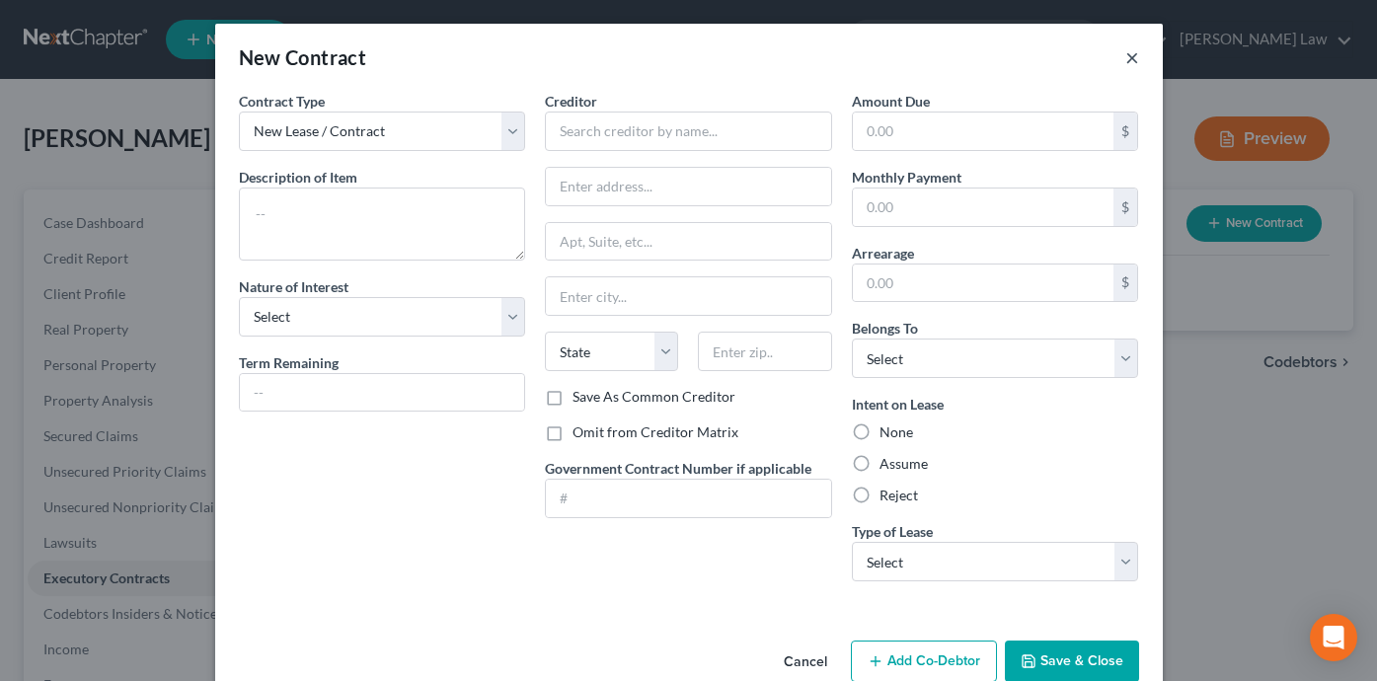
click at [1129, 51] on button "×" at bounding box center [1132, 57] width 14 height 24
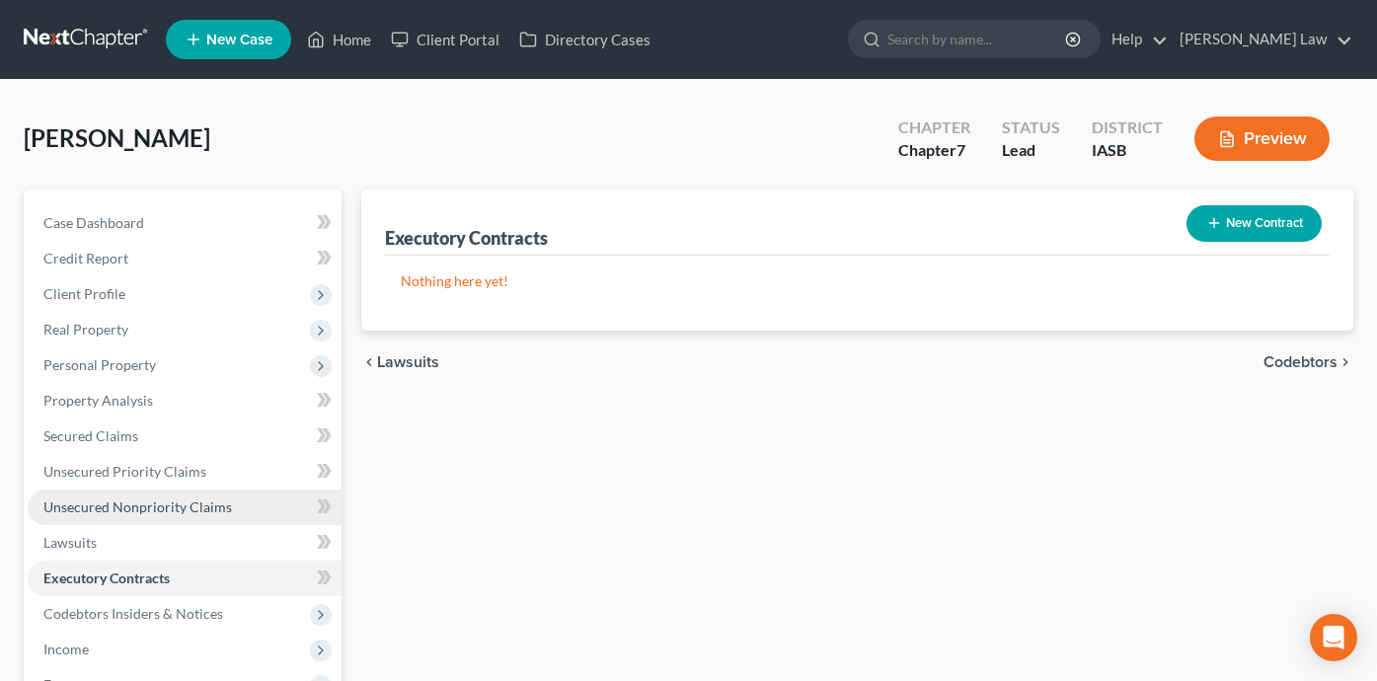
click at [215, 498] on span "Unsecured Nonpriority Claims" at bounding box center [137, 506] width 189 height 17
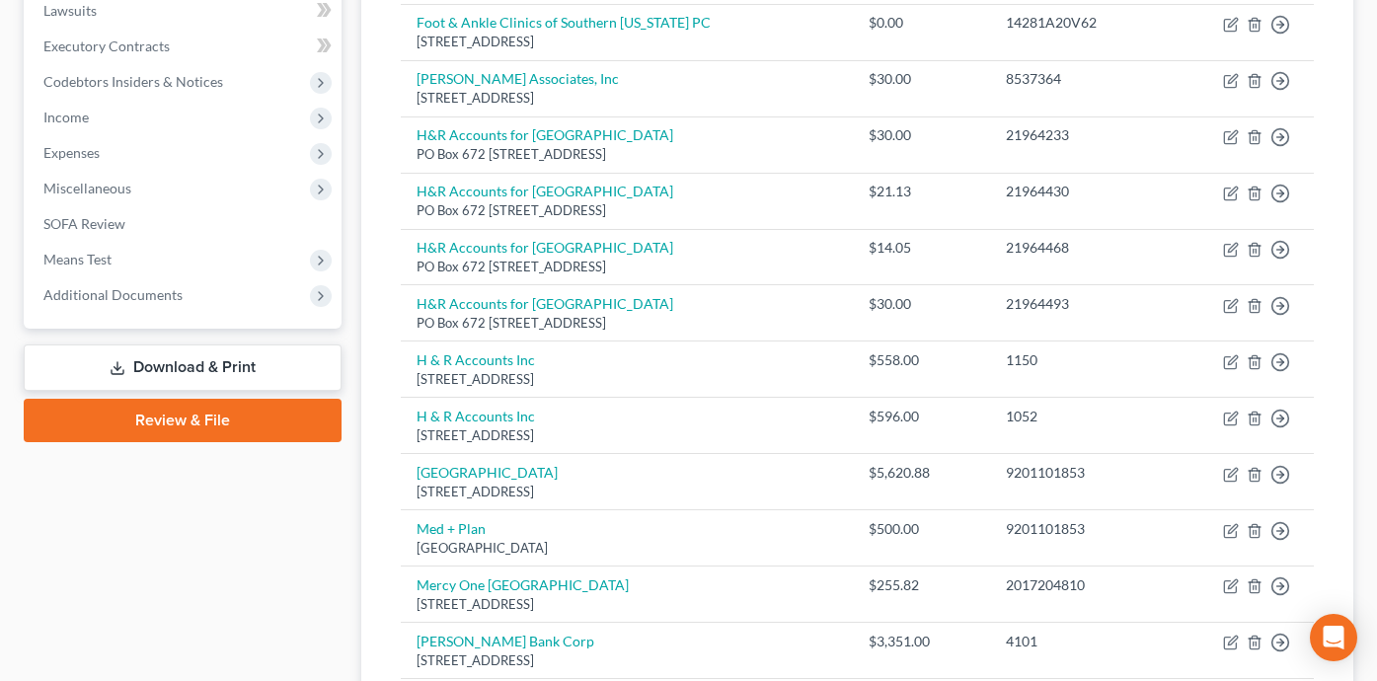
scroll to position [456, 0]
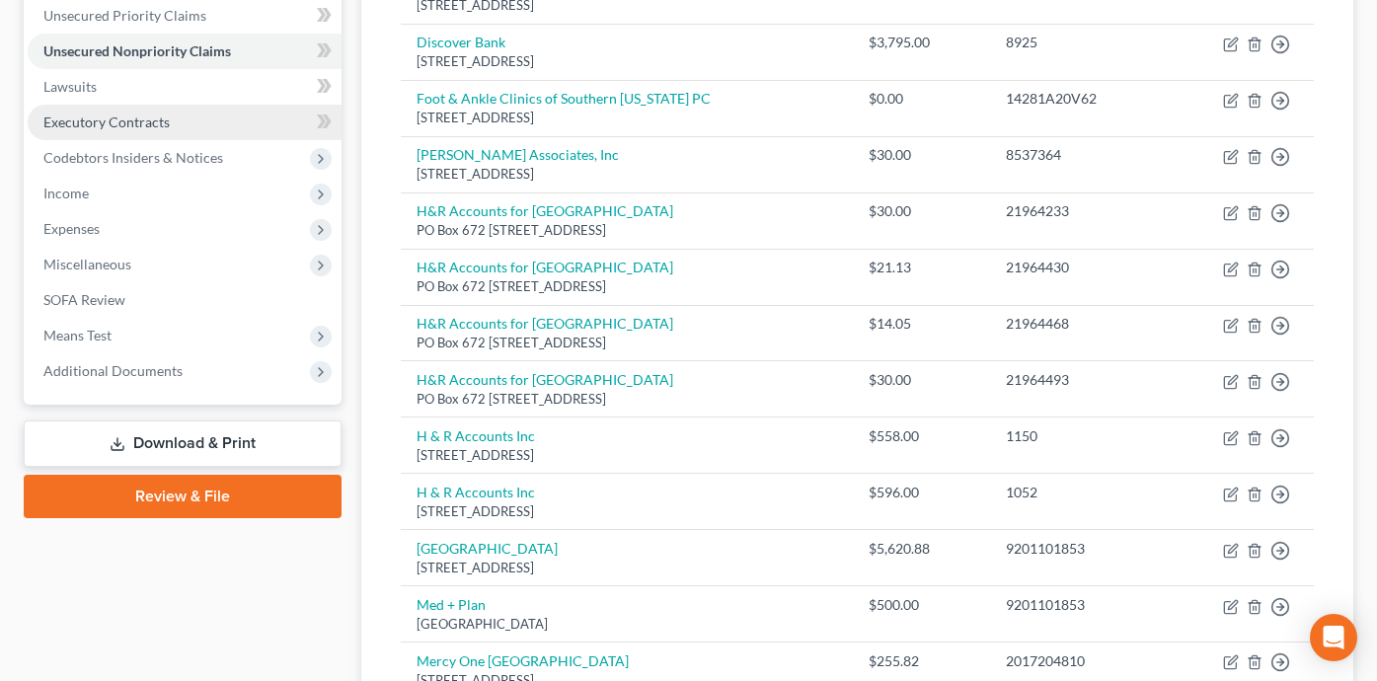
click at [264, 126] on link "Executory Contracts" at bounding box center [185, 123] width 314 height 36
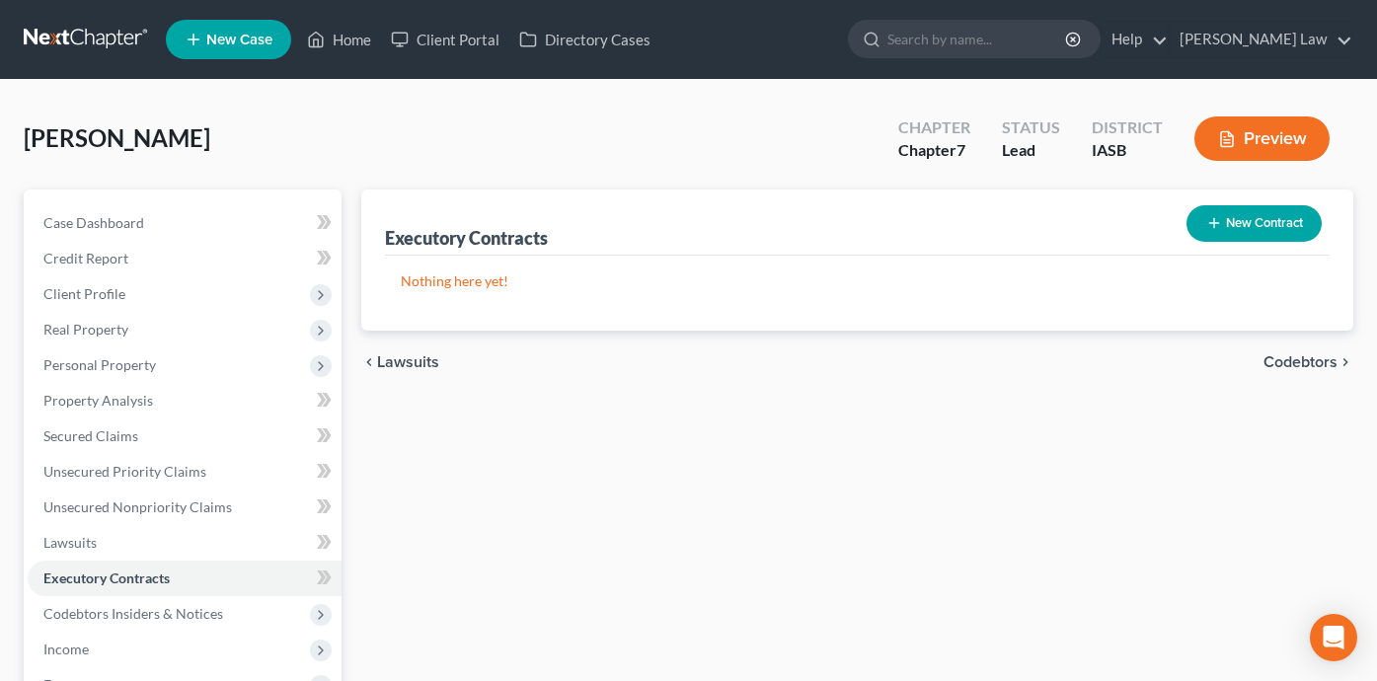
click at [1258, 211] on button "New Contract" at bounding box center [1253, 223] width 135 height 37
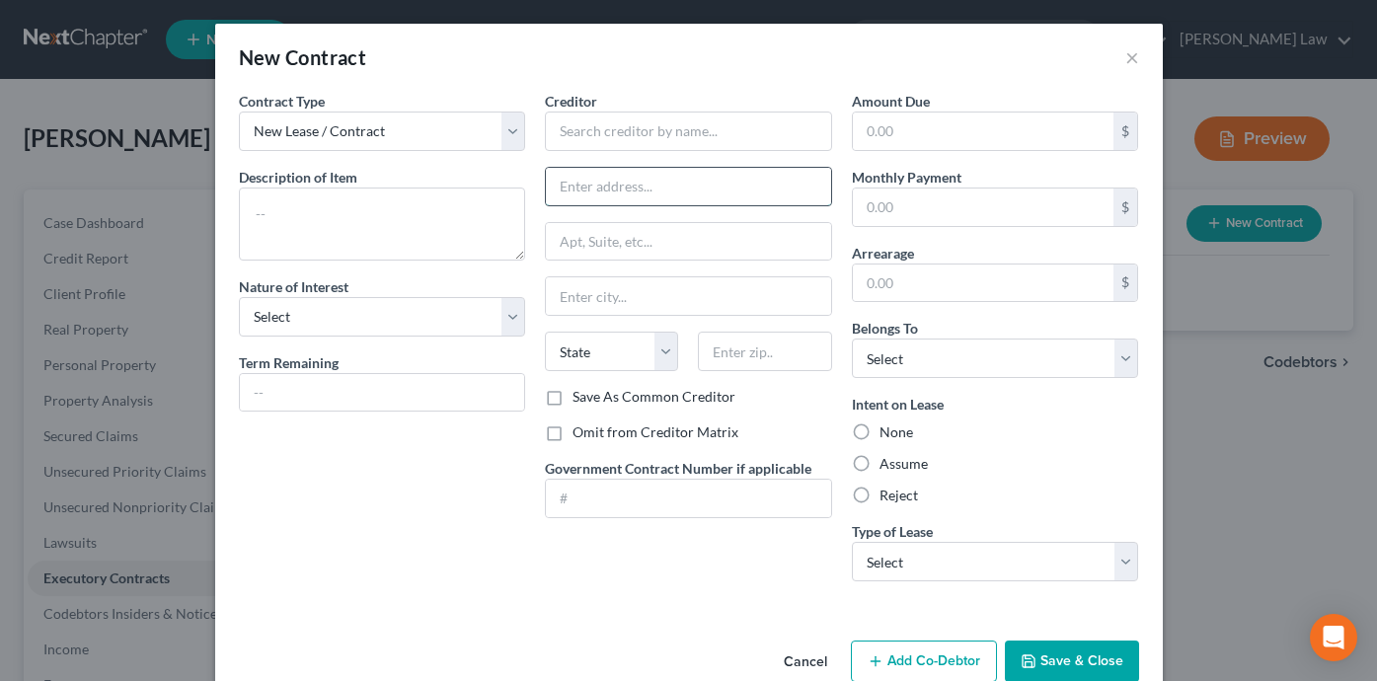
click at [596, 183] on input "text" at bounding box center [688, 187] width 285 height 38
paste input "[STREET_ADDRESS]"
type input "[STREET_ADDRESS]"
click at [629, 353] on select "State [US_STATE] AK AR AZ CA CO CT DE DC [GEOGRAPHIC_DATA] [GEOGRAPHIC_DATA] GU…" at bounding box center [611, 351] width 133 height 39
select select "16"
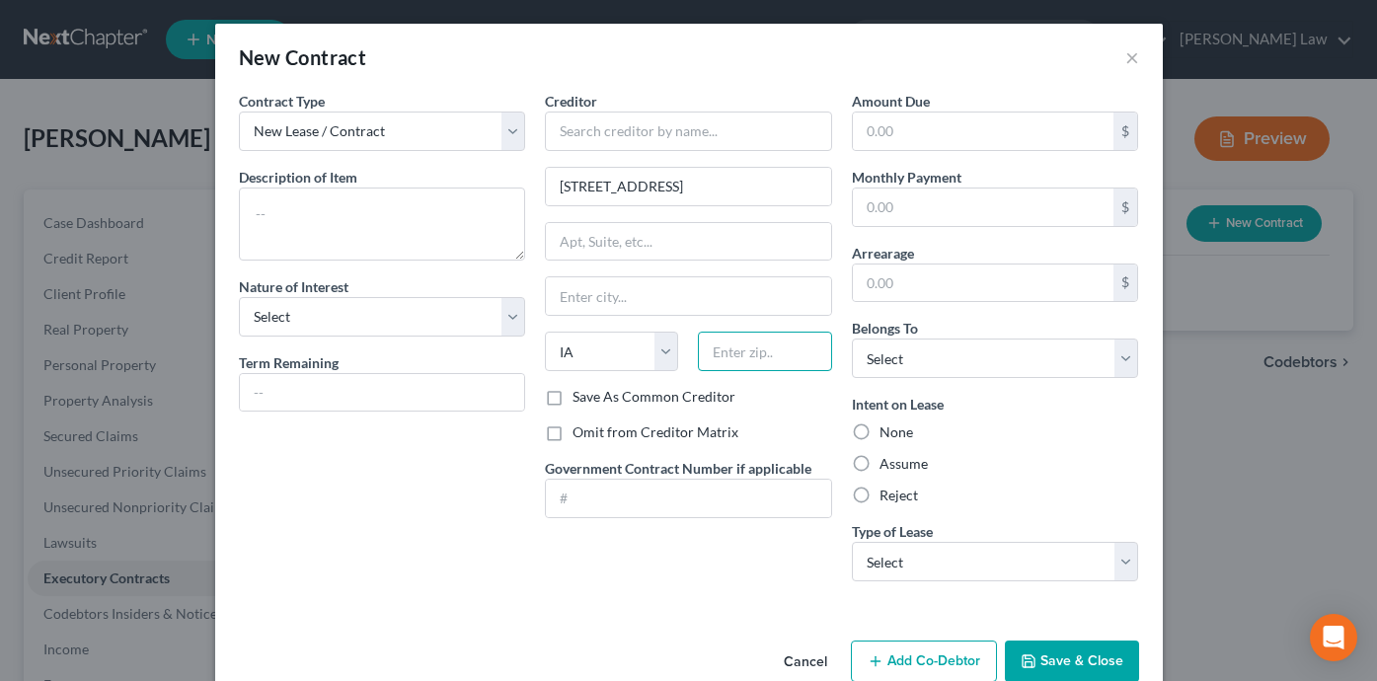
click at [747, 357] on input "text" at bounding box center [764, 351] width 133 height 39
type input "52501"
type input "Ottumwa"
click at [654, 630] on div "Contract Type New Lease / Contract New Timeshare Description of non-residential…" at bounding box center [689, 362] width 948 height 542
click at [605, 145] on input "text" at bounding box center [688, 131] width 287 height 39
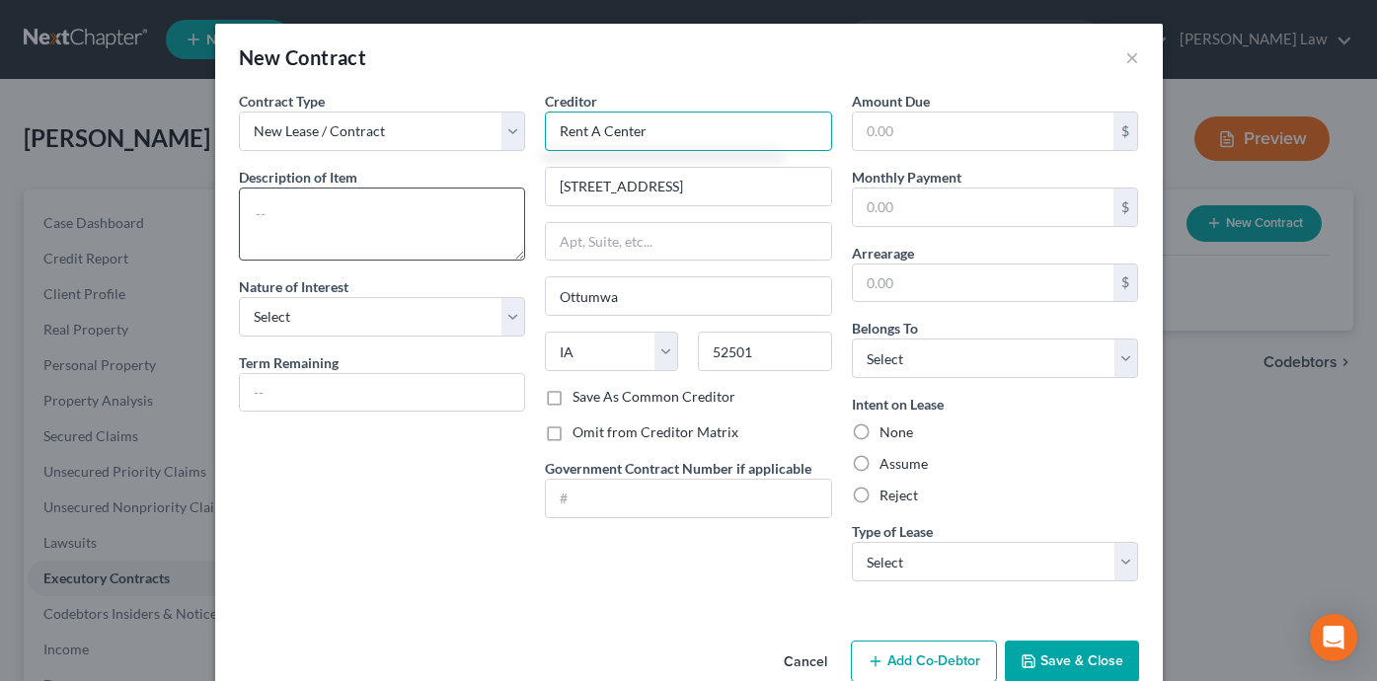
type input "Rent A Center"
click at [269, 191] on textarea at bounding box center [382, 224] width 287 height 73
type textarea "Washer and Dryer"
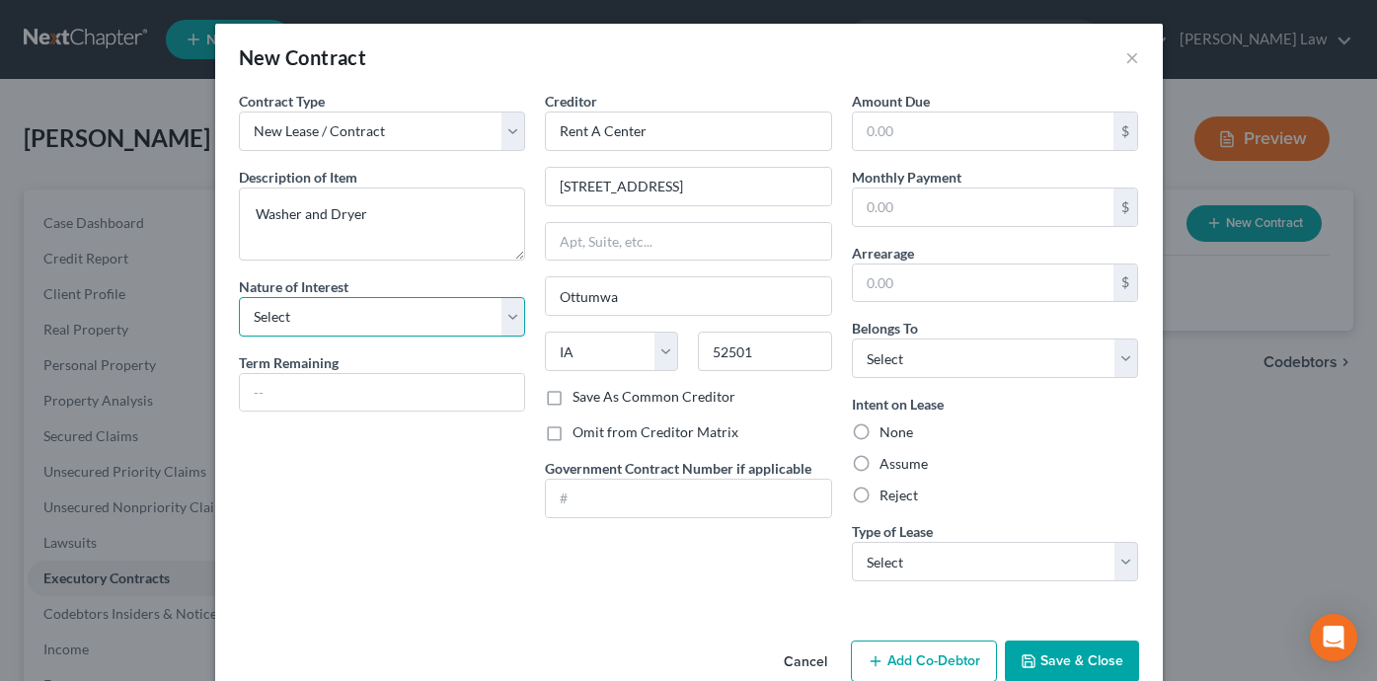
click at [367, 315] on select "Select Purchaser Agent Lessor Lessee" at bounding box center [382, 316] width 287 height 39
select select "0"
click at [879, 461] on label "Assume" at bounding box center [903, 464] width 48 height 20
click at [887, 461] on input "Assume" at bounding box center [893, 460] width 13 height 13
radio input "true"
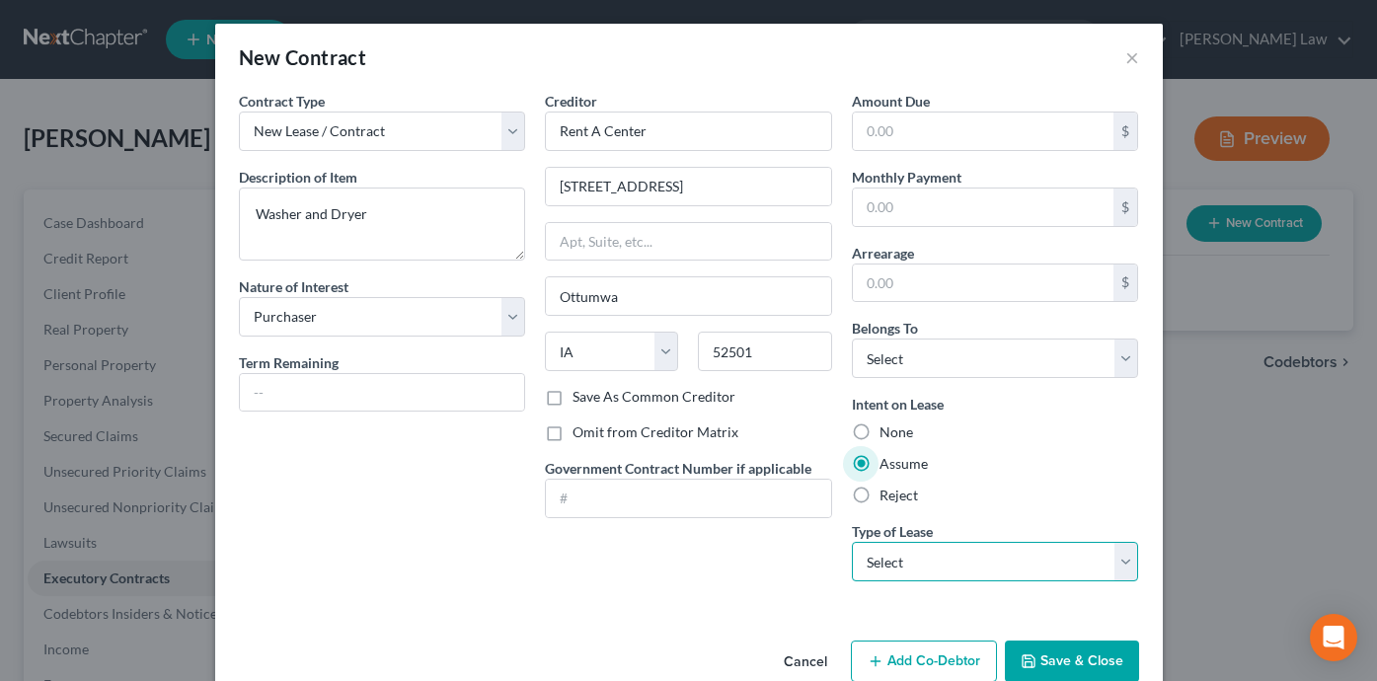
click at [959, 549] on select "Select Real Estate Car Other" at bounding box center [995, 561] width 287 height 39
select select "2"
click at [978, 127] on input "text" at bounding box center [984, 132] width 262 height 38
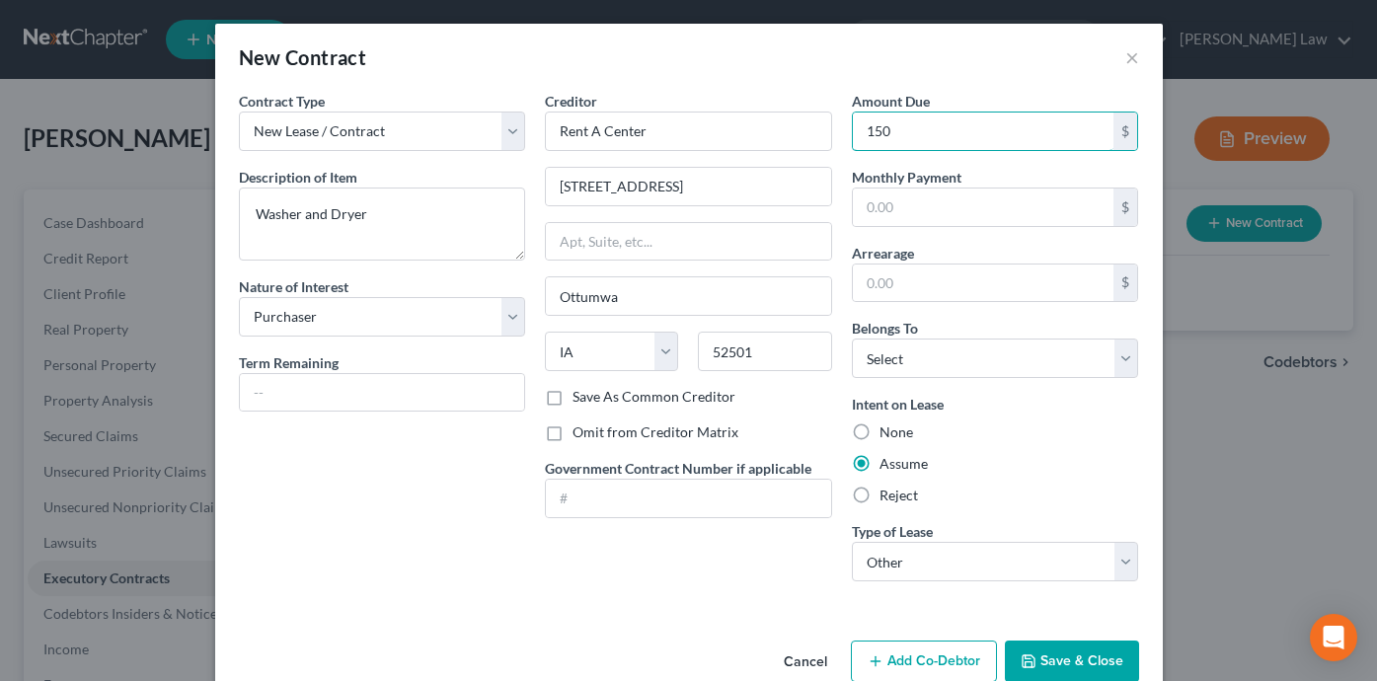
type input "150"
click at [387, 490] on div "Contract Type New Lease / Contract New Timeshare Description of non-residential…" at bounding box center [382, 344] width 307 height 506
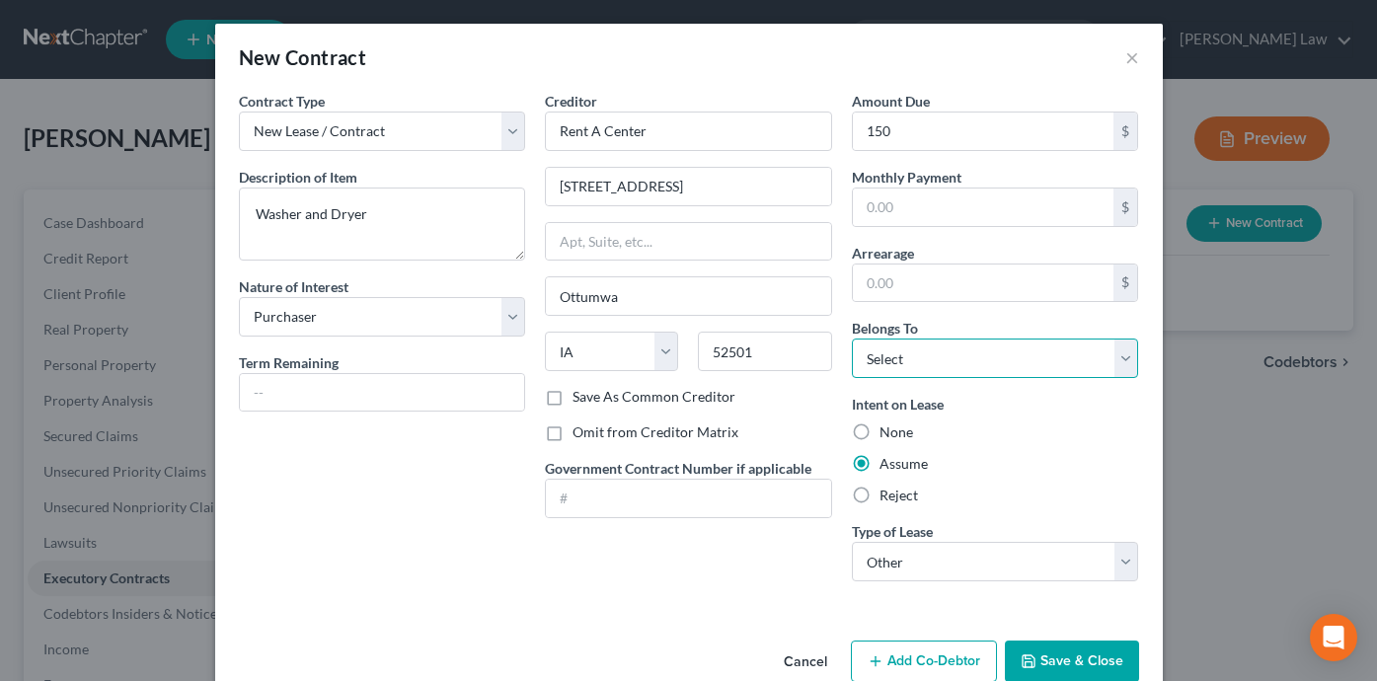
click at [983, 362] on select "Select Debtor 1 Only Debtor 2 Only Debtor 1 And Debtor 2 Only At Least One Of T…" at bounding box center [995, 358] width 287 height 39
select select "0"
click at [918, 200] on input "text" at bounding box center [984, 208] width 262 height 38
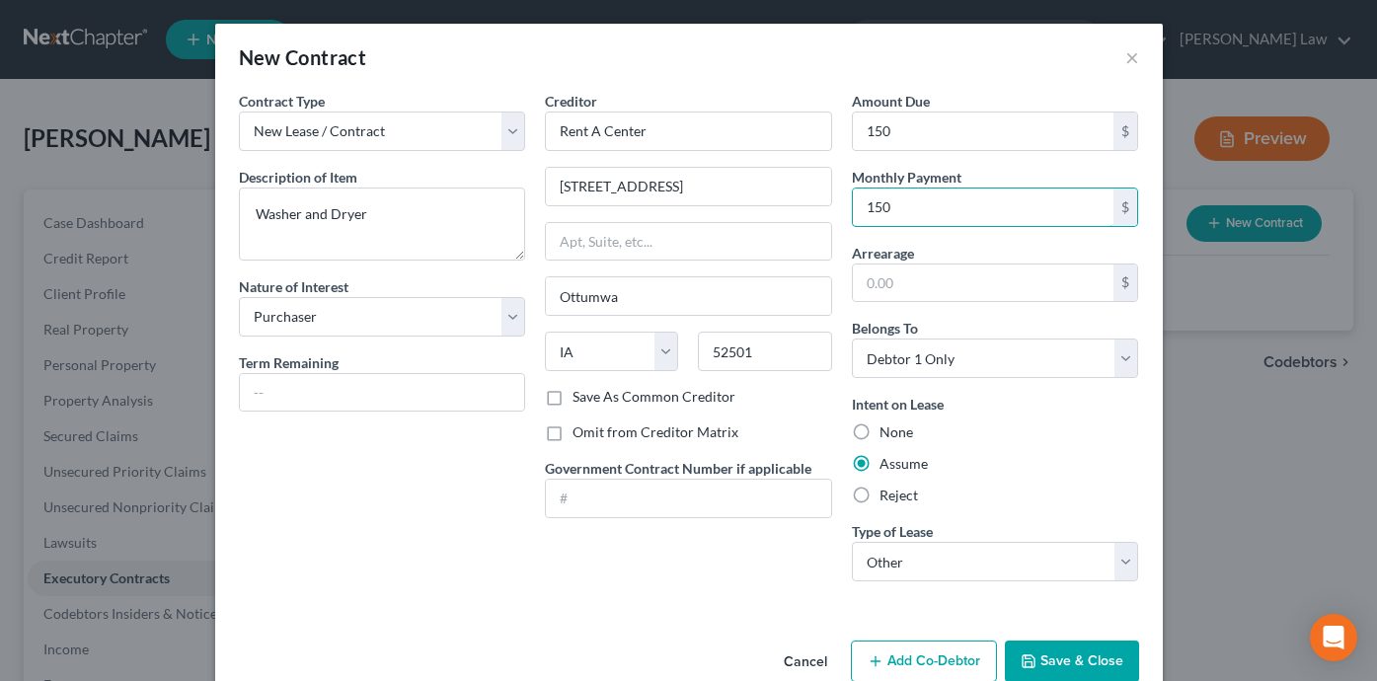
type input "150"
click at [1039, 466] on div "Assume" at bounding box center [995, 464] width 287 height 20
click at [955, 132] on input "150" at bounding box center [984, 132] width 262 height 38
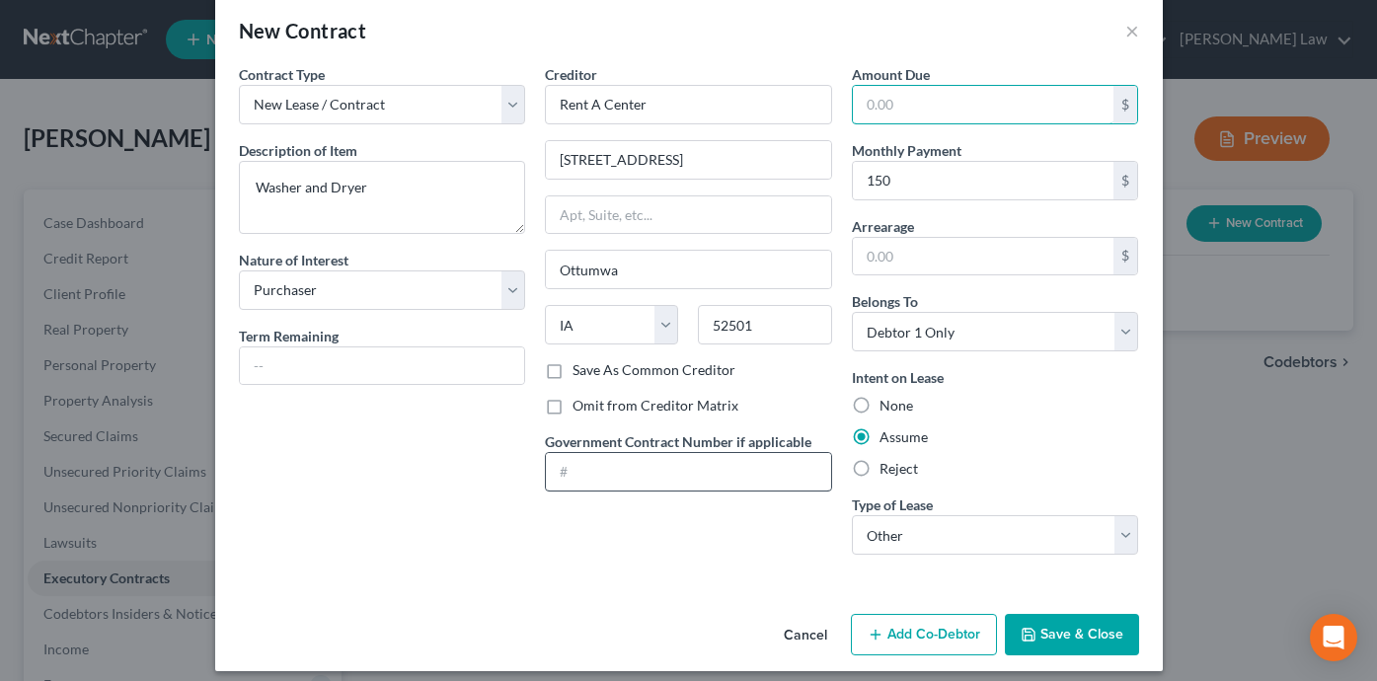
scroll to position [39, 0]
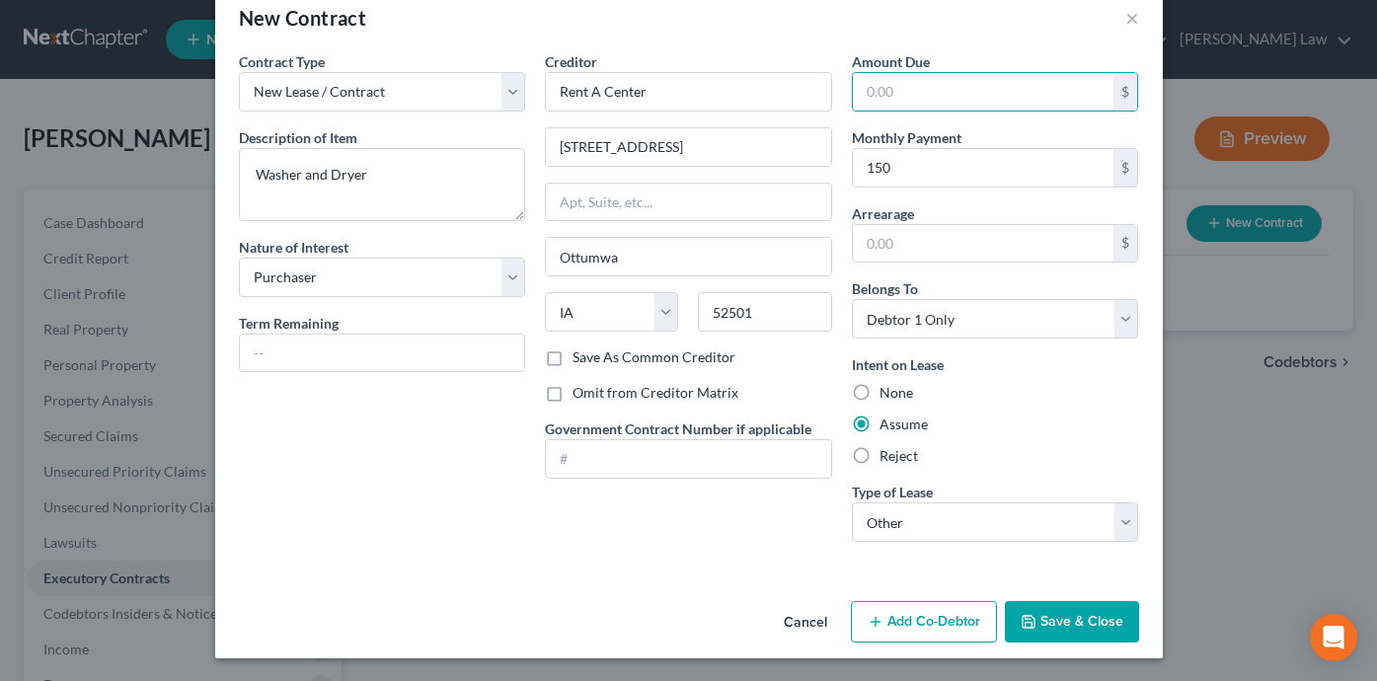
click at [1048, 609] on button "Save & Close" at bounding box center [1072, 621] width 134 height 41
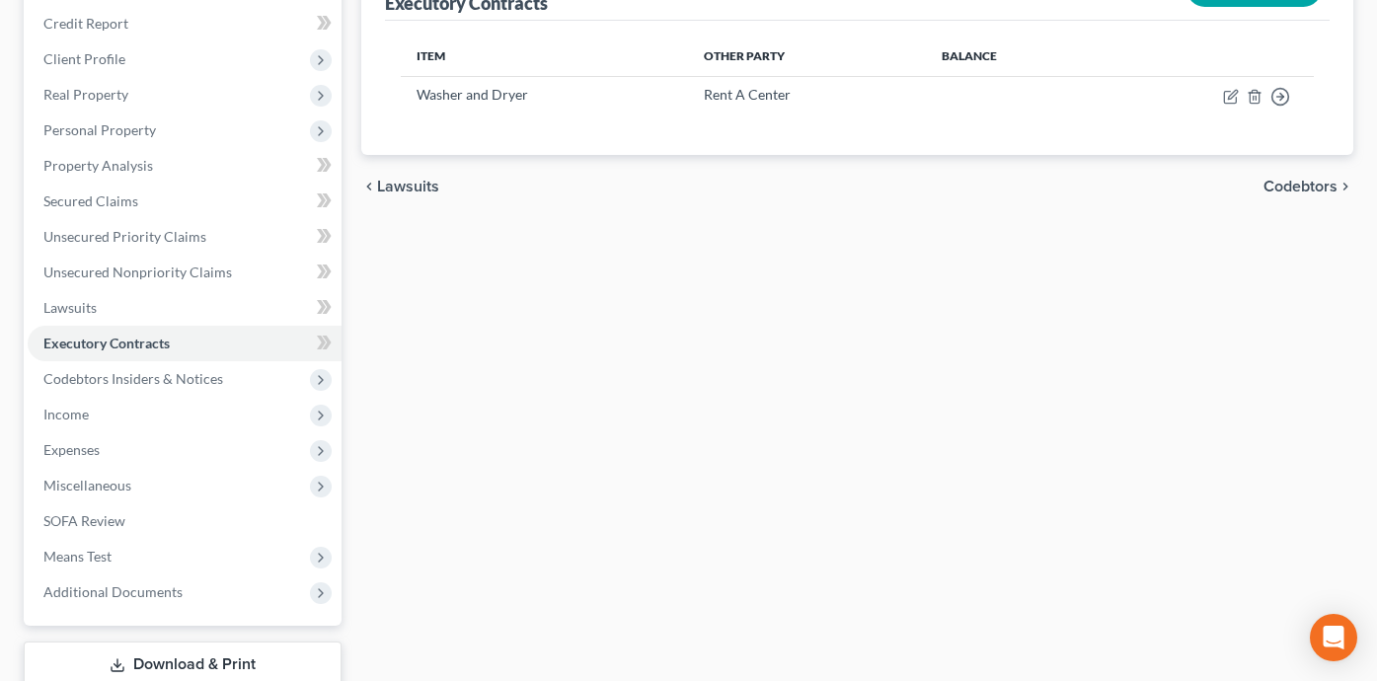
scroll to position [243, 0]
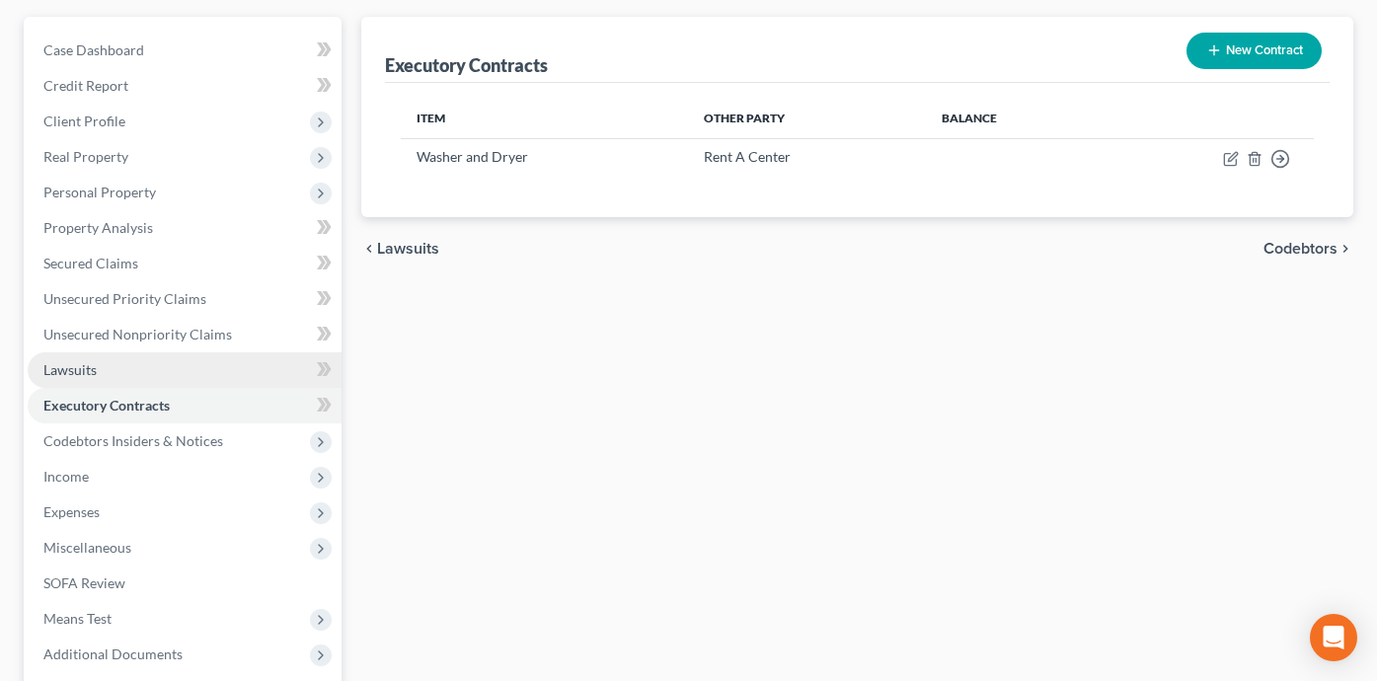
click at [232, 367] on link "Lawsuits" at bounding box center [185, 370] width 314 height 36
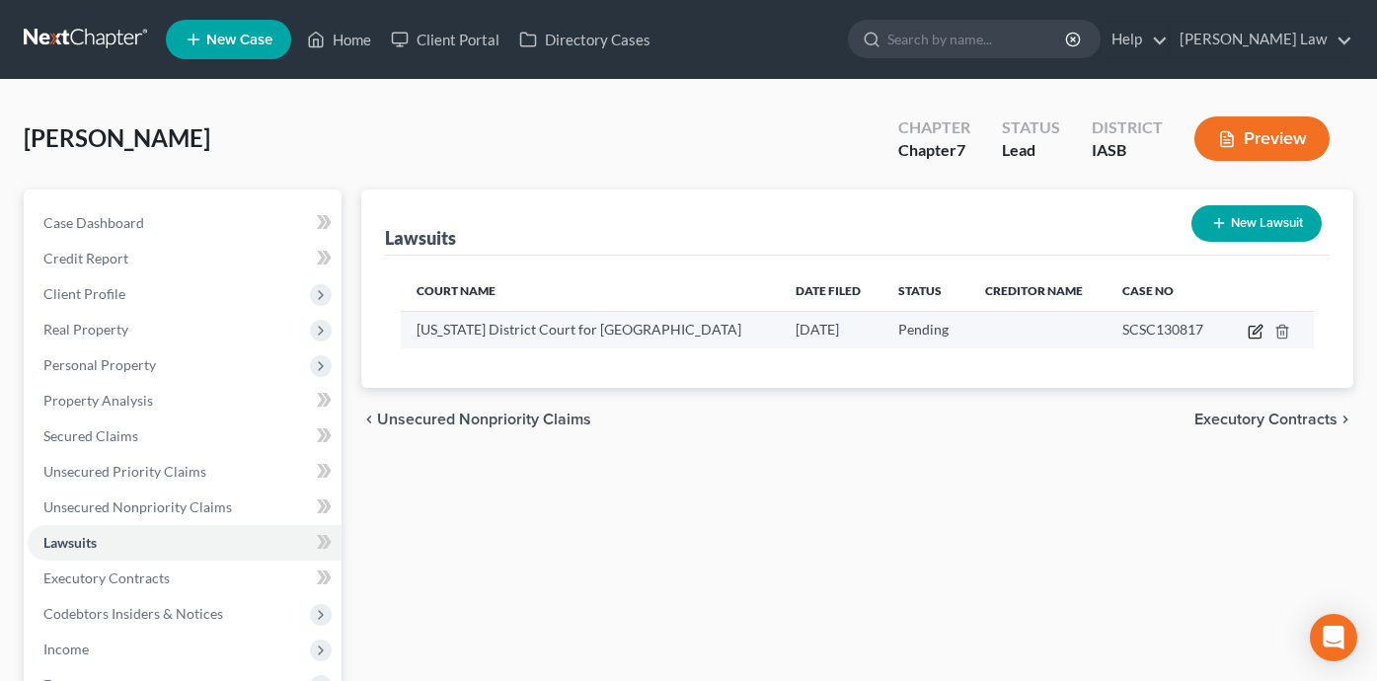
click at [1252, 330] on icon "button" at bounding box center [1256, 332] width 16 height 16
select select "16"
select select "0"
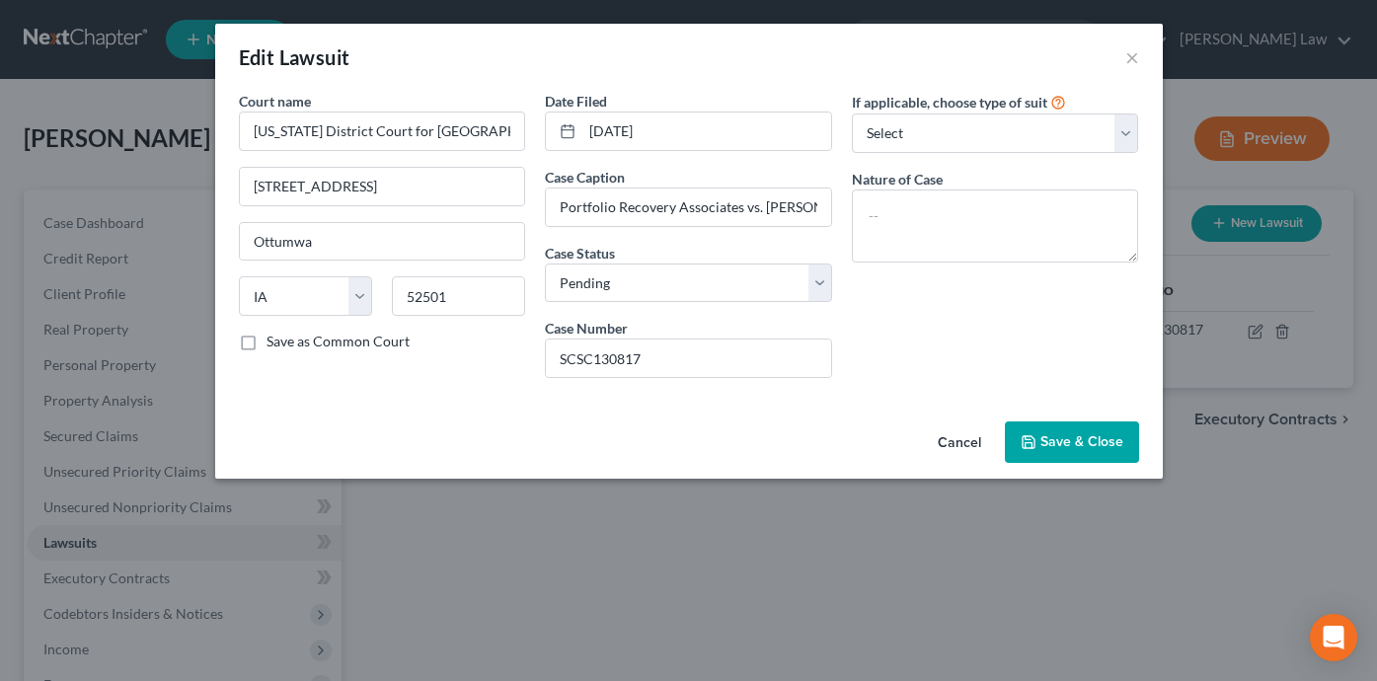
click at [1055, 441] on span "Save & Close" at bounding box center [1081, 441] width 83 height 17
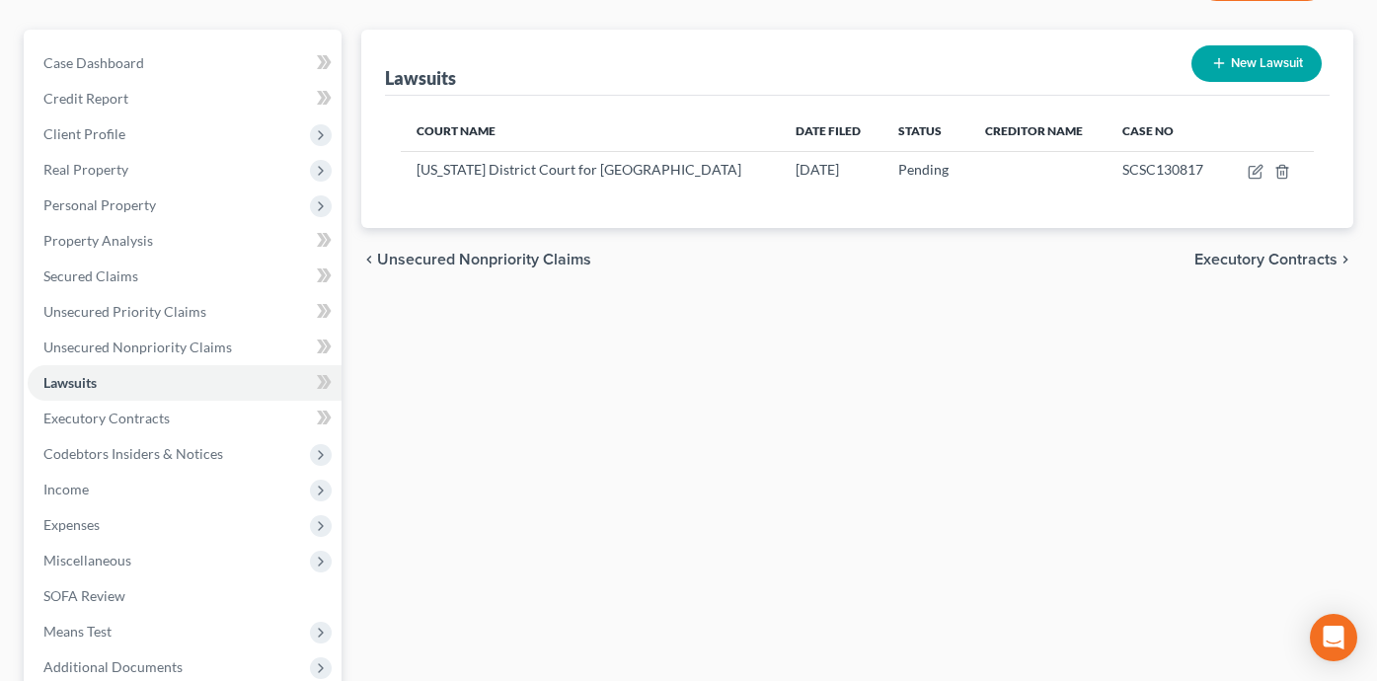
scroll to position [168, 0]
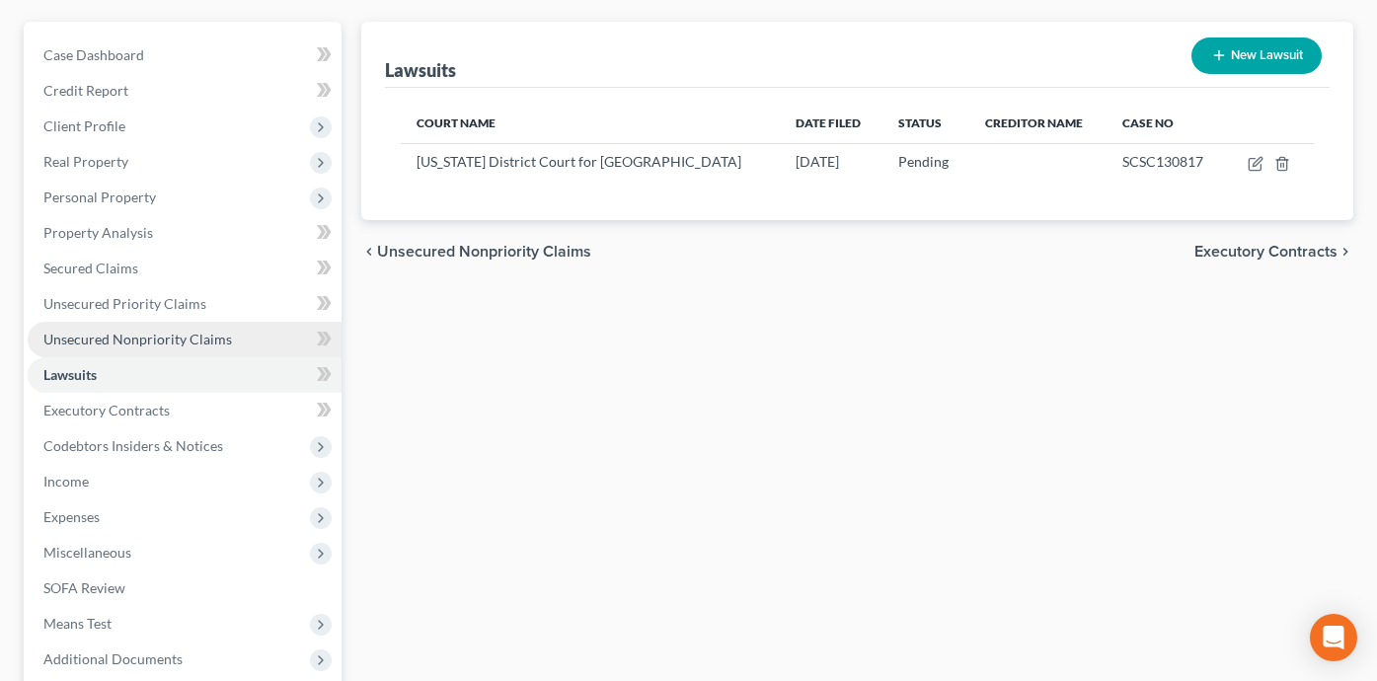
click at [243, 340] on link "Unsecured Nonpriority Claims" at bounding box center [185, 340] width 314 height 36
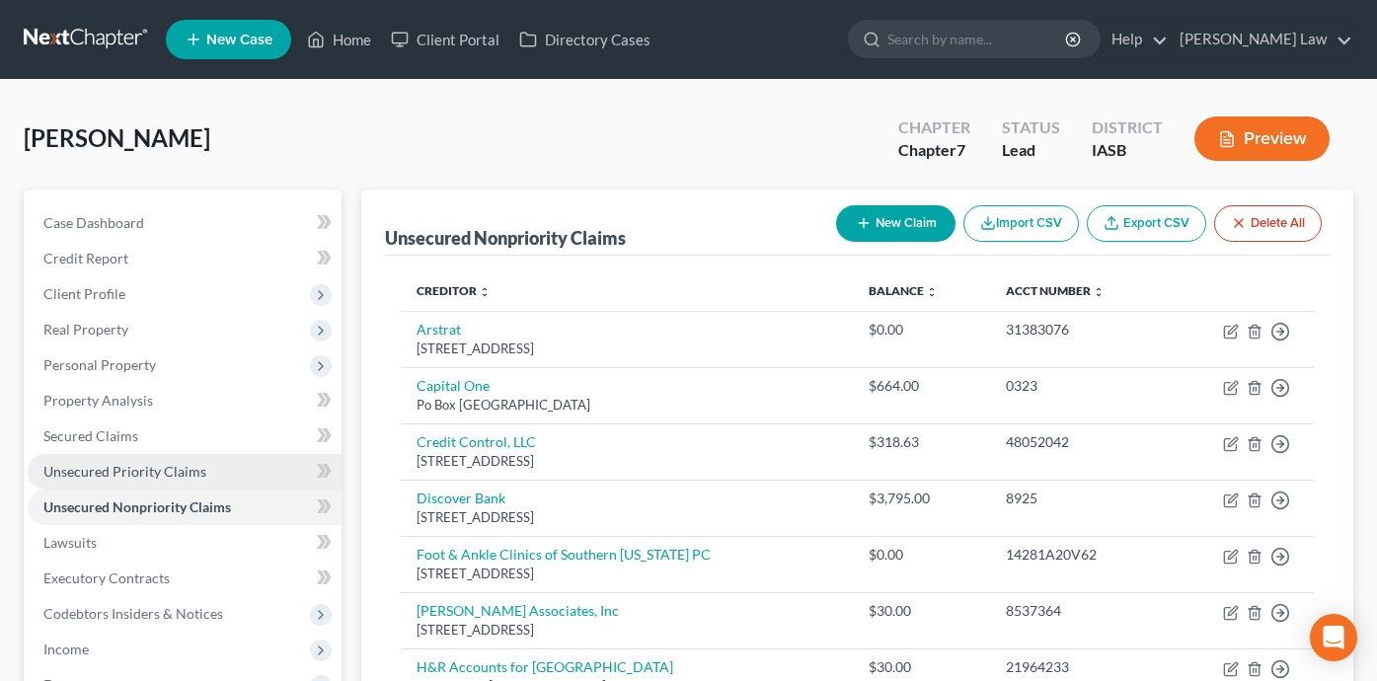
click at [254, 476] on link "Unsecured Priority Claims" at bounding box center [185, 472] width 314 height 36
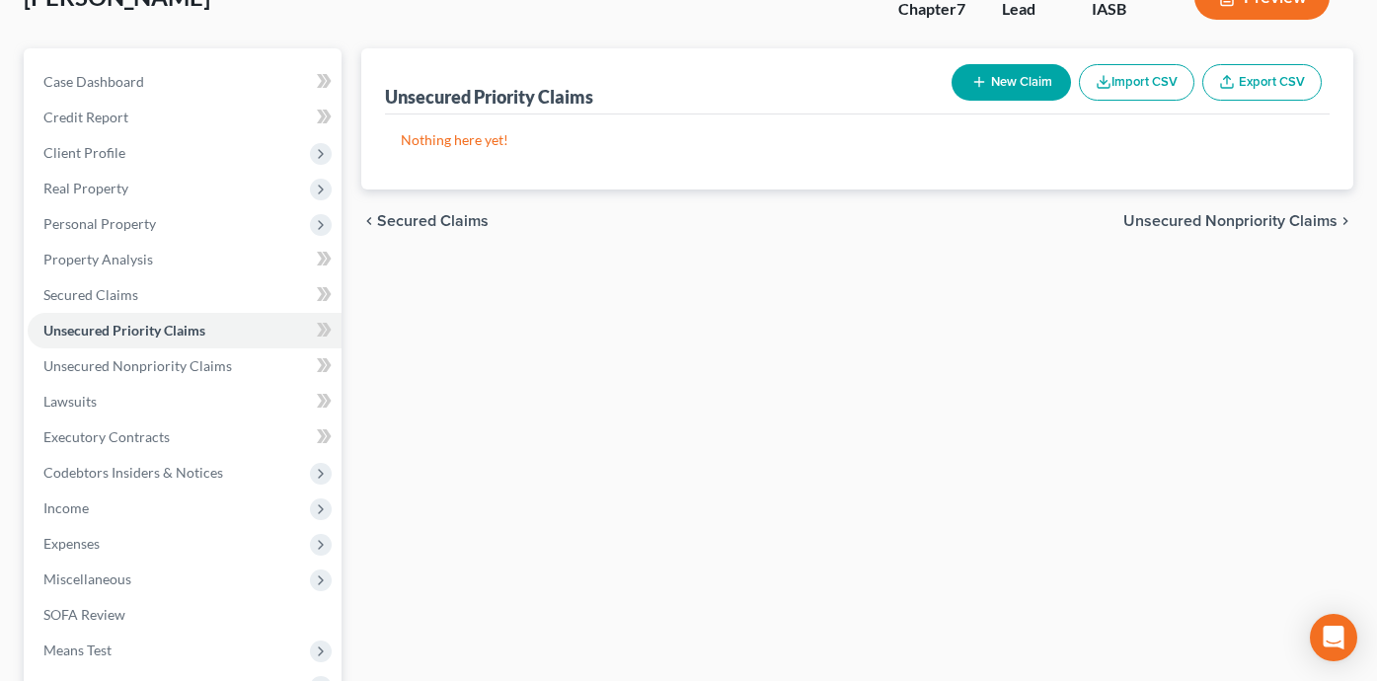
scroll to position [143, 0]
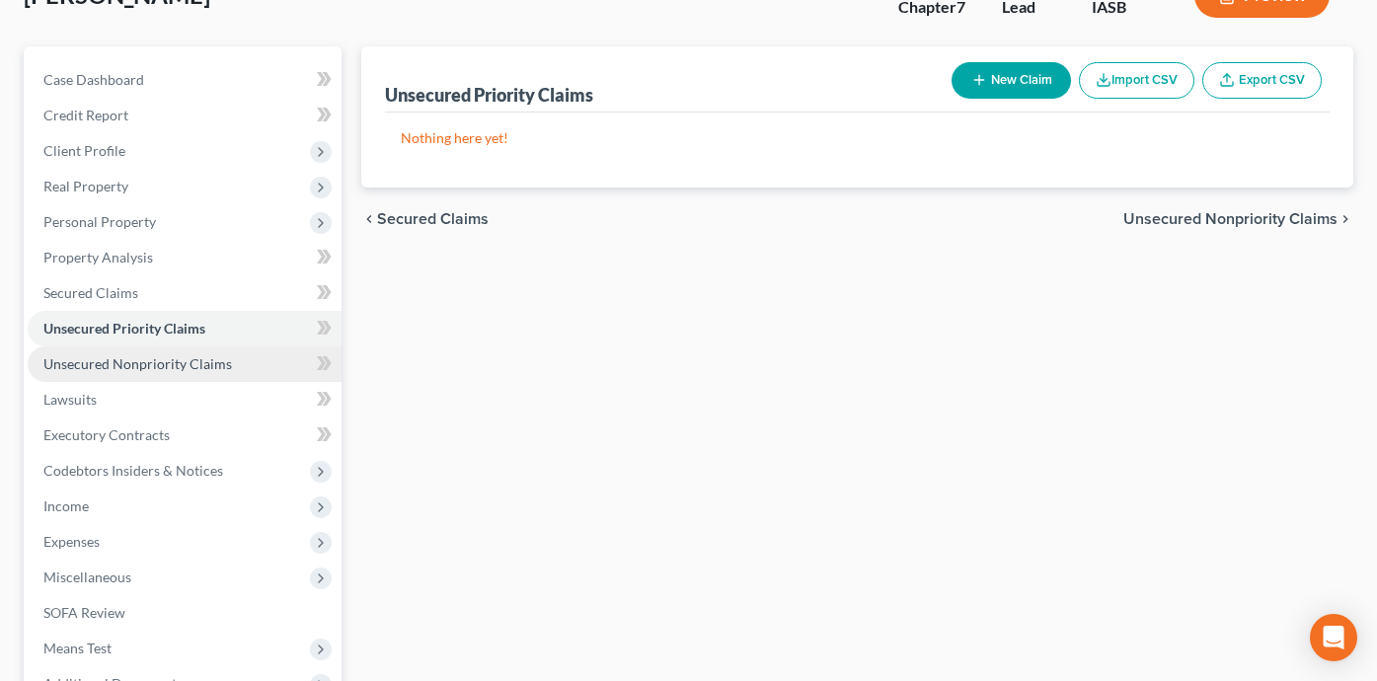
click at [260, 367] on link "Unsecured Nonpriority Claims" at bounding box center [185, 364] width 314 height 36
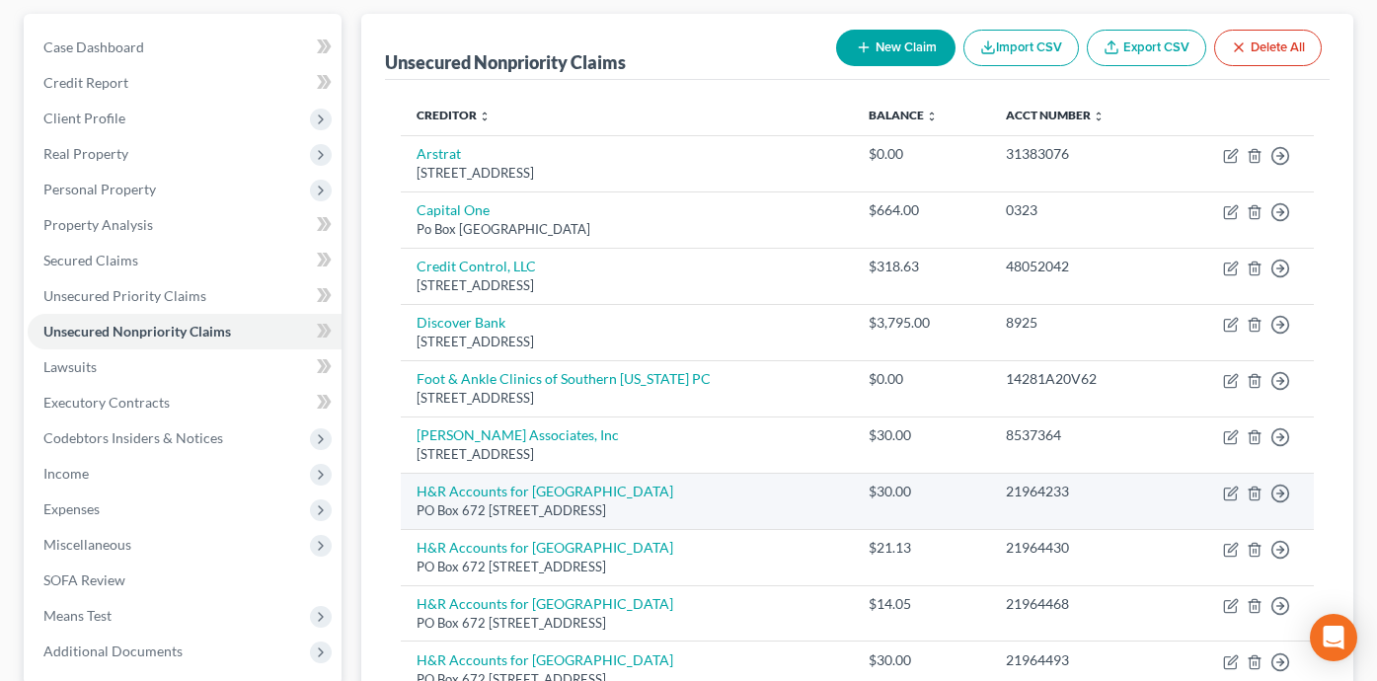
scroll to position [233, 0]
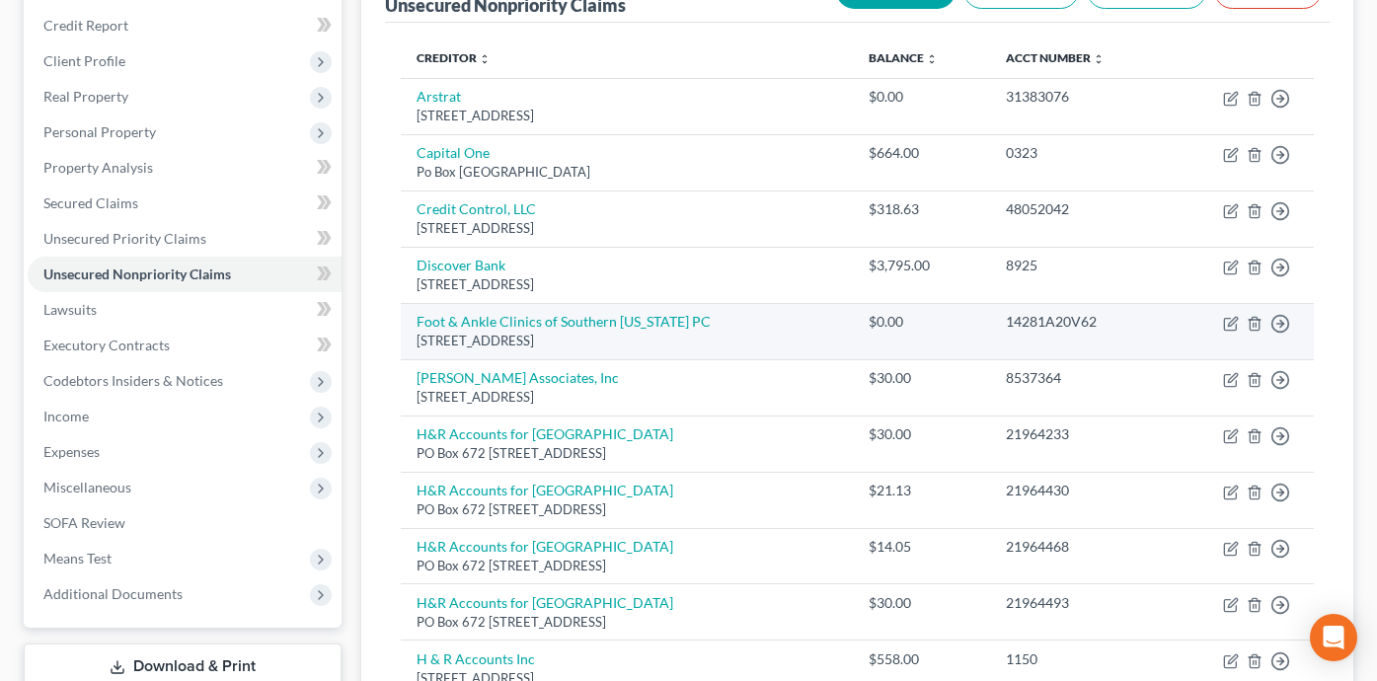
click at [1252, 310] on td "Move to D Move to E Move to G Move to Notice Only" at bounding box center [1241, 331] width 146 height 56
click at [1253, 319] on icon "button" at bounding box center [1255, 324] width 16 height 16
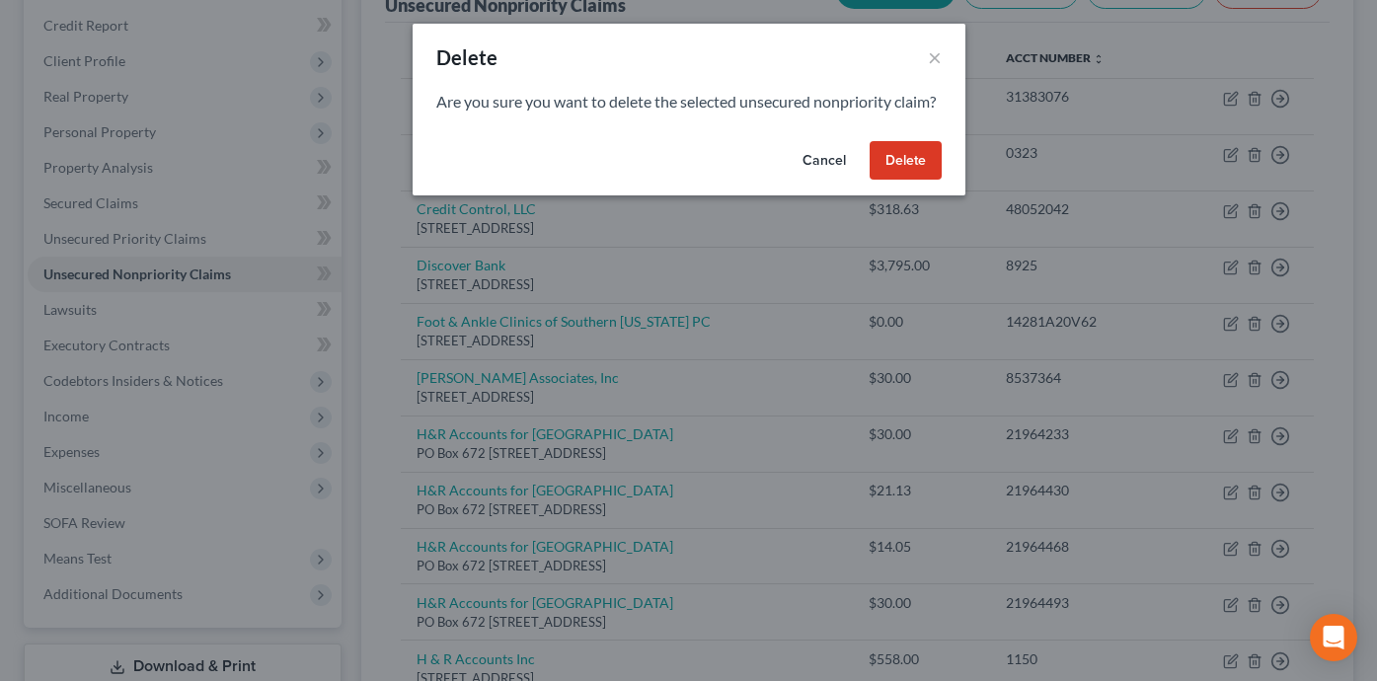
click at [810, 181] on button "Cancel" at bounding box center [824, 160] width 75 height 39
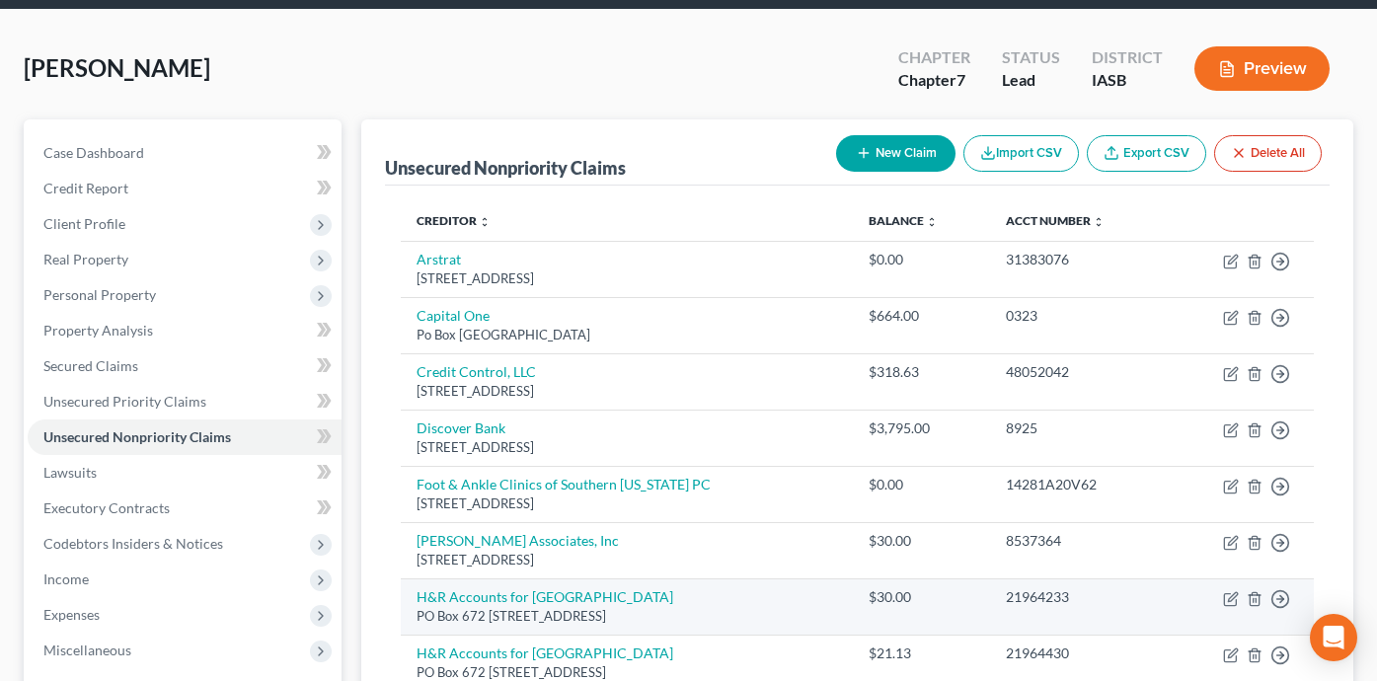
scroll to position [75, 0]
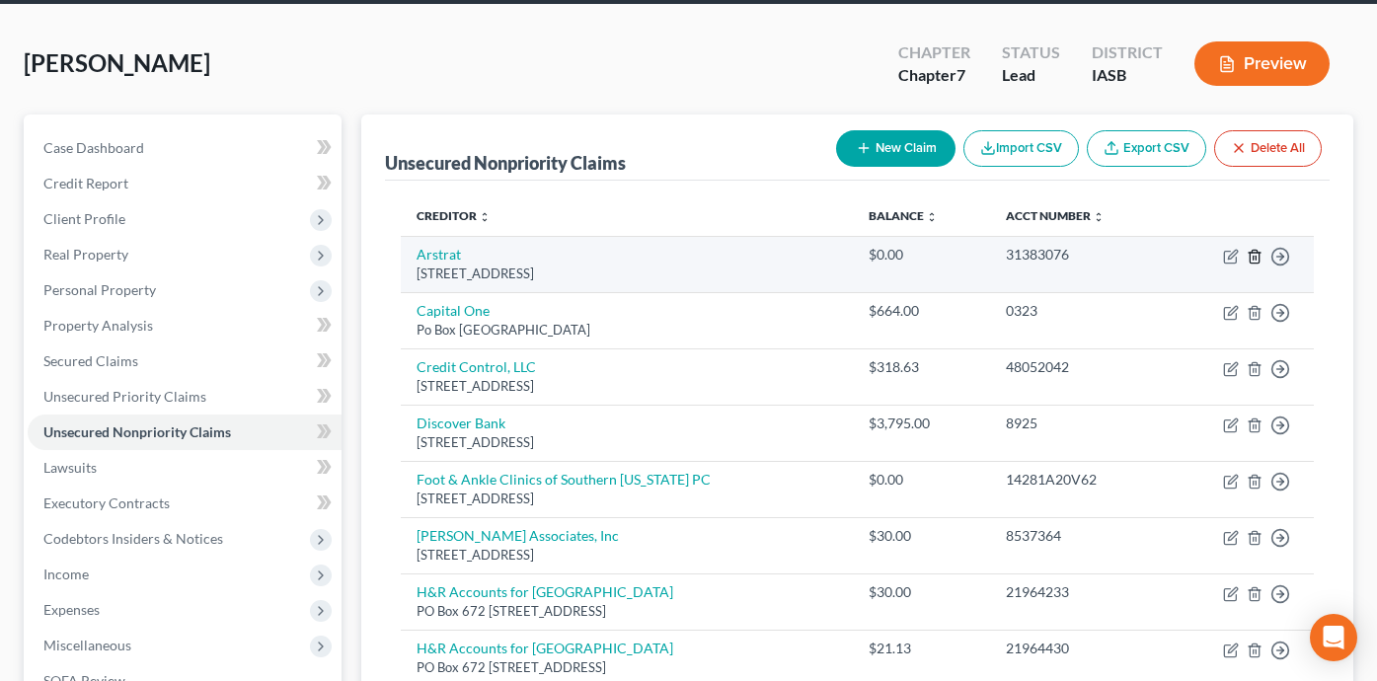
click at [1252, 254] on icon "button" at bounding box center [1255, 257] width 16 height 16
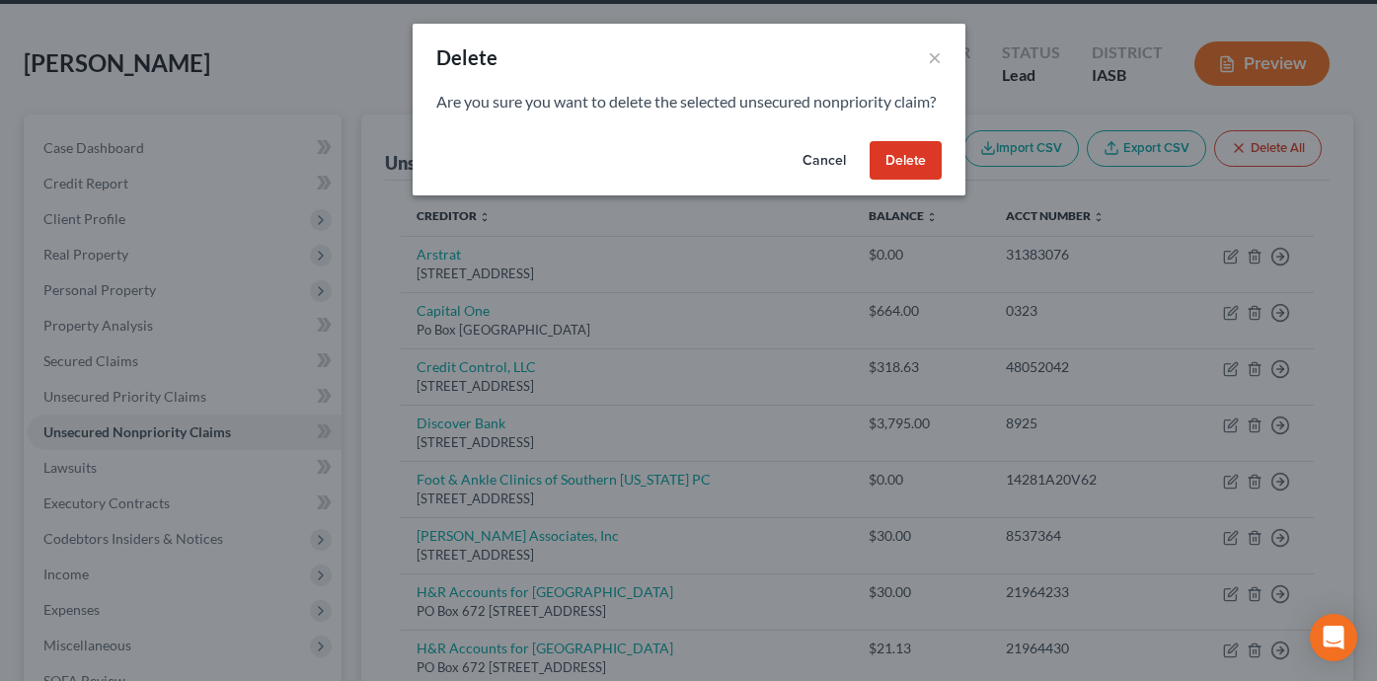
click at [902, 174] on button "Delete" at bounding box center [906, 160] width 72 height 39
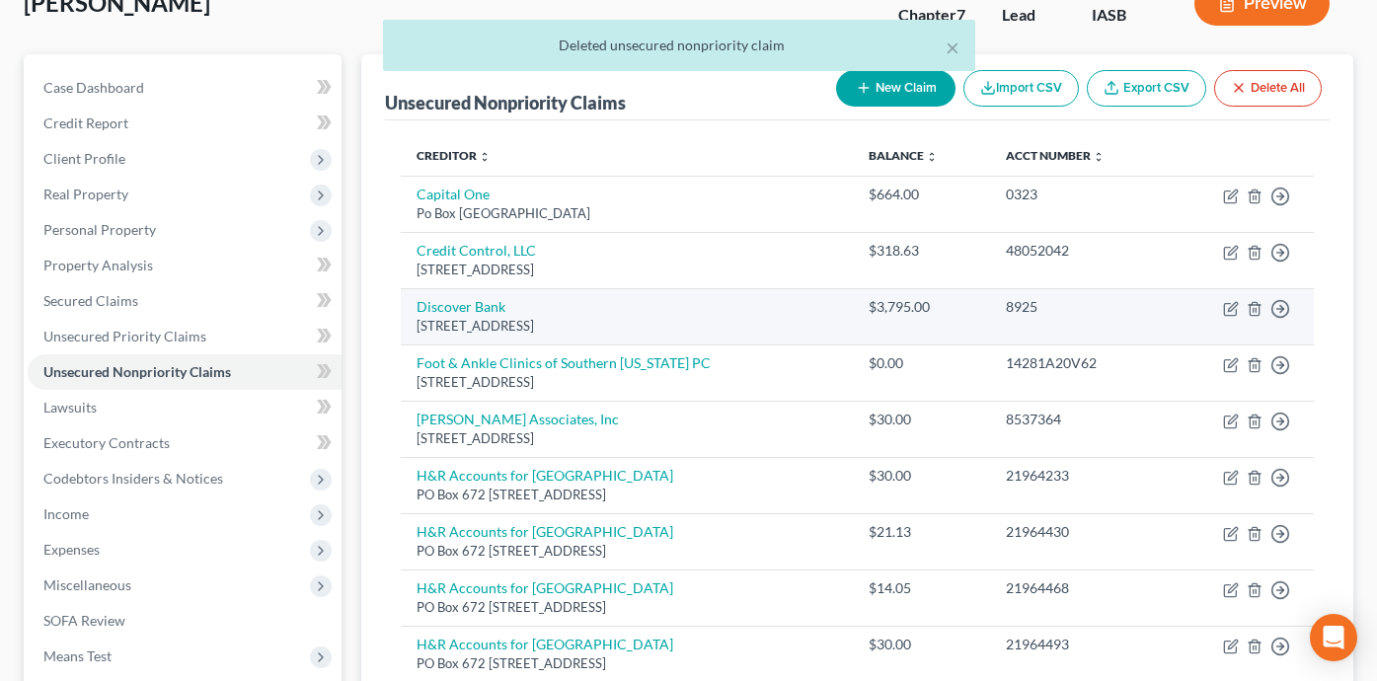
scroll to position [157, 0]
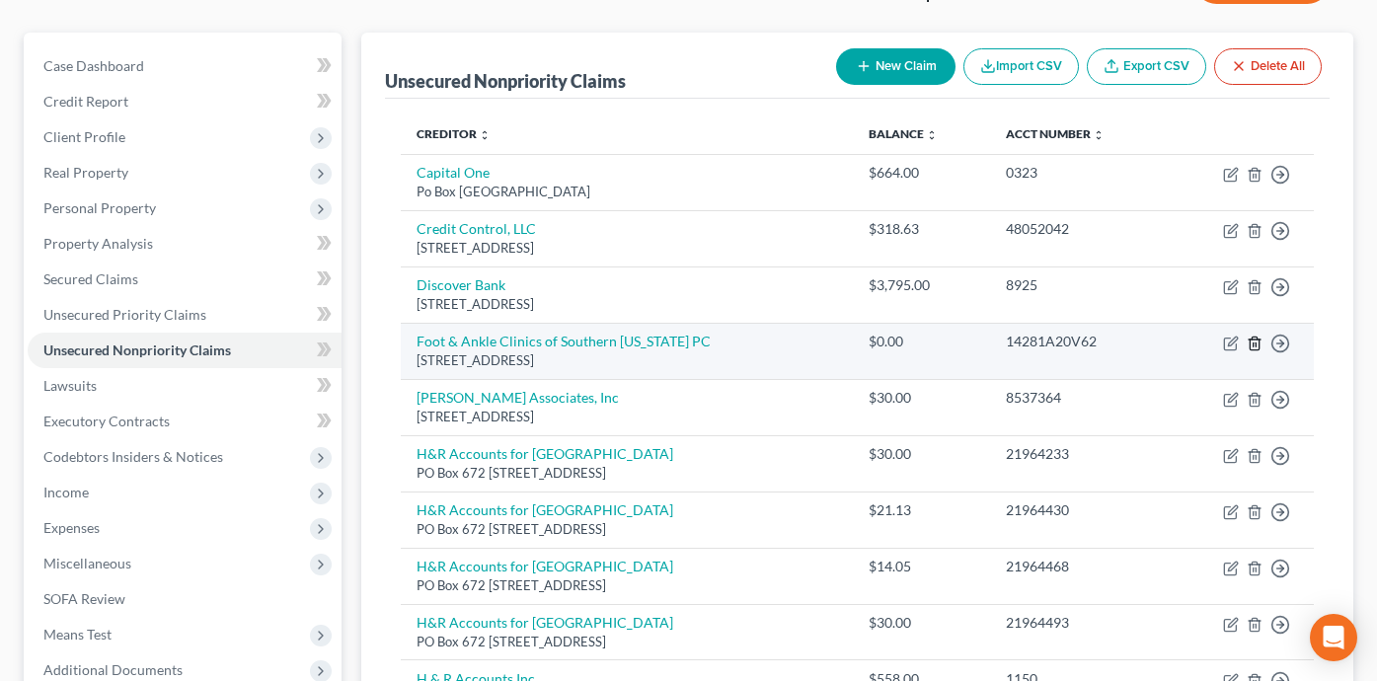
click at [1254, 341] on icon "button" at bounding box center [1255, 344] width 16 height 16
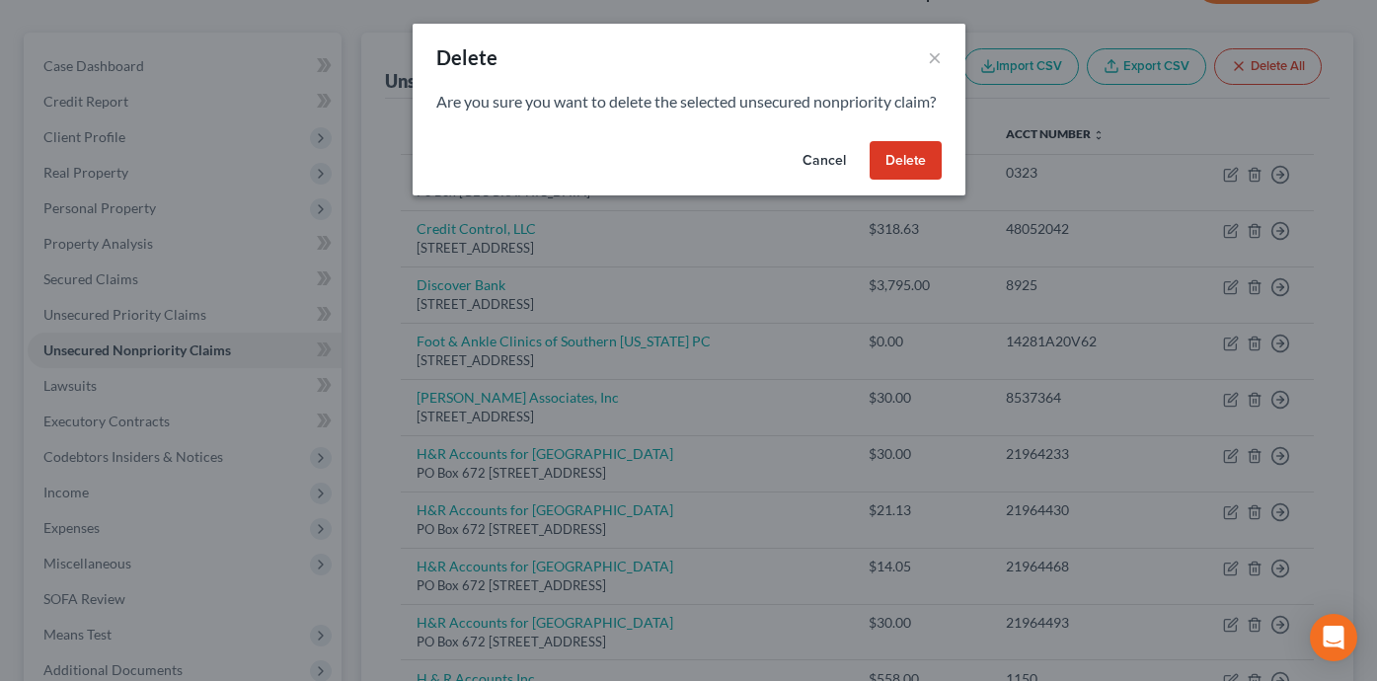
click at [901, 181] on button "Delete" at bounding box center [906, 160] width 72 height 39
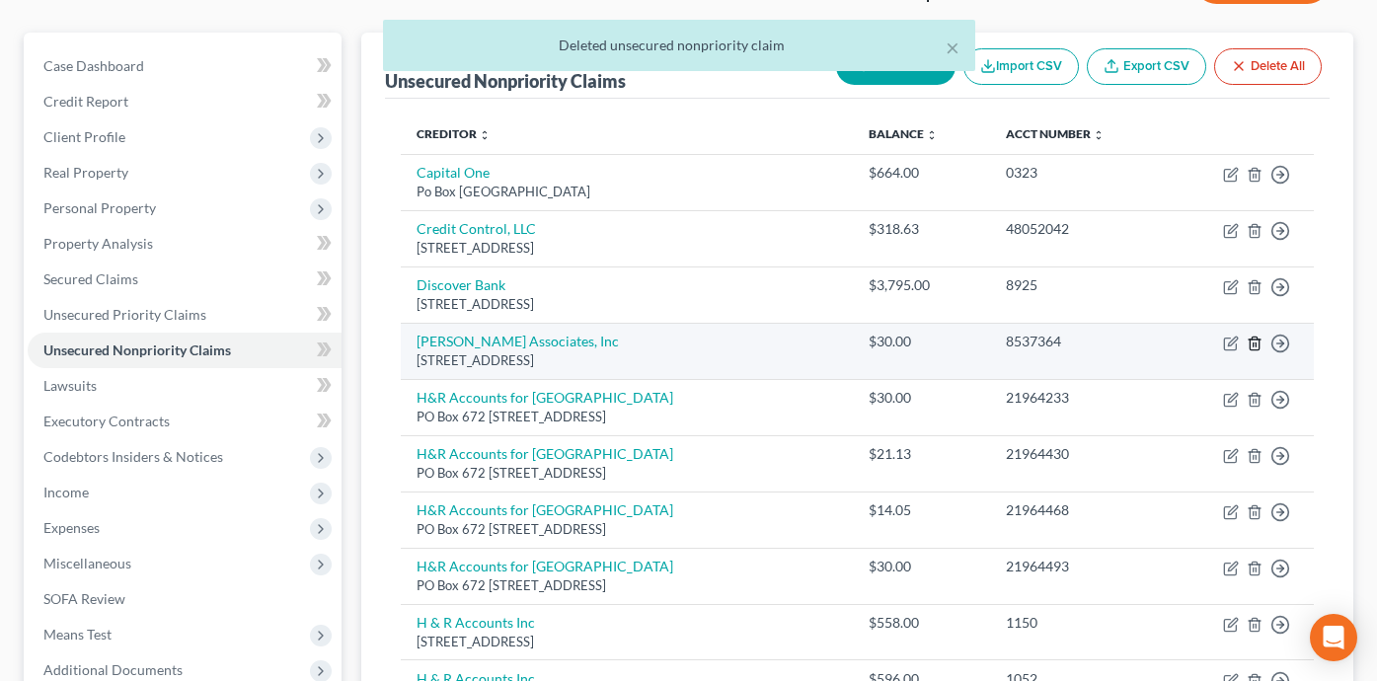
click at [1258, 344] on icon "button" at bounding box center [1255, 344] width 16 height 16
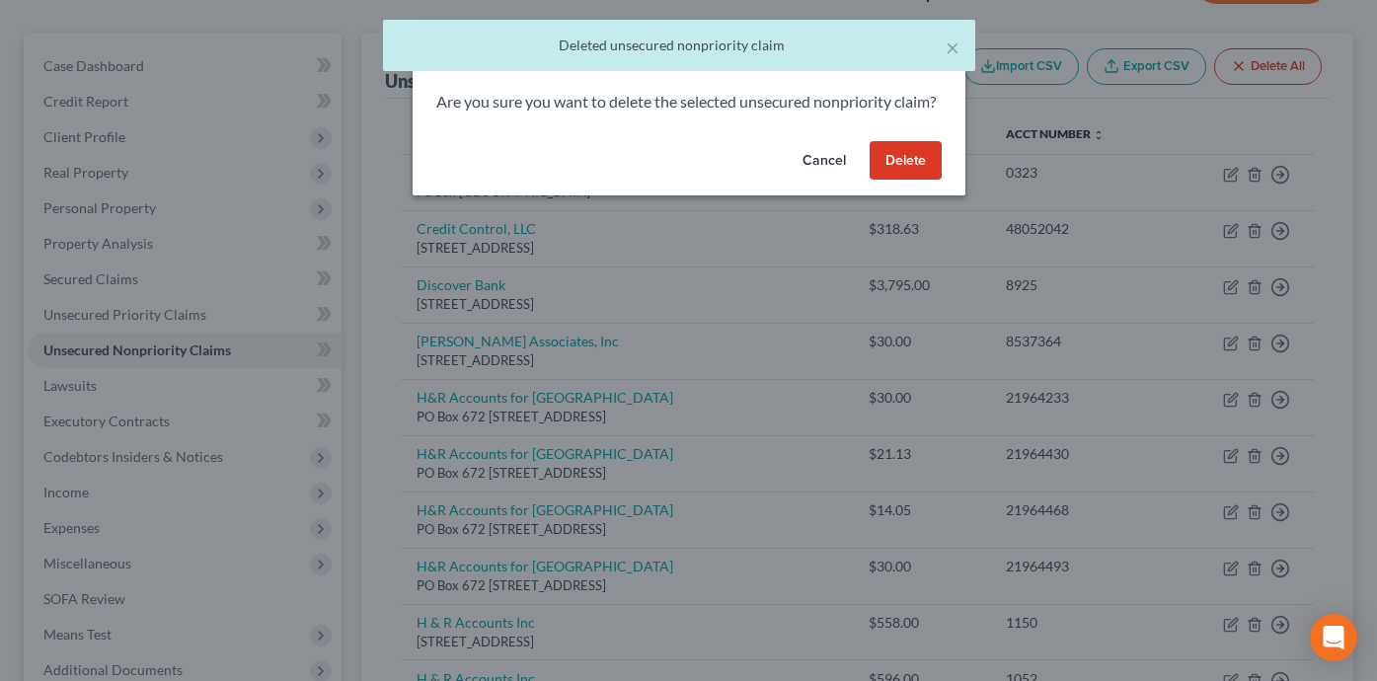
click at [880, 172] on button "Delete" at bounding box center [906, 160] width 72 height 39
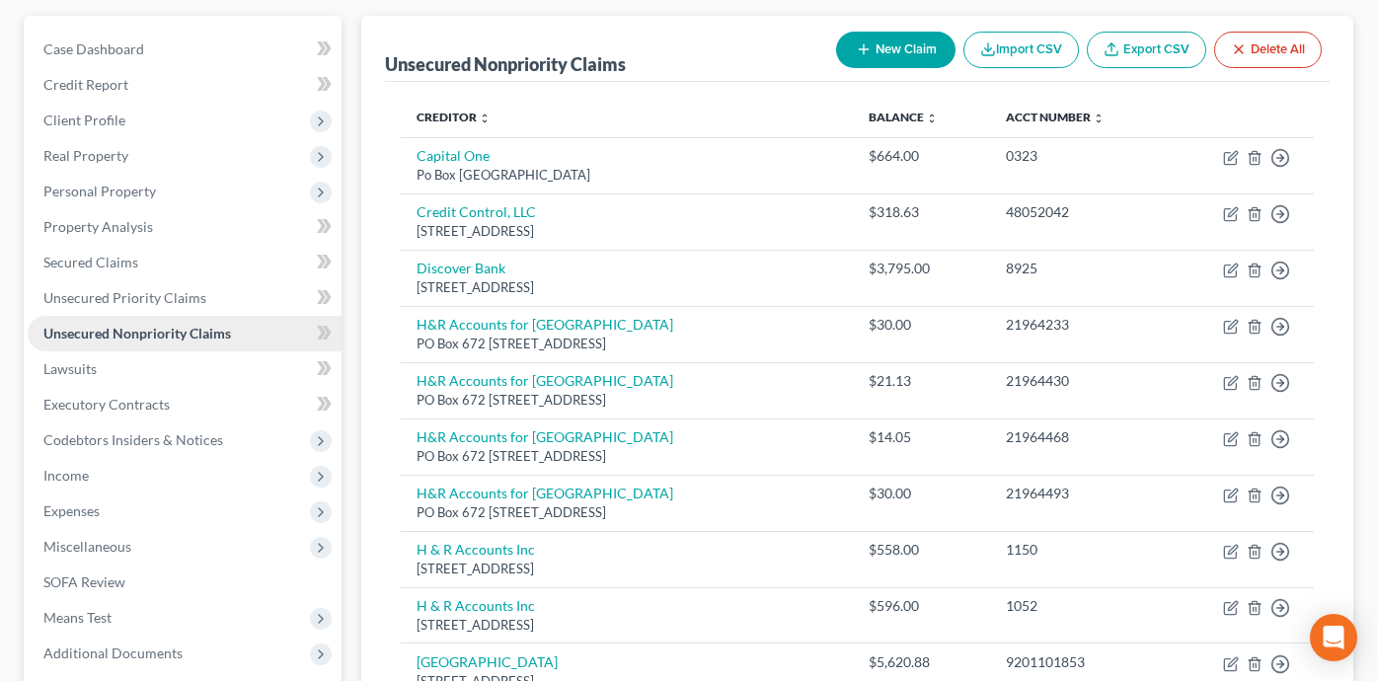
scroll to position [137, 0]
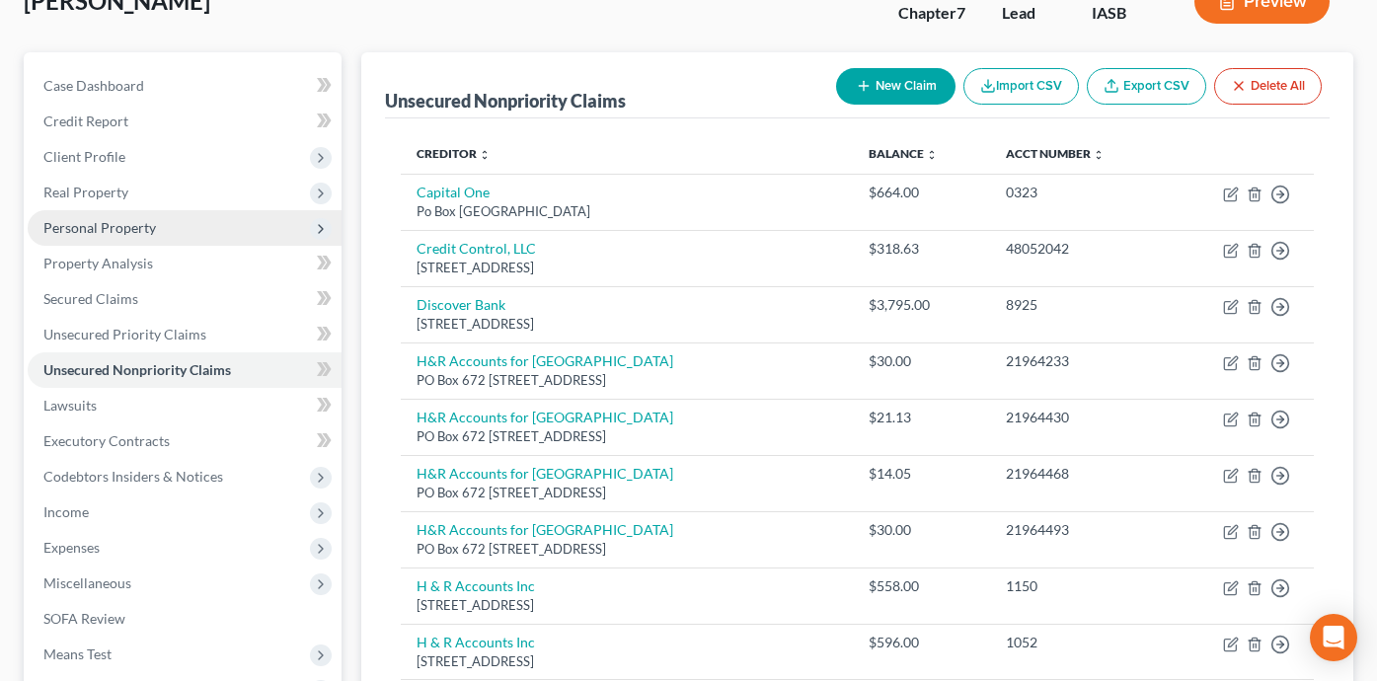
click at [241, 233] on span "Personal Property" at bounding box center [185, 228] width 314 height 36
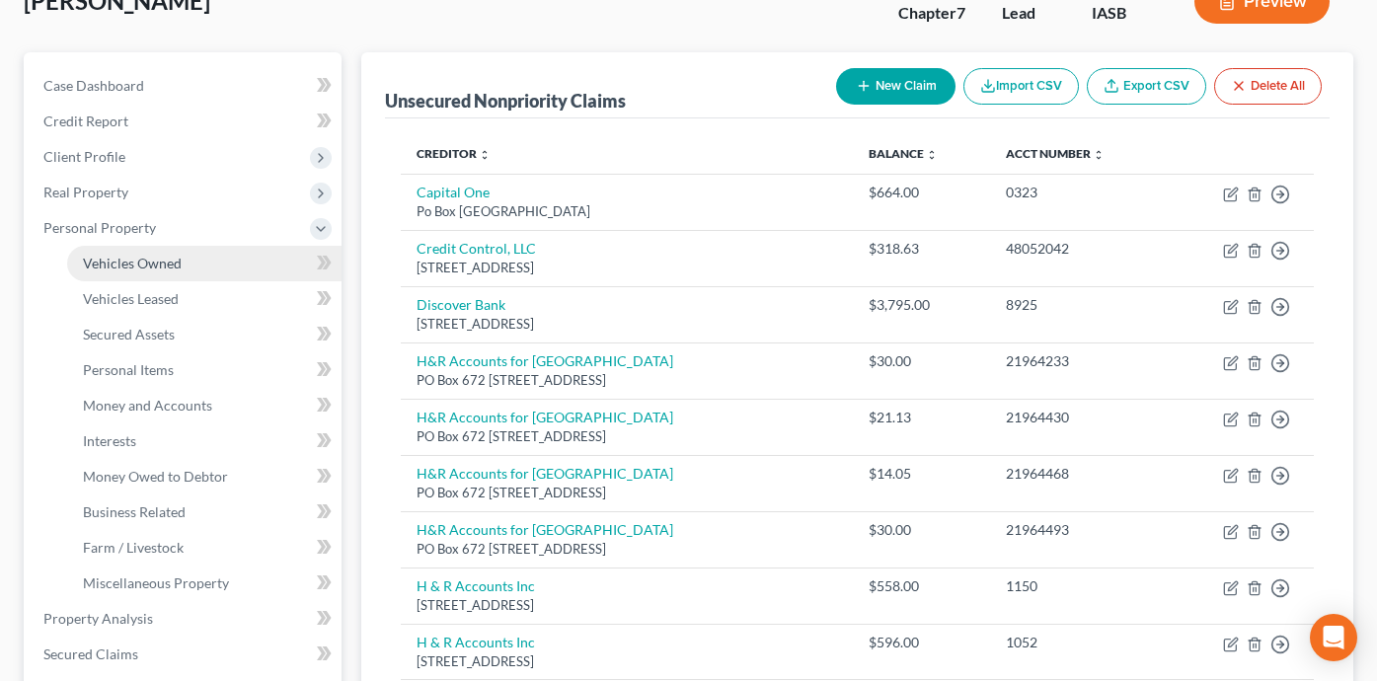
click at [237, 258] on link "Vehicles Owned" at bounding box center [204, 264] width 274 height 36
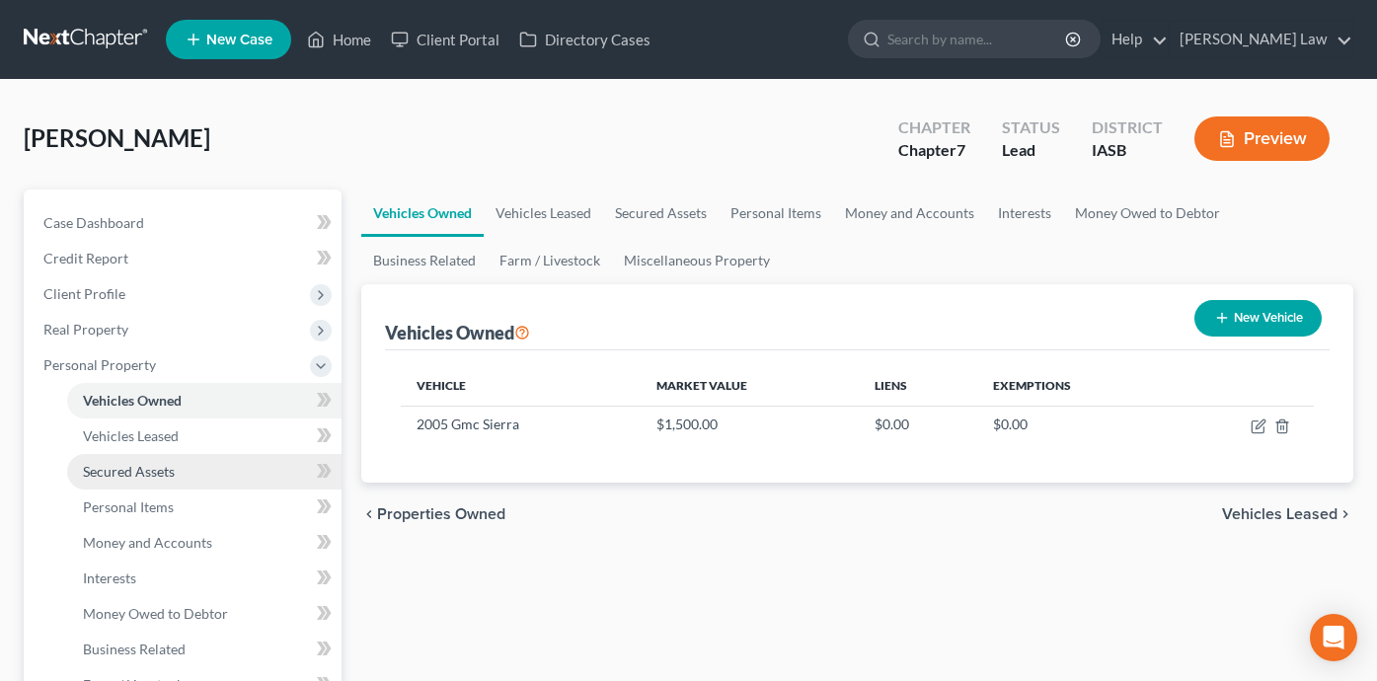
click at [259, 464] on link "Secured Assets" at bounding box center [204, 472] width 274 height 36
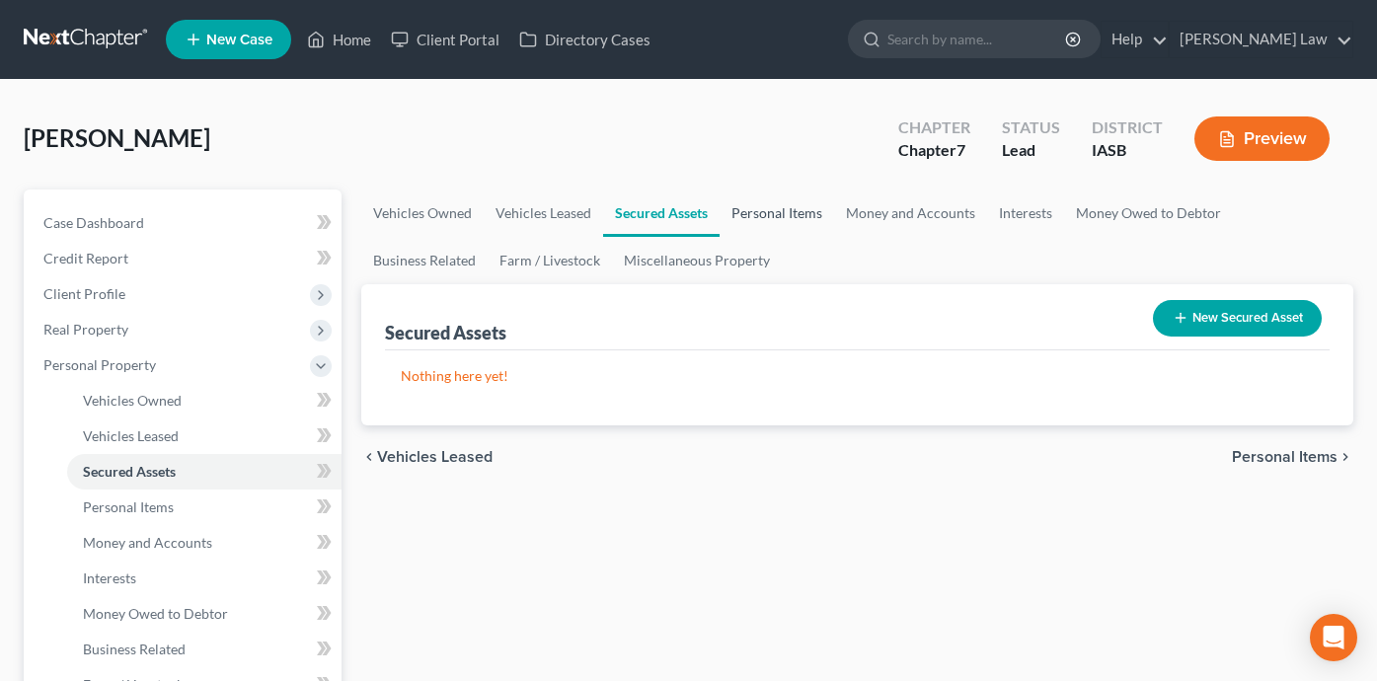
click at [778, 215] on link "Personal Items" at bounding box center [777, 213] width 115 height 47
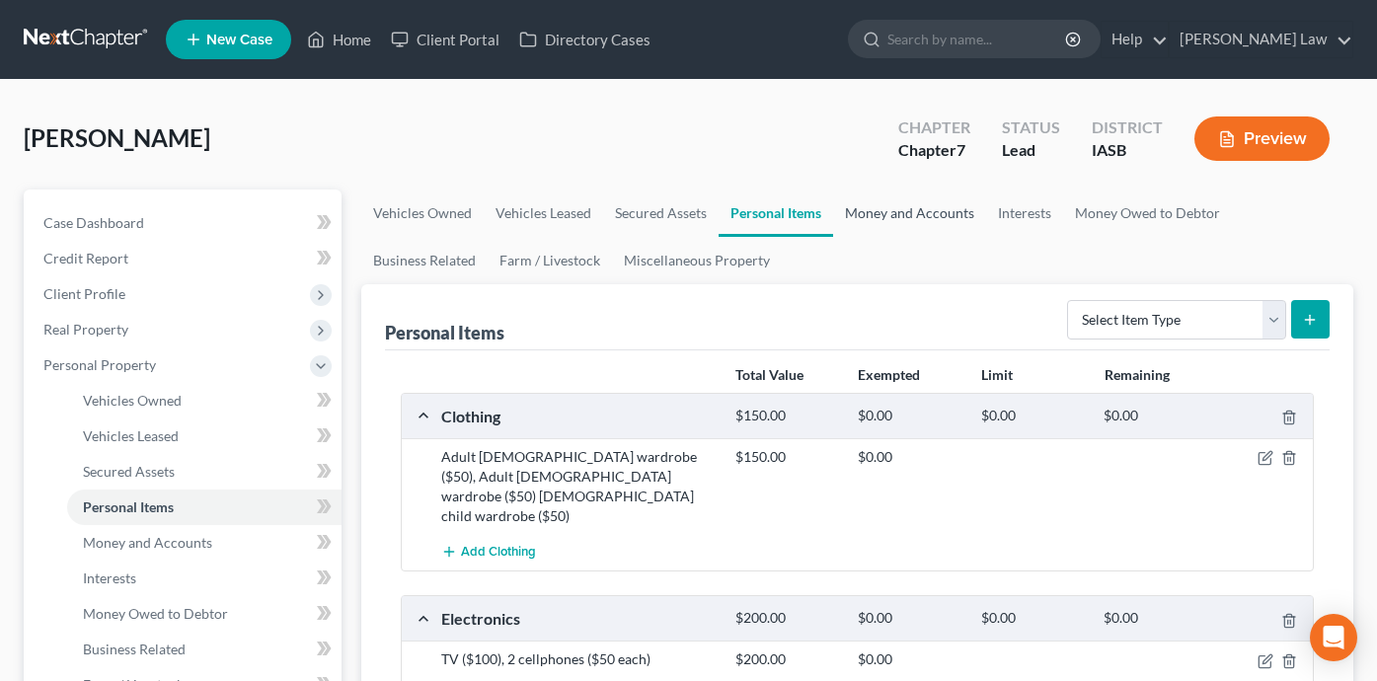
click at [922, 219] on link "Money and Accounts" at bounding box center [909, 213] width 153 height 47
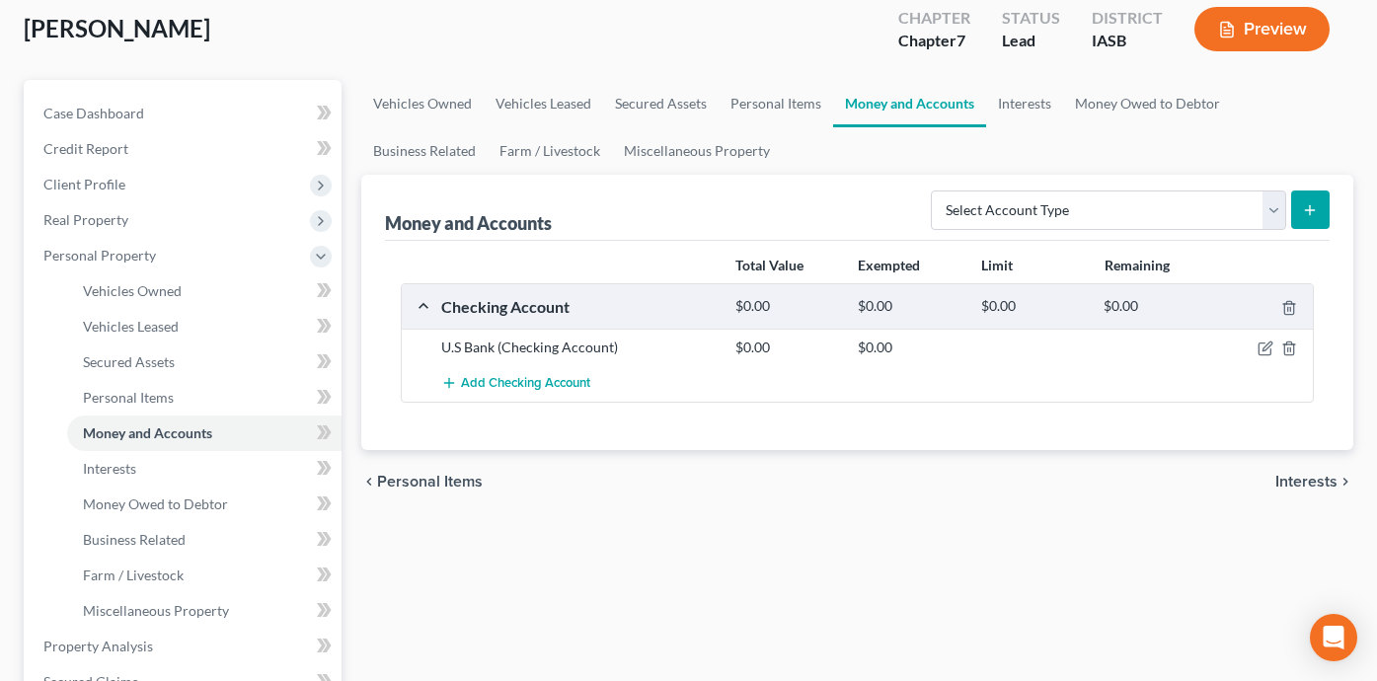
scroll to position [113, 0]
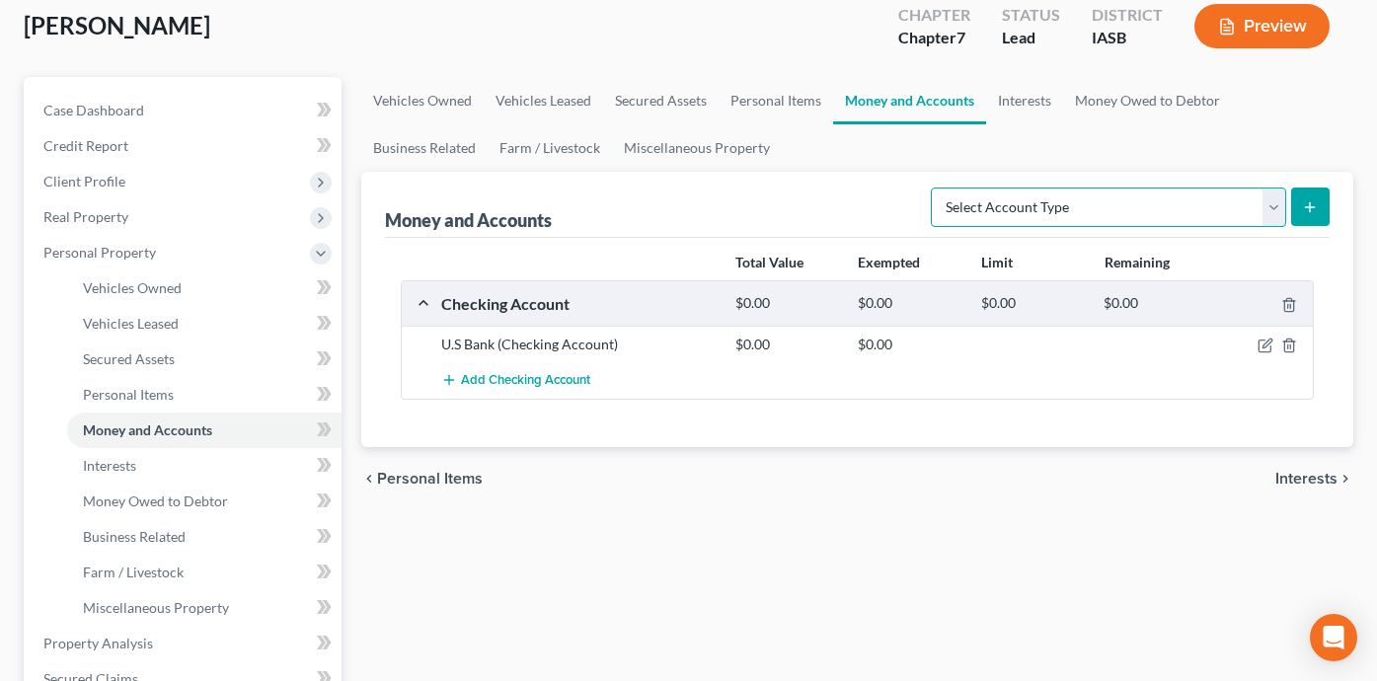
click at [1066, 215] on select "Select Account Type Brokerage Cash on Hand Certificates of Deposit Checking Acc…" at bounding box center [1108, 207] width 355 height 39
select select "other"
click at [1309, 200] on icon "submit" at bounding box center [1310, 207] width 16 height 16
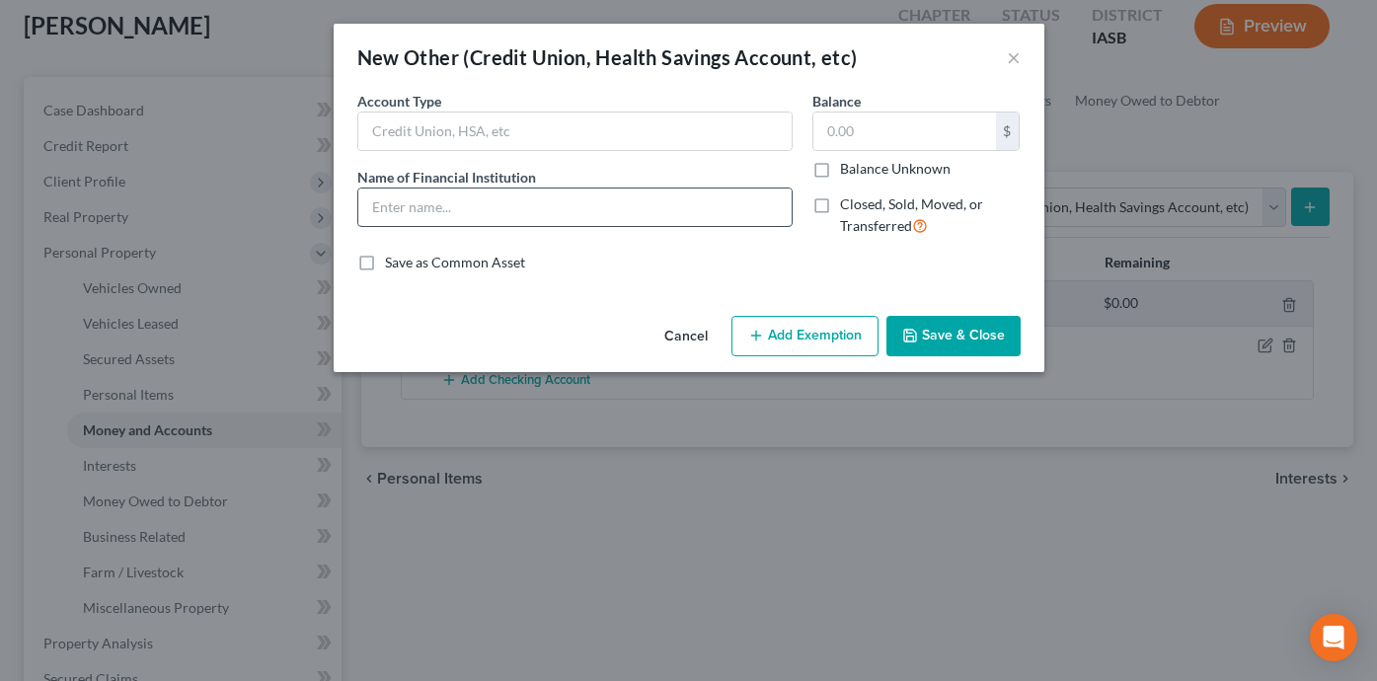
click at [645, 219] on input "text" at bounding box center [574, 208] width 433 height 38
type input "Apple Pay"
click at [455, 125] on input "text" at bounding box center [574, 132] width 433 height 38
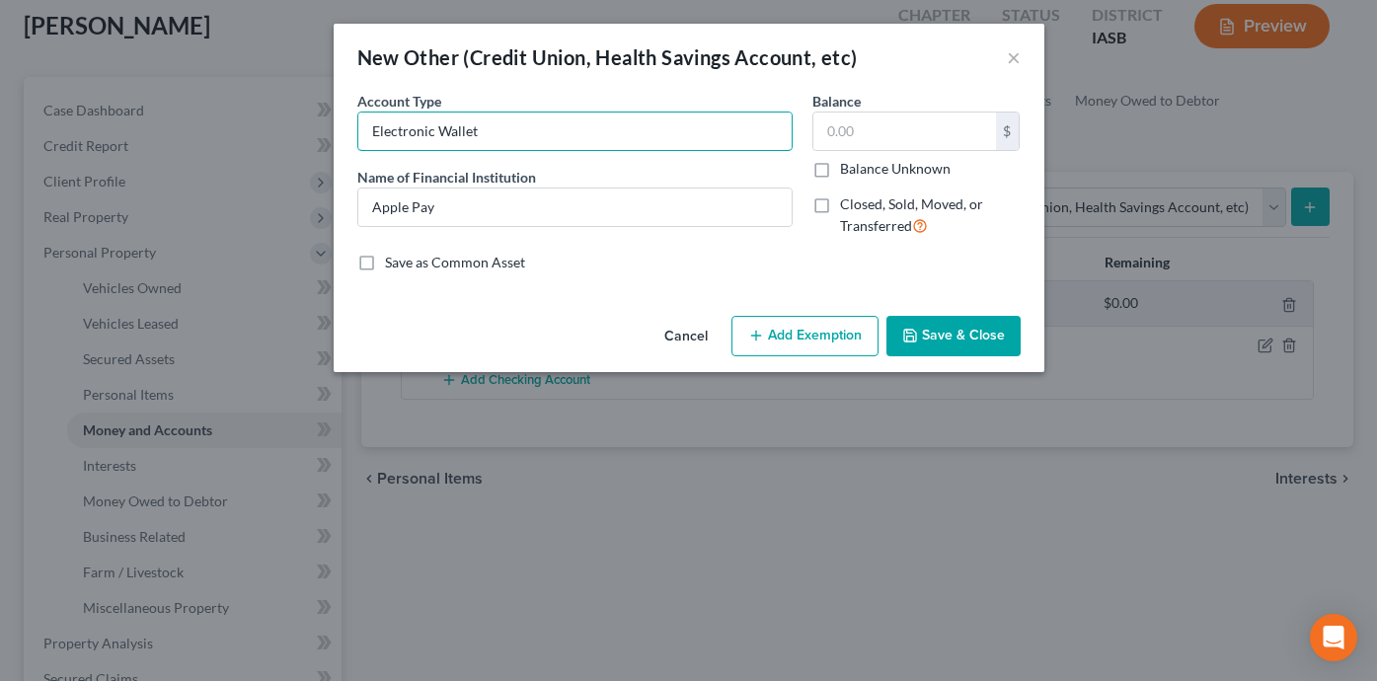
type input "Electronic Wallet"
click at [967, 324] on button "Save & Close" at bounding box center [953, 336] width 134 height 41
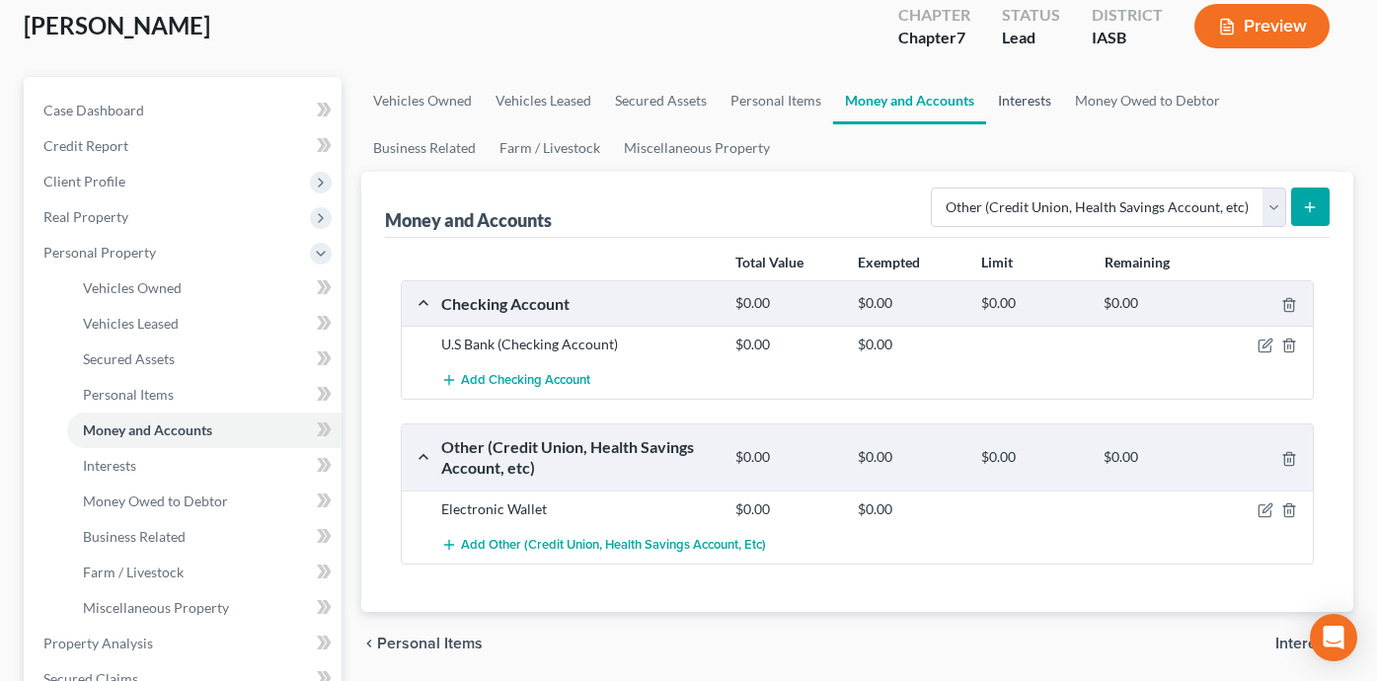
click at [1020, 111] on link "Interests" at bounding box center [1024, 100] width 77 height 47
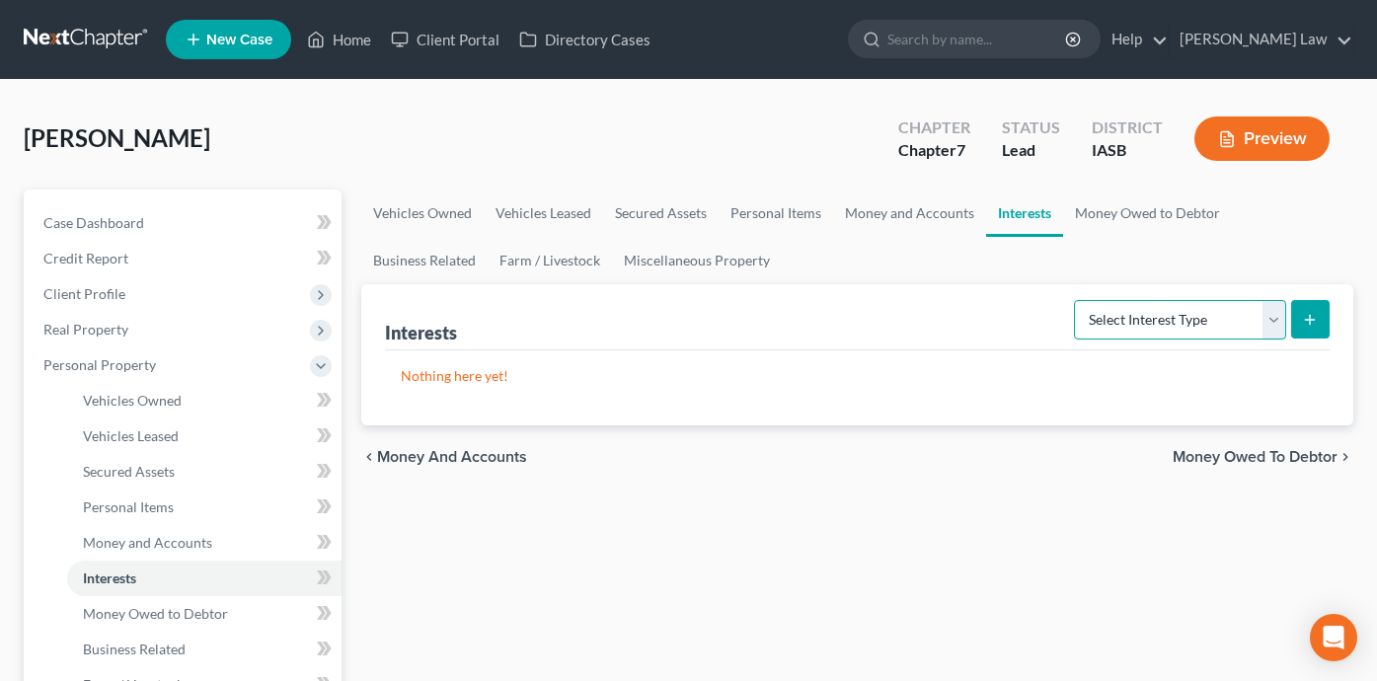
click at [1125, 309] on select "Select Interest Type 401K Annuity Bond Education IRA Government Bond Government…" at bounding box center [1180, 319] width 212 height 39
click at [1164, 214] on link "Money Owed to Debtor" at bounding box center [1147, 213] width 169 height 47
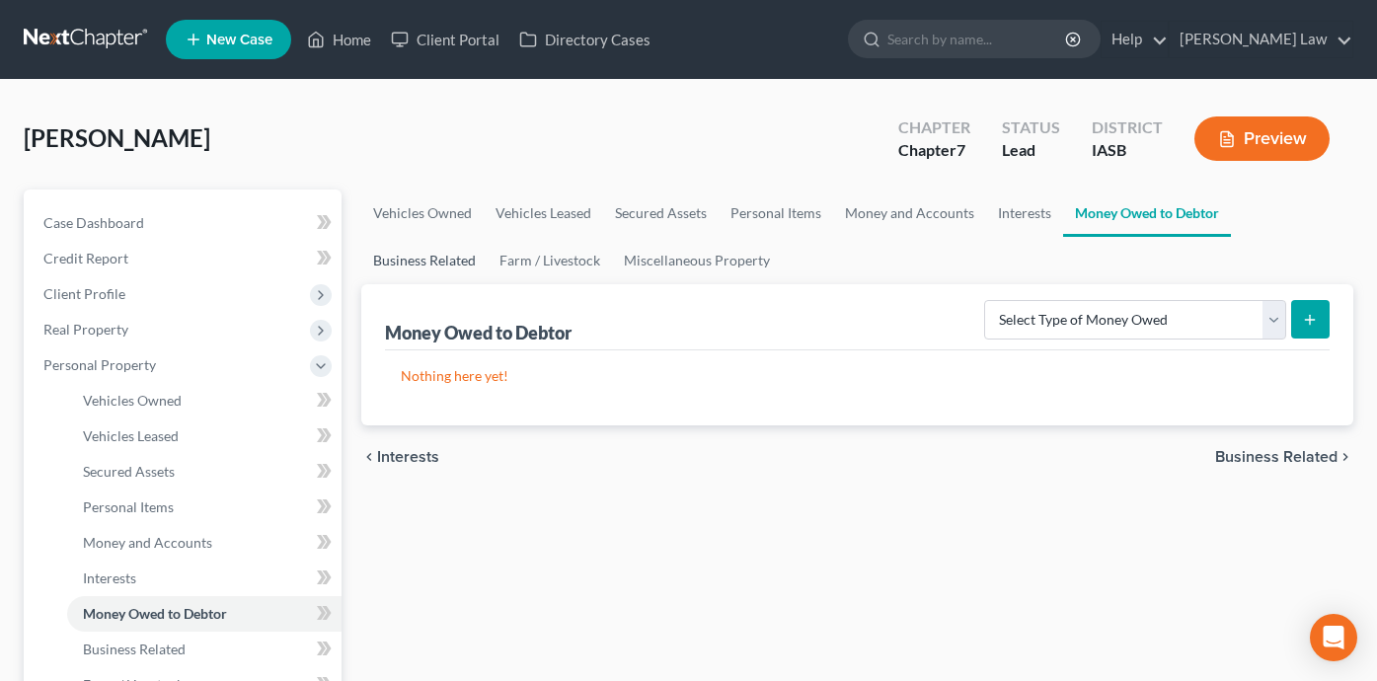
click at [433, 254] on link "Business Related" at bounding box center [424, 260] width 126 height 47
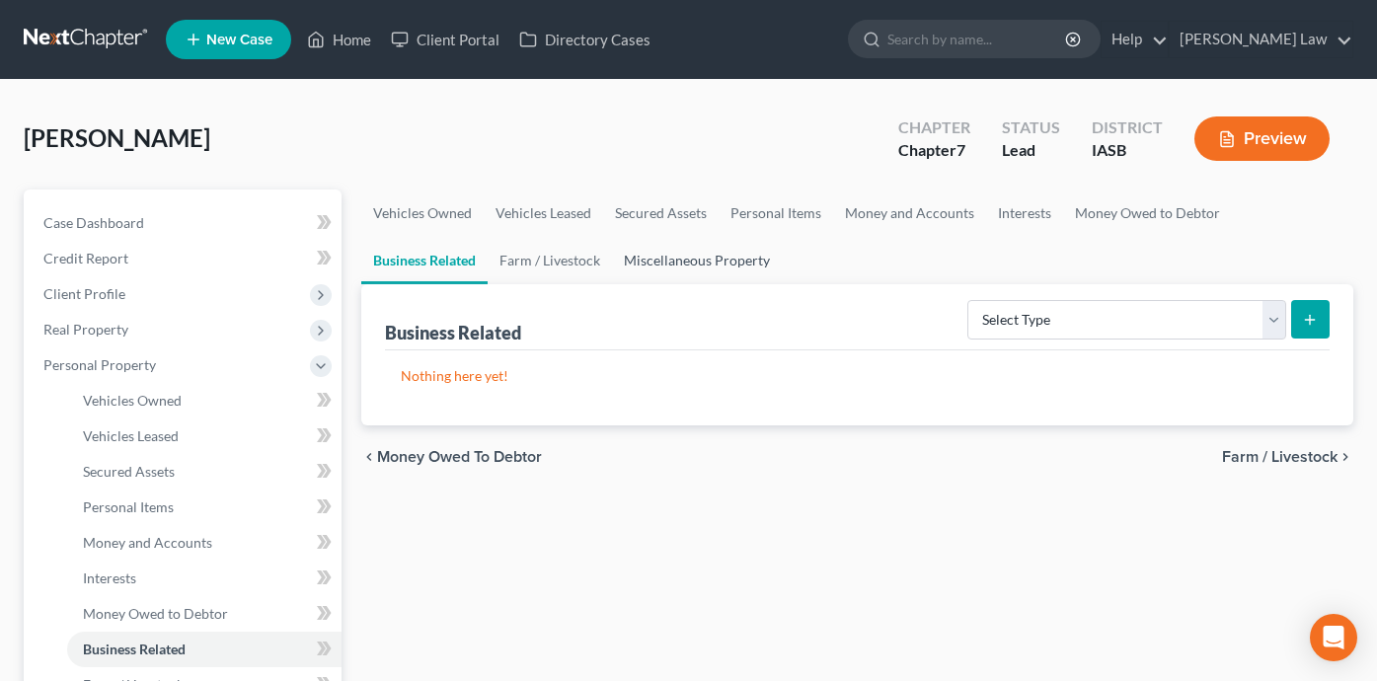
click at [612, 267] on link "Miscellaneous Property" at bounding box center [697, 260] width 170 height 47
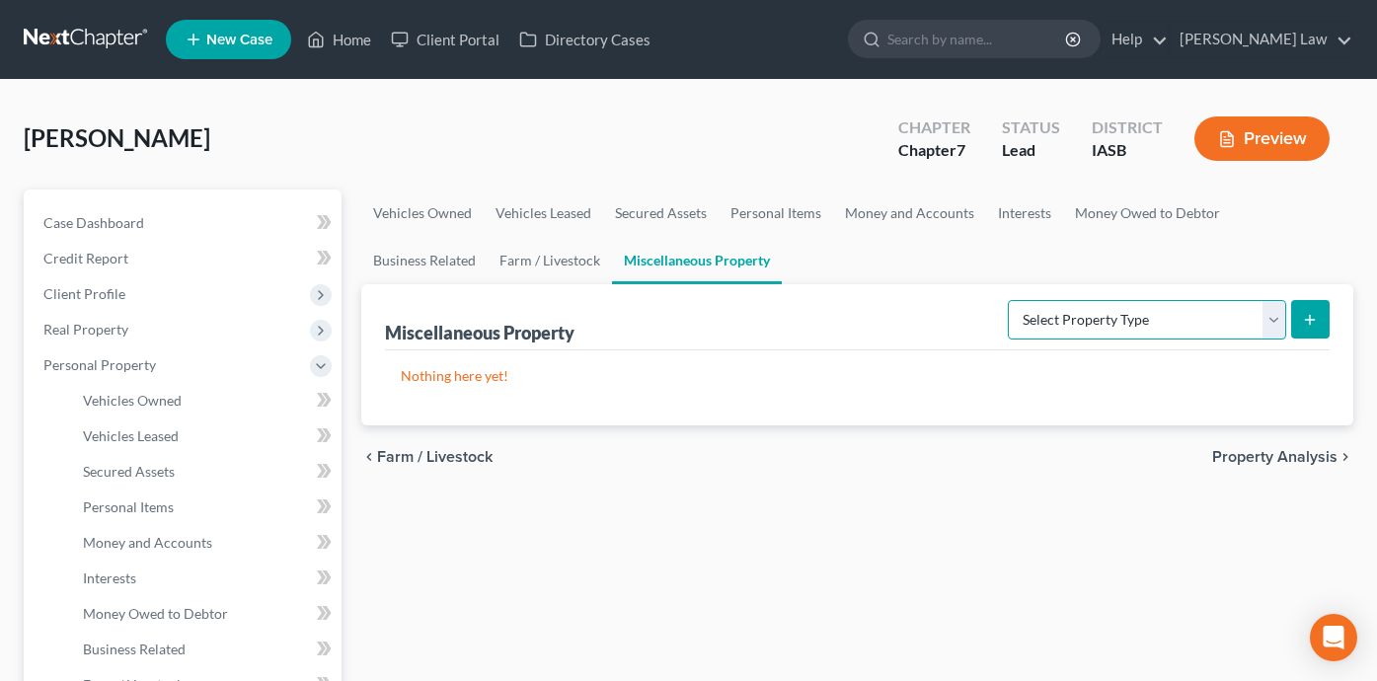
click at [1152, 322] on select "Select Property Type Assigned for Creditor Benefit [DATE] Holding for Another N…" at bounding box center [1147, 319] width 278 height 39
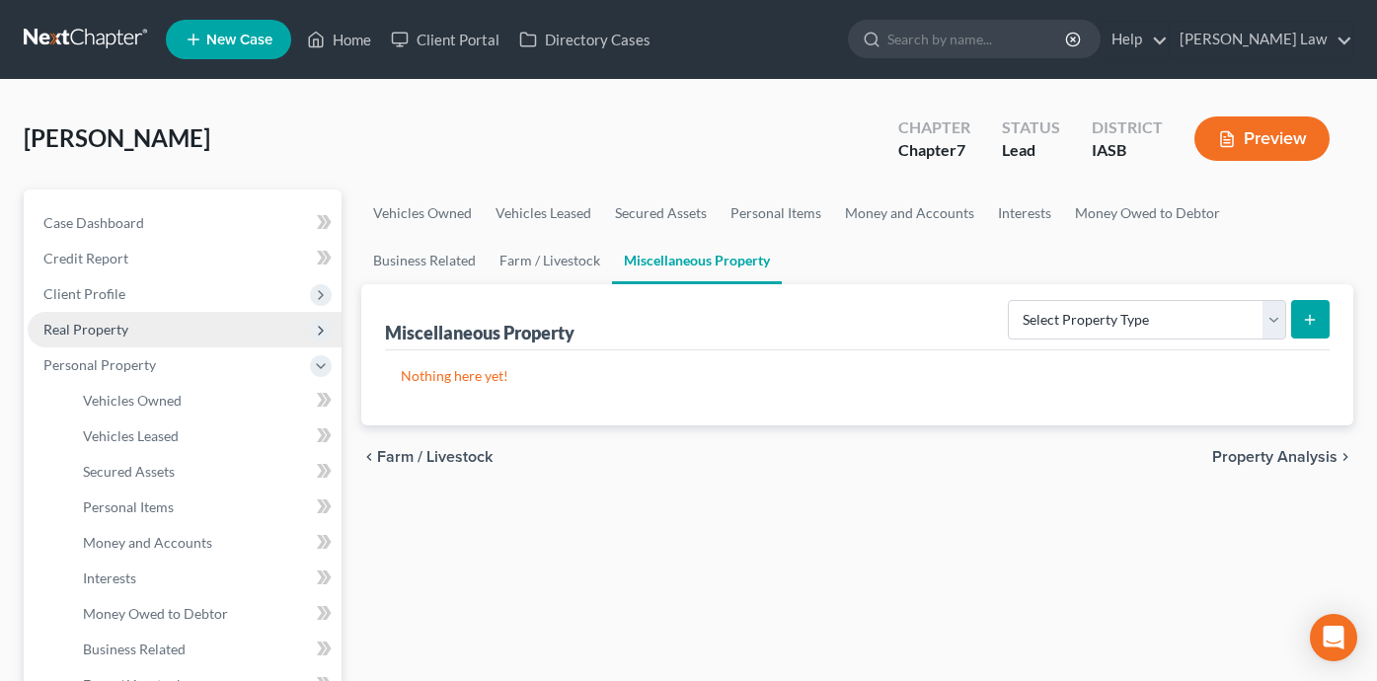
click at [215, 330] on span "Real Property" at bounding box center [185, 330] width 314 height 36
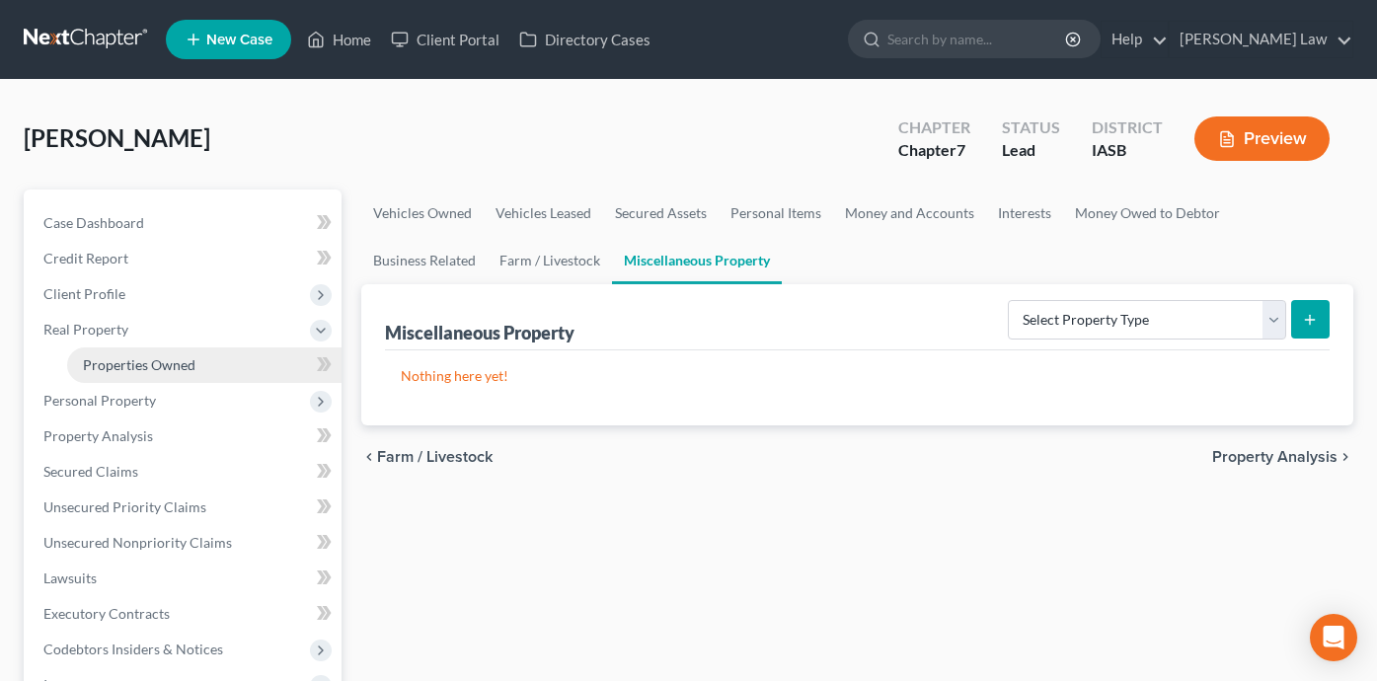
click at [212, 363] on link "Properties Owned" at bounding box center [204, 365] width 274 height 36
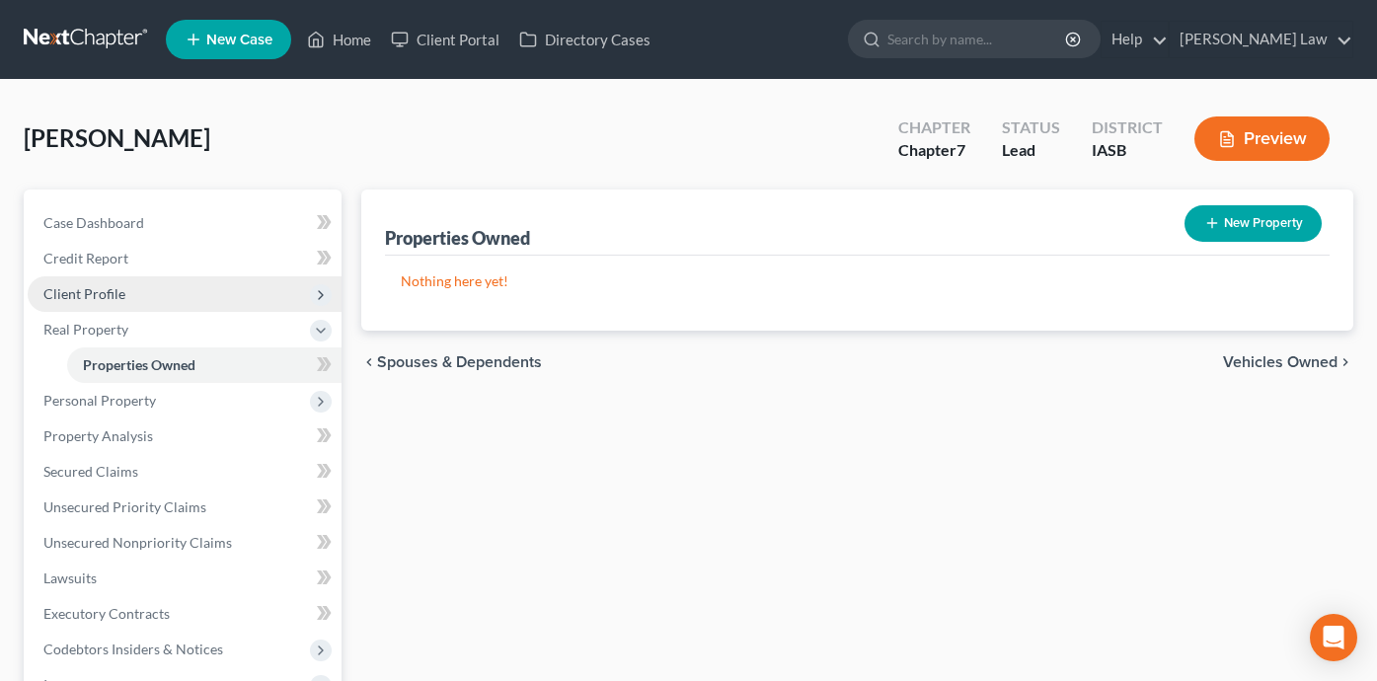
click at [159, 294] on span "Client Profile" at bounding box center [185, 294] width 314 height 36
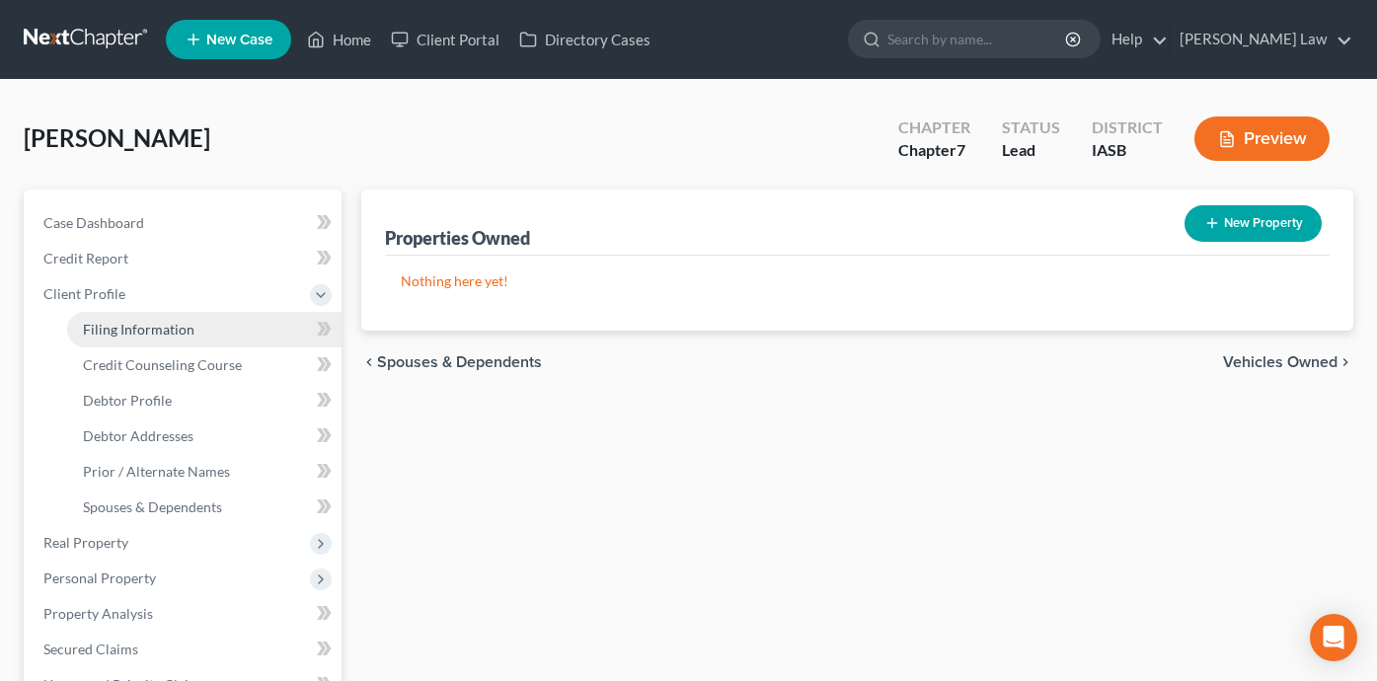
click at [175, 326] on span "Filing Information" at bounding box center [139, 329] width 112 height 17
select select "1"
select select "0"
select select "30"
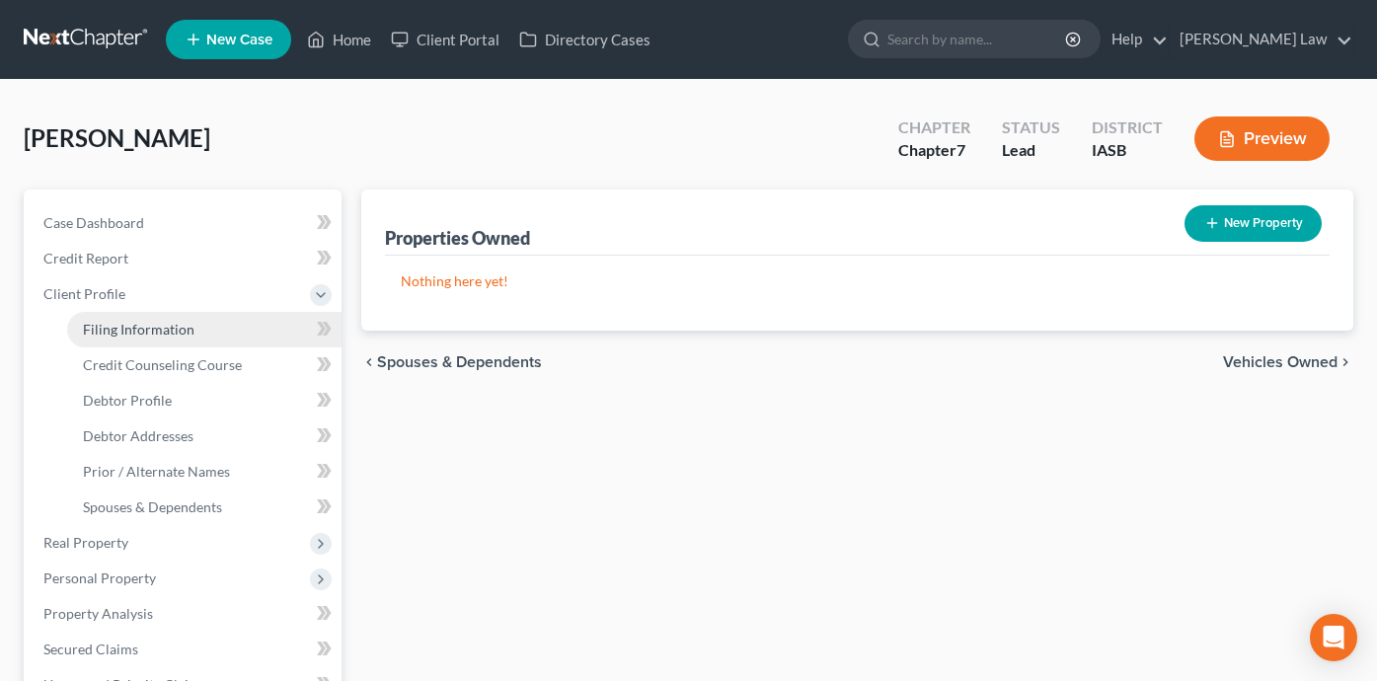
select select "0"
select select "16"
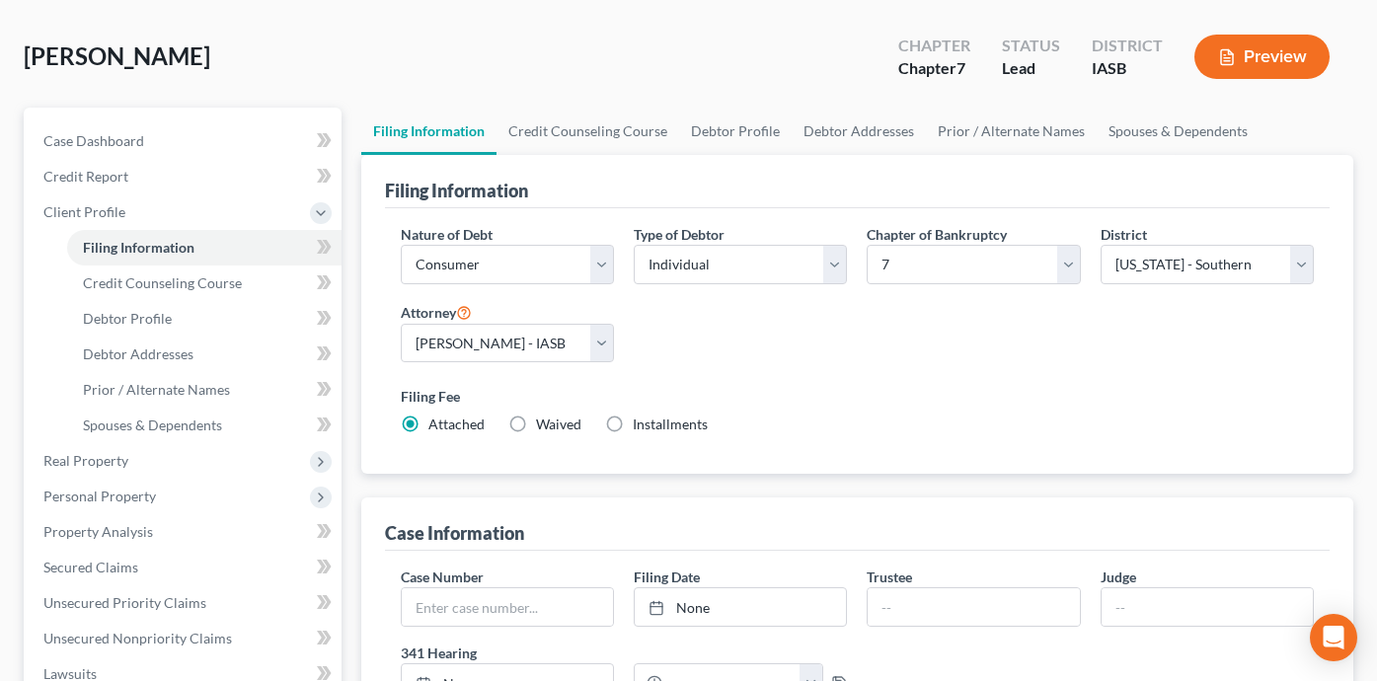
scroll to position [46, 0]
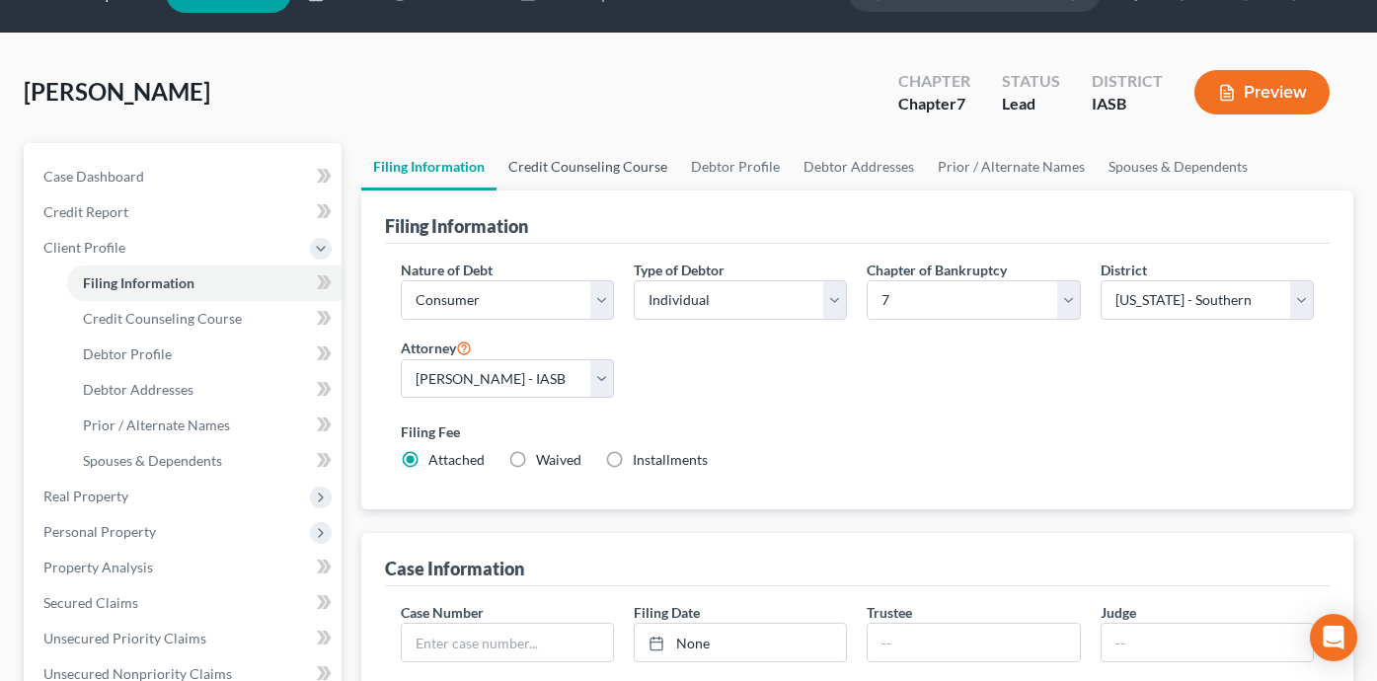
click at [566, 164] on link "Credit Counseling Course" at bounding box center [588, 166] width 183 height 47
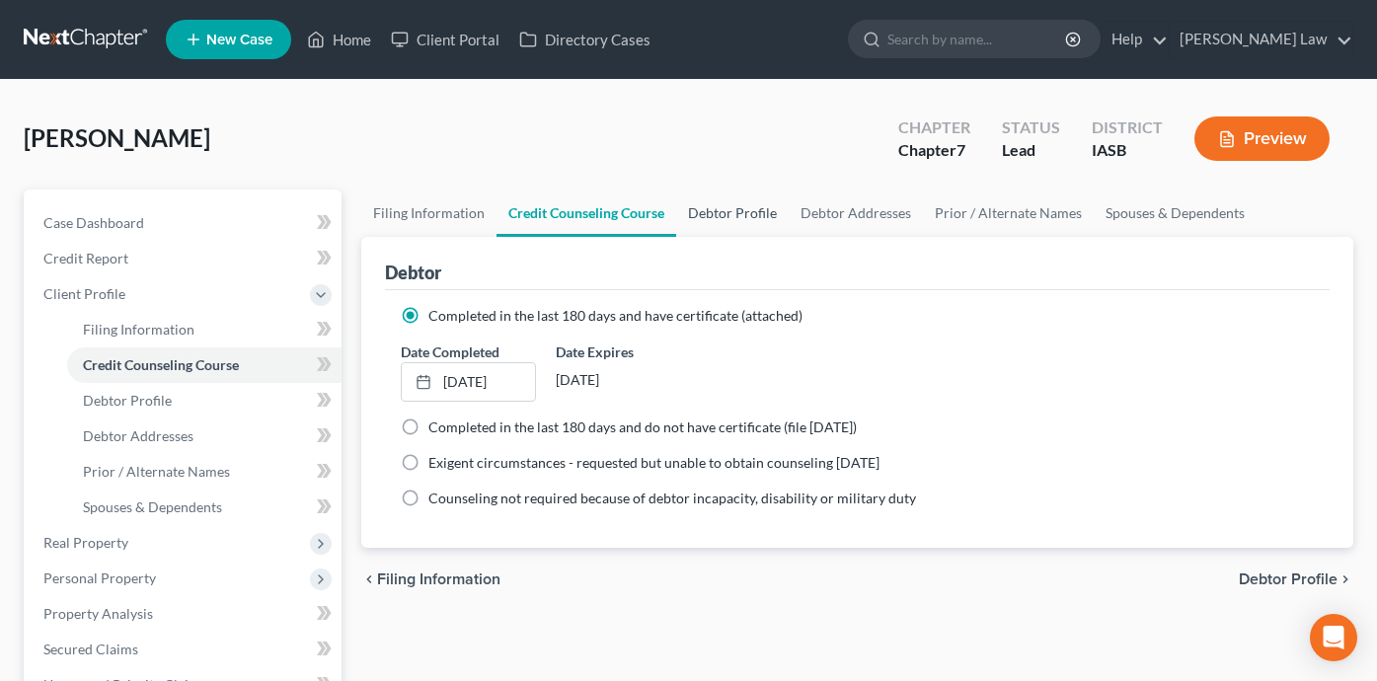
click at [744, 207] on link "Debtor Profile" at bounding box center [732, 213] width 113 height 47
select select "1"
select select "2"
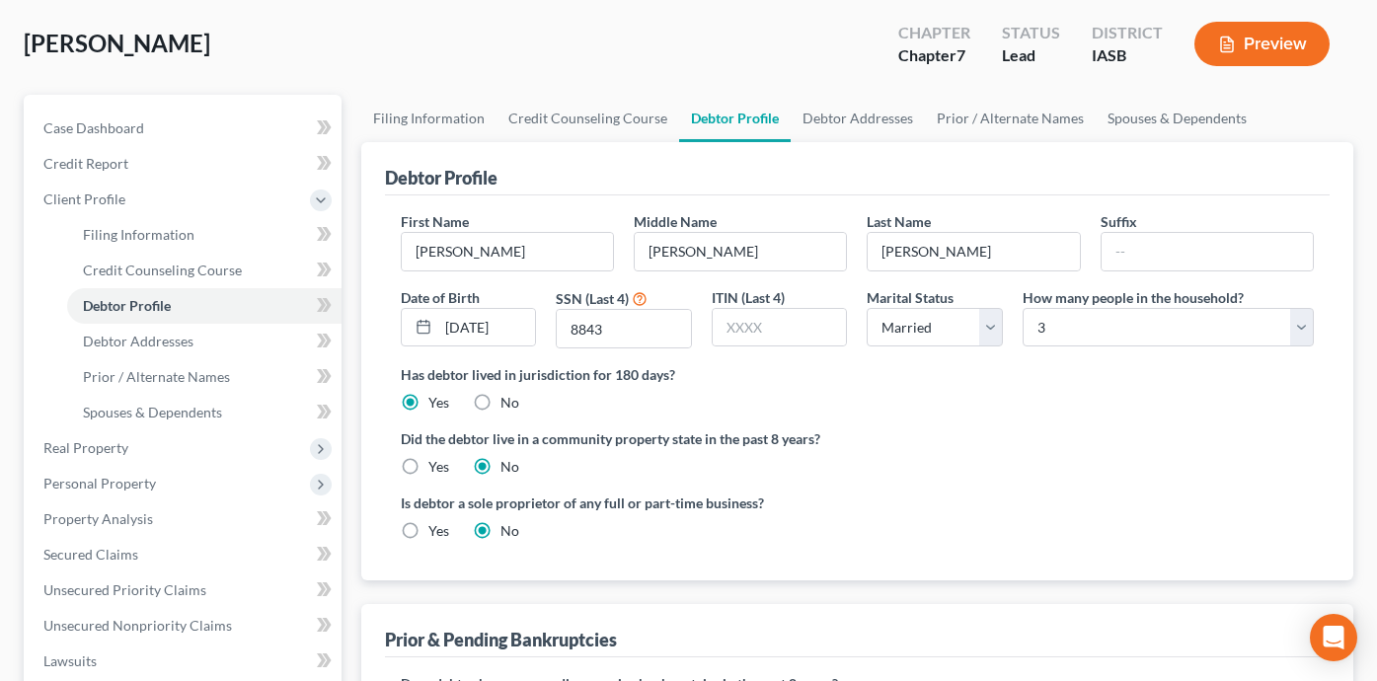
scroll to position [81, 0]
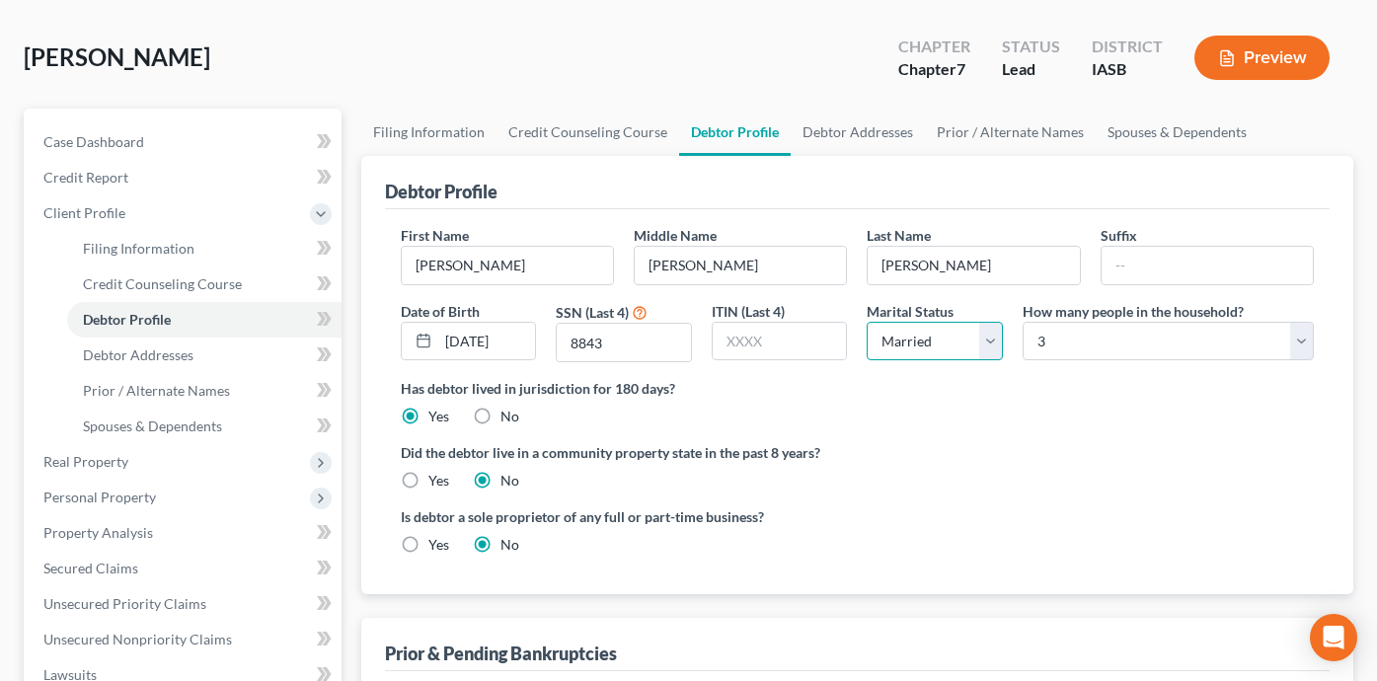
click at [886, 343] on select "Select Single Married Separated Divorced Widowed" at bounding box center [935, 341] width 136 height 39
select select "2"
click at [1095, 472] on div "Did the debtor live in a community property state in the past 8 years? Yes No" at bounding box center [857, 466] width 913 height 48
click at [848, 126] on link "Debtor Addresses" at bounding box center [858, 132] width 134 height 47
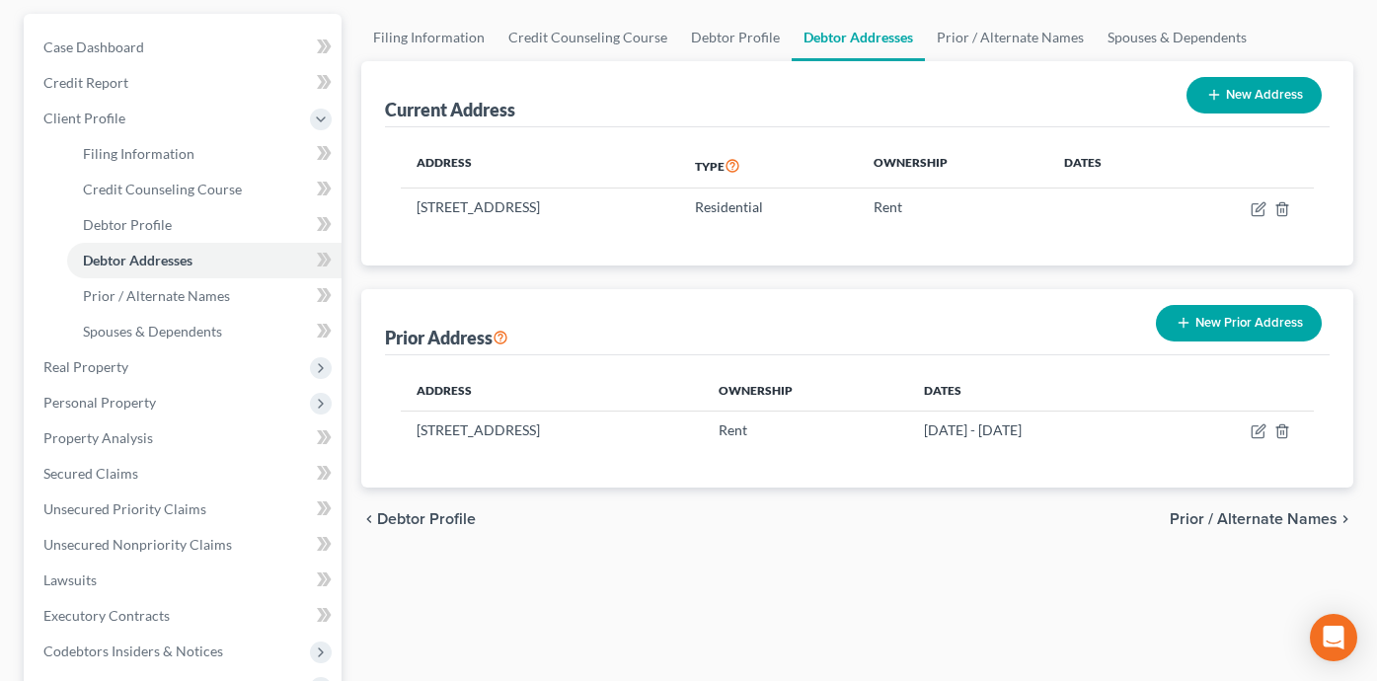
scroll to position [174, 0]
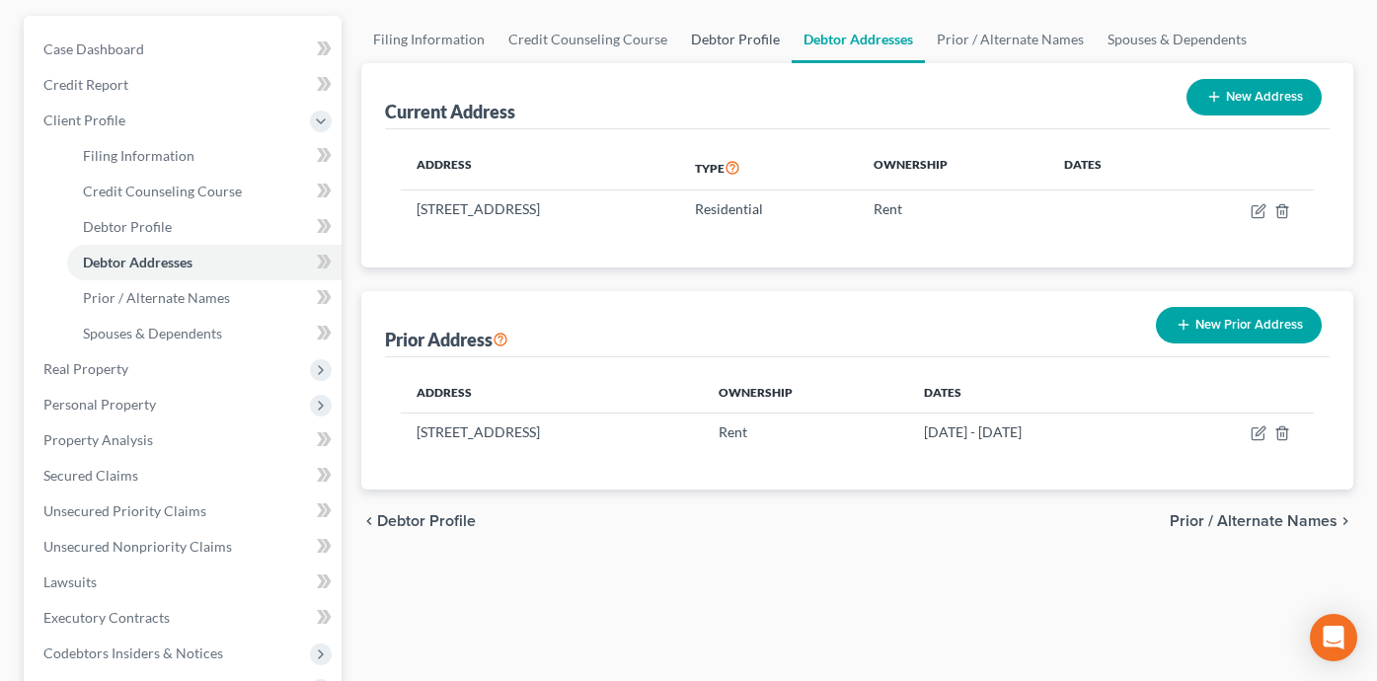
click at [718, 41] on link "Debtor Profile" at bounding box center [735, 39] width 113 height 47
select select "2"
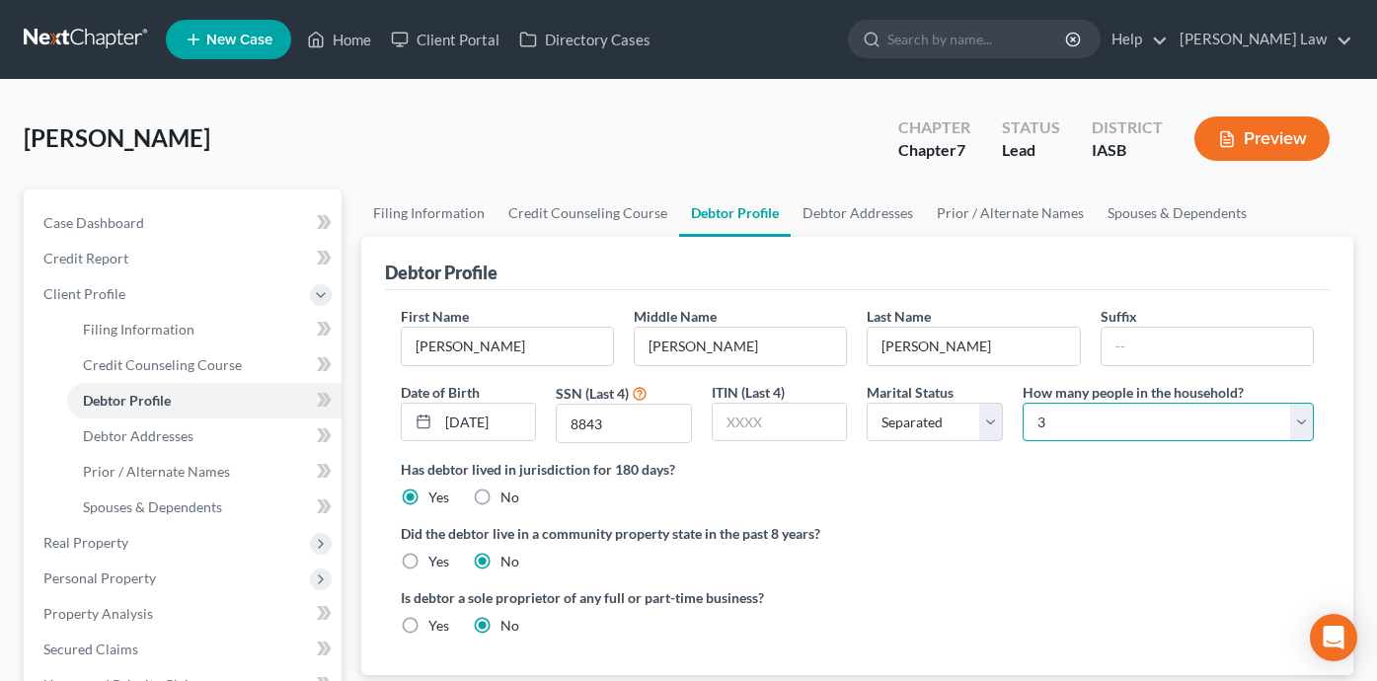
click at [1099, 411] on select "Select 1 2 3 4 5 6 7 8 9 10 11 12 13 14 15 16 17 18 19 20" at bounding box center [1168, 422] width 291 height 39
select select "3"
click at [943, 524] on label "Did the debtor live in a community property state in the past 8 years?" at bounding box center [857, 533] width 913 height 21
click at [860, 209] on link "Debtor Addresses" at bounding box center [858, 213] width 134 height 47
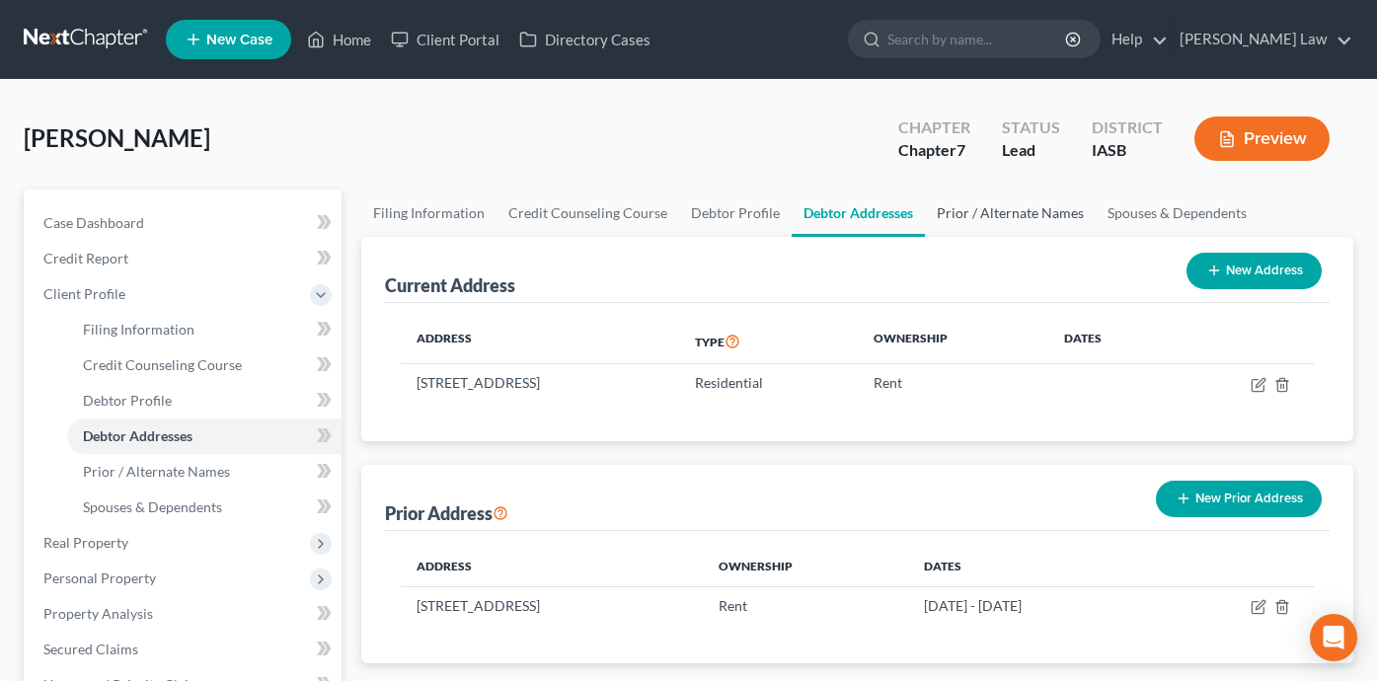
click at [1040, 217] on link "Prior / Alternate Names" at bounding box center [1010, 213] width 171 height 47
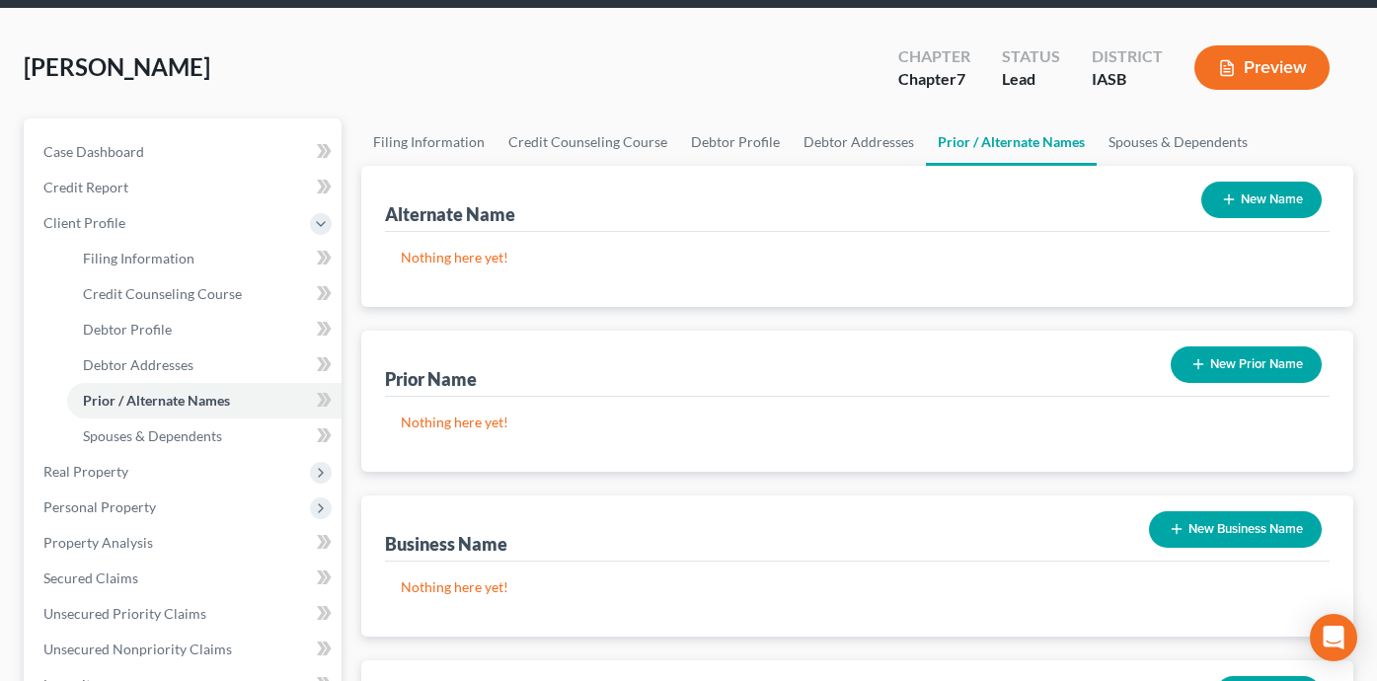
scroll to position [58, 0]
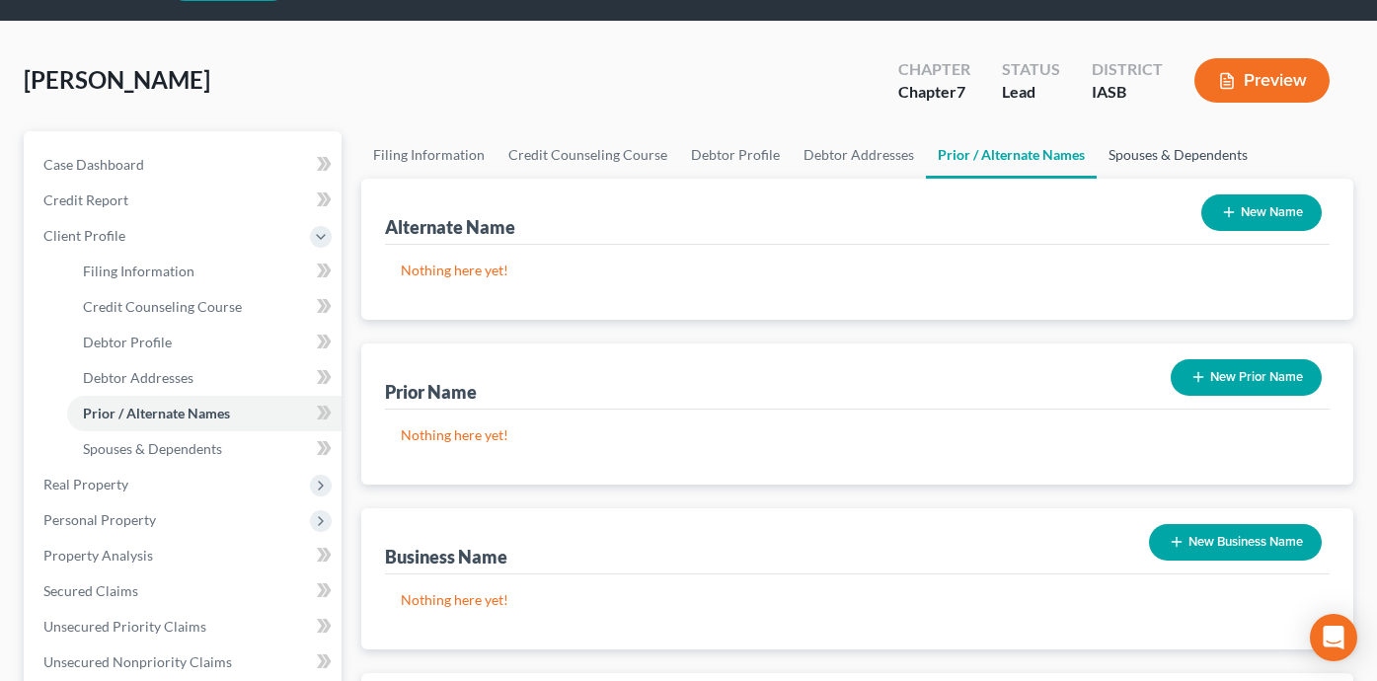
click at [1150, 157] on link "Spouses & Dependents" at bounding box center [1178, 154] width 163 height 47
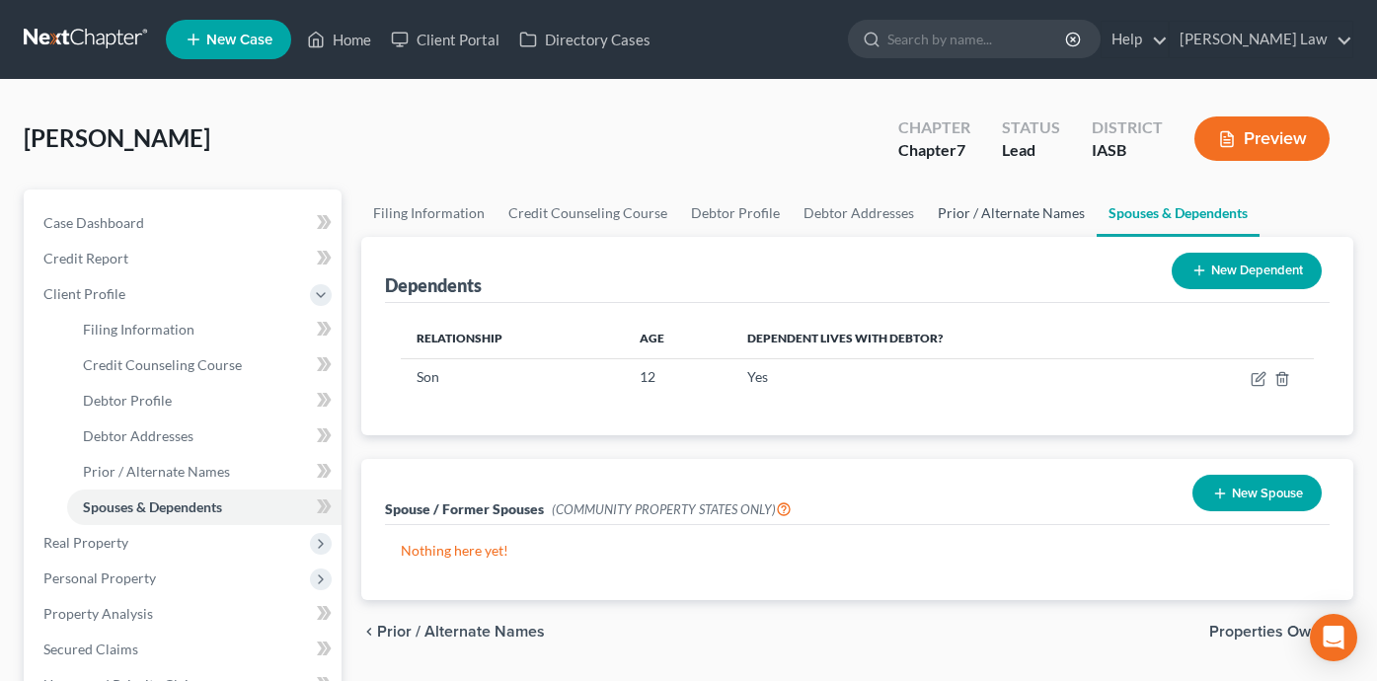
click at [1002, 204] on link "Prior / Alternate Names" at bounding box center [1011, 213] width 171 height 47
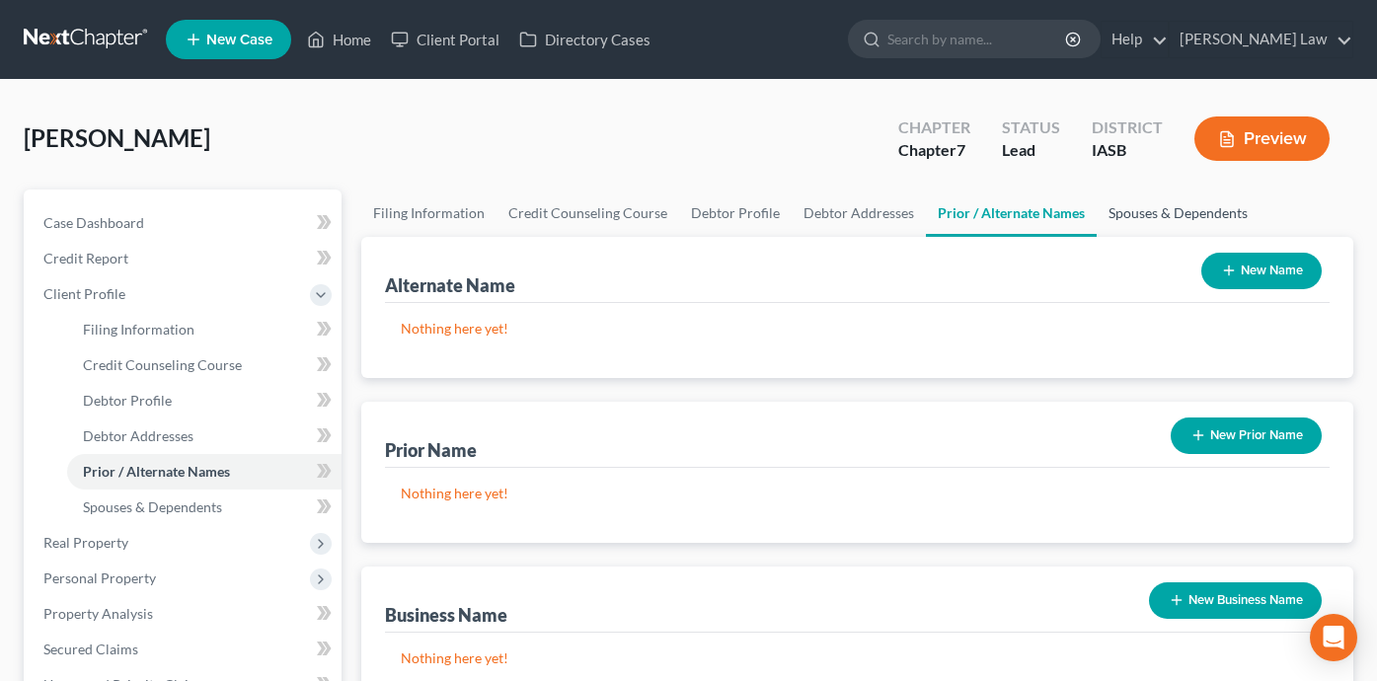
click at [1149, 211] on link "Spouses & Dependents" at bounding box center [1178, 213] width 163 height 47
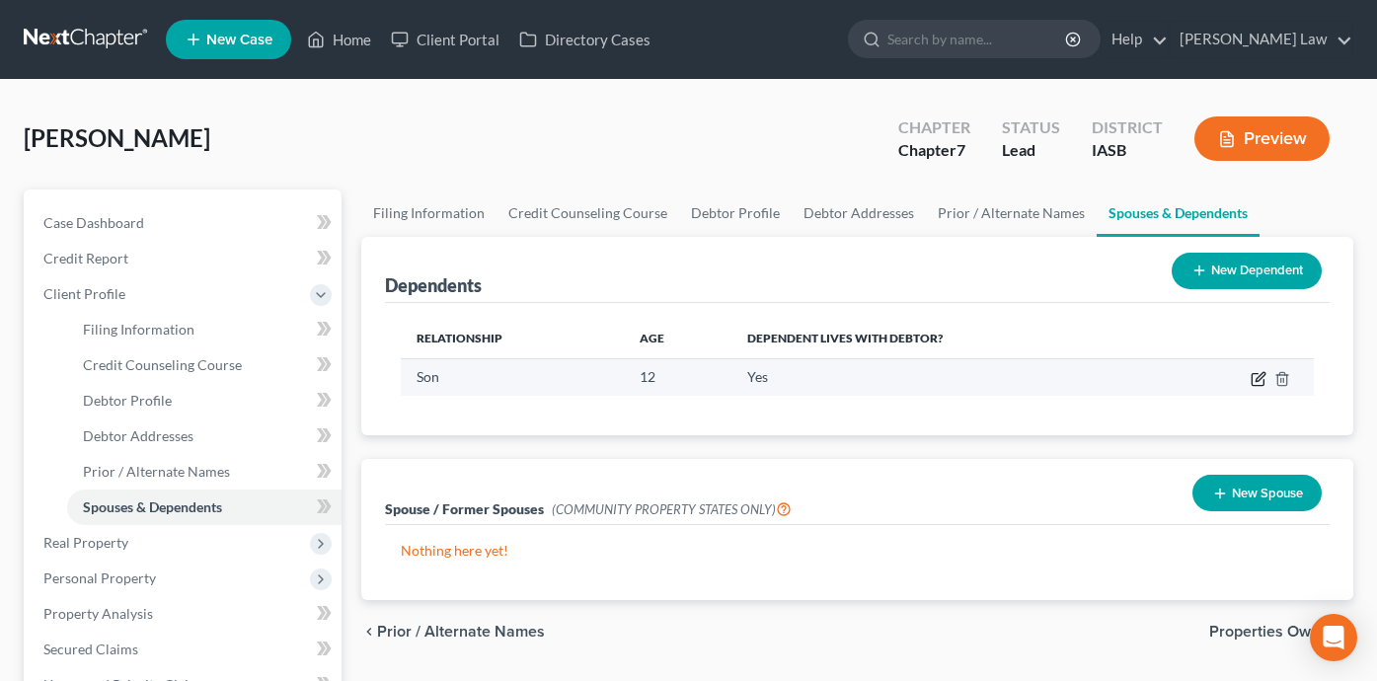
click at [1251, 372] on icon "button" at bounding box center [1259, 379] width 16 height 16
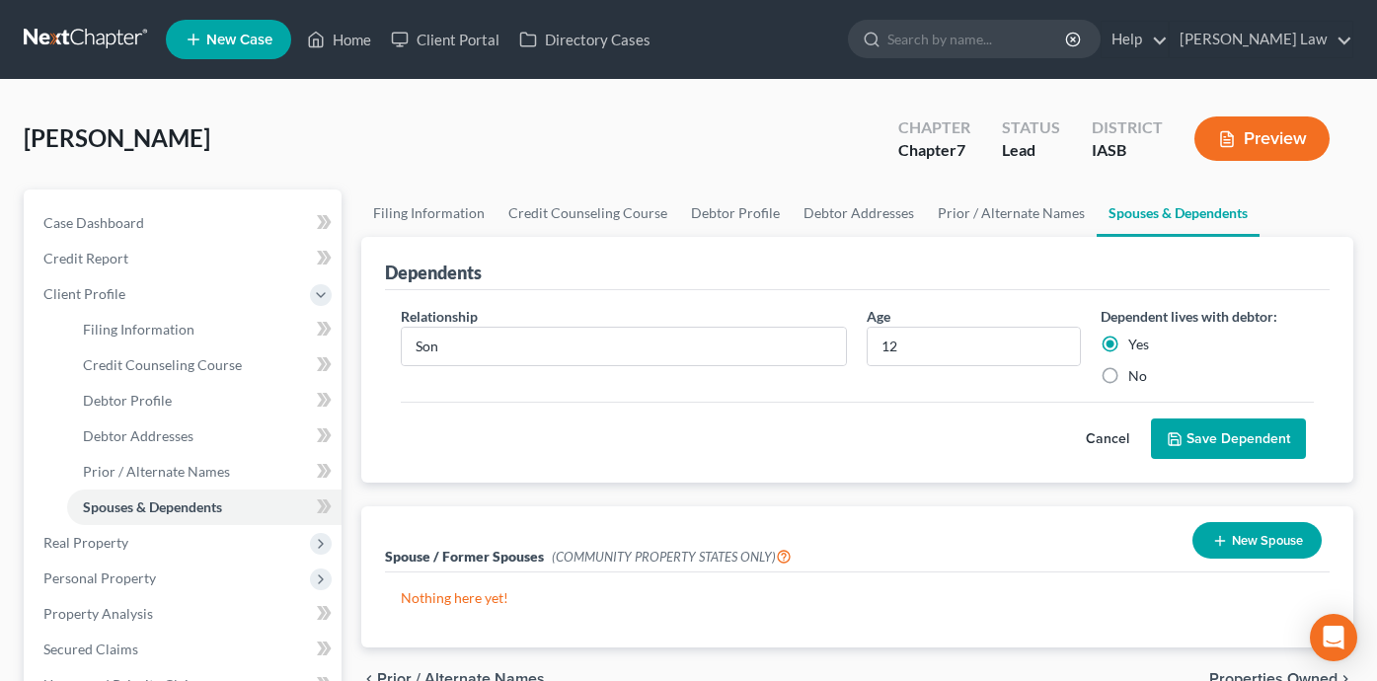
click at [1202, 434] on button "Save Dependent" at bounding box center [1228, 439] width 155 height 41
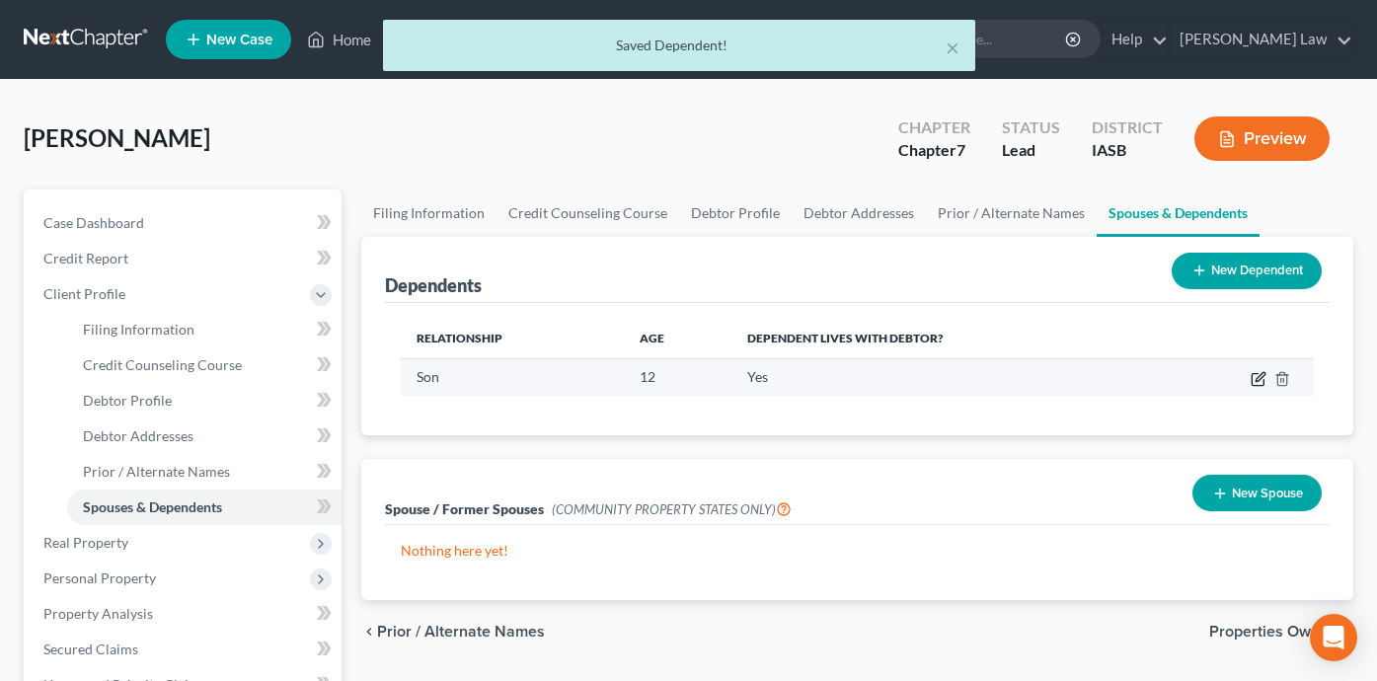
click at [1259, 376] on icon "button" at bounding box center [1260, 376] width 9 height 9
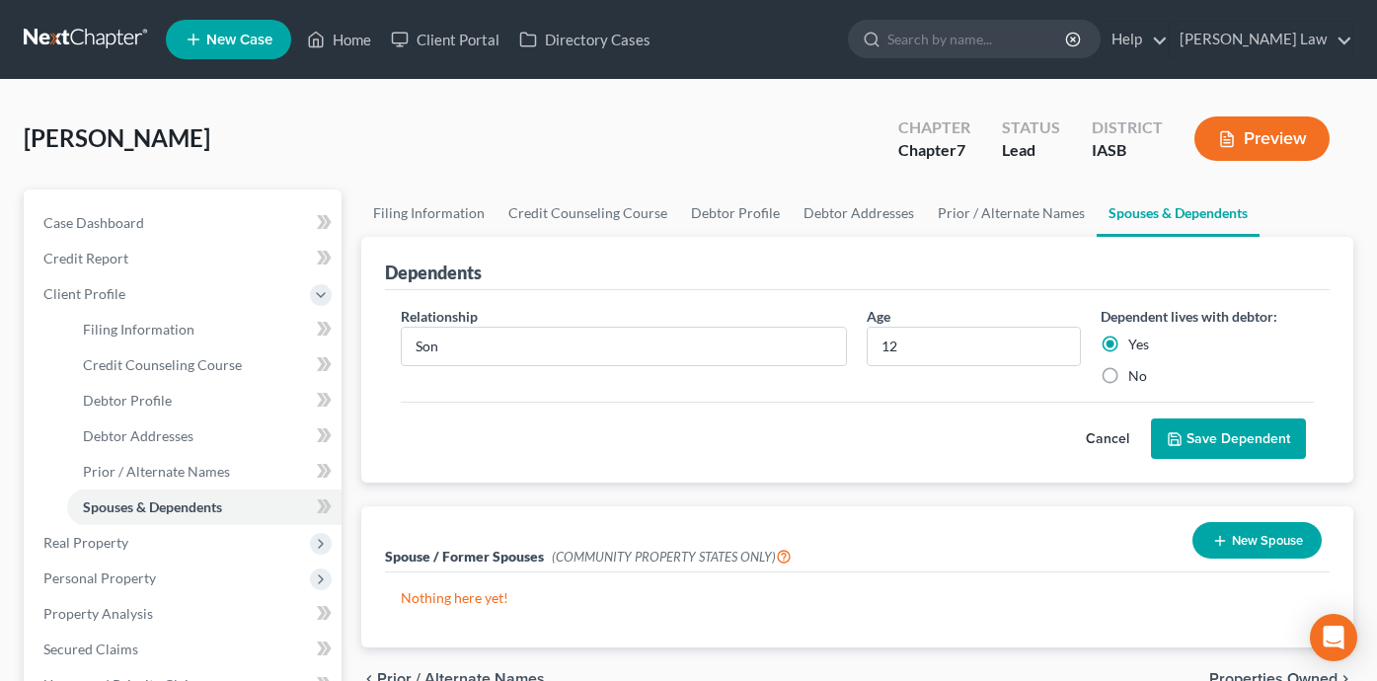
click at [1217, 438] on button "Save Dependent" at bounding box center [1228, 439] width 155 height 41
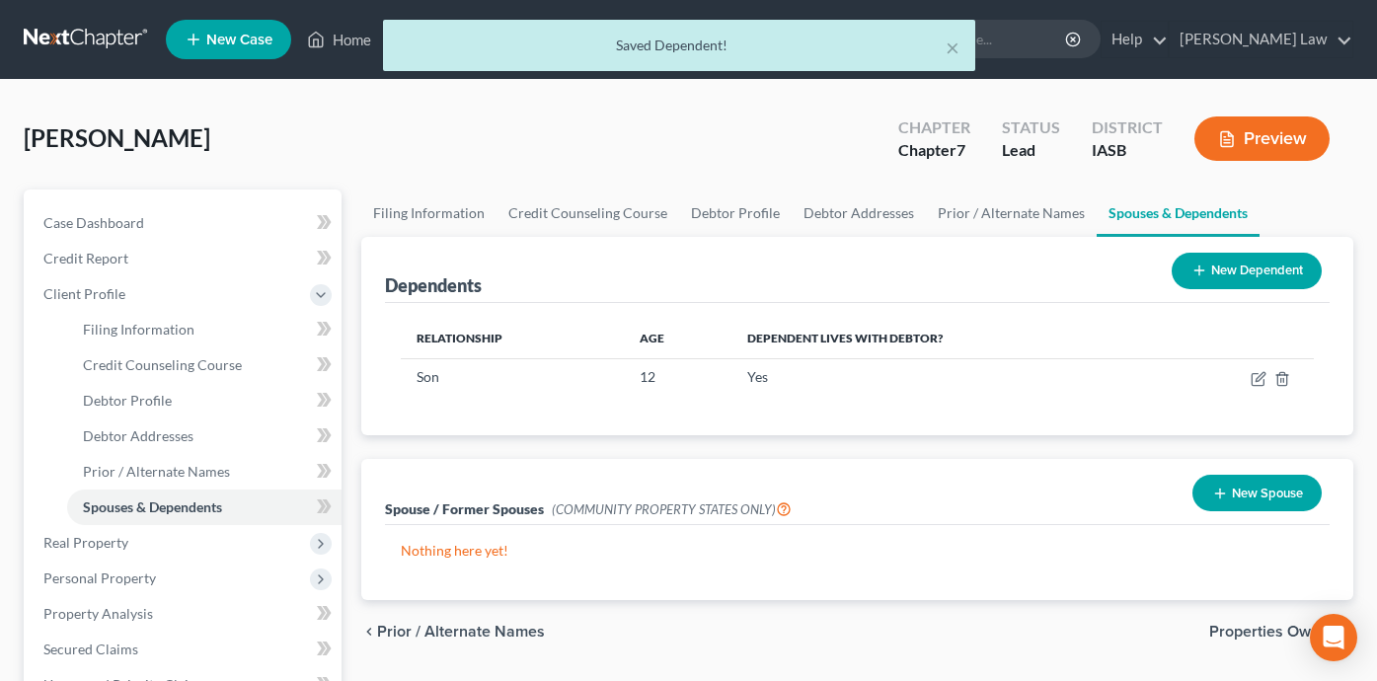
click at [1212, 254] on button "New Dependent" at bounding box center [1247, 271] width 150 height 37
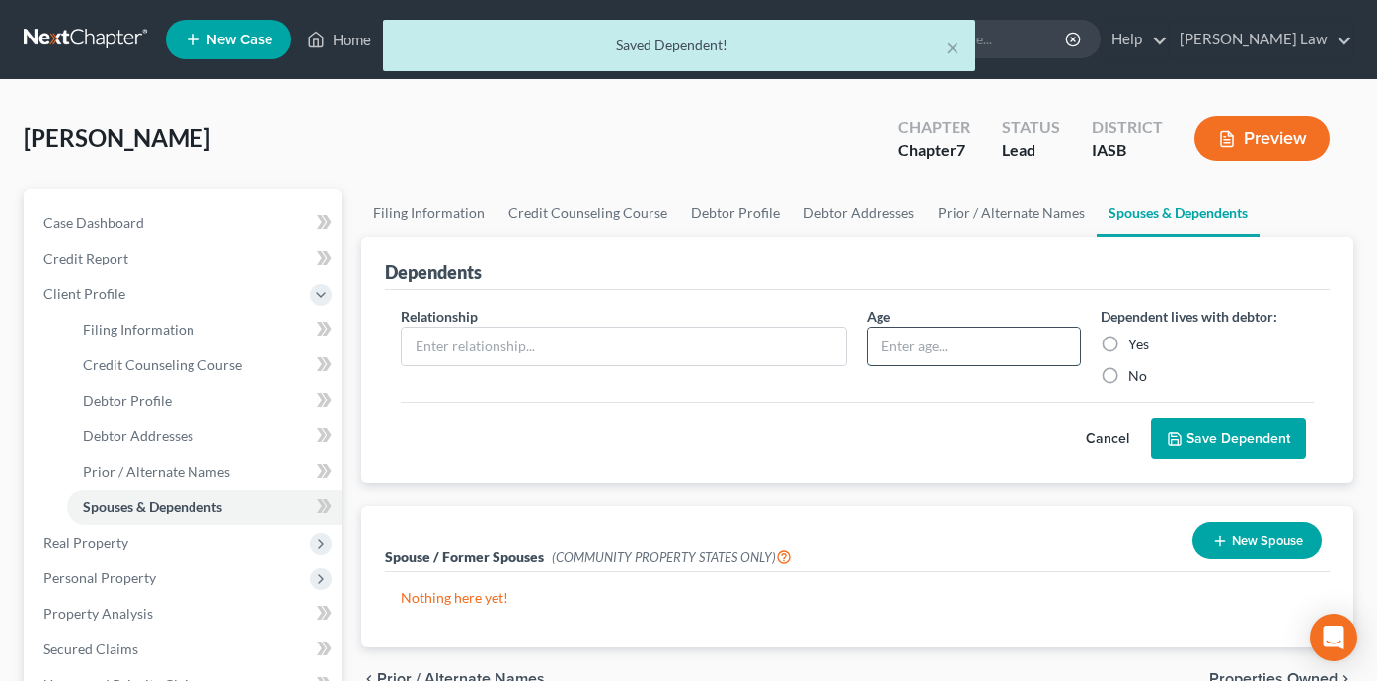
click at [978, 344] on input "text" at bounding box center [973, 347] width 211 height 38
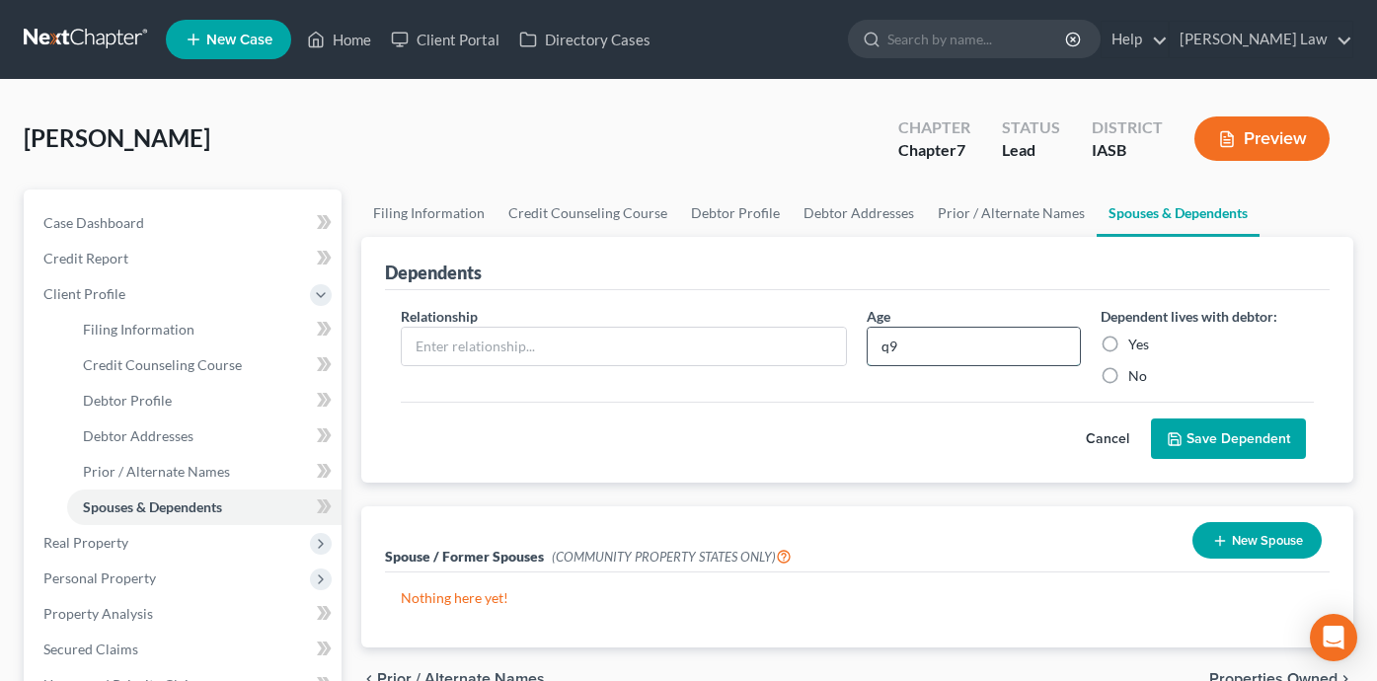
type input "q"
type input "19"
click at [435, 352] on input "text" at bounding box center [624, 347] width 445 height 38
type input "Step Daughter"
click at [631, 451] on div "Cancel Save Dependent" at bounding box center [857, 431] width 913 height 58
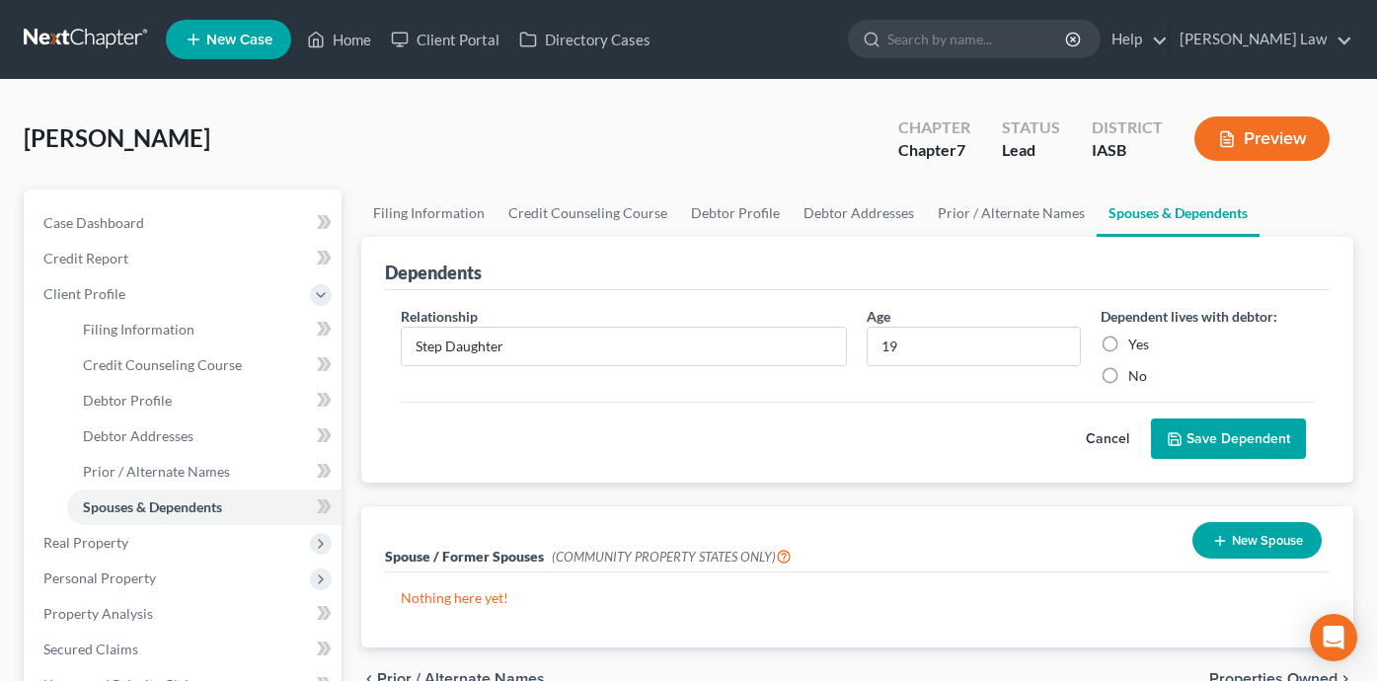
click at [1128, 344] on label "Yes" at bounding box center [1138, 345] width 21 height 20
click at [1136, 344] on input "Yes" at bounding box center [1142, 341] width 13 height 13
radio input "true"
click at [1221, 426] on button "Save Dependent" at bounding box center [1228, 439] width 155 height 41
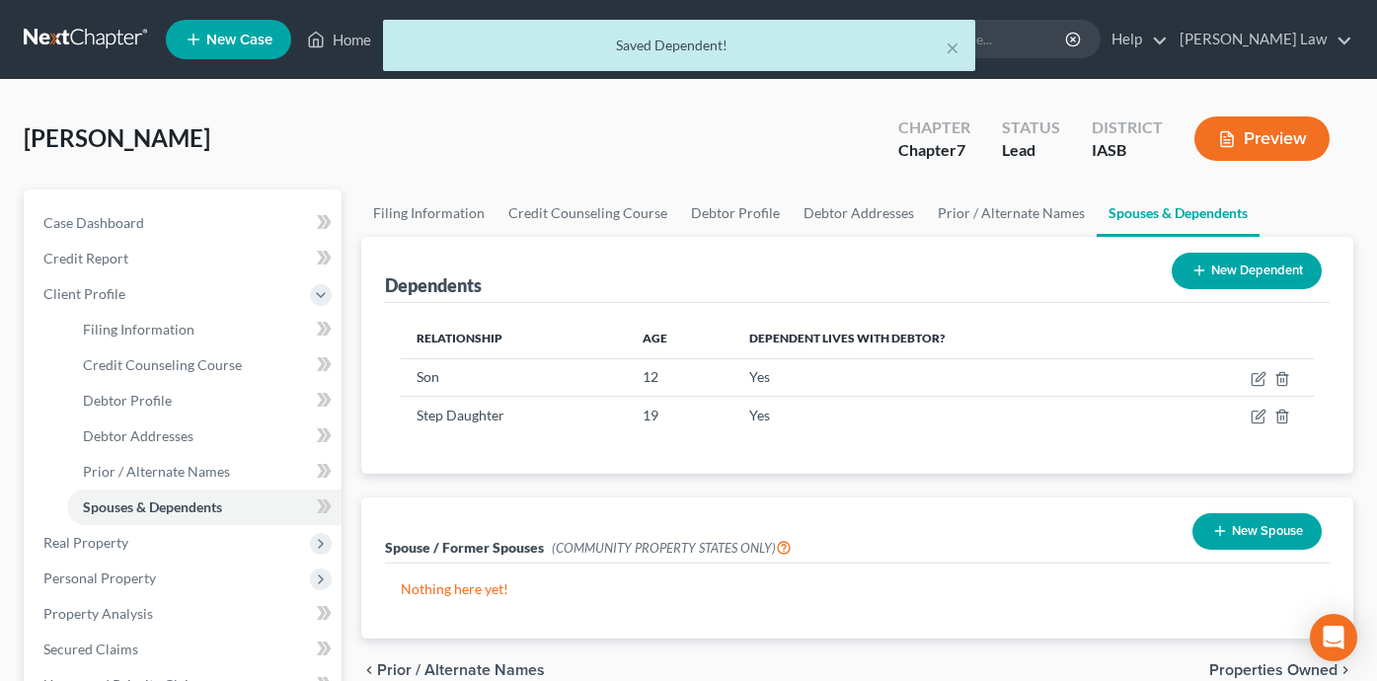
click at [1253, 275] on button "New Dependent" at bounding box center [1247, 271] width 150 height 37
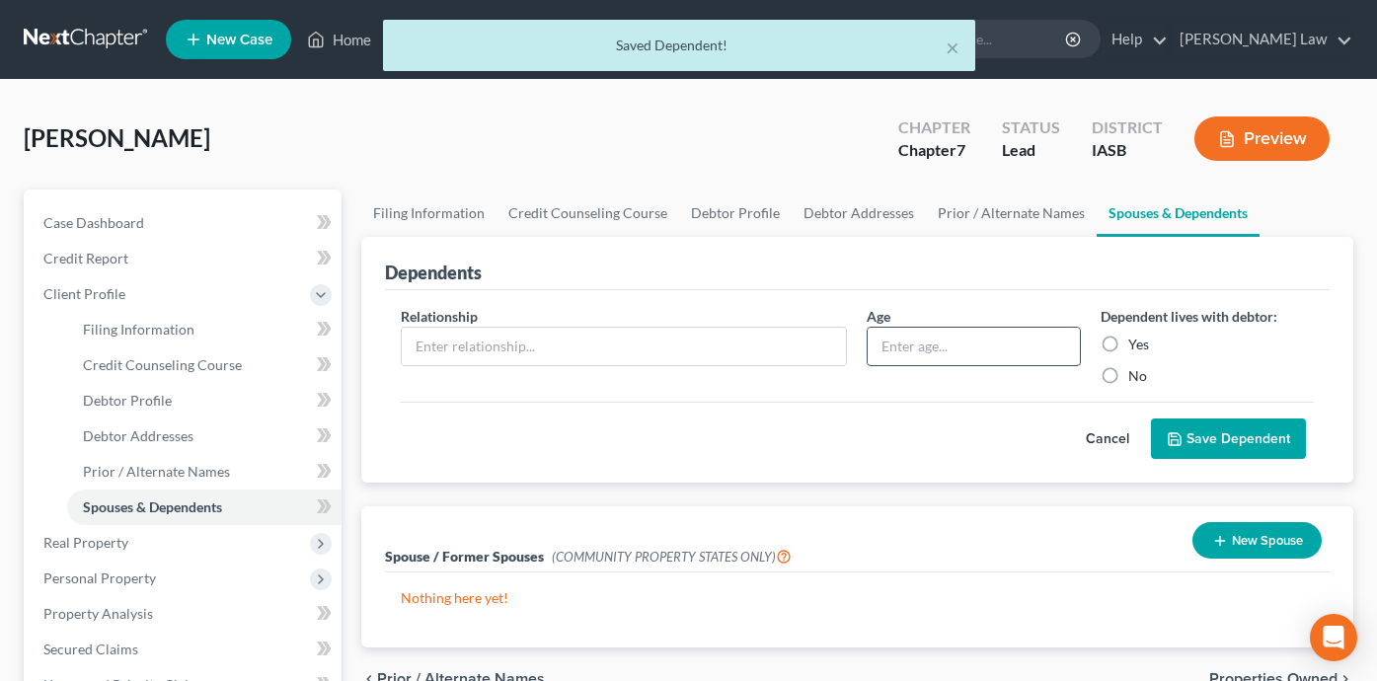
click at [932, 348] on input "text" at bounding box center [973, 347] width 211 height 38
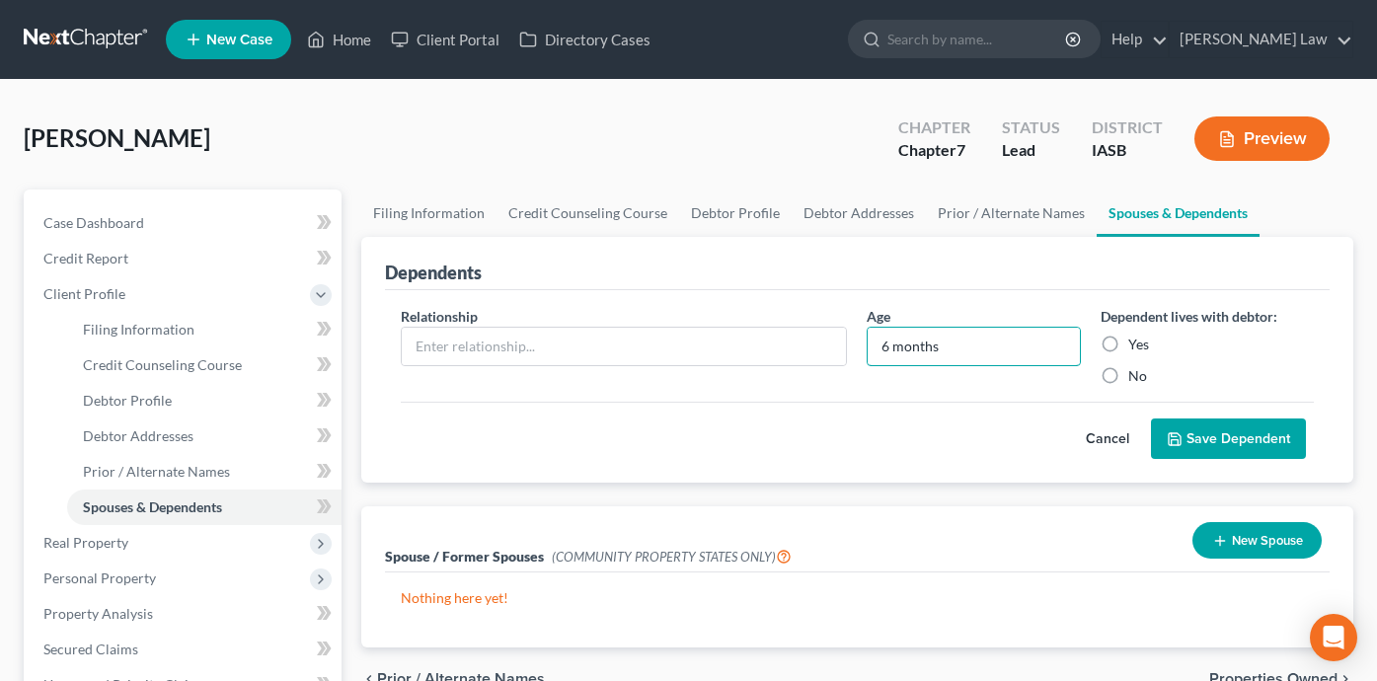
type input "6 months"
click at [1128, 342] on label "Yes" at bounding box center [1138, 345] width 21 height 20
click at [1136, 342] on input "Yes" at bounding box center [1142, 341] width 13 height 13
radio input "true"
click at [593, 344] on input "text" at bounding box center [624, 347] width 445 height 38
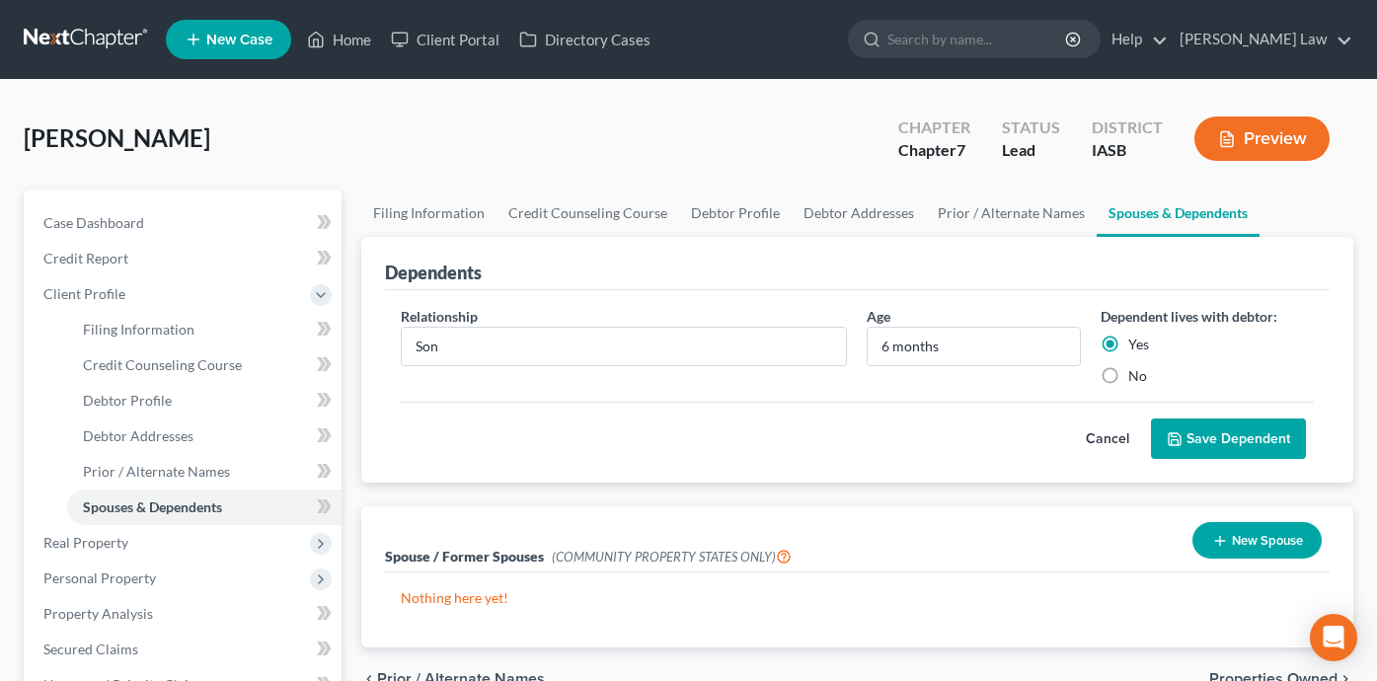
click at [619, 438] on div "Cancel Save Dependent" at bounding box center [857, 431] width 913 height 58
click at [467, 350] on input "Son" at bounding box center [624, 347] width 445 height 38
type input "Step Grandson"
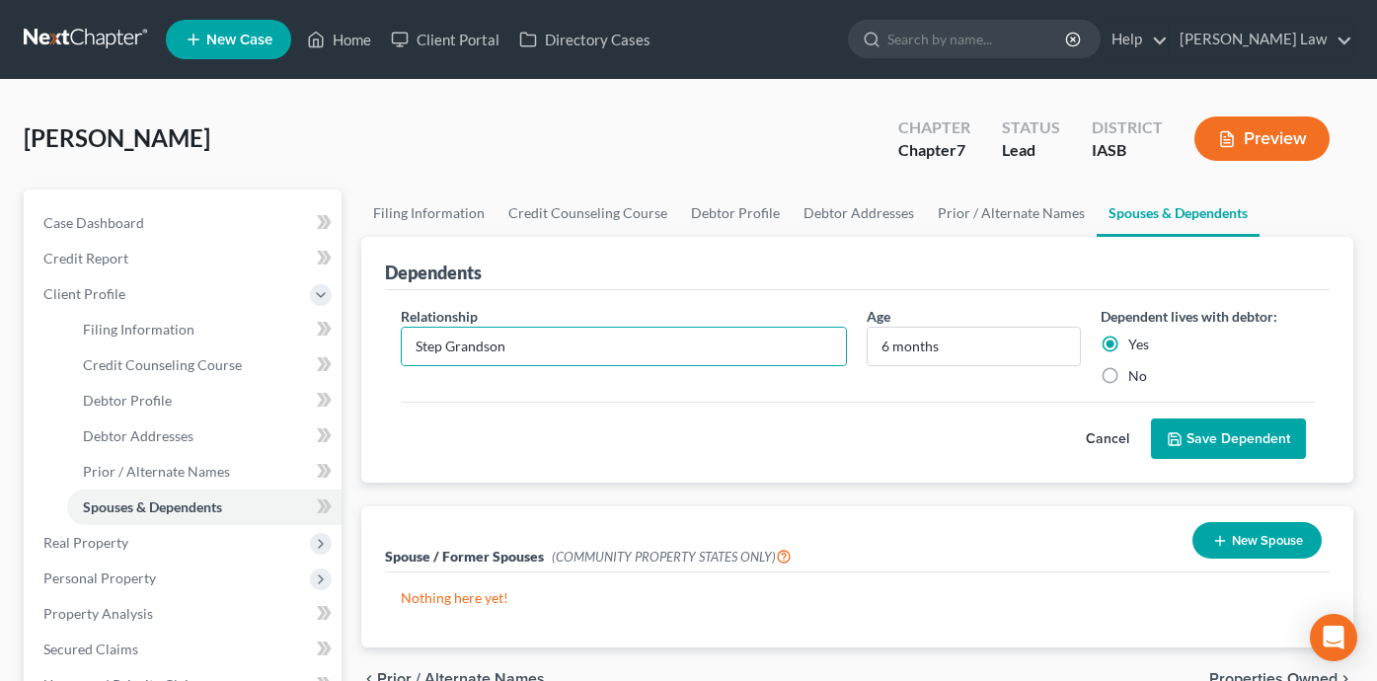
click at [1256, 432] on button "Save Dependent" at bounding box center [1228, 439] width 155 height 41
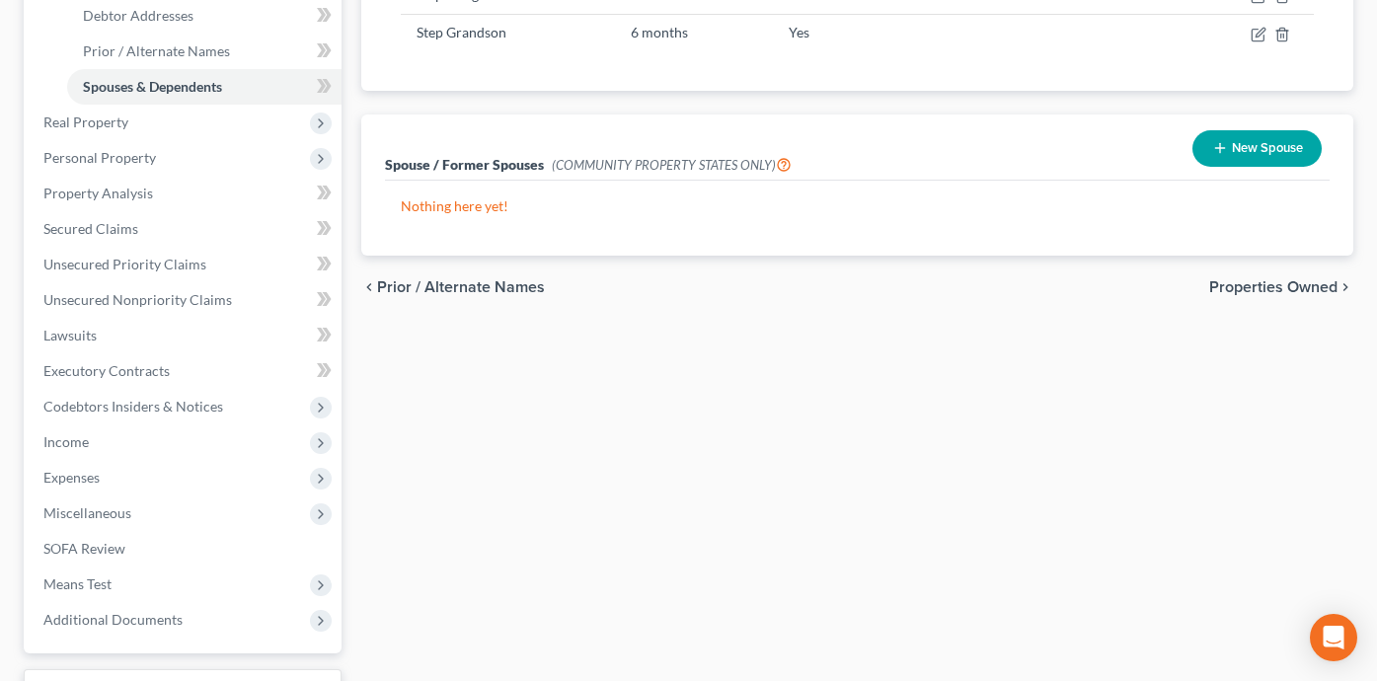
scroll to position [437, 0]
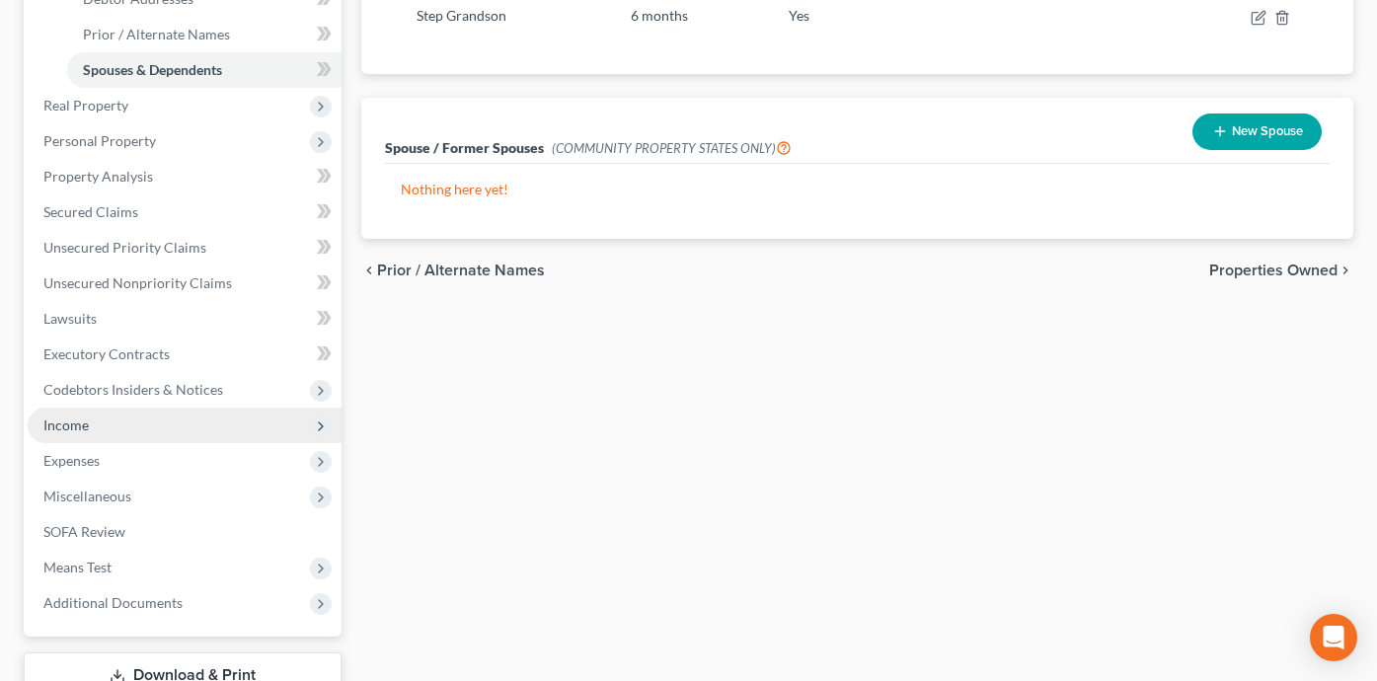
click at [243, 430] on span "Income" at bounding box center [185, 426] width 314 height 36
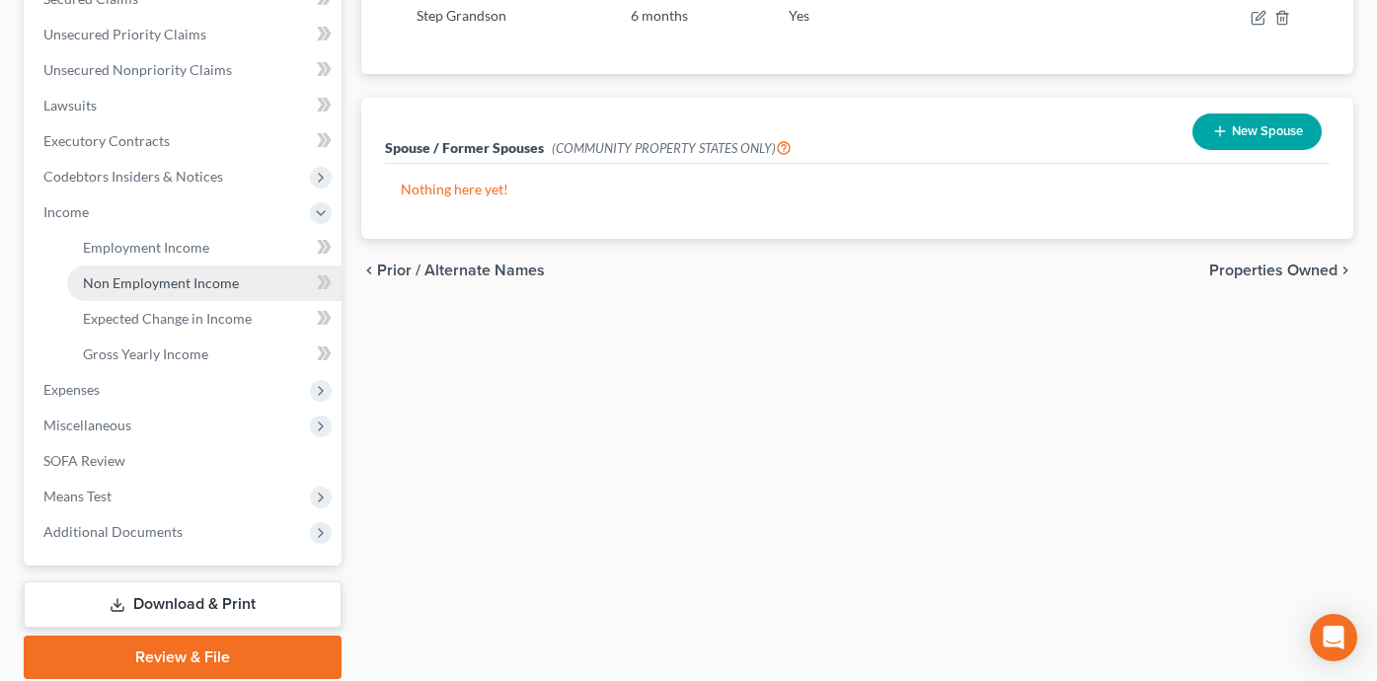
click at [216, 281] on span "Non Employment Income" at bounding box center [161, 282] width 156 height 17
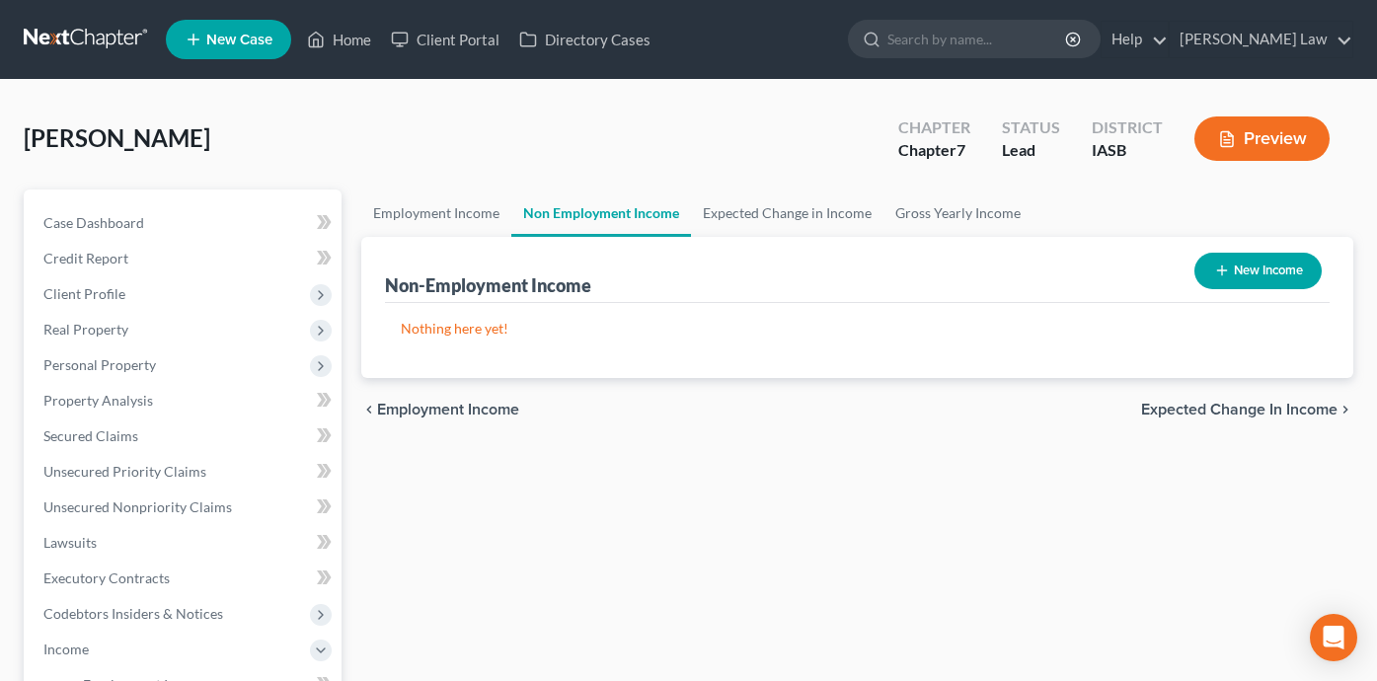
click at [1278, 267] on button "New Income" at bounding box center [1257, 271] width 127 height 37
select select "0"
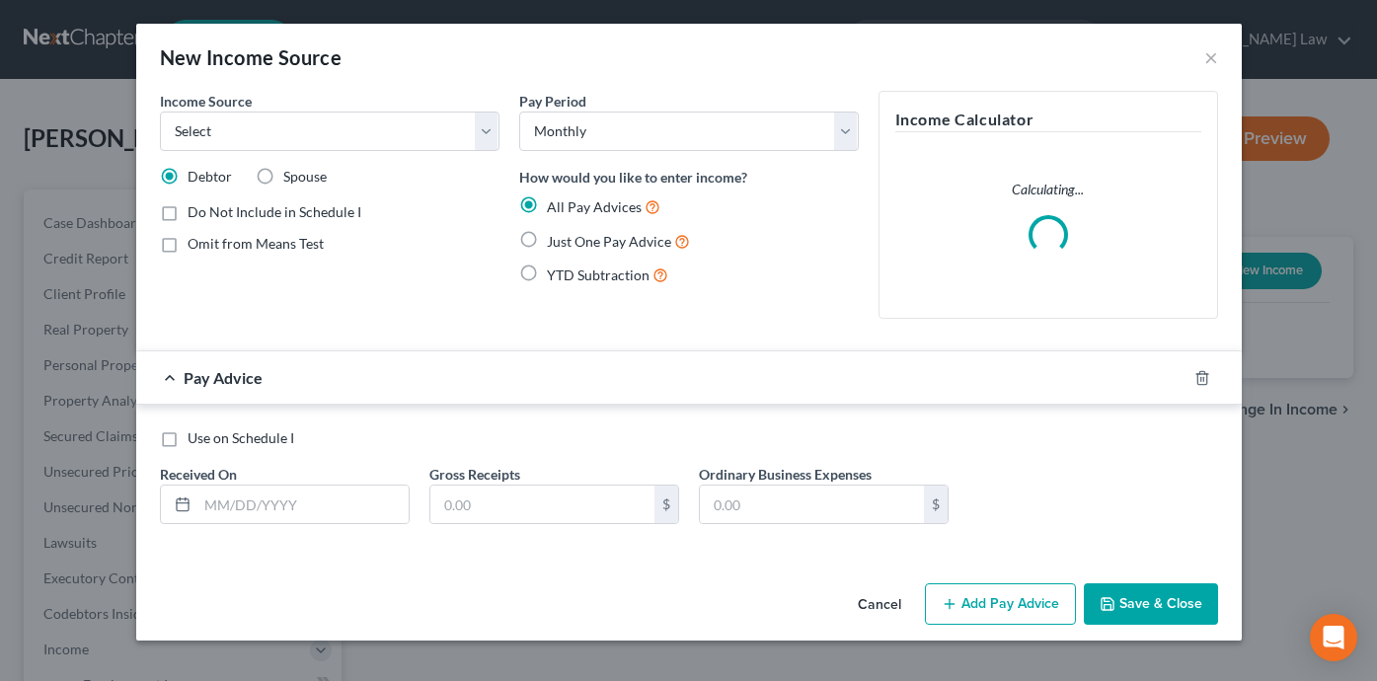
click at [547, 240] on label "Just One Pay Advice" at bounding box center [618, 241] width 143 height 23
click at [555, 240] on input "Just One Pay Advice" at bounding box center [561, 236] width 13 height 13
radio input "true"
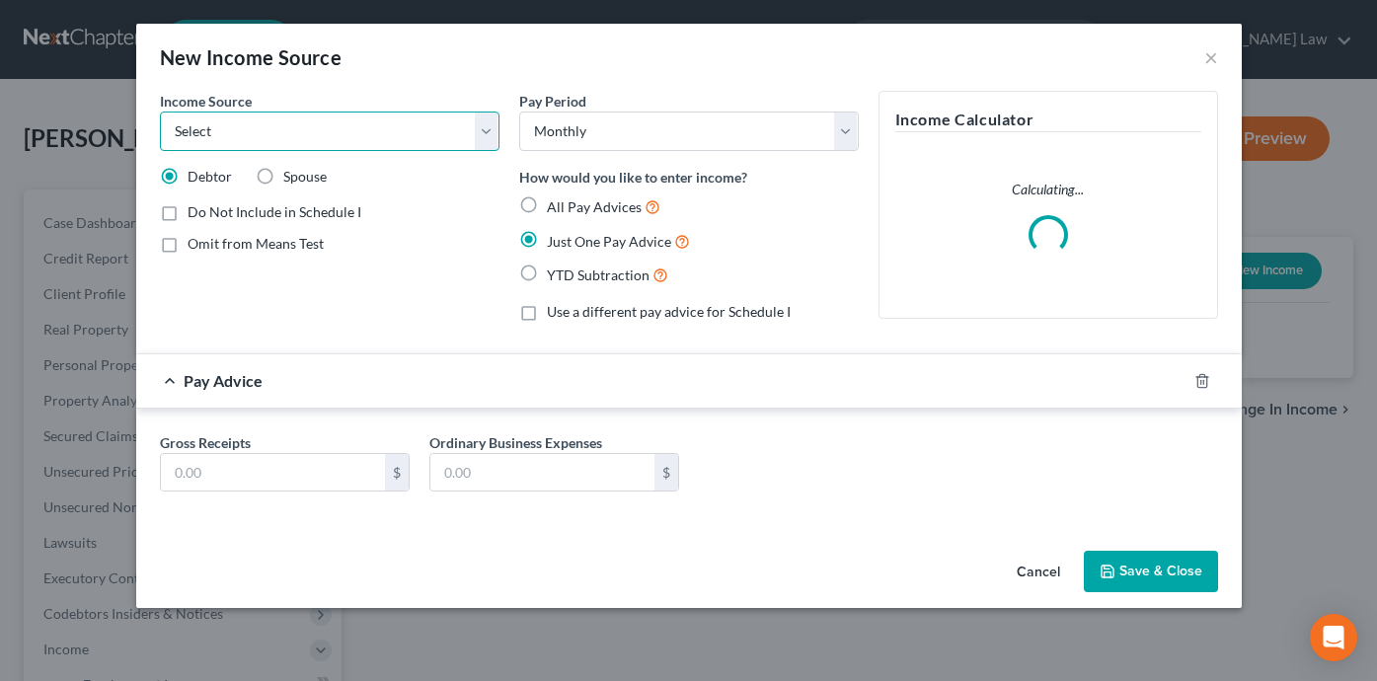
click at [292, 120] on select "Select Unemployment Disability (from employer) Pension Retirement Social Securi…" at bounding box center [330, 131] width 340 height 39
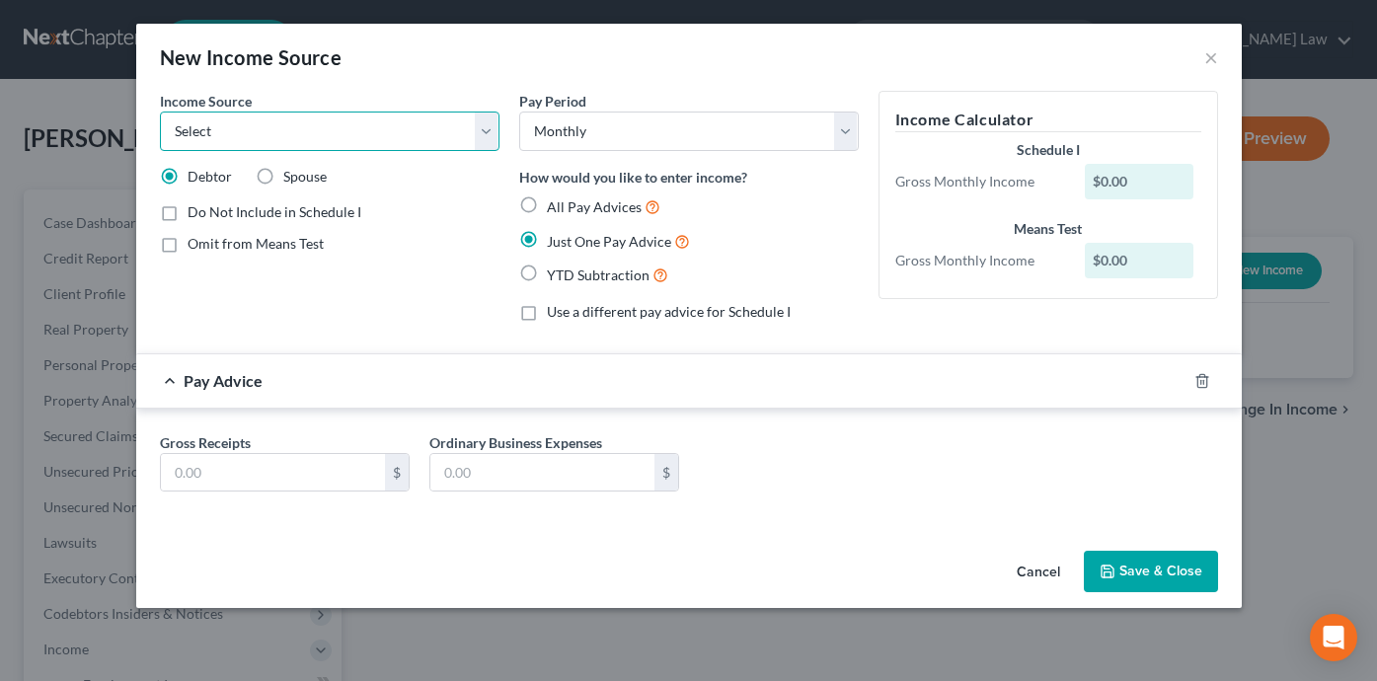
select select "5"
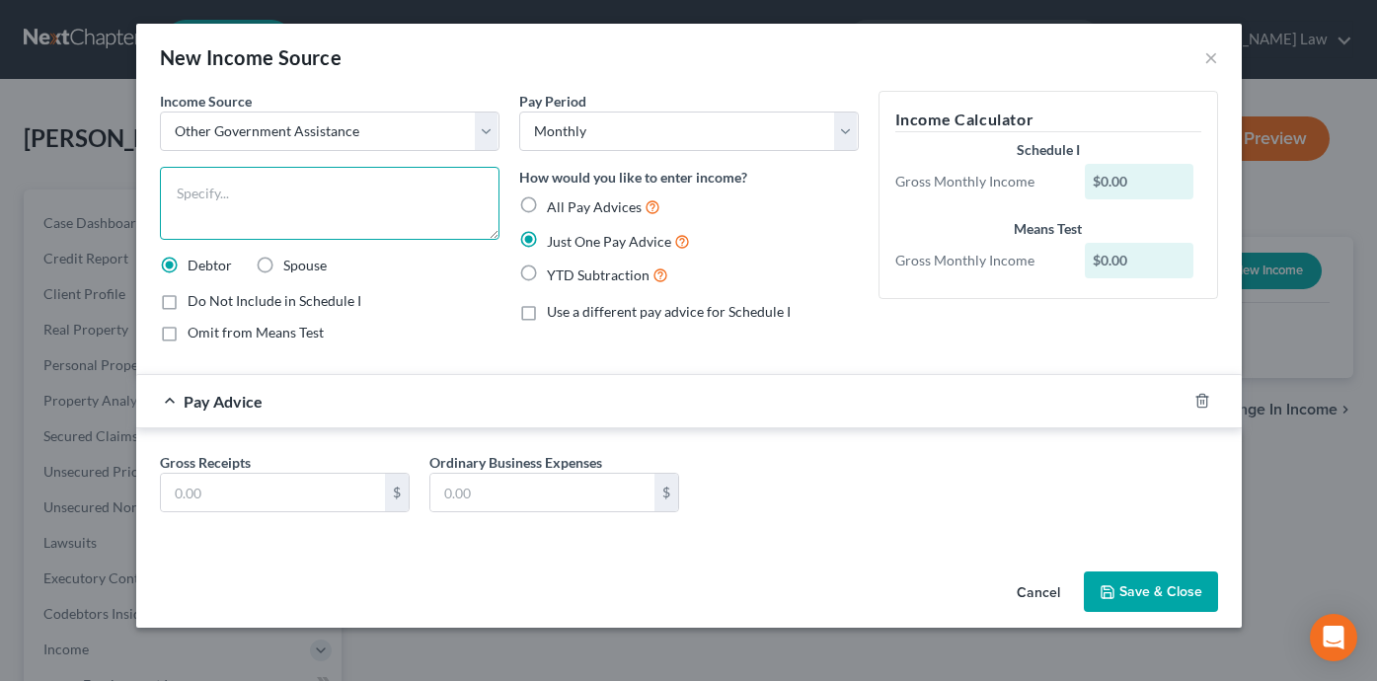
click at [274, 207] on textarea at bounding box center [330, 203] width 340 height 73
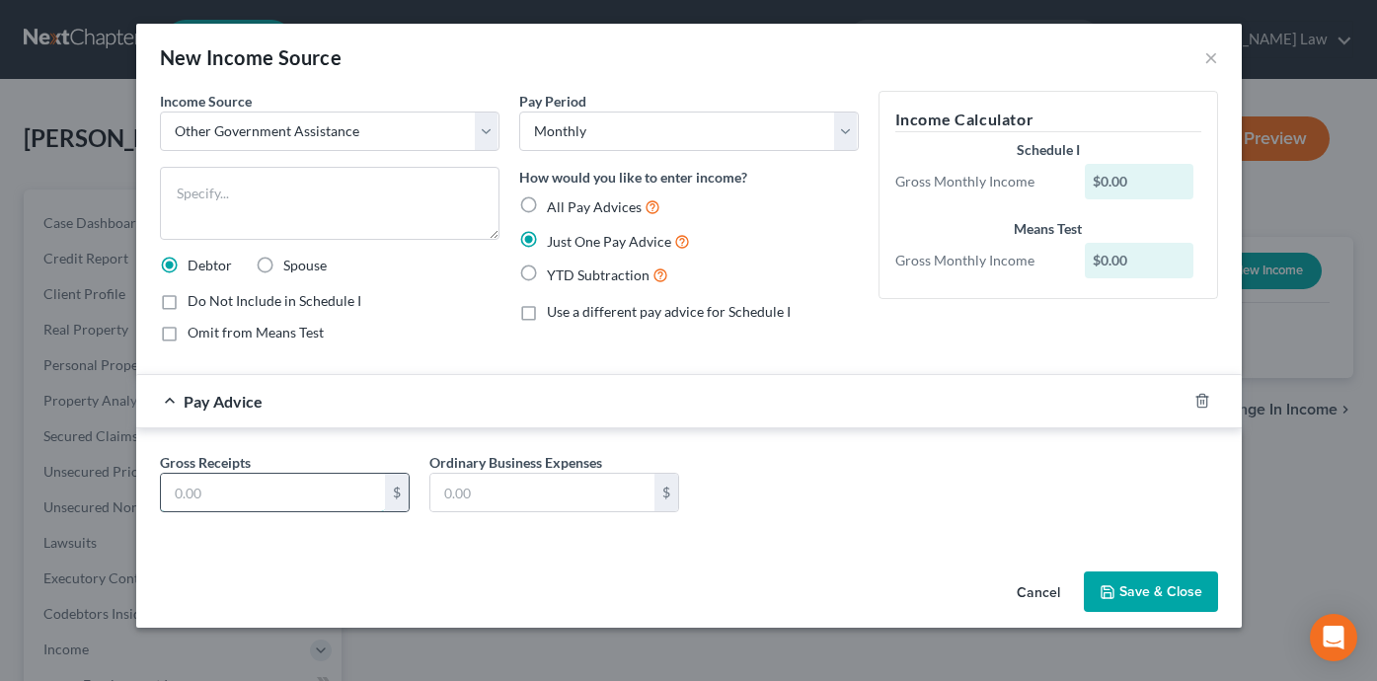
click at [262, 492] on input "text" at bounding box center [273, 493] width 224 height 38
type input "200"
click at [208, 184] on textarea at bounding box center [330, 203] width 340 height 73
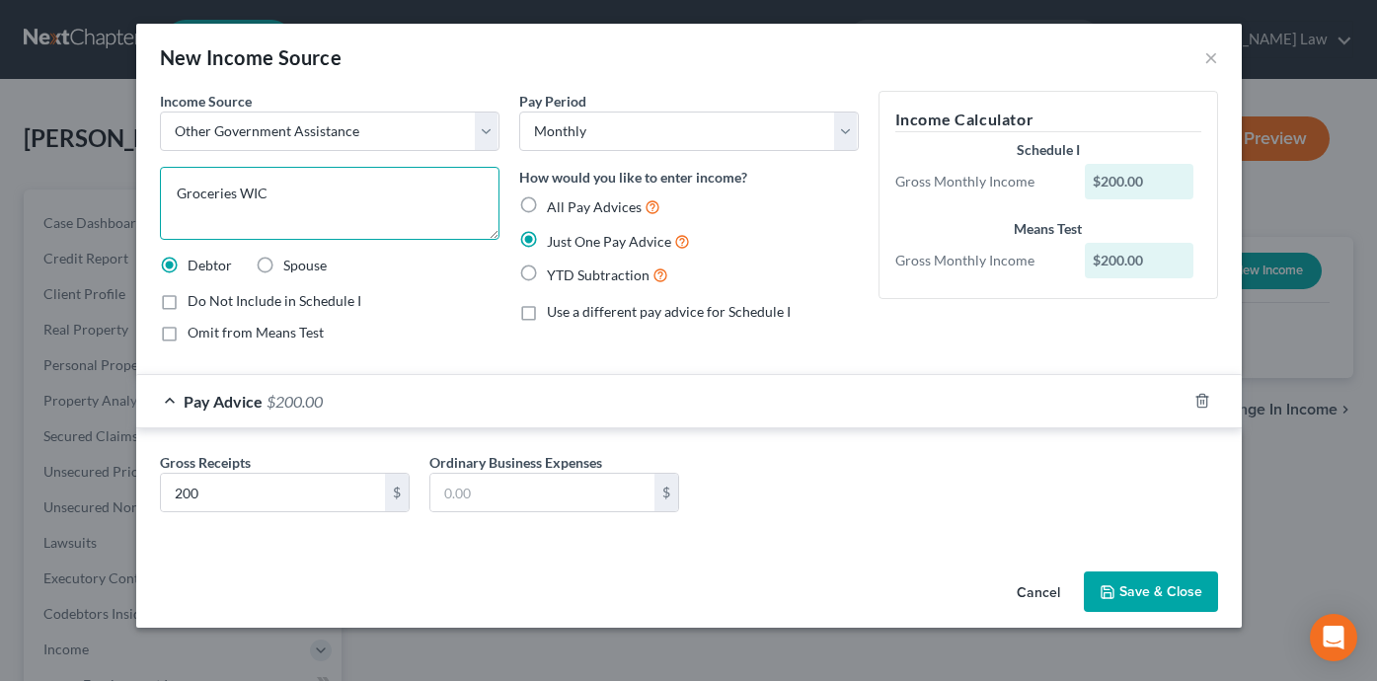
click at [179, 195] on textarea "Groceries WIC" at bounding box center [330, 203] width 340 height 73
click at [377, 191] on textarea "Step daughter receives Groceries WIC" at bounding box center [330, 203] width 340 height 73
type textarea "Step daughter receives Groceries from WIC"
click at [1188, 592] on button "Save & Close" at bounding box center [1151, 592] width 134 height 41
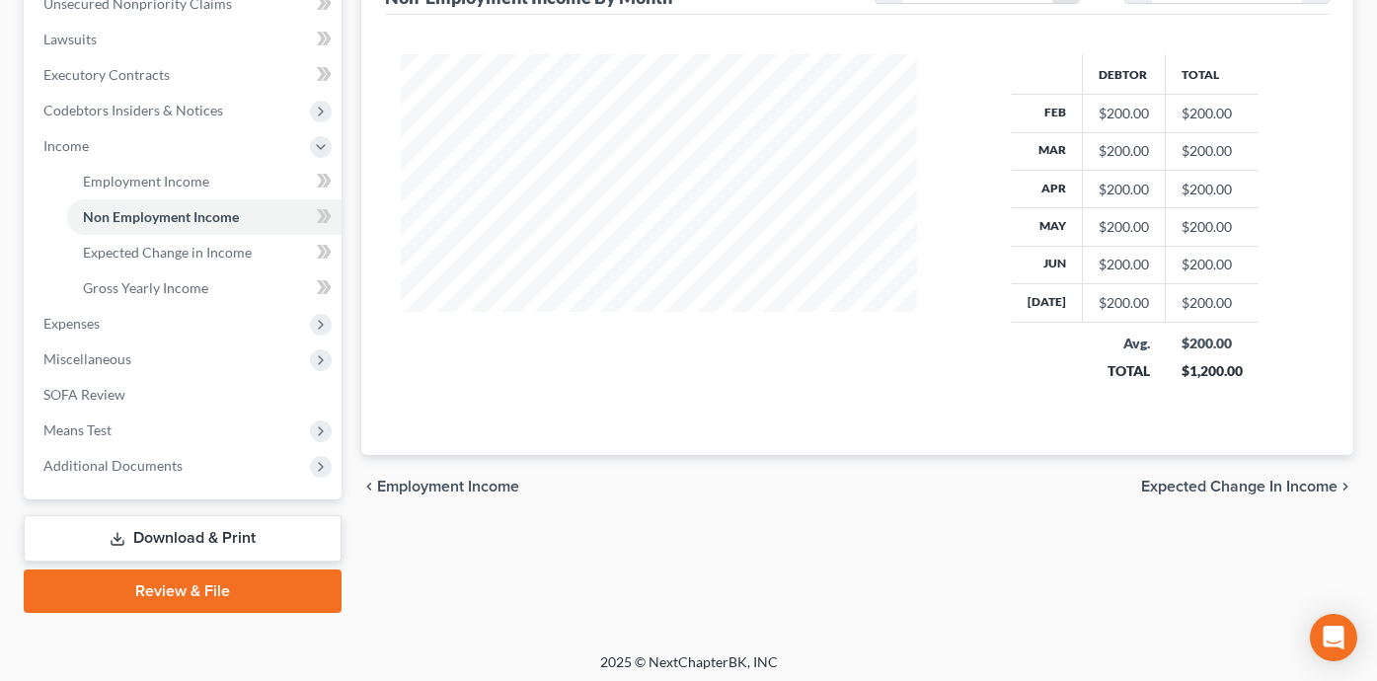
scroll to position [508, 0]
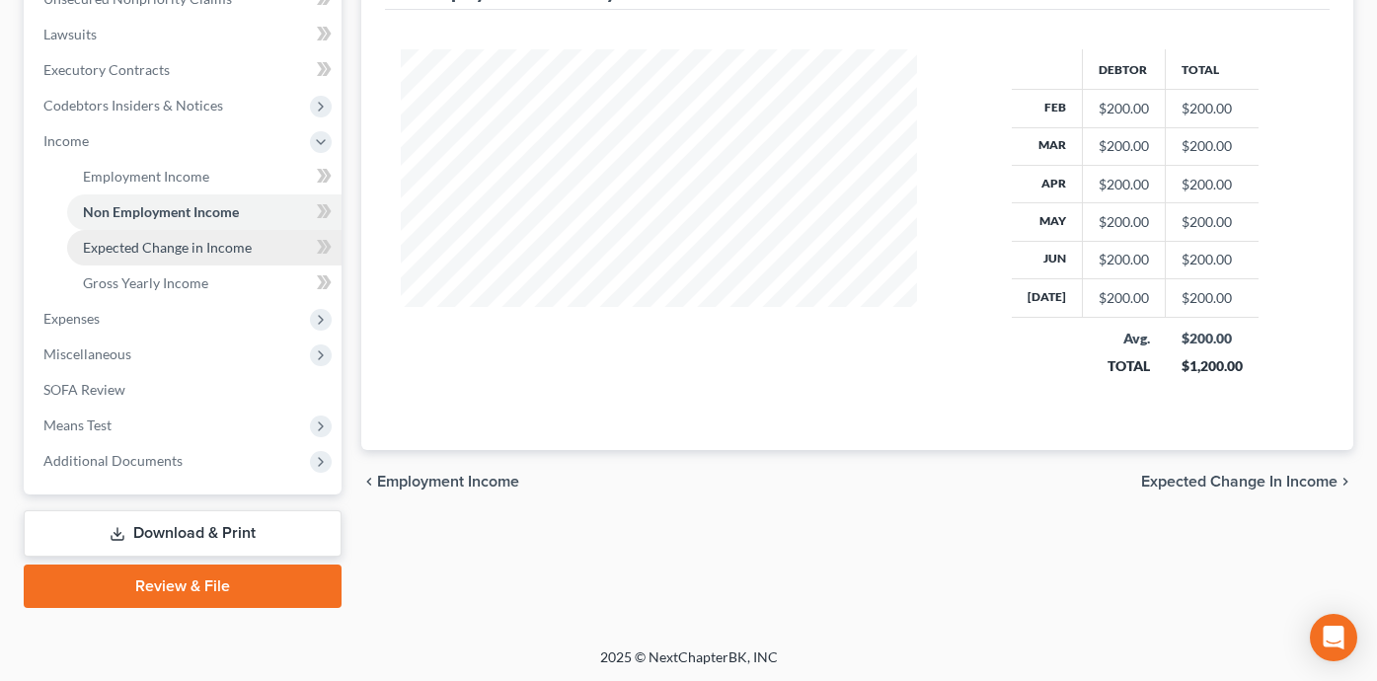
click at [251, 254] on link "Expected Change in Income" at bounding box center [204, 248] width 274 height 36
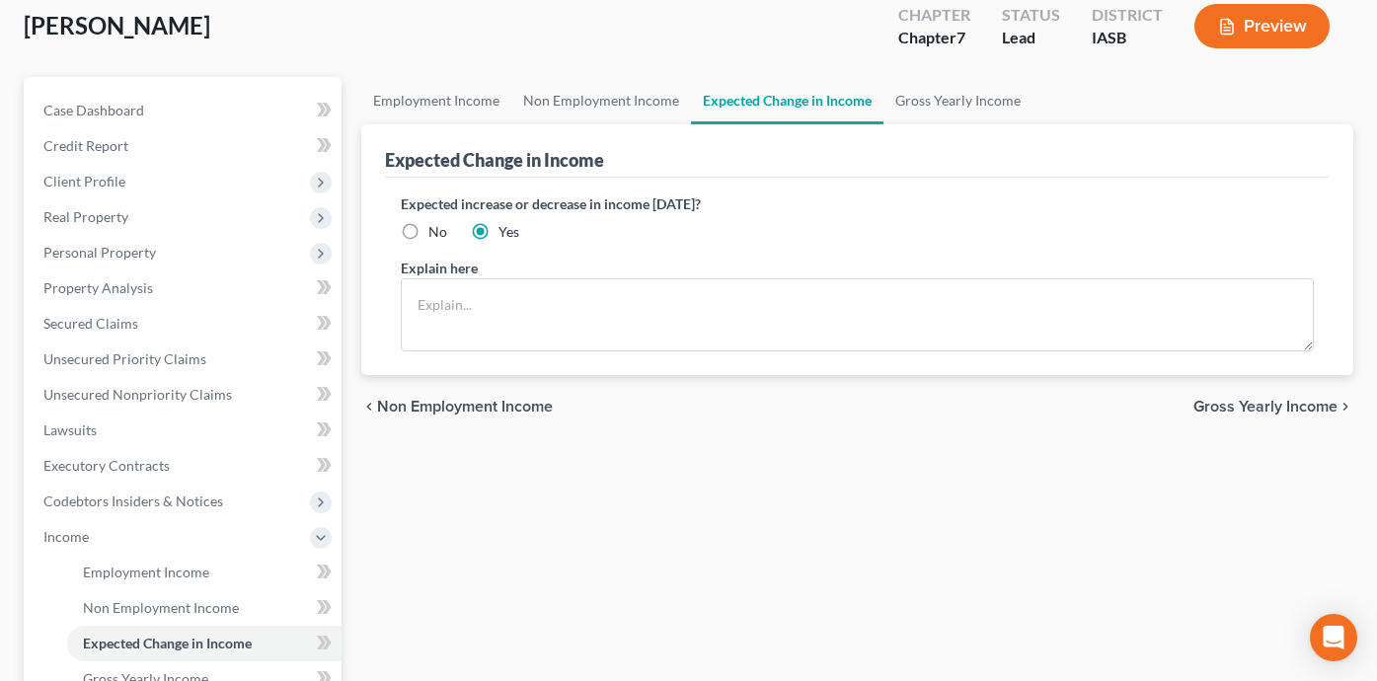
scroll to position [130, 0]
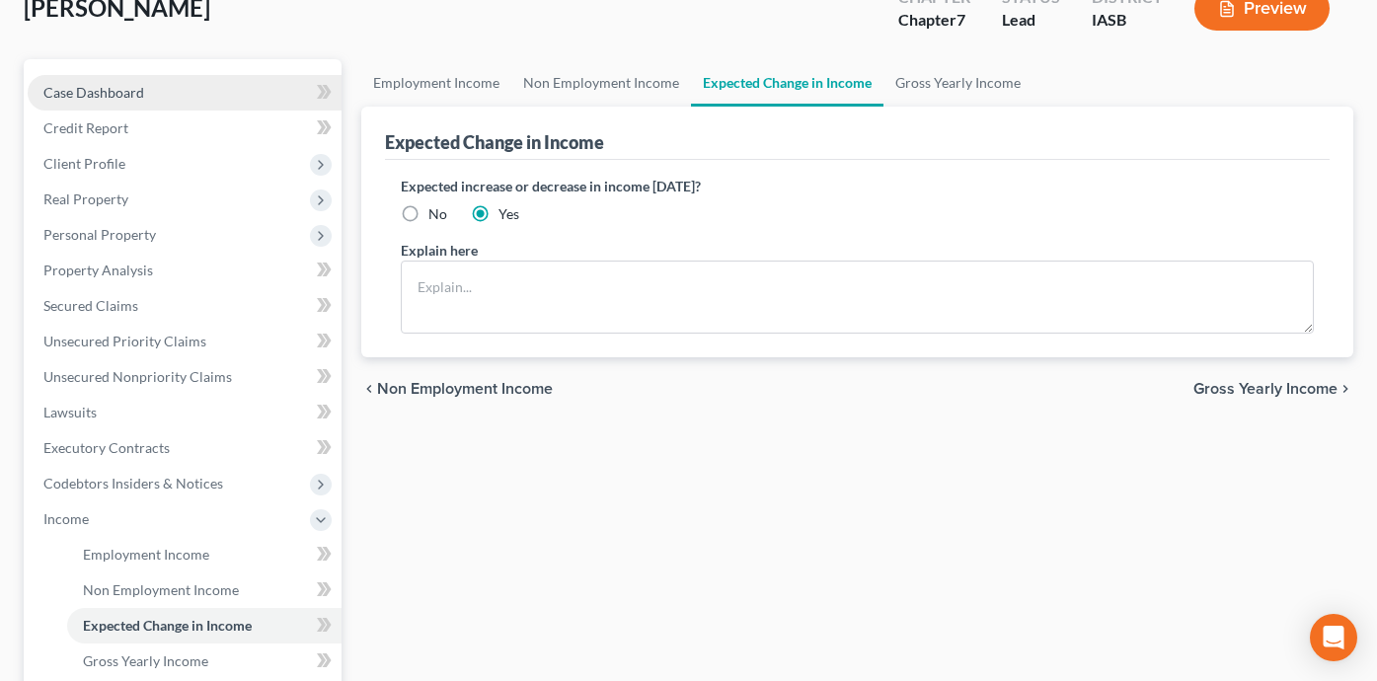
click at [188, 84] on link "Case Dashboard" at bounding box center [185, 93] width 314 height 36
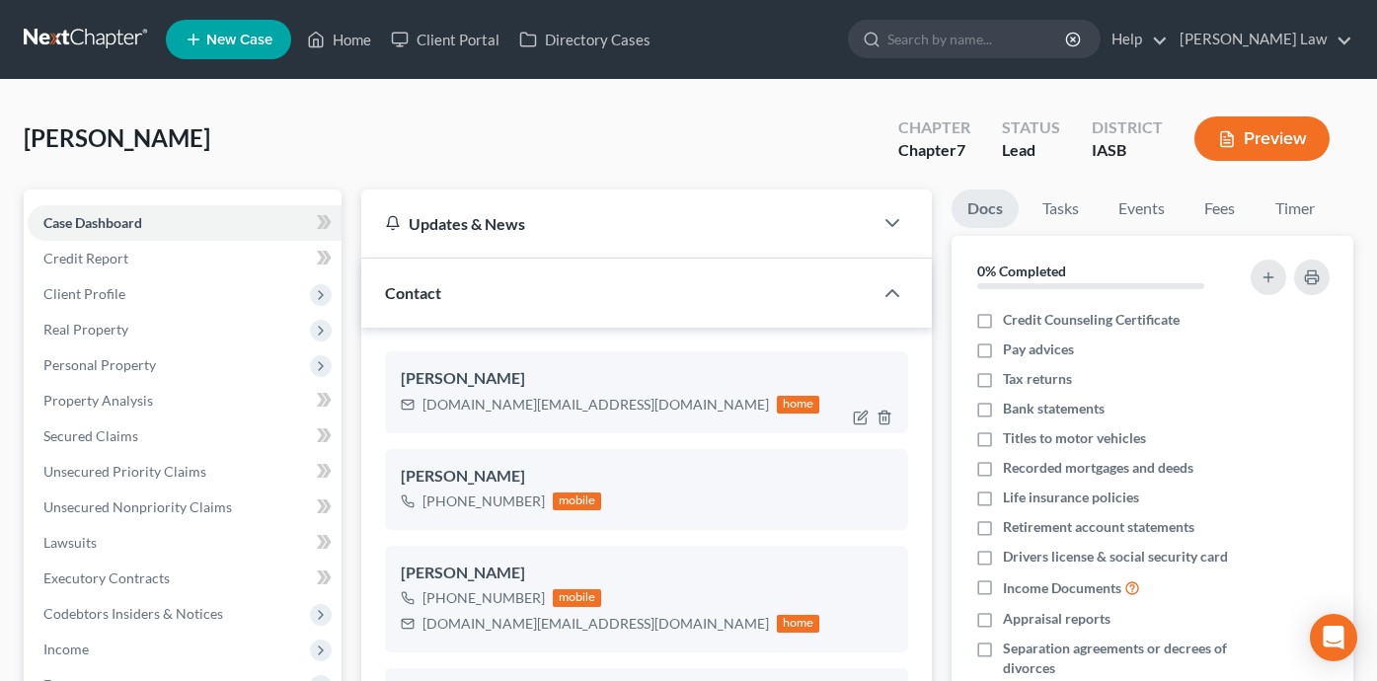
scroll to position [500, 0]
drag, startPoint x: 601, startPoint y: 408, endPoint x: 420, endPoint y: 404, distance: 181.7
click at [420, 404] on div "[DOMAIN_NAME][EMAIL_ADDRESS][DOMAIN_NAME] home" at bounding box center [611, 405] width 420 height 26
copy div "[DOMAIN_NAME][EMAIL_ADDRESS][DOMAIN_NAME]"
